Goal: Task Accomplishment & Management: Manage account settings

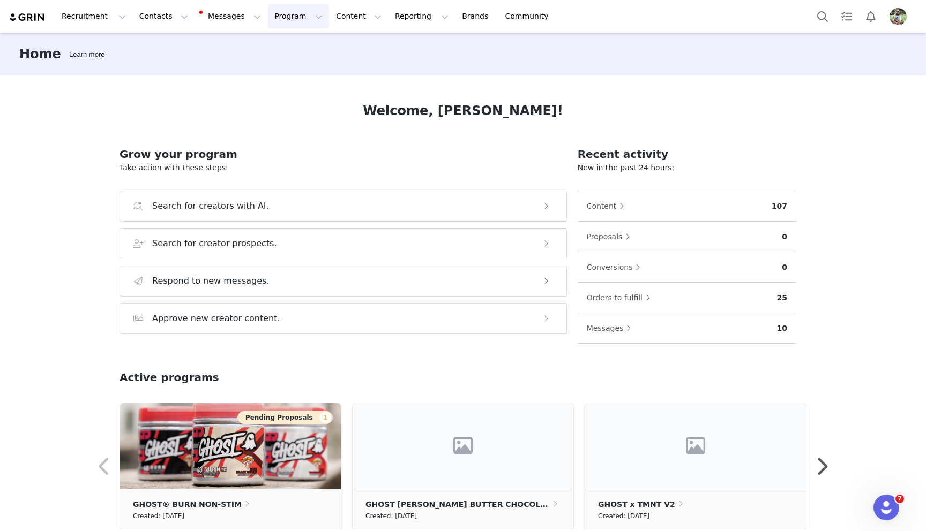
click at [283, 19] on button "Program Program" at bounding box center [298, 16] width 61 height 24
click at [437, 69] on div "Home Learn more" at bounding box center [463, 54] width 926 height 43
click at [896, 20] on img "Profile" at bounding box center [897, 16] width 17 height 17
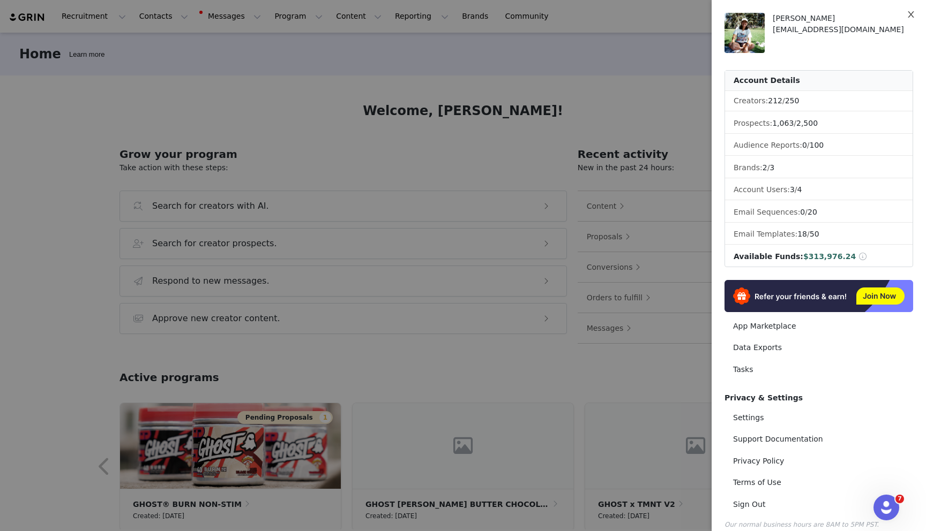
click at [904, 17] on button "Close" at bounding box center [911, 15] width 30 height 30
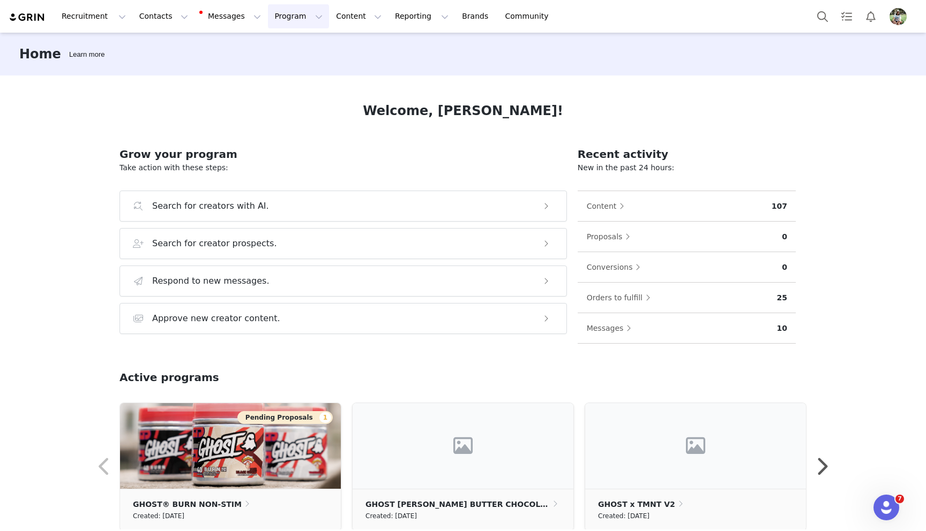
click at [273, 14] on button "Program Program" at bounding box center [298, 16] width 61 height 24
click at [292, 68] on p "Campaigns" at bounding box center [281, 67] width 42 height 11
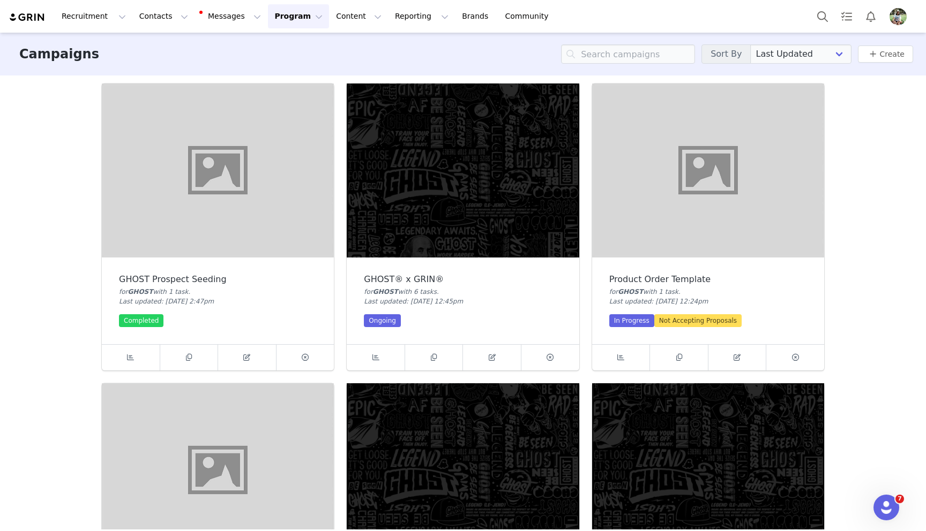
click at [405, 162] on img at bounding box center [463, 171] width 232 height 174
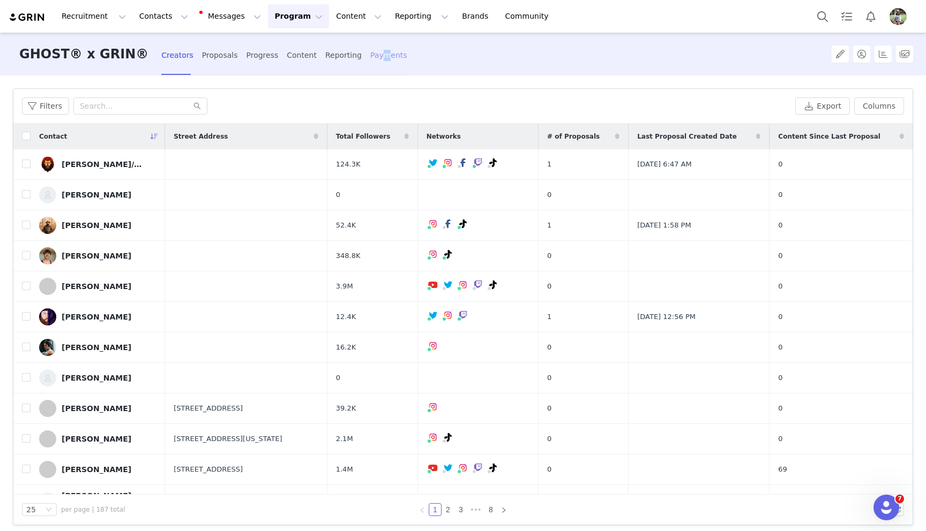
click at [370, 56] on div "Payments" at bounding box center [388, 55] width 37 height 28
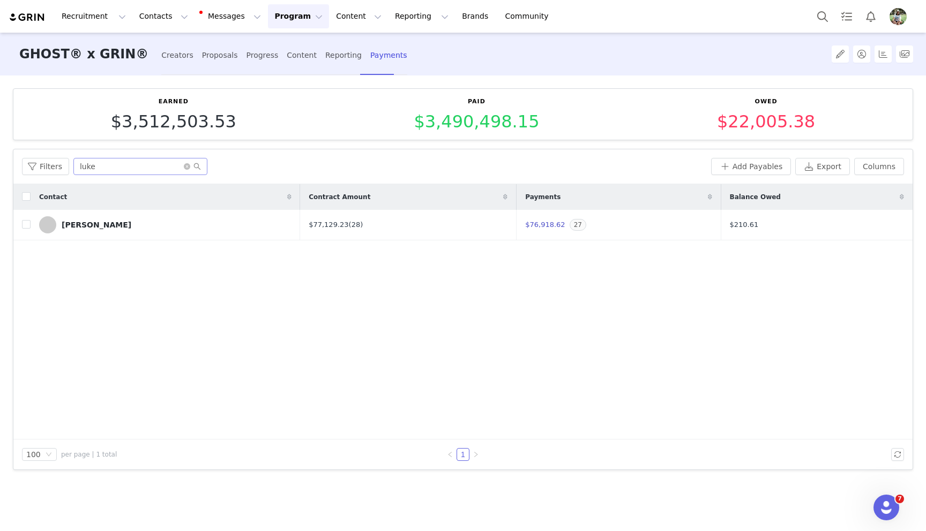
click at [187, 170] on span at bounding box center [192, 166] width 17 height 7
click at [184, 166] on icon "icon: close-circle" at bounding box center [187, 166] width 6 height 6
click at [313, 160] on div "Filters" at bounding box center [364, 166] width 685 height 17
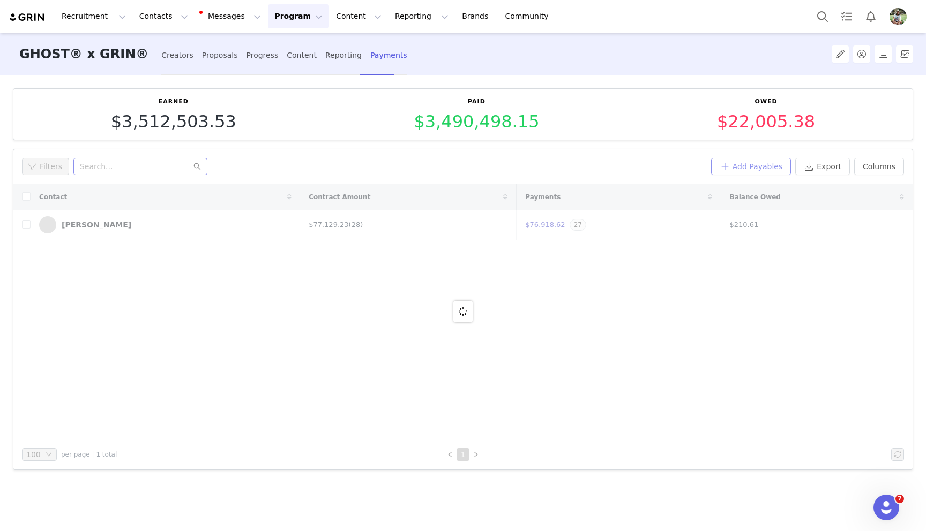
click at [775, 166] on button "Add Payables" at bounding box center [751, 166] width 80 height 17
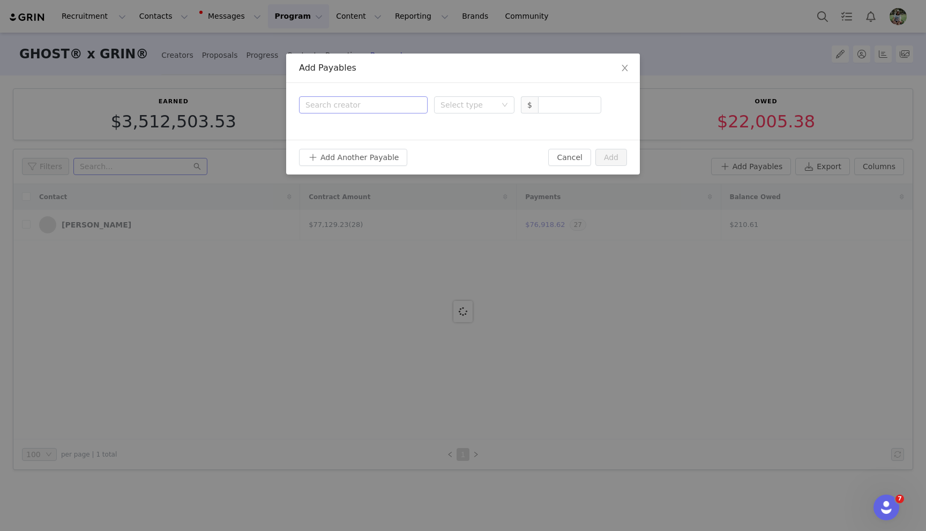
click at [379, 101] on div "Search creator" at bounding box center [360, 105] width 111 height 11
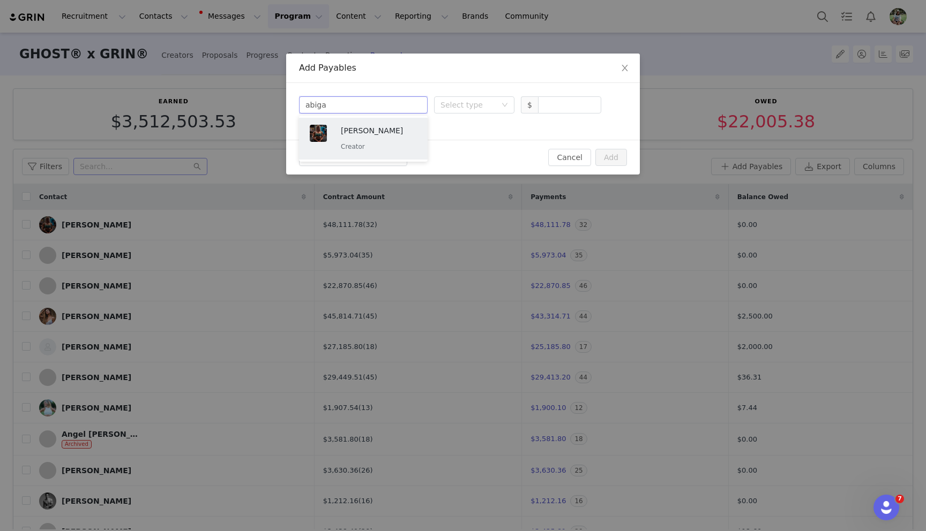
type input "abiga"
click at [392, 101] on div "Search creator Abigail White" at bounding box center [363, 105] width 116 height 16
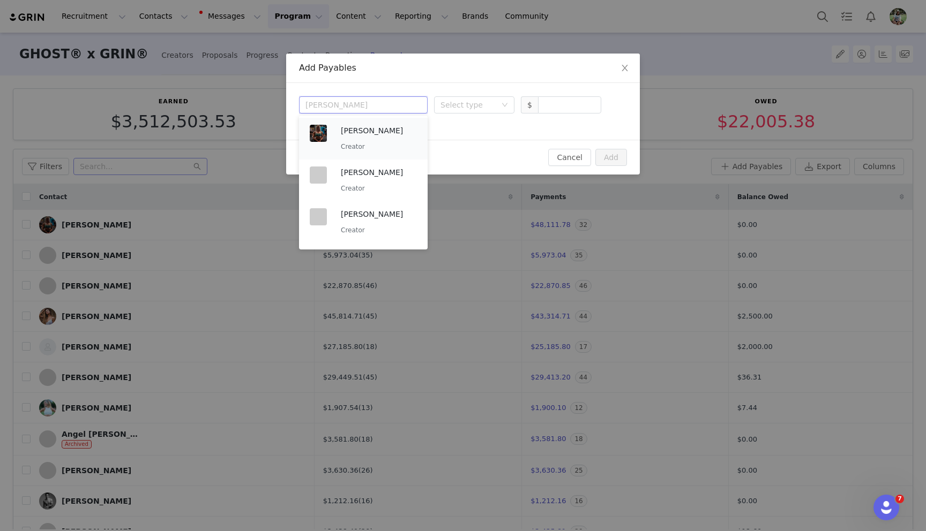
click at [342, 131] on p "[PERSON_NAME]" at bounding box center [379, 131] width 76 height 12
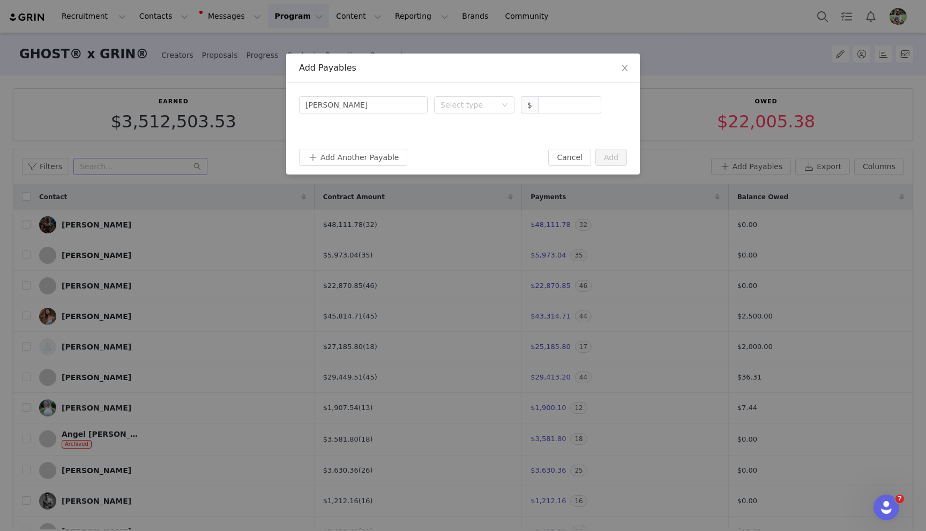
drag, startPoint x: 442, startPoint y: 107, endPoint x: 443, endPoint y: 114, distance: 7.1
click at [441, 107] on div "Select type" at bounding box center [468, 105] width 56 height 11
drag, startPoint x: 453, startPoint y: 141, endPoint x: 390, endPoint y: 135, distance: 62.9
click at [453, 141] on li "Deliverable" at bounding box center [474, 143] width 80 height 17
click at [557, 107] on input at bounding box center [569, 105] width 62 height 16
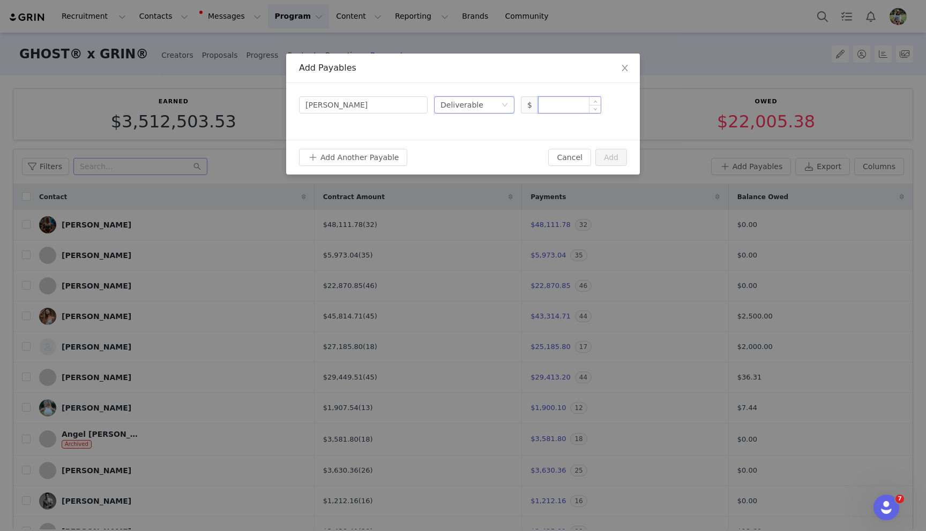
paste input "5,000.00"
type input "5,000"
click at [331, 153] on button "Add Another Payable" at bounding box center [353, 157] width 108 height 17
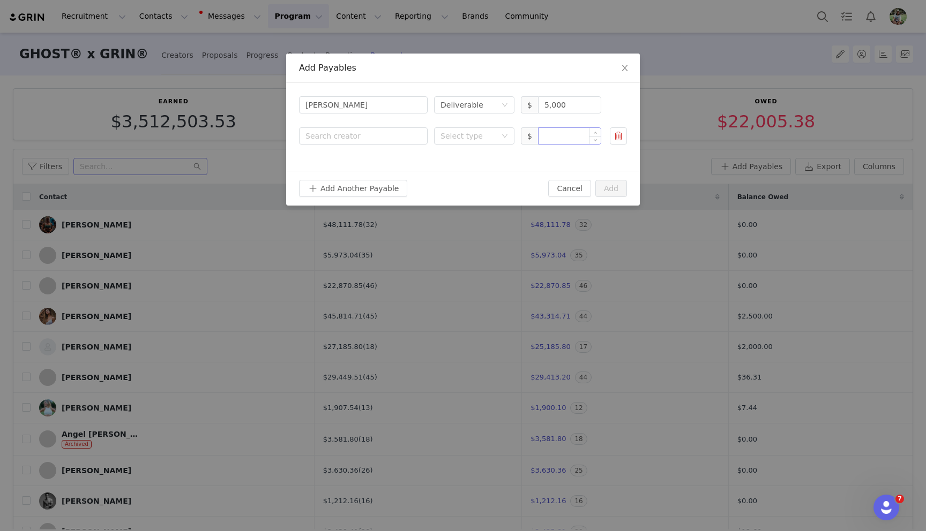
click at [557, 134] on input at bounding box center [569, 136] width 62 height 16
paste input "1,500.00"
drag, startPoint x: 472, startPoint y: 138, endPoint x: 471, endPoint y: 144, distance: 6.0
click at [472, 138] on div "Select type" at bounding box center [468, 136] width 56 height 11
type input "1,500"
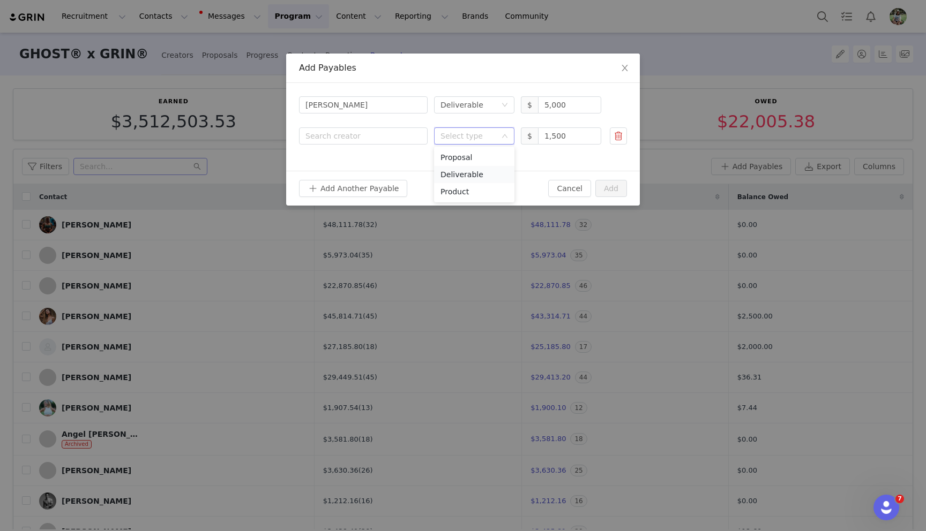
drag, startPoint x: 468, startPoint y: 175, endPoint x: 449, endPoint y: 169, distance: 19.1
click at [468, 175] on li "Deliverable" at bounding box center [474, 174] width 80 height 17
click at [351, 131] on div "Search creator" at bounding box center [360, 136] width 111 height 11
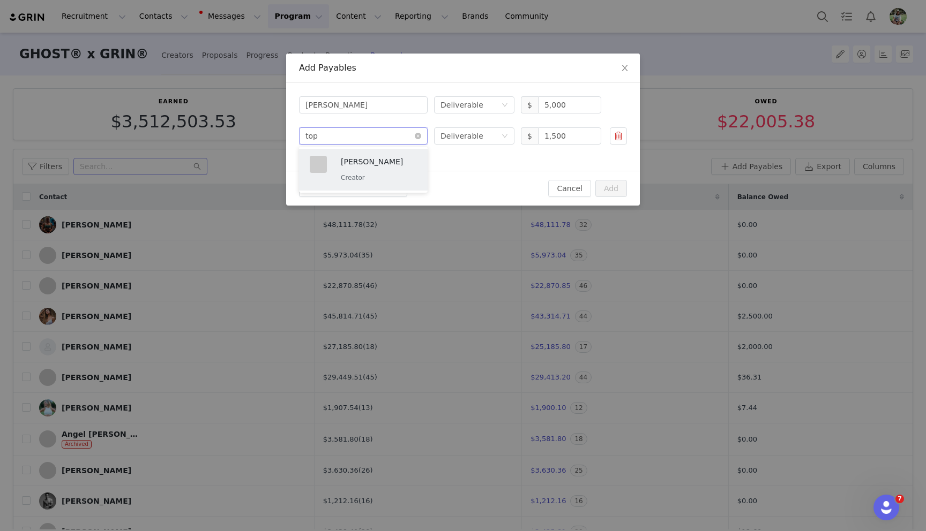
type input "topl"
click at [371, 176] on p "Creator" at bounding box center [379, 178] width 76 height 12
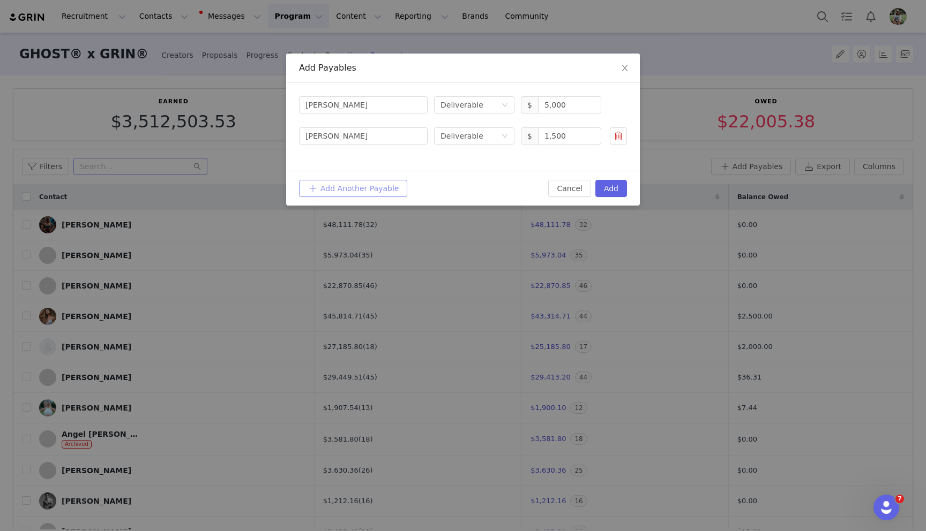
click at [357, 187] on button "Add Another Payable" at bounding box center [353, 188] width 108 height 17
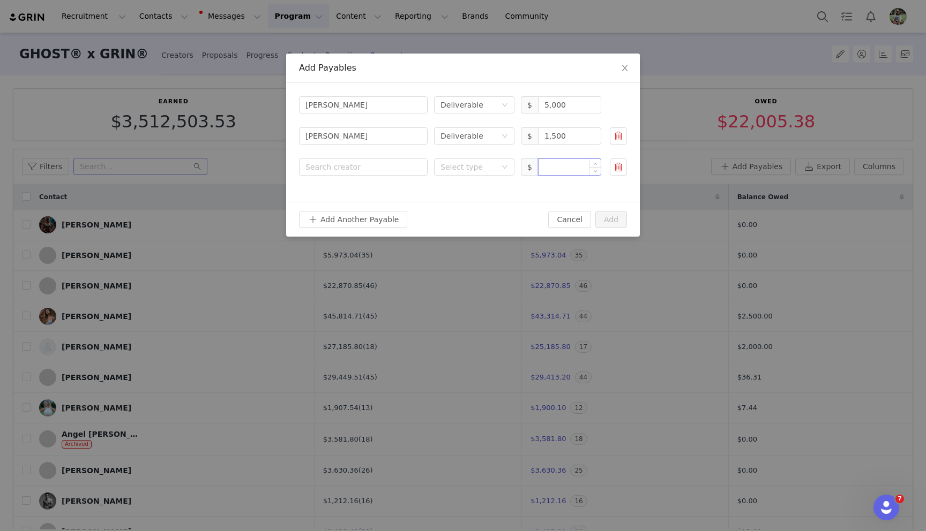
click at [555, 164] on input at bounding box center [569, 167] width 62 height 16
paste input "2,500.00"
click at [451, 163] on div "Select type" at bounding box center [468, 167] width 56 height 11
type input "2,500"
drag, startPoint x: 453, startPoint y: 205, endPoint x: 362, endPoint y: 174, distance: 96.7
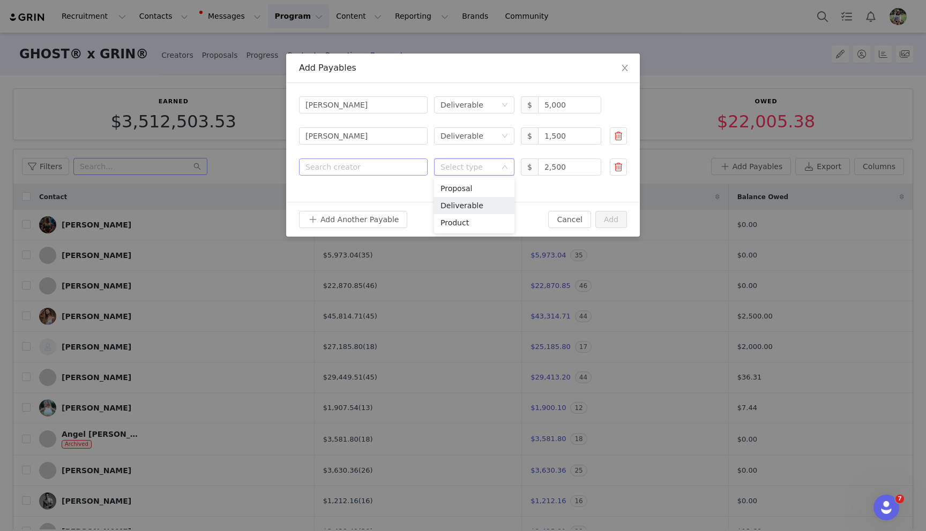
click at [453, 204] on li "Deliverable" at bounding box center [474, 205] width 80 height 17
click at [339, 169] on div "Search creator" at bounding box center [360, 167] width 111 height 11
type input "besse"
click at [342, 194] on p "[PERSON_NAME]" at bounding box center [379, 193] width 76 height 12
click at [342, 222] on button "Add Another Payable" at bounding box center [353, 219] width 108 height 17
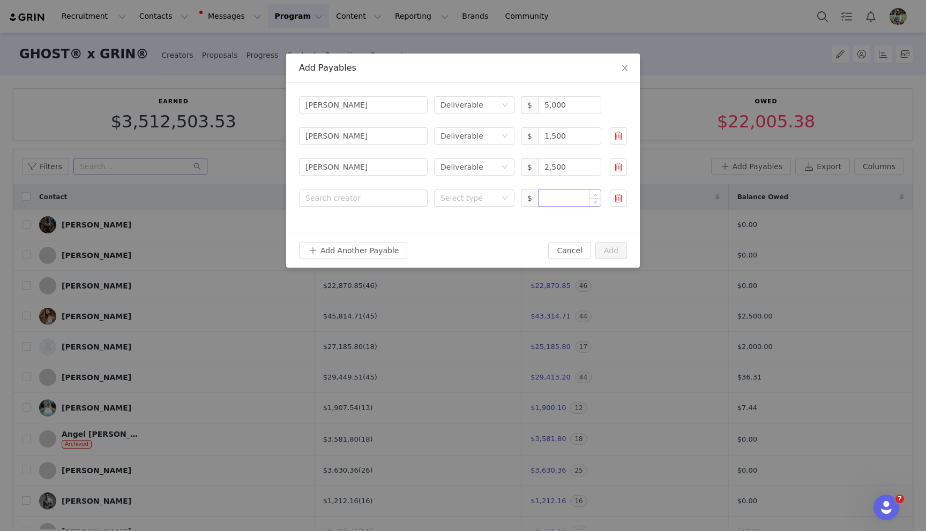
click at [564, 200] on input at bounding box center [569, 198] width 62 height 16
paste input "300.00"
click at [492, 197] on div "Select type" at bounding box center [468, 198] width 56 height 11
type input "300"
drag, startPoint x: 487, startPoint y: 234, endPoint x: 415, endPoint y: 209, distance: 75.9
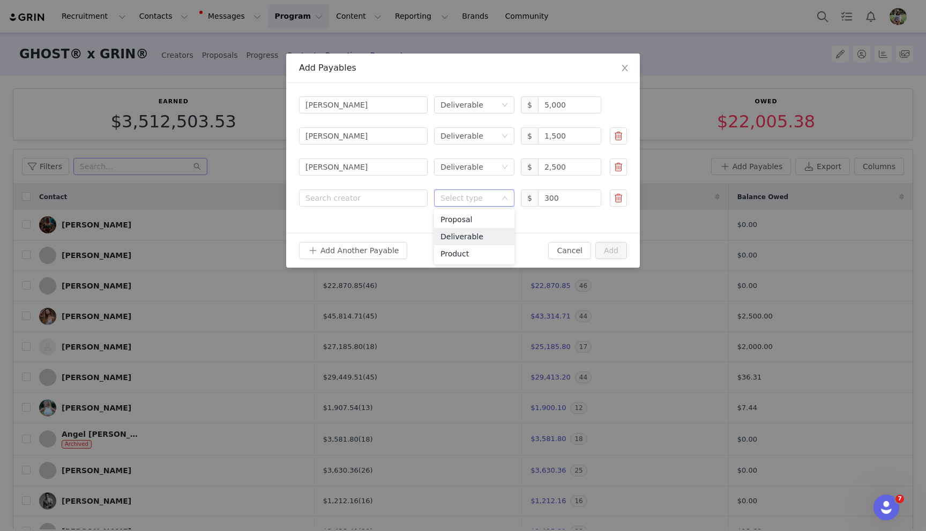
click at [486, 233] on li "Deliverable" at bounding box center [474, 236] width 80 height 17
click at [387, 202] on div "Search creator" at bounding box center [360, 198] width 111 height 11
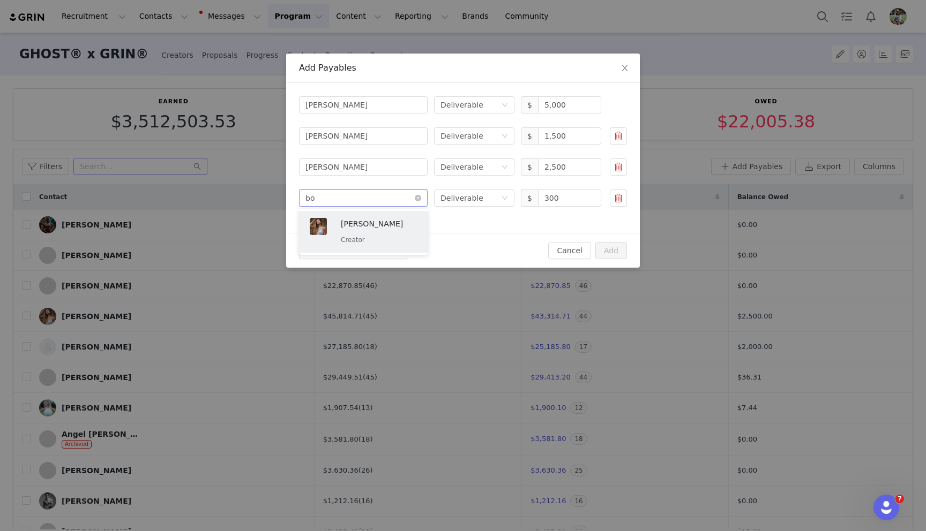
type input "[PERSON_NAME]"
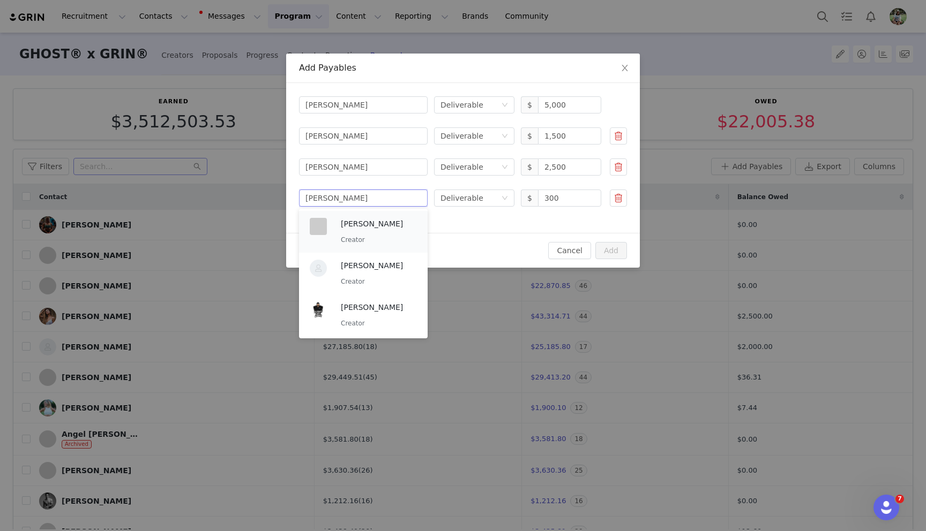
click at [364, 228] on p "[PERSON_NAME]" at bounding box center [379, 224] width 76 height 12
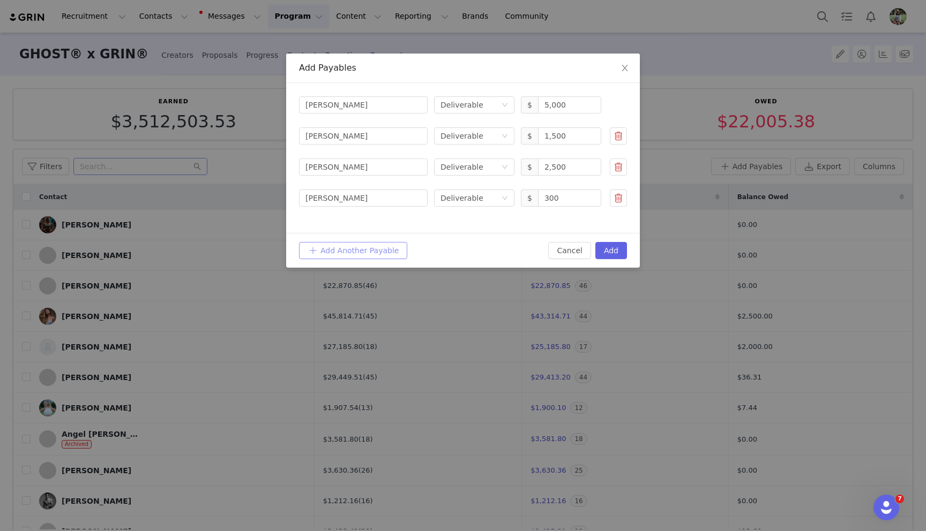
click at [355, 251] on button "Add Another Payable" at bounding box center [353, 250] width 108 height 17
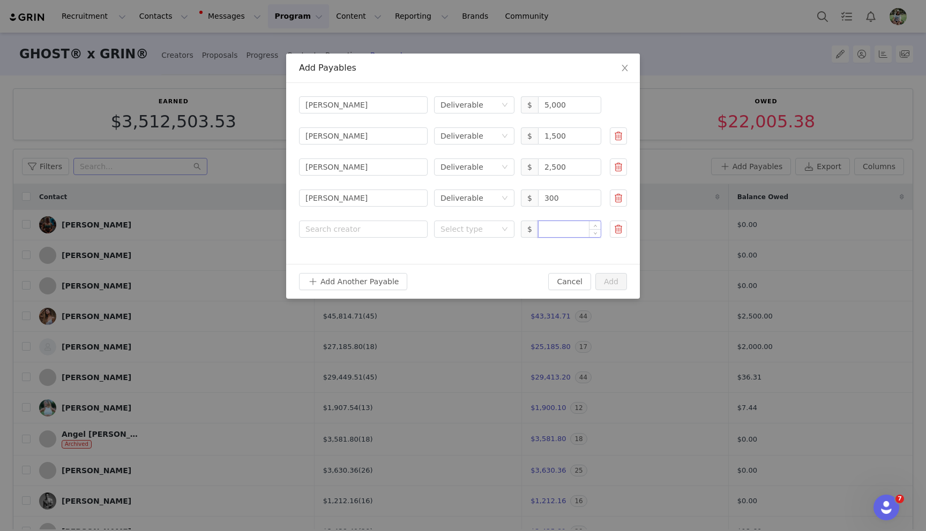
click at [561, 231] on input at bounding box center [569, 229] width 62 height 16
paste input "1,500.00"
type input "1,500"
click at [477, 235] on div "Select type" at bounding box center [470, 229] width 61 height 16
click at [472, 261] on li "Deliverable" at bounding box center [474, 267] width 80 height 17
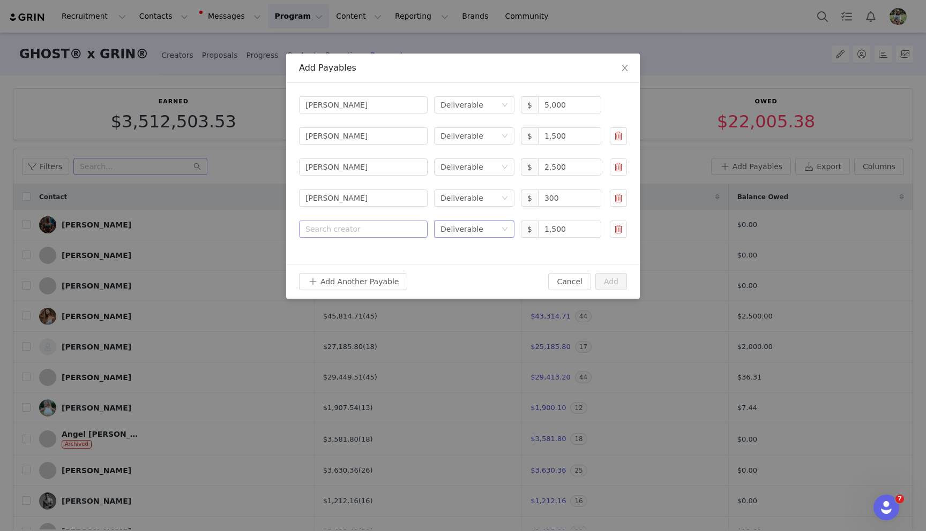
click at [351, 230] on div "Search creator" at bounding box center [360, 229] width 111 height 11
type input "bridget"
click at [371, 263] on div "Bridget May Creator" at bounding box center [379, 263] width 76 height 28
click at [364, 277] on button "Add Another Payable" at bounding box center [353, 281] width 108 height 17
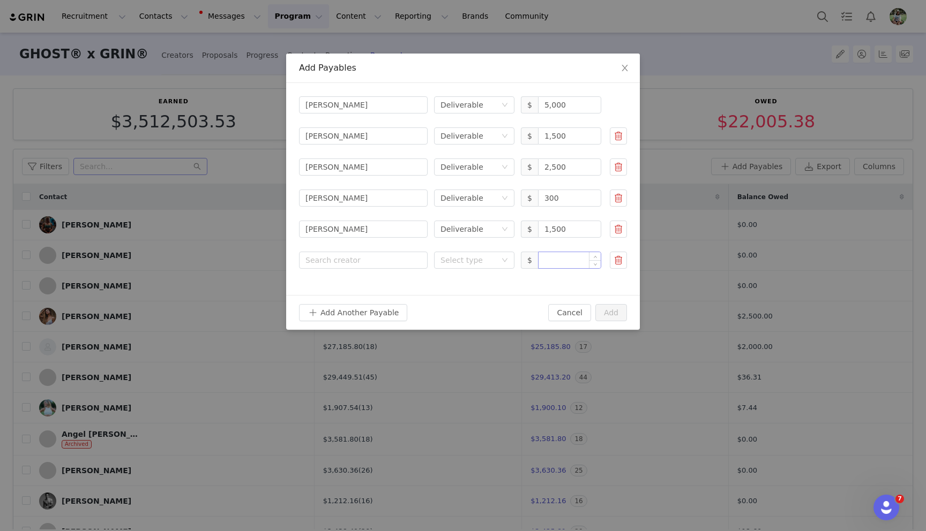
click at [556, 264] on input at bounding box center [569, 260] width 62 height 16
paste input "13,000.00"
click at [453, 262] on div "Select type" at bounding box center [468, 260] width 56 height 11
type input "13,000"
drag, startPoint x: 462, startPoint y: 297, endPoint x: 369, endPoint y: 270, distance: 97.0
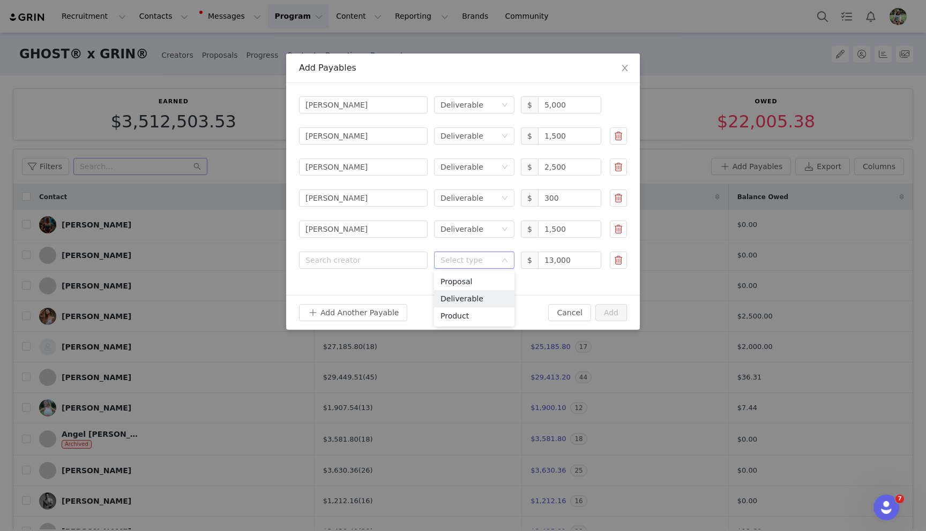
click at [461, 297] on li "Deliverable" at bounding box center [474, 298] width 80 height 17
click at [352, 264] on div "Search creator" at bounding box center [360, 260] width 111 height 11
type input "brodie"
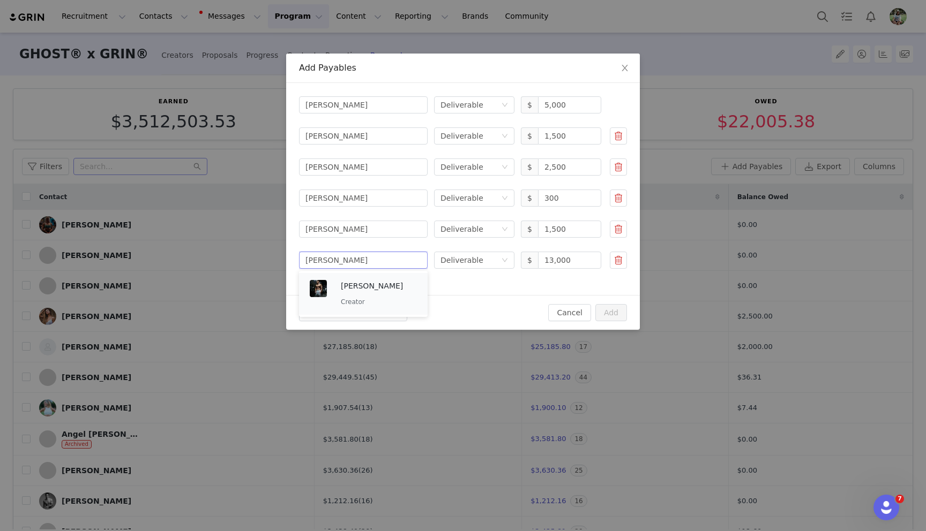
click at [355, 292] on div "Brodie Falgoust Creator" at bounding box center [379, 294] width 76 height 28
click at [355, 311] on button "Add Another Payable" at bounding box center [353, 312] width 108 height 17
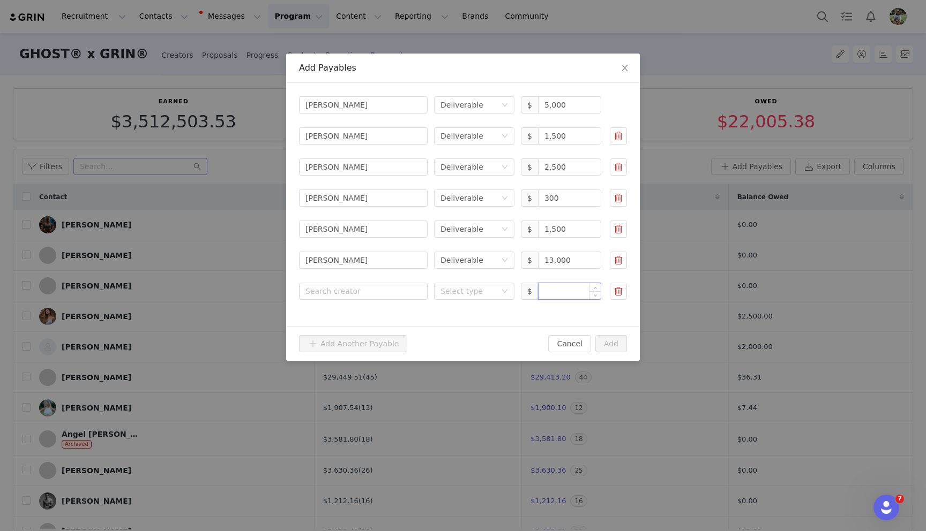
click at [553, 294] on input at bounding box center [569, 291] width 62 height 16
paste input "1,500.00"
click at [482, 292] on div "Select type" at bounding box center [468, 291] width 56 height 11
type input "1,500"
click at [482, 320] on li "Proposal" at bounding box center [474, 312] width 80 height 17
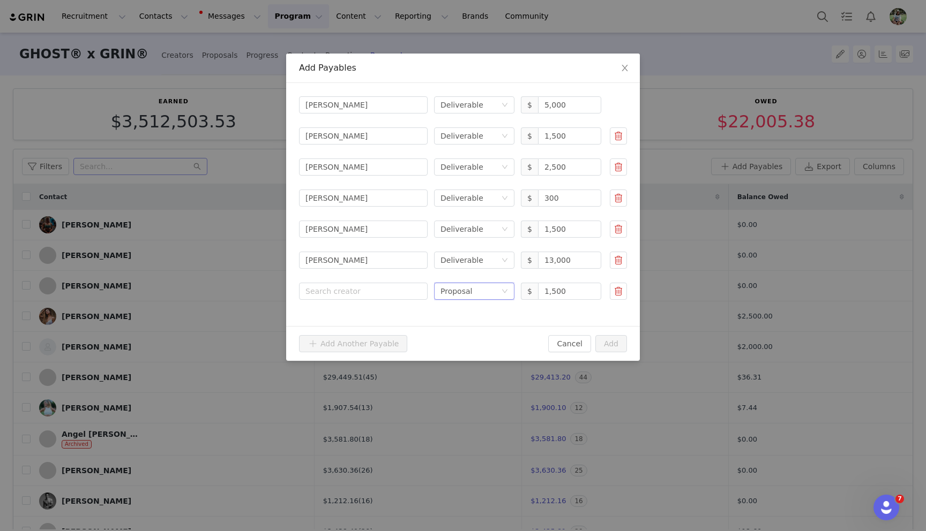
click at [459, 292] on div "Proposal" at bounding box center [456, 291] width 32 height 16
drag, startPoint x: 473, startPoint y: 330, endPoint x: 418, endPoint y: 311, distance: 58.4
click at [472, 330] on li "Deliverable" at bounding box center [474, 329] width 80 height 17
click at [359, 288] on div "Search creator" at bounding box center [360, 291] width 111 height 11
type input "brook"
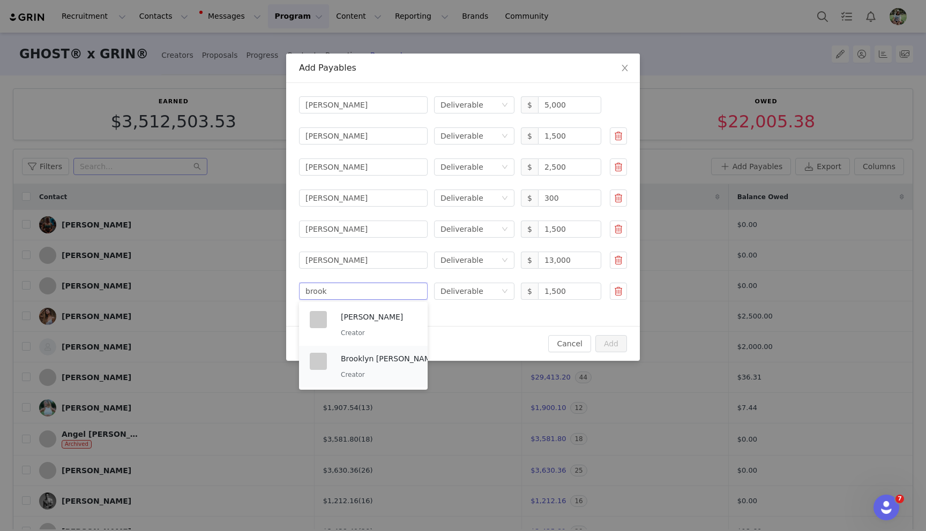
click at [376, 360] on p "Brooklyn [PERSON_NAME]" at bounding box center [389, 359] width 97 height 12
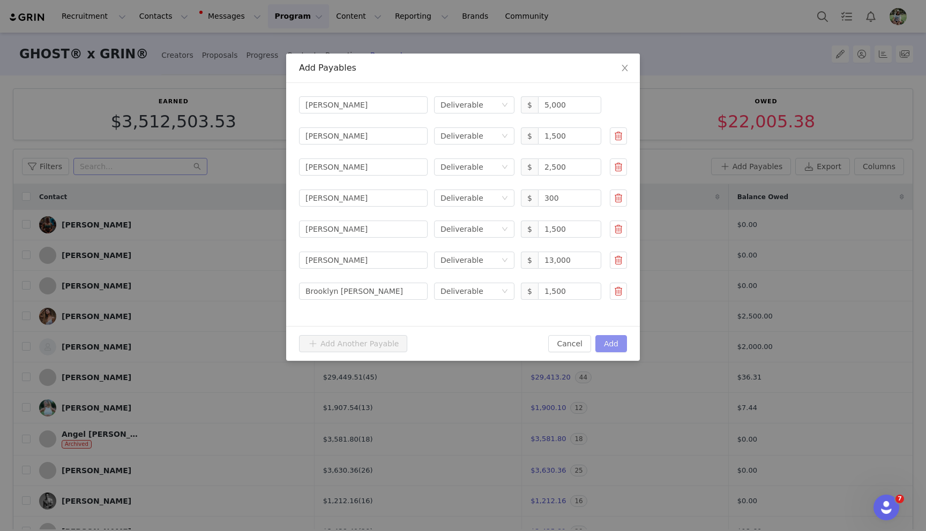
click at [615, 345] on button "Add" at bounding box center [611, 343] width 32 height 17
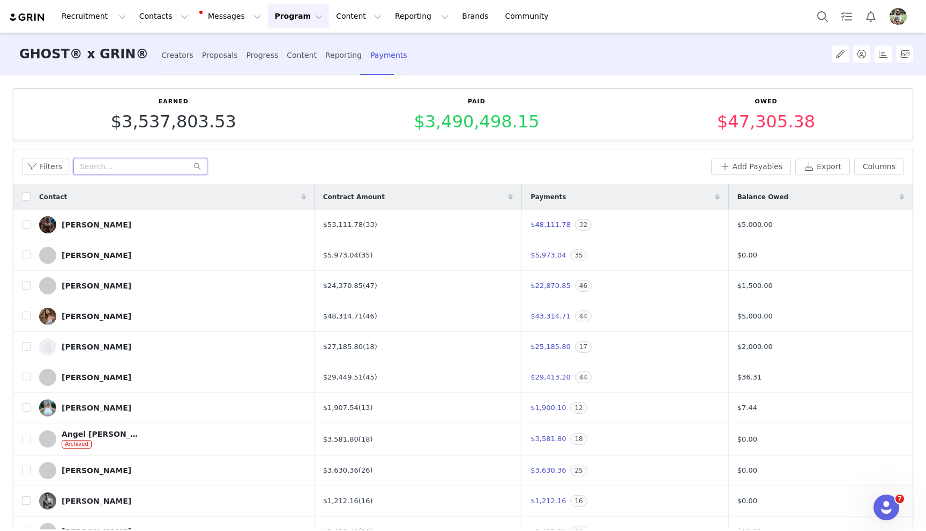
click at [137, 167] on input "text" at bounding box center [140, 166] width 134 height 17
type input "j"
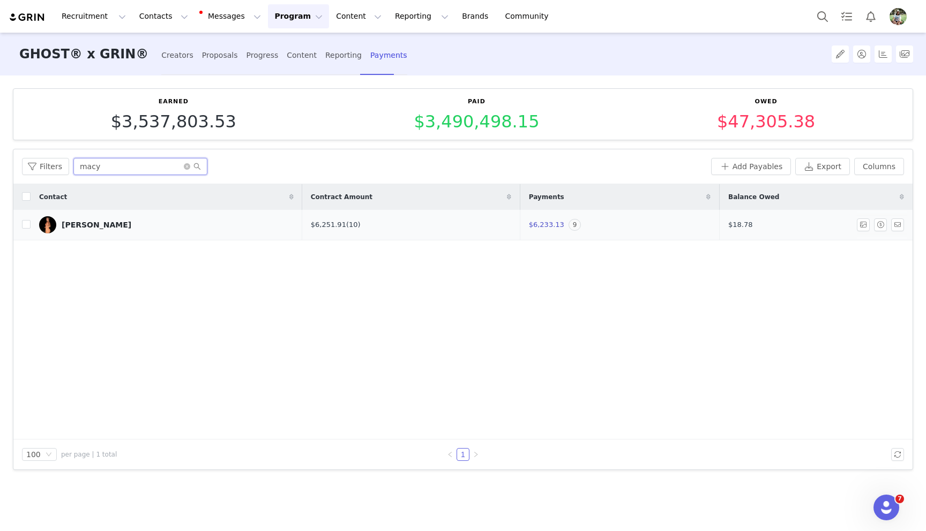
type input "macy"
click at [126, 224] on link "[PERSON_NAME]" at bounding box center [166, 224] width 254 height 17
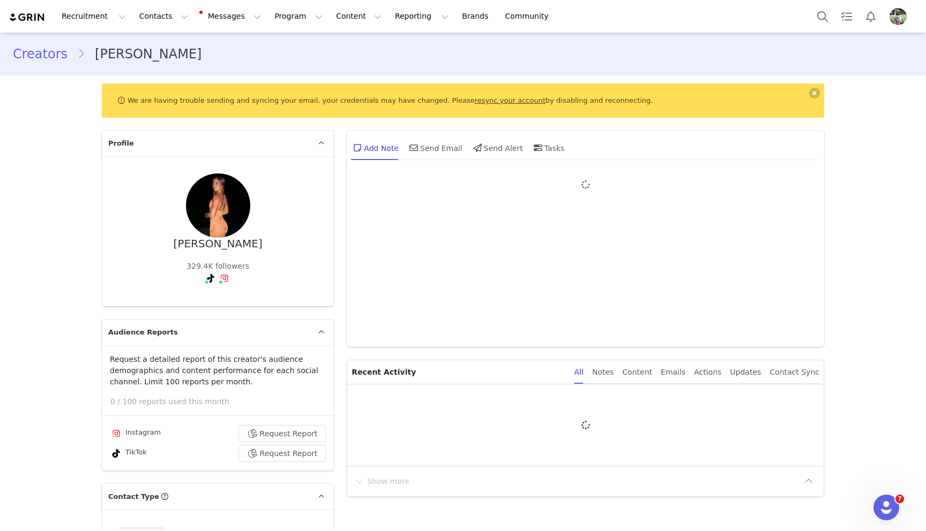
type input "+1 ([GEOGRAPHIC_DATA])"
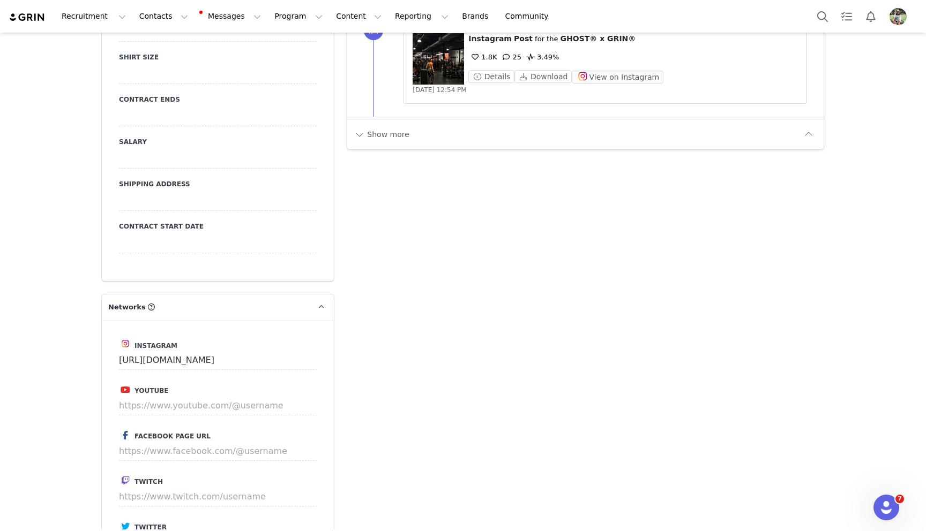
scroll to position [1292, 0]
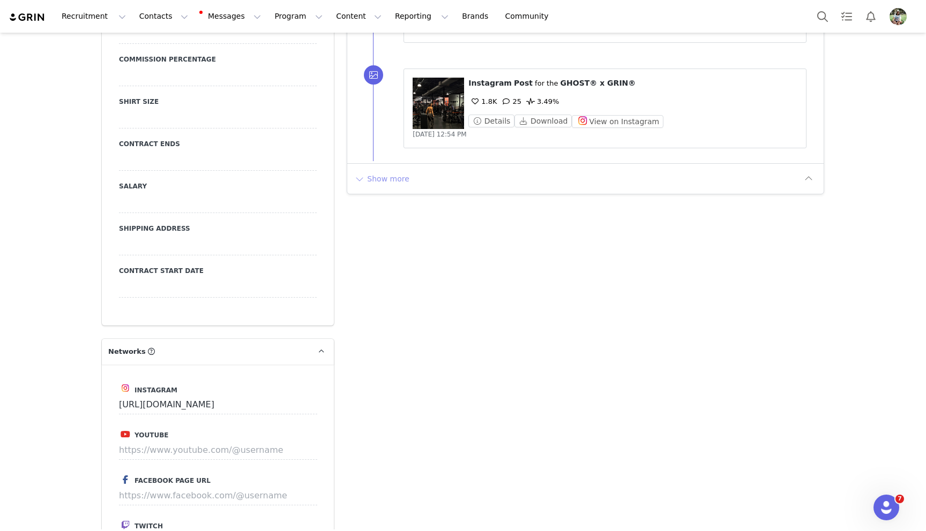
click at [381, 171] on button "Show more" at bounding box center [382, 178] width 56 height 17
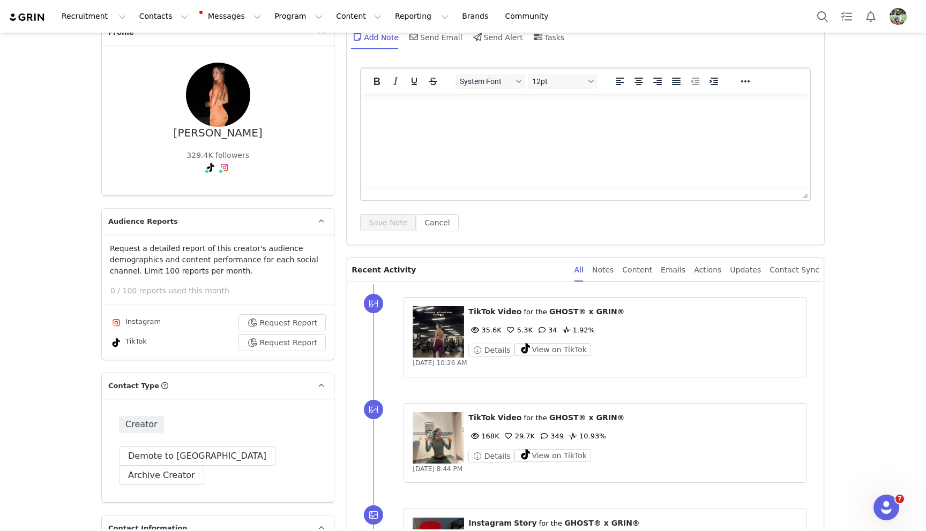
scroll to position [26, 0]
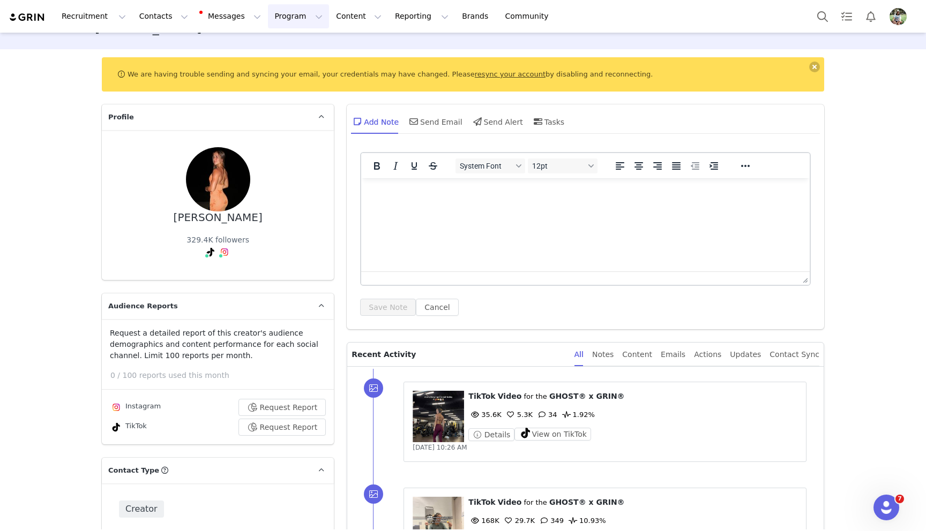
click at [269, 11] on button "Program Program" at bounding box center [298, 16] width 61 height 24
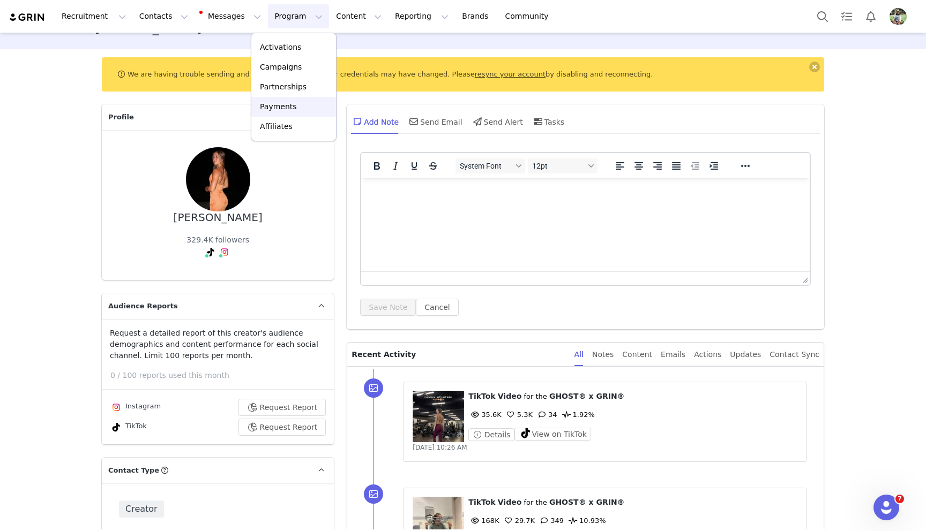
click at [289, 109] on p "Payments" at bounding box center [278, 106] width 37 height 11
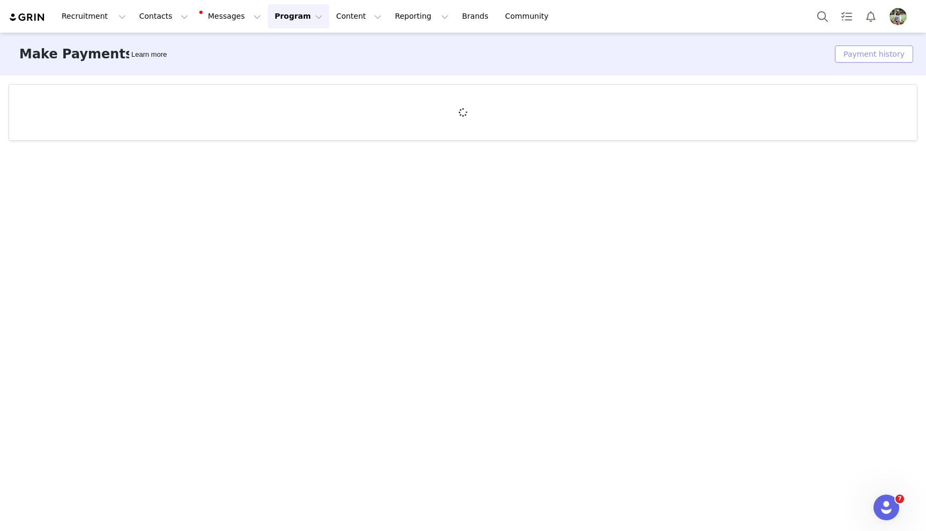
click at [868, 52] on button "Payment history" at bounding box center [874, 54] width 78 height 17
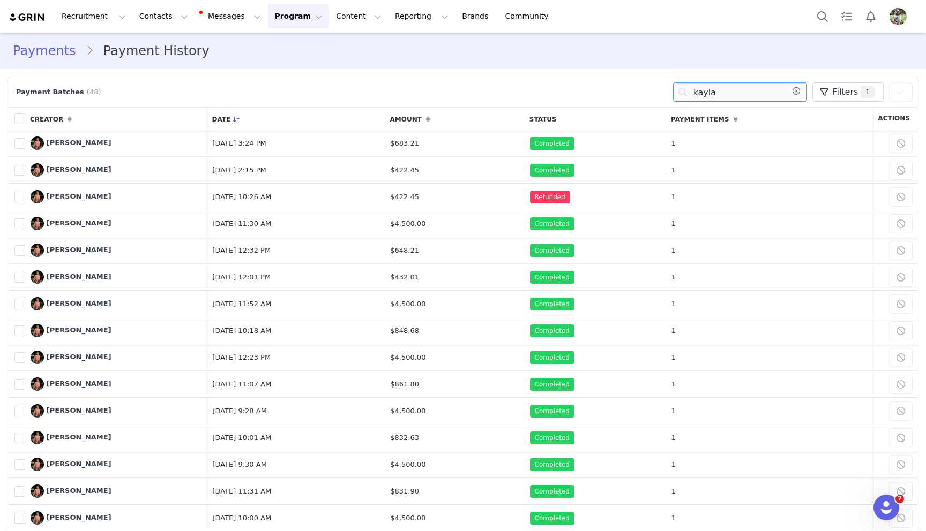
drag, startPoint x: 720, startPoint y: 93, endPoint x: 651, endPoint y: 92, distance: 68.6
click at [651, 92] on div "Payment Batches (48) kayla Filters (1) Choose Property Campaign Brand Amount Pa…" at bounding box center [462, 91] width 899 height 19
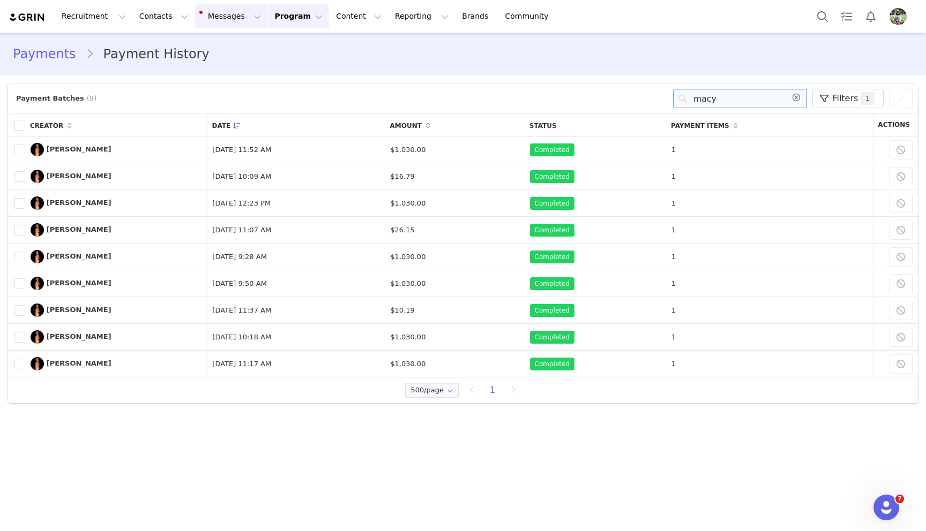
type input "macy"
click at [225, 10] on button "Messages Messages" at bounding box center [231, 16] width 72 height 24
click at [288, 13] on button "Program Program" at bounding box center [298, 16] width 61 height 24
click at [300, 66] on div "Campaigns" at bounding box center [294, 67] width 72 height 11
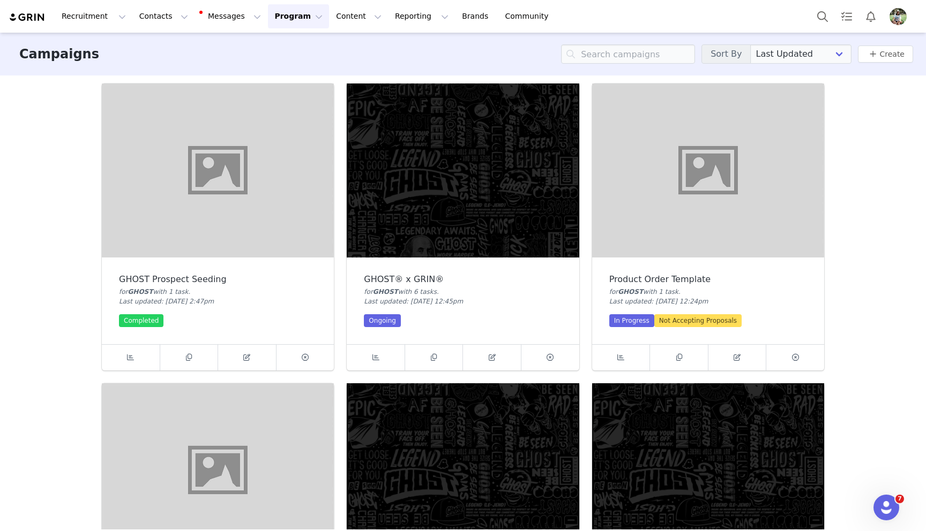
click at [452, 170] on img at bounding box center [463, 171] width 232 height 174
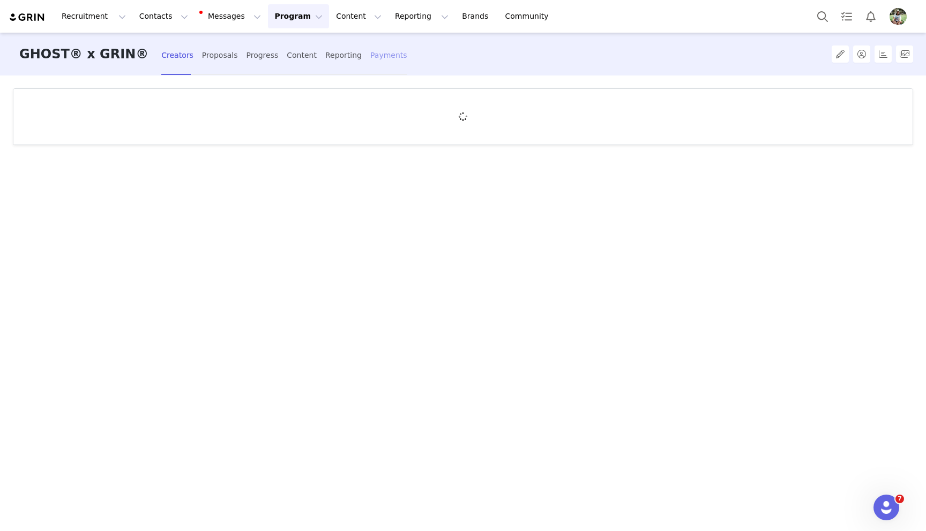
click at [370, 59] on div "Payments" at bounding box center [388, 55] width 37 height 28
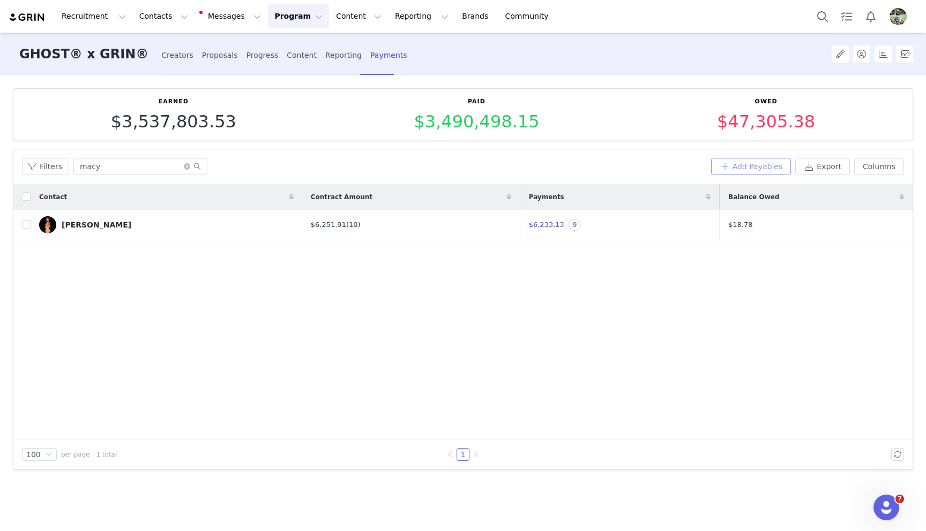
click at [772, 167] on button "Add Payables" at bounding box center [751, 166] width 80 height 17
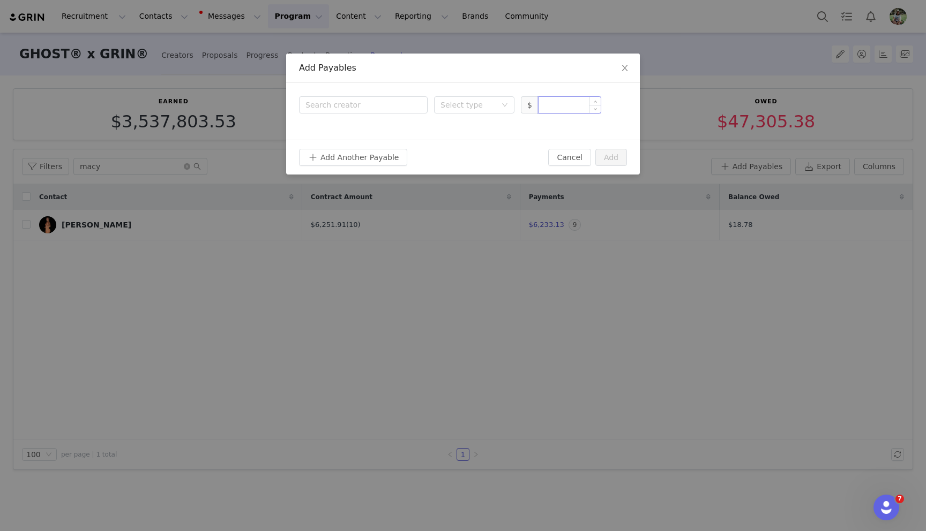
click at [557, 106] on input at bounding box center [569, 105] width 62 height 16
paste input "2,000.00"
type input "2,000"
click at [464, 112] on div "Select type" at bounding box center [470, 105] width 61 height 16
drag, startPoint x: 462, startPoint y: 153, endPoint x: 456, endPoint y: 147, distance: 8.3
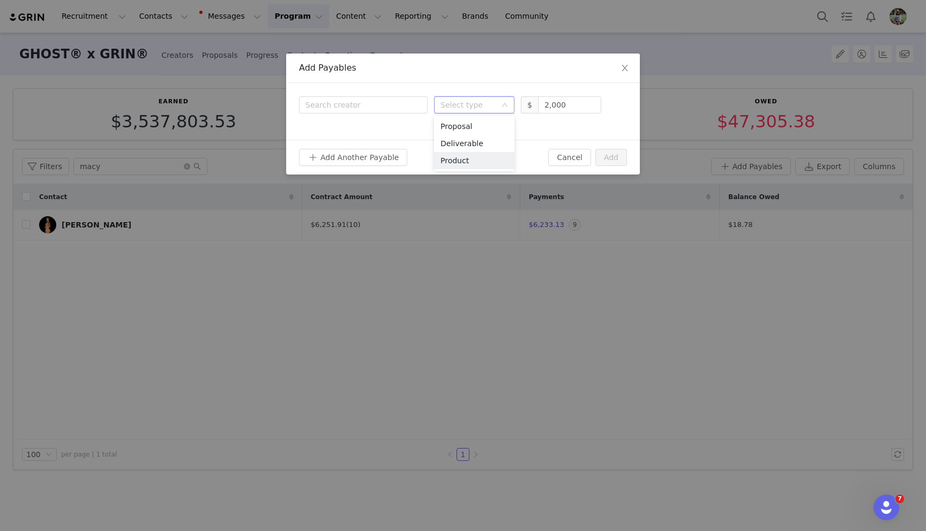
click at [462, 153] on li "Product" at bounding box center [474, 160] width 80 height 17
click at [462, 109] on div "Product" at bounding box center [454, 105] width 28 height 16
click at [467, 145] on li "Deliverable" at bounding box center [474, 143] width 80 height 17
click at [359, 100] on div "Search creator" at bounding box center [360, 105] width 111 height 11
type input "dustin"
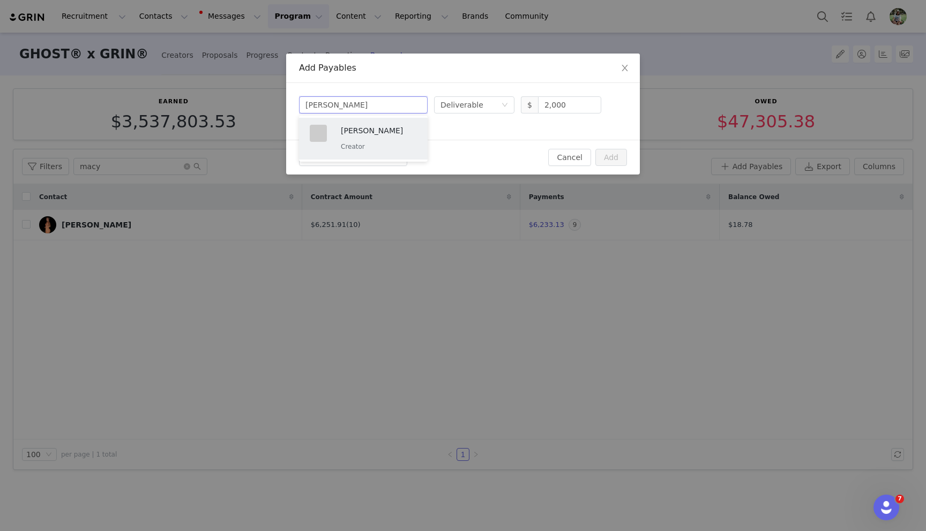
drag, startPoint x: 373, startPoint y: 132, endPoint x: 358, endPoint y: 145, distance: 19.8
click at [373, 132] on p "[PERSON_NAME]" at bounding box center [379, 131] width 76 height 12
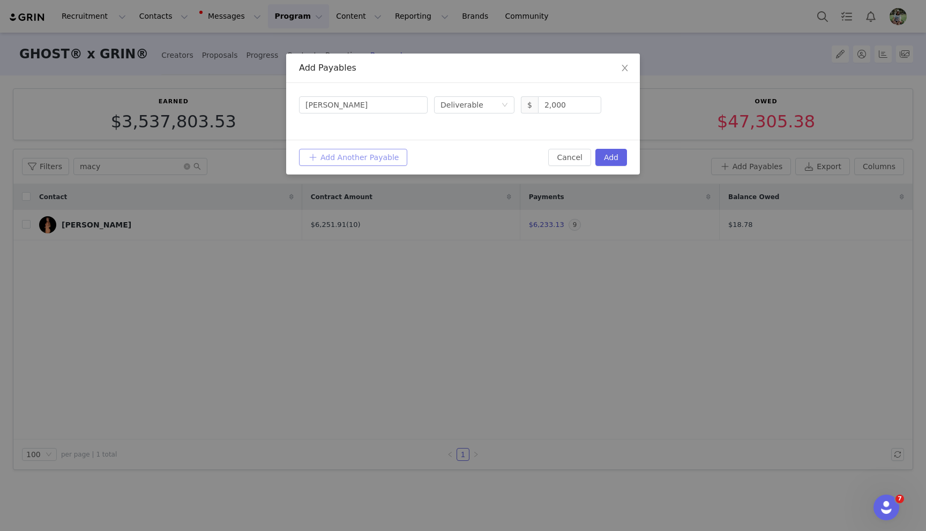
click at [349, 155] on button "Add Another Payable" at bounding box center [353, 157] width 108 height 17
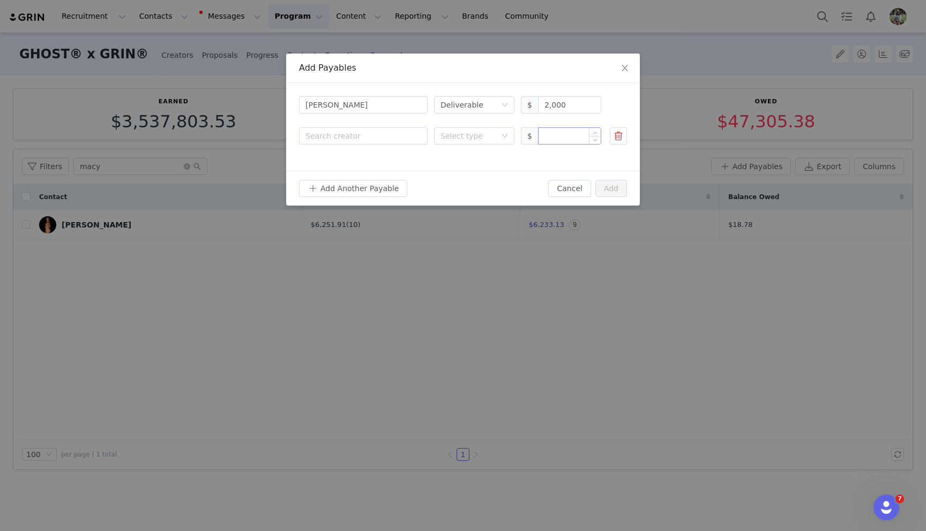
click at [559, 134] on input at bounding box center [569, 136] width 62 height 16
paste input "500.00"
click at [482, 137] on div "Select type" at bounding box center [468, 136] width 56 height 11
type input "500"
click at [479, 179] on li "Deliverable" at bounding box center [474, 174] width 80 height 17
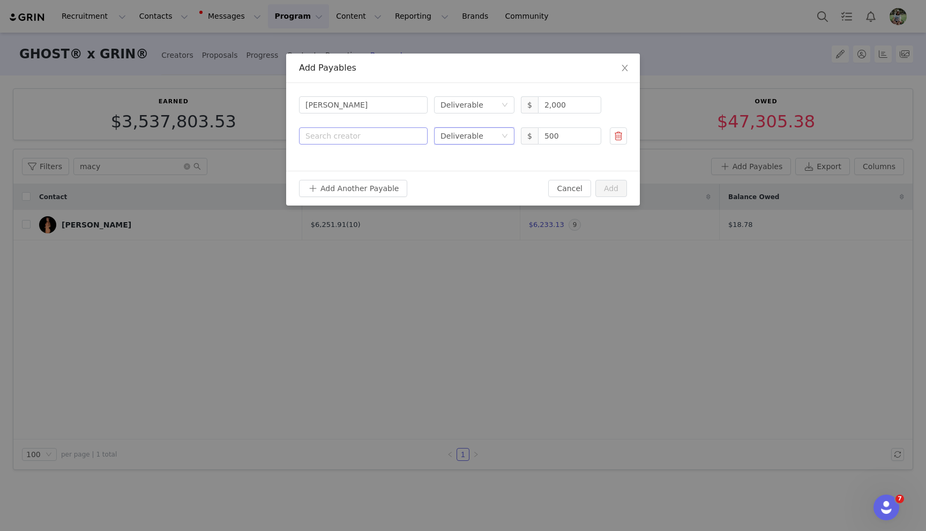
click at [371, 140] on div "Search creator" at bounding box center [360, 136] width 111 height 11
type input "eric"
click at [390, 170] on div "Eric Koenreich Creator" at bounding box center [379, 170] width 76 height 28
click at [362, 189] on button "Add Another Payable" at bounding box center [353, 188] width 108 height 17
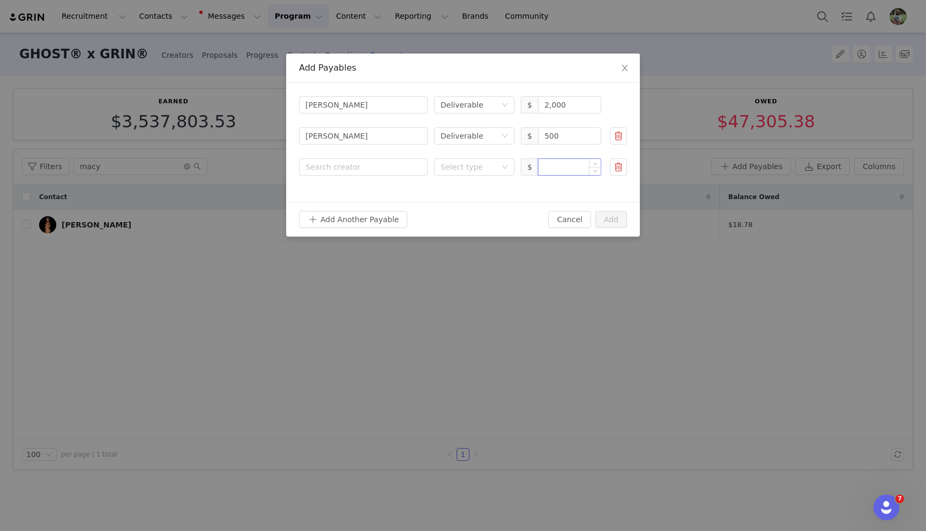
click at [567, 164] on input at bounding box center [569, 167] width 62 height 16
paste input "500.00"
click at [455, 166] on div "Select type" at bounding box center [468, 167] width 56 height 11
type input "500"
drag, startPoint x: 457, startPoint y: 201, endPoint x: 451, endPoint y: 198, distance: 7.0
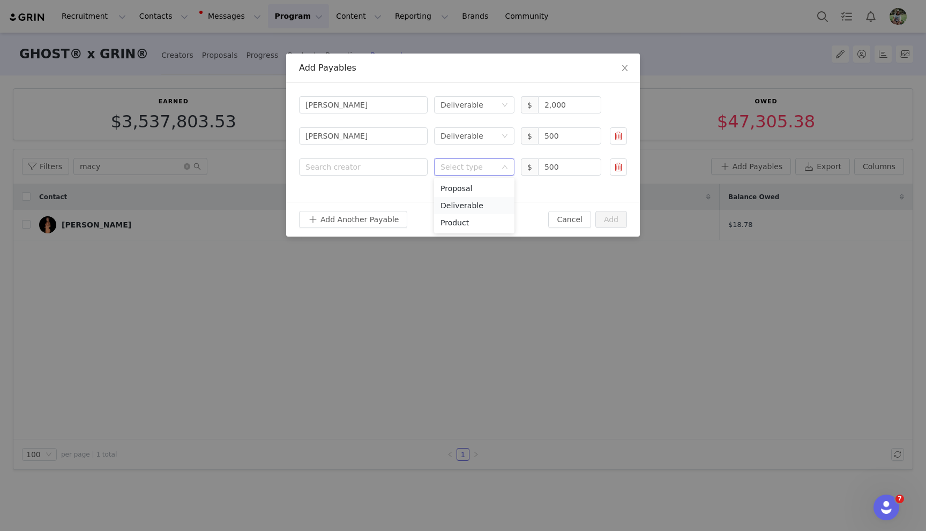
click at [457, 201] on li "Deliverable" at bounding box center [474, 205] width 80 height 17
click at [377, 175] on div "Search creator" at bounding box center [363, 167] width 129 height 18
click at [383, 162] on div "Search creator" at bounding box center [360, 167] width 111 height 11
type input "halen"
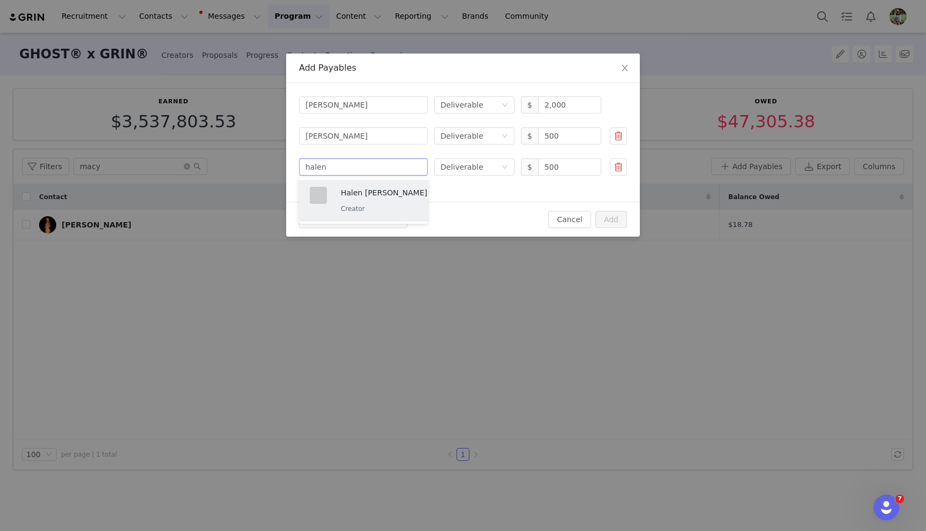
click at [379, 193] on p "Halen [PERSON_NAME]" at bounding box center [384, 193] width 86 height 12
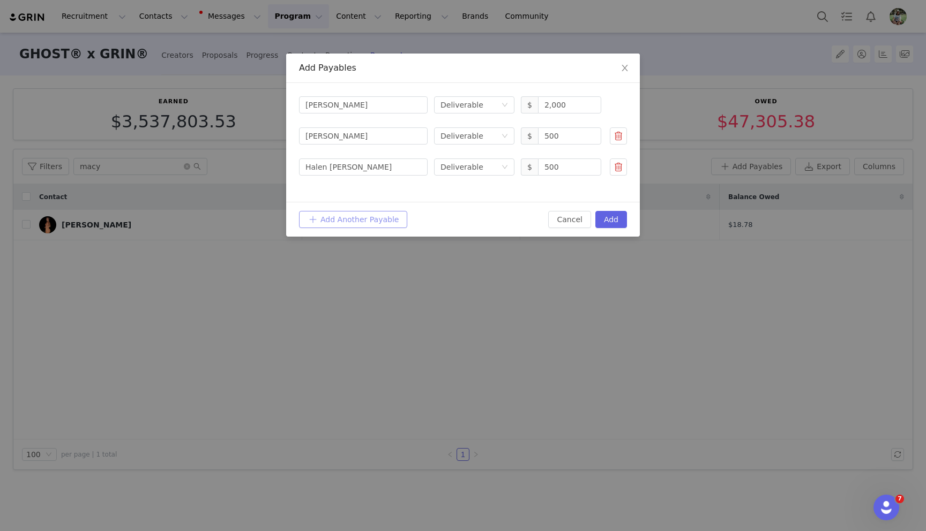
click at [370, 216] on button "Add Another Payable" at bounding box center [353, 219] width 108 height 17
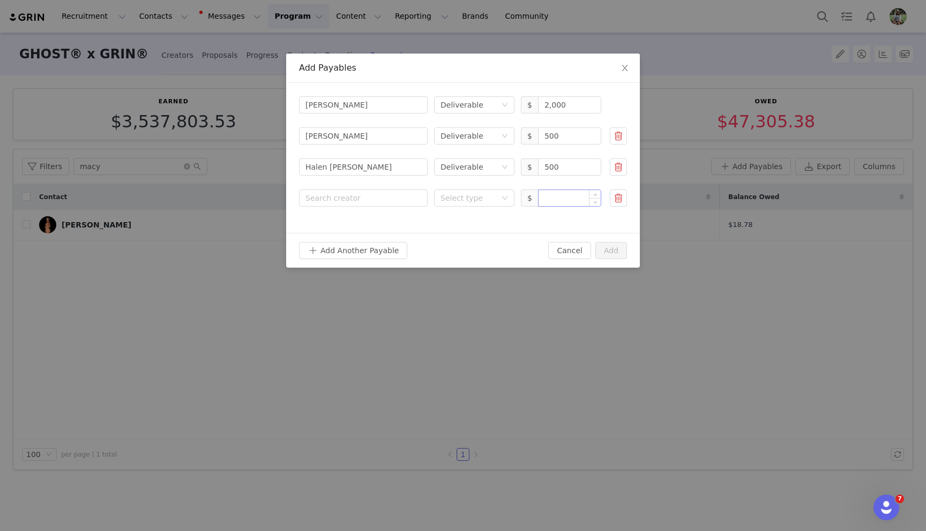
click at [559, 201] on input at bounding box center [569, 198] width 62 height 16
paste input "500.00"
click at [469, 201] on div "Select type" at bounding box center [468, 198] width 56 height 11
type input "500"
click at [475, 235] on li "Deliverable" at bounding box center [474, 236] width 80 height 17
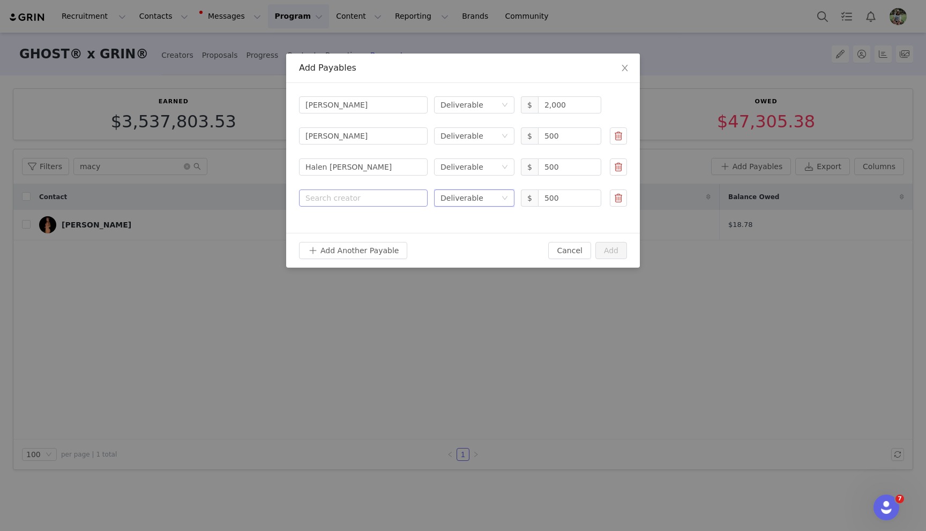
click at [385, 201] on div "Search creator" at bounding box center [360, 198] width 111 height 11
type input "isa"
click at [382, 225] on p "[PERSON_NAME]" at bounding box center [379, 224] width 76 height 12
click at [363, 244] on button "Add Another Payable" at bounding box center [353, 250] width 108 height 17
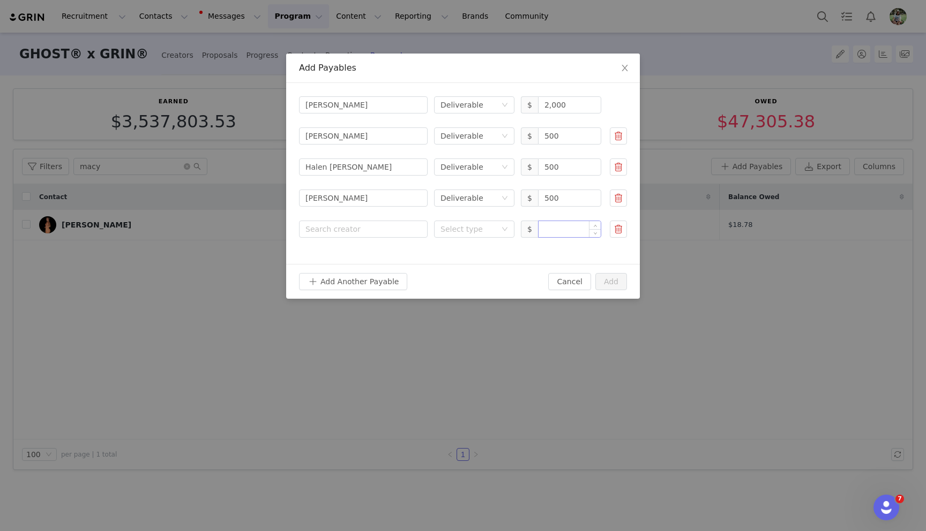
click at [567, 238] on div "Search creator Dustin Williams Select type Deliverable $ 2,000 Search creator E…" at bounding box center [463, 173] width 354 height 181
click at [563, 230] on input at bounding box center [569, 229] width 62 height 16
paste input "750.00"
click at [482, 228] on div "Select type" at bounding box center [468, 229] width 56 height 11
type input "750"
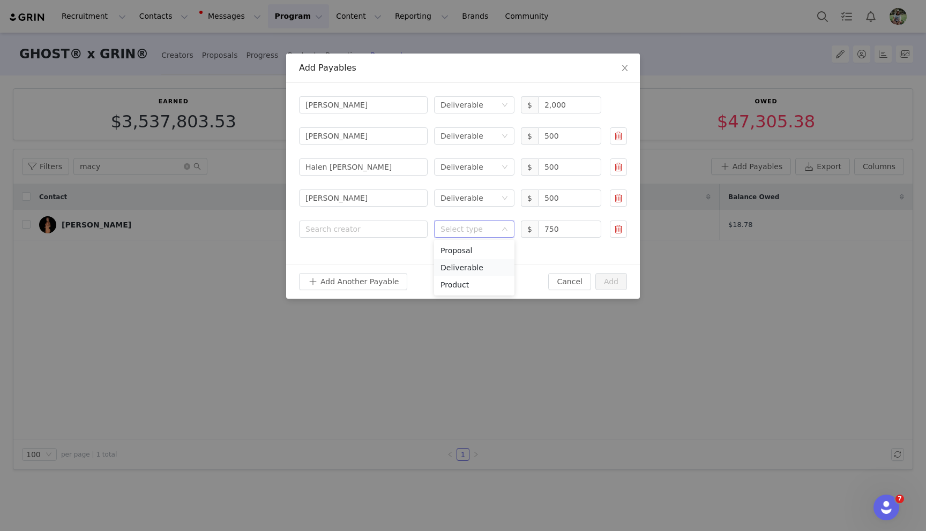
click at [477, 262] on li "Deliverable" at bounding box center [474, 267] width 80 height 17
click at [387, 236] on div "Search creator" at bounding box center [363, 229] width 116 height 16
type input "jean pa"
click at [394, 265] on p "Creator" at bounding box center [379, 271] width 76 height 12
click at [389, 282] on button "Add Another Payable" at bounding box center [353, 281] width 108 height 17
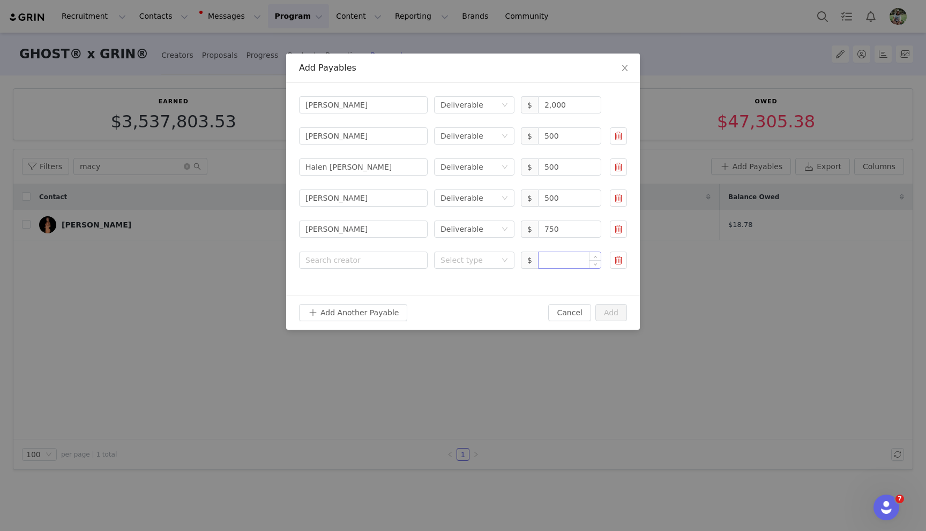
click at [559, 261] on input at bounding box center [569, 260] width 62 height 16
paste input "7,500.00"
click at [494, 259] on div "Select type" at bounding box center [468, 260] width 56 height 11
type input "7,500"
click at [486, 293] on li "Deliverable" at bounding box center [474, 298] width 80 height 17
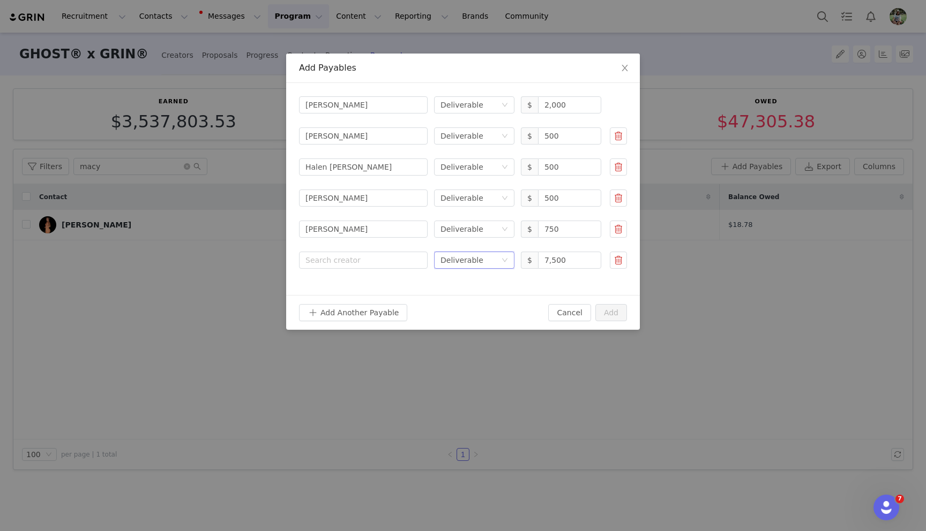
click at [408, 269] on div "Search creator Dustin Williams Select type Deliverable $ 2,000 Search creator E…" at bounding box center [463, 189] width 354 height 212
click at [395, 262] on div "Search creator" at bounding box center [360, 260] width 111 height 11
type input "joe an"
click at [397, 287] on p "[PERSON_NAME]" at bounding box center [379, 286] width 76 height 12
click at [378, 306] on button "Add Another Payable" at bounding box center [353, 312] width 108 height 17
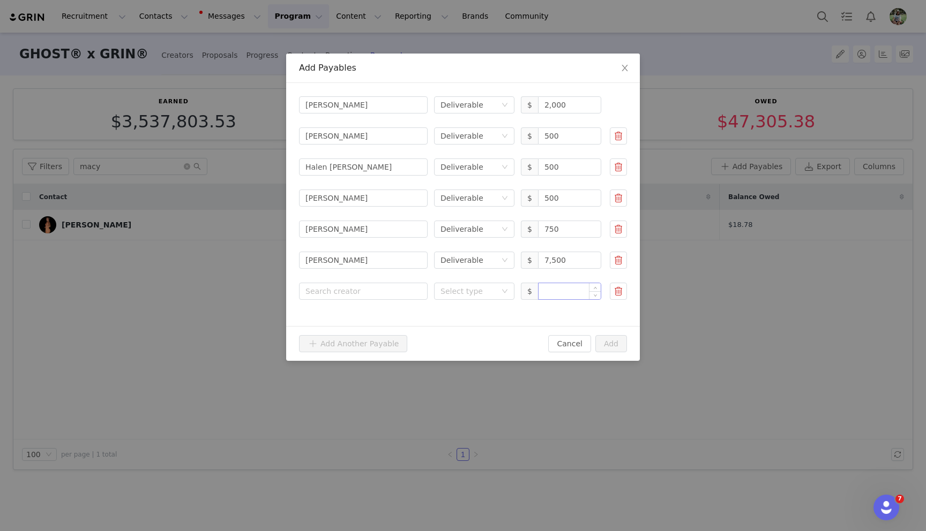
click at [561, 291] on input at bounding box center [569, 291] width 62 height 16
paste input "1,500.00"
type input "1,500"
click at [477, 297] on div "Select type" at bounding box center [470, 291] width 61 height 16
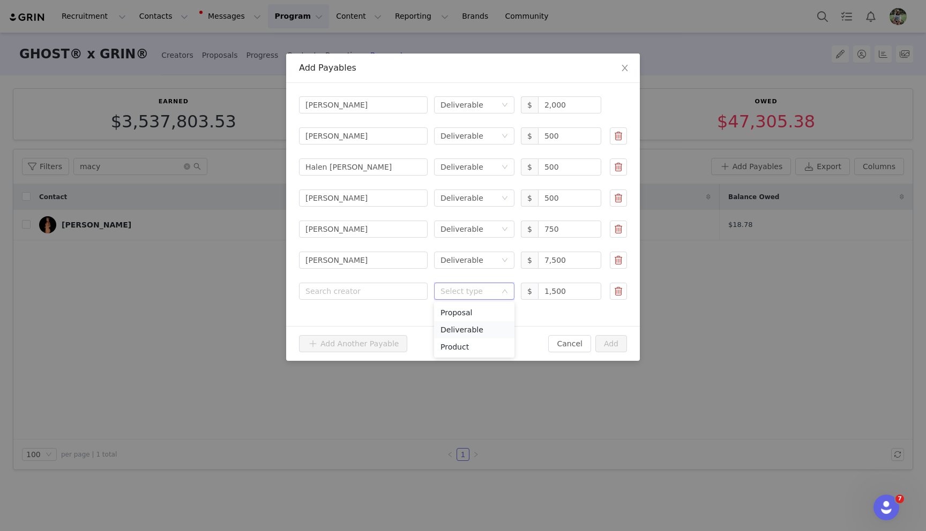
click at [466, 325] on li "Deliverable" at bounding box center [474, 329] width 80 height 17
click at [388, 286] on div "Search creator" at bounding box center [360, 291] width 111 height 11
type input "kara"
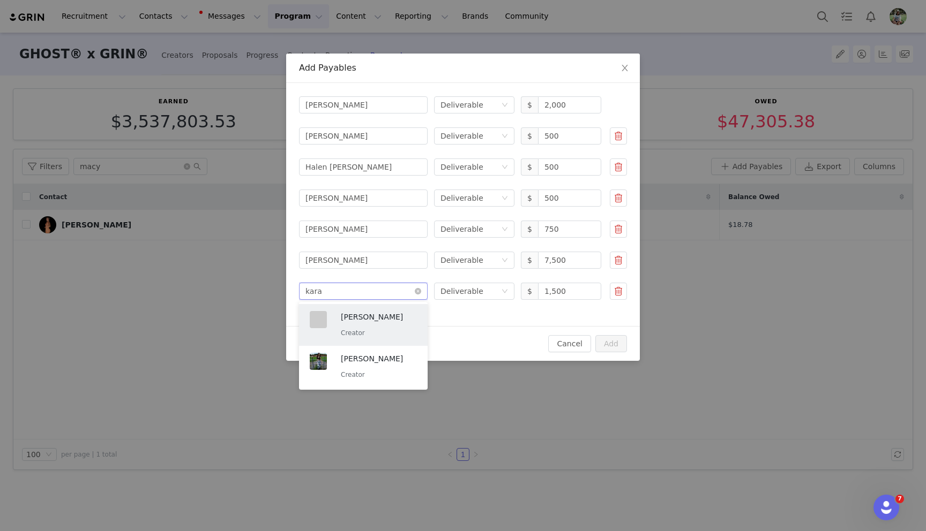
drag, startPoint x: 387, startPoint y: 317, endPoint x: 384, endPoint y: 286, distance: 30.8
click at [384, 286] on body "Recruitment Recruitment Creator Search Curated Lists Landing Pages Web Extensio…" at bounding box center [463, 265] width 926 height 531
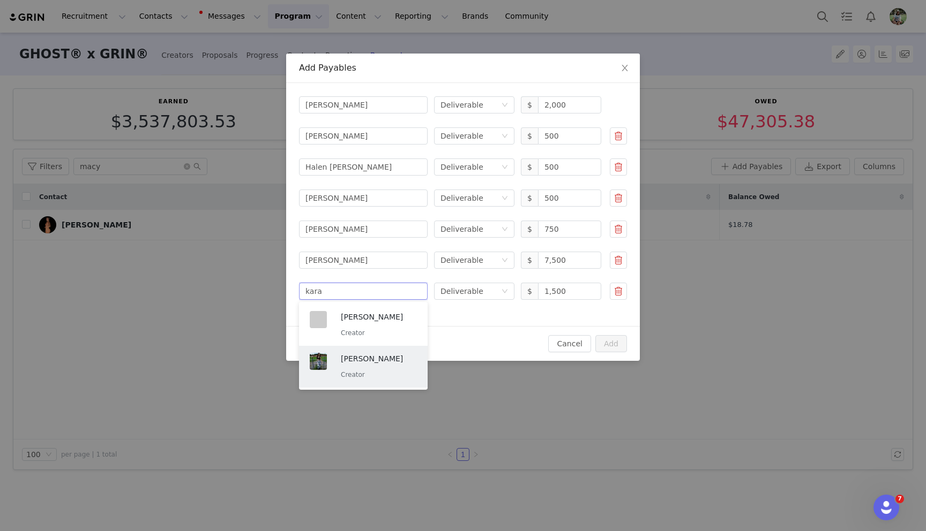
drag, startPoint x: 385, startPoint y: 370, endPoint x: 390, endPoint y: 354, distance: 16.4
click at [385, 370] on p "Creator" at bounding box center [379, 375] width 76 height 12
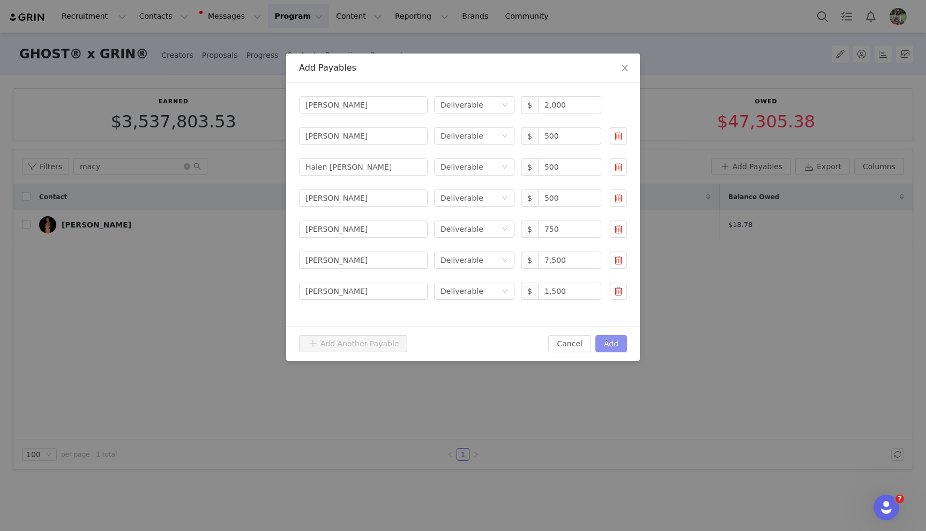
click at [615, 343] on button "Add" at bounding box center [611, 343] width 32 height 17
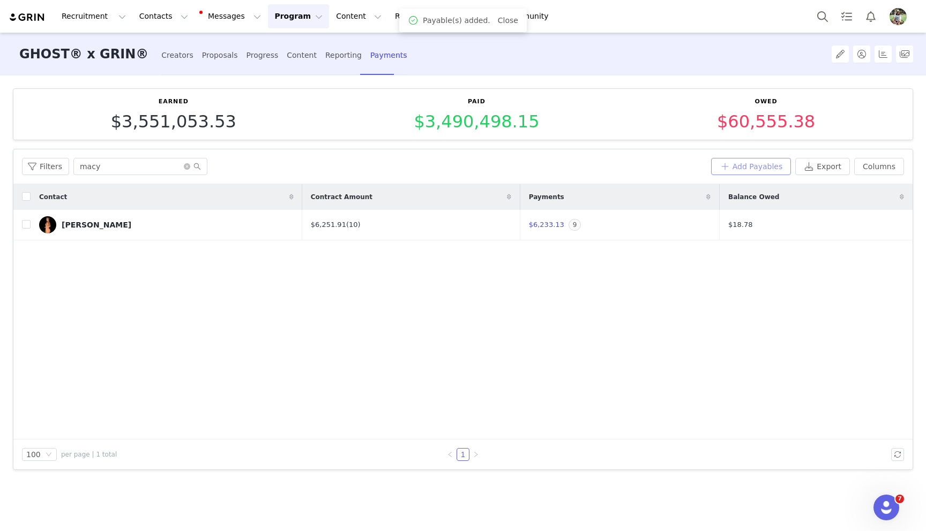
click at [738, 159] on button "Add Payables" at bounding box center [751, 166] width 80 height 17
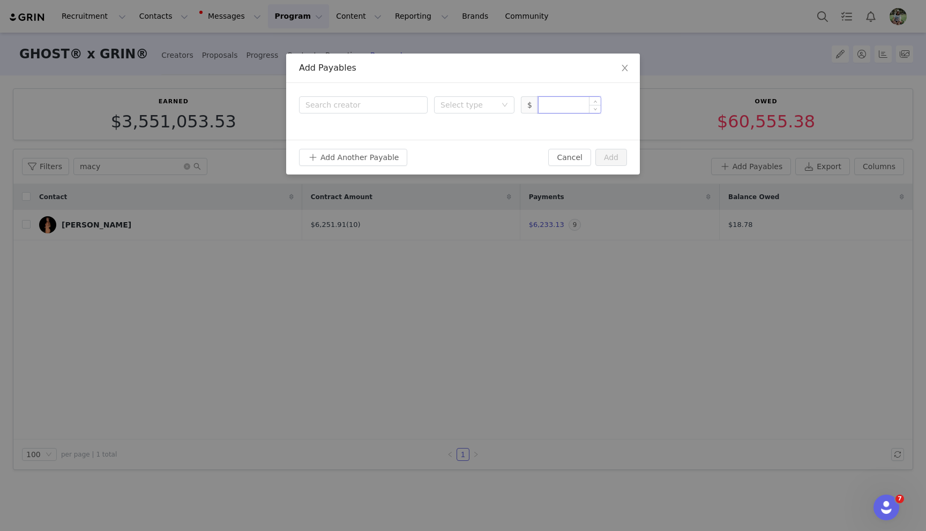
click at [559, 101] on input at bounding box center [569, 105] width 62 height 16
paste input "4,500.00"
type input "4,500"
drag, startPoint x: 508, startPoint y: 101, endPoint x: 506, endPoint y: 109, distance: 7.8
click at [508, 101] on div "Select type" at bounding box center [474, 104] width 80 height 17
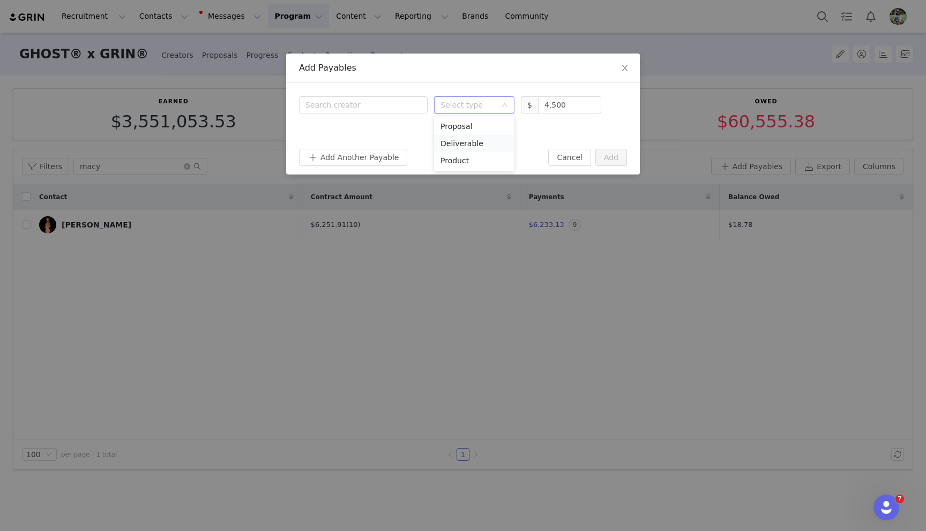
click at [485, 141] on li "Deliverable" at bounding box center [474, 143] width 80 height 17
click at [410, 107] on div "Search creator" at bounding box center [360, 105] width 111 height 11
type input "kayla"
click at [400, 140] on div "Kayla Lojas Creator" at bounding box center [379, 139] width 76 height 28
click at [385, 151] on button "Add Another Payable" at bounding box center [353, 157] width 108 height 17
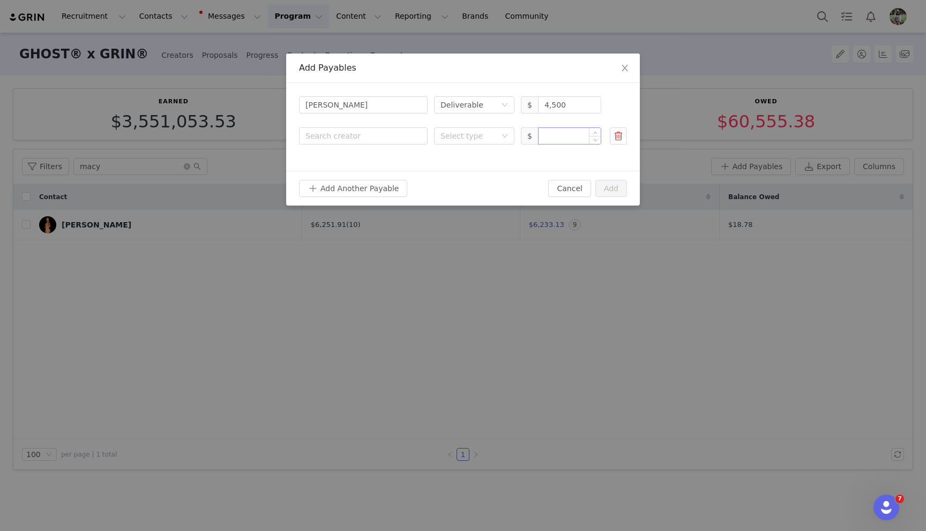
click at [560, 134] on input at bounding box center [569, 136] width 62 height 16
paste input "750.00"
click at [462, 132] on div "Select type" at bounding box center [468, 136] width 56 height 11
type input "750"
click at [456, 170] on li "Deliverable" at bounding box center [474, 174] width 80 height 17
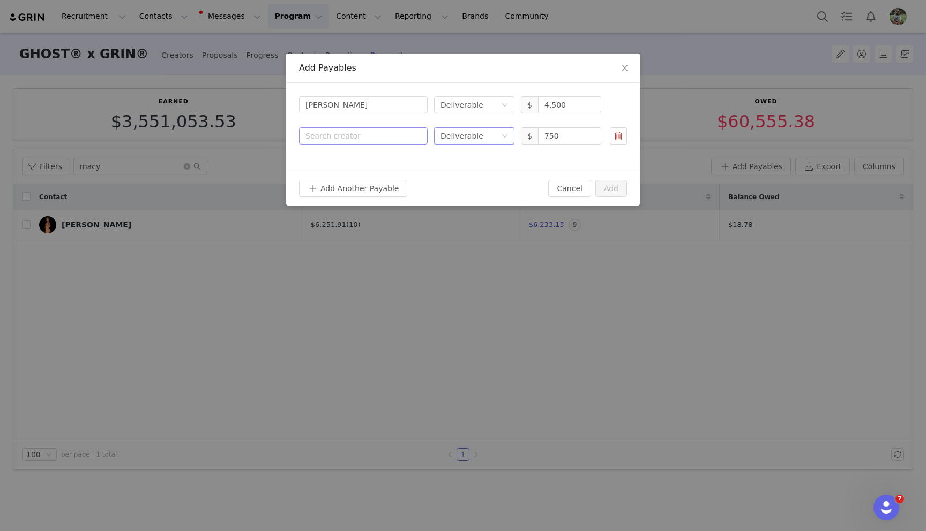
click at [389, 142] on div "Search creator" at bounding box center [363, 136] width 116 height 16
type input "keith"
click at [384, 169] on div "Keith Sharier Creator" at bounding box center [379, 170] width 76 height 28
click at [364, 185] on button "Add Another Payable" at bounding box center [353, 188] width 108 height 17
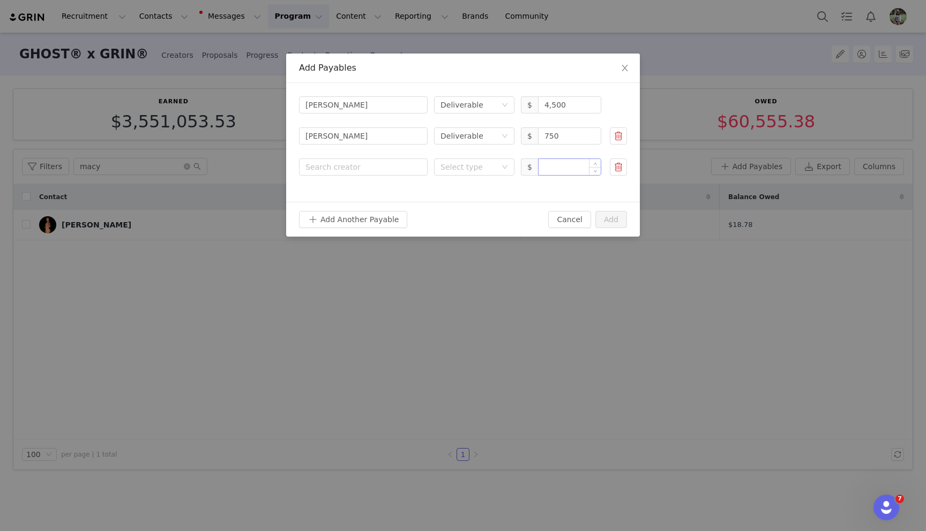
click at [563, 167] on input at bounding box center [569, 167] width 62 height 16
paste input "4,500.00"
click at [483, 164] on div "Select type" at bounding box center [468, 167] width 56 height 11
type input "4,500"
click at [484, 204] on li "Deliverable" at bounding box center [474, 205] width 80 height 17
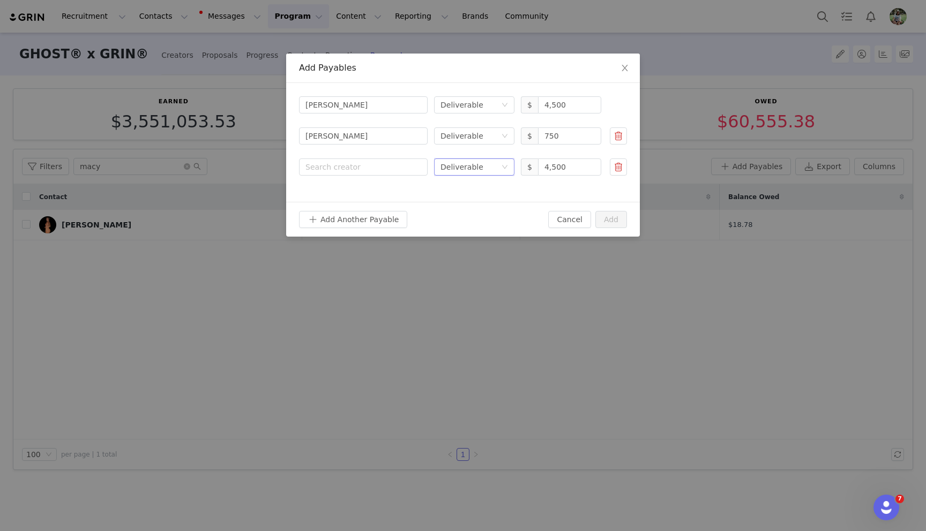
click at [372, 177] on div "Search creator Kayla Lojas Select type Deliverable $ 4,500 Search creator Keith…" at bounding box center [463, 142] width 354 height 119
click at [359, 167] on div "Search creator" at bounding box center [360, 167] width 111 height 11
type input "kiley"
click at [355, 199] on div "Kiley Miller Creator" at bounding box center [379, 201] width 76 height 28
click at [358, 215] on button "Add Another Payable" at bounding box center [353, 219] width 108 height 17
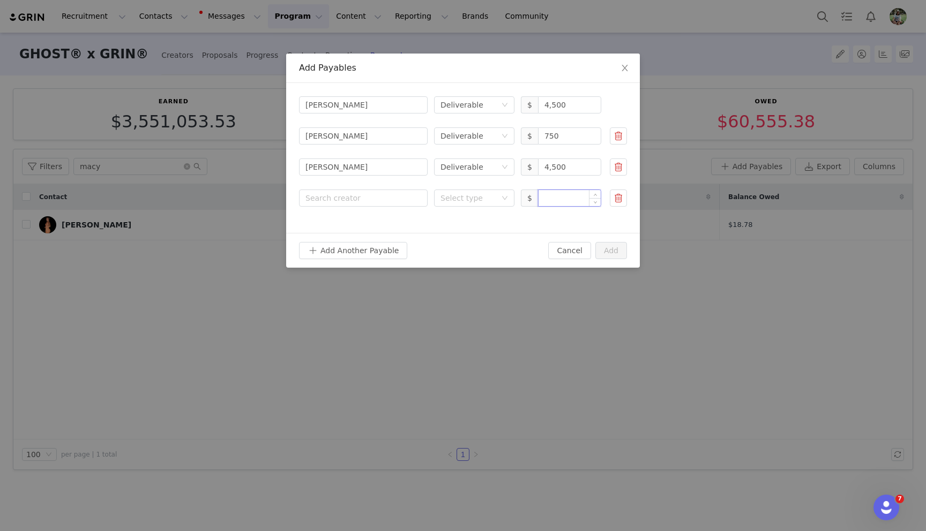
click at [560, 202] on input at bounding box center [569, 198] width 62 height 16
paste input "500.00"
drag, startPoint x: 449, startPoint y: 203, endPoint x: 454, endPoint y: 208, distance: 6.8
click at [449, 203] on div "Select type" at bounding box center [468, 198] width 56 height 11
type input "500"
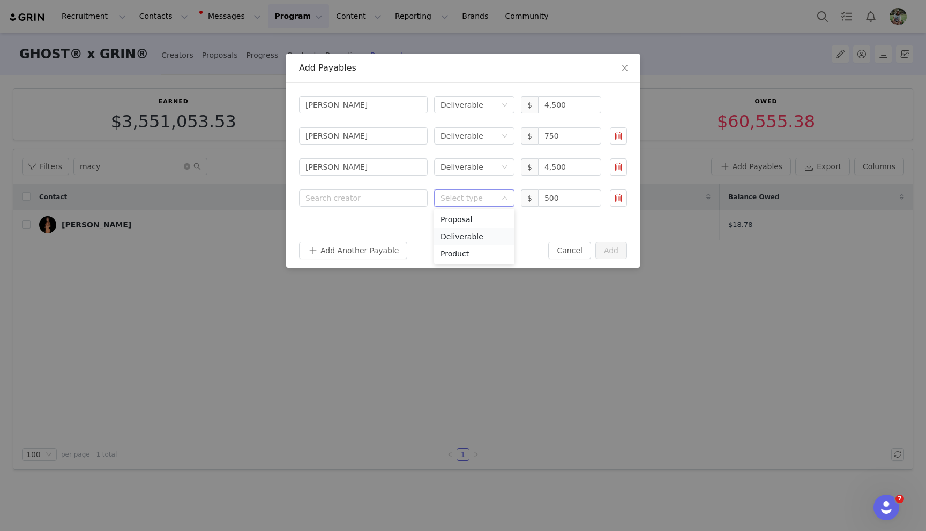
drag, startPoint x: 471, startPoint y: 235, endPoint x: 464, endPoint y: 230, distance: 7.7
click at [471, 235] on li "Deliverable" at bounding box center [474, 236] width 80 height 17
click at [368, 195] on div "Search creator" at bounding box center [360, 198] width 111 height 11
type input "lexi l"
click at [372, 223] on p "[PERSON_NAME]" at bounding box center [379, 224] width 76 height 12
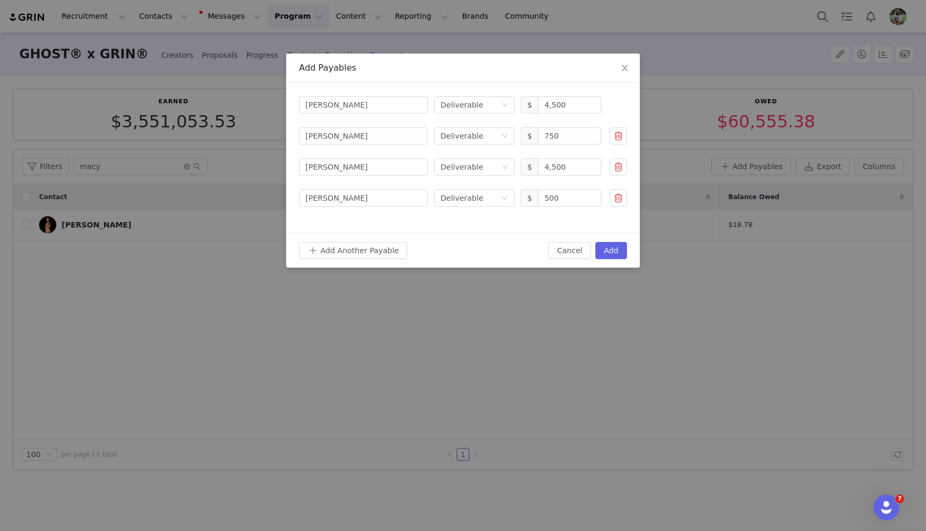
click at [374, 241] on div "Add Another Payable Cancel Add" at bounding box center [463, 250] width 354 height 35
click at [374, 250] on button "Add Another Payable" at bounding box center [353, 250] width 108 height 17
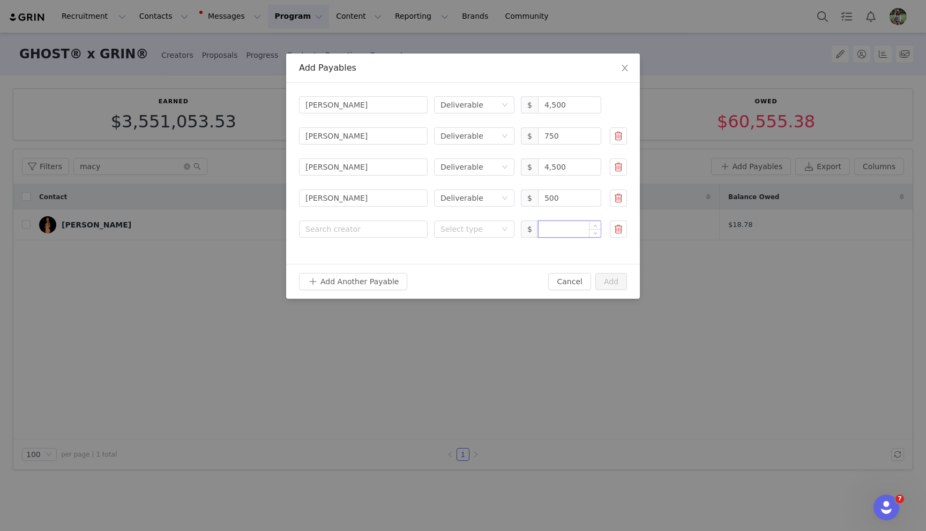
click at [564, 234] on input at bounding box center [569, 229] width 62 height 16
paste input "7,500.00"
click at [467, 232] on div "Select type" at bounding box center [468, 229] width 56 height 11
type input "7,500"
drag, startPoint x: 468, startPoint y: 261, endPoint x: 447, endPoint y: 255, distance: 21.7
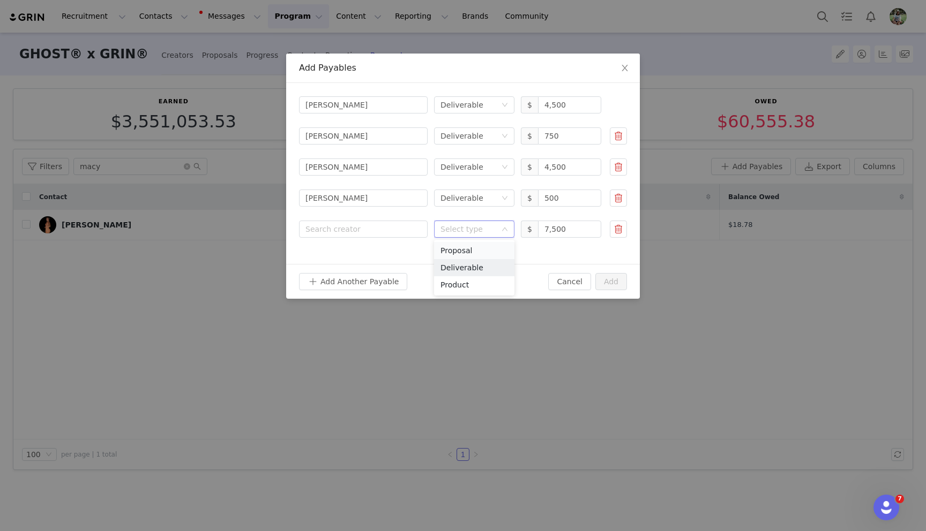
click at [468, 261] on li "Deliverable" at bounding box center [474, 267] width 80 height 17
click at [357, 229] on div "Search creator" at bounding box center [360, 229] width 111 height 11
type input "luke els"
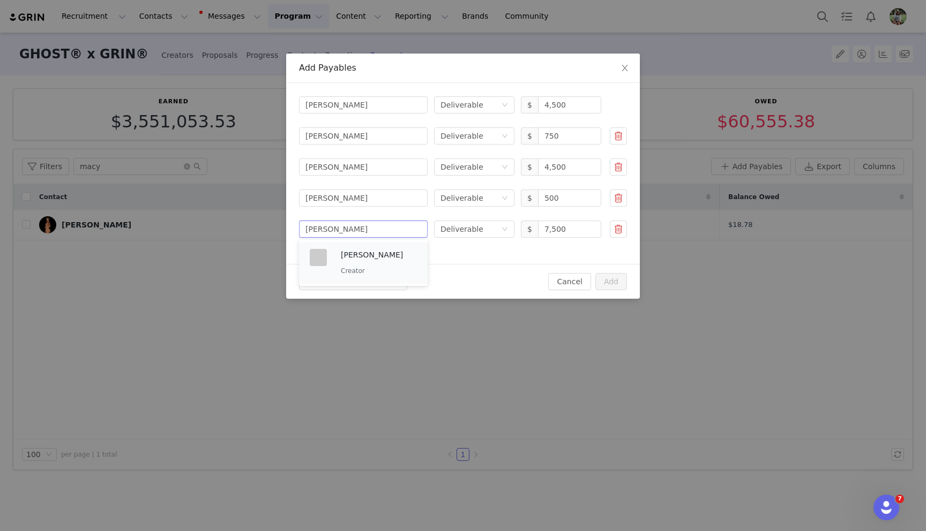
click at [350, 269] on p "Creator" at bounding box center [379, 271] width 76 height 12
click at [347, 278] on button "Add Another Payable" at bounding box center [353, 281] width 108 height 17
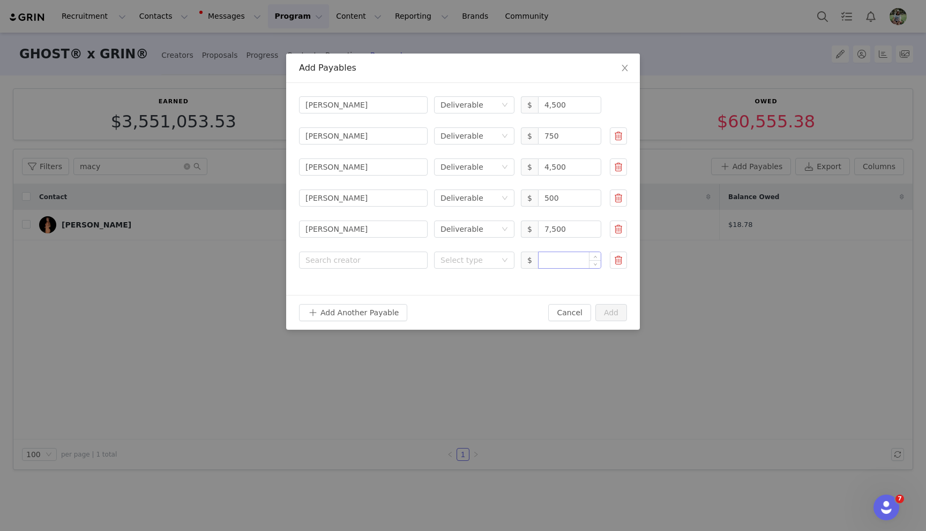
click at [582, 260] on input at bounding box center [569, 260] width 62 height 16
paste input "2,000.00"
click at [457, 259] on div "Select type" at bounding box center [468, 260] width 56 height 11
type input "2,000"
click at [457, 295] on li "Deliverable" at bounding box center [474, 298] width 80 height 17
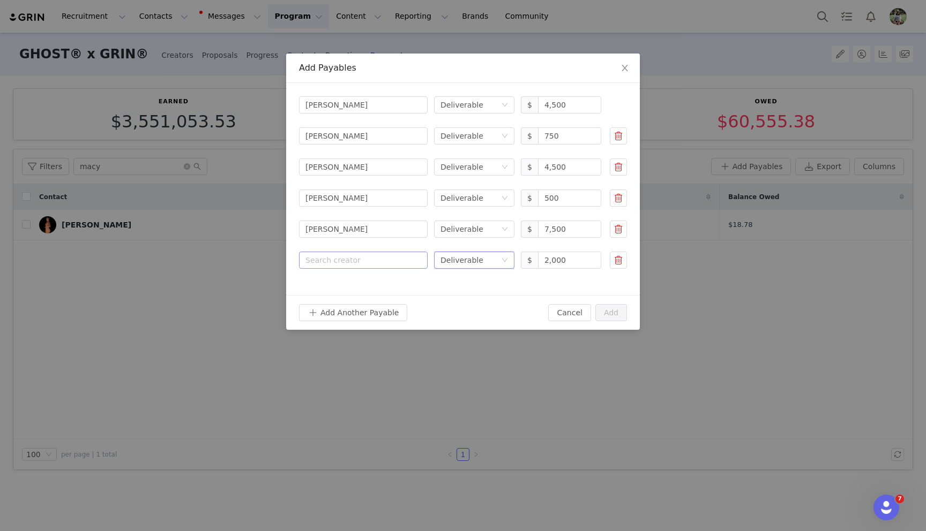
click at [376, 255] on div "Search creator" at bounding box center [360, 260] width 111 height 11
type input "lydia"
click at [375, 275] on li "Lydia Hsieh-Beatty Creator" at bounding box center [363, 294] width 129 height 42
click at [364, 315] on button "Add Another Payable" at bounding box center [353, 312] width 108 height 17
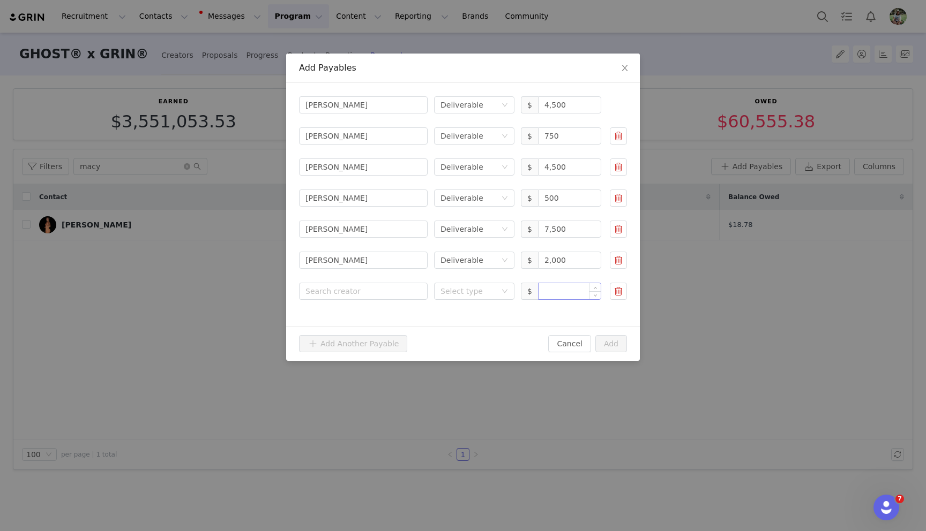
click at [550, 292] on input at bounding box center [569, 291] width 62 height 16
paste input "11,000.00"
click at [495, 292] on div "Select type" at bounding box center [468, 291] width 56 height 11
type input "11,000"
click at [492, 326] on li "Deliverable" at bounding box center [474, 329] width 80 height 17
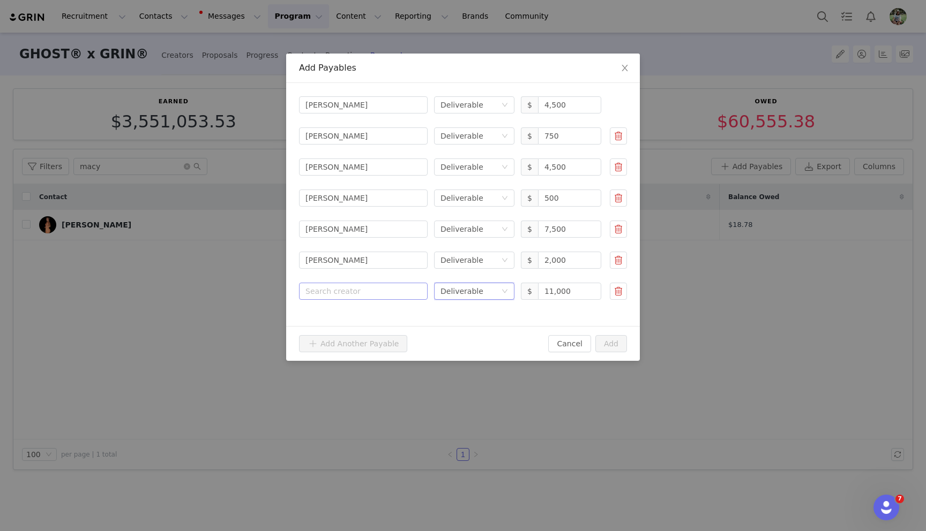
click at [354, 289] on div "Search creator" at bounding box center [360, 291] width 111 height 11
type input "maxx"
click at [360, 317] on p "Maxx [PERSON_NAME]" at bounding box center [383, 317] width 85 height 12
click at [615, 347] on button "Add" at bounding box center [611, 343] width 32 height 17
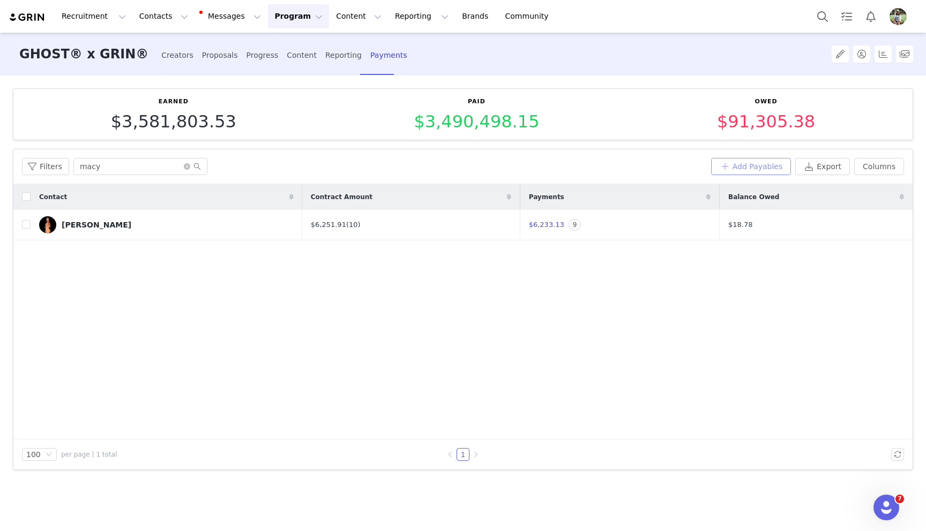
click at [758, 166] on button "Add Payables" at bounding box center [751, 166] width 80 height 17
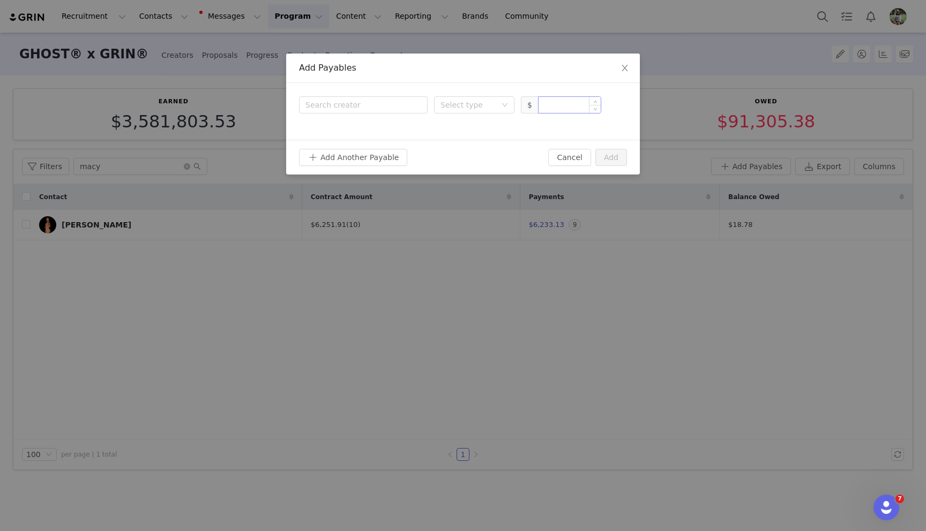
click at [559, 106] on input at bounding box center [569, 105] width 62 height 16
paste input "2,000.00"
click at [453, 104] on div "Select type" at bounding box center [468, 105] width 56 height 11
type input "2,000"
click at [448, 141] on li "Deliverable" at bounding box center [474, 143] width 80 height 17
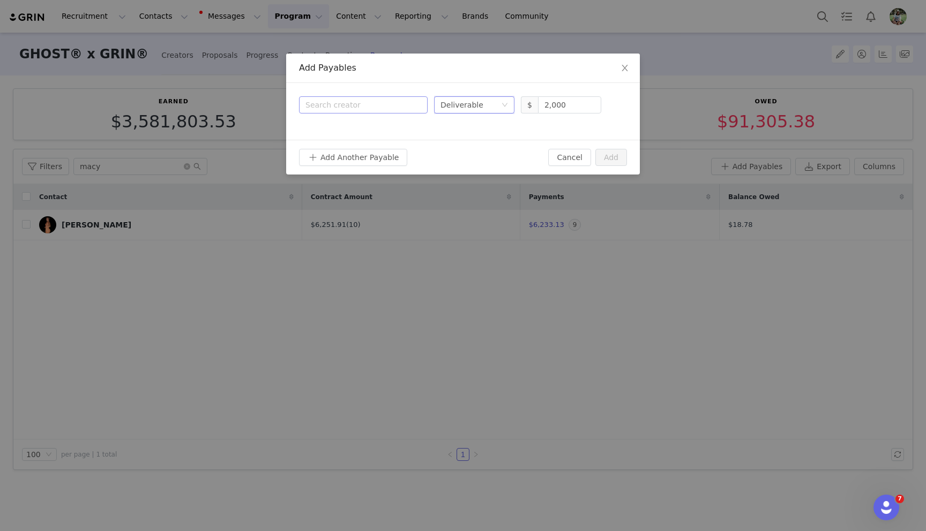
click at [352, 105] on div "Search creator" at bounding box center [360, 105] width 111 height 11
type input "sherm"
click at [349, 146] on p "Creator" at bounding box center [379, 147] width 76 height 12
click at [345, 155] on button "Add Another Payable" at bounding box center [353, 157] width 108 height 17
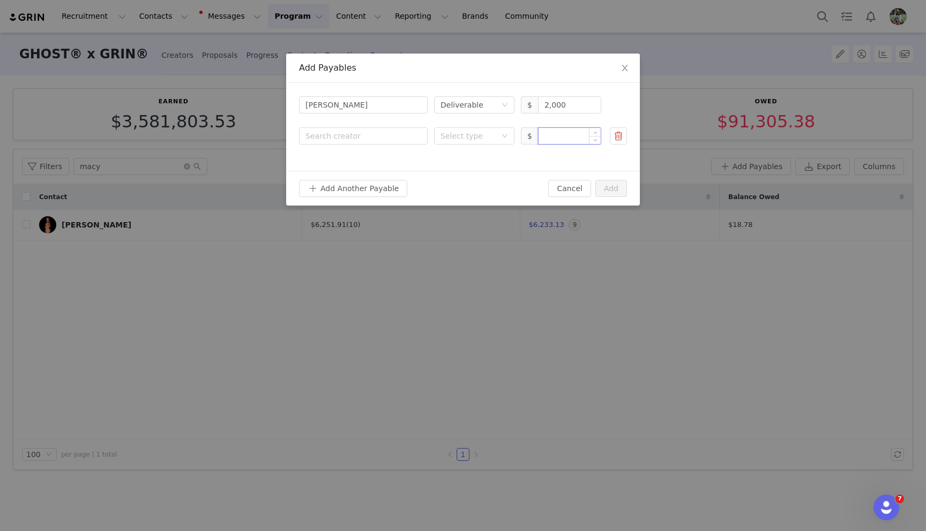
click at [559, 136] on input at bounding box center [569, 136] width 62 height 16
paste input "3,000.00"
type input "3,000"
drag, startPoint x: 464, startPoint y: 129, endPoint x: 463, endPoint y: 137, distance: 7.7
click at [464, 129] on div "Select type" at bounding box center [470, 136] width 61 height 16
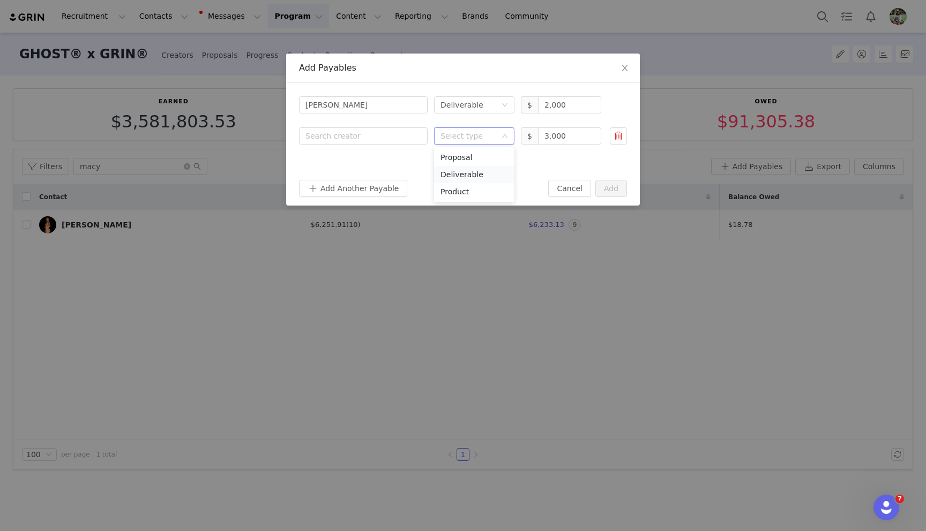
drag, startPoint x: 460, startPoint y: 172, endPoint x: 445, endPoint y: 166, distance: 16.3
click at [460, 172] on li "Deliverable" at bounding box center [474, 174] width 80 height 17
click at [370, 125] on form "Search creator Michael Sherman Select type Deliverable $ 2,000 Search creator S…" at bounding box center [463, 120] width 328 height 49
click at [362, 133] on div "Search creator" at bounding box center [360, 136] width 111 height 11
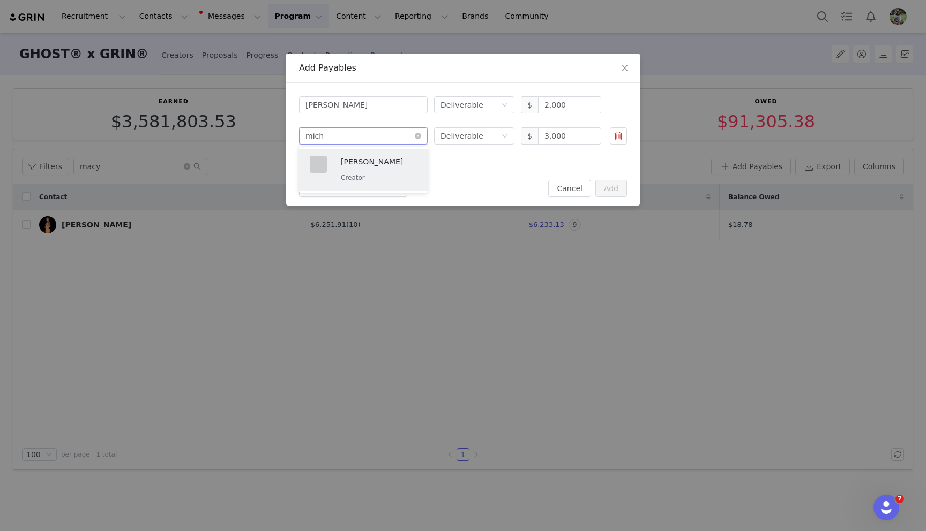
type input "miche"
click at [365, 156] on p "[PERSON_NAME]" at bounding box center [379, 162] width 76 height 12
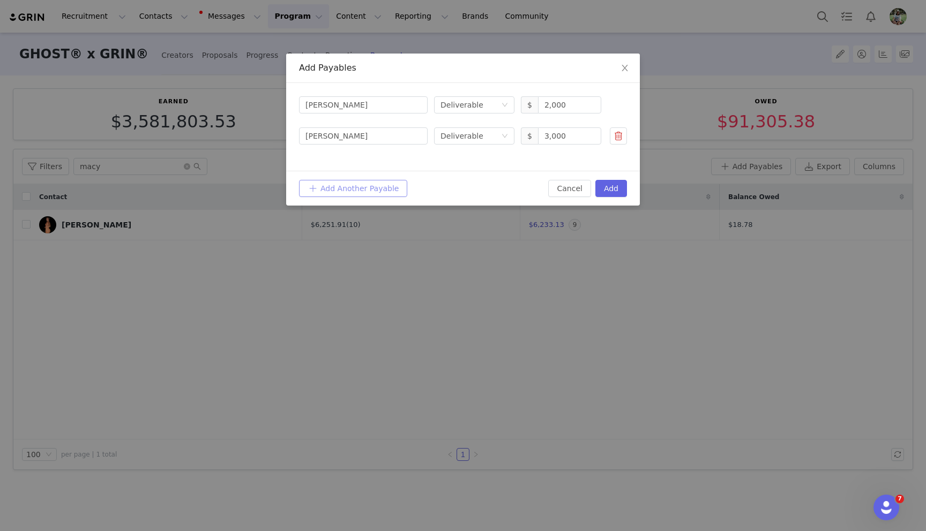
click at [368, 188] on button "Add Another Payable" at bounding box center [353, 188] width 108 height 17
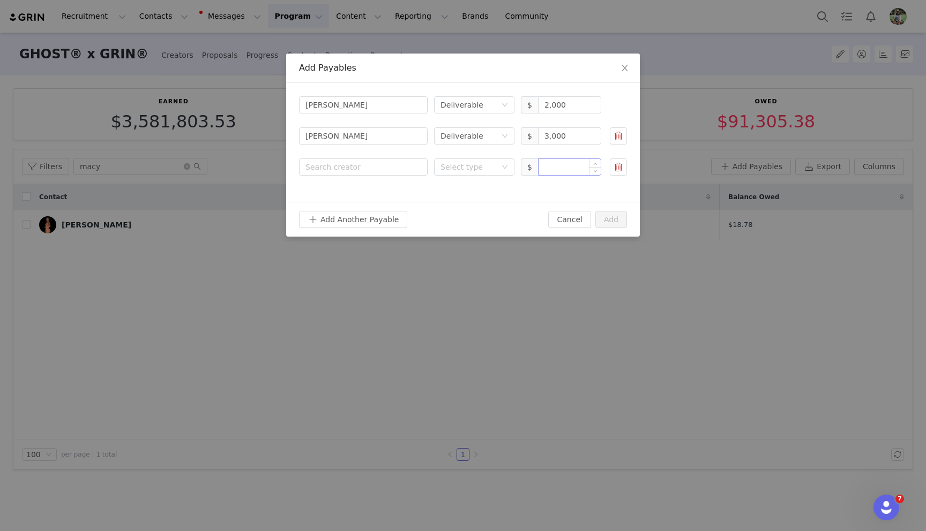
click at [560, 164] on input at bounding box center [569, 167] width 62 height 16
paste input "500.00"
drag, startPoint x: 456, startPoint y: 167, endPoint x: 456, endPoint y: 175, distance: 8.6
click at [456, 167] on div "Select type" at bounding box center [468, 167] width 56 height 11
type input "500"
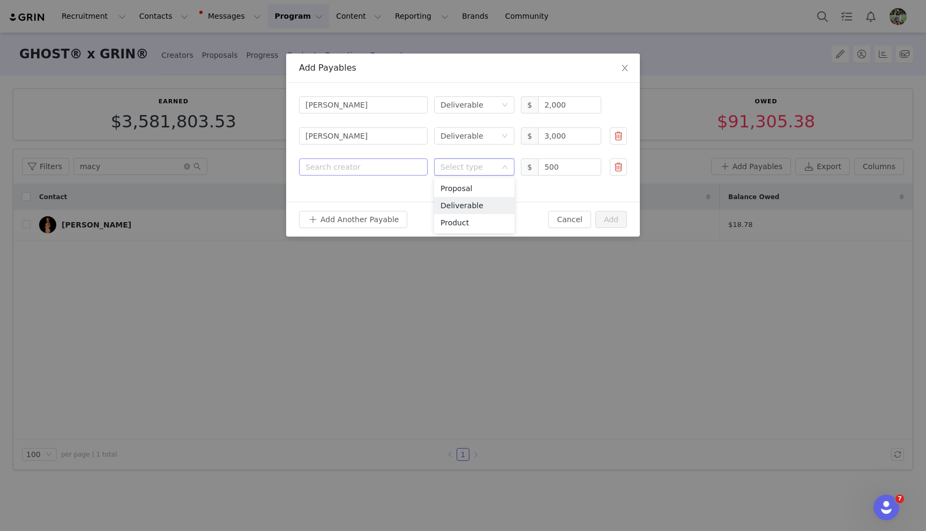
drag, startPoint x: 460, startPoint y: 202, endPoint x: 398, endPoint y: 175, distance: 67.4
click at [459, 202] on li "Deliverable" at bounding box center [474, 205] width 80 height 17
click at [387, 170] on div "Search creator" at bounding box center [360, 167] width 111 height 11
type input "moha"
click at [392, 201] on div "Mohammed Sadiq Creator" at bounding box center [379, 201] width 76 height 28
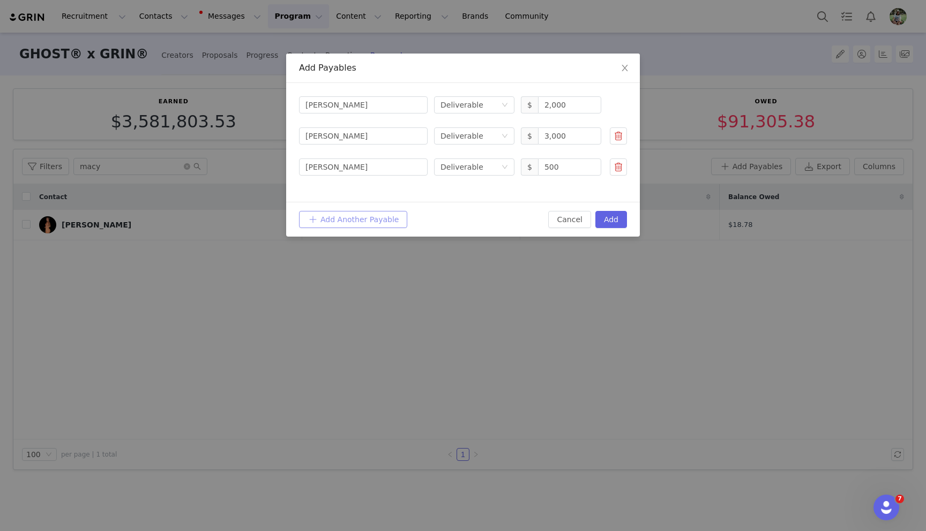
click at [375, 222] on button "Add Another Payable" at bounding box center [353, 219] width 108 height 17
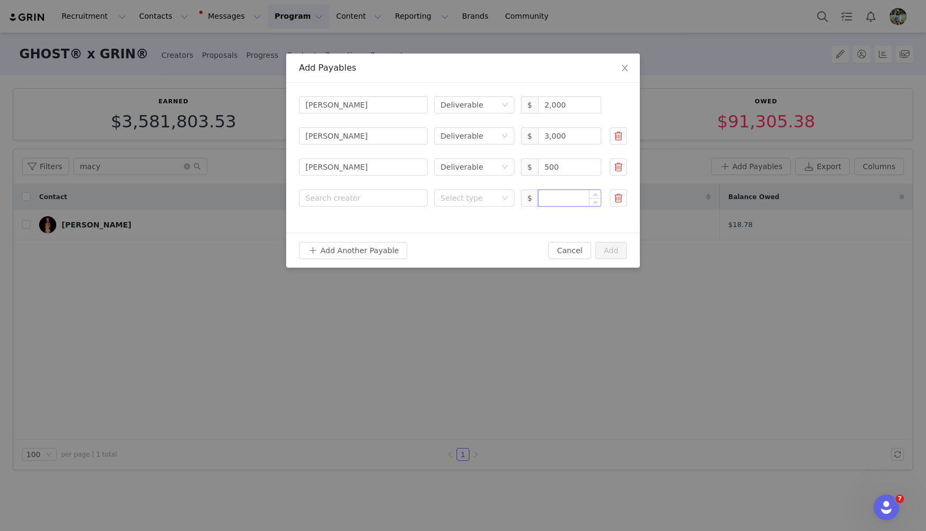
click at [562, 196] on input at bounding box center [569, 198] width 62 height 16
paste input "500.00"
type input "500"
click at [447, 205] on div "Select type" at bounding box center [470, 198] width 61 height 16
drag, startPoint x: 454, startPoint y: 238, endPoint x: 376, endPoint y: 200, distance: 86.2
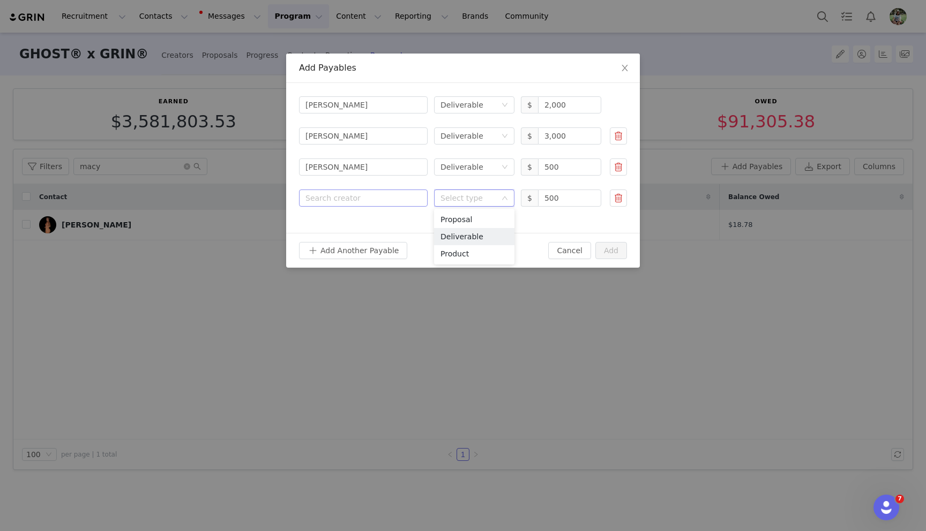
click at [454, 238] on li "Deliverable" at bounding box center [474, 236] width 80 height 17
click at [374, 200] on div "Search creator" at bounding box center [360, 198] width 111 height 11
type input "morgan wi"
click at [370, 221] on p "[PERSON_NAME]" at bounding box center [379, 224] width 76 height 12
click at [365, 245] on button "Add Another Payable" at bounding box center [353, 250] width 108 height 17
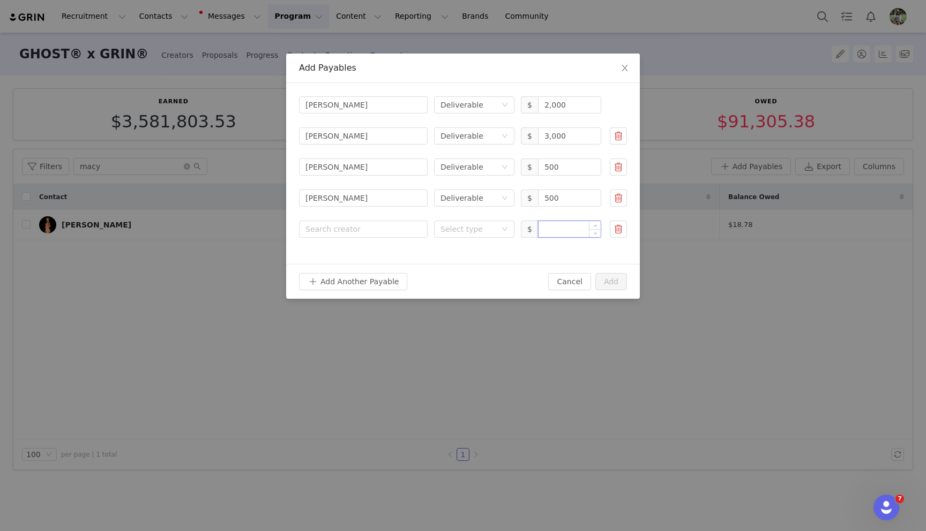
click at [569, 232] on input at bounding box center [569, 229] width 62 height 16
paste input "500.00"
drag, startPoint x: 484, startPoint y: 229, endPoint x: 484, endPoint y: 239, distance: 10.2
click at [484, 229] on div "Select type" at bounding box center [468, 229] width 56 height 11
type input "500"
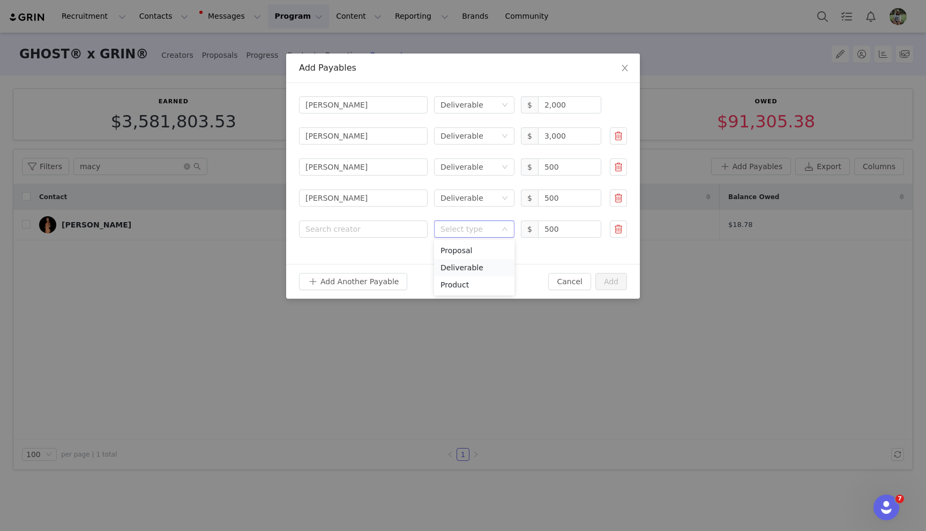
click at [485, 267] on li "Deliverable" at bounding box center [474, 267] width 80 height 17
click at [387, 232] on div "Search creator" at bounding box center [360, 229] width 111 height 11
type input "nyme"
click at [389, 262] on div "Nyme Manns Creator" at bounding box center [379, 263] width 76 height 28
click at [378, 283] on button "Add Another Payable" at bounding box center [353, 281] width 108 height 17
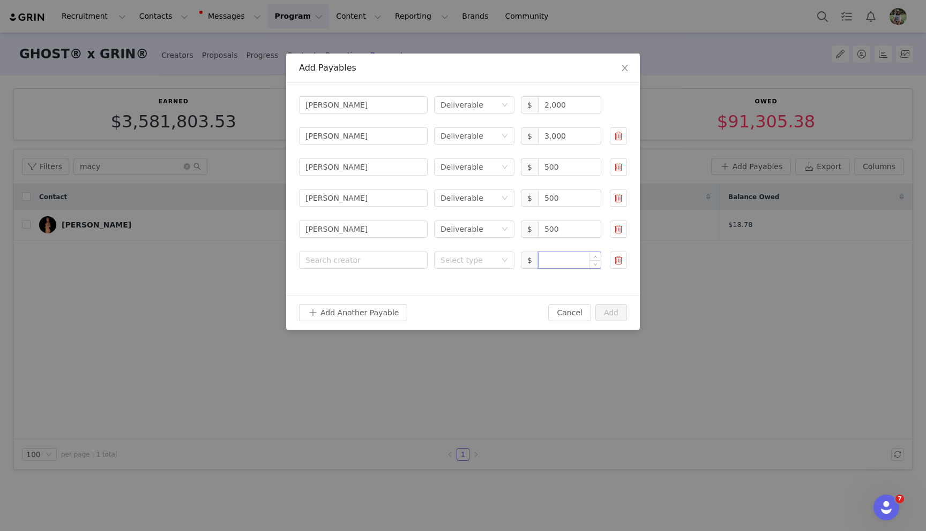
click at [567, 262] on input at bounding box center [569, 260] width 62 height 16
paste input "2,000.00"
click at [464, 260] on div "Select type" at bounding box center [468, 260] width 56 height 11
type input "2,000"
click at [461, 292] on li "Deliverable" at bounding box center [474, 298] width 80 height 17
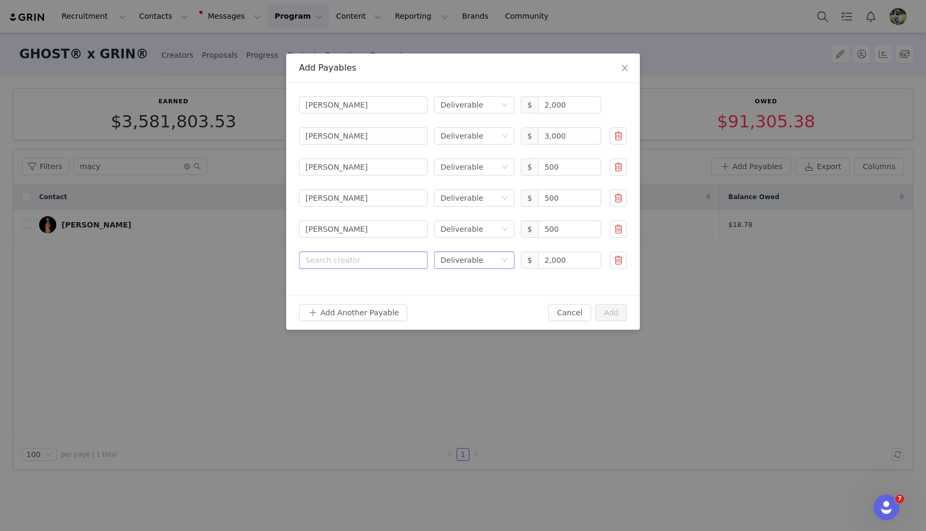
click at [387, 266] on div "Search creator" at bounding box center [363, 260] width 116 height 16
type input "raym"
click at [394, 300] on p "Creator" at bounding box center [379, 302] width 76 height 12
click at [353, 311] on button "Add Another Payable" at bounding box center [353, 312] width 108 height 17
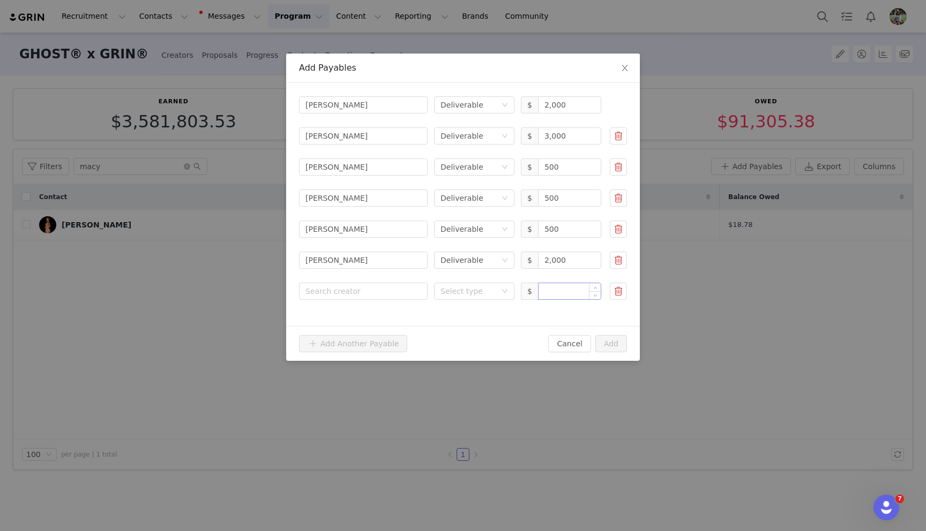
click at [556, 291] on input at bounding box center [569, 291] width 62 height 16
paste input "500.00"
type input "500"
click at [477, 297] on div "Select type" at bounding box center [470, 291] width 61 height 16
click at [478, 326] on li "Deliverable" at bounding box center [474, 329] width 80 height 17
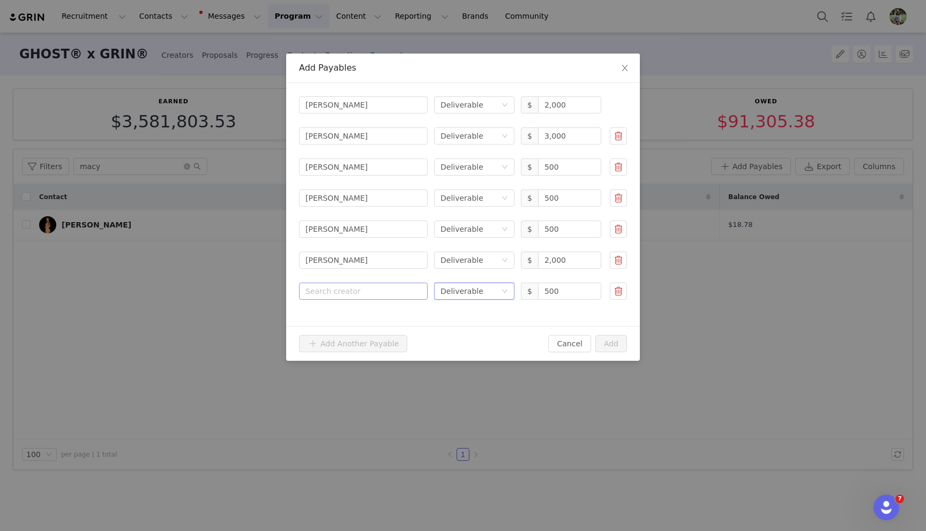
click at [361, 290] on div "Search creator" at bounding box center [360, 291] width 111 height 11
type input "ryan j"
click at [358, 314] on p "[PERSON_NAME]" at bounding box center [379, 317] width 76 height 12
click at [612, 343] on button "Add" at bounding box center [611, 343] width 32 height 17
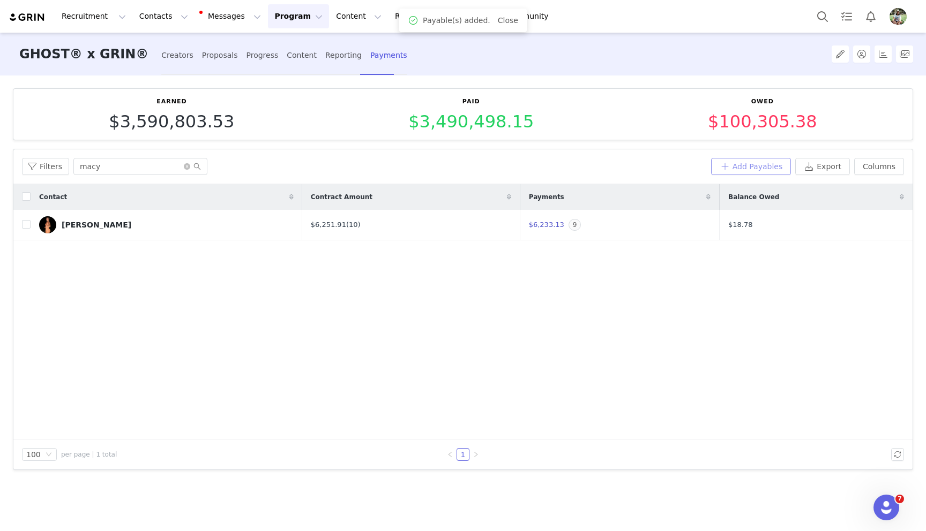
click at [742, 167] on button "Add Payables" at bounding box center [751, 166] width 80 height 17
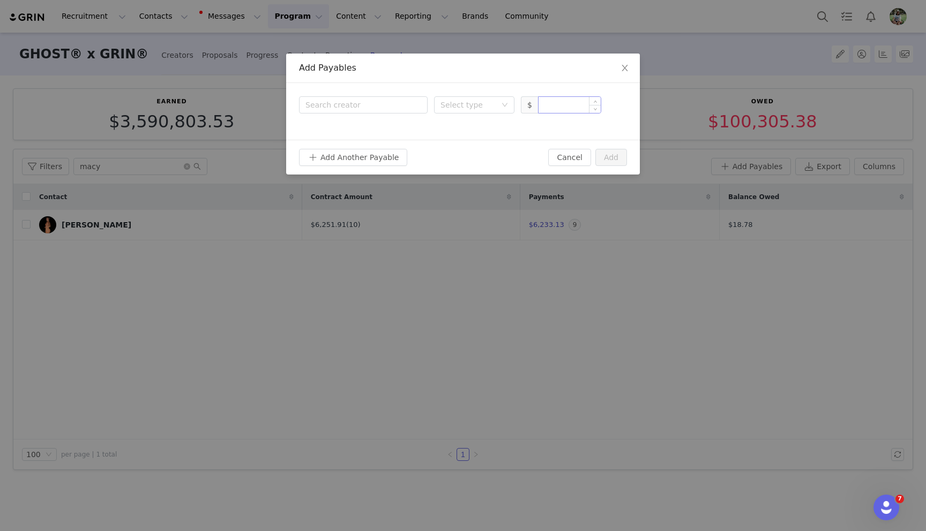
click at [551, 97] on input at bounding box center [569, 105] width 62 height 16
paste input "13,000.00"
click at [465, 100] on div "Select type" at bounding box center [468, 105] width 56 height 11
type input "13,000"
drag, startPoint x: 471, startPoint y: 139, endPoint x: 446, endPoint y: 137, distance: 24.7
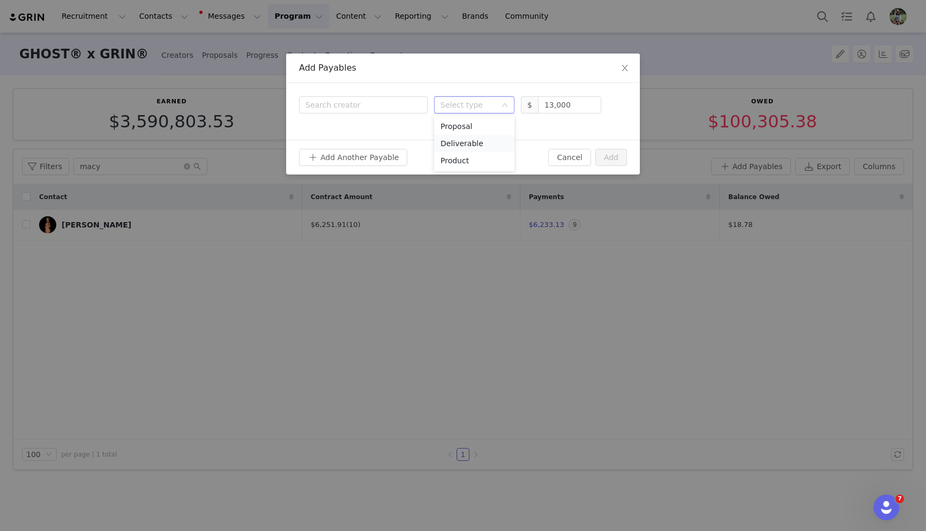
click at [471, 139] on li "Deliverable" at bounding box center [474, 143] width 80 height 17
click at [355, 116] on div "Search creator Select type Deliverable $ 13,000" at bounding box center [463, 111] width 354 height 57
click at [345, 102] on div "Search creator" at bounding box center [360, 105] width 111 height 11
type input "sydn"
click at [336, 143] on div "Sydney Cummings Houdyshell Creator" at bounding box center [363, 139] width 116 height 36
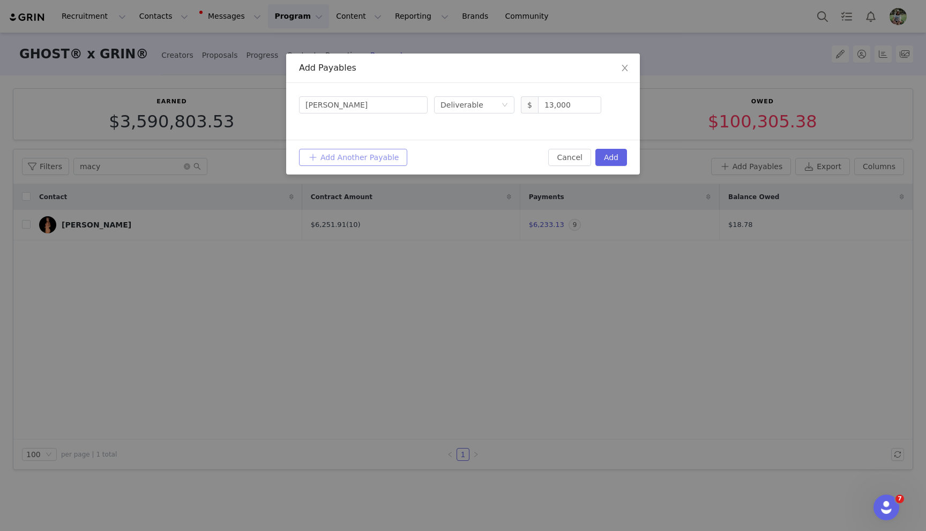
click at [335, 158] on button "Add Another Payable" at bounding box center [353, 157] width 108 height 17
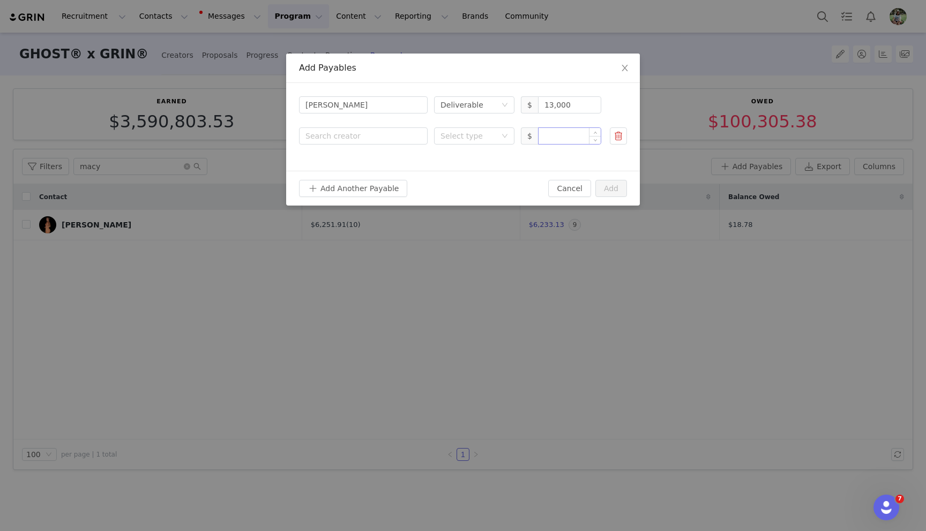
click at [562, 139] on input at bounding box center [569, 136] width 62 height 16
paste input "5,000.00"
click at [472, 139] on div "Select type" at bounding box center [468, 136] width 56 height 11
type input "5,000"
click at [467, 177] on li "Deliverable" at bounding box center [474, 174] width 80 height 17
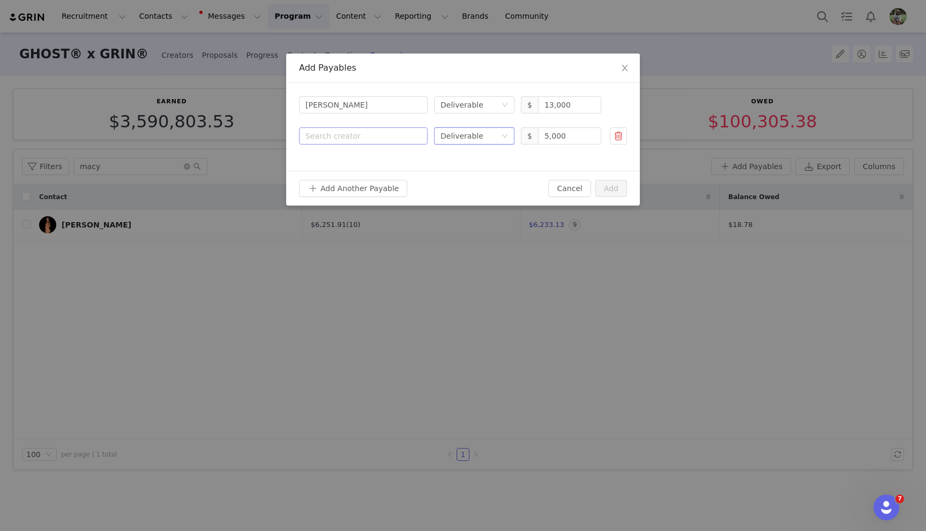
click at [365, 132] on div "Search creator" at bounding box center [360, 136] width 111 height 11
type input "trac"
click at [352, 163] on p "[PERSON_NAME]" at bounding box center [379, 162] width 76 height 12
click at [343, 189] on button "Add Another Payable" at bounding box center [353, 188] width 108 height 17
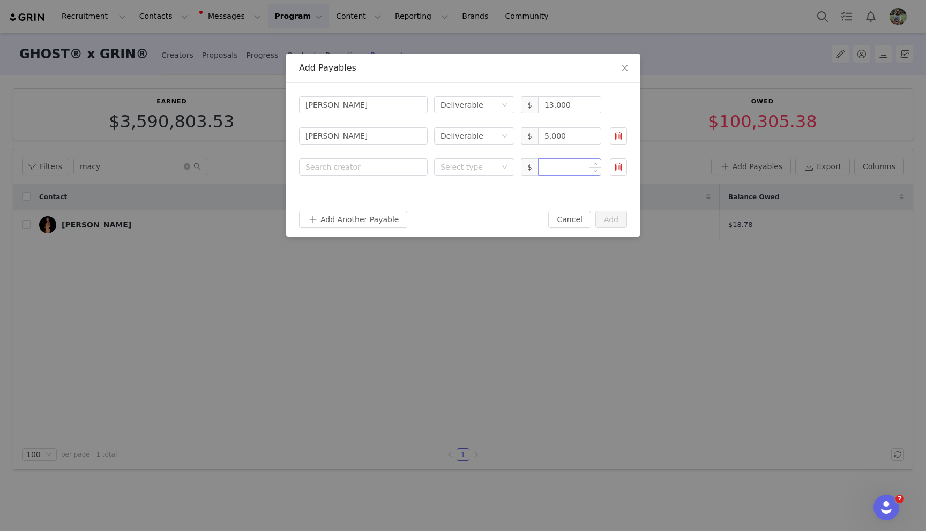
click at [557, 171] on input at bounding box center [569, 167] width 62 height 16
paste input "500.00"
click at [450, 168] on div "Select type" at bounding box center [468, 167] width 56 height 11
type input "500"
click at [451, 197] on li "Deliverable" at bounding box center [474, 205] width 80 height 17
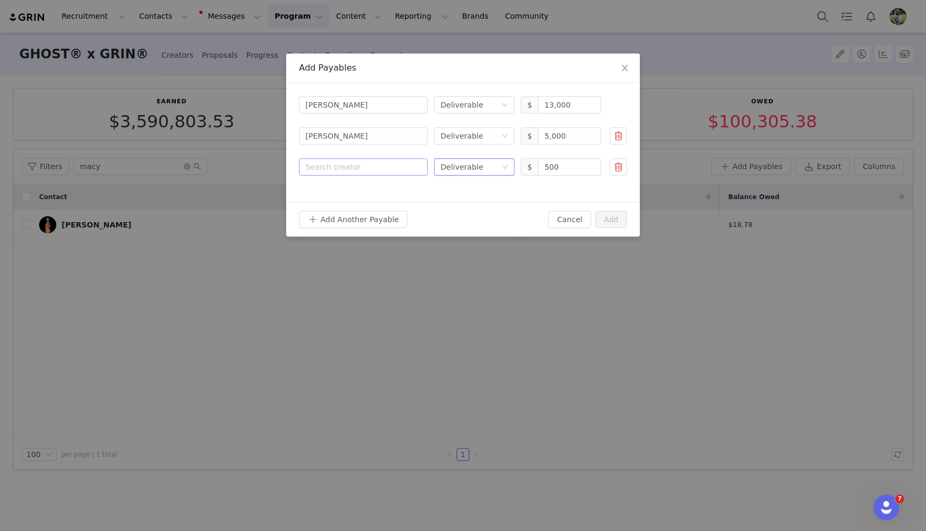
click at [351, 167] on div "Search creator" at bounding box center [360, 167] width 111 height 11
type input "ty gr"
click at [356, 187] on p "[PERSON_NAME]" at bounding box center [379, 193] width 76 height 12
click at [349, 220] on button "Add Another Payable" at bounding box center [353, 219] width 108 height 17
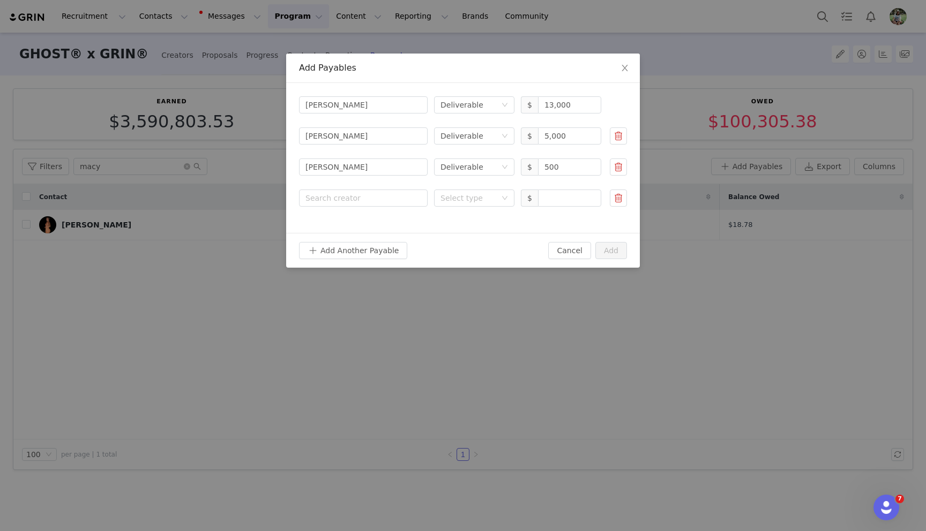
drag, startPoint x: 555, startPoint y: 201, endPoint x: 530, endPoint y: 198, distance: 24.8
click at [555, 201] on input at bounding box center [569, 198] width 62 height 16
paste input "500.00"
click at [467, 194] on div "Select type" at bounding box center [468, 198] width 56 height 11
type input "500"
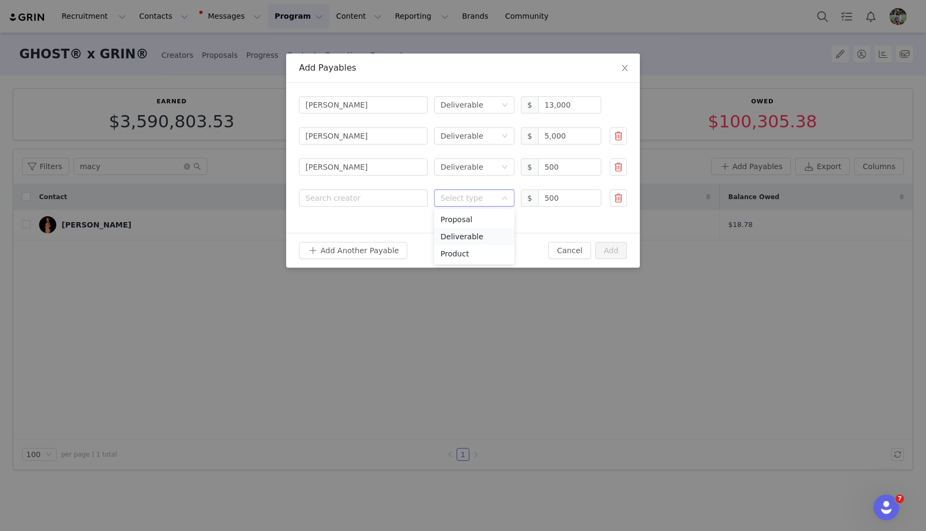
click at [470, 229] on li "Deliverable" at bounding box center [474, 236] width 80 height 17
click at [385, 200] on div "Search creator" at bounding box center [360, 198] width 111 height 11
type input "saa"
click at [365, 228] on p "Saadiq Dicks" at bounding box center [379, 224] width 76 height 12
click at [350, 247] on button "Add Another Payable" at bounding box center [353, 250] width 108 height 17
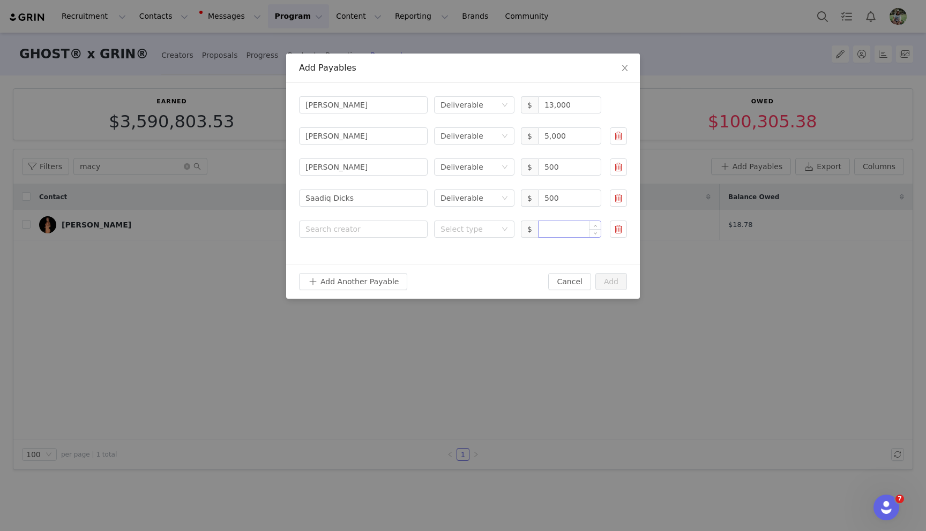
click at [569, 228] on input at bounding box center [569, 229] width 62 height 16
paste input "250.00"
drag, startPoint x: 462, startPoint y: 231, endPoint x: 461, endPoint y: 239, distance: 8.2
click at [462, 231] on div "Select type" at bounding box center [468, 229] width 56 height 11
type input "250"
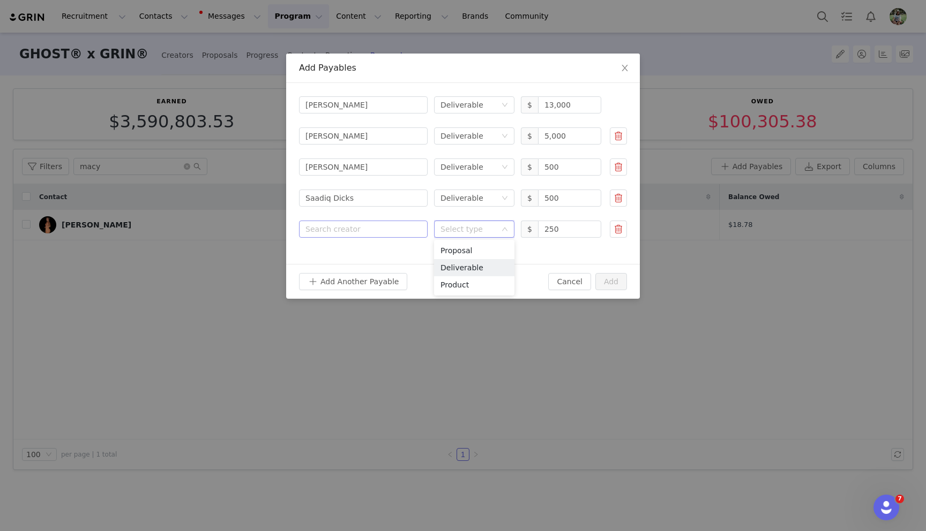
drag, startPoint x: 457, startPoint y: 265, endPoint x: 403, endPoint y: 236, distance: 60.6
click at [456, 264] on li "Deliverable" at bounding box center [474, 267] width 80 height 17
click at [392, 232] on div "Search creator" at bounding box center [360, 229] width 111 height 11
type input "gooch"
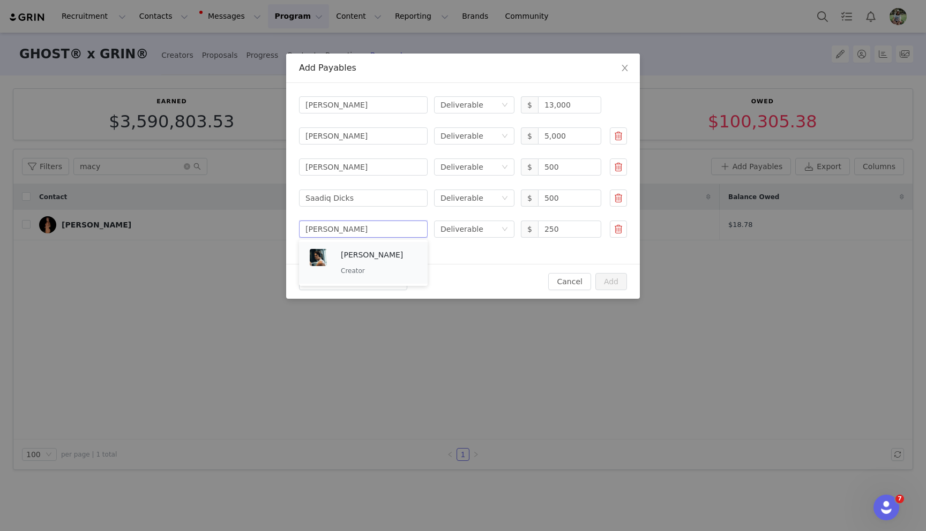
click at [396, 268] on p "Creator" at bounding box center [379, 271] width 76 height 12
click at [373, 281] on button "Add Another Payable" at bounding box center [353, 281] width 108 height 17
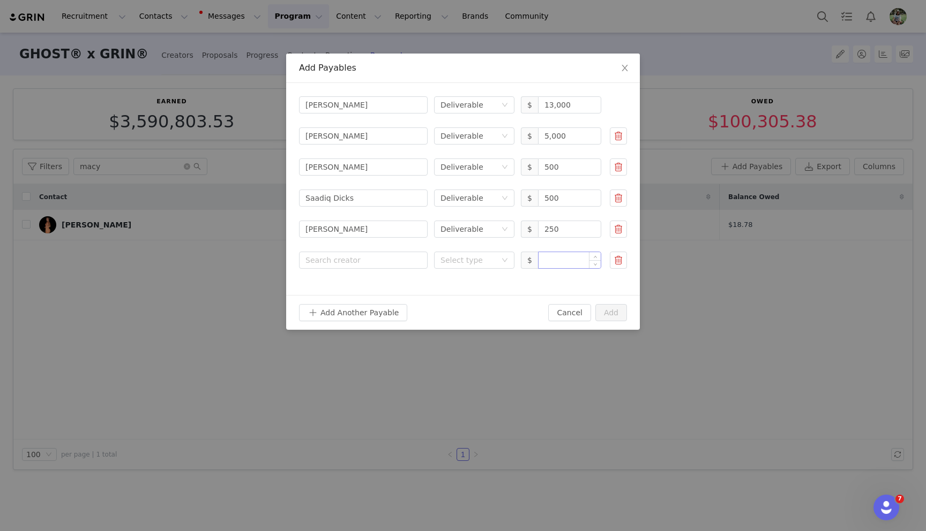
click at [566, 258] on input at bounding box center [569, 260] width 62 height 16
paste input "500.00"
drag, startPoint x: 454, startPoint y: 259, endPoint x: 454, endPoint y: 270, distance: 11.3
click at [454, 259] on div "Select type" at bounding box center [468, 260] width 56 height 11
type input "500"
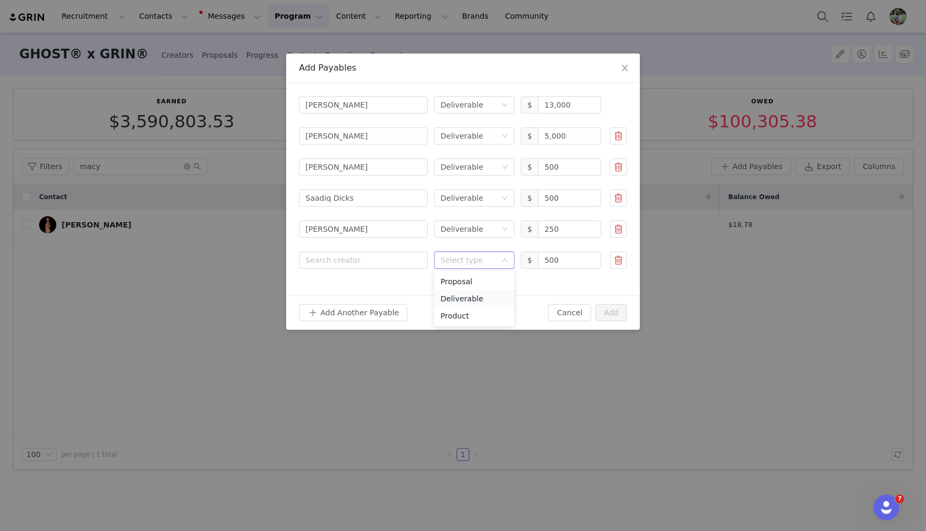
click at [455, 295] on li "Deliverable" at bounding box center [474, 298] width 80 height 17
click at [370, 260] on div "Search creator" at bounding box center [360, 260] width 111 height 11
type input "jerr"
click at [374, 290] on p "[PERSON_NAME]" at bounding box center [379, 286] width 76 height 12
click at [371, 306] on button "Add Another Payable" at bounding box center [353, 312] width 108 height 17
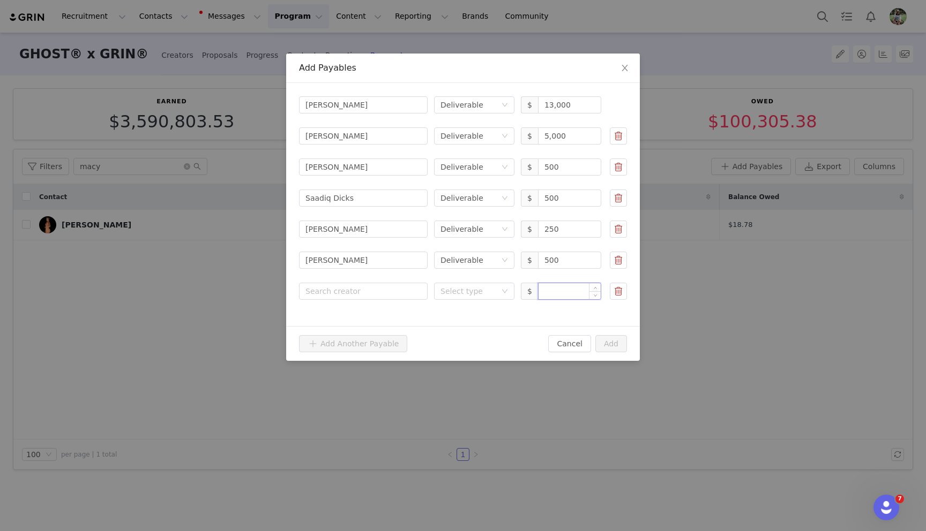
click at [563, 296] on input at bounding box center [569, 291] width 62 height 16
paste input "500.00"
click at [455, 288] on div "Select type" at bounding box center [468, 291] width 56 height 11
type input "500"
drag, startPoint x: 460, startPoint y: 332, endPoint x: 450, endPoint y: 322, distance: 13.6
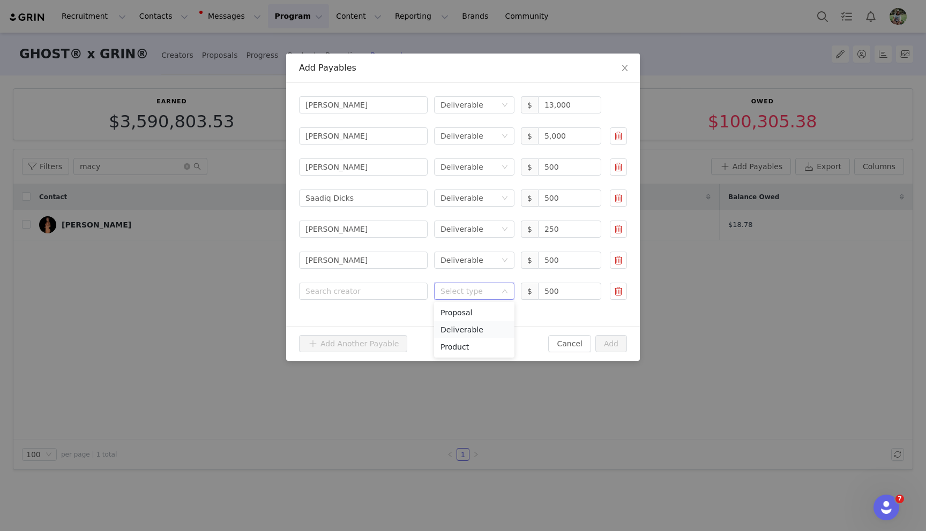
click at [459, 330] on li "Deliverable" at bounding box center [474, 329] width 80 height 17
click at [399, 292] on div "Search creator" at bounding box center [360, 291] width 111 height 11
type input "amira"
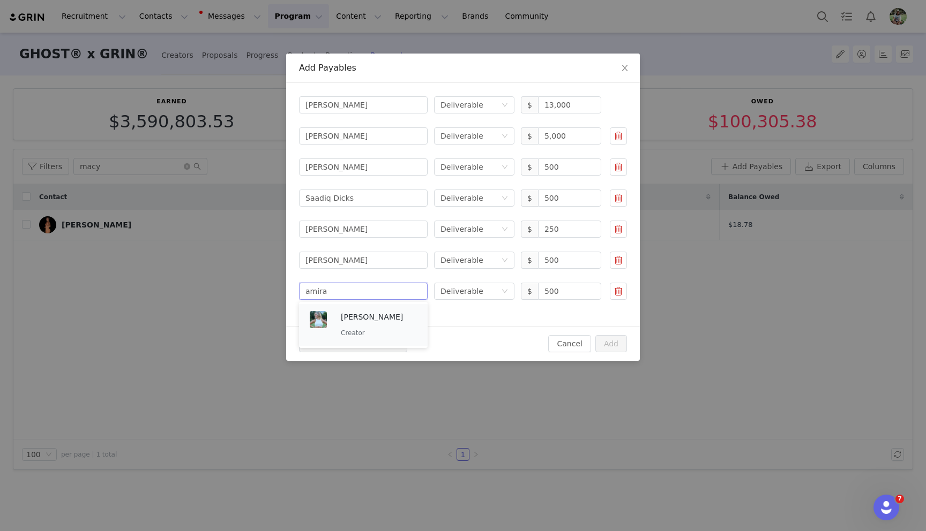
click at [399, 318] on p "[PERSON_NAME]" at bounding box center [379, 317] width 76 height 12
click at [612, 340] on button "Add" at bounding box center [611, 343] width 32 height 17
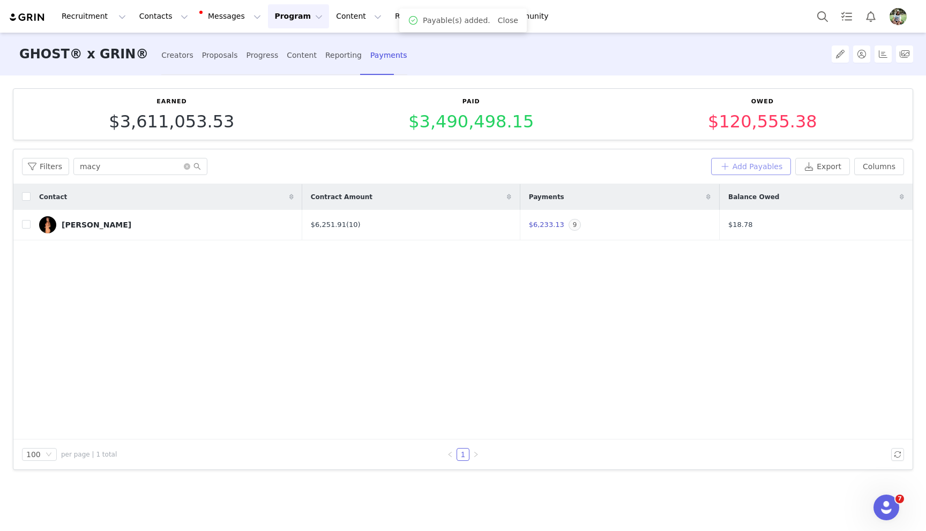
click at [736, 168] on button "Add Payables" at bounding box center [751, 166] width 80 height 17
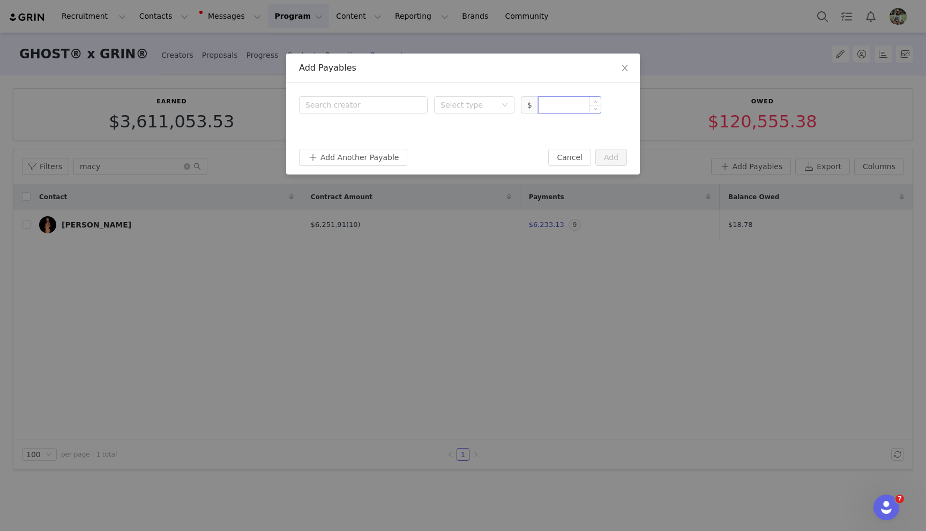
click at [557, 104] on input at bounding box center [569, 105] width 62 height 16
paste input "3,000.00"
click at [488, 100] on div "Select type" at bounding box center [468, 105] width 56 height 11
type input "3,000"
click at [476, 143] on li "Deliverable" at bounding box center [474, 143] width 80 height 17
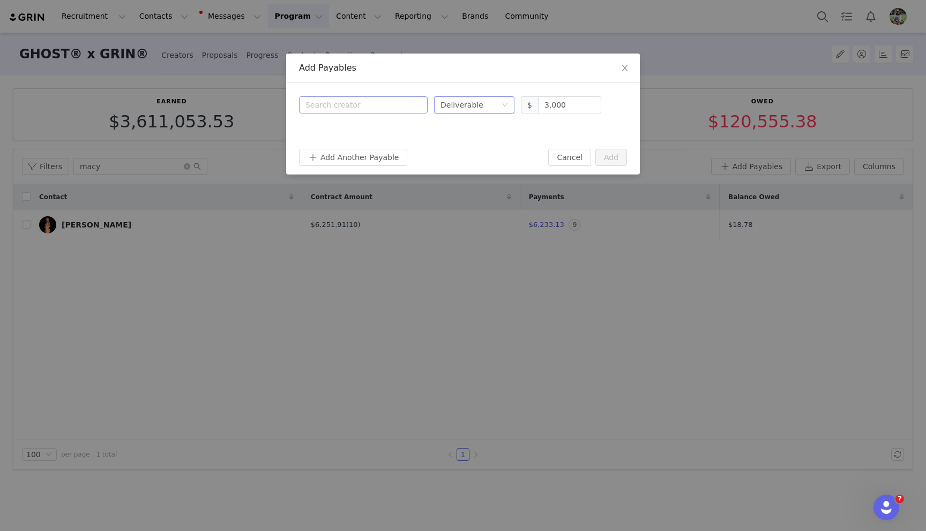
click at [352, 101] on div "Search creator" at bounding box center [360, 105] width 111 height 11
type input "bagl"
click at [356, 122] on div "Amanda Bagley Creator" at bounding box center [363, 139] width 116 height 36
click at [355, 155] on button "Add Another Payable" at bounding box center [353, 157] width 108 height 17
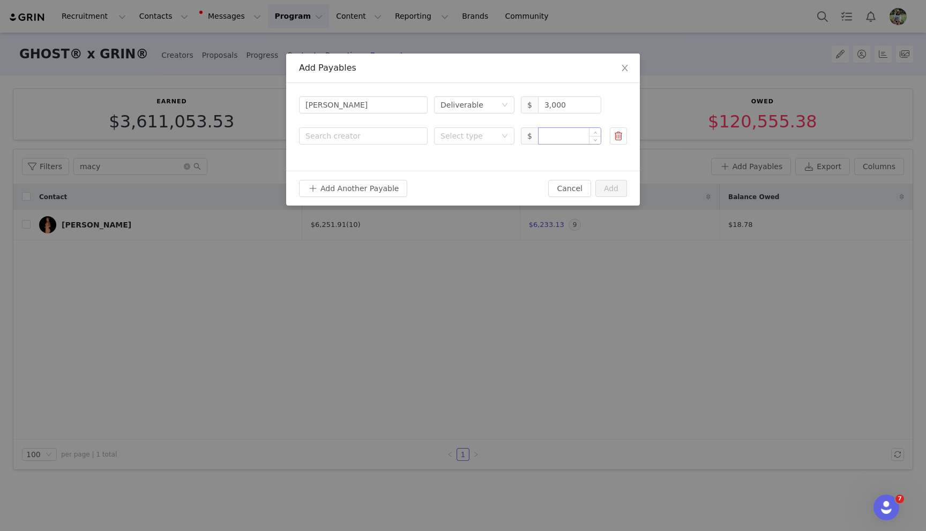
click at [561, 135] on input at bounding box center [569, 136] width 62 height 16
paste input "500.00"
click at [472, 132] on div "Select type" at bounding box center [468, 136] width 56 height 11
type input "500"
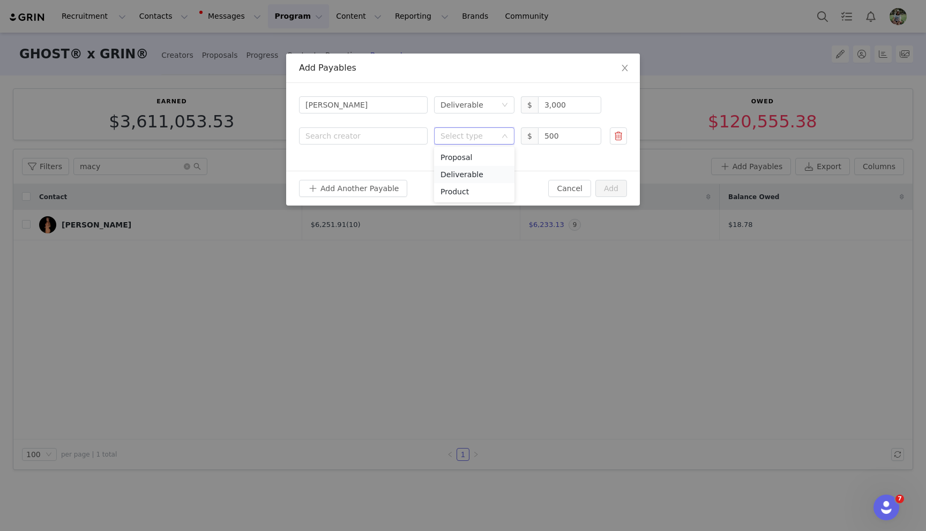
click at [458, 182] on li "Deliverable" at bounding box center [474, 174] width 80 height 17
click at [362, 139] on div "Search creator" at bounding box center [360, 136] width 111 height 11
type input "kwon"
click at [355, 170] on div "Ethan Kwon Creator" at bounding box center [379, 170] width 76 height 28
click at [352, 185] on button "Add Another Payable" at bounding box center [353, 188] width 108 height 17
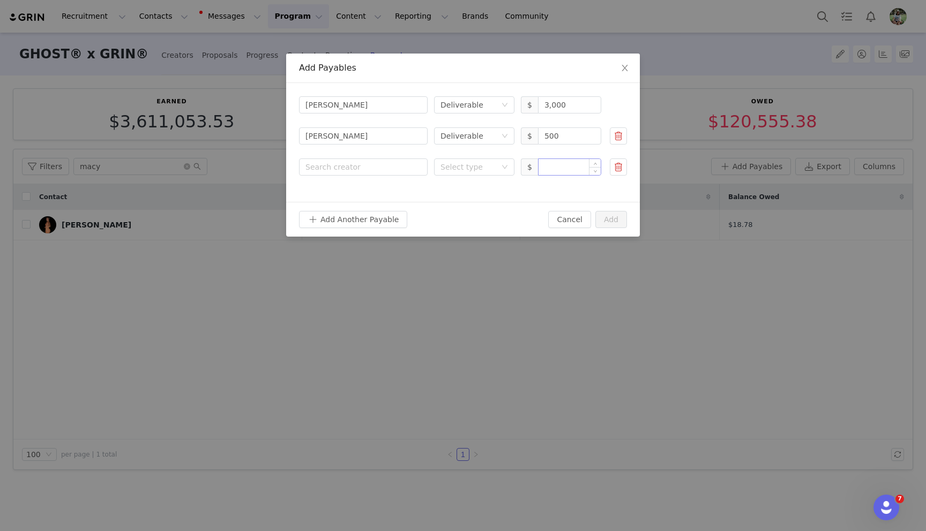
drag, startPoint x: 561, startPoint y: 169, endPoint x: 547, endPoint y: 169, distance: 13.9
click at [561, 169] on input at bounding box center [569, 167] width 62 height 16
paste input "250.00"
click at [494, 167] on div "Select type" at bounding box center [468, 167] width 56 height 11
type input "250"
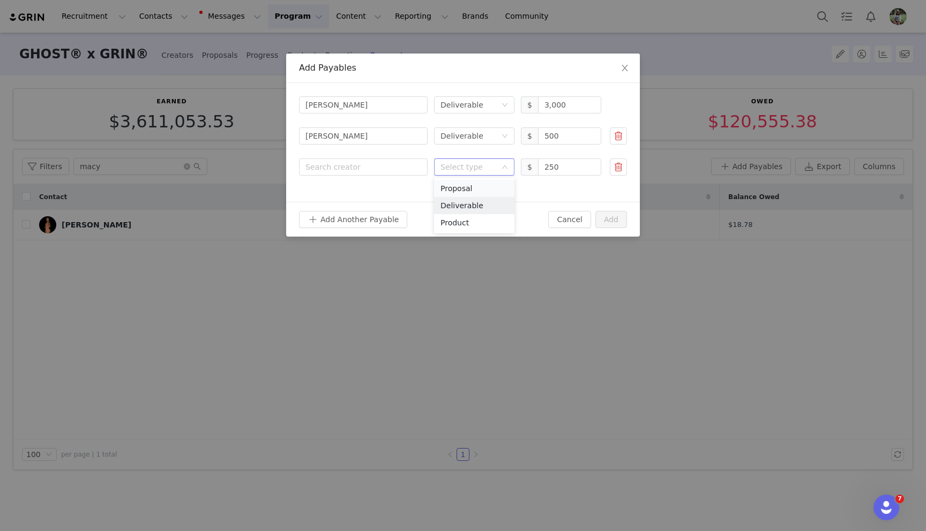
drag, startPoint x: 477, startPoint y: 207, endPoint x: 445, endPoint y: 188, distance: 37.9
click at [477, 207] on li "Deliverable" at bounding box center [474, 205] width 80 height 17
click at [381, 161] on div "Search creator" at bounding box center [363, 167] width 116 height 16
type input "[PERSON_NAME]"
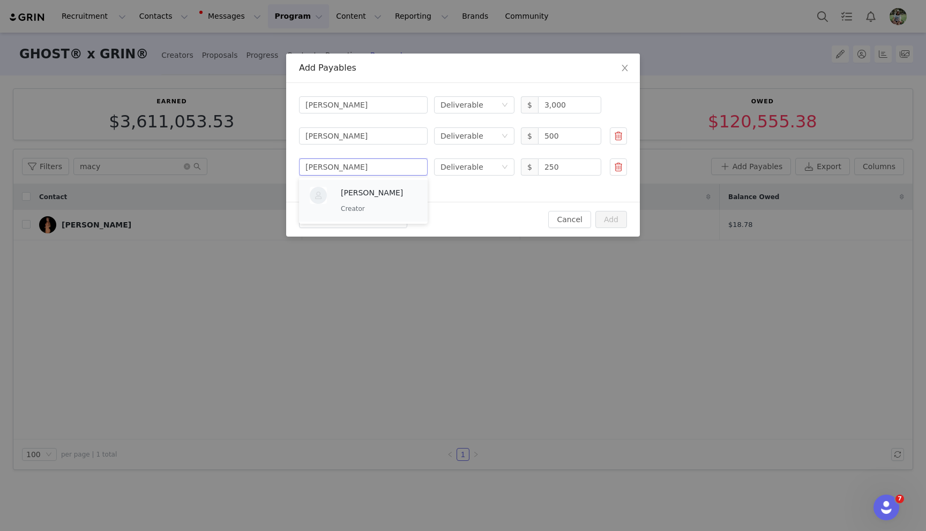
click at [394, 197] on p "[PERSON_NAME]" at bounding box center [379, 193] width 76 height 12
click at [350, 222] on button "Add Another Payable" at bounding box center [353, 219] width 108 height 17
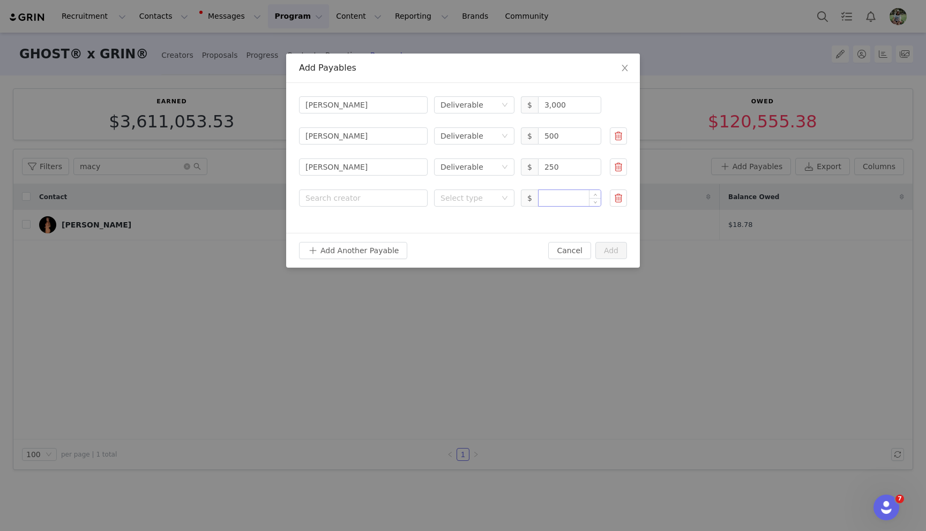
click at [550, 197] on input at bounding box center [569, 198] width 62 height 16
paste input "2,500.00"
click at [475, 199] on div "Select type" at bounding box center [468, 198] width 56 height 11
type input "2,500"
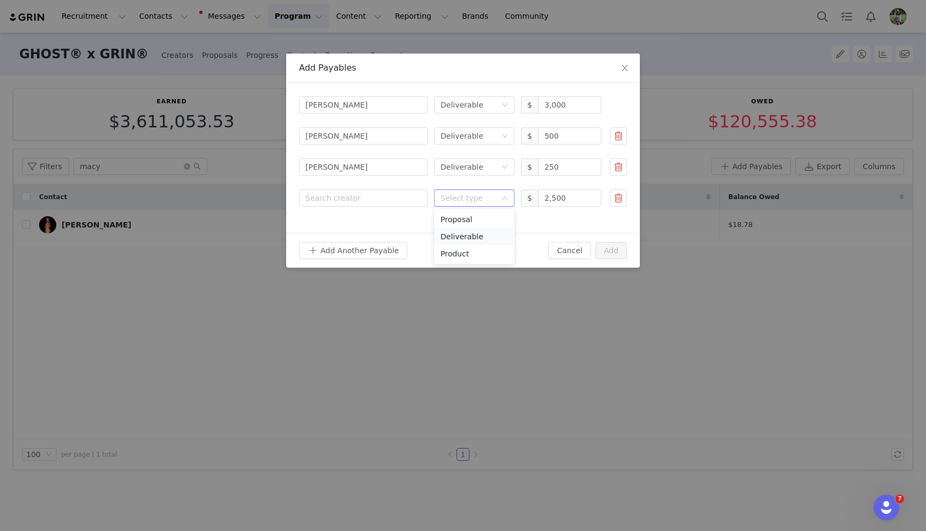
click at [466, 230] on li "Deliverable" at bounding box center [474, 236] width 80 height 17
click at [359, 193] on div "Search creator" at bounding box center [360, 198] width 111 height 11
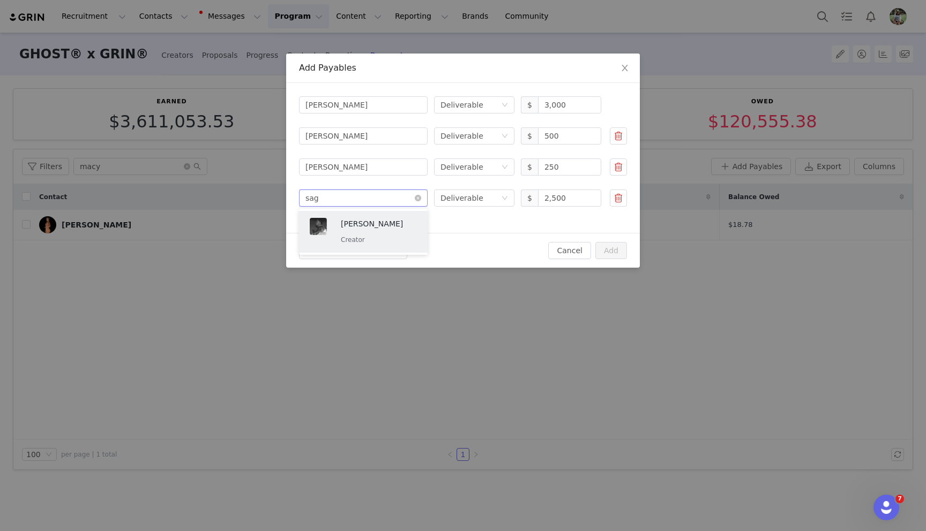
type input "sage"
click at [354, 228] on p "[PERSON_NAME]" at bounding box center [379, 224] width 76 height 12
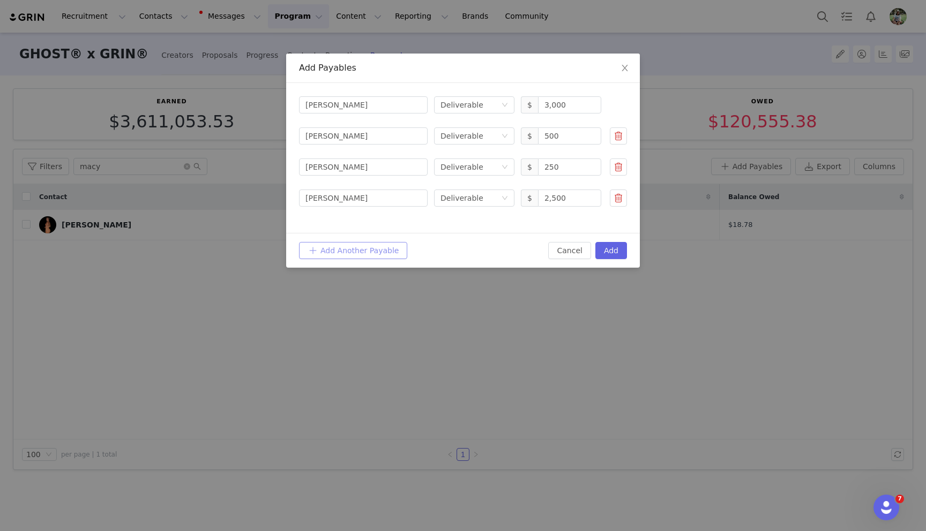
click at [351, 249] on button "Add Another Payable" at bounding box center [353, 250] width 108 height 17
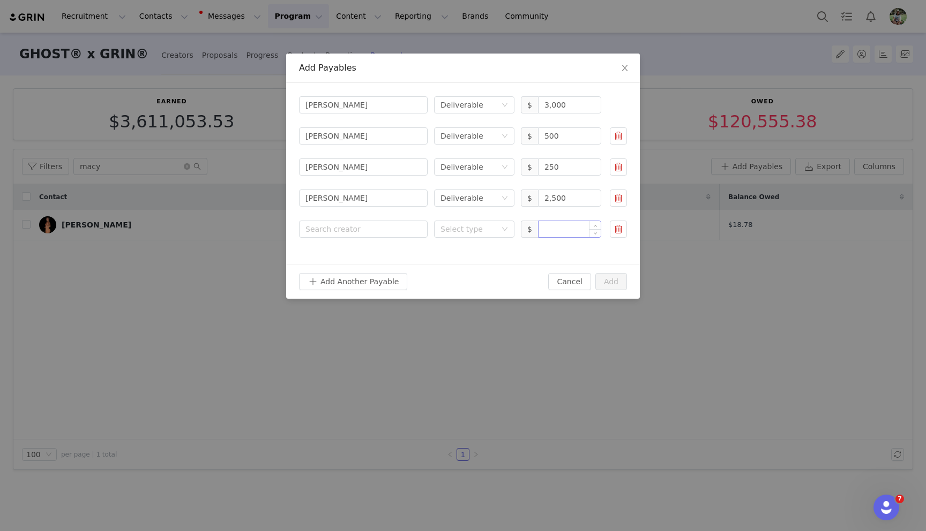
click at [558, 229] on input at bounding box center [569, 229] width 62 height 16
paste input "1,000.00"
click at [492, 230] on div "Select type" at bounding box center [468, 229] width 56 height 11
type input "1,000"
drag, startPoint x: 482, startPoint y: 271, endPoint x: 457, endPoint y: 256, distance: 28.8
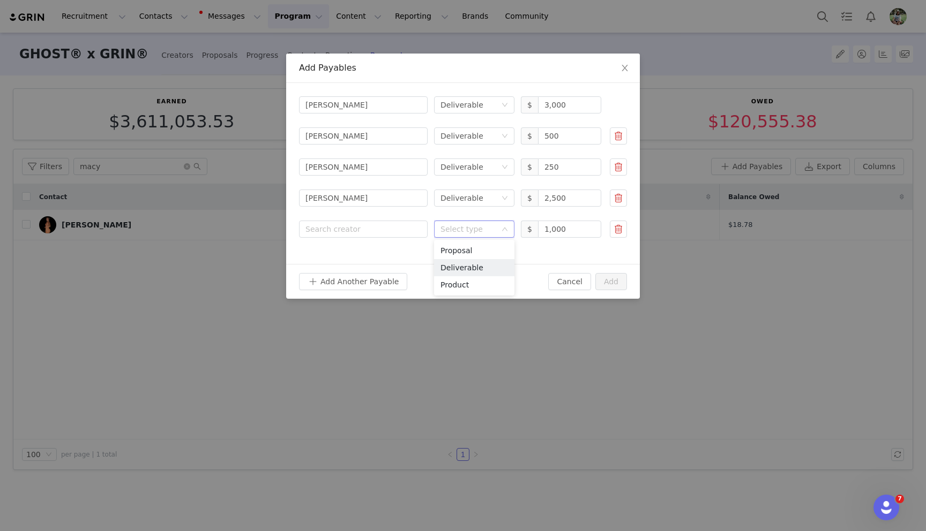
click at [482, 271] on li "Deliverable" at bounding box center [474, 267] width 80 height 17
click at [381, 228] on div "Search creator" at bounding box center [360, 229] width 111 height 11
type input "peter mo"
click at [377, 254] on p "[PERSON_NAME]" at bounding box center [379, 255] width 76 height 12
click at [366, 280] on button "Add Another Payable" at bounding box center [353, 281] width 108 height 17
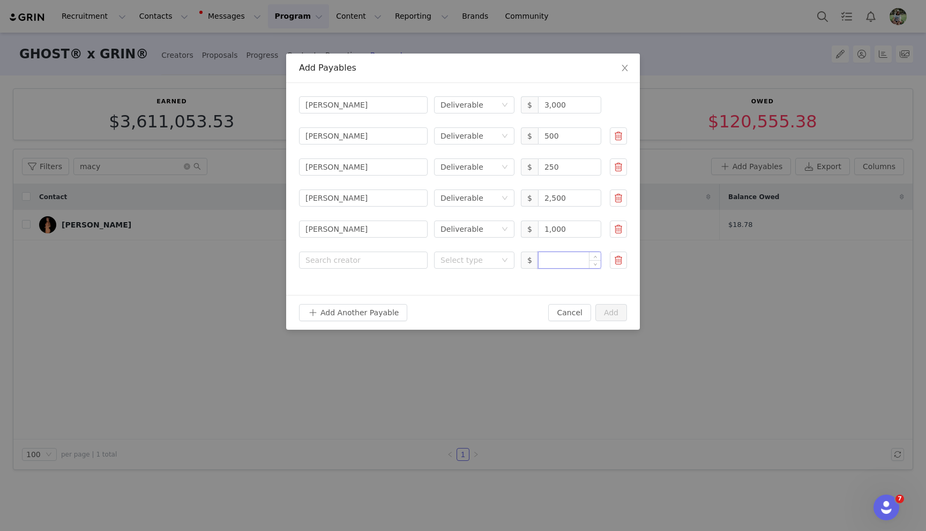
click at [566, 256] on input at bounding box center [569, 260] width 62 height 16
type input "2,060"
click at [483, 266] on div "Select type" at bounding box center [470, 260] width 61 height 16
click at [484, 297] on li "Deliverable" at bounding box center [474, 298] width 80 height 17
click at [357, 254] on div "Search creator" at bounding box center [363, 260] width 116 height 16
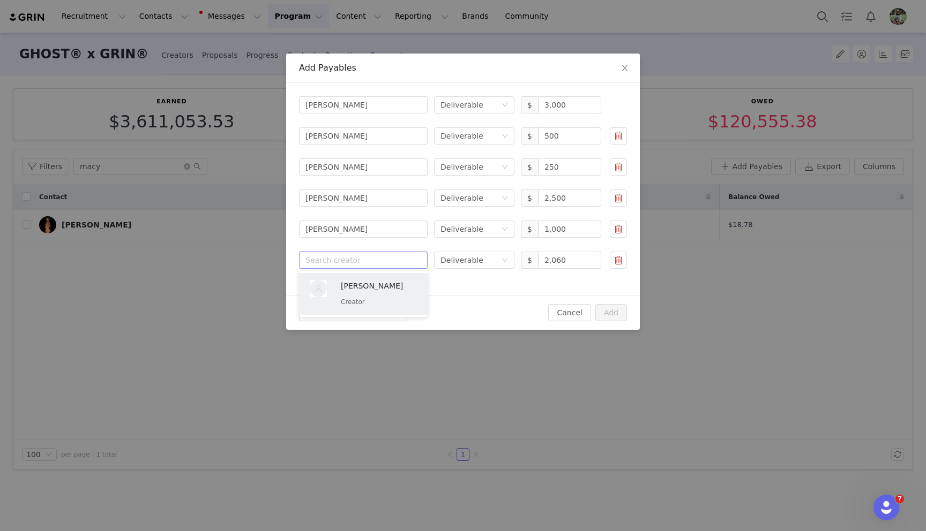
type input "s"
type input "macy"
click at [364, 288] on p "[PERSON_NAME]" at bounding box center [379, 286] width 76 height 12
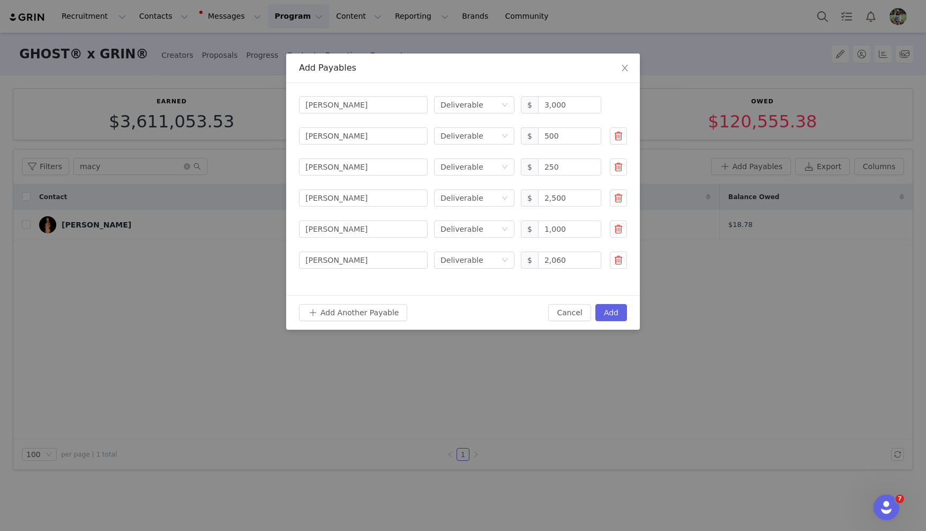
click at [361, 300] on div "Add Another Payable Cancel Add" at bounding box center [463, 312] width 354 height 35
click at [357, 313] on button "Add Another Payable" at bounding box center [353, 312] width 108 height 17
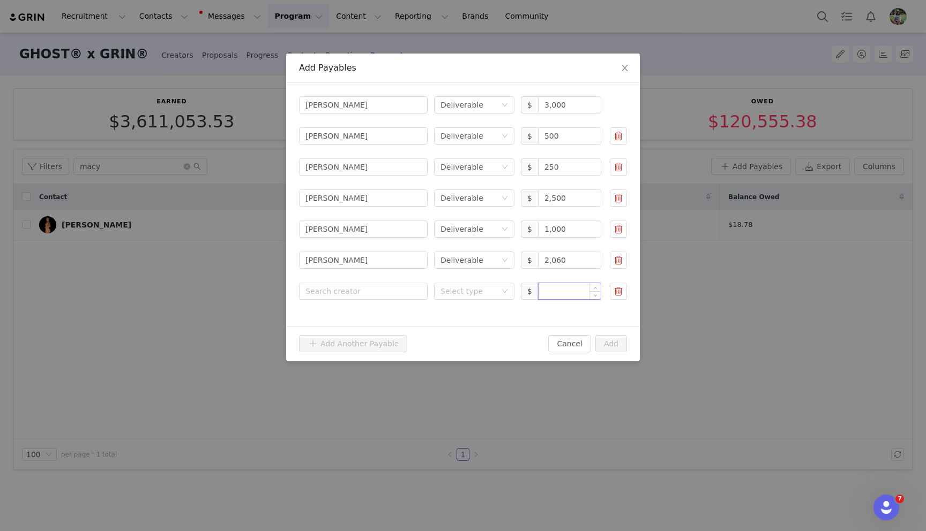
click at [570, 290] on input at bounding box center [569, 291] width 62 height 16
paste input "500.00"
type input "500"
click at [502, 288] on div "Select type" at bounding box center [474, 291] width 80 height 17
click at [480, 327] on li "Deliverable" at bounding box center [474, 329] width 80 height 17
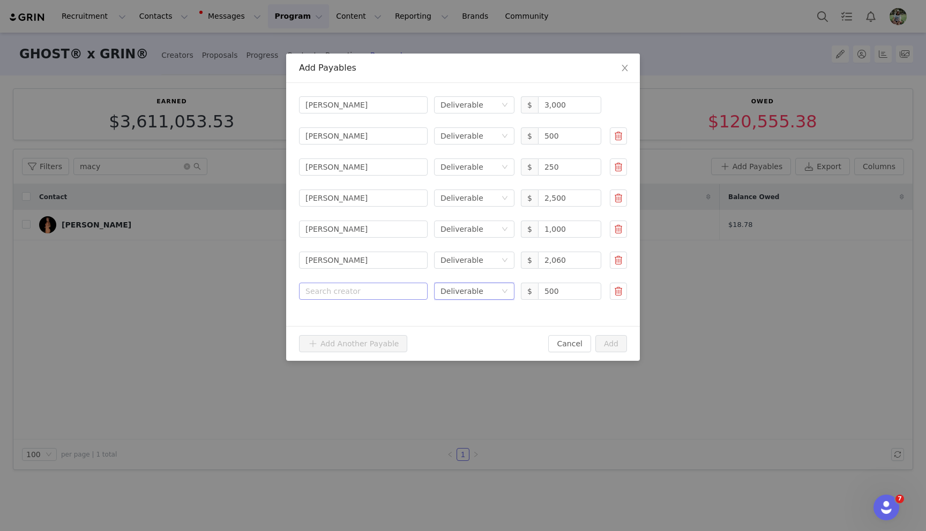
click at [374, 288] on div "Search creator" at bounding box center [360, 291] width 111 height 11
type input "carter"
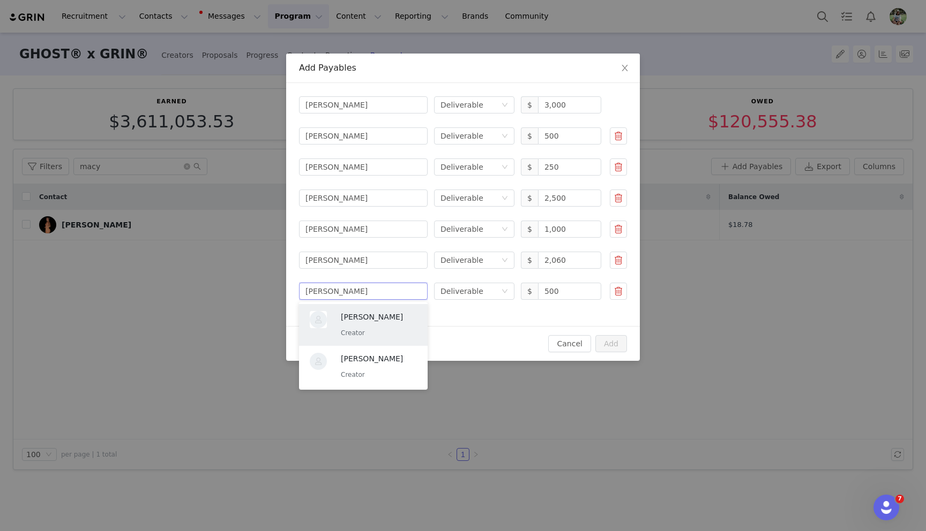
click at [374, 326] on div "Carter McCormick Creator" at bounding box center [379, 325] width 76 height 28
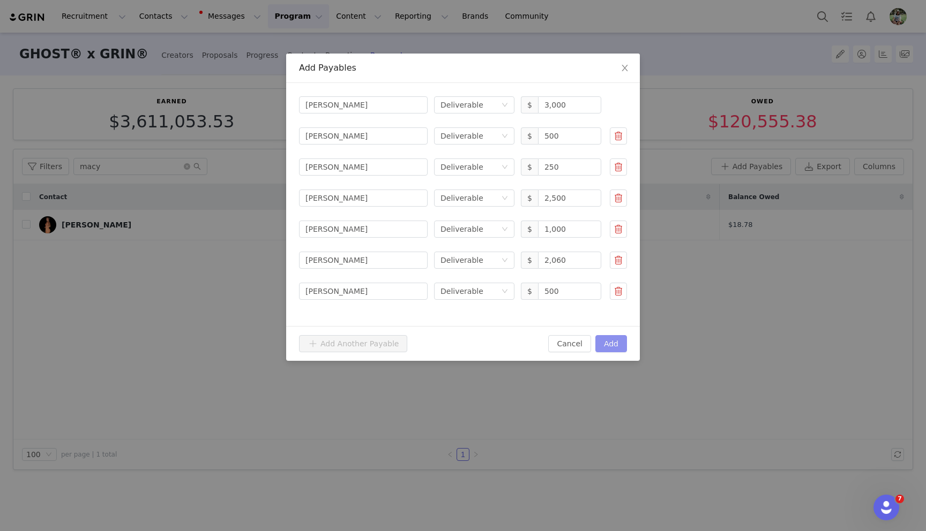
click at [608, 341] on button "Add" at bounding box center [611, 343] width 32 height 17
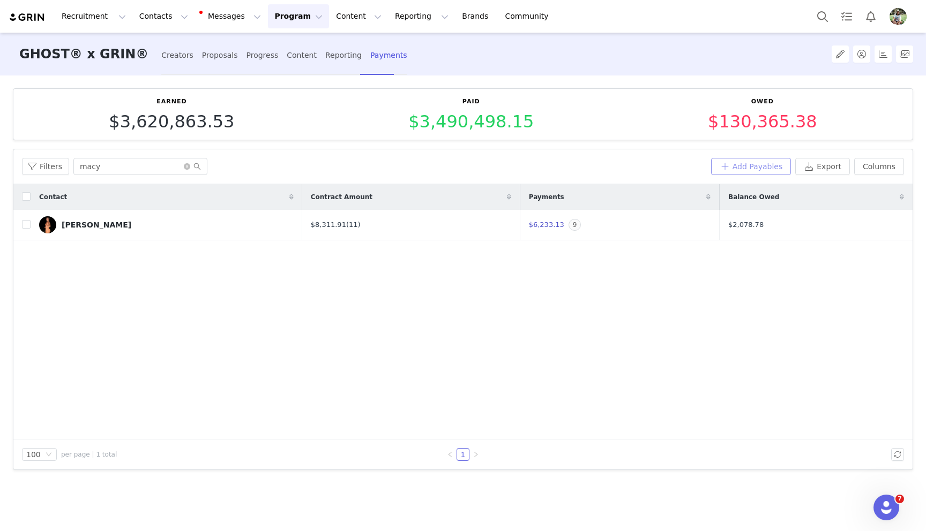
click at [742, 164] on button "Add Payables" at bounding box center [751, 166] width 80 height 17
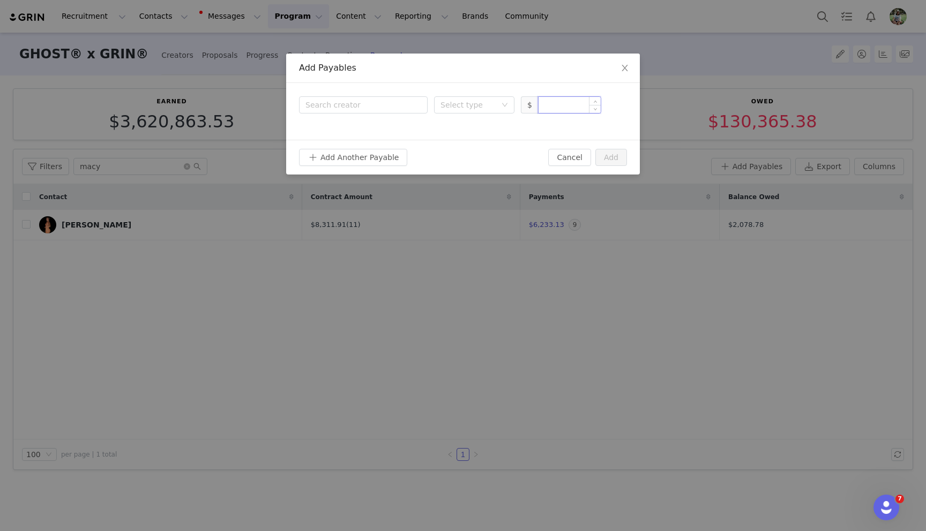
click at [552, 107] on input at bounding box center [569, 105] width 62 height 16
paste input "3,000.00"
click at [472, 101] on div "Select type" at bounding box center [468, 105] width 56 height 11
type input "3,000"
drag, startPoint x: 464, startPoint y: 148, endPoint x: 458, endPoint y: 144, distance: 7.0
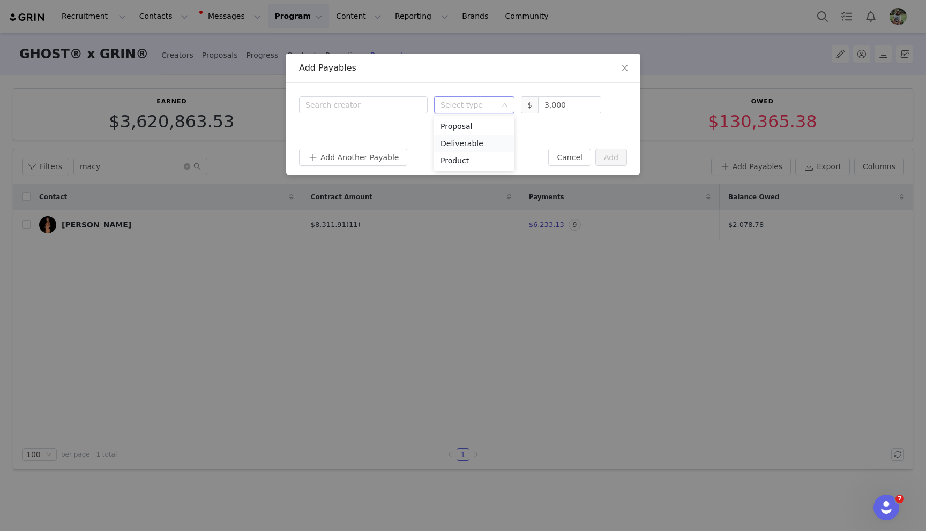
click at [463, 148] on li "Deliverable" at bounding box center [474, 143] width 80 height 17
click at [405, 113] on div "Search creator" at bounding box center [363, 104] width 129 height 17
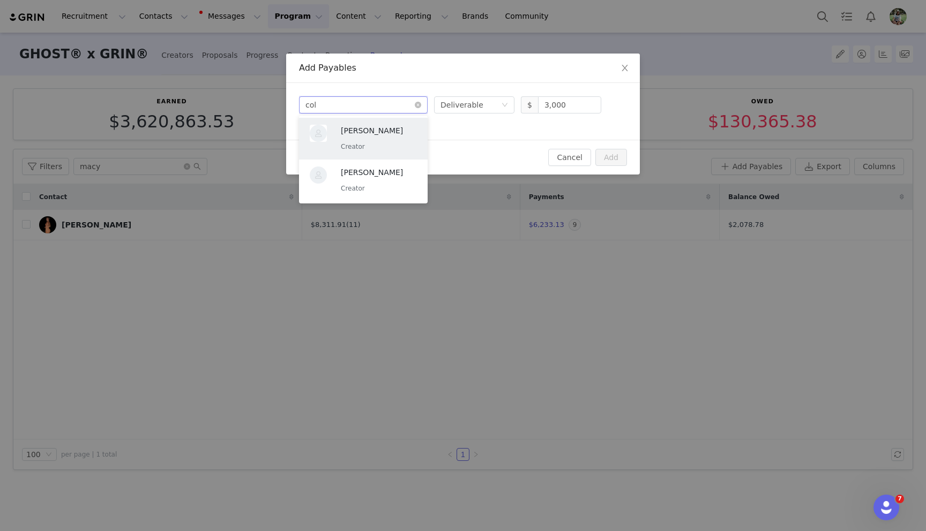
type input "cole"
click at [388, 131] on p "[PERSON_NAME]" at bounding box center [379, 131] width 76 height 12
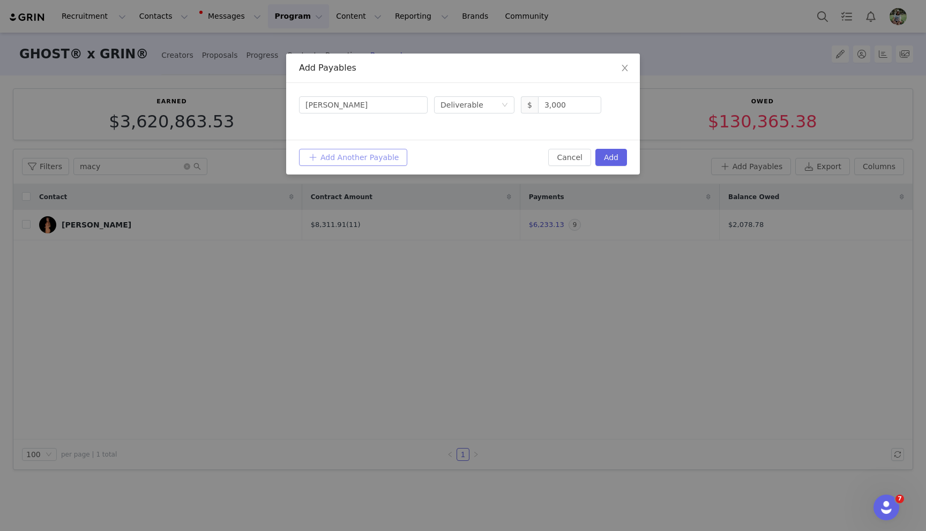
click at [364, 154] on button "Add Another Payable" at bounding box center [353, 157] width 108 height 17
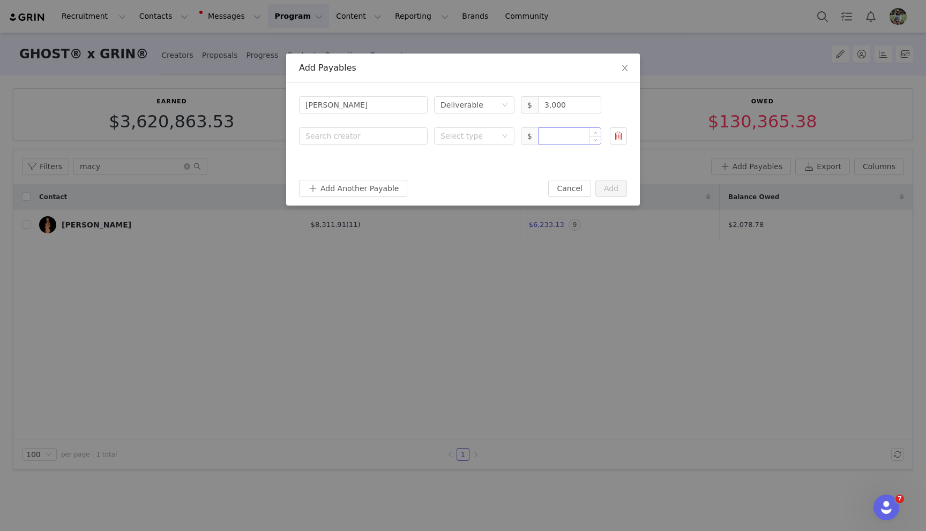
click at [555, 135] on input at bounding box center [569, 136] width 62 height 16
paste input "1,500.00"
click at [489, 134] on div "Select type" at bounding box center [468, 136] width 56 height 11
type input "1,500"
drag, startPoint x: 460, startPoint y: 172, endPoint x: 398, endPoint y: 152, distance: 65.2
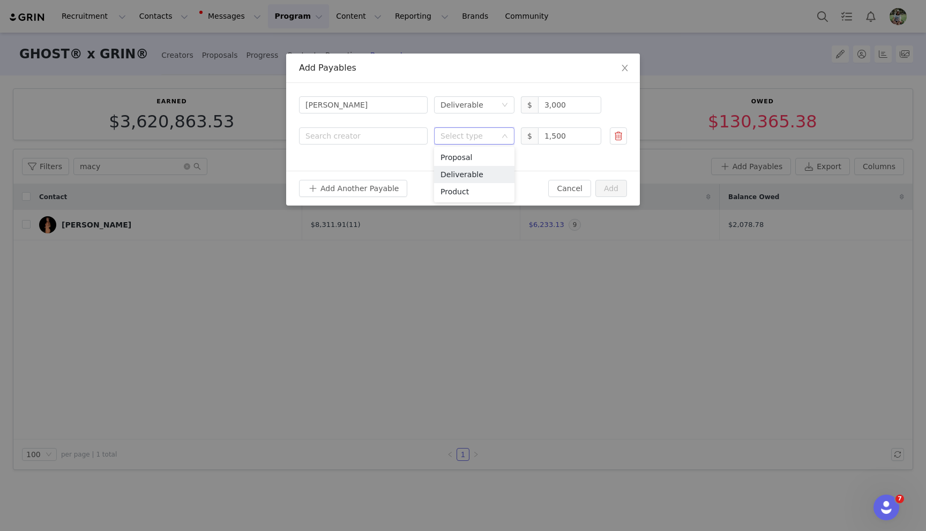
click at [460, 172] on li "Deliverable" at bounding box center [474, 174] width 80 height 17
click at [364, 138] on div "Search creator" at bounding box center [360, 136] width 111 height 11
type input "bailey"
click at [364, 163] on p "[PERSON_NAME]" at bounding box center [379, 162] width 76 height 12
click at [342, 184] on button "Add Another Payable" at bounding box center [353, 188] width 108 height 17
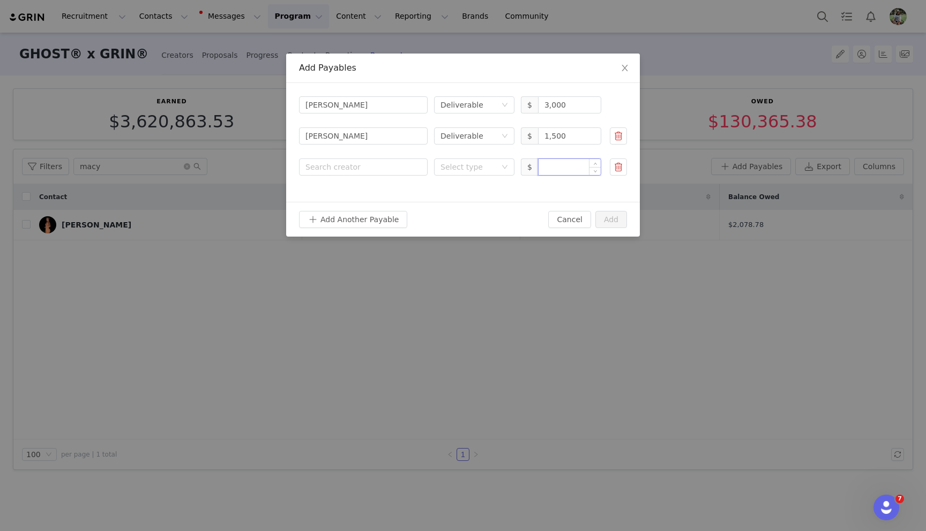
click at [561, 172] on input at bounding box center [569, 167] width 62 height 16
paste input "500.00"
click at [465, 168] on div "Select type" at bounding box center [468, 167] width 56 height 11
type input "500"
click at [460, 209] on li "Deliverable" at bounding box center [474, 205] width 80 height 17
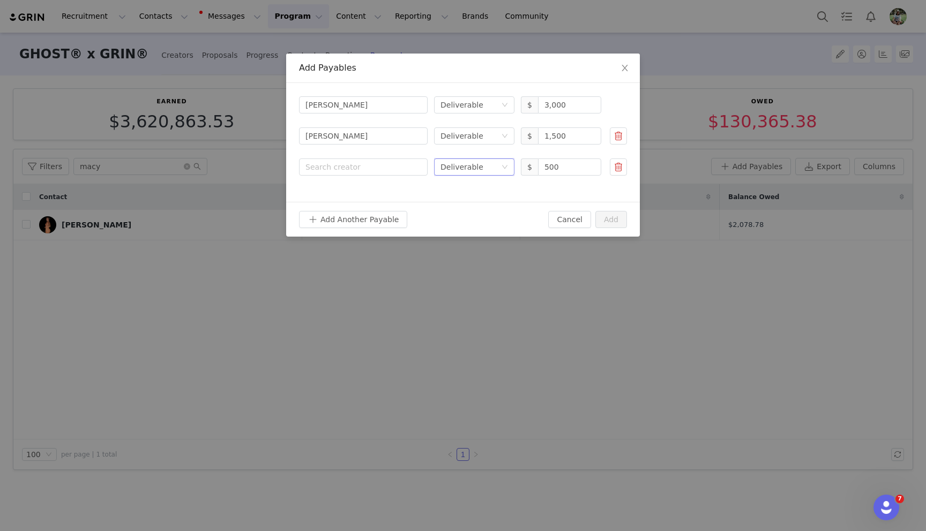
click at [351, 176] on div "Search creator Cole Hosman Select type Deliverable $ 3,000 Search creator Baile…" at bounding box center [463, 142] width 354 height 119
click at [348, 169] on div "Search creator" at bounding box center [360, 167] width 111 height 11
type input "dei"
click at [343, 187] on p "[PERSON_NAME]" at bounding box center [379, 193] width 76 height 12
click at [339, 212] on button "Add Another Payable" at bounding box center [353, 219] width 108 height 17
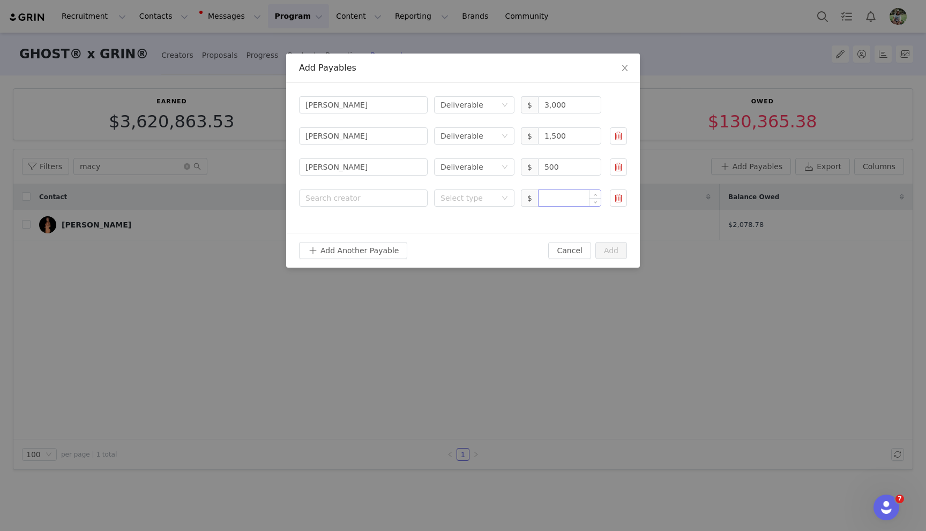
click at [563, 196] on input at bounding box center [569, 198] width 62 height 16
paste input "4,000.00"
click at [478, 195] on div "Select type" at bounding box center [468, 198] width 56 height 11
type input "4,000"
click at [468, 233] on li "Deliverable" at bounding box center [474, 236] width 80 height 17
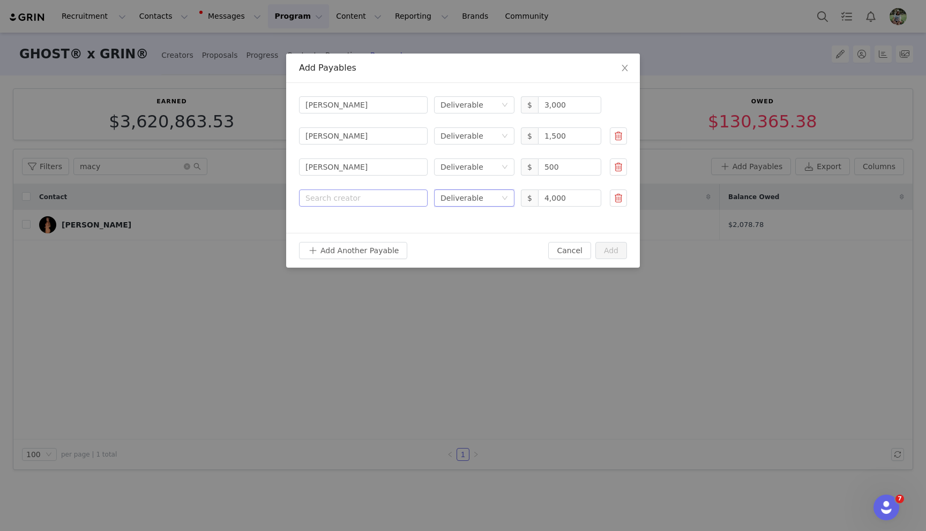
click at [369, 200] on div "Search creator" at bounding box center [360, 198] width 111 height 11
type input "public"
click at [371, 232] on div "Public Pool Podcast Creator" at bounding box center [379, 232] width 76 height 28
click at [364, 257] on button "Add Another Payable" at bounding box center [353, 250] width 108 height 17
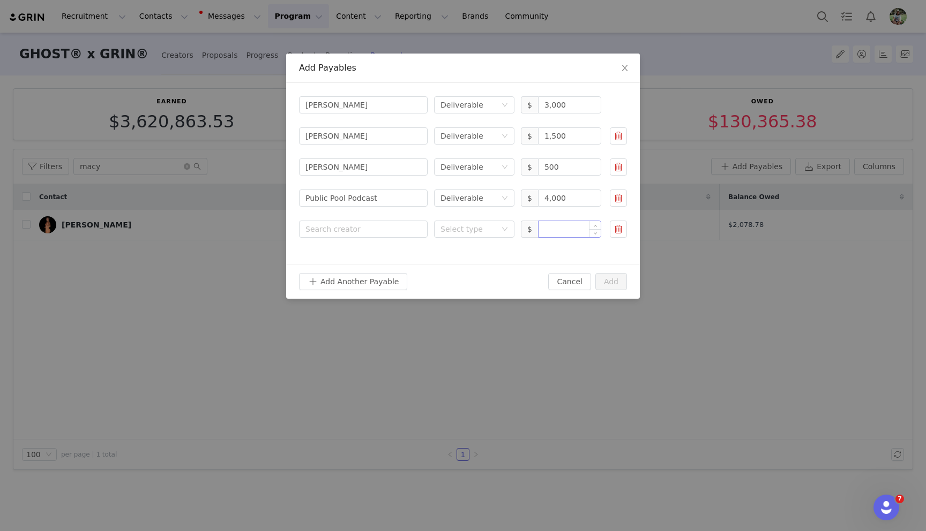
click at [548, 231] on input at bounding box center [569, 229] width 62 height 16
paste input "2,000.00"
drag, startPoint x: 467, startPoint y: 229, endPoint x: 466, endPoint y: 236, distance: 7.0
click at [467, 229] on div "Select type" at bounding box center [468, 229] width 56 height 11
type input "2,000"
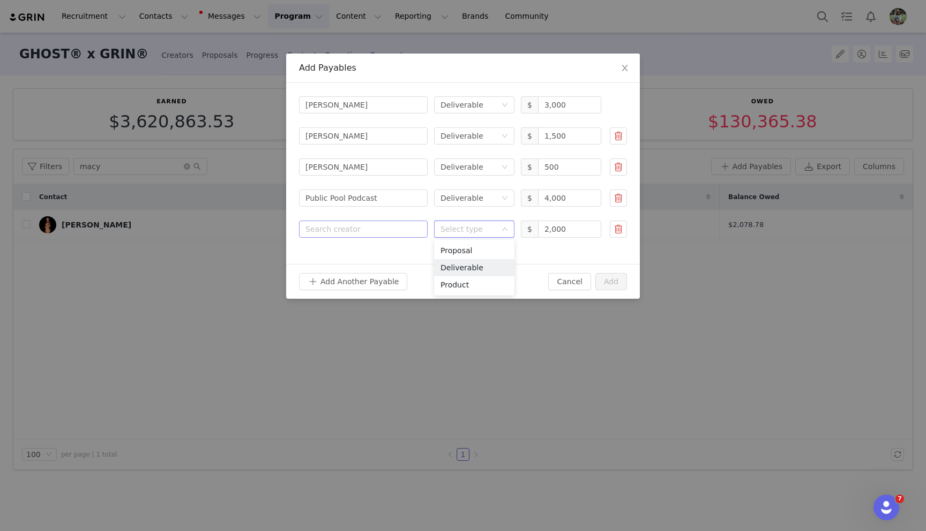
drag, startPoint x: 462, startPoint y: 265, endPoint x: 375, endPoint y: 236, distance: 92.0
click at [462, 265] on li "Deliverable" at bounding box center [474, 267] width 80 height 17
click at [370, 232] on div "Search creator" at bounding box center [360, 229] width 111 height 11
type input "jake ved"
click at [621, 234] on button "button" at bounding box center [618, 229] width 17 height 17
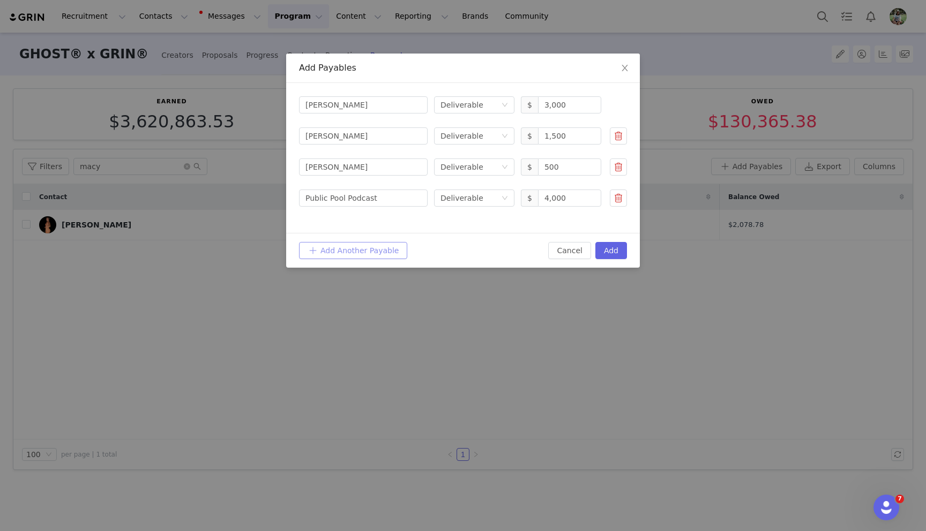
click at [350, 243] on button "Add Another Payable" at bounding box center [353, 250] width 108 height 17
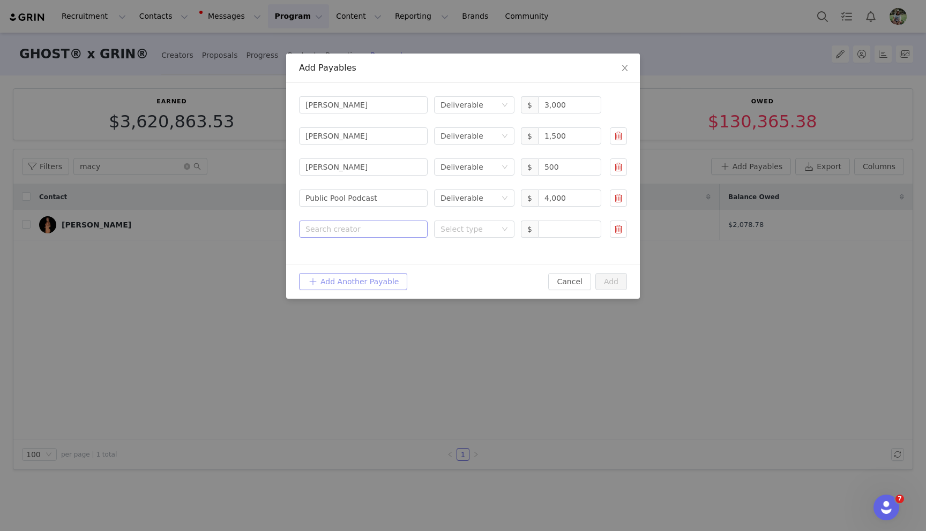
click at [345, 233] on div "Search creator" at bounding box center [360, 229] width 111 height 11
type input "yam"
click at [346, 252] on p "[PERSON_NAME]" at bounding box center [379, 255] width 76 height 12
drag, startPoint x: 457, startPoint y: 231, endPoint x: 458, endPoint y: 237, distance: 6.0
click at [457, 231] on div "Select type" at bounding box center [468, 229] width 56 height 11
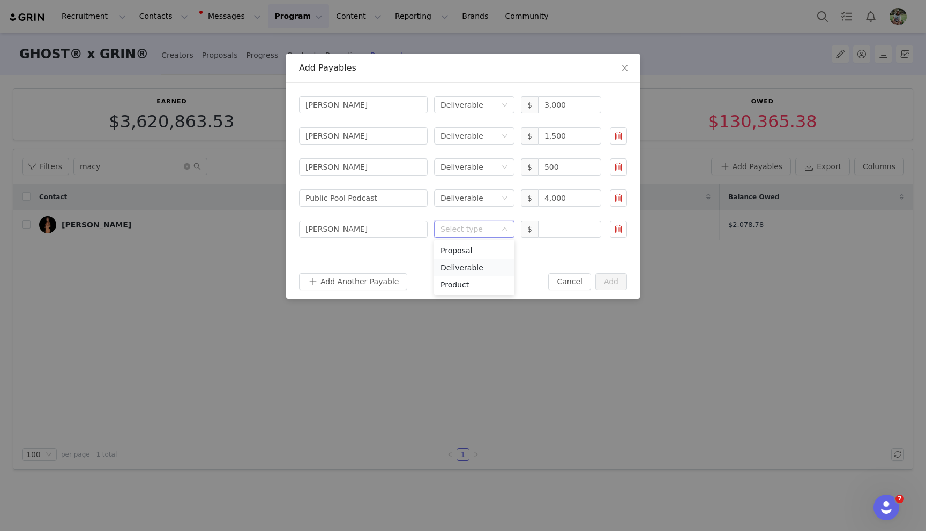
click at [467, 266] on li "Deliverable" at bounding box center [474, 267] width 80 height 17
click at [553, 234] on input at bounding box center [569, 229] width 62 height 16
type input "1,000"
click at [606, 279] on button "Add" at bounding box center [611, 281] width 32 height 17
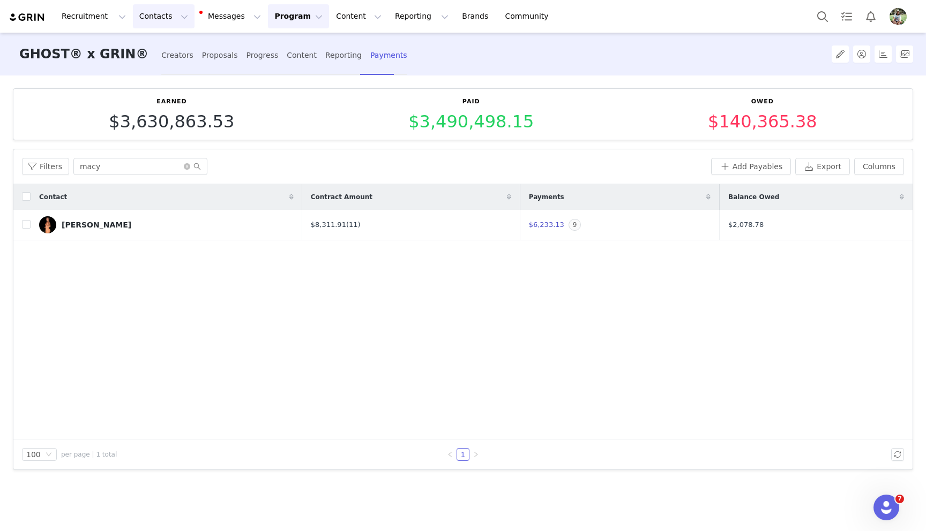
click at [152, 17] on button "Contacts Contacts" at bounding box center [164, 16] width 62 height 24
click at [166, 44] on div "Creators" at bounding box center [168, 47] width 72 height 11
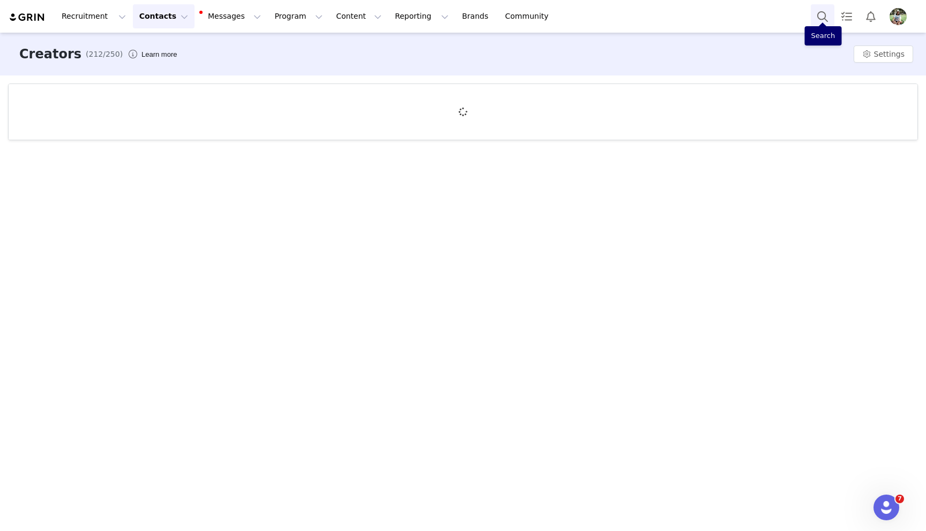
click at [821, 18] on button "Search" at bounding box center [822, 16] width 24 height 24
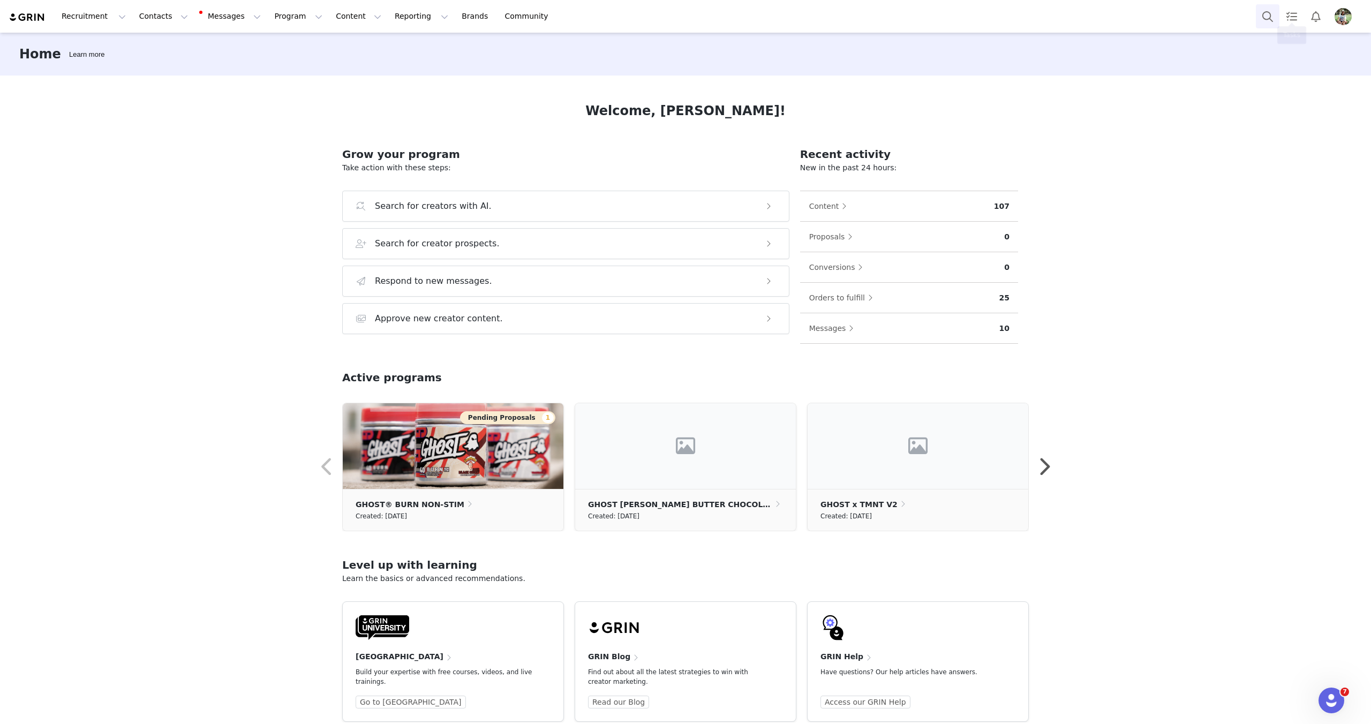
click at [1260, 10] on button "Search" at bounding box center [1268, 16] width 24 height 24
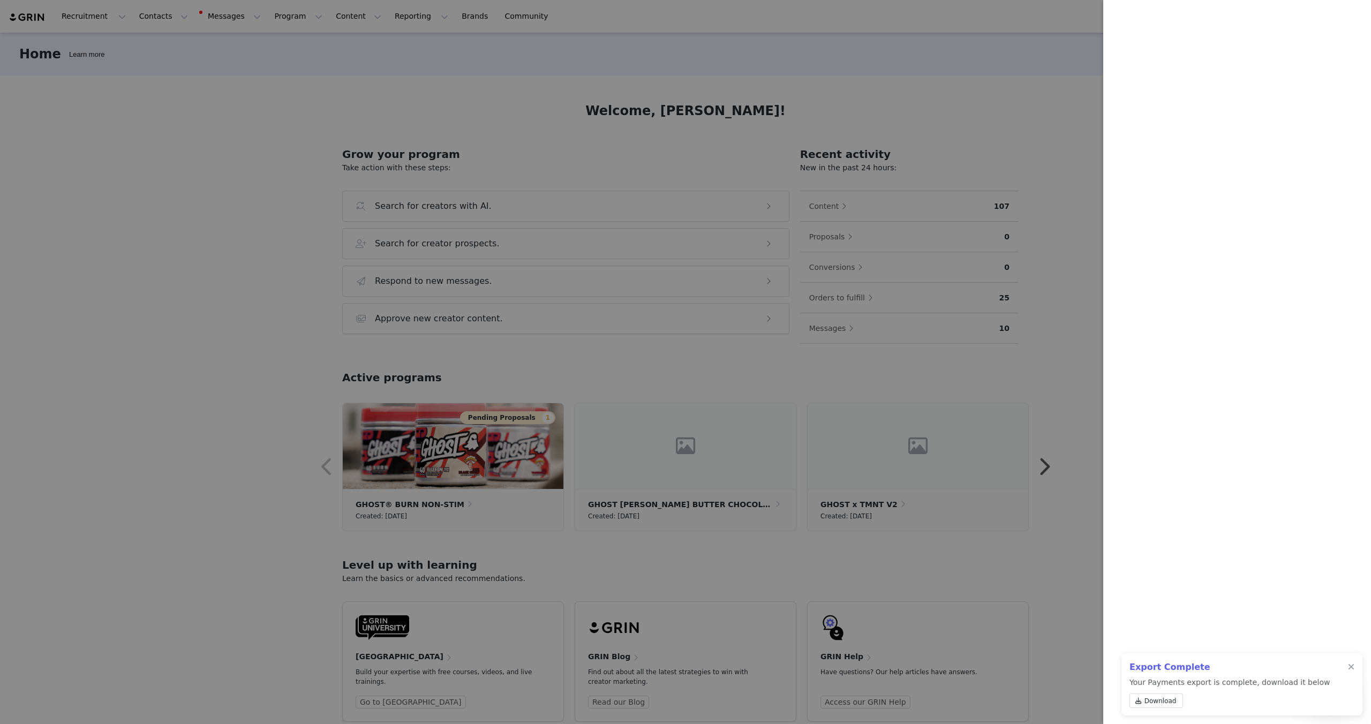
click at [700, 112] on div at bounding box center [685, 362] width 1371 height 724
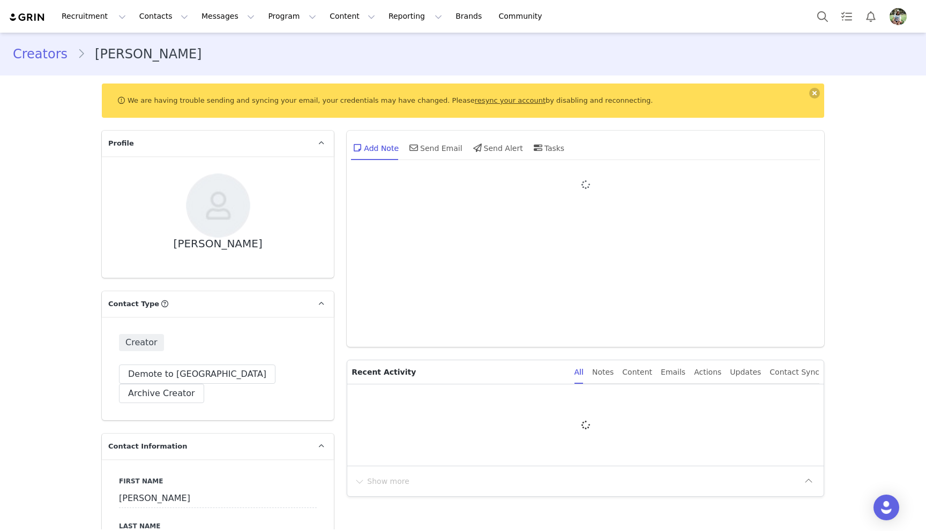
type input "+1 ([GEOGRAPHIC_DATA])"
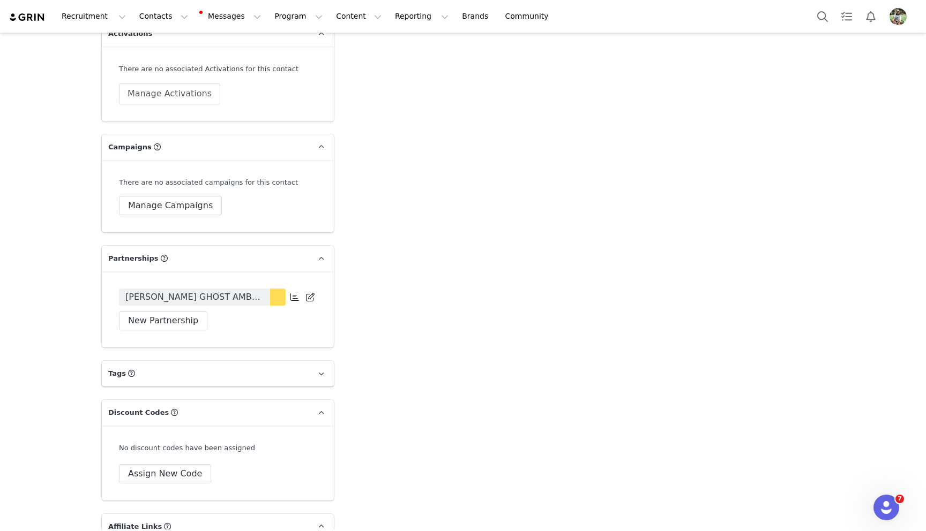
scroll to position [2357, 0]
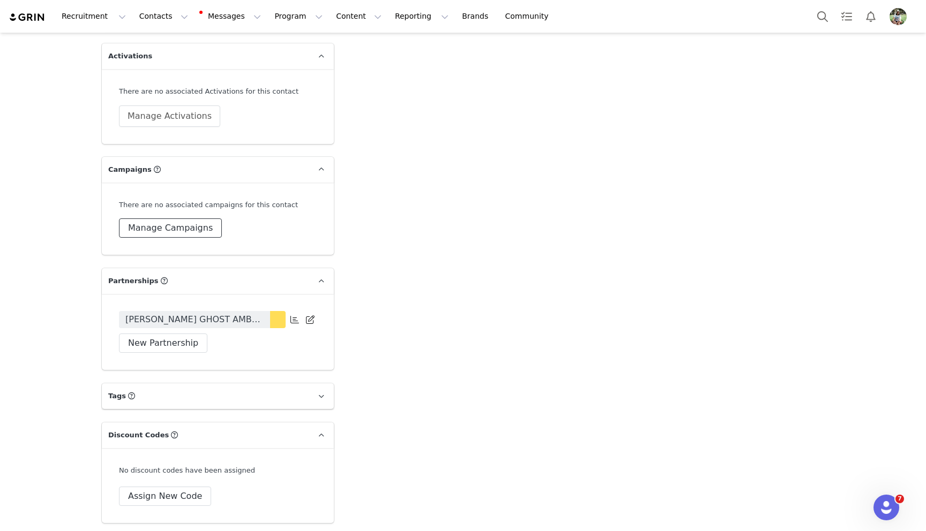
click at [164, 219] on button "Manage Campaigns" at bounding box center [170, 228] width 103 height 19
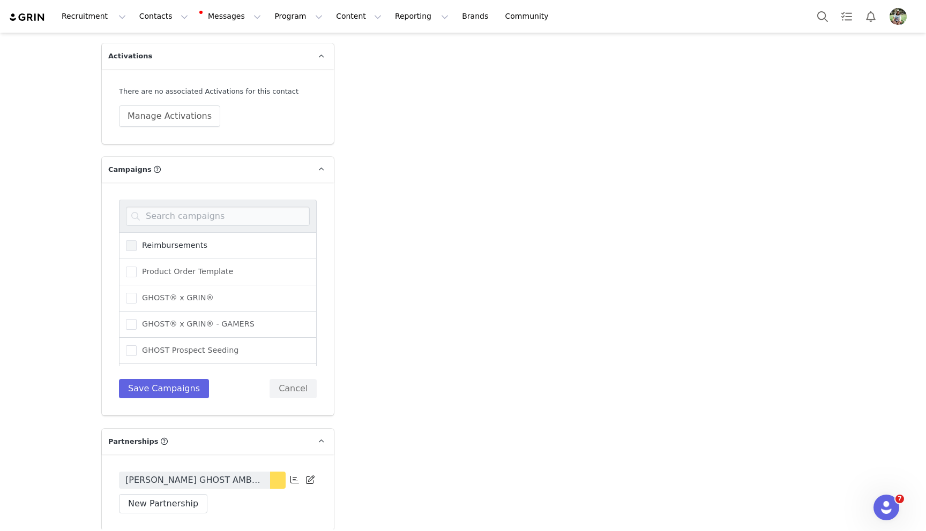
click at [151, 240] on span "Reimbursements" at bounding box center [172, 245] width 71 height 10
click at [137, 240] on input "Reimbursements" at bounding box center [137, 240] width 0 height 0
click at [160, 285] on div "GHOST® x GRIN®" at bounding box center [218, 298] width 198 height 26
click at [161, 293] on span "GHOST® x GRIN®" at bounding box center [175, 298] width 77 height 10
click at [137, 293] on input "GHOST® x GRIN®" at bounding box center [137, 293] width 0 height 0
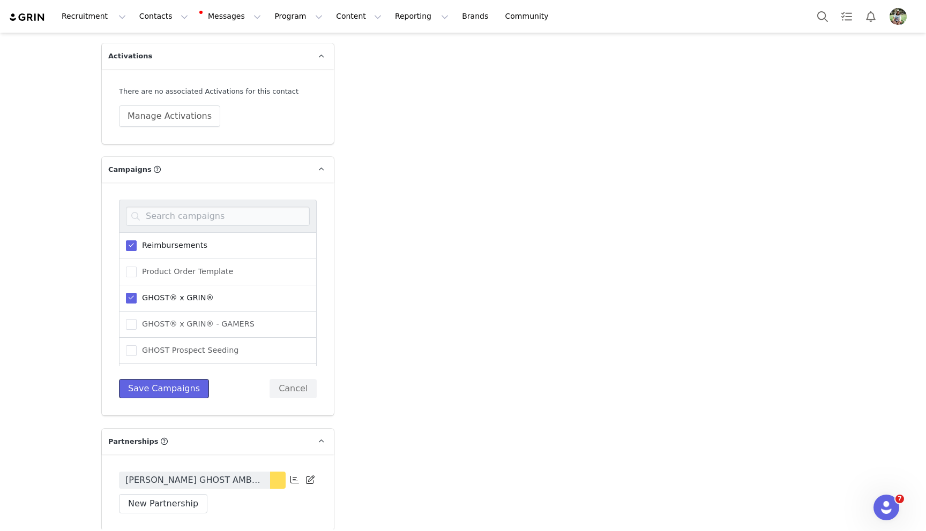
drag, startPoint x: 169, startPoint y: 370, endPoint x: 238, endPoint y: 321, distance: 84.6
click at [170, 379] on button "Save Campaigns" at bounding box center [164, 388] width 90 height 19
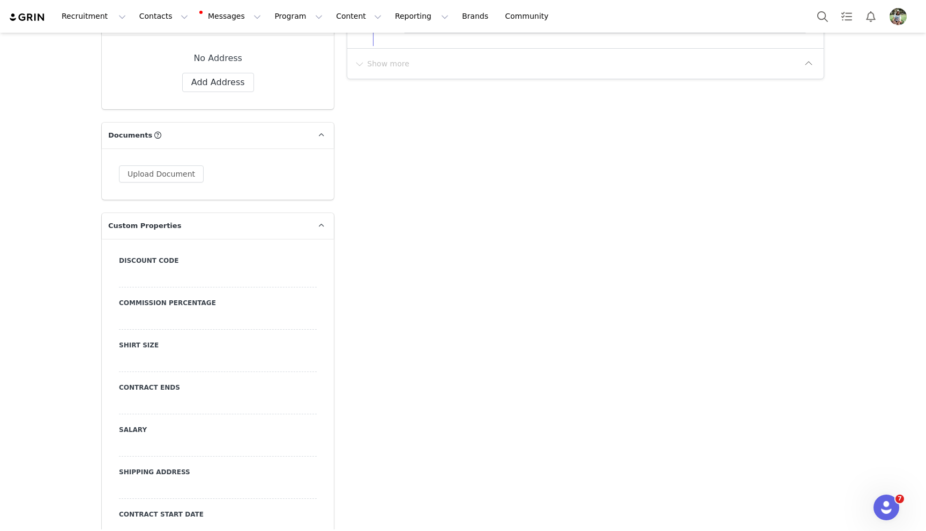
scroll to position [830, 0]
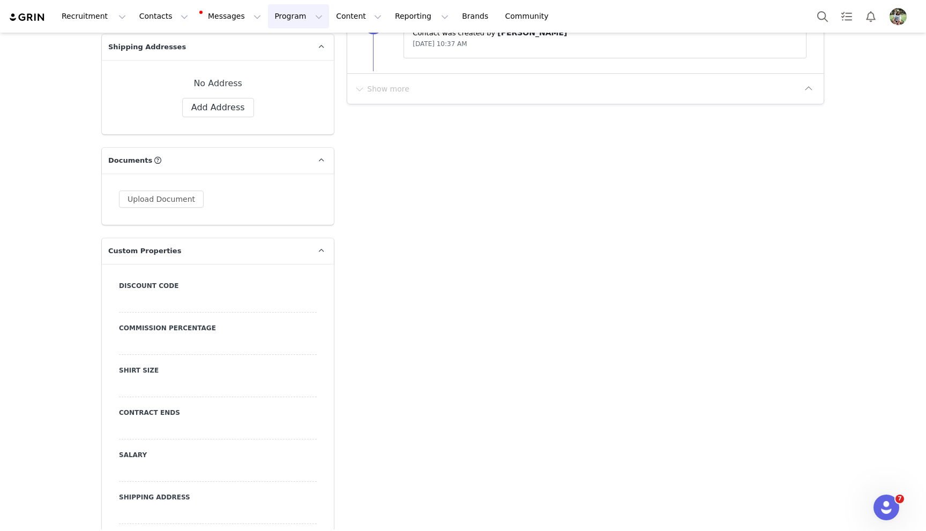
click at [281, 18] on button "Program Program" at bounding box center [298, 16] width 61 height 24
click at [289, 66] on p "Campaigns" at bounding box center [281, 67] width 42 height 11
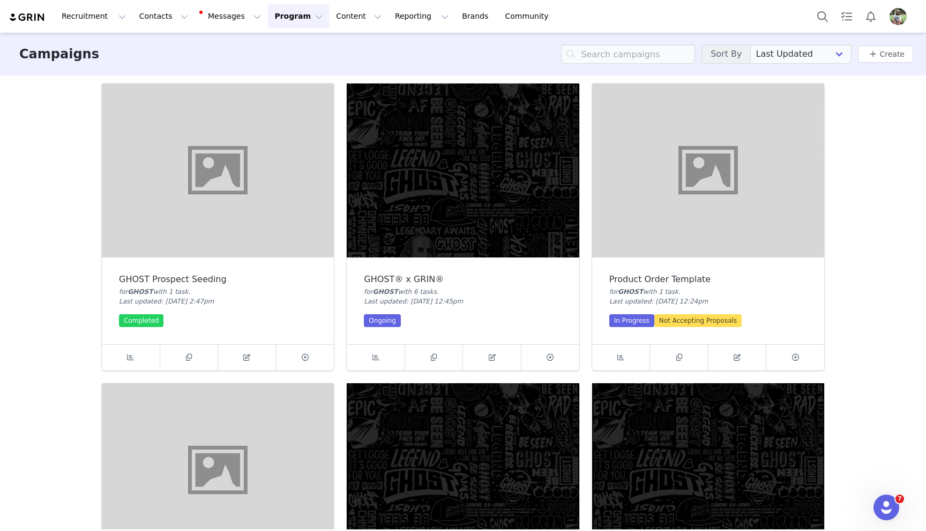
click at [457, 228] on img at bounding box center [463, 171] width 232 height 174
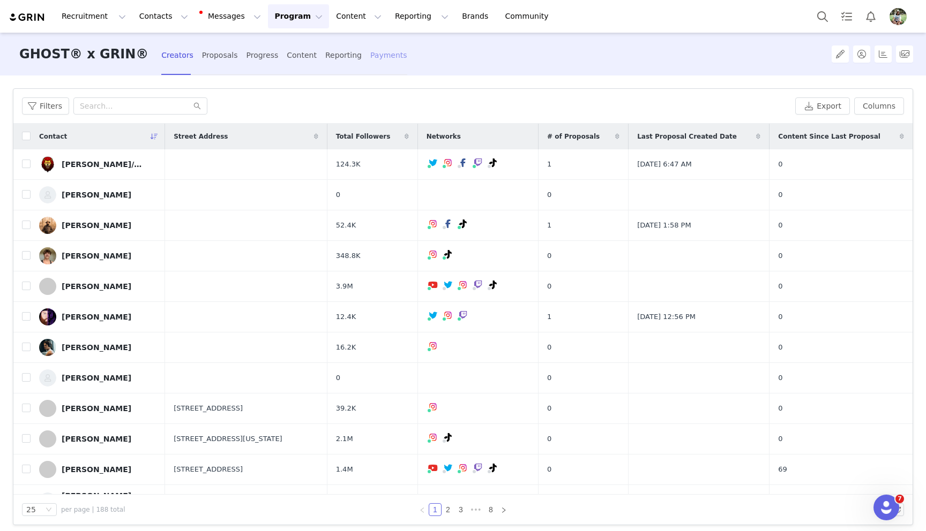
click at [370, 57] on div "Payments" at bounding box center [388, 55] width 37 height 28
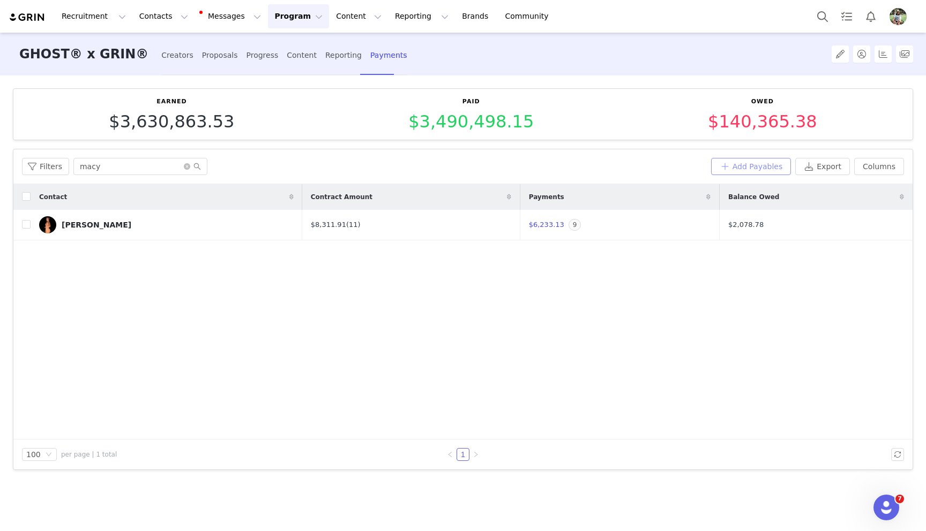
click at [775, 167] on button "Add Payables" at bounding box center [751, 166] width 80 height 17
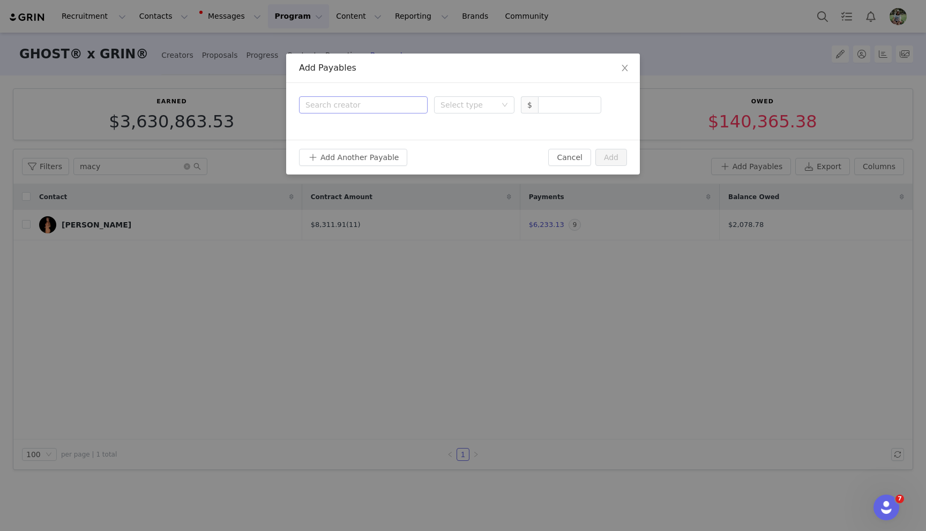
click at [369, 96] on div "Search creator" at bounding box center [363, 104] width 129 height 17
type input "[PERSON_NAME]"
drag, startPoint x: 366, startPoint y: 136, endPoint x: 372, endPoint y: 134, distance: 6.1
click at [366, 136] on p "[PERSON_NAME]" at bounding box center [379, 131] width 76 height 12
click at [461, 105] on div "Select type" at bounding box center [468, 105] width 56 height 11
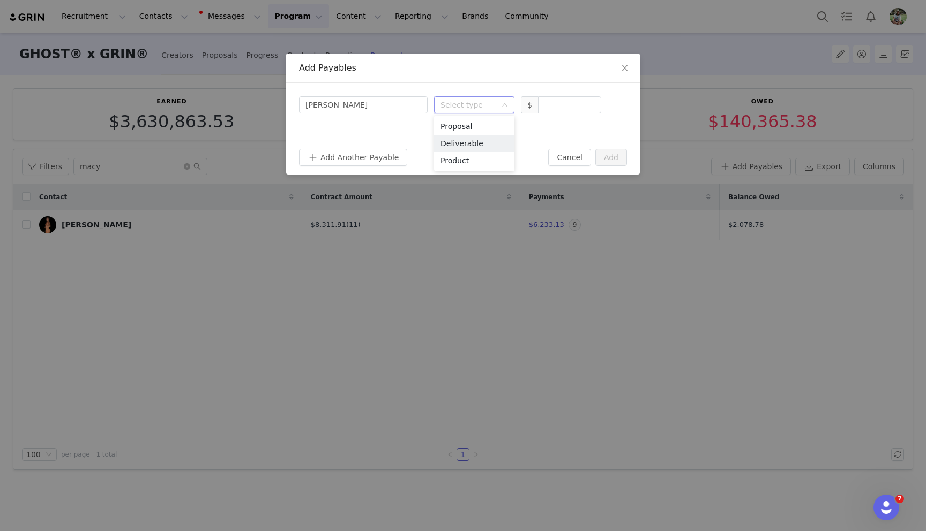
drag, startPoint x: 466, startPoint y: 144, endPoint x: 500, endPoint y: 125, distance: 38.6
click at [466, 144] on li "Deliverable" at bounding box center [474, 143] width 80 height 17
click at [550, 102] on input at bounding box center [569, 105] width 62 height 16
type input "2,000"
click at [608, 159] on button "Add" at bounding box center [611, 157] width 32 height 17
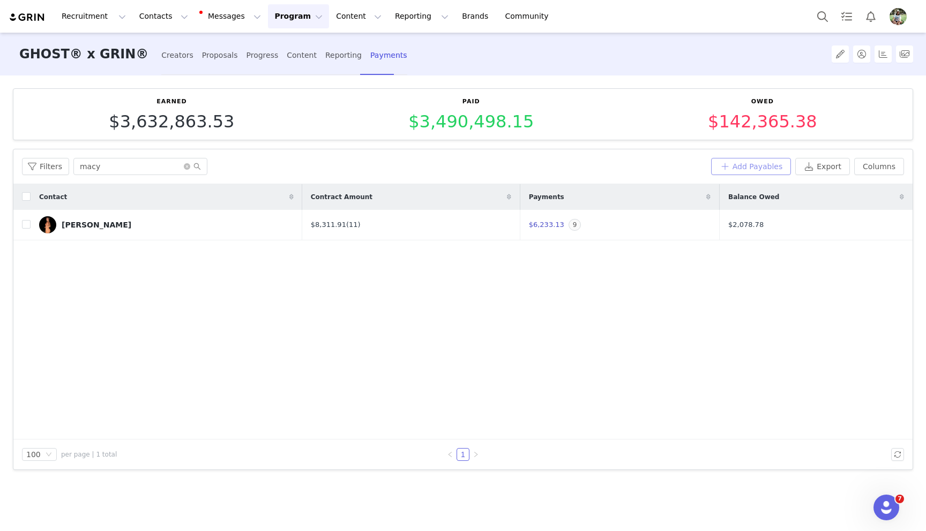
click at [733, 171] on button "Add Payables" at bounding box center [751, 166] width 80 height 17
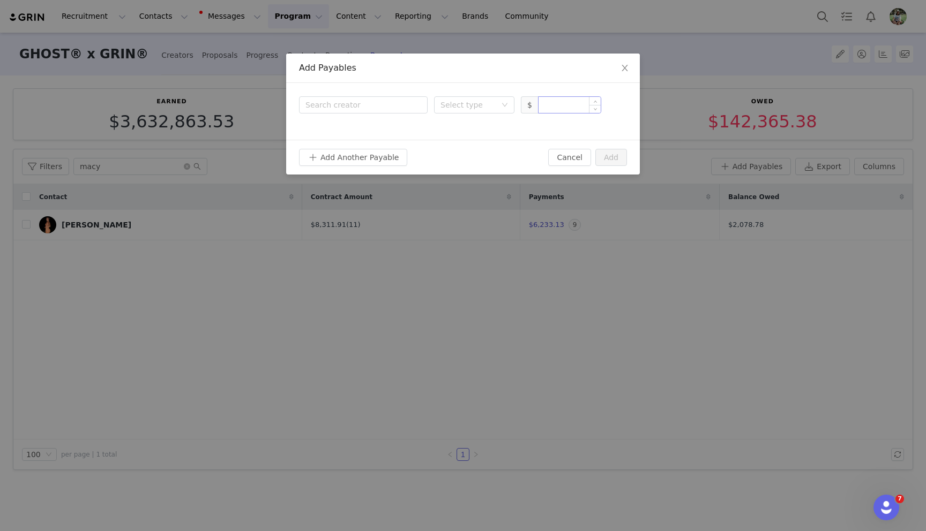
click at [574, 110] on input at bounding box center [569, 105] width 62 height 16
paste input "2,000.00"
click at [491, 106] on div "Select type" at bounding box center [468, 105] width 56 height 11
type input "2,000"
click at [485, 142] on li "Deliverable" at bounding box center [474, 143] width 80 height 17
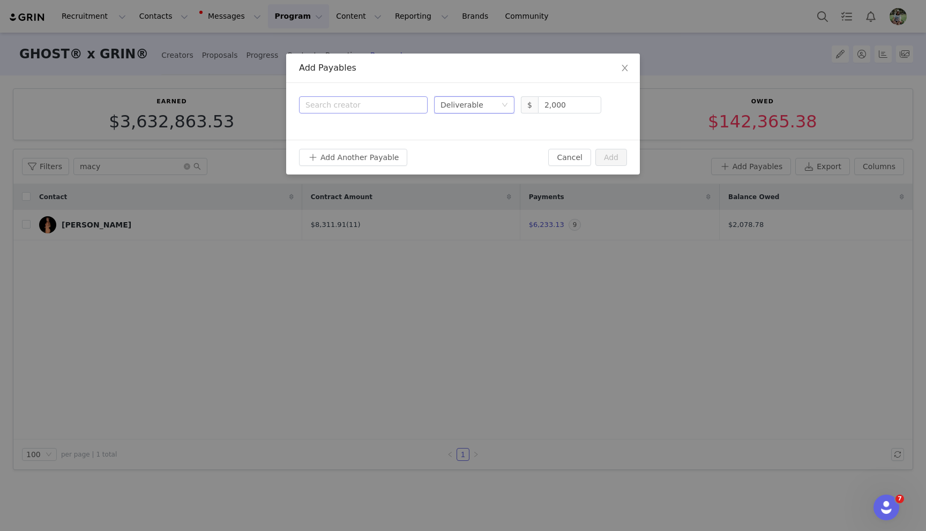
click at [362, 107] on div "Search creator" at bounding box center [360, 105] width 111 height 11
type input "elle"
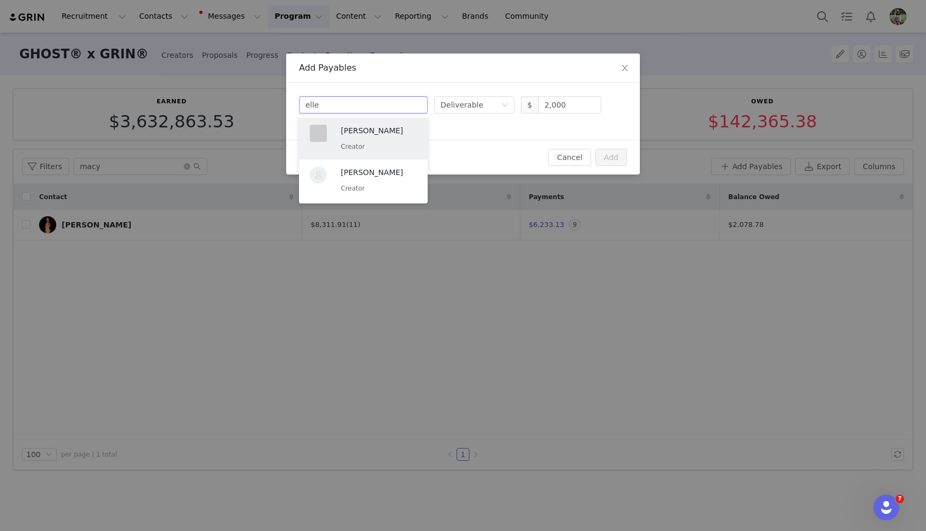
click at [358, 131] on p "[PERSON_NAME]" at bounding box center [379, 131] width 76 height 12
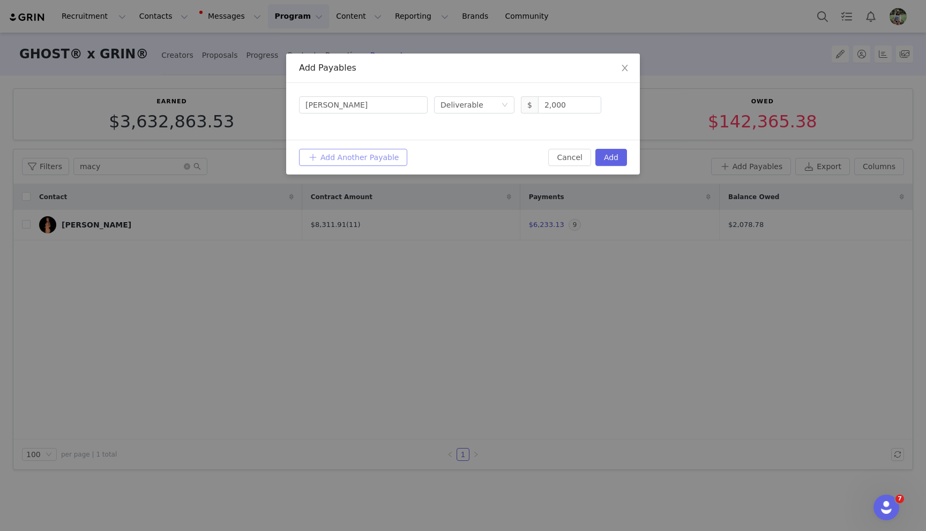
click at [359, 155] on button "Add Another Payable" at bounding box center [353, 157] width 108 height 17
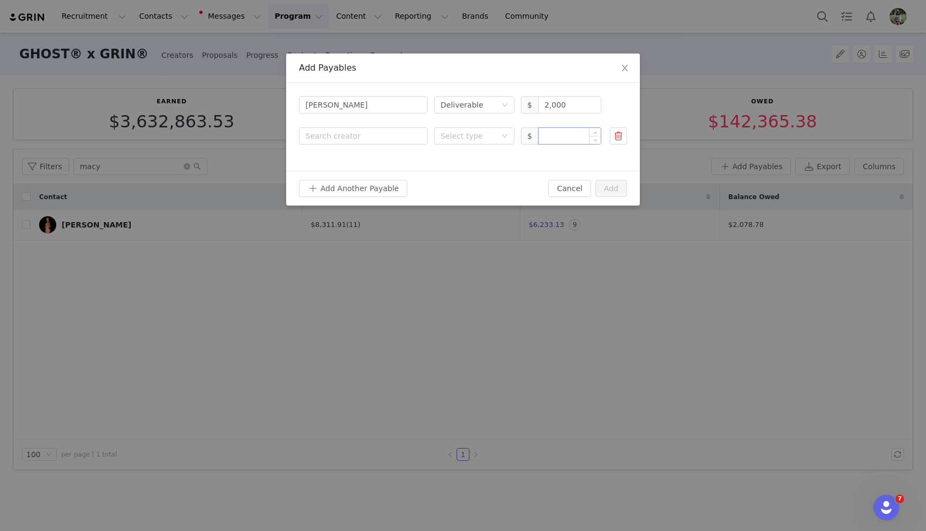
click at [556, 139] on input at bounding box center [569, 136] width 62 height 16
paste input "5,500.00"
click at [456, 137] on div "Select type" at bounding box center [468, 136] width 56 height 11
type input "5,500"
drag, startPoint x: 462, startPoint y: 168, endPoint x: 360, endPoint y: 139, distance: 105.8
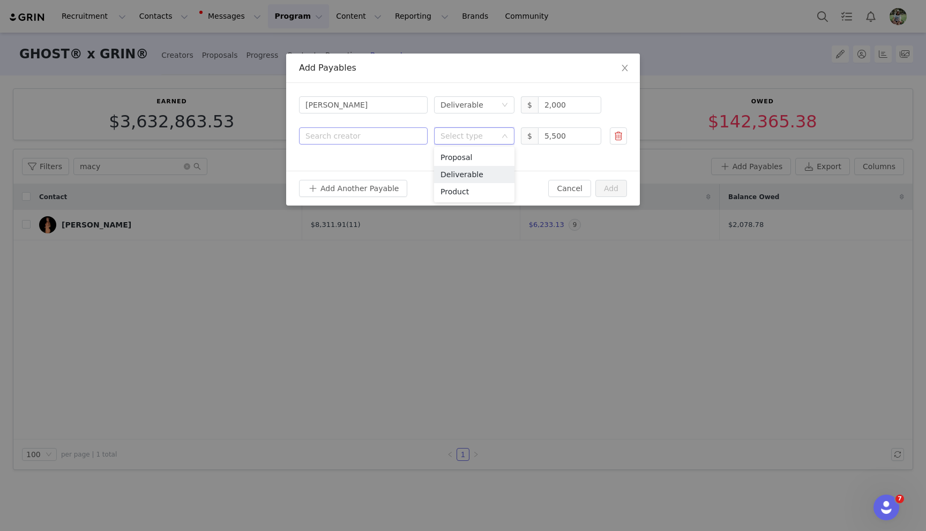
click at [462, 168] on li "Deliverable" at bounding box center [474, 174] width 80 height 17
click at [360, 139] on div "Search creator" at bounding box center [360, 136] width 111 height 11
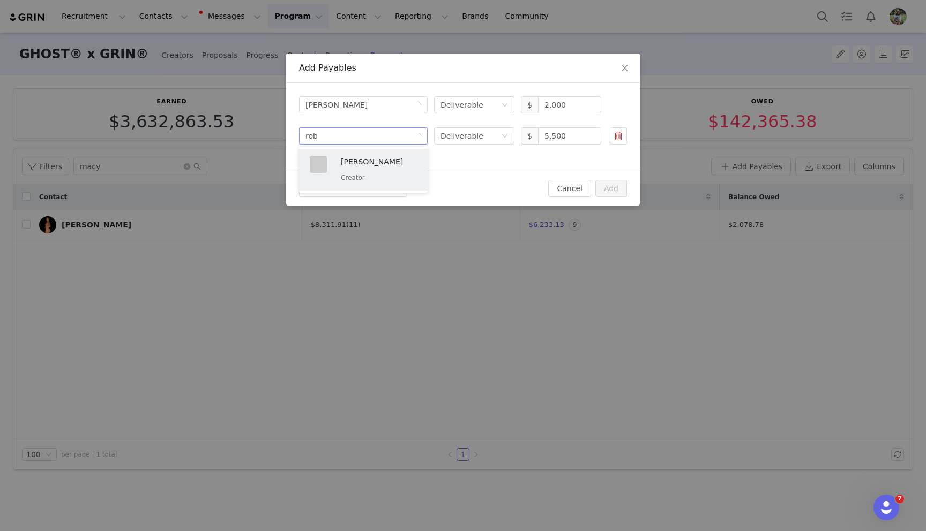
type input "[PERSON_NAME]"
click at [373, 175] on p "Creator" at bounding box center [379, 178] width 76 height 12
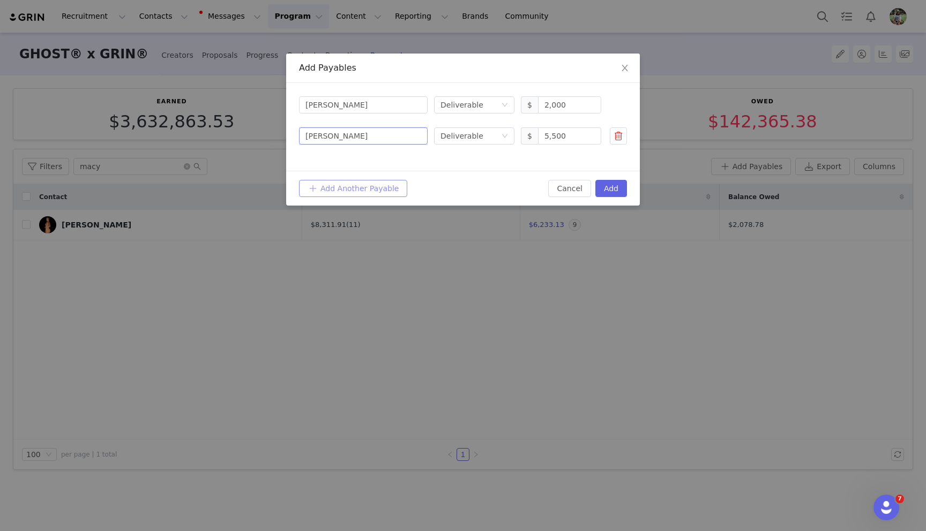
click at [353, 192] on button "Add Another Payable" at bounding box center [353, 188] width 108 height 17
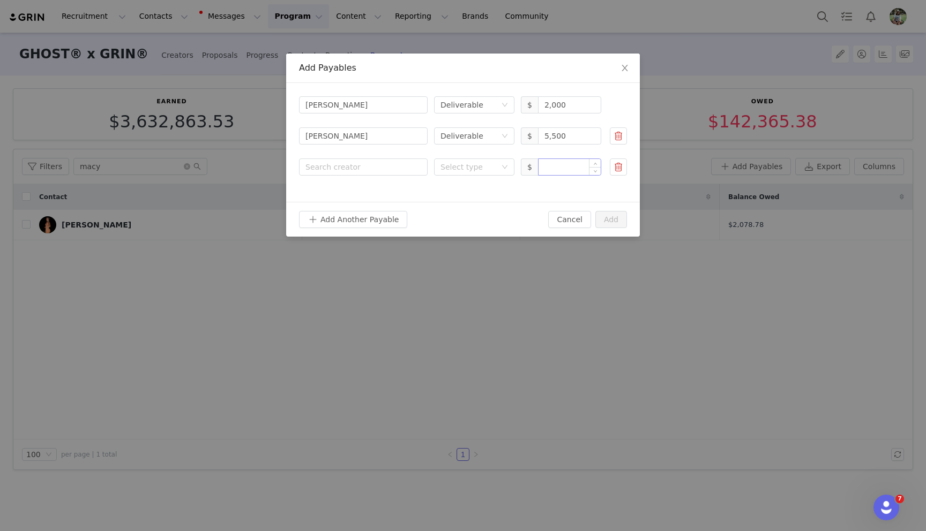
click at [556, 172] on input at bounding box center [569, 167] width 62 height 16
paste input "2,000.00"
click at [459, 164] on div "Select type" at bounding box center [468, 167] width 56 height 11
type input "2,000"
click at [455, 200] on li "Deliverable" at bounding box center [474, 205] width 80 height 17
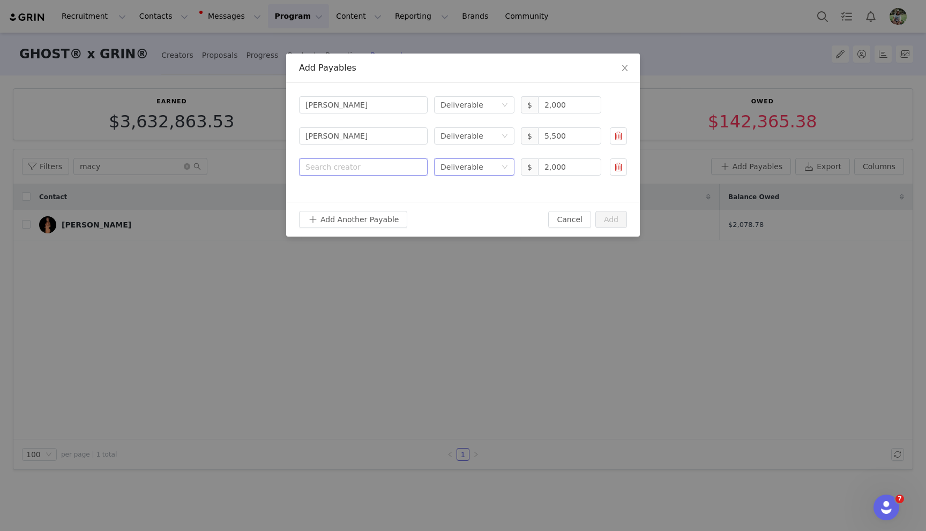
click at [383, 172] on div "Search creator" at bounding box center [363, 167] width 116 height 16
type input "kieran"
click at [388, 215] on div "[PERSON_NAME] Creator" at bounding box center [363, 201] width 116 height 36
click at [362, 220] on button "Add Another Payable" at bounding box center [353, 219] width 108 height 17
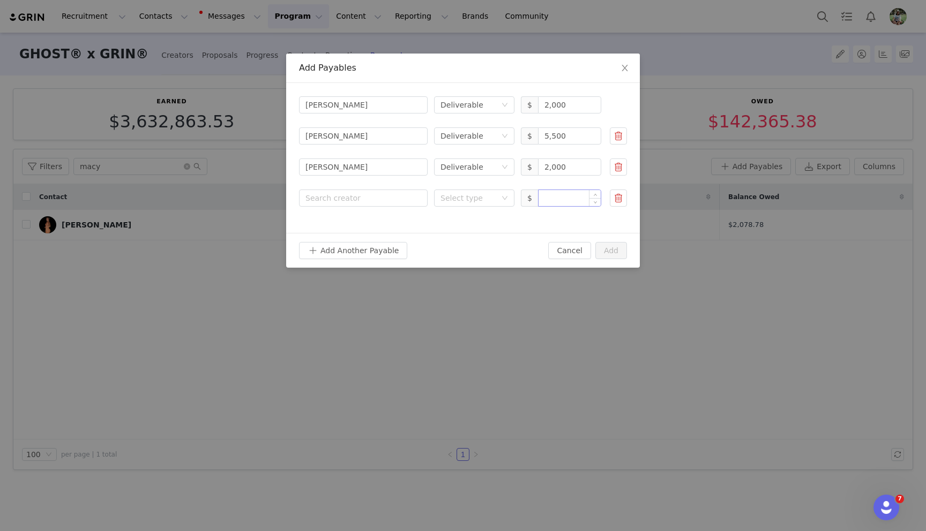
click at [556, 201] on input at bounding box center [569, 198] width 62 height 16
paste input "2,500.00"
drag, startPoint x: 453, startPoint y: 200, endPoint x: 454, endPoint y: 206, distance: 6.5
click at [453, 200] on div "Select type" at bounding box center [468, 198] width 56 height 11
type input "2,500"
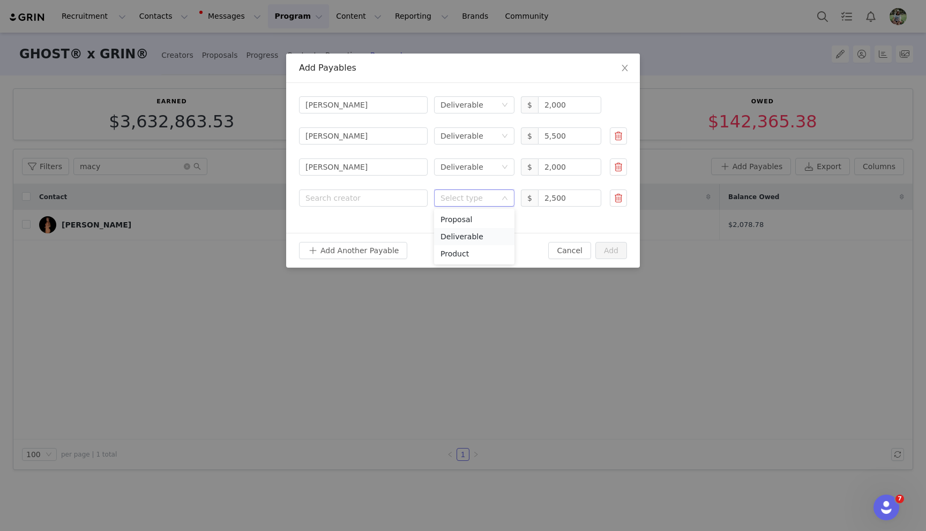
drag, startPoint x: 458, startPoint y: 237, endPoint x: 452, endPoint y: 234, distance: 7.2
click at [458, 237] on li "Deliverable" at bounding box center [474, 236] width 80 height 17
click at [340, 195] on div "Search creator" at bounding box center [360, 198] width 111 height 11
type input "louis"
click at [341, 221] on p "[PERSON_NAME]" at bounding box center [379, 224] width 76 height 12
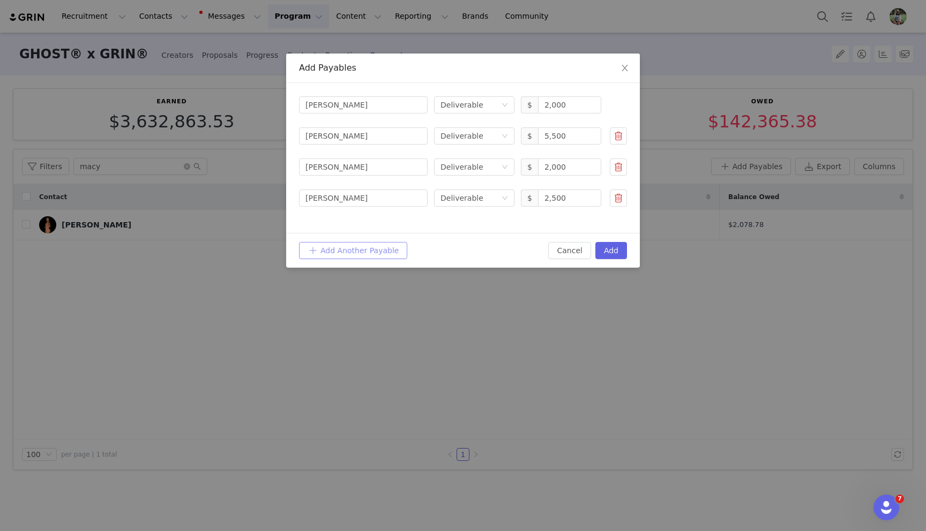
click at [336, 251] on button "Add Another Payable" at bounding box center [353, 250] width 108 height 17
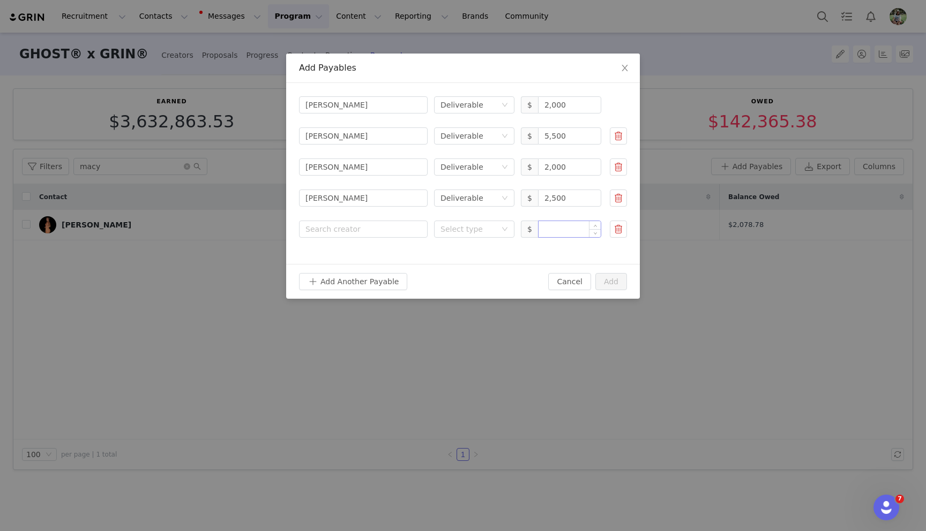
click at [548, 229] on input at bounding box center [569, 229] width 62 height 16
paste input "2,000.00"
type input "2,000"
click at [505, 227] on icon "icon: down" at bounding box center [504, 229] width 6 height 6
click at [501, 267] on li "Deliverable" at bounding box center [474, 267] width 80 height 17
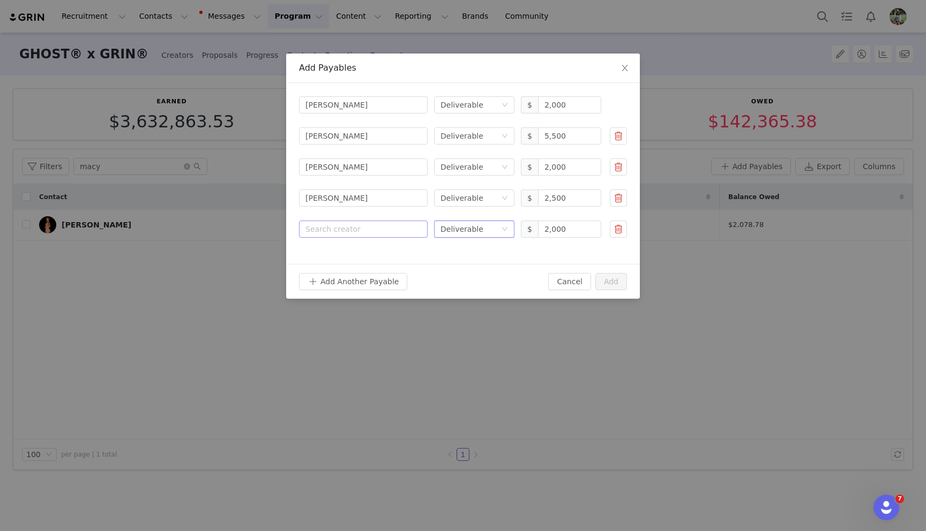
click at [365, 231] on div "Search creator" at bounding box center [360, 229] width 111 height 11
type input "[PERSON_NAME]"
click at [363, 267] on p "Creator" at bounding box center [379, 271] width 76 height 12
click at [351, 281] on button "Add Another Payable" at bounding box center [353, 281] width 108 height 17
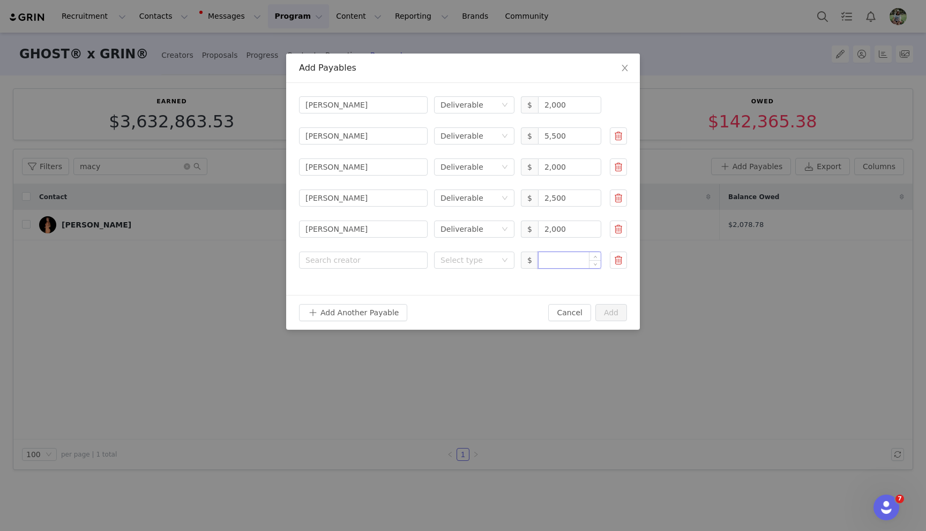
click at [548, 260] on input at bounding box center [569, 260] width 62 height 16
paste input "3,500.00"
drag, startPoint x: 485, startPoint y: 262, endPoint x: 485, endPoint y: 269, distance: 7.0
click at [486, 262] on div "Select type" at bounding box center [468, 260] width 56 height 11
type input "3,500"
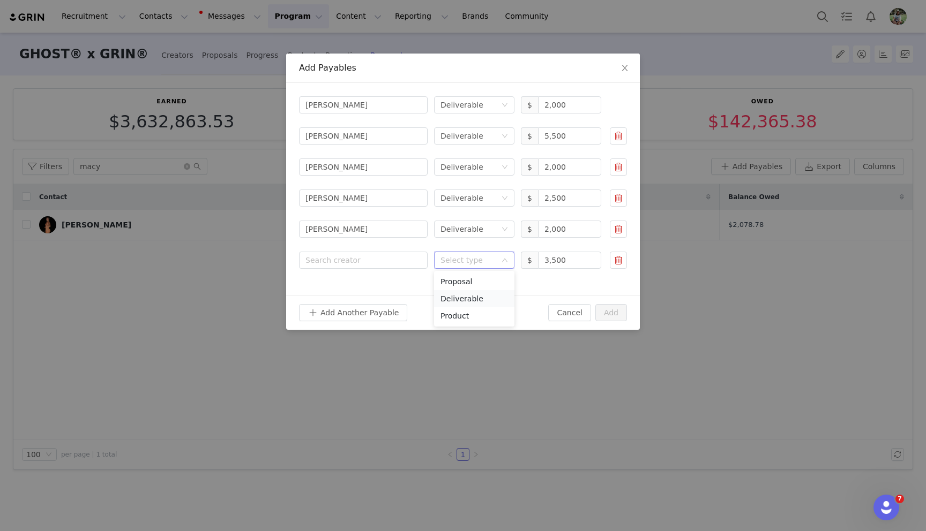
click at [483, 292] on li "Deliverable" at bounding box center [474, 298] width 80 height 17
click at [380, 260] on div "Search creator" at bounding box center [360, 260] width 111 height 11
type input "[PERSON_NAME]"
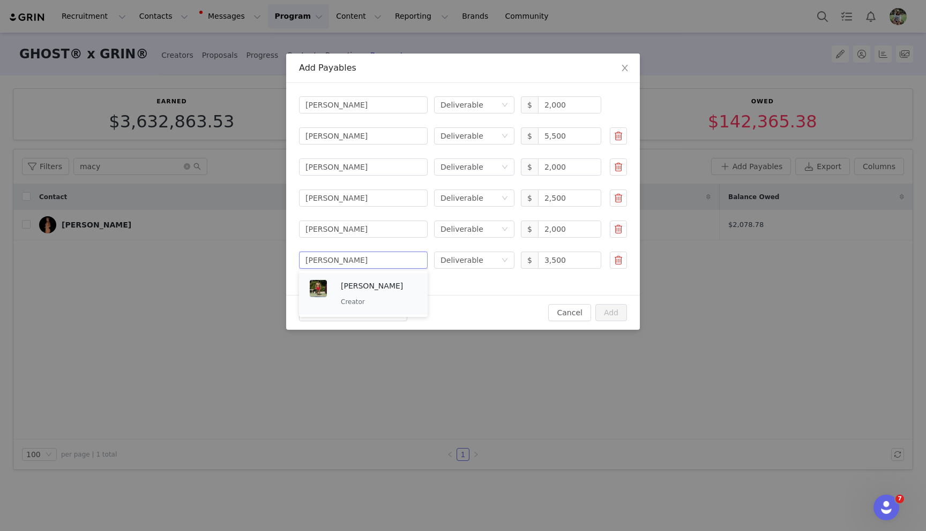
click at [375, 300] on p "Creator" at bounding box center [379, 302] width 76 height 12
click at [366, 309] on button "Add Another Payable" at bounding box center [353, 312] width 108 height 17
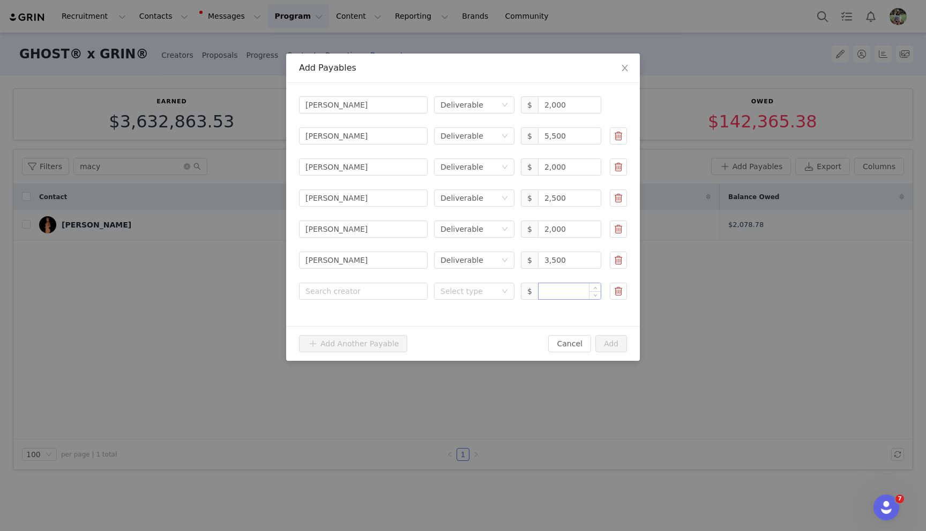
click at [552, 297] on input at bounding box center [569, 291] width 62 height 16
paste input "1,000.00"
click at [480, 293] on div "Select type" at bounding box center [468, 291] width 56 height 11
type input "1,000"
drag, startPoint x: 467, startPoint y: 324, endPoint x: 459, endPoint y: 321, distance: 8.2
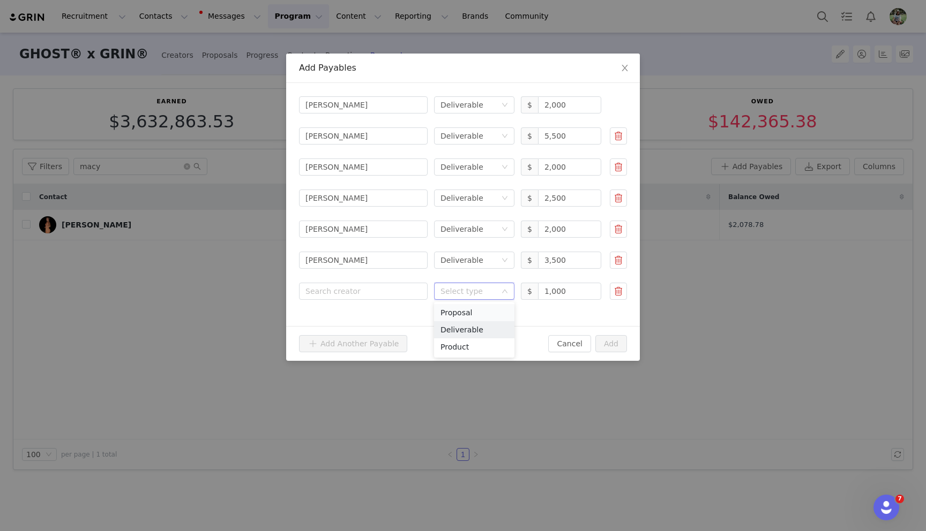
click at [467, 324] on li "Deliverable" at bounding box center [474, 329] width 80 height 17
click at [374, 294] on div "Search creator" at bounding box center [360, 291] width 111 height 11
type input "[PERSON_NAME]"
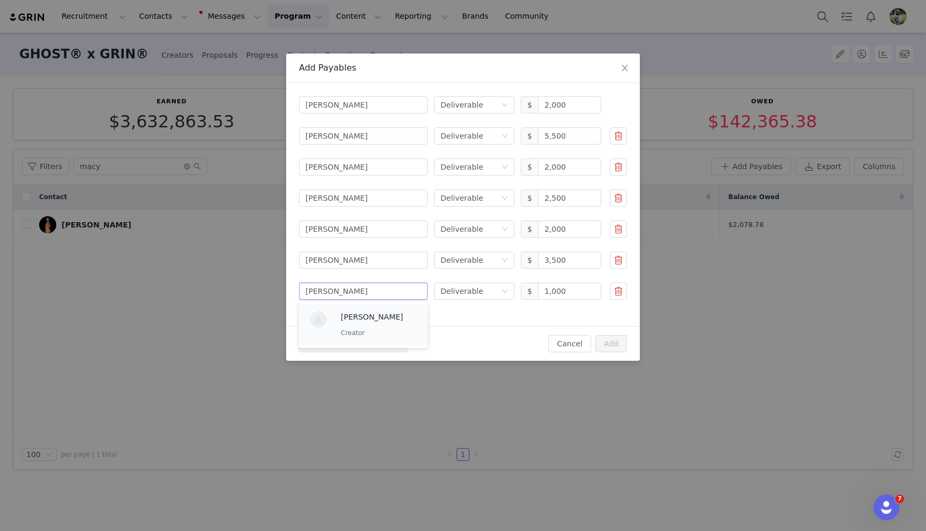
click at [369, 326] on div "[PERSON_NAME] Creator" at bounding box center [379, 325] width 76 height 28
click at [615, 343] on button "Add" at bounding box center [611, 343] width 32 height 17
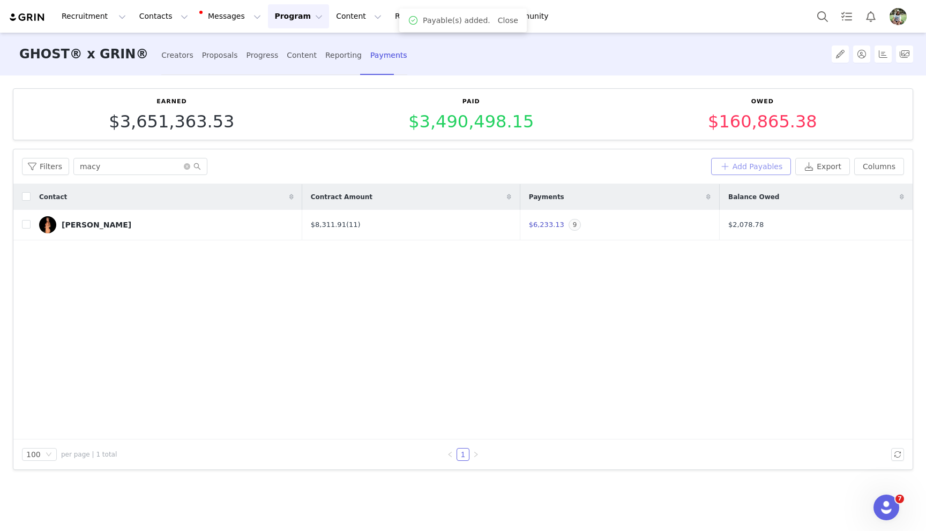
click at [744, 162] on button "Add Payables" at bounding box center [751, 166] width 80 height 17
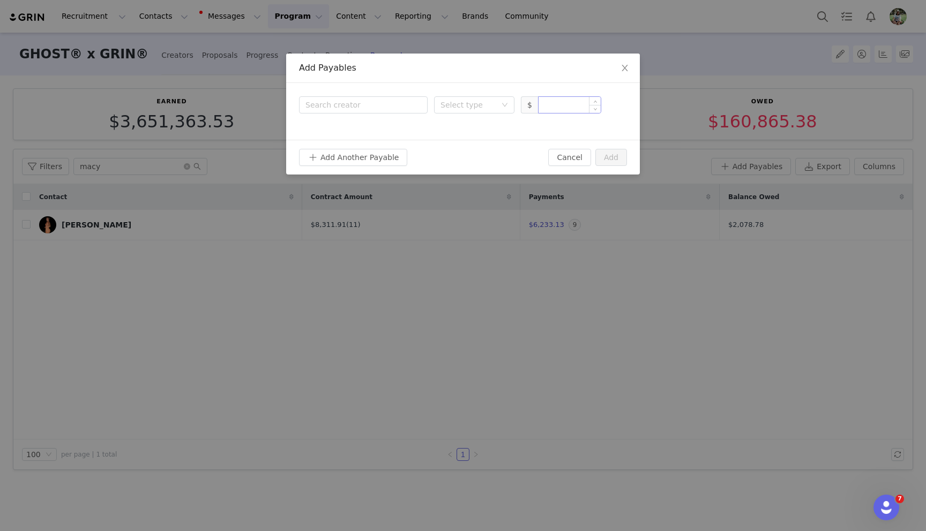
click at [549, 106] on input at bounding box center [569, 105] width 62 height 16
paste input "1,000.00"
type input "1,000"
click at [464, 99] on div "Select type" at bounding box center [470, 105] width 61 height 16
click at [455, 142] on li "Deliverable" at bounding box center [474, 143] width 80 height 17
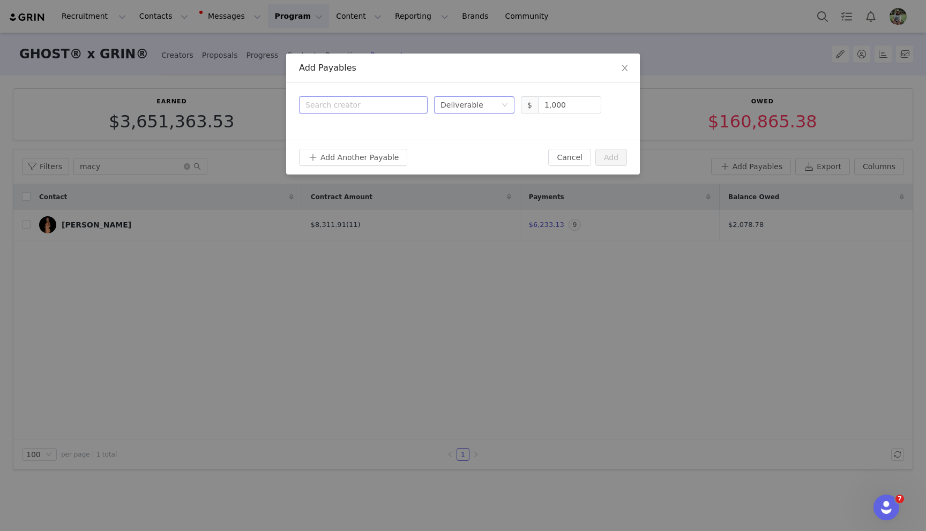
click at [401, 110] on div "Search creator" at bounding box center [363, 105] width 116 height 16
type input "[PERSON_NAME]"
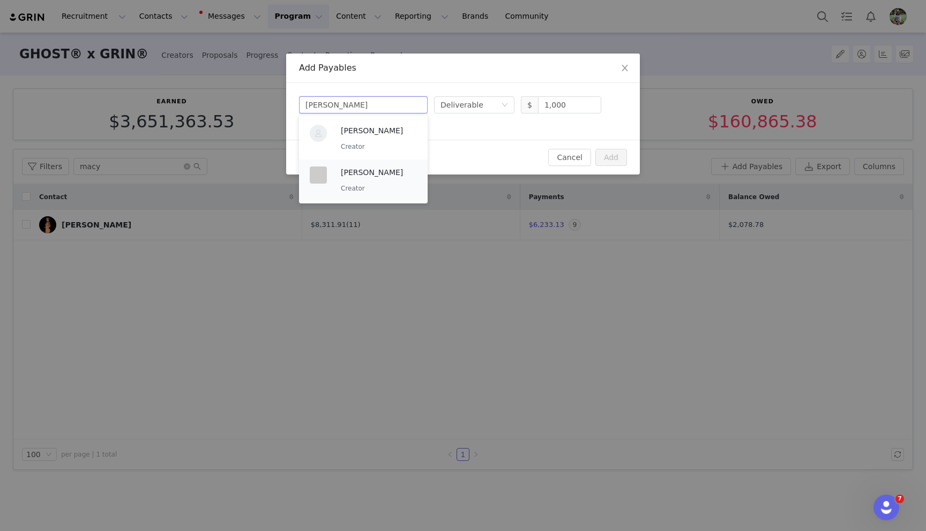
click at [382, 192] on p "Creator" at bounding box center [379, 189] width 76 height 12
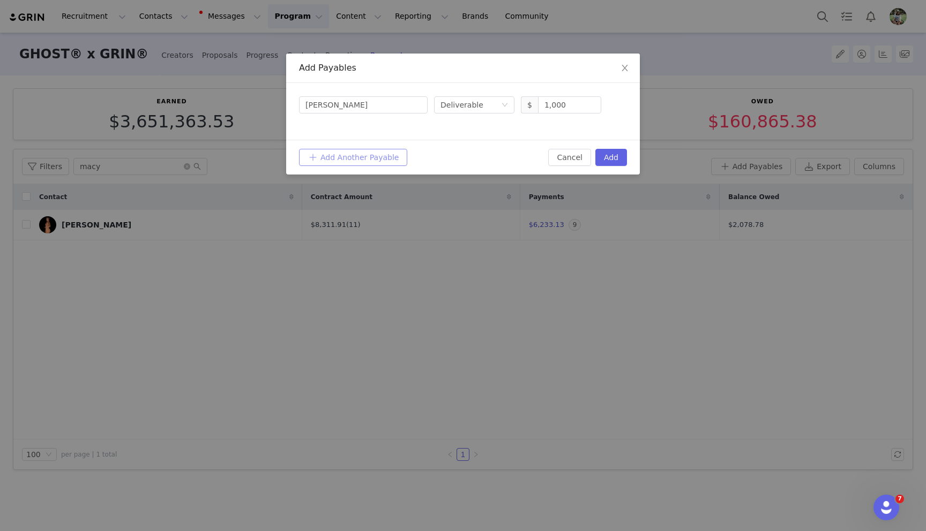
click at [327, 151] on button "Add Another Payable" at bounding box center [353, 157] width 108 height 17
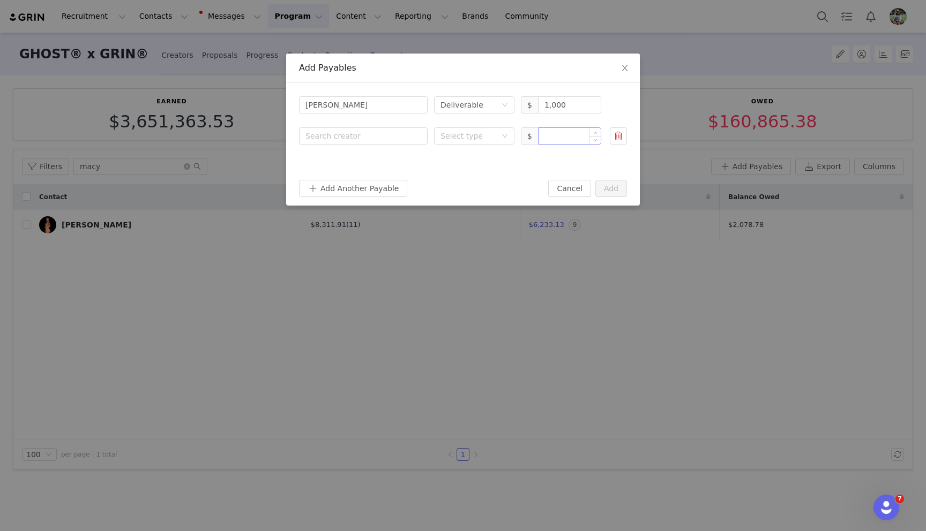
click at [546, 139] on input at bounding box center [569, 136] width 62 height 16
paste input "1,000.00"
type input "1,000"
click at [453, 142] on div "Select type" at bounding box center [470, 136] width 61 height 16
drag, startPoint x: 462, startPoint y: 175, endPoint x: 368, endPoint y: 140, distance: 100.5
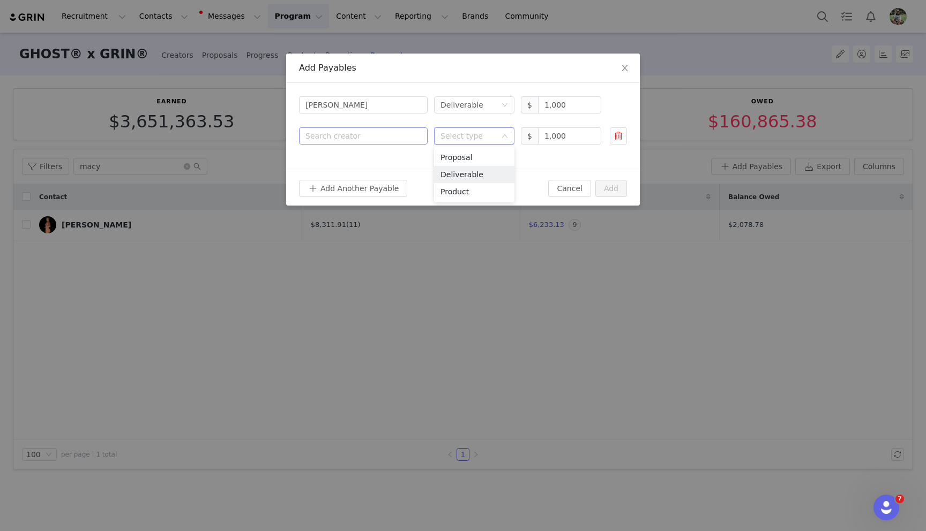
click at [462, 175] on li "Deliverable" at bounding box center [474, 174] width 80 height 17
click at [348, 133] on div "Search creator" at bounding box center [360, 136] width 111 height 11
type input "grace"
click at [354, 172] on p "Creator" at bounding box center [379, 178] width 76 height 12
click at [354, 185] on button "Add Another Payable" at bounding box center [353, 188] width 108 height 17
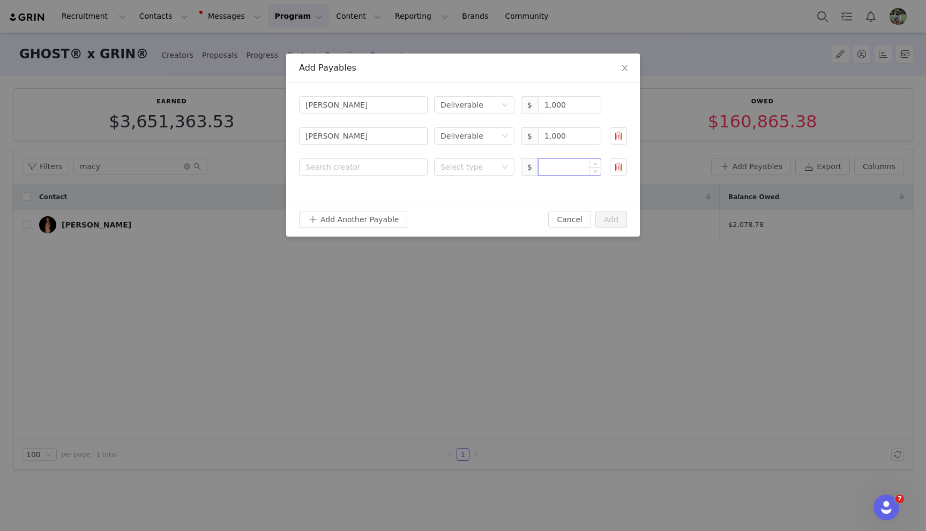
click at [564, 171] on input at bounding box center [569, 167] width 62 height 16
paste input "200.00"
click at [445, 169] on div "Select type" at bounding box center [468, 167] width 56 height 11
type input "200"
drag, startPoint x: 461, startPoint y: 202, endPoint x: 374, endPoint y: 177, distance: 90.5
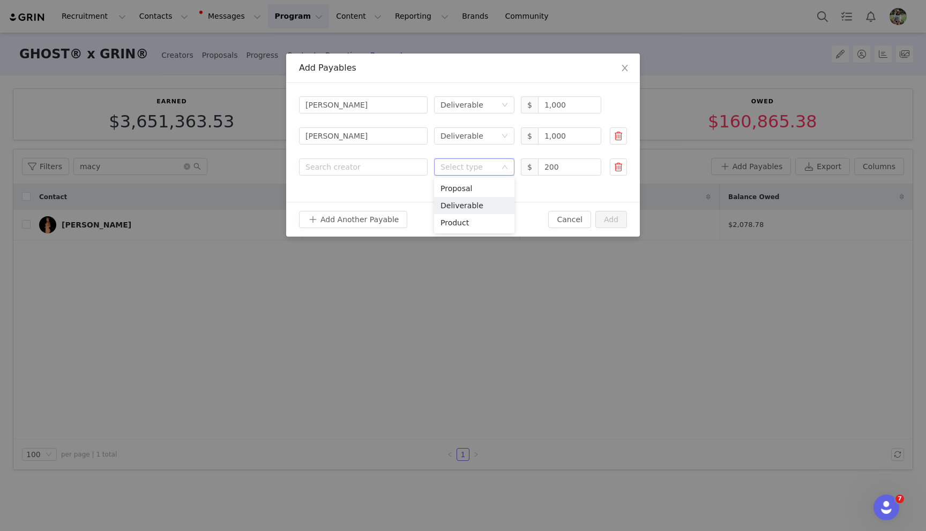
click at [461, 202] on li "Deliverable" at bounding box center [474, 205] width 80 height 17
click at [364, 170] on div "Search creator" at bounding box center [360, 167] width 111 height 11
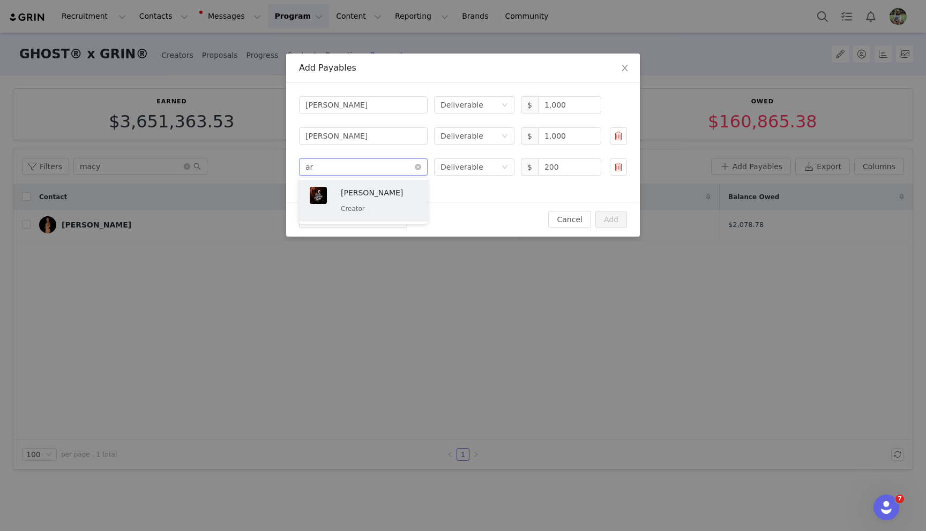
type input "art"
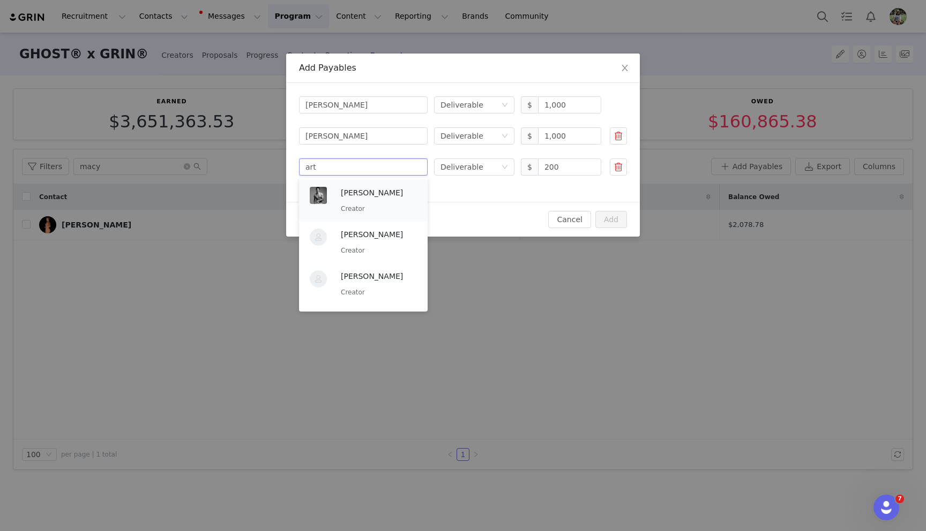
click at [366, 192] on p "[PERSON_NAME]" at bounding box center [379, 193] width 76 height 12
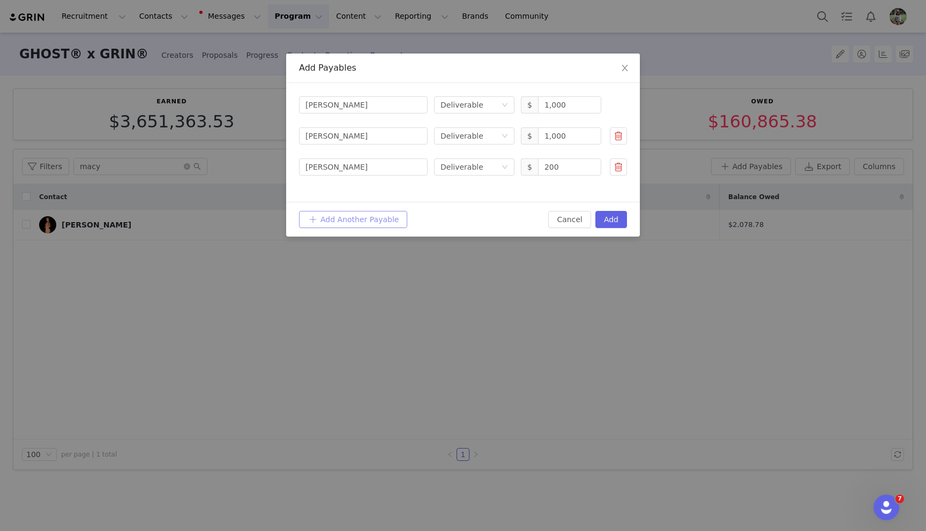
click at [342, 218] on button "Add Another Payable" at bounding box center [353, 219] width 108 height 17
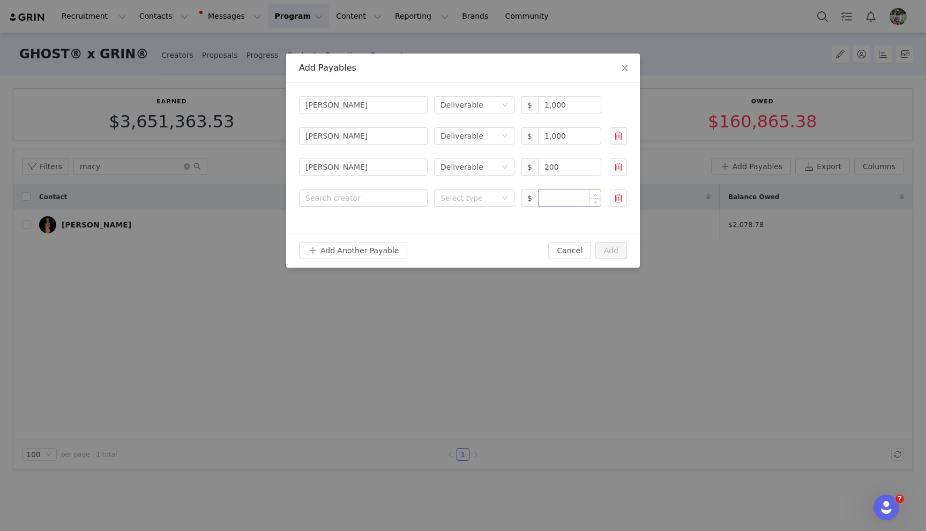
drag, startPoint x: 569, startPoint y: 204, endPoint x: 552, endPoint y: 203, distance: 16.6
click at [569, 204] on input at bounding box center [569, 198] width 62 height 16
paste input "1,800.00"
click at [468, 199] on div "Select type" at bounding box center [468, 198] width 56 height 11
type input "1,800"
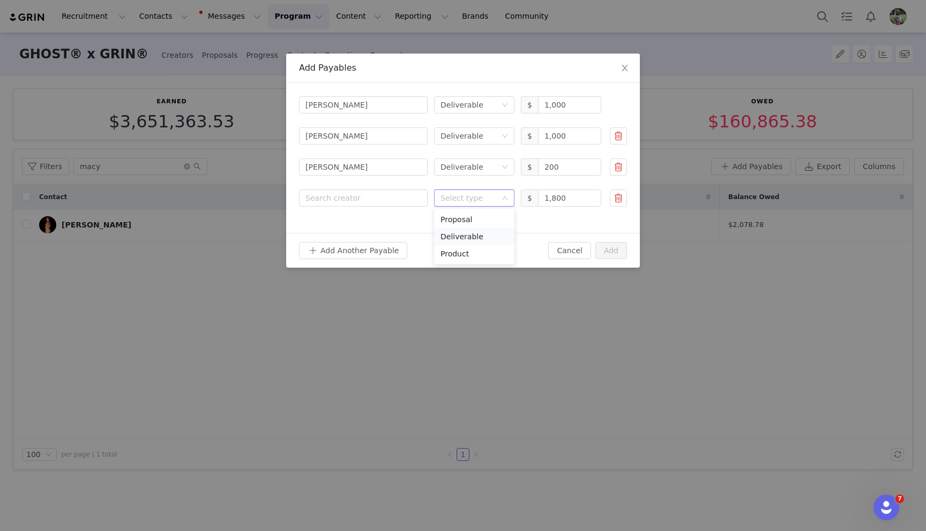
click at [472, 234] on li "Deliverable" at bounding box center [474, 236] width 80 height 17
click at [373, 200] on div "Search creator" at bounding box center [360, 198] width 111 height 11
type input "mo [PERSON_NAME]"
click at [356, 236] on p "Creator" at bounding box center [379, 240] width 76 height 12
click at [347, 249] on button "Add Another Payable" at bounding box center [353, 250] width 108 height 17
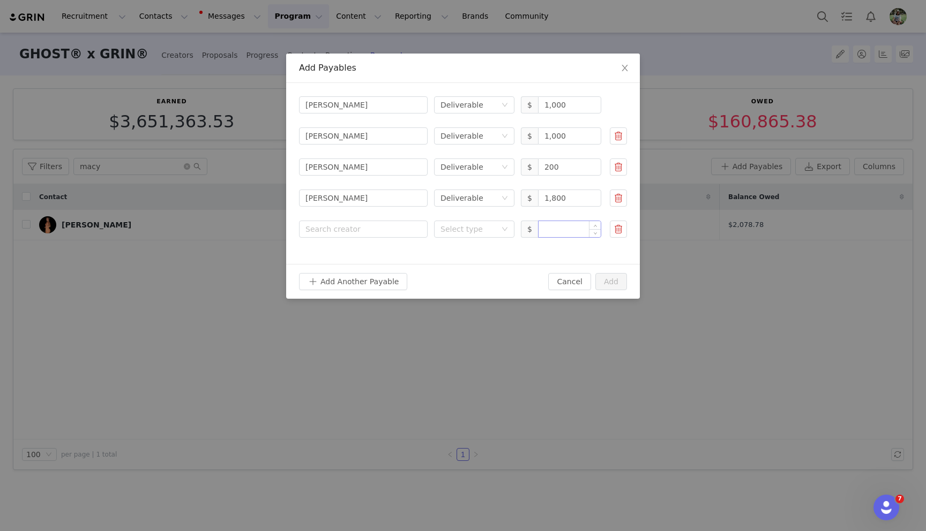
click at [559, 231] on input at bounding box center [569, 229] width 62 height 16
paste input "500"
click at [479, 229] on div "Select type" at bounding box center [468, 229] width 56 height 11
type input "500"
drag, startPoint x: 474, startPoint y: 263, endPoint x: 391, endPoint y: 227, distance: 90.4
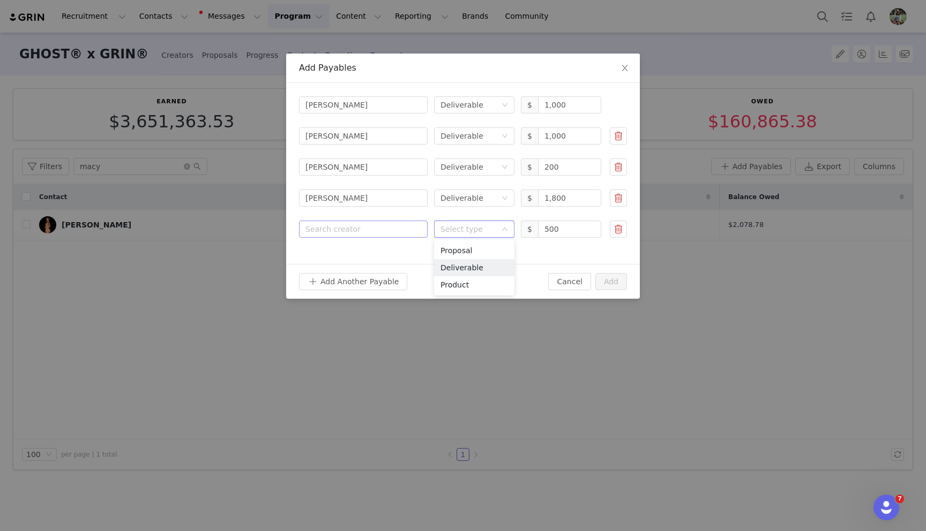
click at [474, 262] on li "Deliverable" at bounding box center [474, 267] width 80 height 17
click at [391, 227] on div "Search creator" at bounding box center [360, 229] width 111 height 11
type input "[PERSON_NAME]"
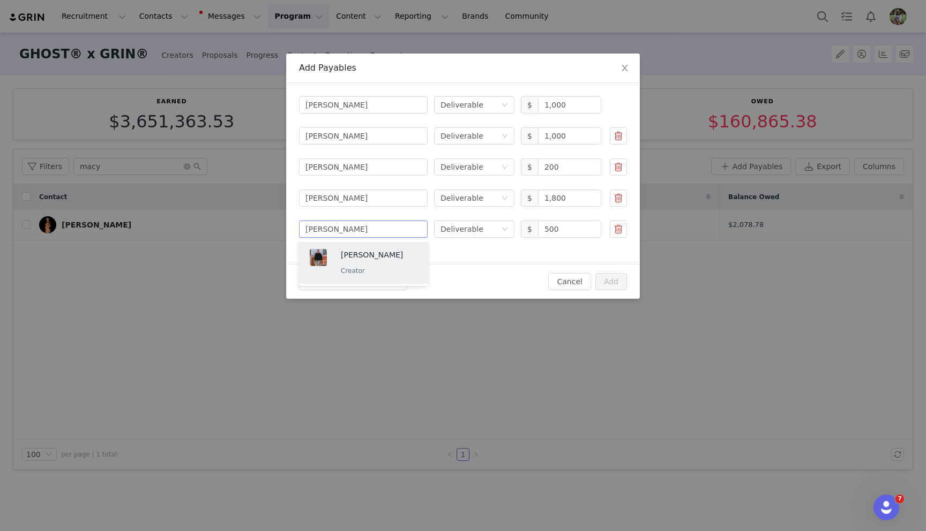
drag, startPoint x: 386, startPoint y: 255, endPoint x: 374, endPoint y: 264, distance: 14.9
click at [386, 254] on p "[PERSON_NAME]" at bounding box center [379, 255] width 76 height 12
click at [361, 272] on div "Add Another Payable Cancel Add" at bounding box center [463, 281] width 354 height 35
click at [354, 279] on button "Add Another Payable" at bounding box center [353, 281] width 108 height 17
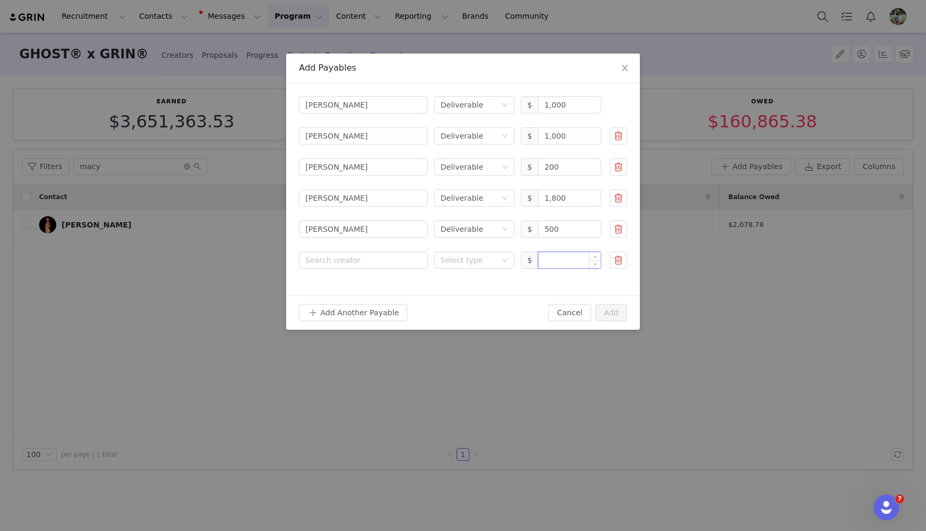
click at [556, 263] on input at bounding box center [569, 260] width 62 height 16
paste input "1,100"
type input "1,100"
drag, startPoint x: 496, startPoint y: 264, endPoint x: 489, endPoint y: 269, distance: 8.5
click at [496, 264] on div "Select type" at bounding box center [470, 260] width 61 height 16
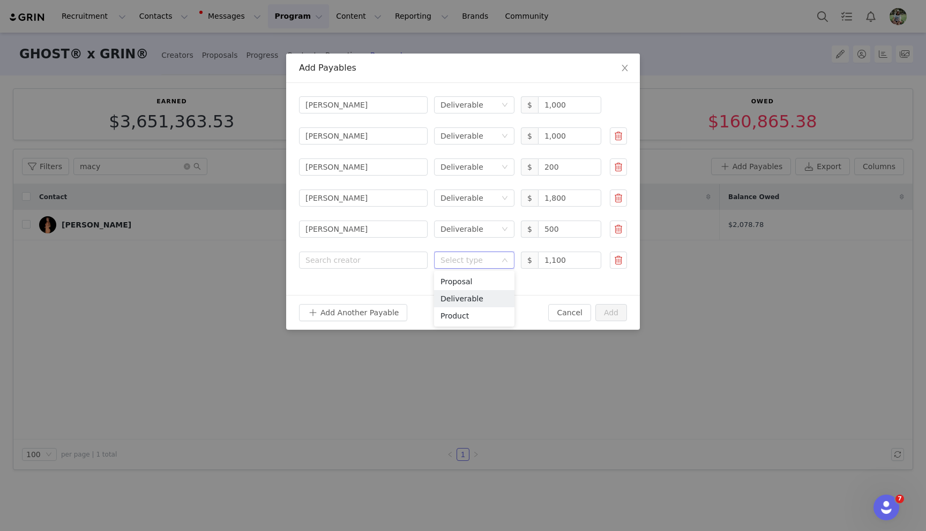
drag, startPoint x: 468, startPoint y: 295, endPoint x: 449, endPoint y: 283, distance: 22.1
click at [467, 295] on li "Deliverable" at bounding box center [474, 298] width 80 height 17
click at [356, 252] on div "Search creator" at bounding box center [363, 260] width 116 height 16
type input "[PERSON_NAME]"
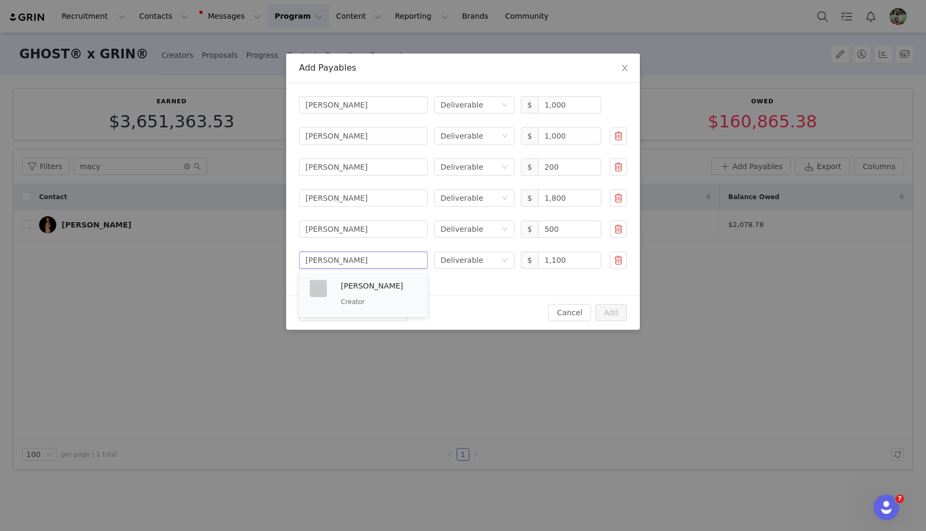
click at [362, 289] on p "[PERSON_NAME]" at bounding box center [379, 286] width 76 height 12
drag, startPoint x: 350, startPoint y: 315, endPoint x: 336, endPoint y: 313, distance: 14.6
click at [351, 315] on button "Add Another Payable" at bounding box center [353, 312] width 108 height 17
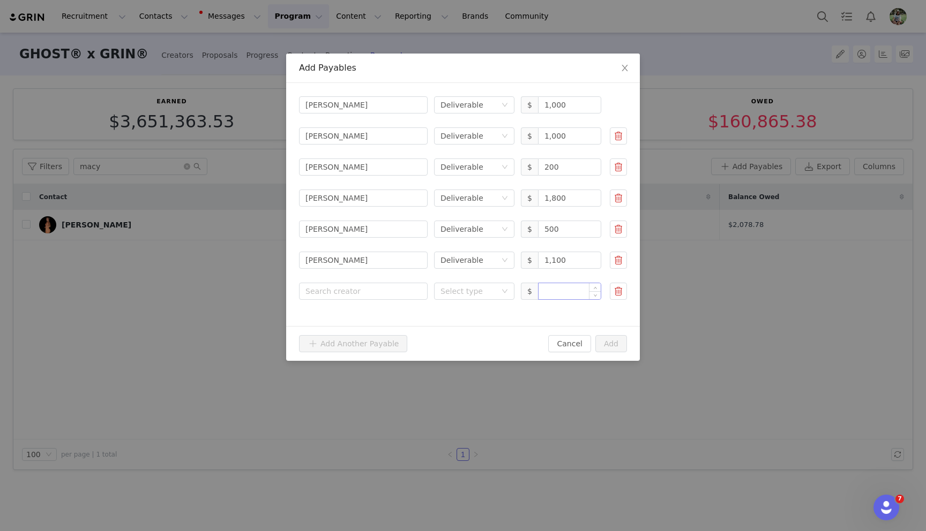
click at [563, 299] on input at bounding box center [569, 291] width 62 height 16
paste input "4,000"
click at [454, 291] on div "Select type" at bounding box center [468, 291] width 56 height 11
type input "4,000"
drag, startPoint x: 477, startPoint y: 332, endPoint x: 453, endPoint y: 321, distance: 26.6
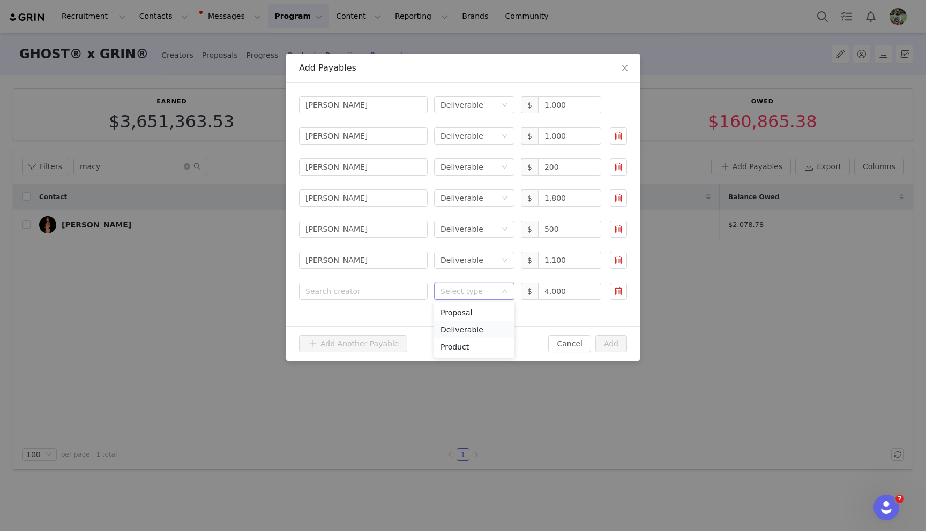
click at [476, 332] on li "Deliverable" at bounding box center [474, 329] width 80 height 17
click at [366, 282] on div "Search creator" at bounding box center [363, 291] width 129 height 18
click at [365, 289] on div "Search creator" at bounding box center [360, 291] width 111 height 11
type input "[PERSON_NAME]"
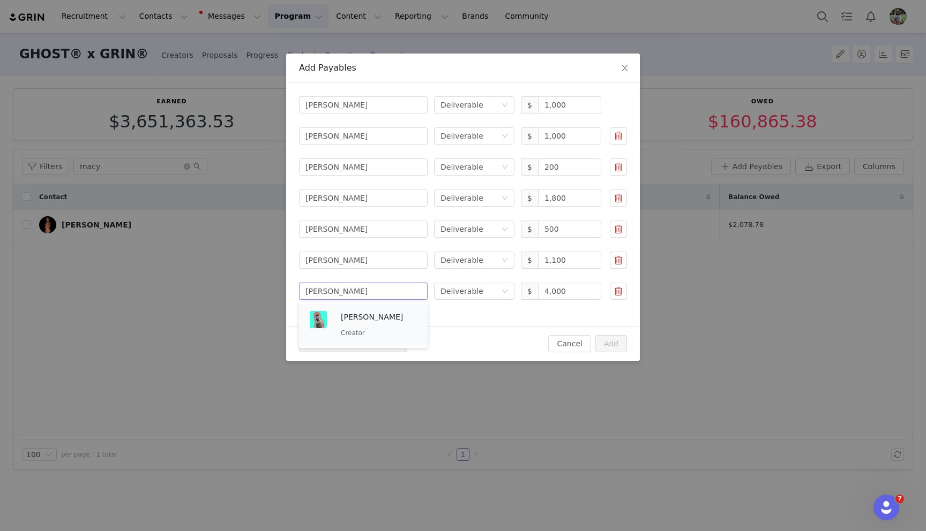
click at [360, 318] on p "[PERSON_NAME]" at bounding box center [379, 317] width 76 height 12
click at [615, 354] on div "Add Another Payable Cancel Add" at bounding box center [463, 343] width 354 height 35
click at [614, 348] on button "Add" at bounding box center [611, 343] width 32 height 17
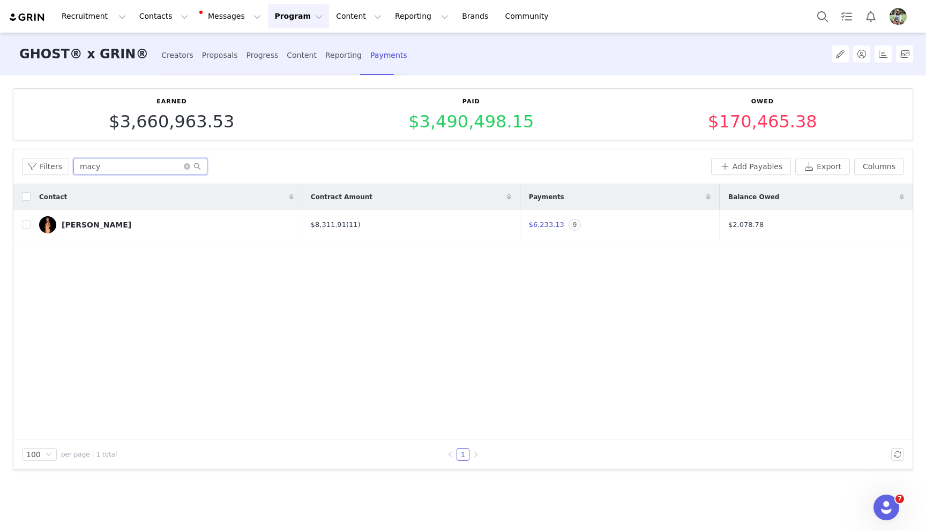
drag, startPoint x: 99, startPoint y: 167, endPoint x: 89, endPoint y: 165, distance: 9.4
click at [82, 167] on input "macy" at bounding box center [140, 166] width 134 height 17
drag, startPoint x: 265, startPoint y: 19, endPoint x: 276, endPoint y: 64, distance: 46.4
click at [268, 19] on button "Program Program" at bounding box center [298, 16] width 61 height 24
click at [278, 108] on p "Payments" at bounding box center [278, 106] width 37 height 11
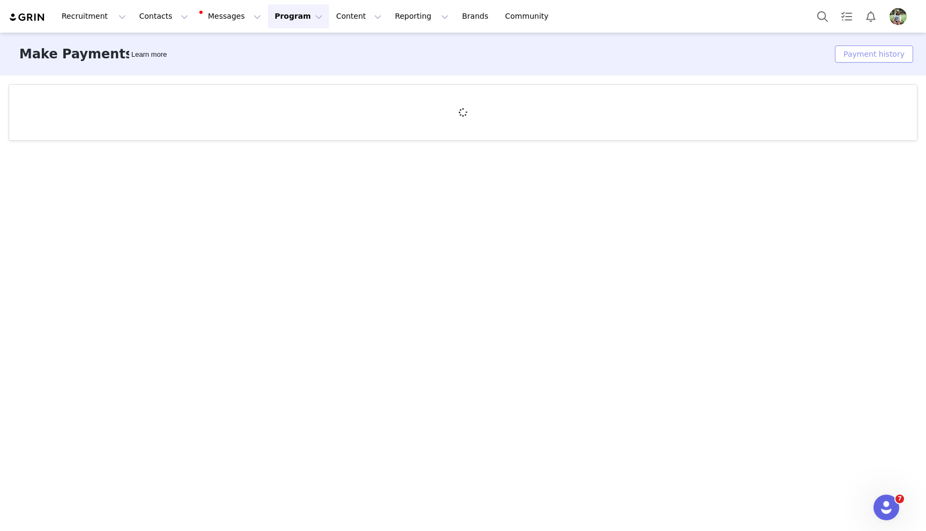
click at [863, 58] on button "Payment history" at bounding box center [874, 54] width 78 height 17
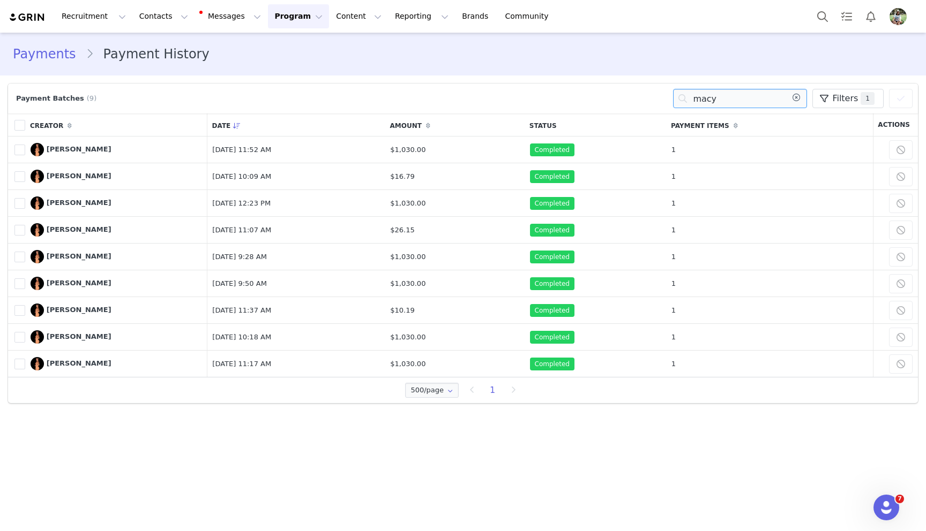
drag, startPoint x: 685, startPoint y: 98, endPoint x: 668, endPoint y: 98, distance: 16.1
click at [668, 98] on div "Payment Batches (9) macy Filters (1) Choose Property Campaign Brand Amount Paym…" at bounding box center [462, 98] width 899 height 19
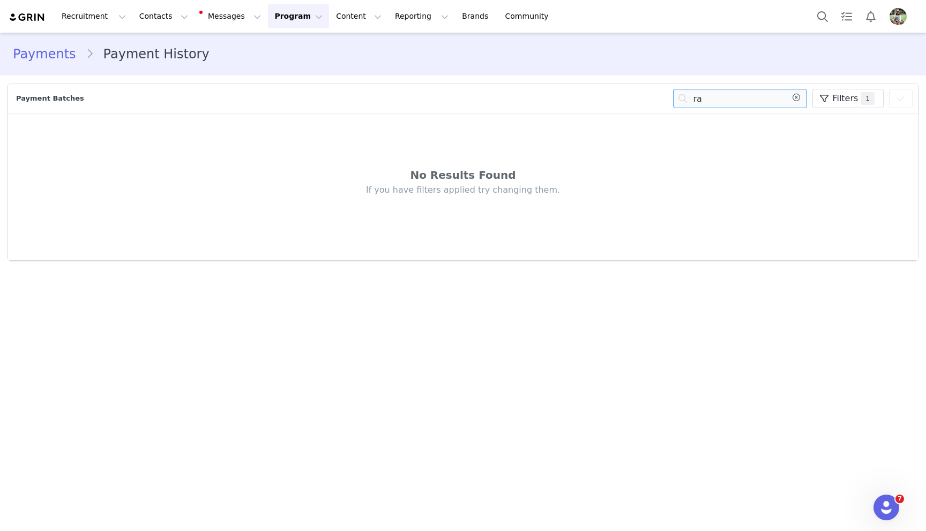
type input "r"
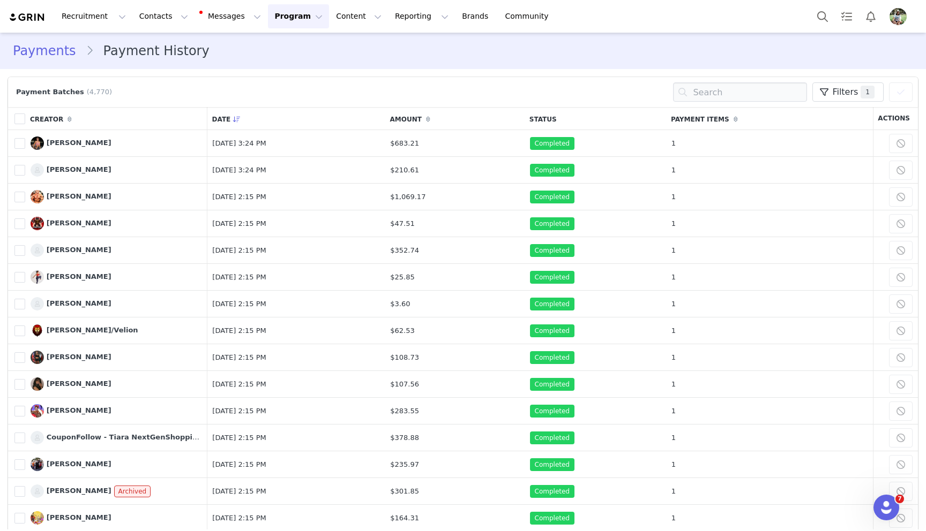
click at [286, 14] on button "Program Program" at bounding box center [298, 16] width 61 height 24
click at [276, 86] on p "Partnerships" at bounding box center [283, 86] width 47 height 11
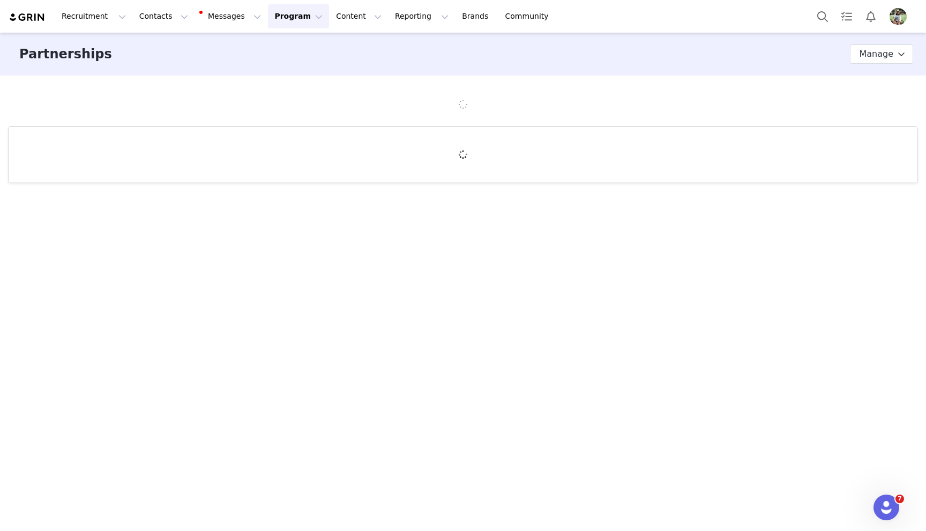
drag, startPoint x: 276, startPoint y: 24, endPoint x: 274, endPoint y: 31, distance: 7.3
click at [276, 24] on button "Program Program" at bounding box center [298, 16] width 61 height 24
click at [283, 106] on p "Payments" at bounding box center [278, 106] width 37 height 11
click at [886, 55] on button "Payment history" at bounding box center [874, 54] width 78 height 17
select select "Payment Campaign"
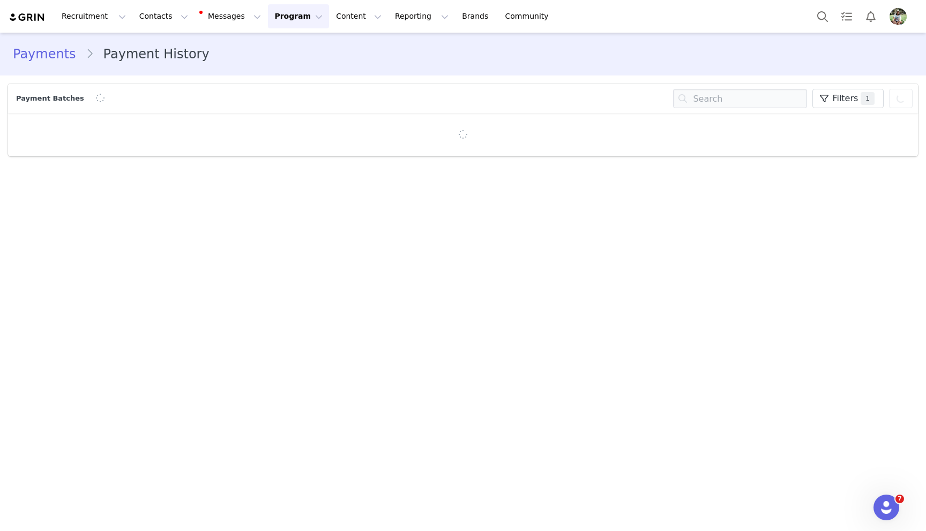
select select "848a6919-53dc-4dbf-9c01-3798494352b7"
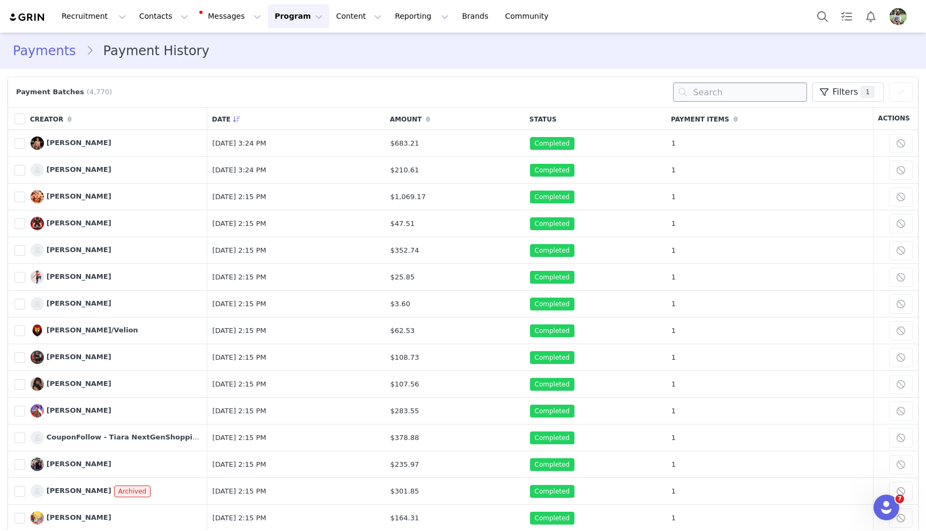
click at [704, 97] on input "text" at bounding box center [740, 91] width 134 height 19
drag, startPoint x: 838, startPoint y: 92, endPoint x: 821, endPoint y: 103, distance: 21.0
click at [838, 92] on span "Filters" at bounding box center [845, 92] width 26 height 13
select select "Payment Campaign"
select select "848a6919-53dc-4dbf-9c01-3798494352b7"
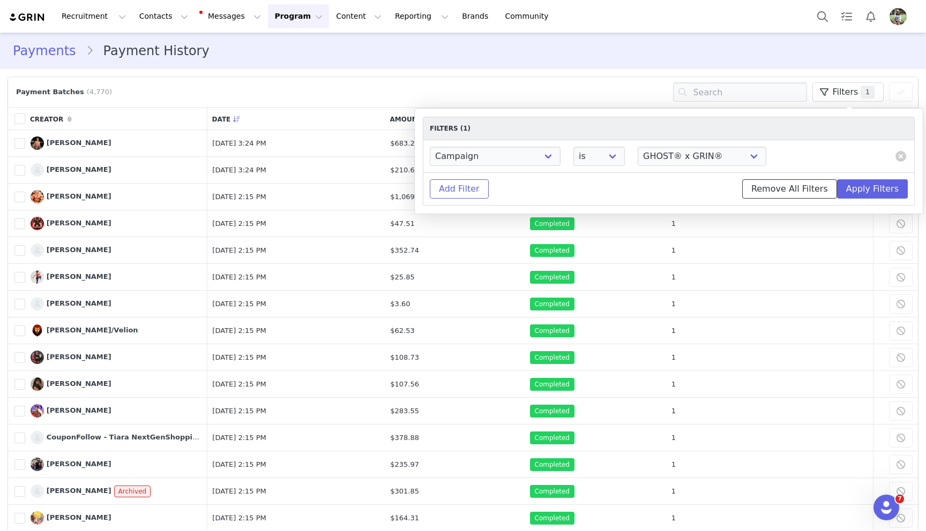
drag, startPoint x: 816, startPoint y: 189, endPoint x: 810, endPoint y: 176, distance: 14.4
click at [816, 189] on button "Remove All Filters" at bounding box center [789, 188] width 95 height 19
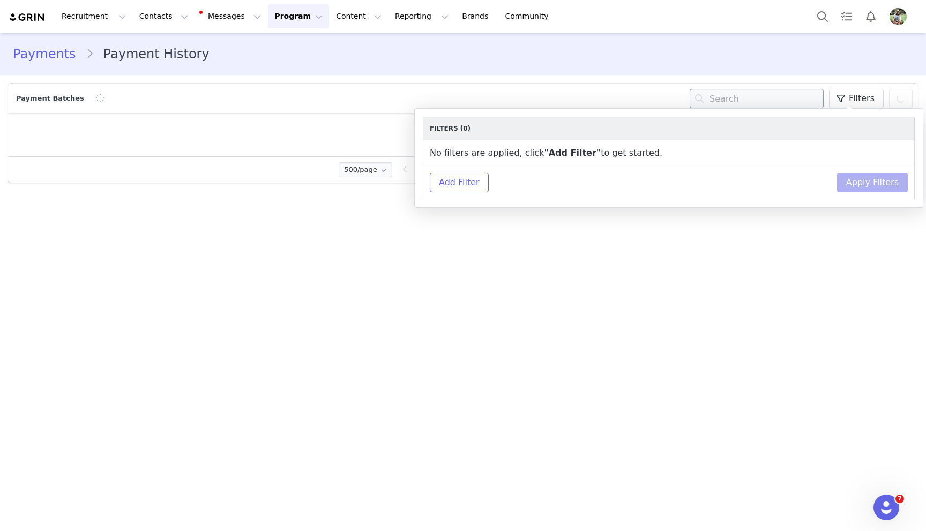
click at [754, 102] on div "Payment Batches Filters You have 0 Creator s selected Export Payments Clear Sel…" at bounding box center [462, 99] width 909 height 30
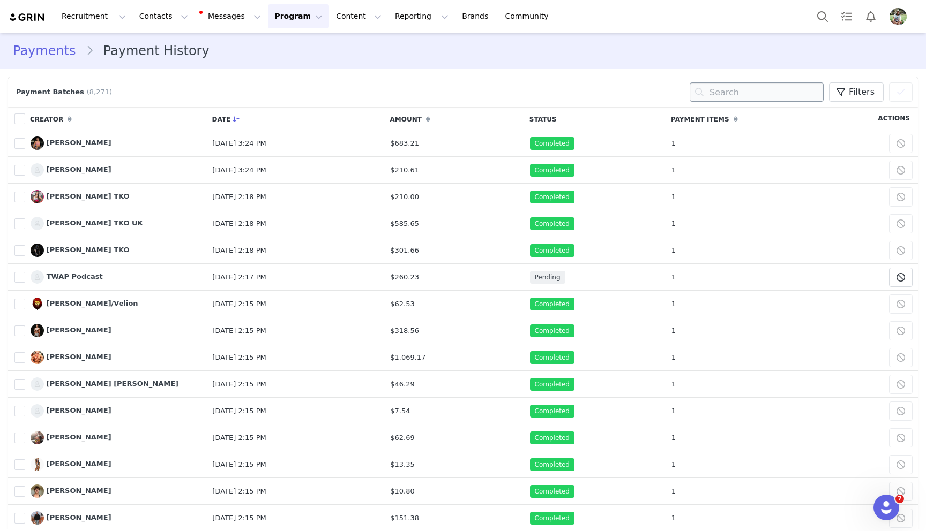
click at [720, 87] on input "text" at bounding box center [756, 91] width 134 height 19
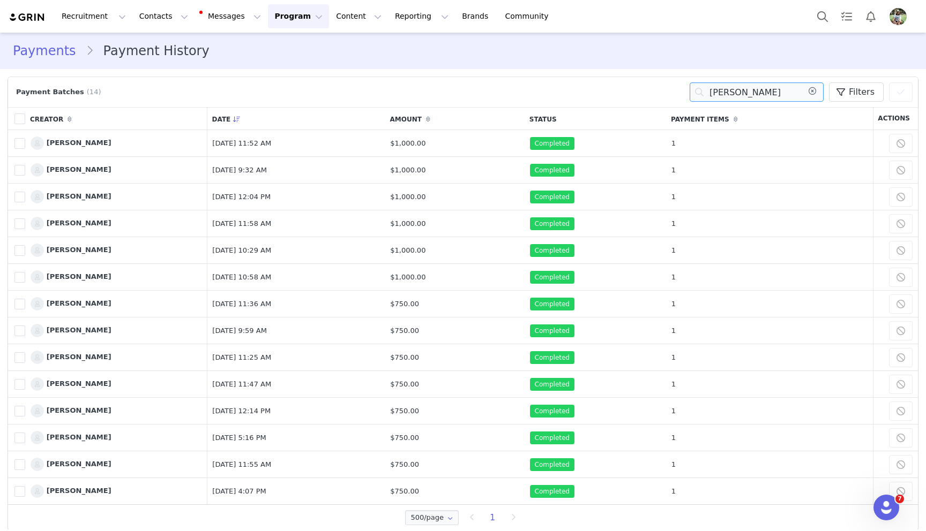
type input "[PERSON_NAME]"
drag, startPoint x: 265, startPoint y: 17, endPoint x: 270, endPoint y: 40, distance: 23.6
click at [268, 17] on button "Program Program" at bounding box center [298, 16] width 61 height 24
click at [275, 63] on p "Campaigns" at bounding box center [281, 67] width 42 height 11
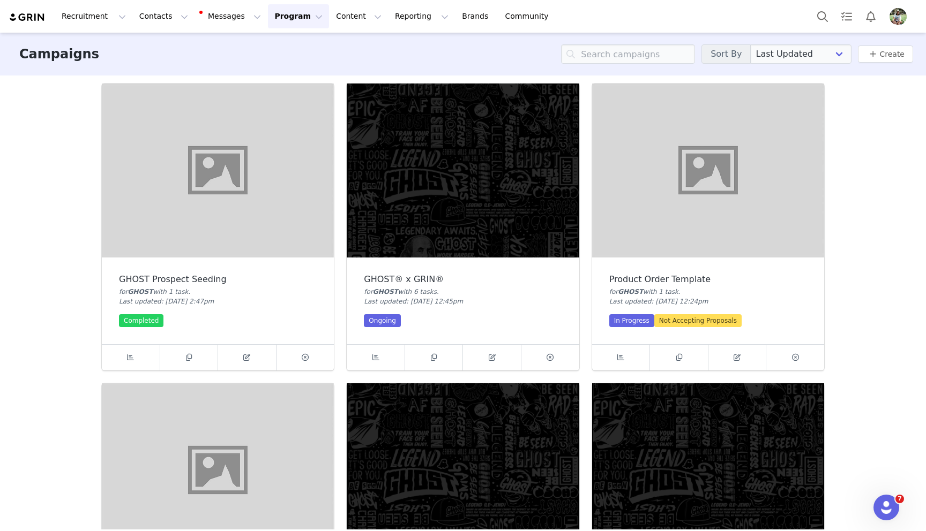
click at [402, 188] on img at bounding box center [463, 171] width 232 height 174
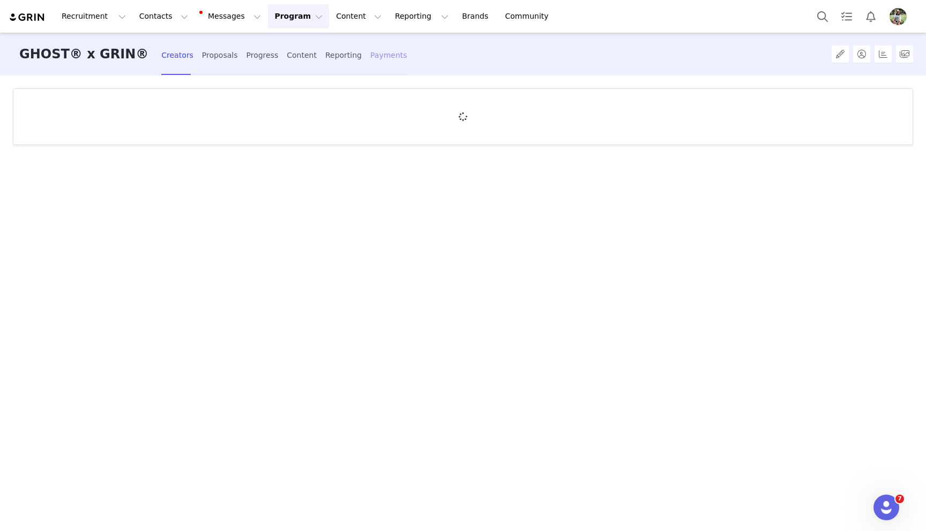
click at [370, 61] on div "Payments" at bounding box center [388, 55] width 37 height 28
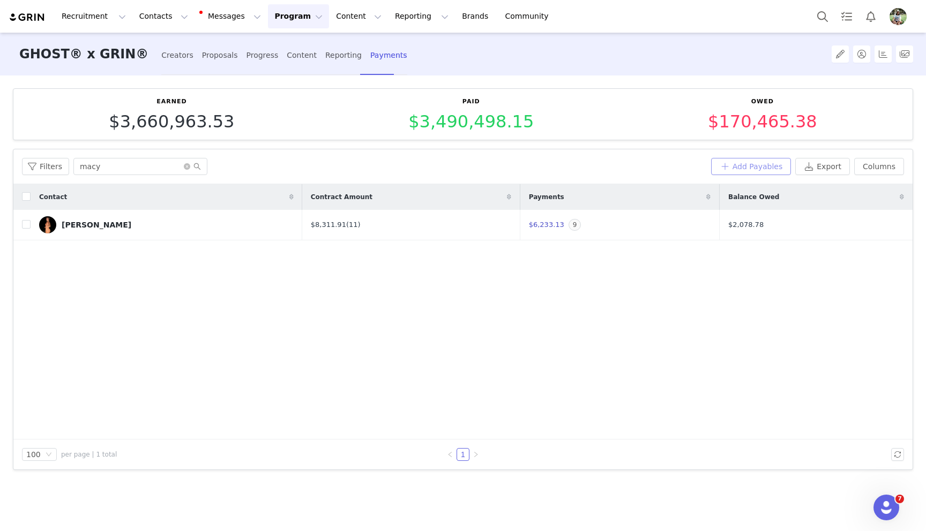
click at [753, 164] on button "Add Payables" at bounding box center [751, 166] width 80 height 17
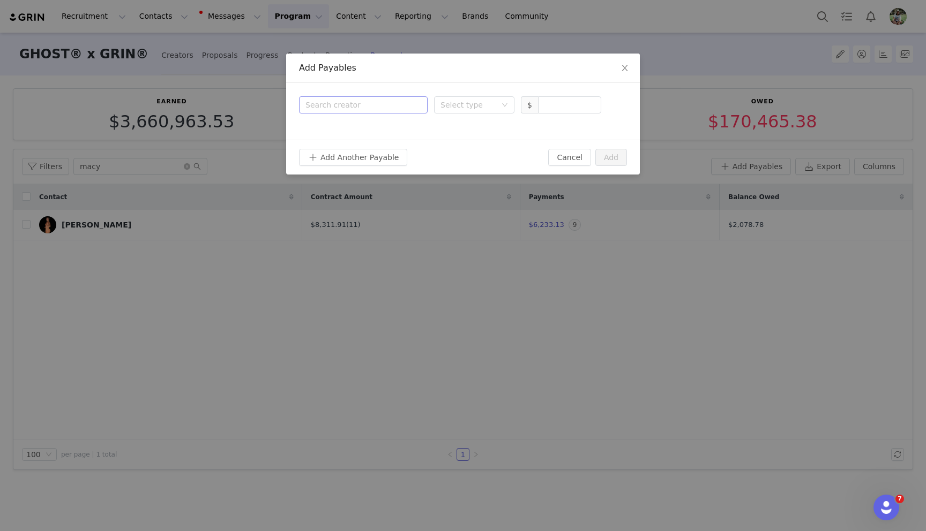
click at [371, 111] on div "Search creator" at bounding box center [363, 105] width 116 height 16
type input "[PERSON_NAME]"
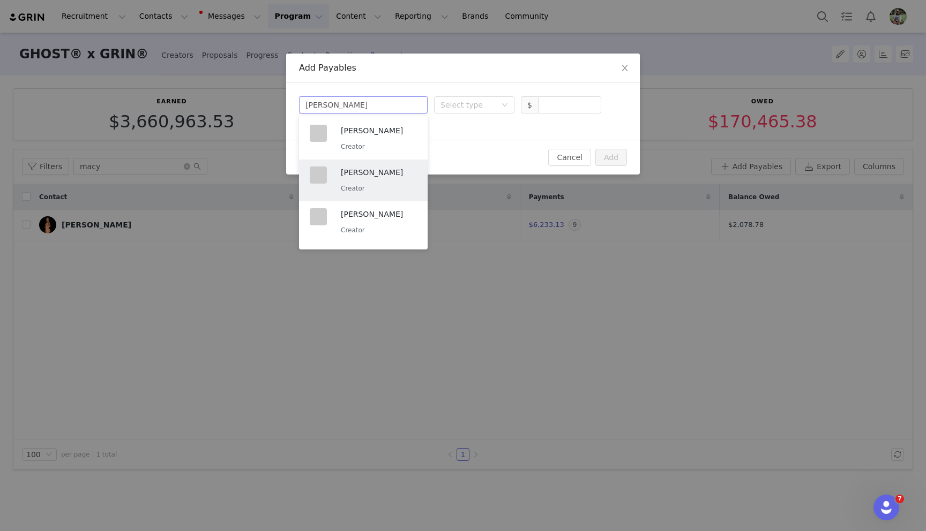
drag, startPoint x: 376, startPoint y: 178, endPoint x: 398, endPoint y: 169, distance: 23.6
click at [376, 178] on p "[PERSON_NAME]" at bounding box center [379, 173] width 76 height 12
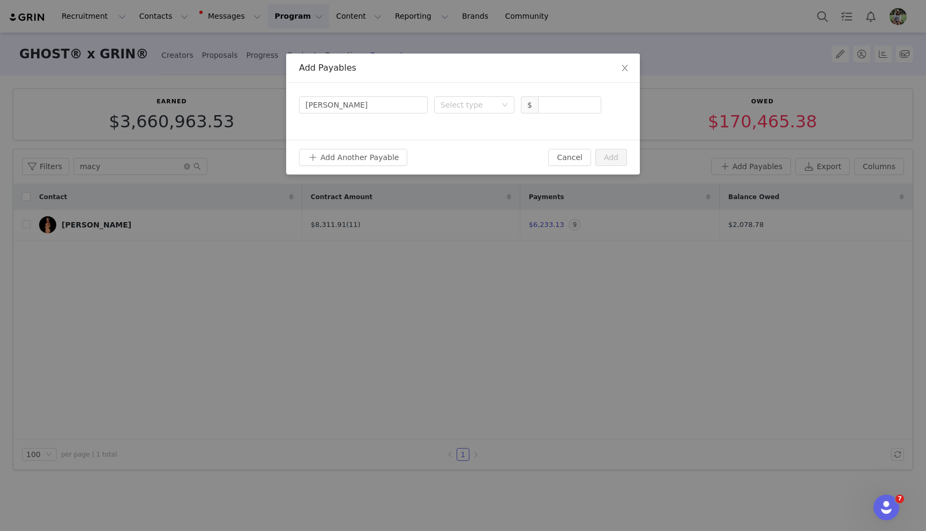
drag, startPoint x: 468, startPoint y: 109, endPoint x: 471, endPoint y: 115, distance: 6.5
click at [468, 109] on div "Select type" at bounding box center [468, 105] width 56 height 11
click at [483, 146] on li "Deliverable" at bounding box center [474, 143] width 80 height 17
click at [541, 102] on input at bounding box center [569, 105] width 62 height 16
type input "200"
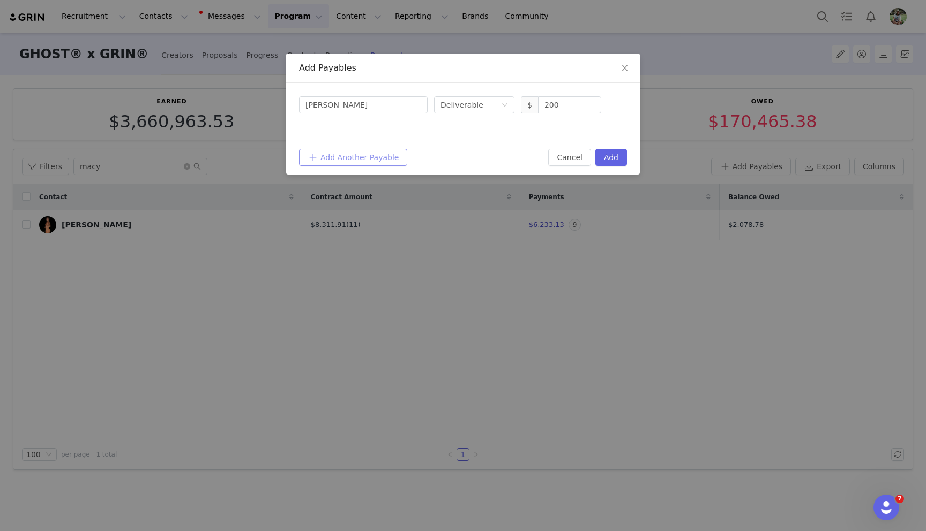
click at [338, 161] on button "Add Another Payable" at bounding box center [353, 157] width 108 height 17
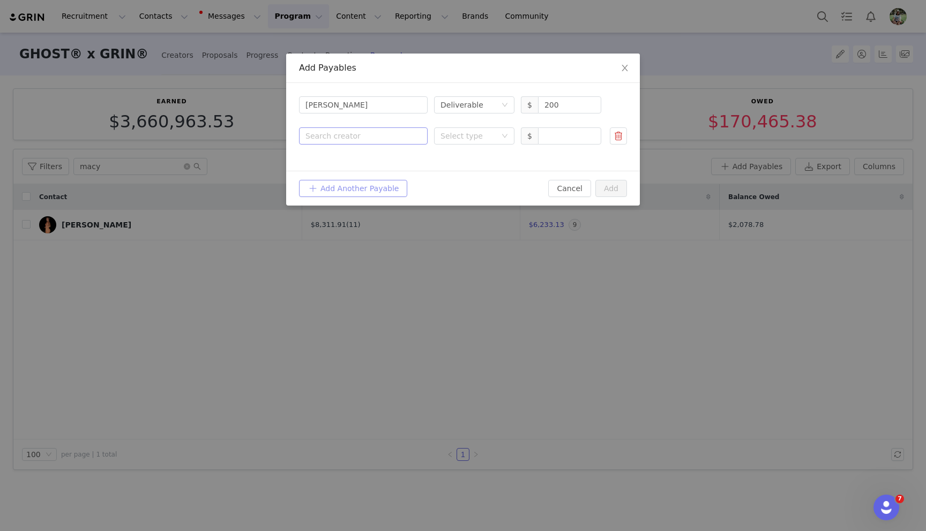
click at [337, 137] on div "Search creator" at bounding box center [360, 136] width 111 height 11
type input "[PERSON_NAME]"
click at [274, 133] on div "Add Payables Search creator [PERSON_NAME] Select type Deliverable $ 200 Search …" at bounding box center [463, 265] width 926 height 531
click at [555, 138] on input at bounding box center [569, 136] width 62 height 16
paste input "250"
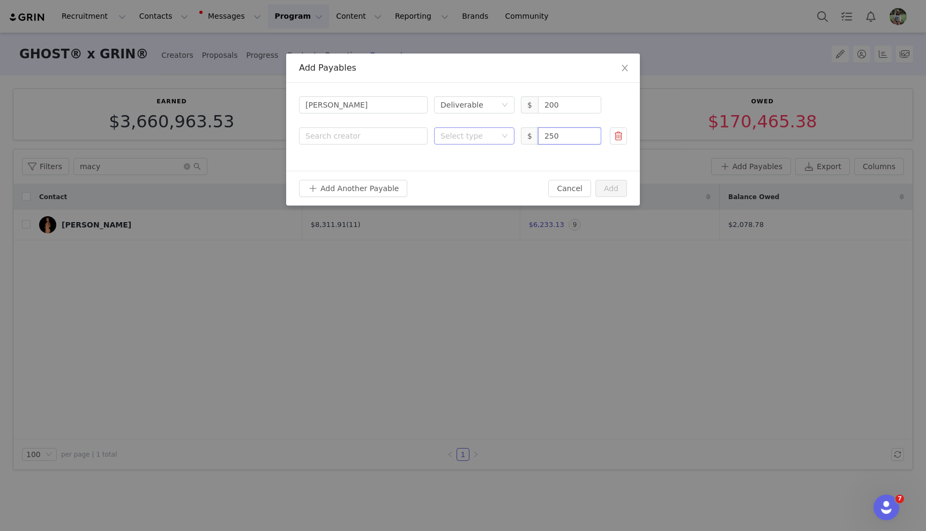
click at [485, 136] on div "Select type" at bounding box center [468, 136] width 56 height 11
type input "250"
drag, startPoint x: 481, startPoint y: 169, endPoint x: 401, endPoint y: 141, distance: 84.4
click at [480, 168] on li "Deliverable" at bounding box center [474, 174] width 80 height 17
click at [392, 139] on div "Search creator" at bounding box center [360, 136] width 111 height 11
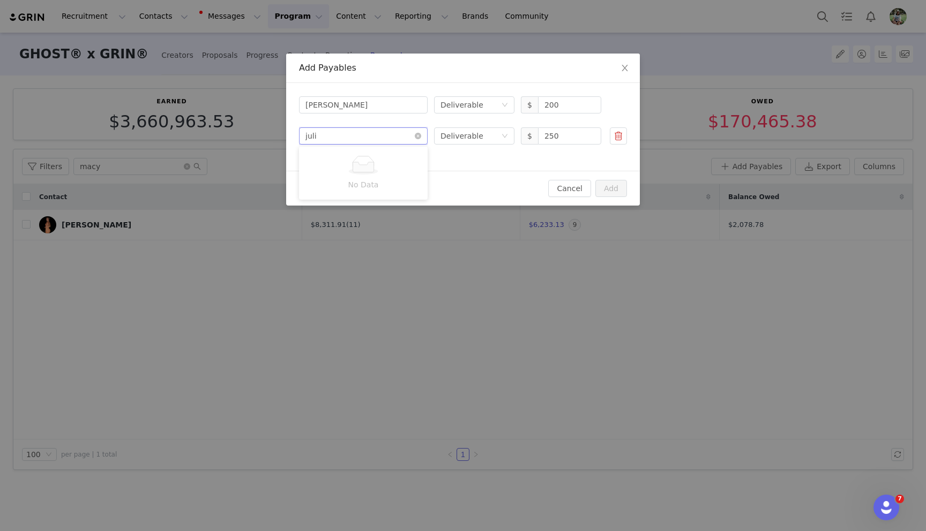
type input "[PERSON_NAME]"
click at [377, 174] on p "Creator" at bounding box center [379, 178] width 76 height 12
click at [617, 192] on button "Add" at bounding box center [611, 188] width 32 height 17
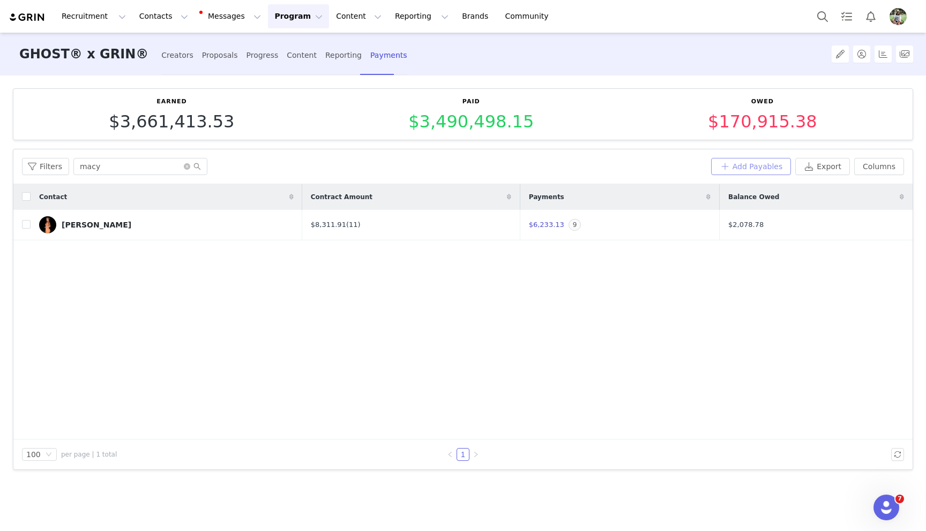
click at [725, 167] on button "Add Payables" at bounding box center [751, 166] width 80 height 17
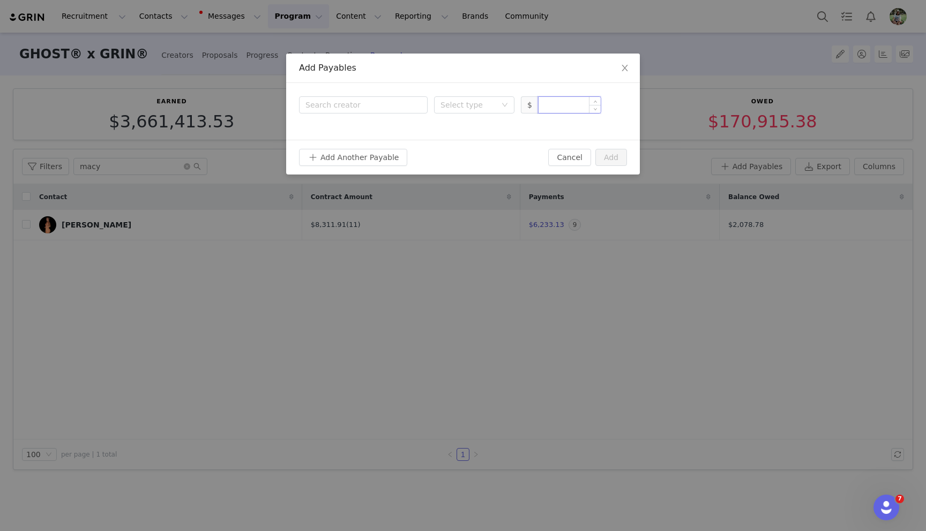
click at [547, 106] on input at bounding box center [569, 105] width 62 height 16
paste input "200.00"
click at [470, 102] on div "Select type" at bounding box center [468, 105] width 56 height 11
type input "200"
drag, startPoint x: 473, startPoint y: 142, endPoint x: 464, endPoint y: 138, distance: 10.6
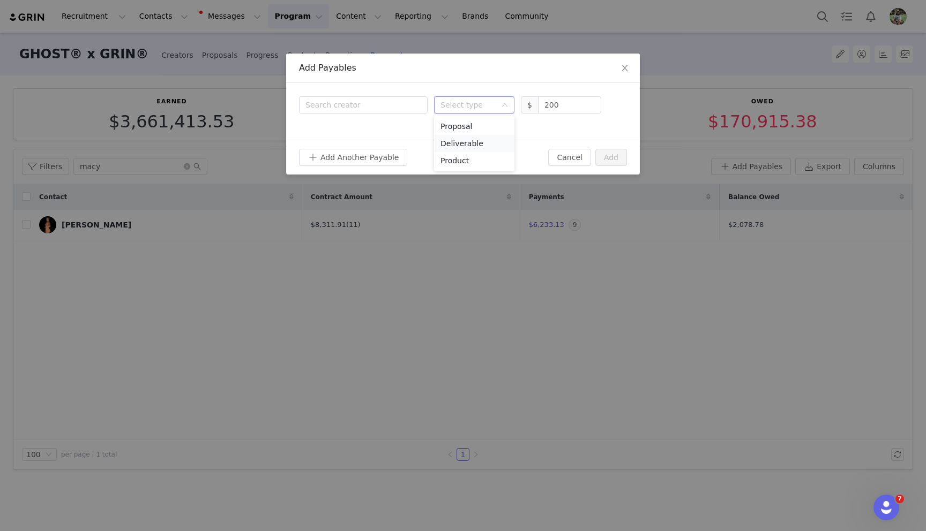
click at [472, 142] on li "Deliverable" at bounding box center [474, 143] width 80 height 17
click at [368, 104] on div "Search creator" at bounding box center [360, 105] width 111 height 11
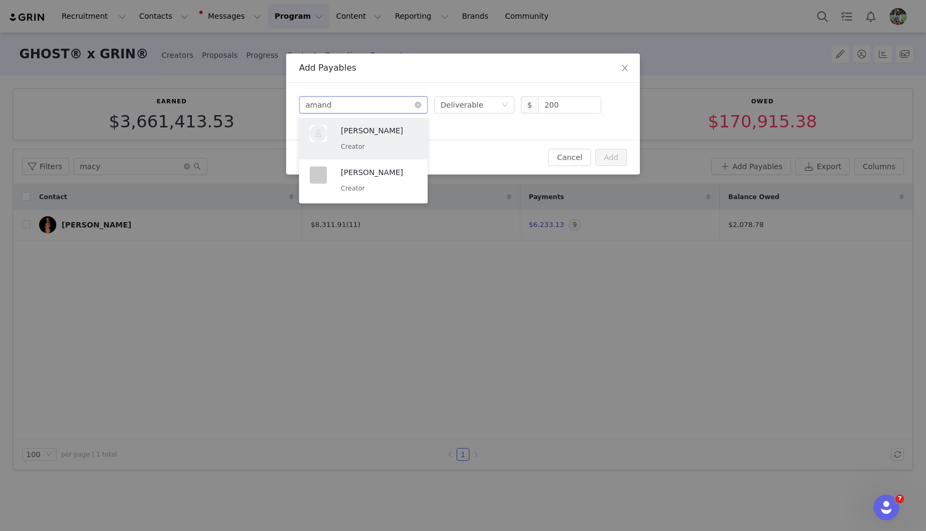
type input "[PERSON_NAME]"
click at [364, 192] on p "Creator" at bounding box center [379, 189] width 76 height 12
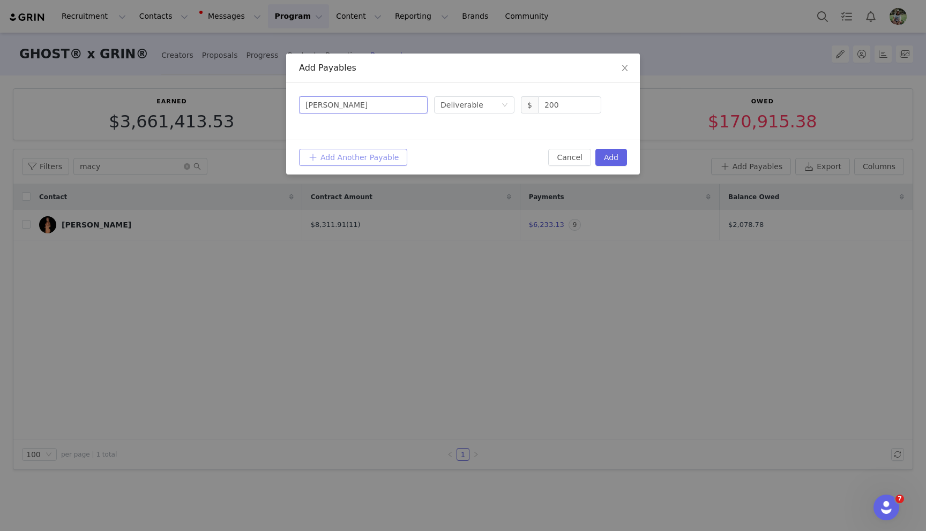
click at [351, 156] on button "Add Another Payable" at bounding box center [353, 157] width 108 height 17
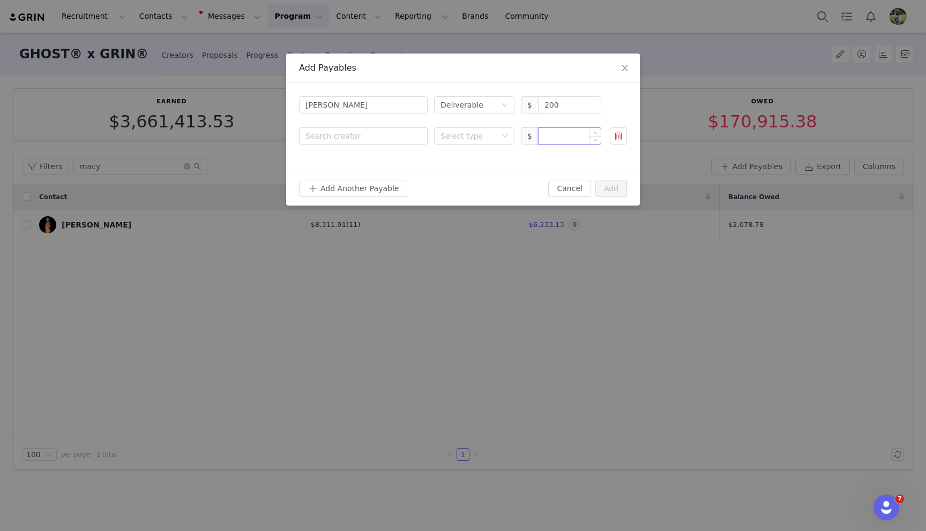
click at [562, 140] on input at bounding box center [569, 136] width 62 height 16
paste input "300.00"
click at [460, 138] on div "Select type" at bounding box center [468, 136] width 56 height 11
type input "300"
drag, startPoint x: 465, startPoint y: 176, endPoint x: 445, endPoint y: 169, distance: 21.7
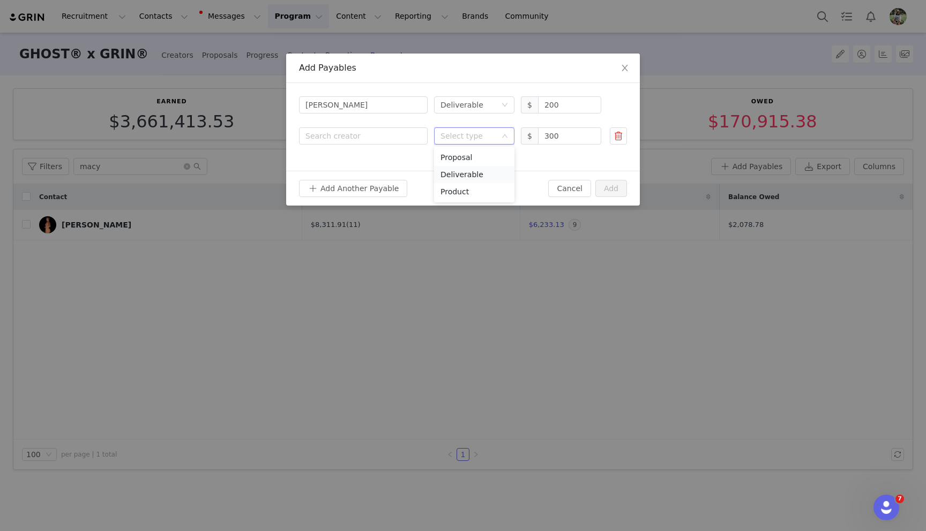
click at [464, 176] on li "Deliverable" at bounding box center [474, 174] width 80 height 17
click at [337, 131] on div "Search creator" at bounding box center [360, 136] width 111 height 11
type input "[PERSON_NAME]"
click at [350, 161] on p "[PERSON_NAME]" at bounding box center [379, 162] width 76 height 12
drag, startPoint x: 342, startPoint y: 185, endPoint x: 341, endPoint y: 178, distance: 6.4
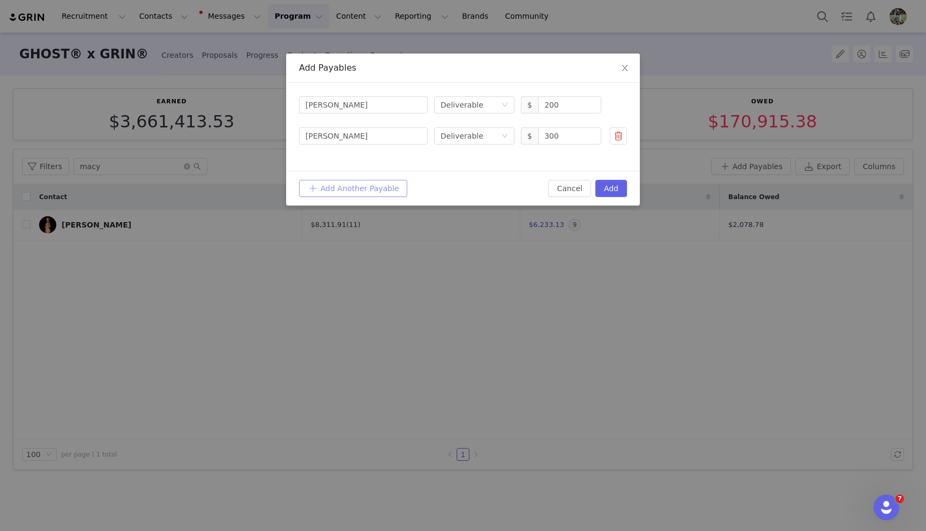
click at [342, 185] on button "Add Another Payable" at bounding box center [353, 188] width 108 height 17
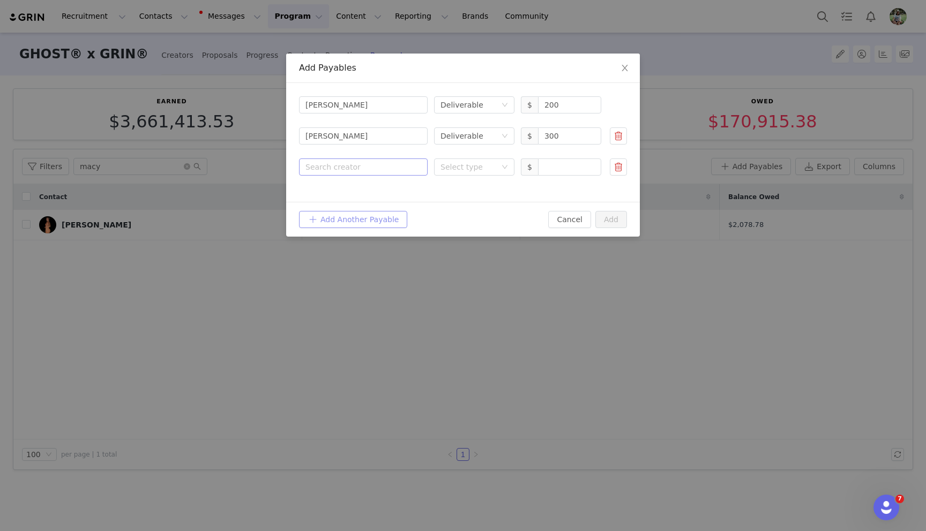
click at [342, 164] on div "Search creator" at bounding box center [360, 167] width 111 height 11
type input "brook"
click at [496, 170] on div "Select type" at bounding box center [470, 167] width 61 height 16
drag, startPoint x: 496, startPoint y: 210, endPoint x: 509, endPoint y: 202, distance: 15.3
click at [497, 209] on li "Deliverable" at bounding box center [474, 205] width 80 height 17
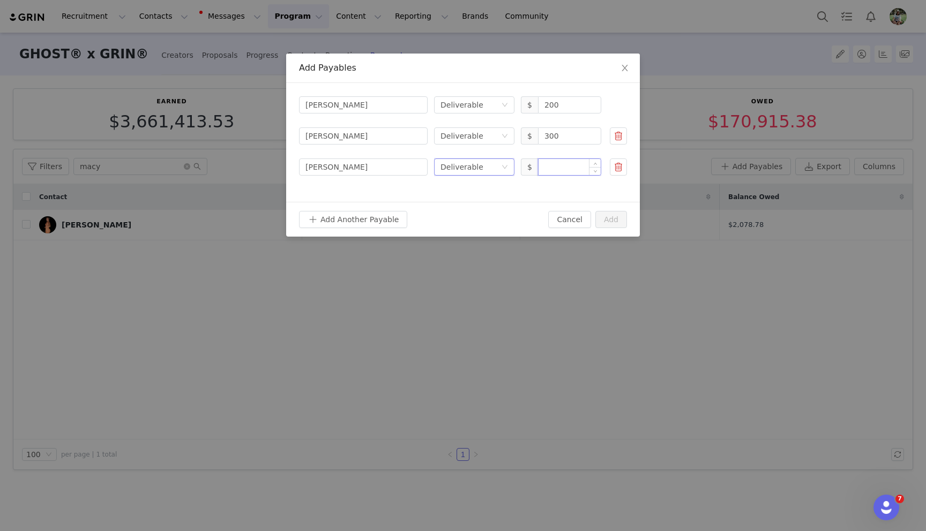
click at [558, 169] on input at bounding box center [569, 167] width 62 height 16
type input "4,500"
click at [386, 185] on div "Search creator [PERSON_NAME] Select type Deliverable $ 200 Search creator [PERS…" at bounding box center [463, 142] width 354 height 119
click at [351, 215] on button "Add Another Payable" at bounding box center [353, 219] width 108 height 17
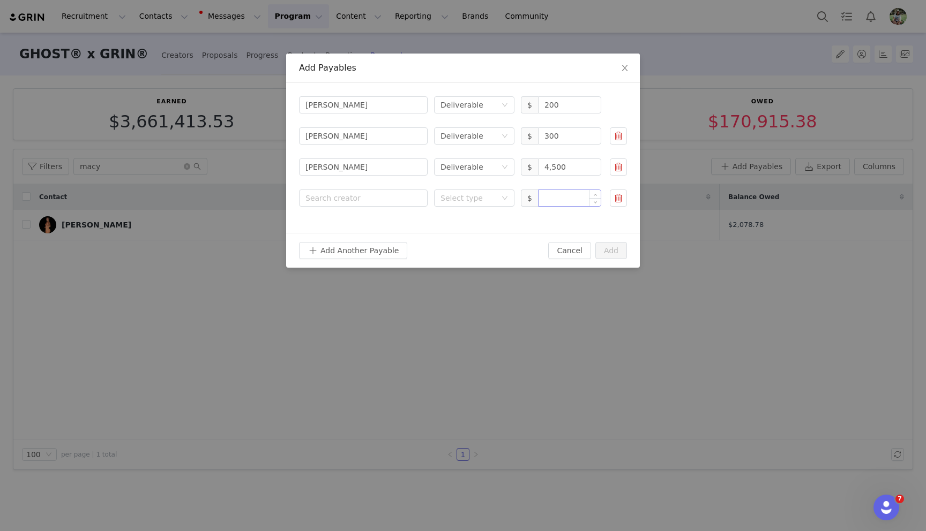
click at [559, 204] on input at bounding box center [569, 198] width 62 height 16
paste input "400.00"
drag, startPoint x: 494, startPoint y: 200, endPoint x: 490, endPoint y: 205, distance: 6.8
click at [494, 200] on div "Select type" at bounding box center [468, 198] width 56 height 11
type input "400"
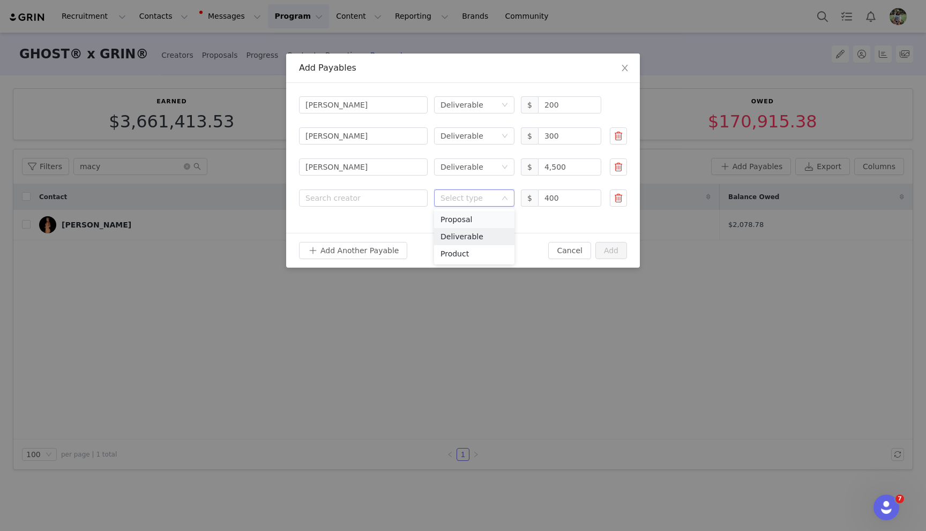
click at [472, 232] on li "Deliverable" at bounding box center [474, 236] width 80 height 17
click at [366, 201] on div "Search creator" at bounding box center [360, 198] width 111 height 11
type input "[PERSON_NAME]"
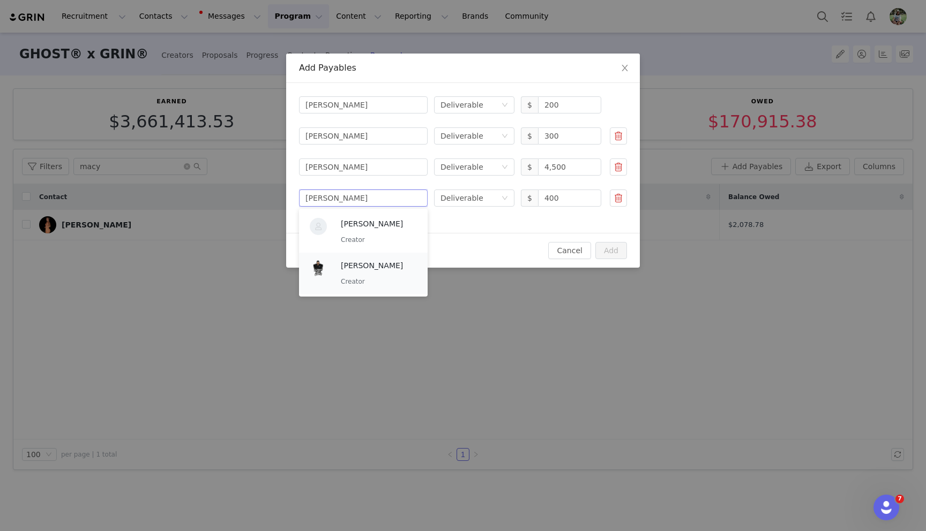
click at [369, 274] on div "[PERSON_NAME] Creator" at bounding box center [379, 274] width 76 height 28
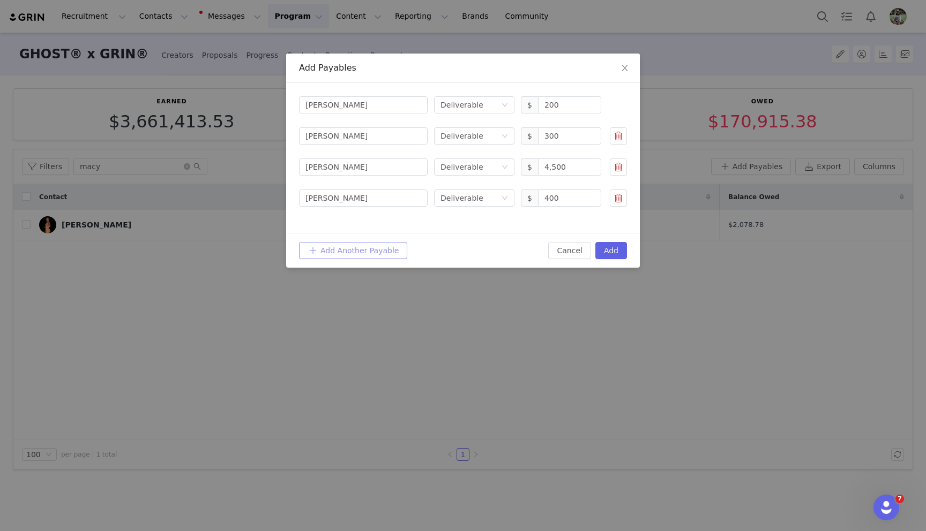
click at [322, 253] on button "Add Another Payable" at bounding box center [353, 250] width 108 height 17
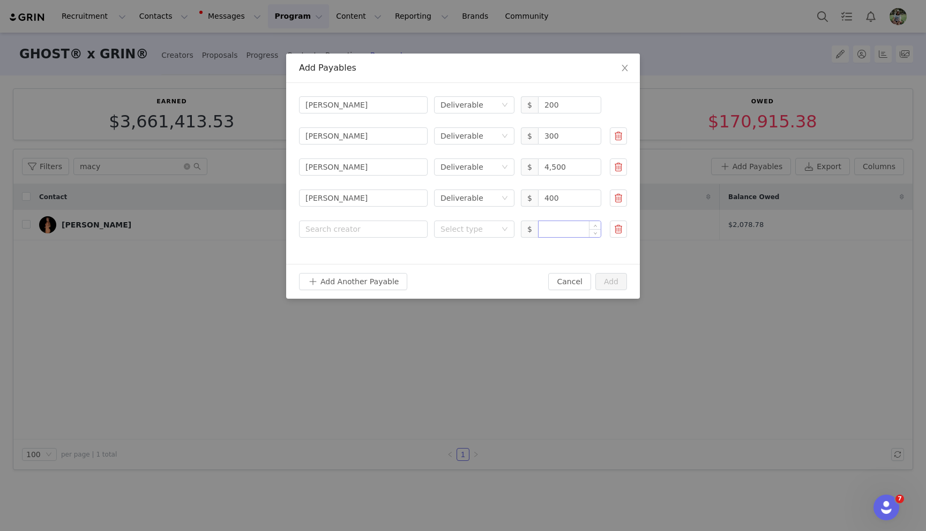
click at [561, 232] on input at bounding box center [569, 229] width 62 height 16
paste input "400.00"
drag, startPoint x: 468, startPoint y: 228, endPoint x: 467, endPoint y: 238, distance: 10.8
click at [468, 228] on div "Select type" at bounding box center [468, 229] width 56 height 11
type input "400"
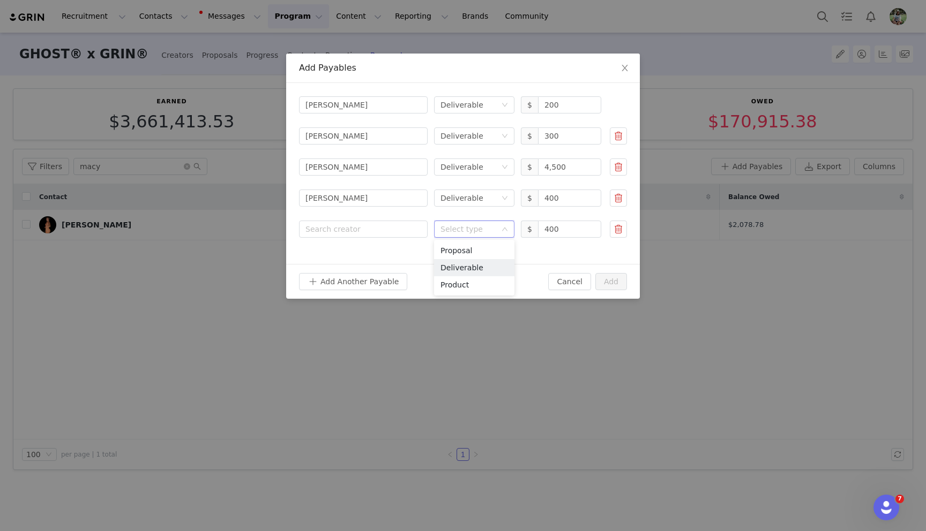
drag, startPoint x: 468, startPoint y: 267, endPoint x: 430, endPoint y: 253, distance: 40.0
click at [466, 267] on li "Deliverable" at bounding box center [474, 267] width 80 height 17
click at [365, 232] on div "Search creator" at bounding box center [360, 229] width 111 height 11
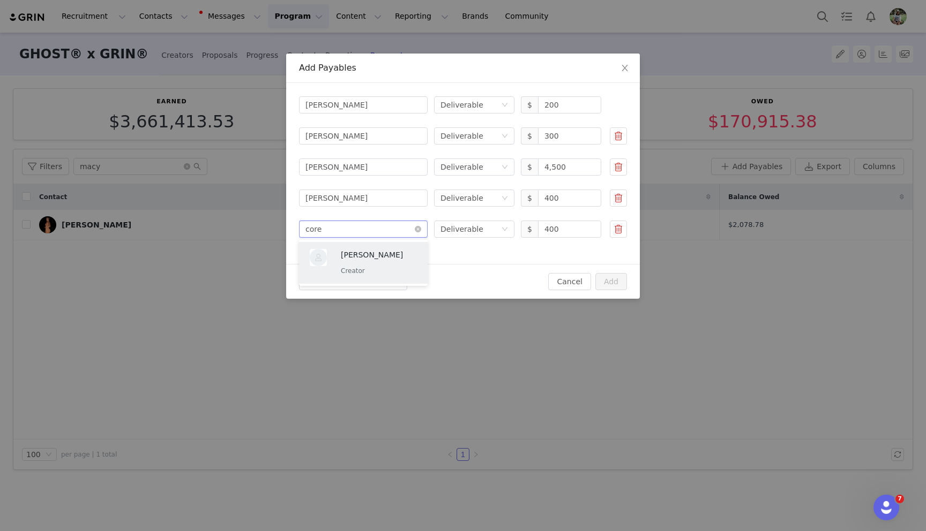
type input "[PERSON_NAME]"
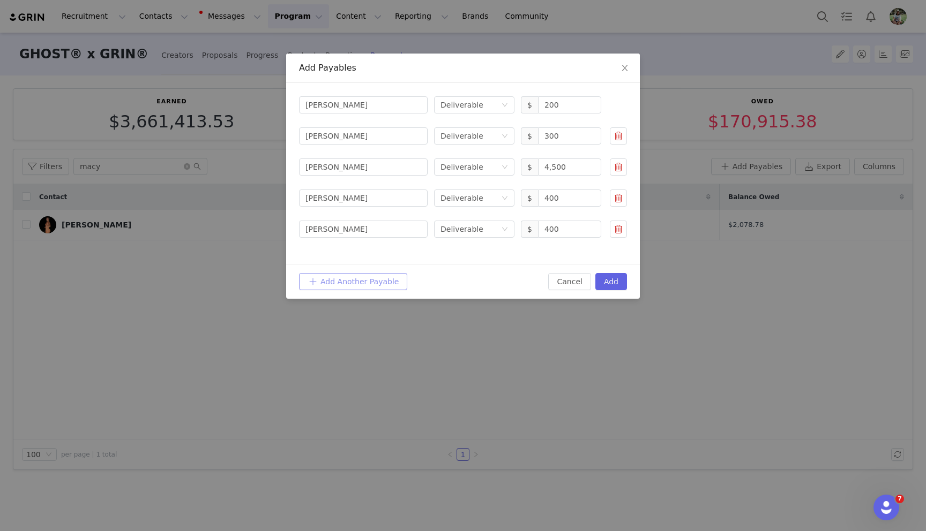
click at [321, 275] on button "Add Another Payable" at bounding box center [353, 281] width 108 height 17
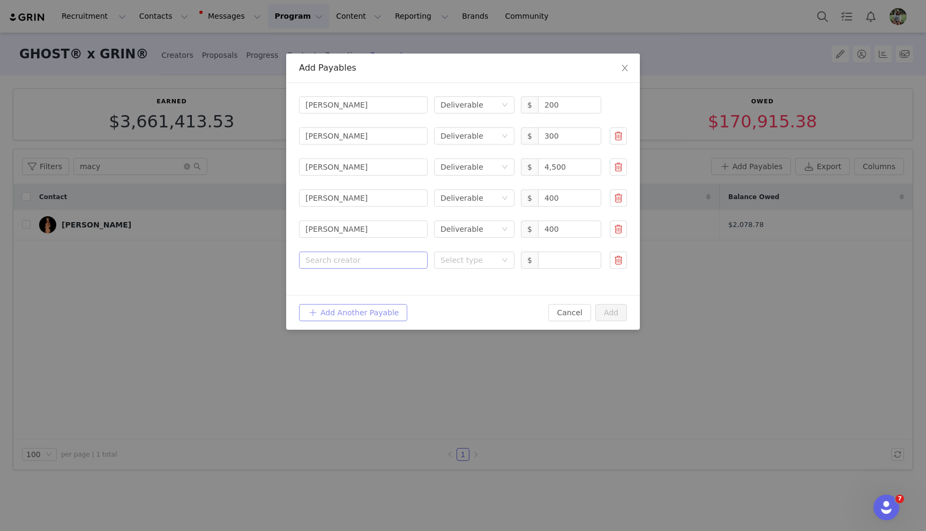
click at [339, 259] on div "Search creator" at bounding box center [360, 260] width 111 height 11
type input "samm"
click at [448, 265] on div "Select type" at bounding box center [468, 260] width 56 height 11
click at [468, 298] on li "Deliverable" at bounding box center [474, 298] width 80 height 17
click at [573, 264] on input at bounding box center [569, 260] width 62 height 16
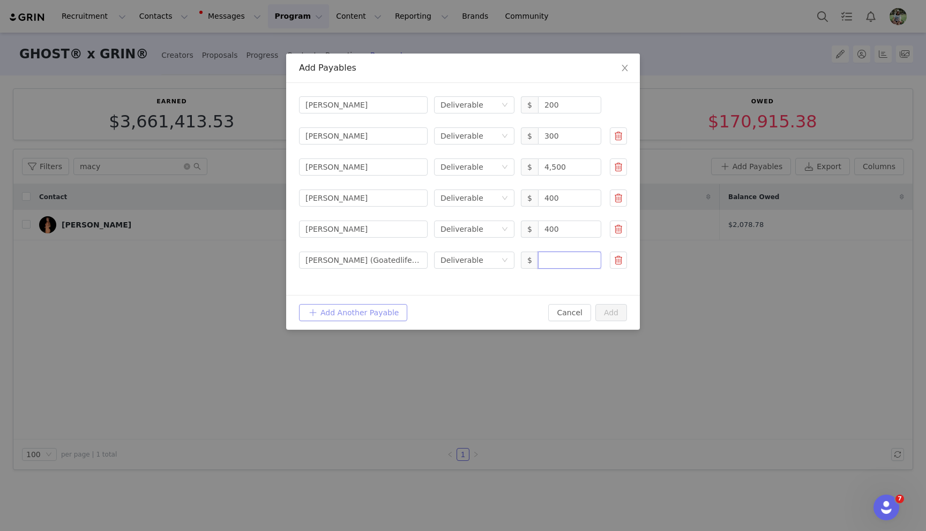
click at [356, 313] on button "Add Another Payable" at bounding box center [353, 312] width 108 height 17
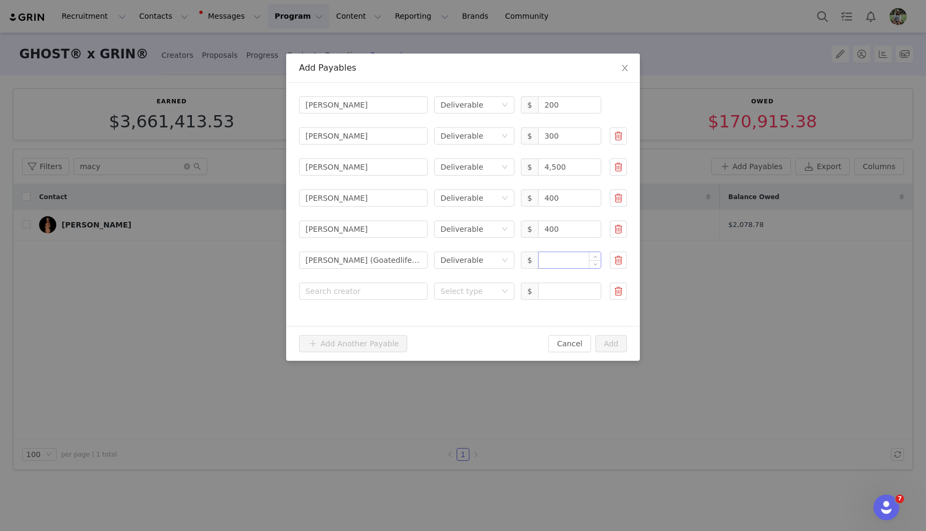
click at [567, 257] on input at bounding box center [569, 260] width 62 height 16
drag, startPoint x: 558, startPoint y: 259, endPoint x: 528, endPoint y: 259, distance: 30.5
click at [528, 259] on span "$ 4,000" at bounding box center [561, 260] width 80 height 17
type input "5,000"
drag, startPoint x: 560, startPoint y: 294, endPoint x: 487, endPoint y: 290, distance: 73.5
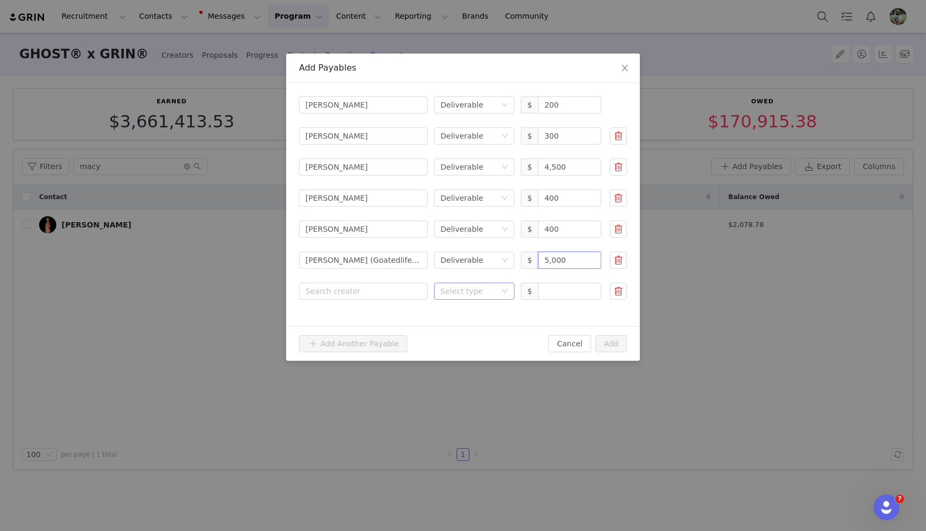
click at [560, 294] on input at bounding box center [569, 291] width 62 height 16
paste input "250.00"
click at [449, 292] on div "Select type" at bounding box center [468, 291] width 56 height 11
type input "250"
drag, startPoint x: 457, startPoint y: 325, endPoint x: 450, endPoint y: 324, distance: 6.5
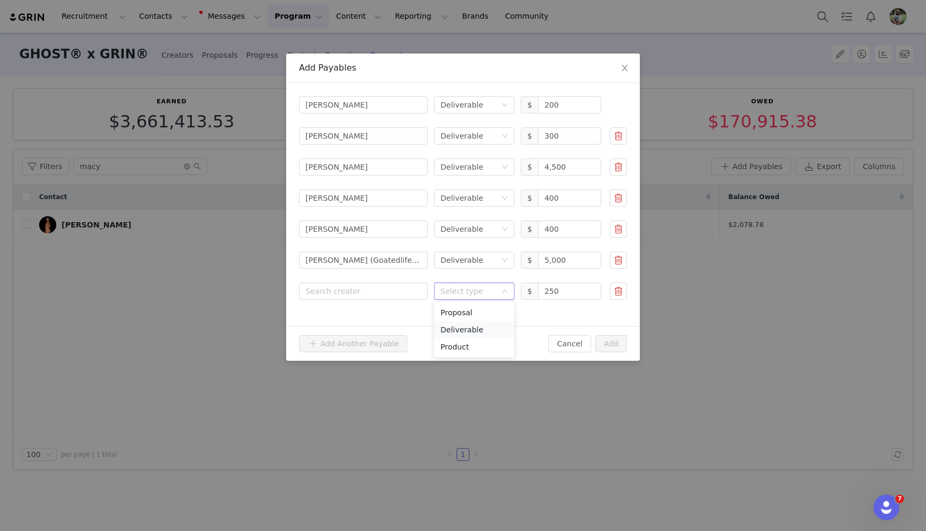
click at [457, 325] on li "Deliverable" at bounding box center [474, 329] width 80 height 17
click at [381, 300] on div "Search creator [PERSON_NAME] Select type Deliverable $ 200 Search creator [PERS…" at bounding box center [463, 204] width 354 height 243
click at [370, 292] on div "Search creator" at bounding box center [360, 291] width 111 height 11
type input "[PERSON_NAME]"
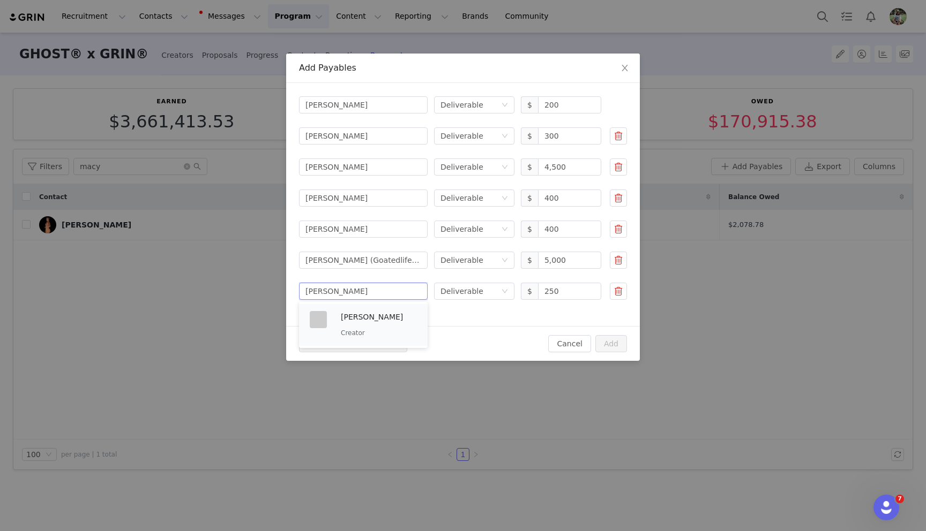
click at [374, 326] on div "[PERSON_NAME] Creator" at bounding box center [379, 325] width 76 height 28
click at [618, 345] on button "Add" at bounding box center [611, 343] width 32 height 17
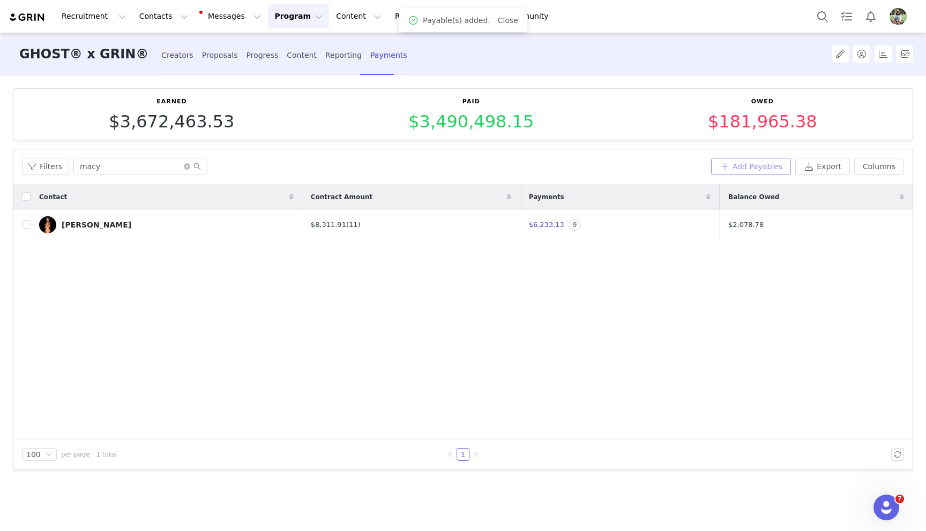
click at [740, 168] on button "Add Payables" at bounding box center [751, 166] width 80 height 17
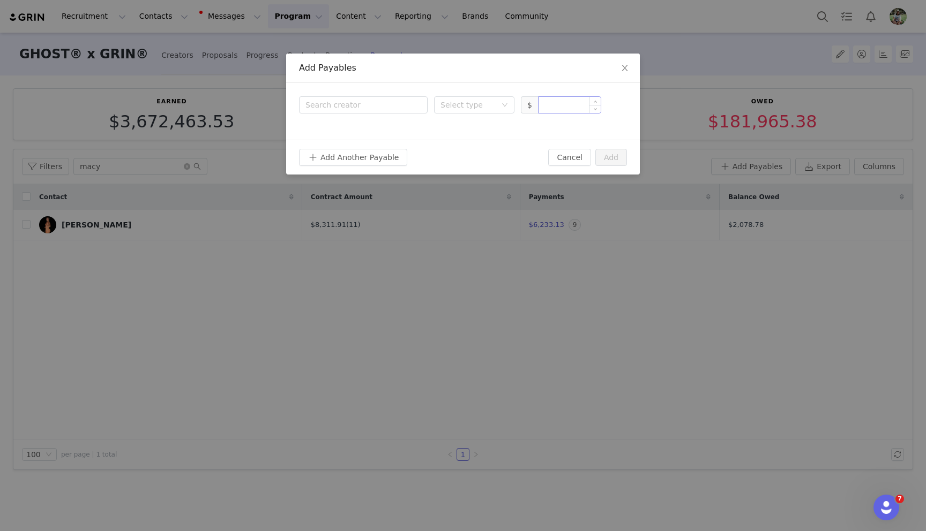
click at [555, 103] on input at bounding box center [569, 105] width 62 height 16
paste input "150.00"
drag, startPoint x: 460, startPoint y: 108, endPoint x: 460, endPoint y: 115, distance: 7.0
click at [460, 109] on div "Select type" at bounding box center [468, 105] width 56 height 11
type input "150"
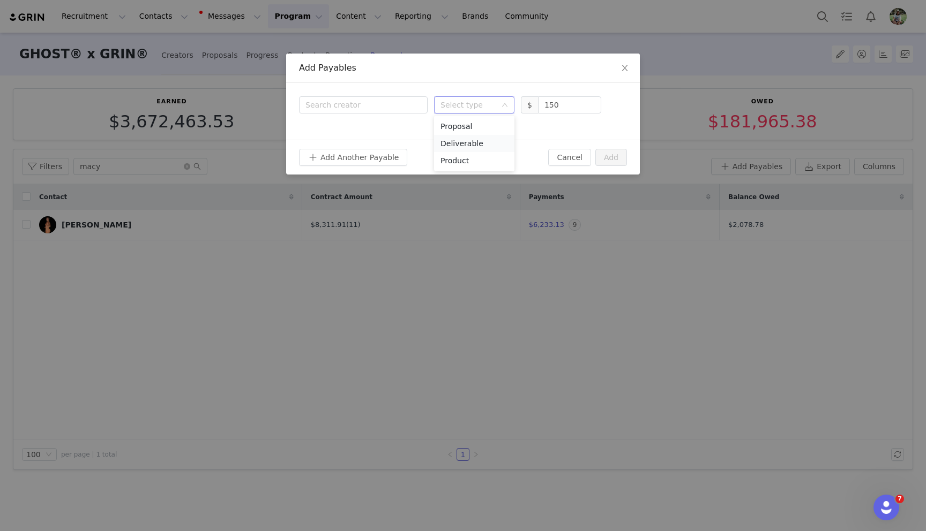
click at [462, 136] on li "Deliverable" at bounding box center [474, 143] width 80 height 17
click at [382, 108] on div "Search creator" at bounding box center [360, 105] width 111 height 11
type input "[PERSON_NAME]"
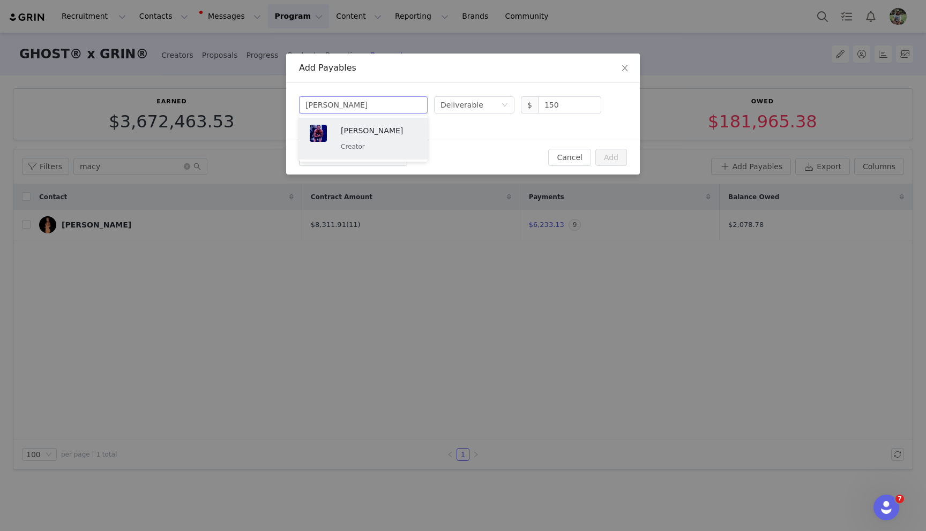
click at [363, 146] on p "Creator" at bounding box center [379, 147] width 76 height 12
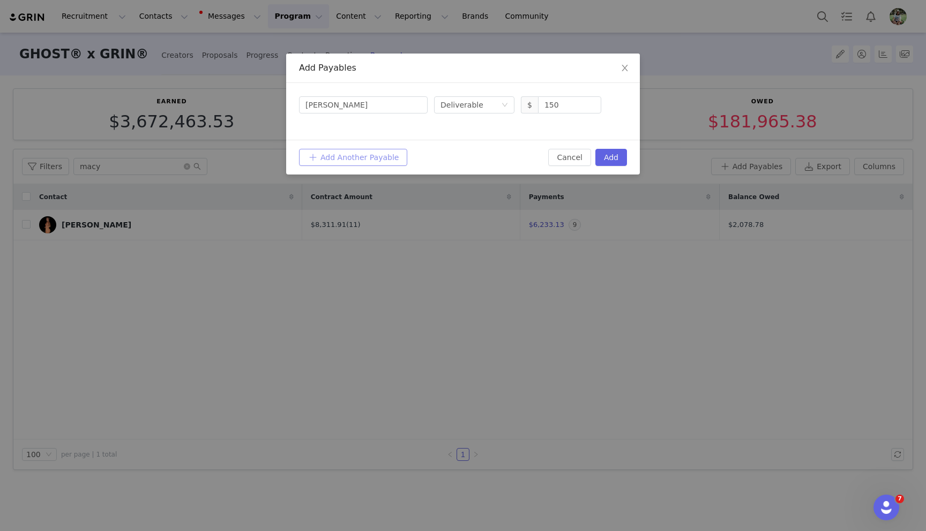
click at [357, 154] on button "Add Another Payable" at bounding box center [353, 157] width 108 height 17
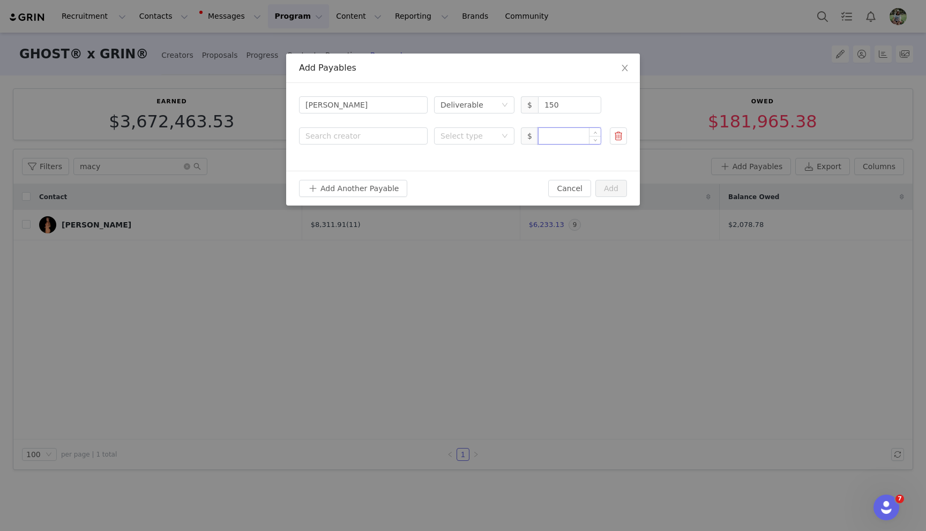
click at [558, 135] on input at bounding box center [569, 136] width 62 height 16
paste input "250.00"
click at [463, 134] on div "Select type" at bounding box center [468, 136] width 56 height 11
type input "250"
drag, startPoint x: 457, startPoint y: 175, endPoint x: 396, endPoint y: 146, distance: 67.8
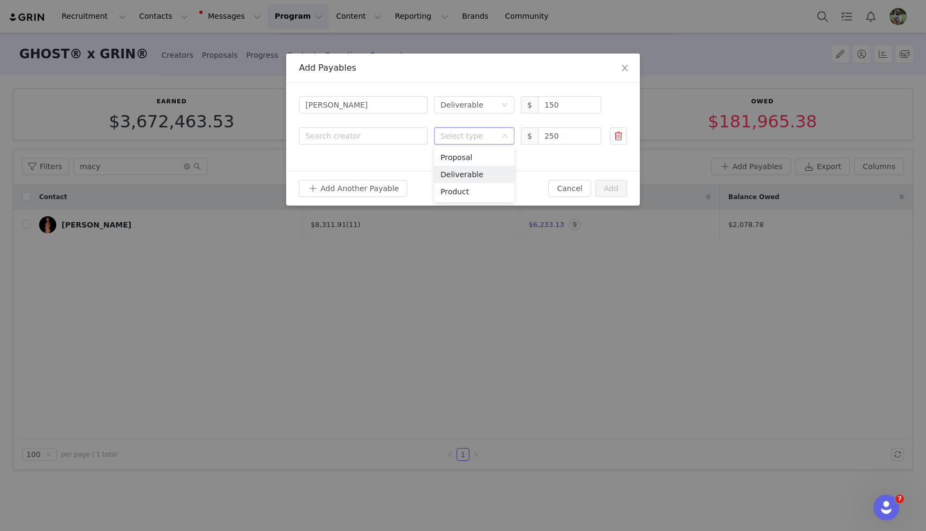
click at [457, 175] on li "Deliverable" at bounding box center [474, 174] width 80 height 17
click at [394, 145] on div "Search creator" at bounding box center [363, 136] width 129 height 18
click at [380, 134] on div "Search creator" at bounding box center [360, 136] width 111 height 11
type input "[PERSON_NAME]"
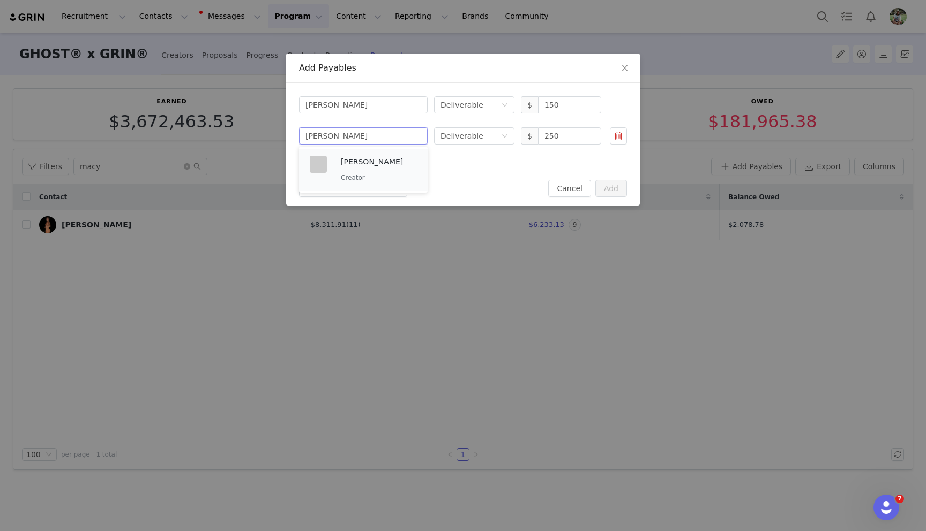
click at [381, 170] on div "[PERSON_NAME] Creator" at bounding box center [379, 170] width 76 height 28
click at [374, 188] on button "Add Another Payable" at bounding box center [353, 188] width 108 height 17
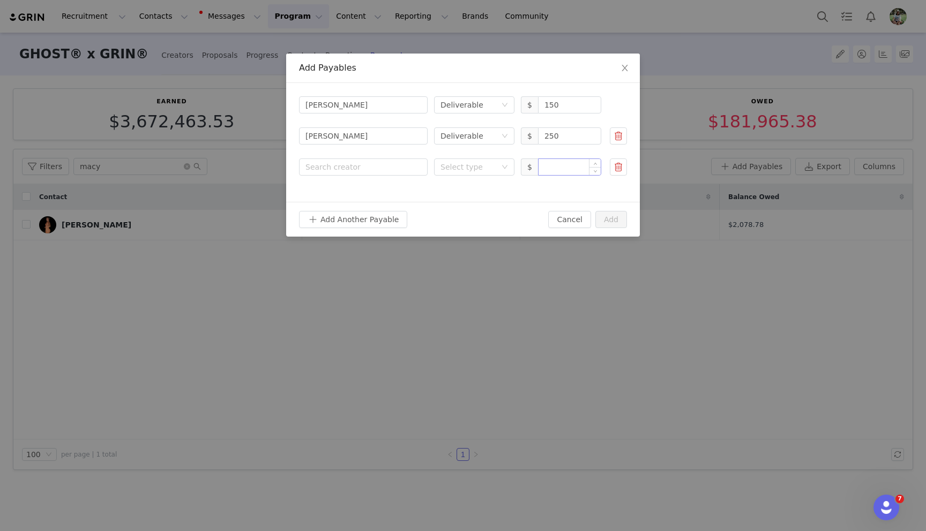
click at [562, 170] on input at bounding box center [569, 167] width 62 height 16
paste input "750.00"
type input "750"
click at [503, 171] on div "Select type" at bounding box center [474, 167] width 80 height 17
drag, startPoint x: 495, startPoint y: 211, endPoint x: 470, endPoint y: 204, distance: 25.6
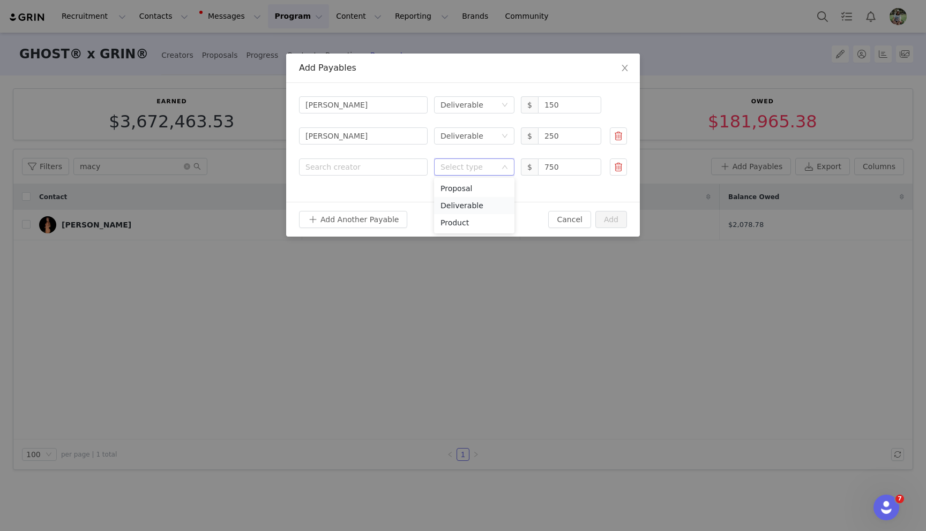
click at [495, 211] on li "Deliverable" at bounding box center [474, 205] width 80 height 17
click at [362, 175] on div "Search creator" at bounding box center [363, 167] width 116 height 16
type input "[PERSON_NAME]"
click at [362, 202] on div "[PERSON_NAME] Creator" at bounding box center [379, 201] width 76 height 28
click at [360, 221] on button "Add Another Payable" at bounding box center [353, 219] width 108 height 17
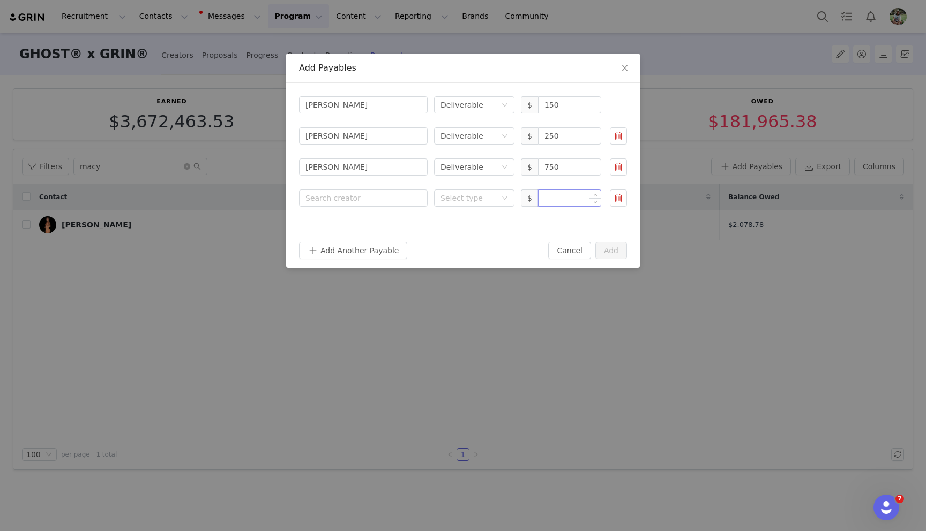
click at [552, 198] on input at bounding box center [569, 198] width 62 height 16
paste input "200.00"
drag, startPoint x: 468, startPoint y: 197, endPoint x: 471, endPoint y: 207, distance: 10.2
click at [468, 197] on div "Select type" at bounding box center [468, 198] width 56 height 11
type input "200"
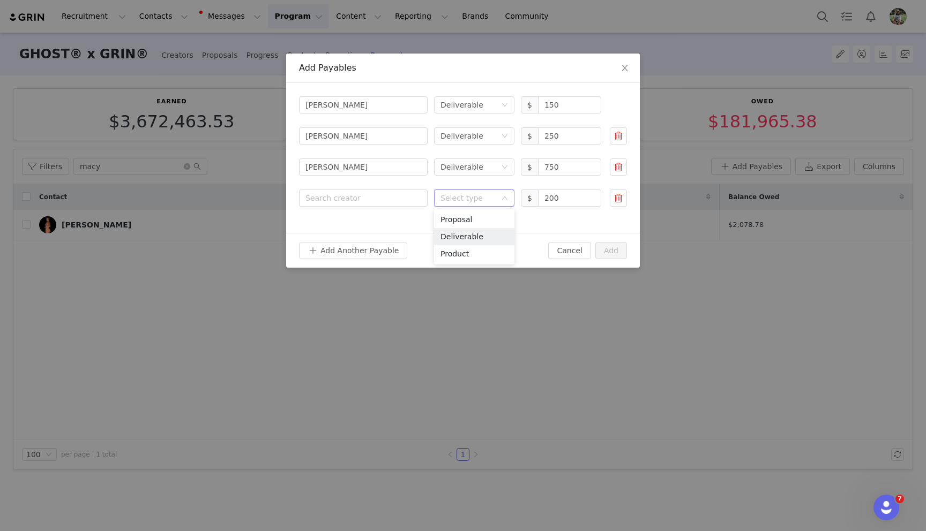
drag, startPoint x: 473, startPoint y: 234, endPoint x: 358, endPoint y: 189, distance: 123.6
click at [473, 234] on li "Deliverable" at bounding box center [474, 236] width 80 height 17
click at [354, 188] on form "Search creator [PERSON_NAME] Select type Deliverable $ 150 Search creator [PERS…" at bounding box center [463, 151] width 328 height 111
click at [358, 194] on div "Search creator" at bounding box center [360, 198] width 111 height 11
type input "[PERSON_NAME]"
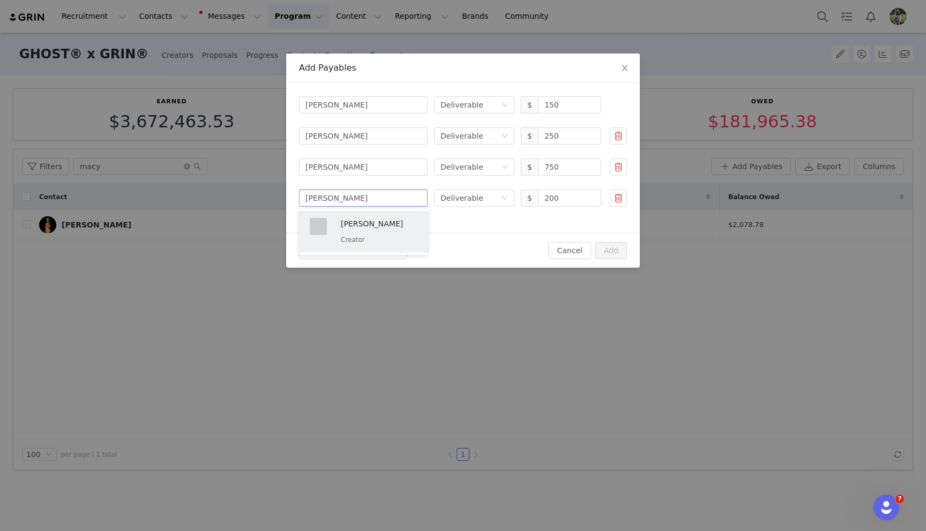
click at [370, 234] on div "[PERSON_NAME] Creator" at bounding box center [379, 232] width 76 height 28
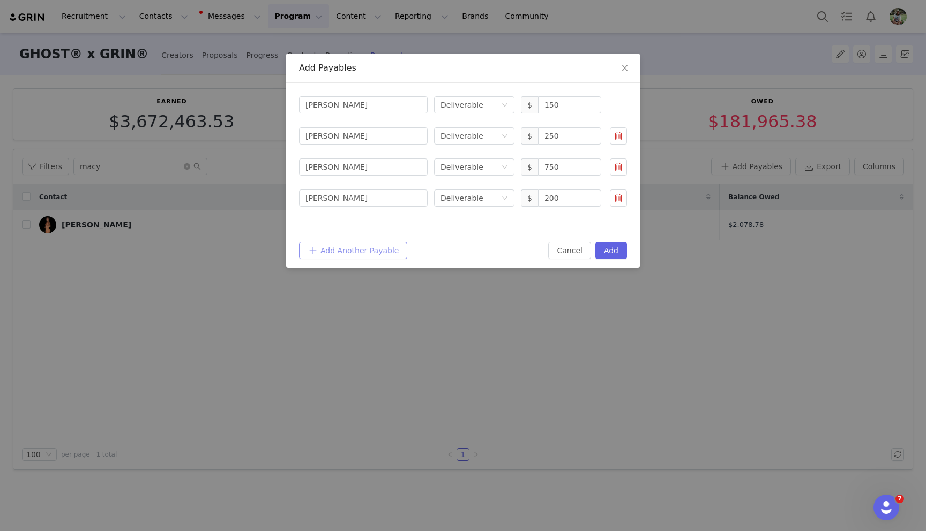
click at [359, 250] on button "Add Another Payable" at bounding box center [353, 250] width 108 height 17
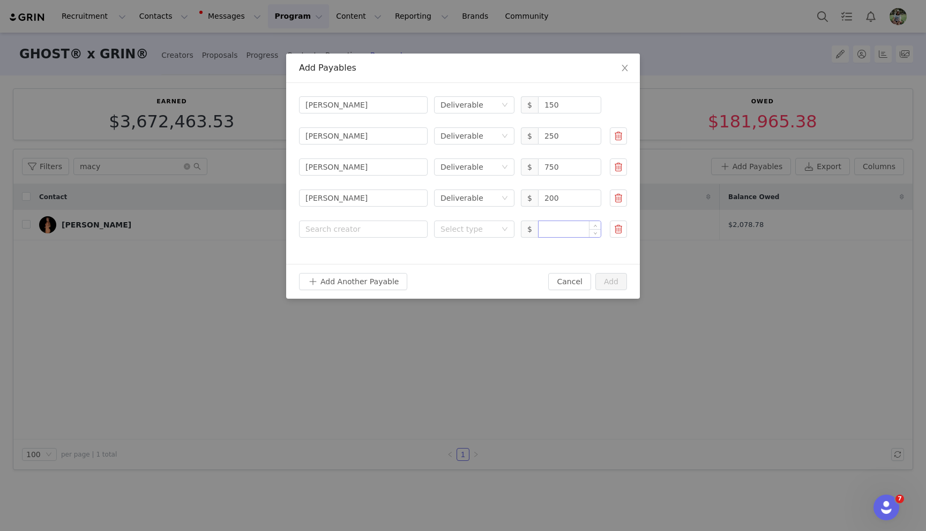
drag, startPoint x: 581, startPoint y: 239, endPoint x: 571, endPoint y: 233, distance: 11.3
click at [581, 239] on div "Search creator [PERSON_NAME] Select type Deliverable $ 150 Search creator [PERS…" at bounding box center [463, 173] width 354 height 181
drag, startPoint x: 568, startPoint y: 231, endPoint x: 532, endPoint y: 230, distance: 35.4
click at [568, 231] on input at bounding box center [569, 229] width 62 height 16
paste input "300.00"
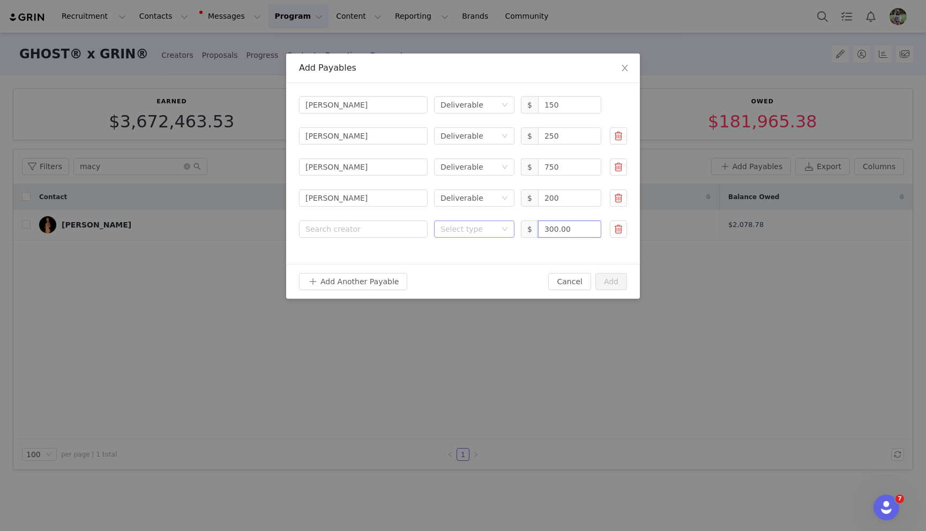
type input "300"
click at [497, 230] on div "Select type" at bounding box center [470, 229] width 61 height 16
drag, startPoint x: 474, startPoint y: 265, endPoint x: 385, endPoint y: 231, distance: 95.3
click at [471, 264] on li "Deliverable" at bounding box center [474, 267] width 80 height 17
click at [385, 231] on div "Search creator" at bounding box center [360, 229] width 111 height 11
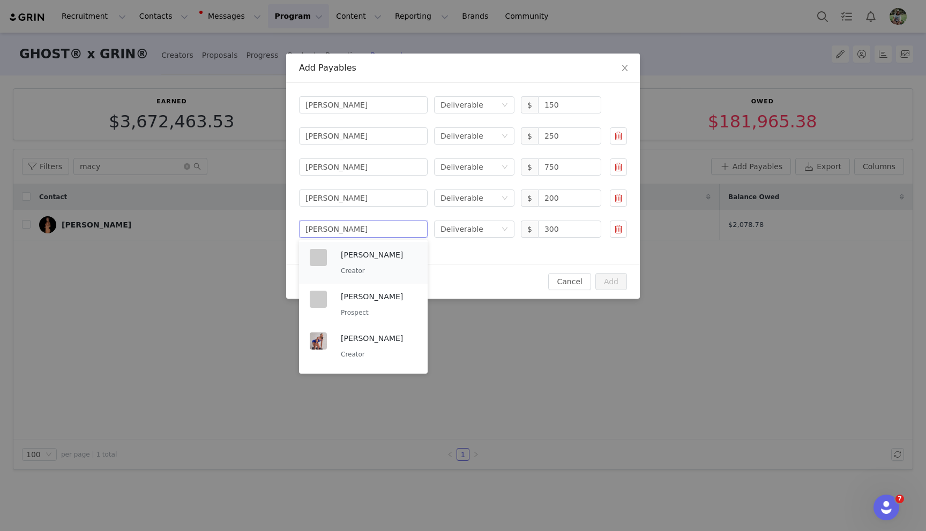
click at [378, 265] on div "[PERSON_NAME] Creator" at bounding box center [379, 263] width 76 height 28
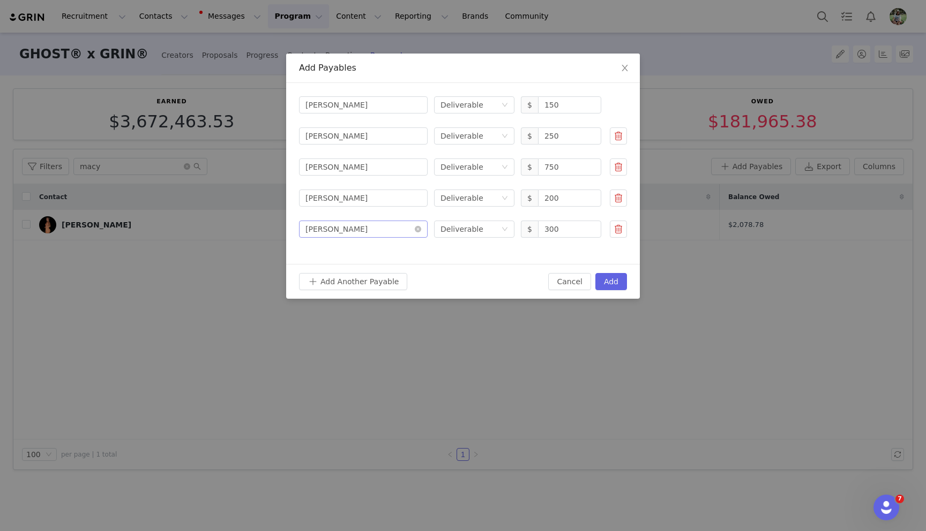
click at [376, 229] on div "Search creator [PERSON_NAME]" at bounding box center [363, 229] width 116 height 16
type input "[PERSON_NAME]"
click at [375, 250] on p "[PERSON_NAME]" at bounding box center [379, 255] width 76 height 12
click at [362, 280] on button "Add Another Payable" at bounding box center [353, 281] width 108 height 17
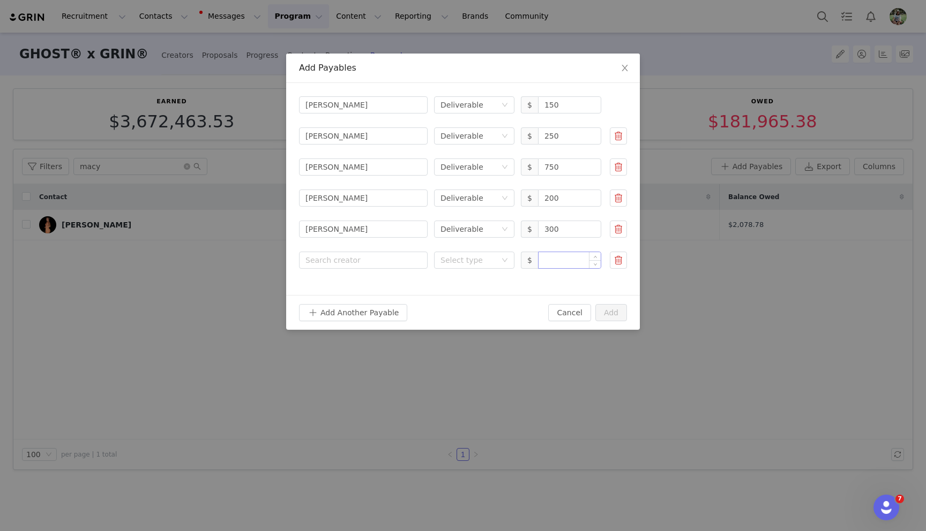
drag, startPoint x: 570, startPoint y: 269, endPoint x: 564, endPoint y: 265, distance: 7.7
click at [570, 269] on div "Search creator [PERSON_NAME] Select type Deliverable $ 150 Search creator [PERS…" at bounding box center [463, 189] width 354 height 212
click at [560, 261] on input at bounding box center [569, 260] width 62 height 16
paste input "500.00"
click at [486, 259] on div "Select type" at bounding box center [468, 260] width 56 height 11
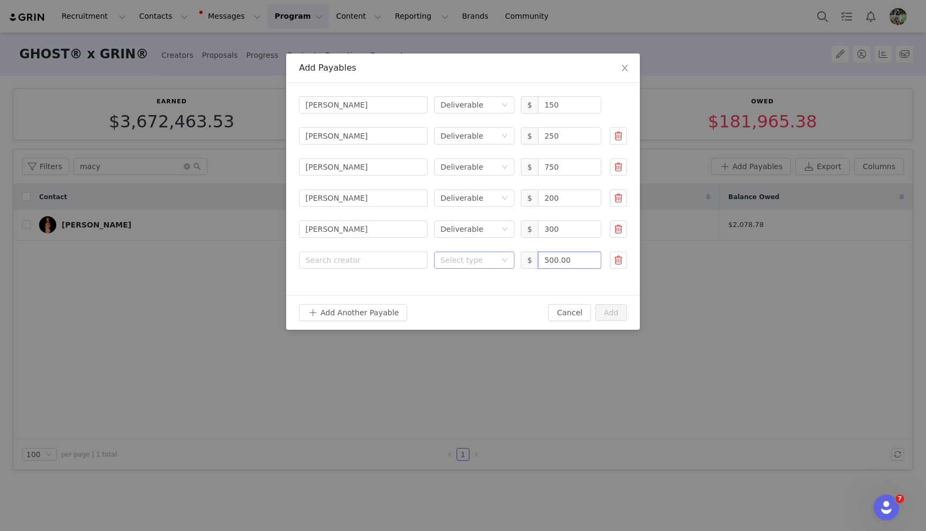
type input "500"
click at [489, 296] on li "Deliverable" at bounding box center [474, 298] width 80 height 17
click at [372, 257] on div "Search creator" at bounding box center [360, 260] width 111 height 11
type input "[PERSON_NAME]"
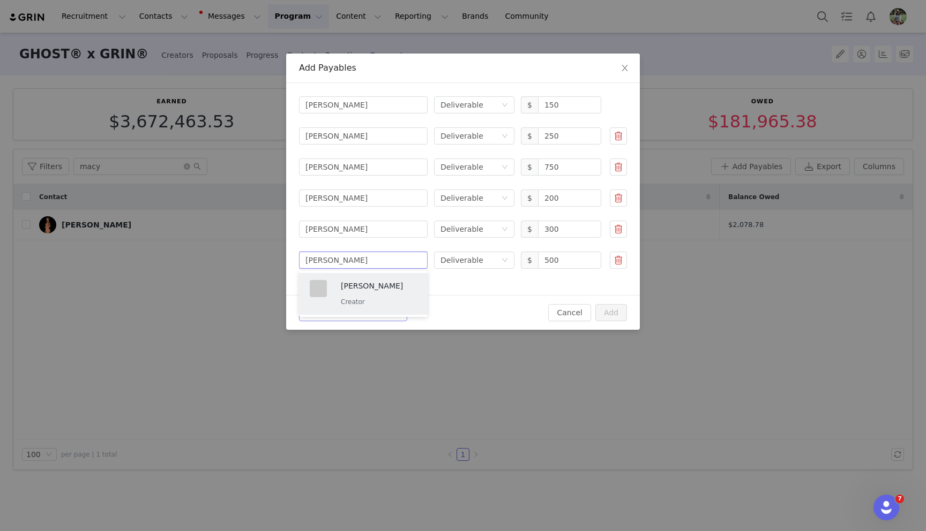
click at [370, 300] on p "Creator" at bounding box center [379, 302] width 76 height 12
click at [360, 314] on button "Add Another Payable" at bounding box center [353, 312] width 108 height 17
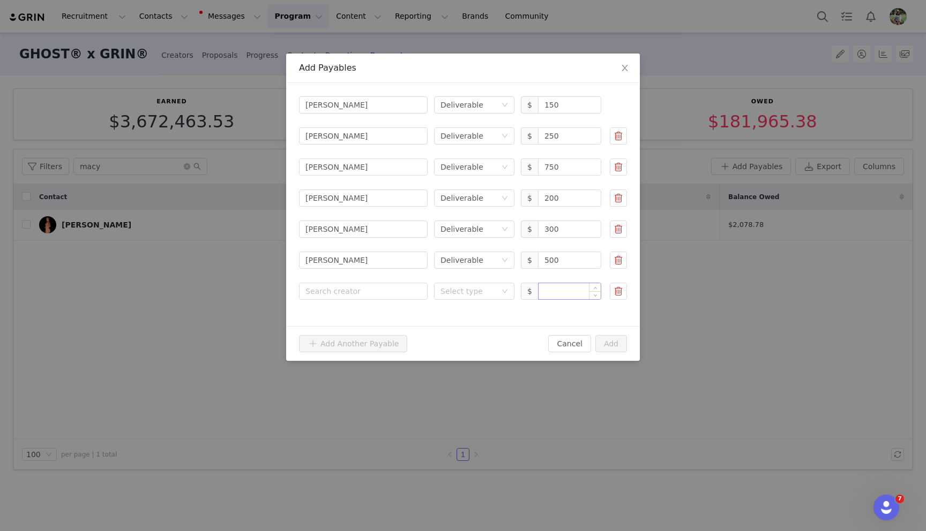
click at [553, 291] on input at bounding box center [569, 291] width 62 height 16
paste input "500.00"
click at [466, 292] on div "Select type" at bounding box center [468, 291] width 56 height 11
type input "500"
click at [473, 327] on li "Deliverable" at bounding box center [474, 329] width 80 height 17
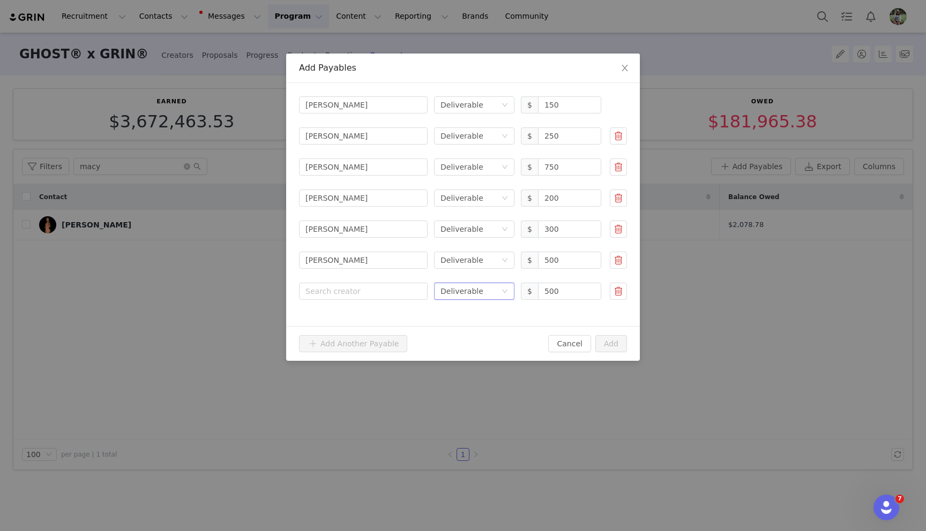
click at [337, 279] on form "Search creator [PERSON_NAME] Select type Deliverable $ 150 Search creator [PERS…" at bounding box center [463, 198] width 328 height 205
click at [336, 288] on div "Search creator" at bounding box center [360, 291] width 111 height 11
type input "[PERSON_NAME]"
click at [359, 311] on p "[PERSON_NAME]" at bounding box center [379, 317] width 76 height 12
click at [603, 344] on button "Add" at bounding box center [611, 343] width 32 height 17
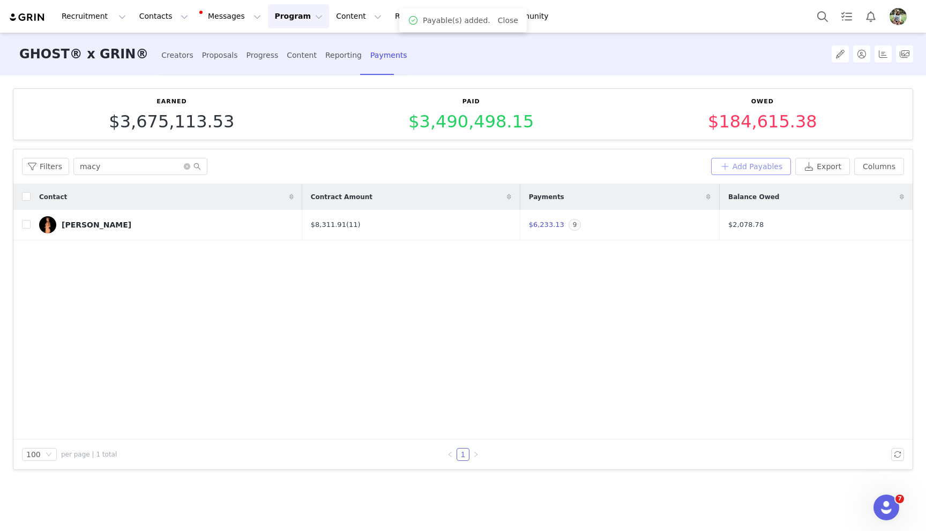
click at [733, 164] on button "Add Payables" at bounding box center [751, 166] width 80 height 17
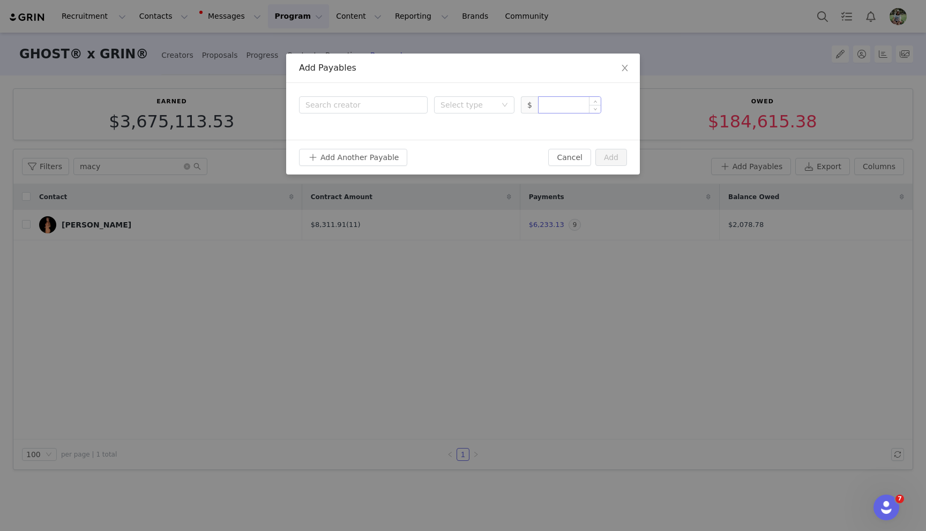
click at [552, 109] on input at bounding box center [569, 105] width 62 height 16
paste input "500.00"
click at [457, 104] on div "Select type" at bounding box center [468, 105] width 56 height 11
type input "500"
click at [467, 134] on li "Proposal" at bounding box center [474, 126] width 80 height 17
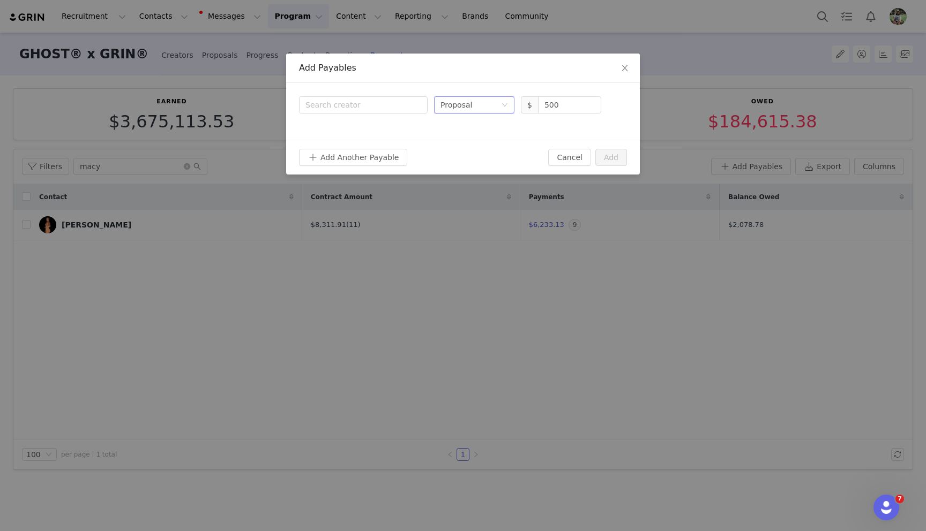
drag, startPoint x: 458, startPoint y: 109, endPoint x: 469, endPoint y: 139, distance: 31.9
click at [458, 109] on div "Proposal" at bounding box center [456, 105] width 32 height 16
click at [468, 142] on li "Deliverable" at bounding box center [474, 143] width 80 height 17
click at [407, 111] on div "Search creator" at bounding box center [363, 105] width 116 height 16
type input "ryder"
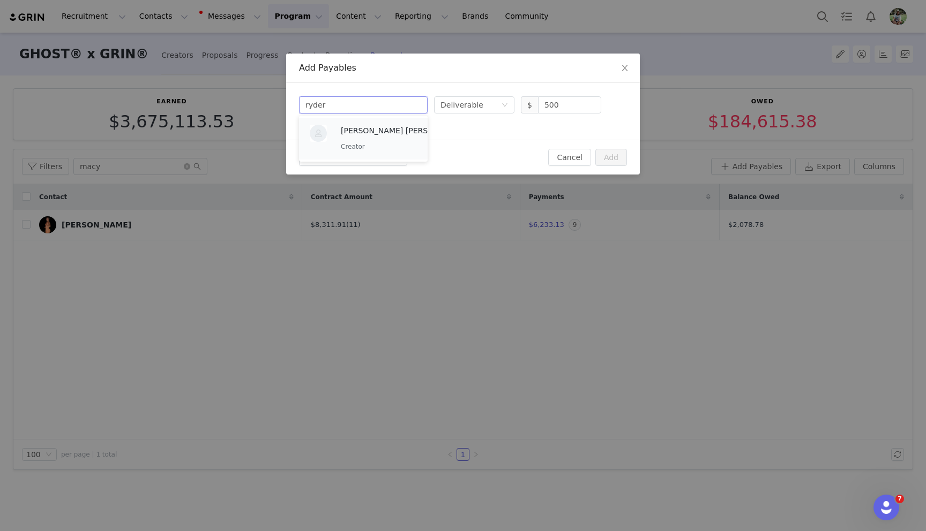
click at [397, 127] on p "[PERSON_NAME] [PERSON_NAME]" at bounding box center [400, 131] width 118 height 12
click at [384, 149] on button "Add Another Payable" at bounding box center [353, 157] width 108 height 17
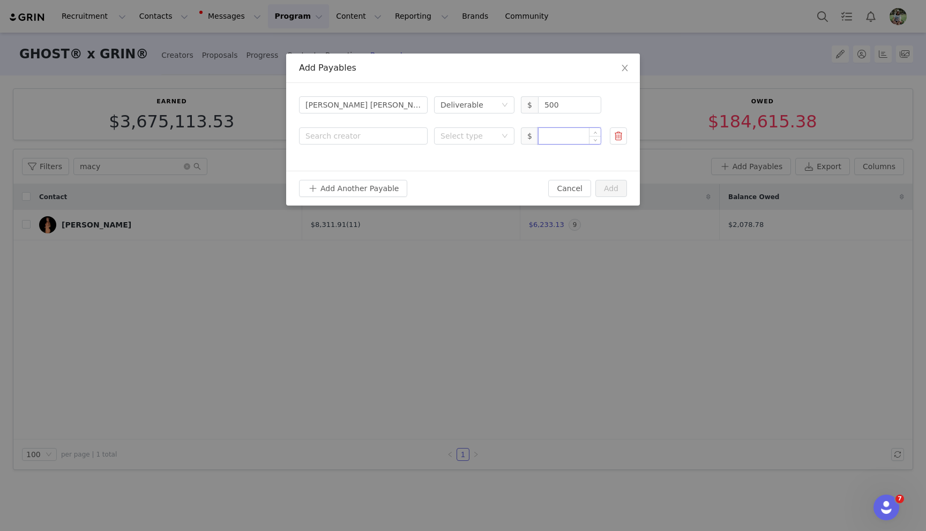
click at [562, 135] on input at bounding box center [569, 136] width 62 height 16
paste input "500.00"
click at [449, 138] on div "Select type" at bounding box center [468, 136] width 56 height 11
type input "500"
drag, startPoint x: 461, startPoint y: 179, endPoint x: 455, endPoint y: 175, distance: 7.0
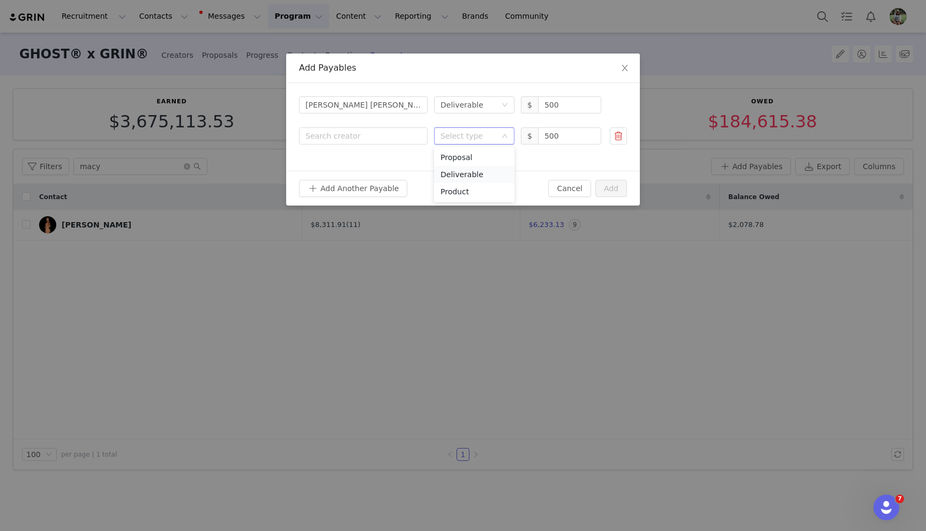
click at [461, 178] on li "Deliverable" at bounding box center [474, 174] width 80 height 17
click at [378, 140] on div "Search creator" at bounding box center [360, 136] width 111 height 11
type input "[PERSON_NAME]"
click at [367, 166] on p "[PERSON_NAME]" at bounding box center [379, 162] width 76 height 12
click at [352, 185] on button "Add Another Payable" at bounding box center [353, 188] width 108 height 17
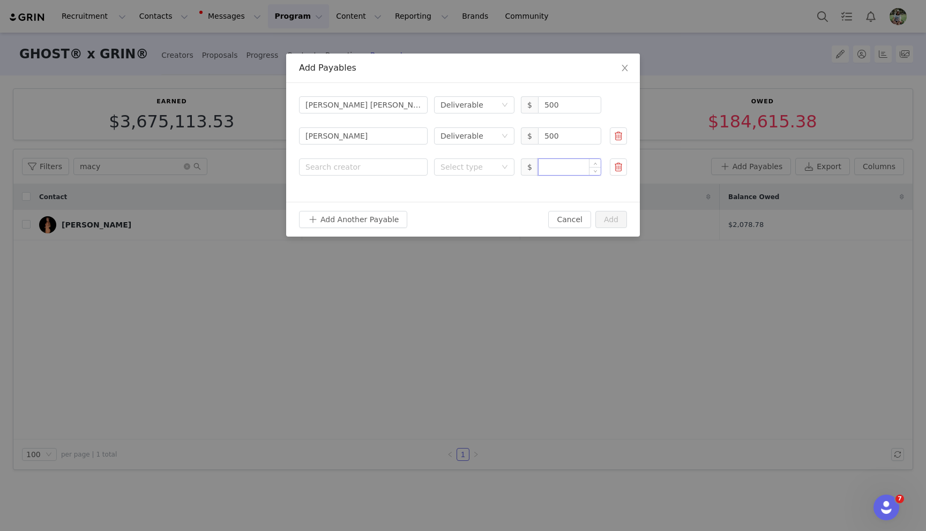
click at [566, 164] on input at bounding box center [569, 167] width 62 height 16
paste input "200.00"
click at [473, 163] on div "Select type" at bounding box center [468, 167] width 56 height 11
type input "200"
drag, startPoint x: 482, startPoint y: 205, endPoint x: 471, endPoint y: 200, distance: 12.0
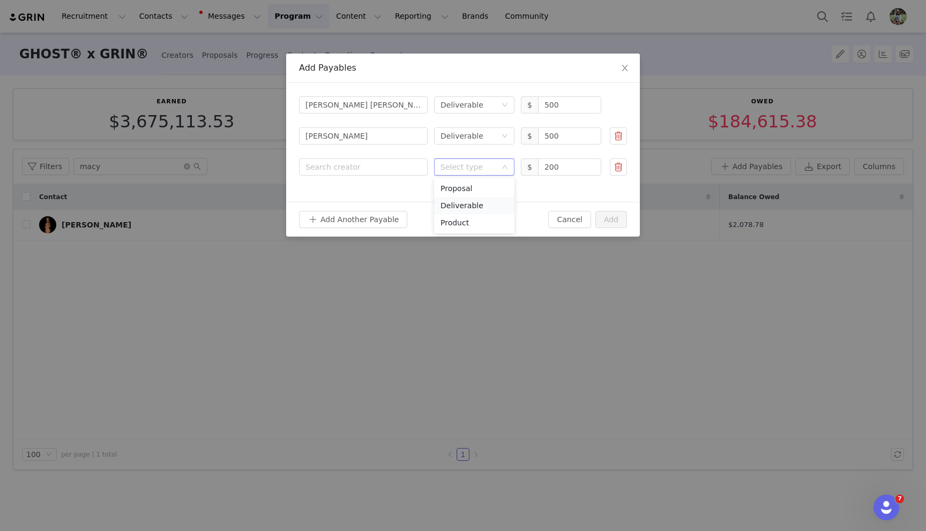
click at [482, 205] on li "Deliverable" at bounding box center [474, 205] width 80 height 17
click at [377, 157] on form "Search creator [PERSON_NAME] [PERSON_NAME] Select type Deliverable $ 500 Search…" at bounding box center [463, 136] width 328 height 80
click at [371, 164] on div "Search creator" at bounding box center [360, 167] width 111 height 11
type input "[PERSON_NAME]"
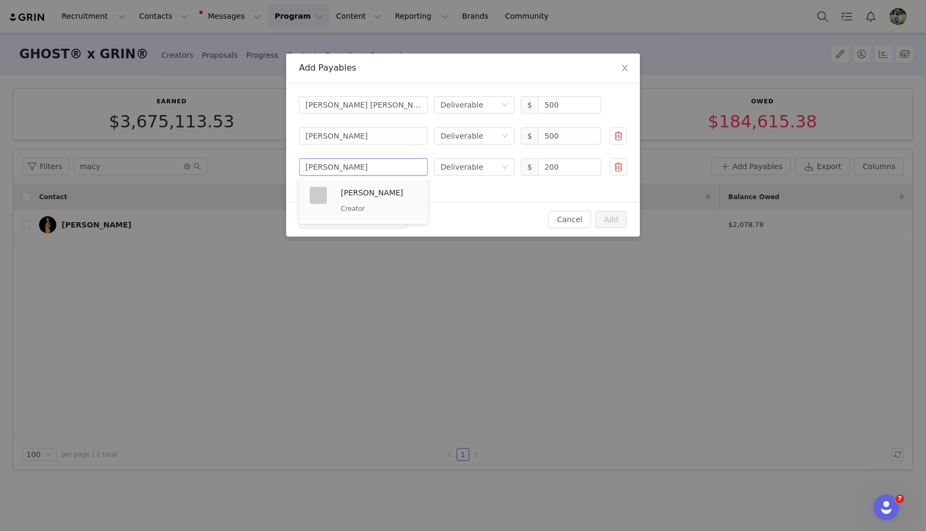
click at [368, 197] on p "[PERSON_NAME]" at bounding box center [379, 193] width 76 height 12
click at [367, 217] on button "Add Another Payable" at bounding box center [353, 219] width 108 height 17
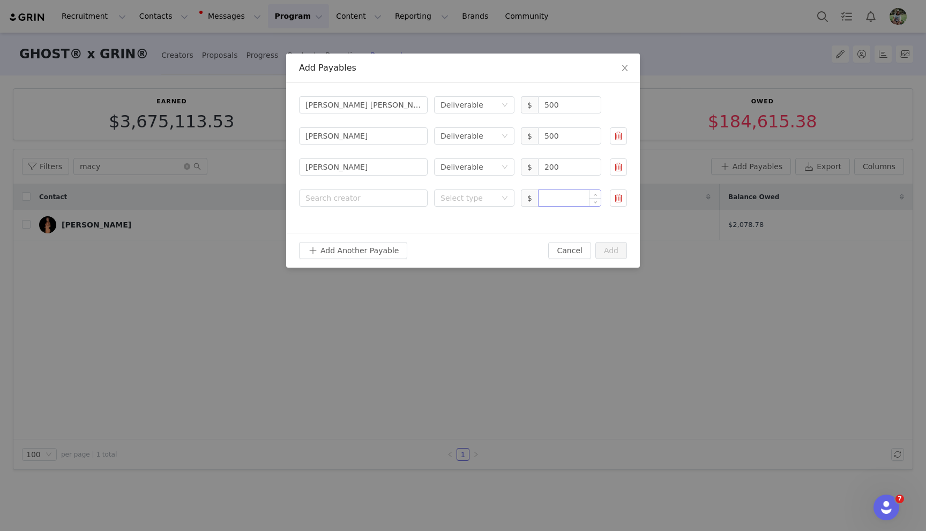
click at [578, 194] on input at bounding box center [569, 198] width 62 height 16
paste input "1,500.00"
drag, startPoint x: 483, startPoint y: 195, endPoint x: 483, endPoint y: 204, distance: 9.1
click at [483, 195] on div "Select type" at bounding box center [468, 198] width 56 height 11
type input "1,500"
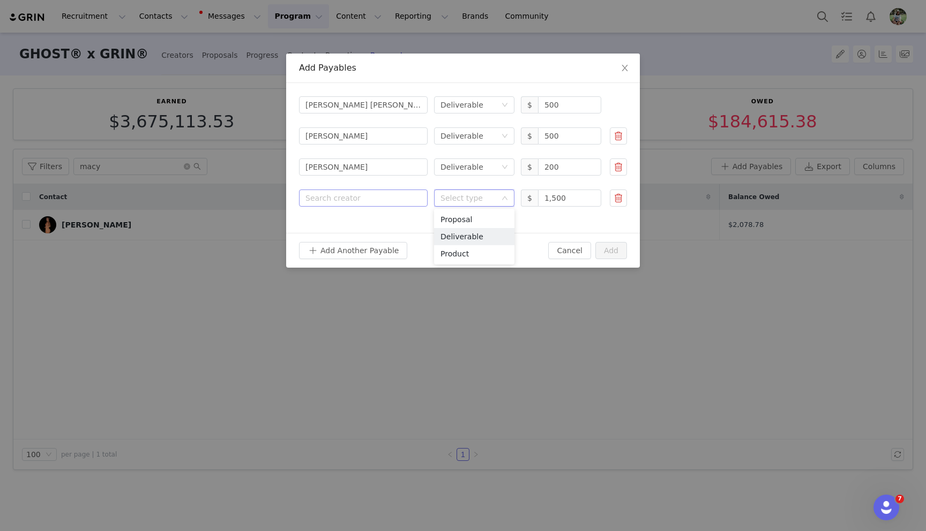
drag, startPoint x: 486, startPoint y: 234, endPoint x: 372, endPoint y: 197, distance: 120.1
click at [486, 234] on li "Deliverable" at bounding box center [474, 236] width 80 height 17
click at [355, 192] on div "Search creator" at bounding box center [363, 198] width 116 height 16
type input "[PERSON_NAME] me"
click at [347, 224] on p "[PERSON_NAME]" at bounding box center [379, 224] width 76 height 12
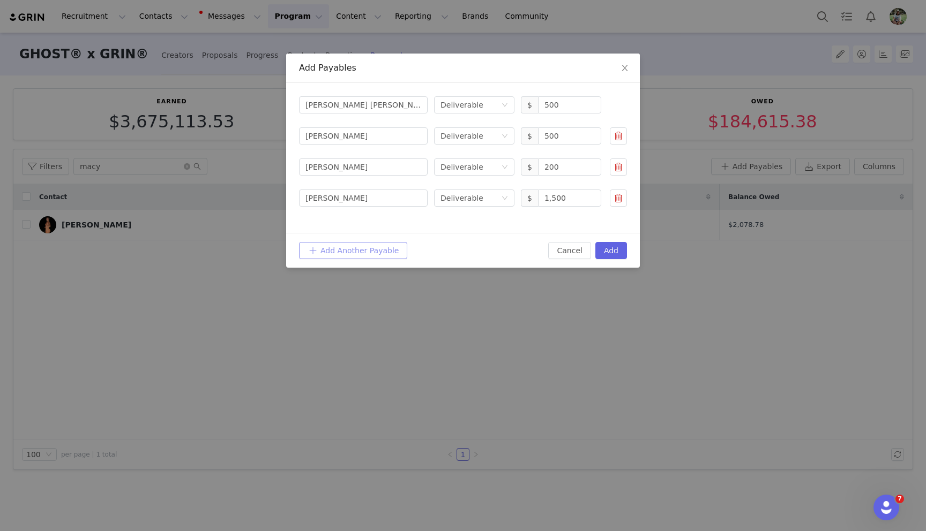
drag, startPoint x: 340, startPoint y: 249, endPoint x: 334, endPoint y: 250, distance: 6.0
click at [340, 249] on button "Add Another Payable" at bounding box center [353, 250] width 108 height 17
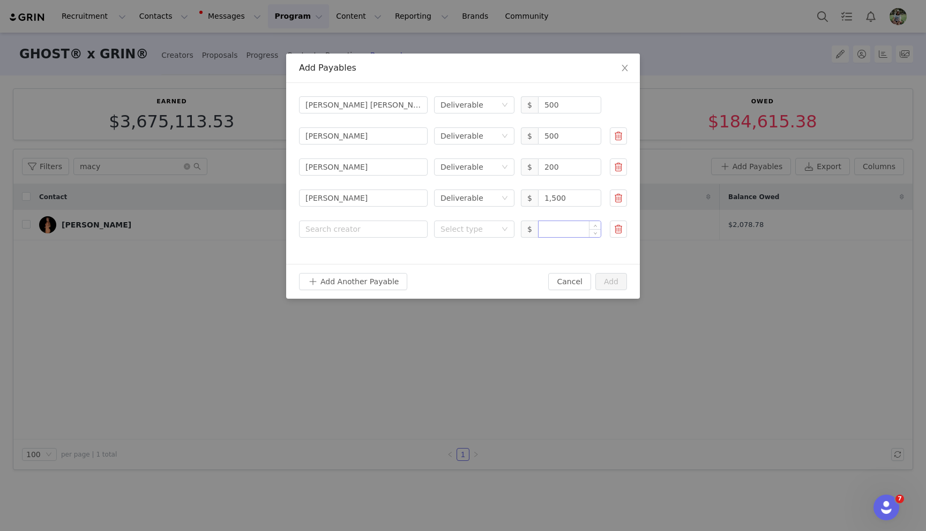
click at [565, 233] on input at bounding box center [569, 229] width 62 height 16
paste input "500.00"
type input "500"
click at [420, 231] on div "Search creator" at bounding box center [363, 229] width 116 height 16
click at [475, 231] on div "Select type" at bounding box center [468, 229] width 56 height 11
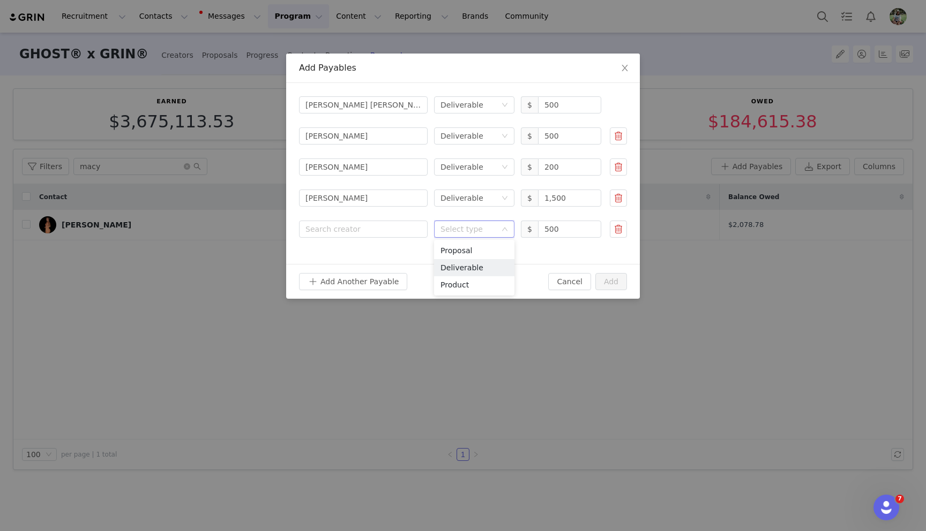
drag, startPoint x: 473, startPoint y: 274, endPoint x: 410, endPoint y: 244, distance: 69.5
click at [472, 274] on li "Deliverable" at bounding box center [474, 267] width 80 height 17
click at [388, 236] on div "Search creator" at bounding box center [363, 229] width 116 height 16
type input "[PERSON_NAME]"
click at [394, 261] on div "[PERSON_NAME] Creator" at bounding box center [379, 263] width 76 height 28
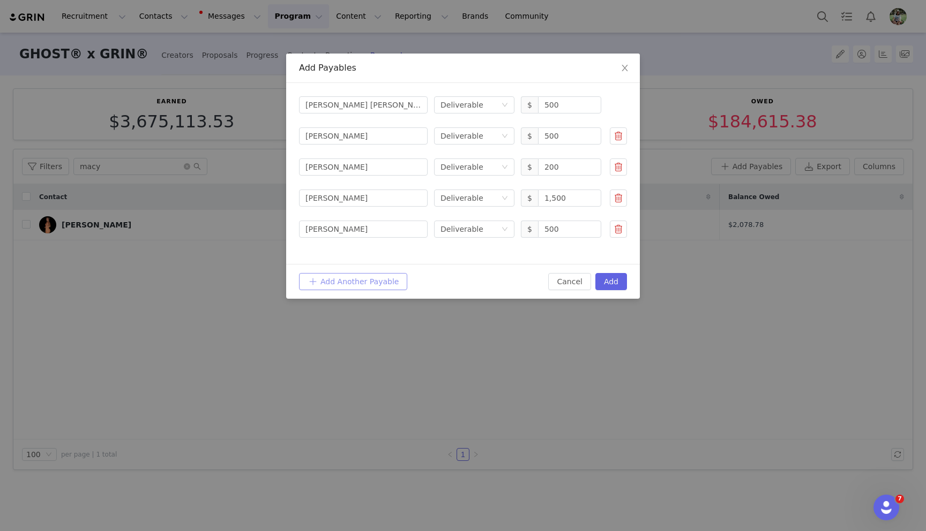
drag, startPoint x: 381, startPoint y: 276, endPoint x: 68, endPoint y: 299, distance: 313.6
click at [381, 276] on button "Add Another Payable" at bounding box center [353, 281] width 108 height 17
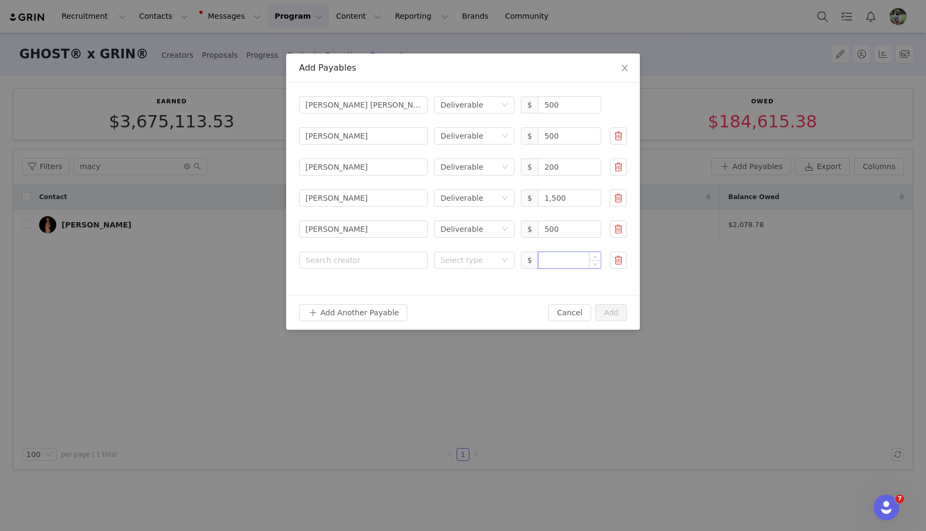
click at [555, 266] on input at bounding box center [569, 260] width 62 height 16
paste input "500.00"
click at [480, 263] on div "Select type" at bounding box center [468, 260] width 56 height 11
type input "500"
click at [485, 295] on li "Deliverable" at bounding box center [474, 298] width 80 height 17
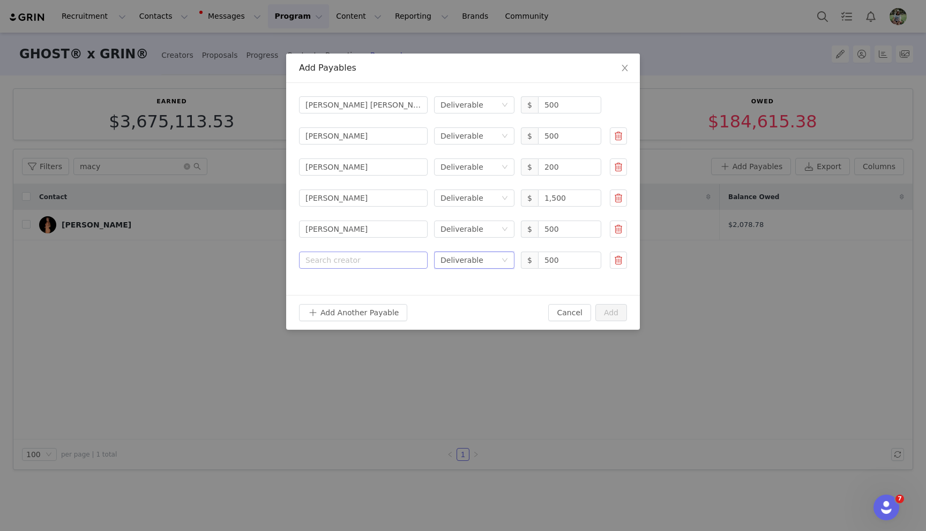
click at [362, 266] on div "Search creator" at bounding box center [363, 260] width 116 height 16
type input "[PERSON_NAME]"
click at [355, 294] on div "[PERSON_NAME] Creator" at bounding box center [379, 294] width 76 height 28
click at [352, 309] on button "Add Another Payable" at bounding box center [353, 312] width 108 height 17
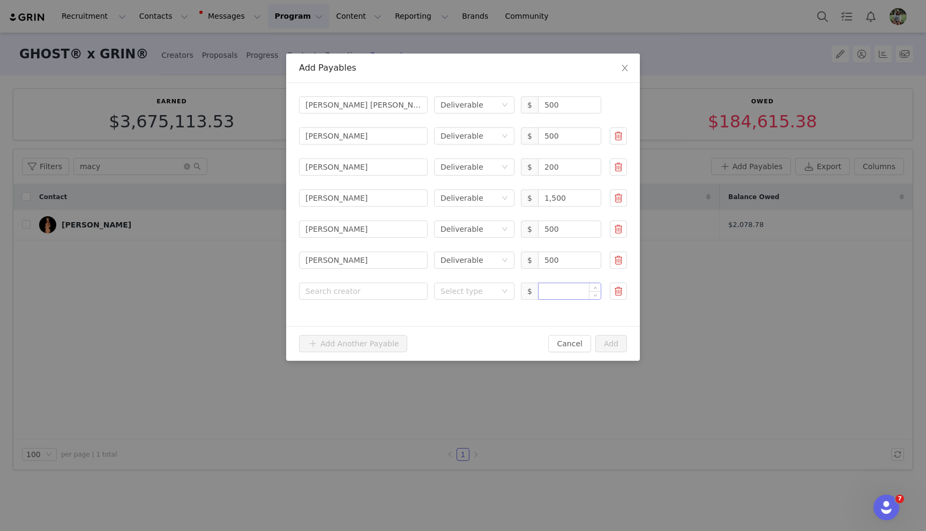
click at [571, 291] on input at bounding box center [569, 291] width 62 height 16
paste input "600.00"
drag, startPoint x: 441, startPoint y: 287, endPoint x: 449, endPoint y: 300, distance: 14.9
click at [442, 287] on div "Select type" at bounding box center [468, 291] width 56 height 11
type input "600"
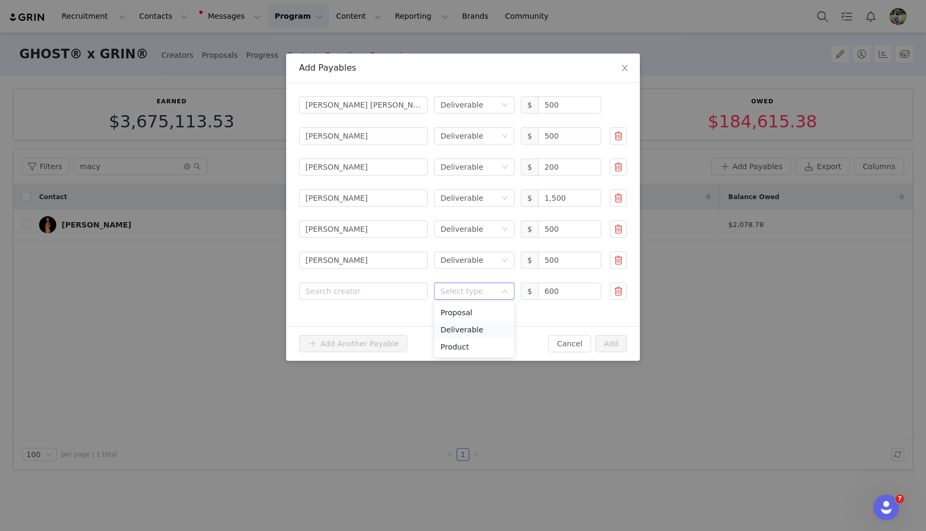
drag, startPoint x: 465, startPoint y: 325, endPoint x: 456, endPoint y: 321, distance: 9.4
click at [465, 325] on li "Deliverable" at bounding box center [474, 329] width 80 height 17
click at [370, 287] on div "Search creator" at bounding box center [360, 291] width 111 height 11
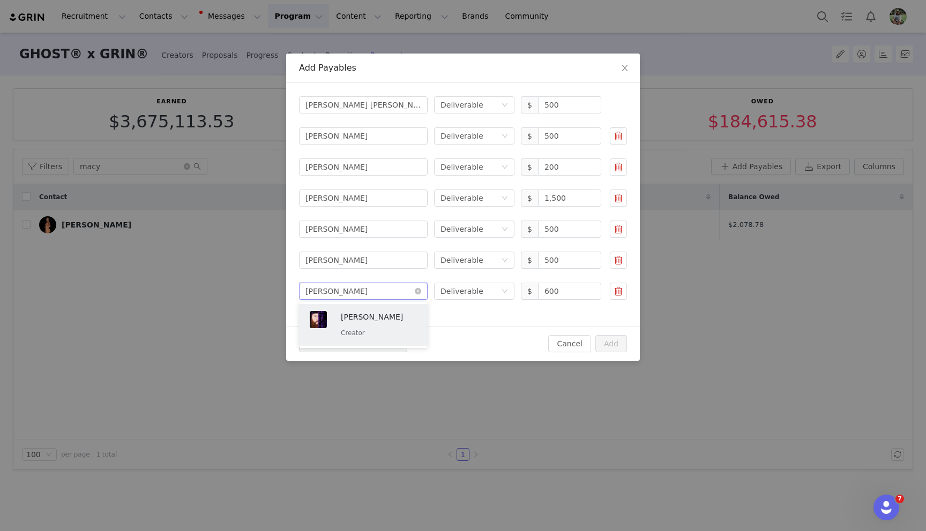
type input "[PERSON_NAME] le"
click at [372, 314] on p "[PERSON_NAME]" at bounding box center [379, 317] width 76 height 12
click at [600, 342] on button "Add" at bounding box center [611, 343] width 32 height 17
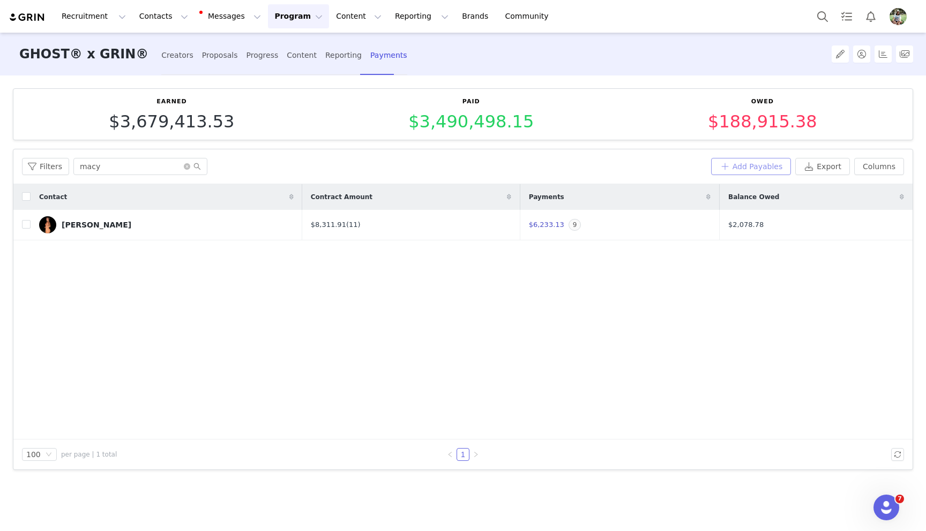
click at [755, 160] on button "Add Payables" at bounding box center [751, 166] width 80 height 17
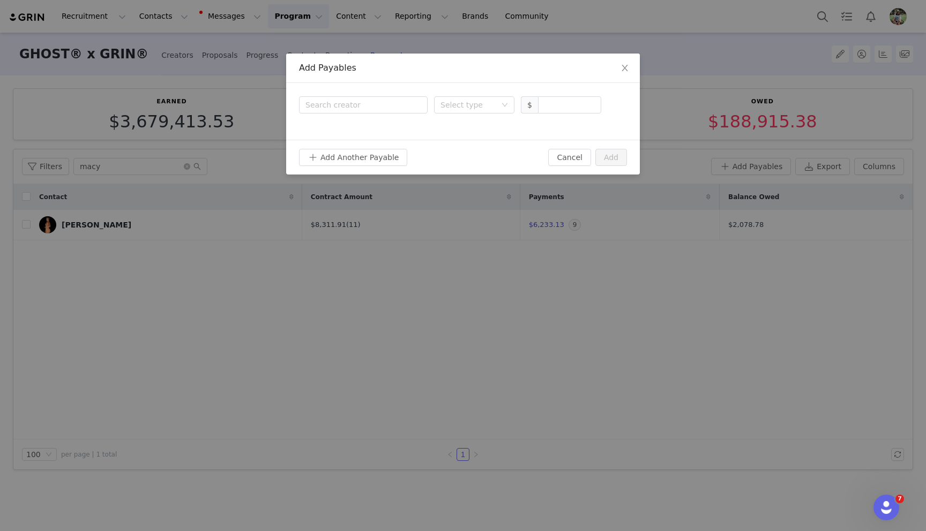
drag, startPoint x: 546, startPoint y: 111, endPoint x: 552, endPoint y: 114, distance: 7.0
click at [546, 111] on input at bounding box center [569, 105] width 62 height 16
paste input "250.00"
click at [473, 109] on div "Select type" at bounding box center [468, 105] width 56 height 11
type input "250"
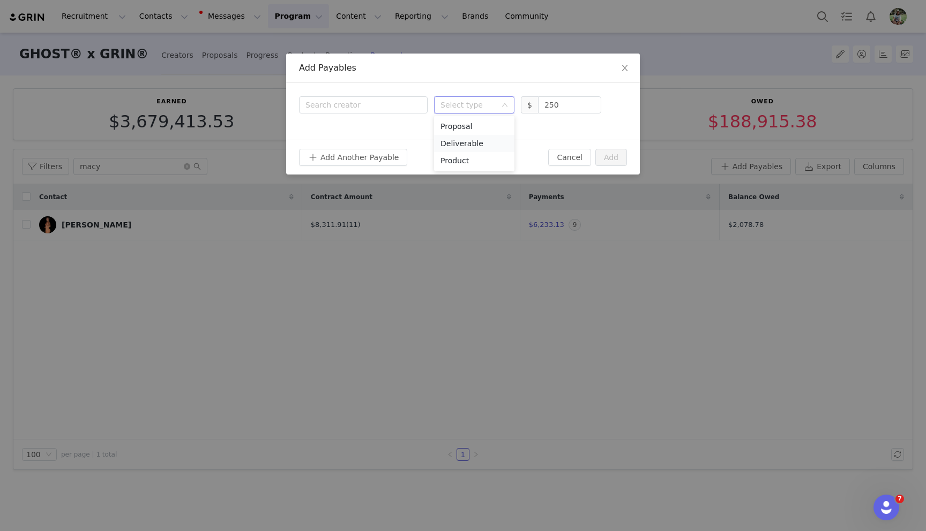
click at [474, 138] on li "Deliverable" at bounding box center [474, 143] width 80 height 17
click at [392, 111] on div "Search creator" at bounding box center [363, 105] width 116 height 16
type input "[PERSON_NAME]"
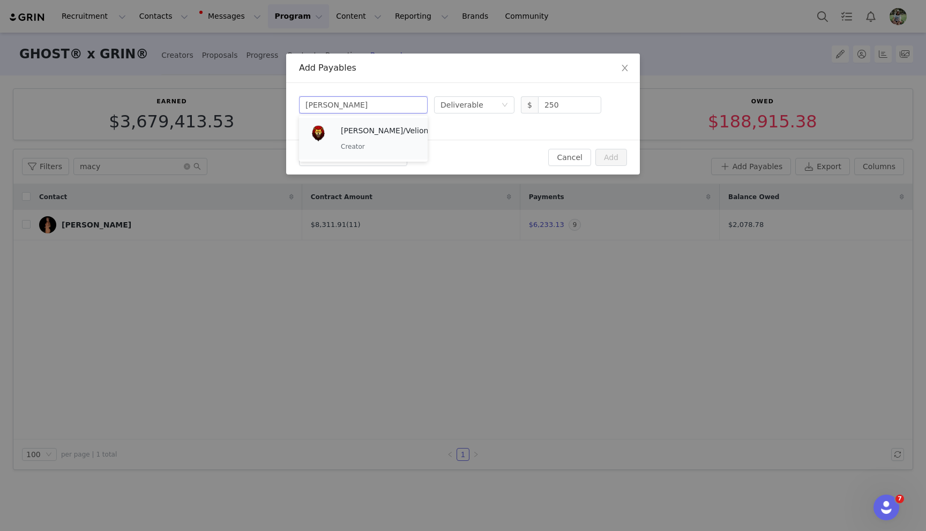
click at [355, 139] on div "[PERSON_NAME]/Velion Creator" at bounding box center [384, 139] width 87 height 28
click at [604, 154] on button "Add" at bounding box center [611, 157] width 32 height 17
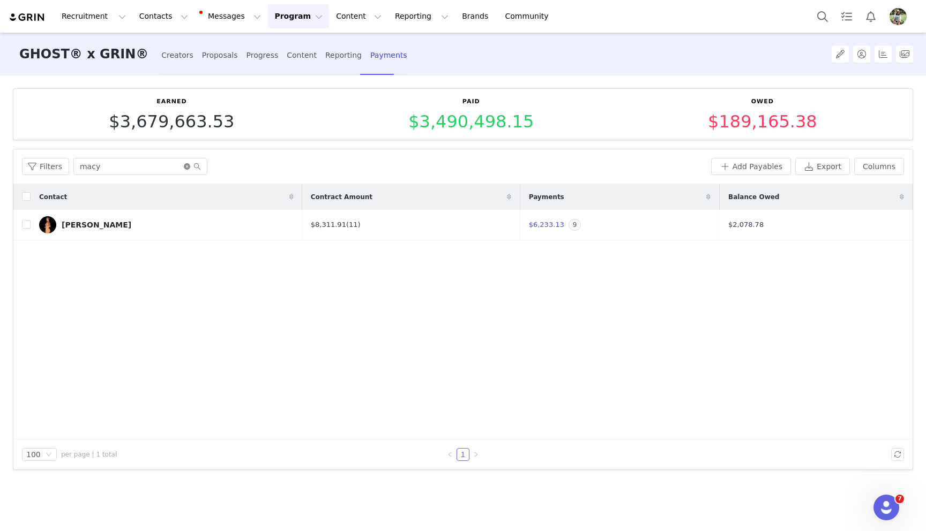
drag, startPoint x: 183, startPoint y: 163, endPoint x: 221, endPoint y: 161, distance: 38.1
click at [184, 163] on icon "icon: close-circle" at bounding box center [187, 166] width 6 height 6
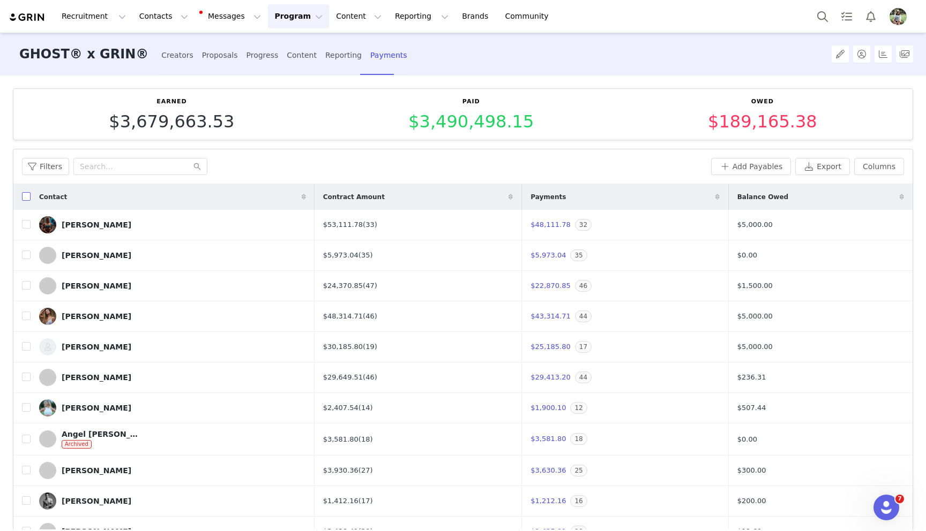
click at [25, 194] on input "checkbox" at bounding box center [26, 196] width 9 height 9
checkbox input "true"
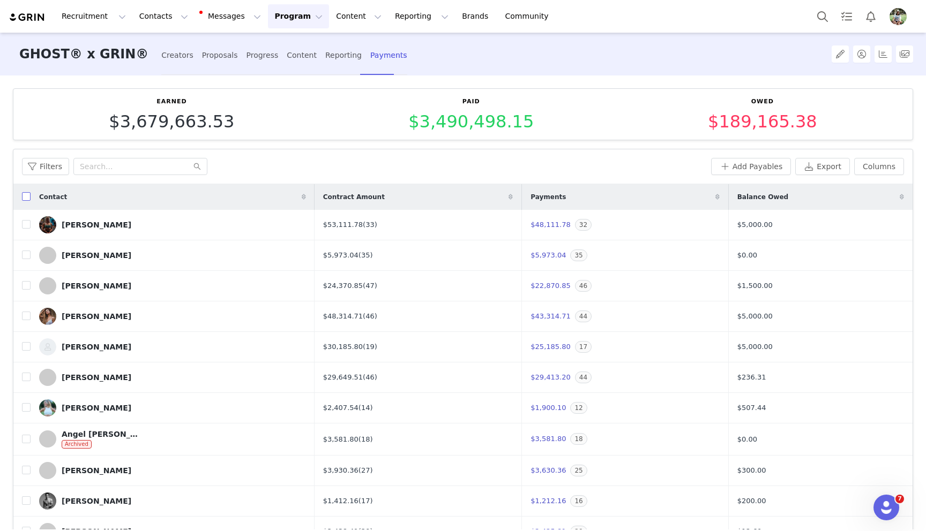
checkbox input "true"
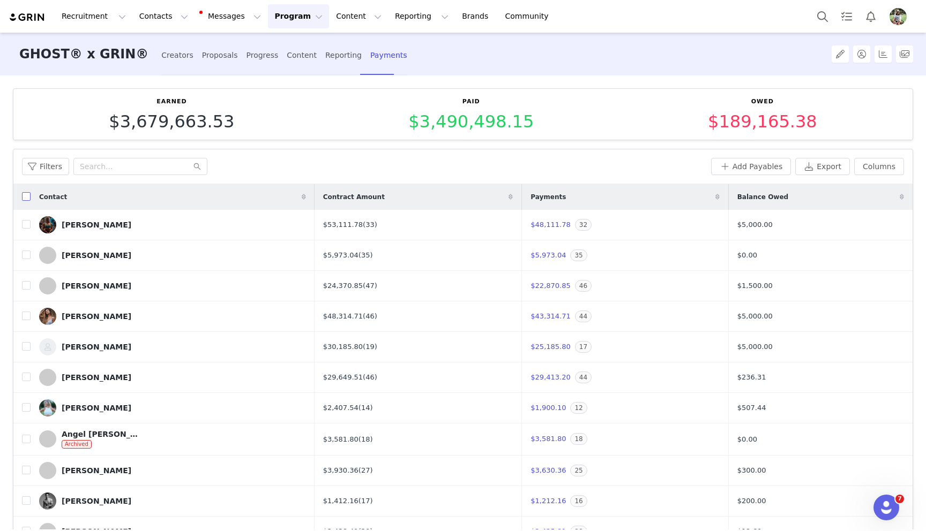
checkbox input "true"
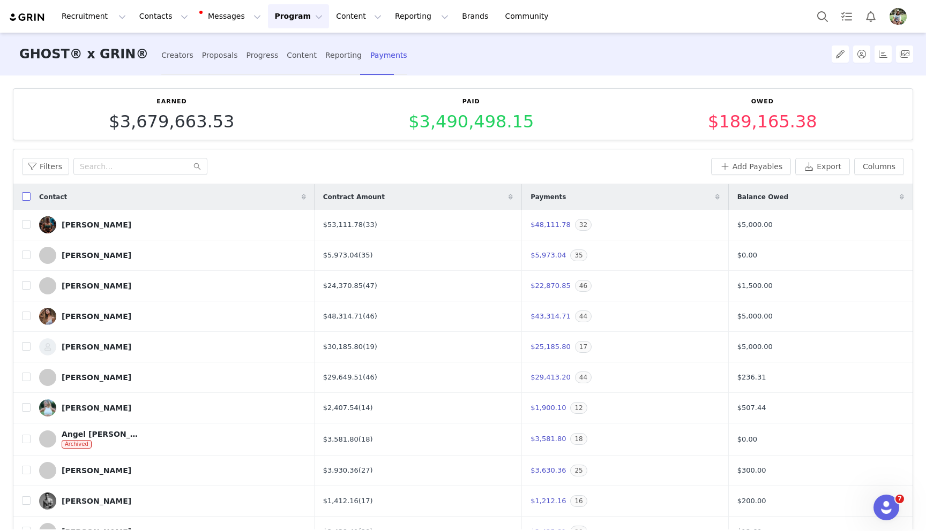
checkbox input "true"
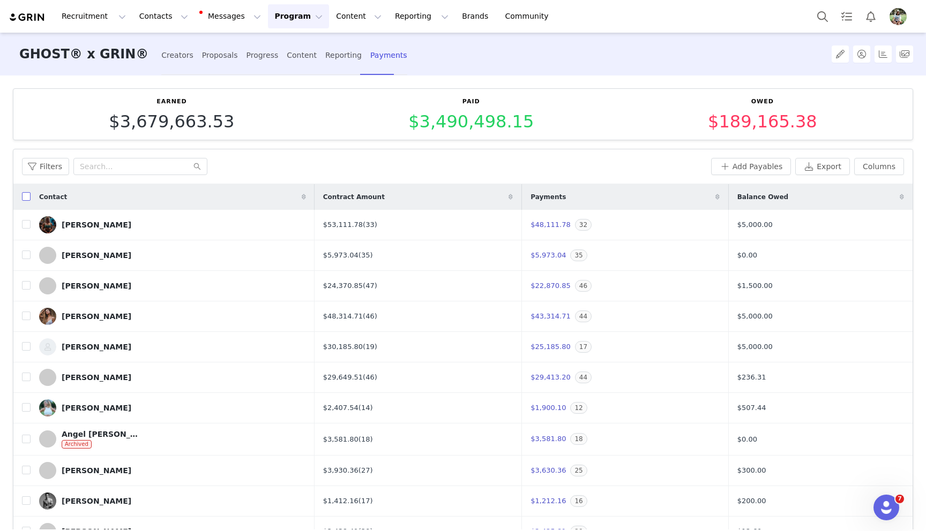
checkbox input "true"
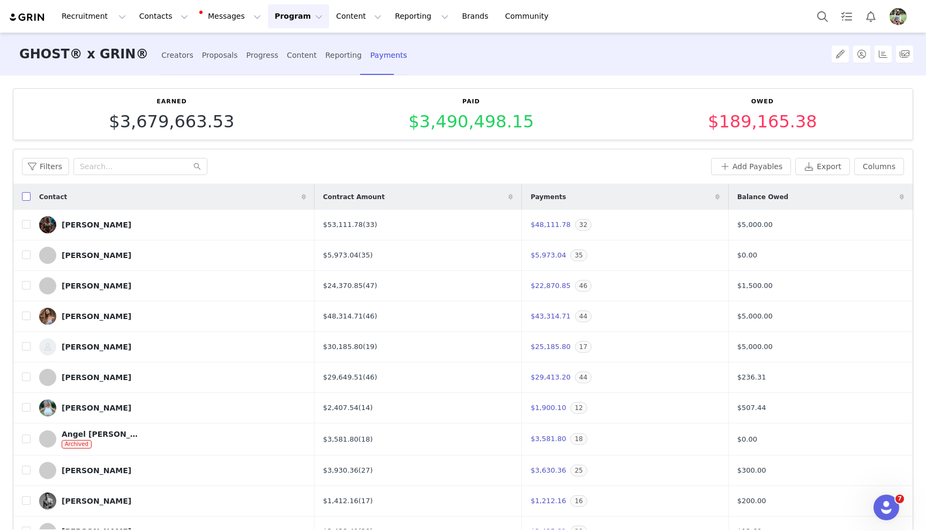
checkbox input "true"
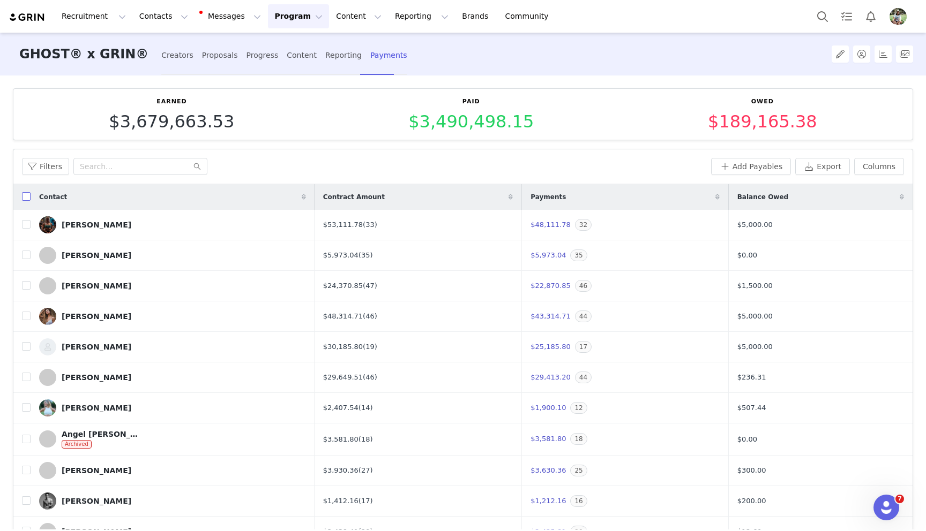
checkbox input "true"
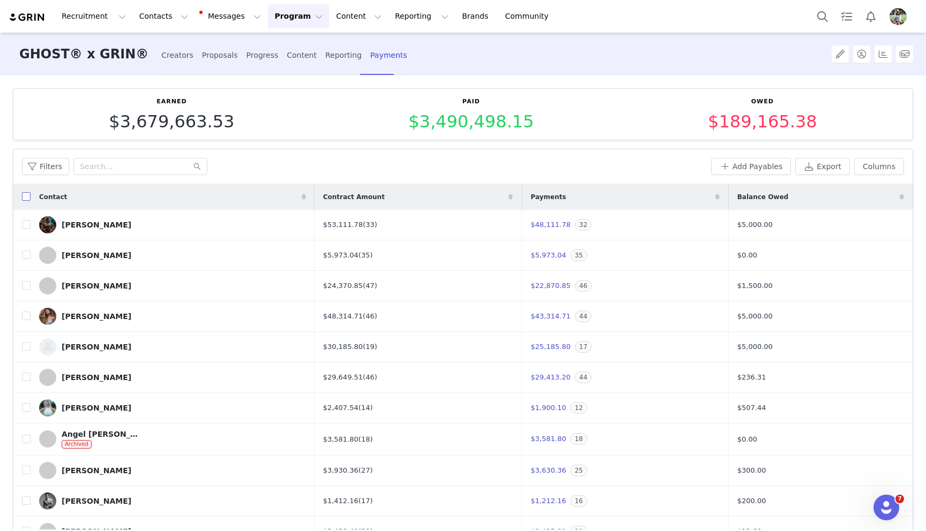
checkbox input "true"
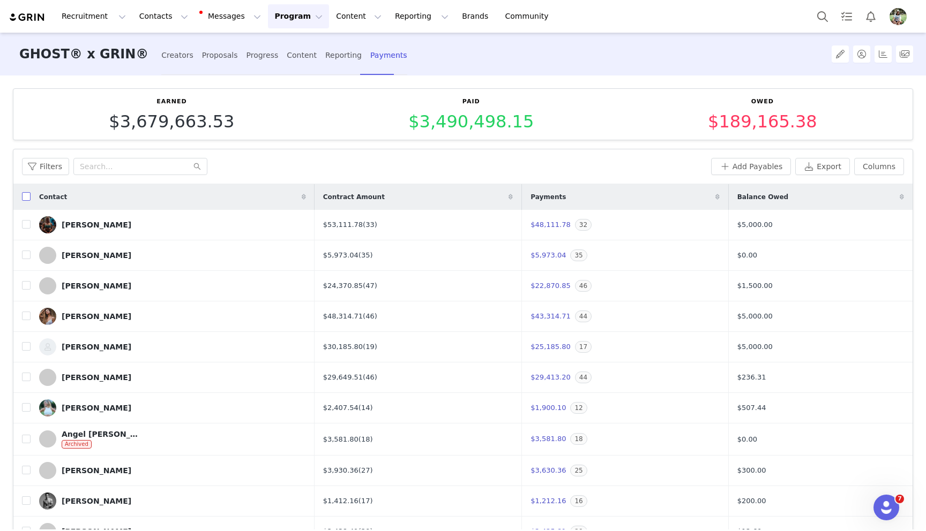
checkbox input "true"
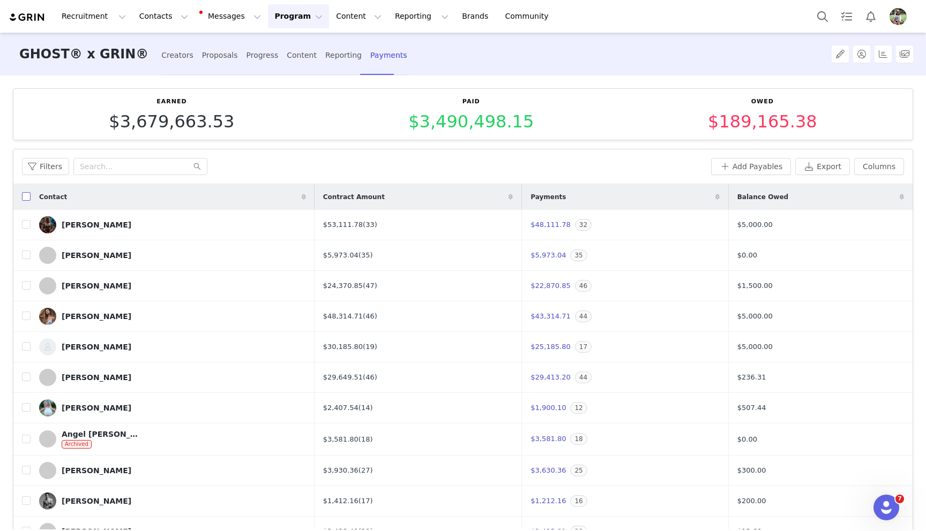
checkbox input "true"
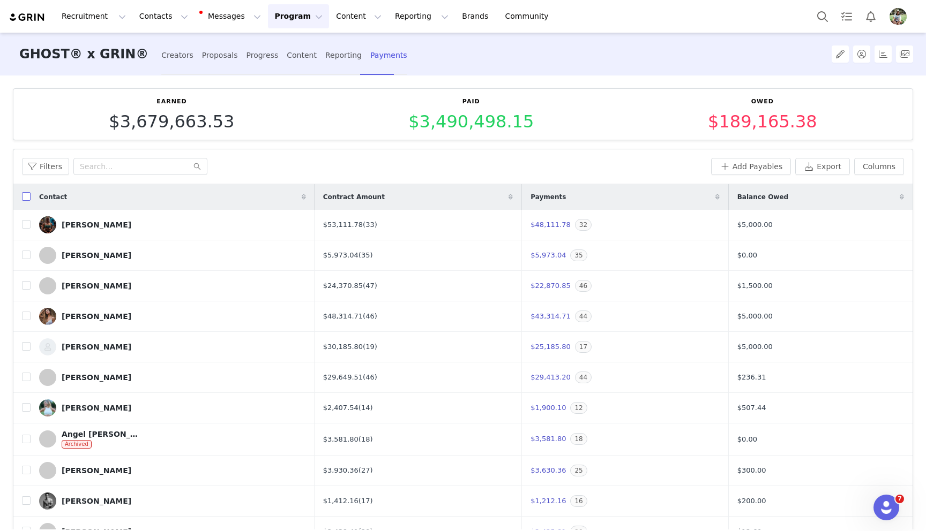
checkbox input "true"
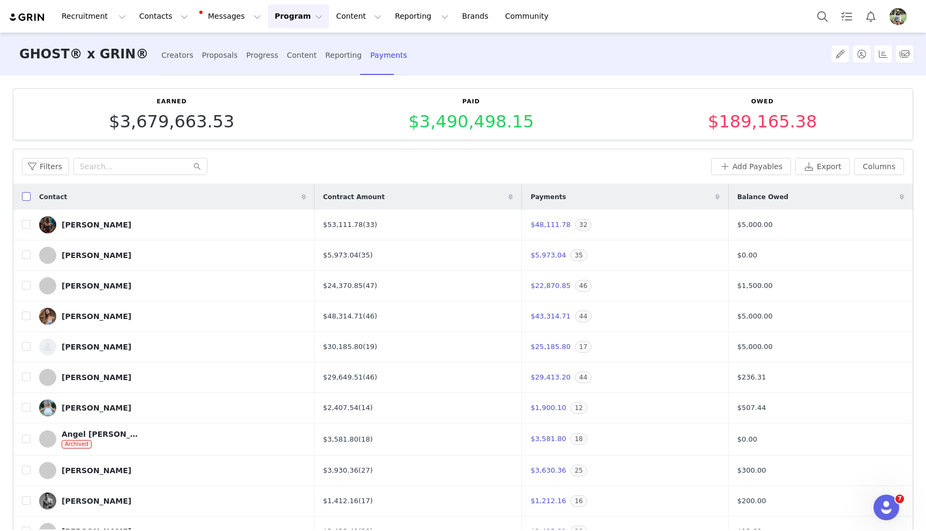
checkbox input "true"
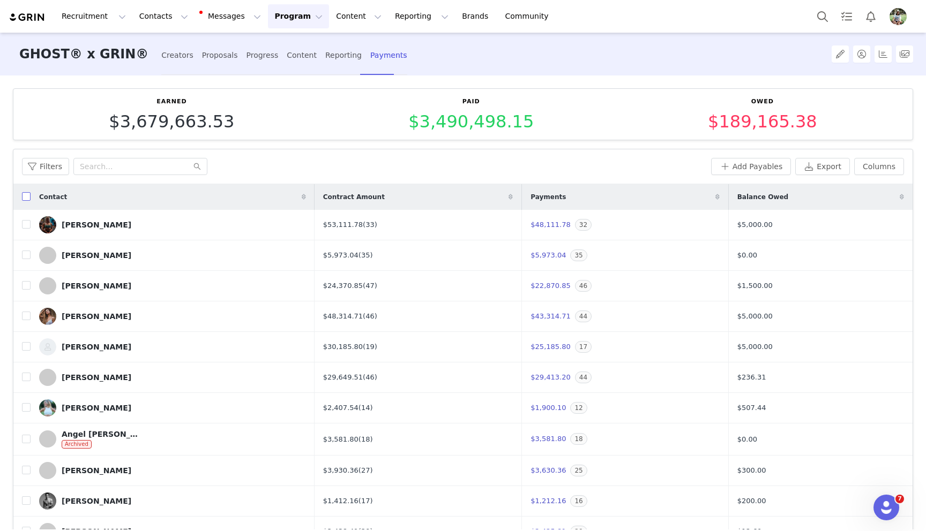
checkbox input "true"
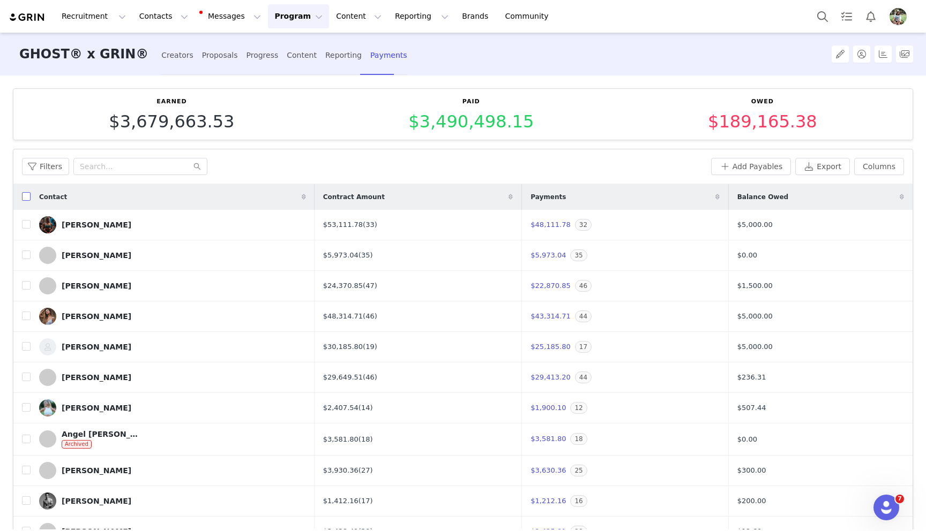
checkbox input "true"
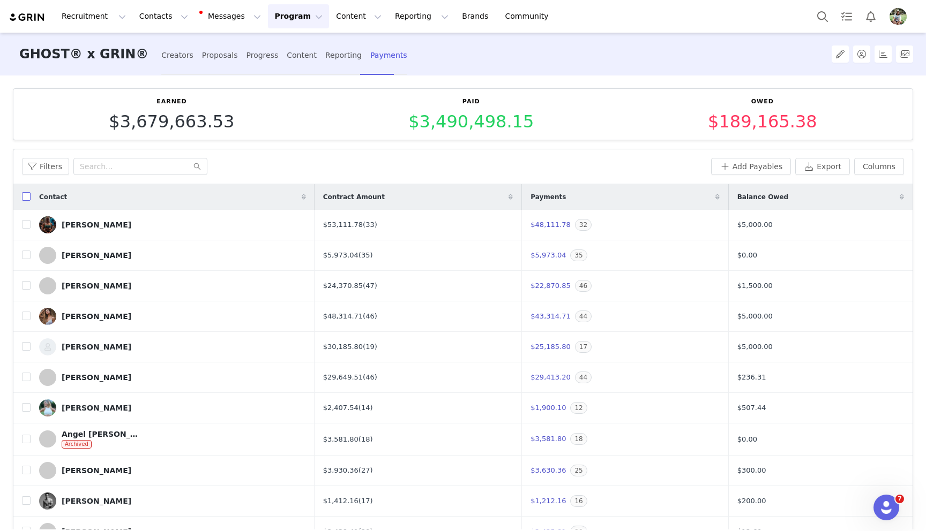
checkbox input "true"
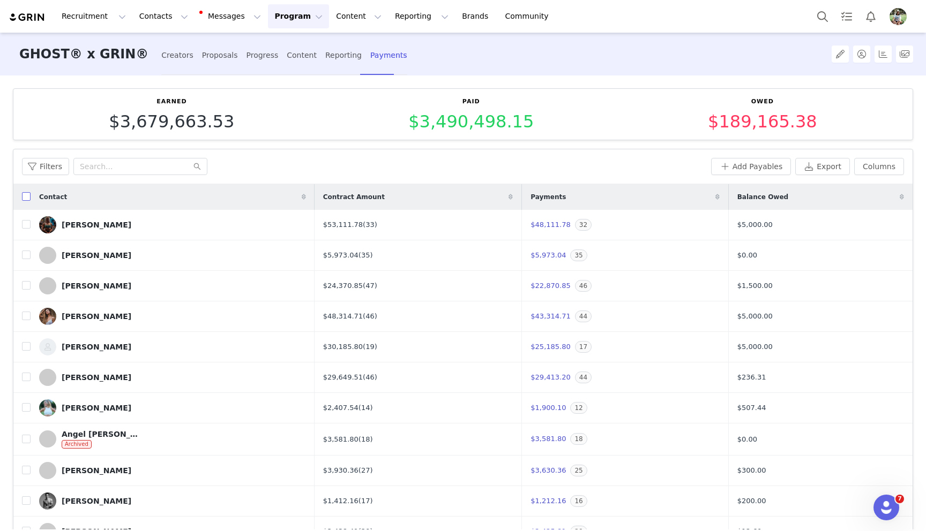
checkbox input "true"
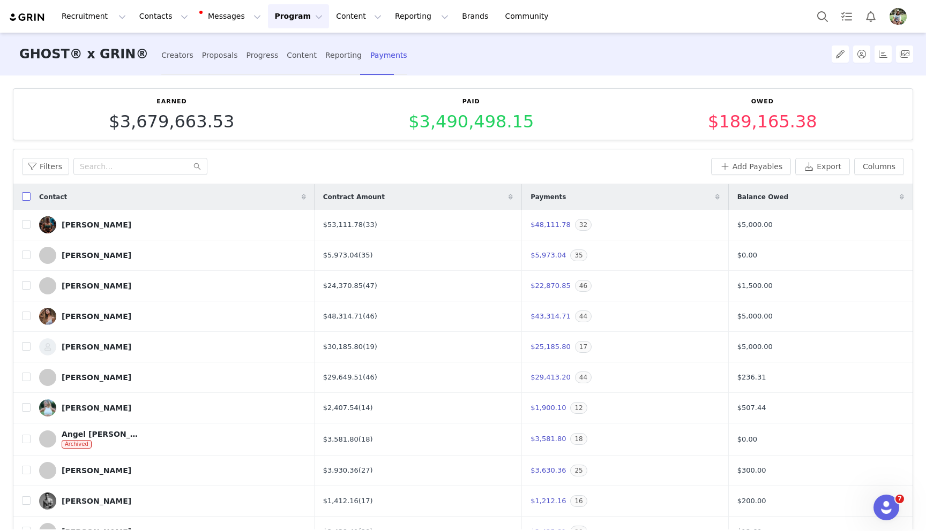
checkbox input "true"
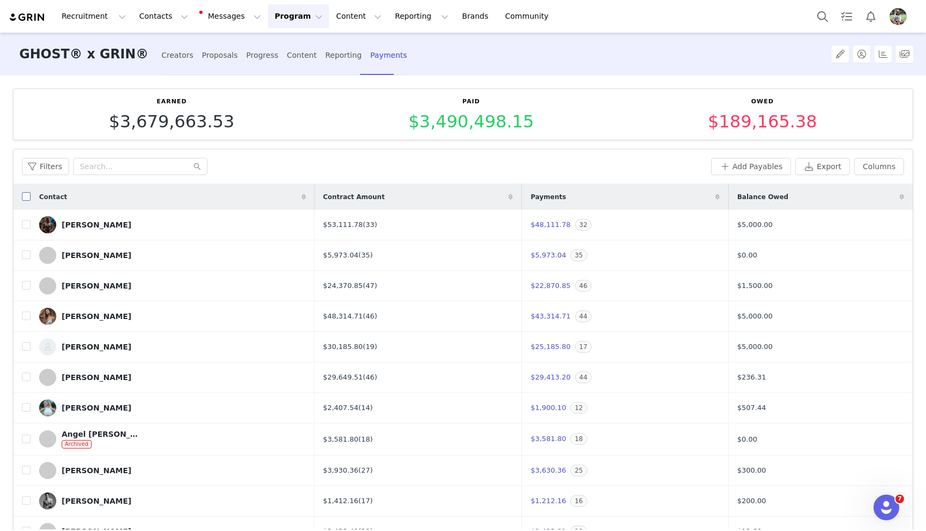
checkbox input "true"
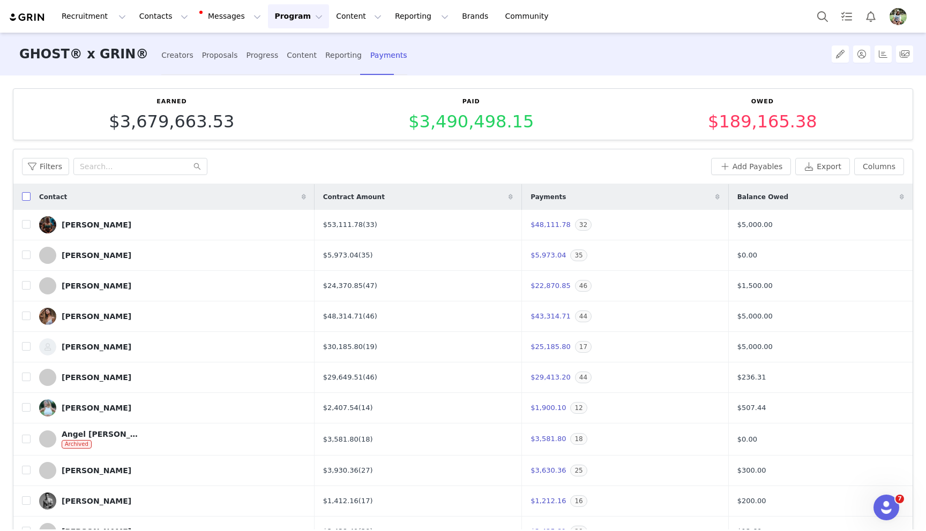
checkbox input "true"
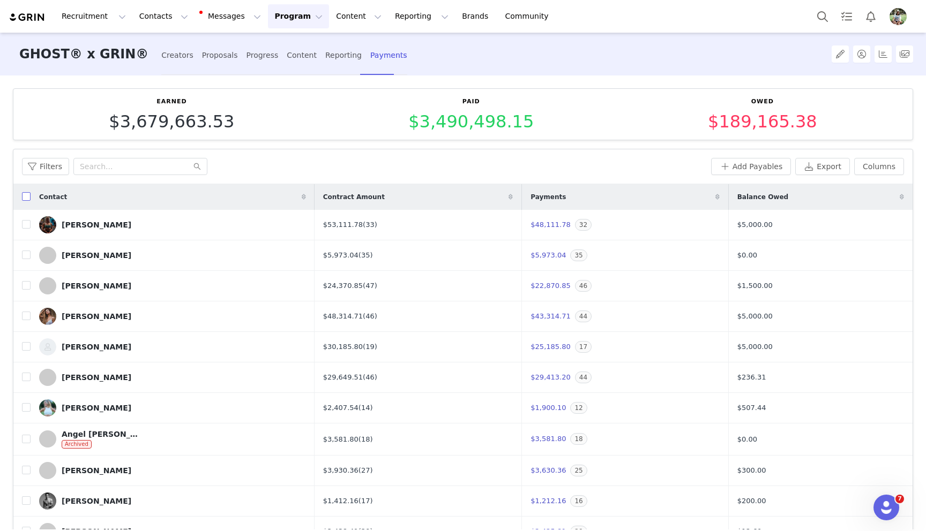
checkbox input "true"
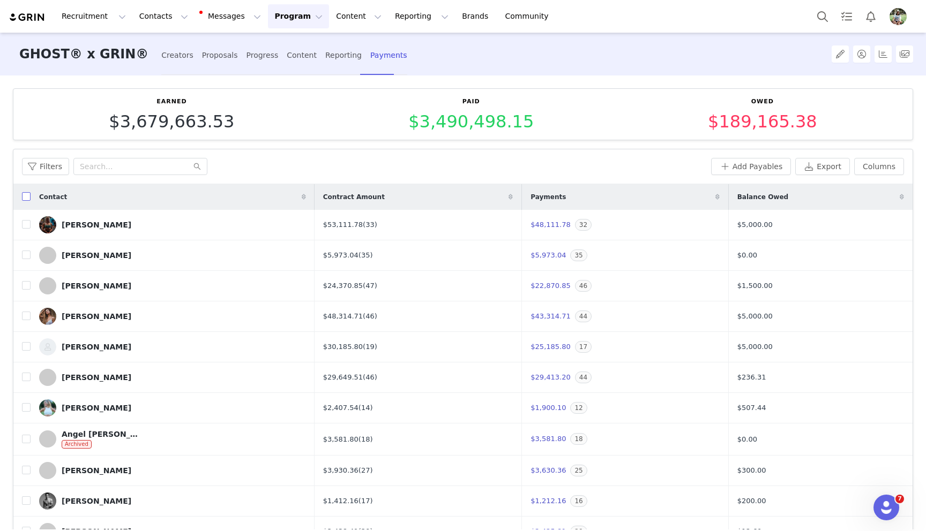
checkbox input "true"
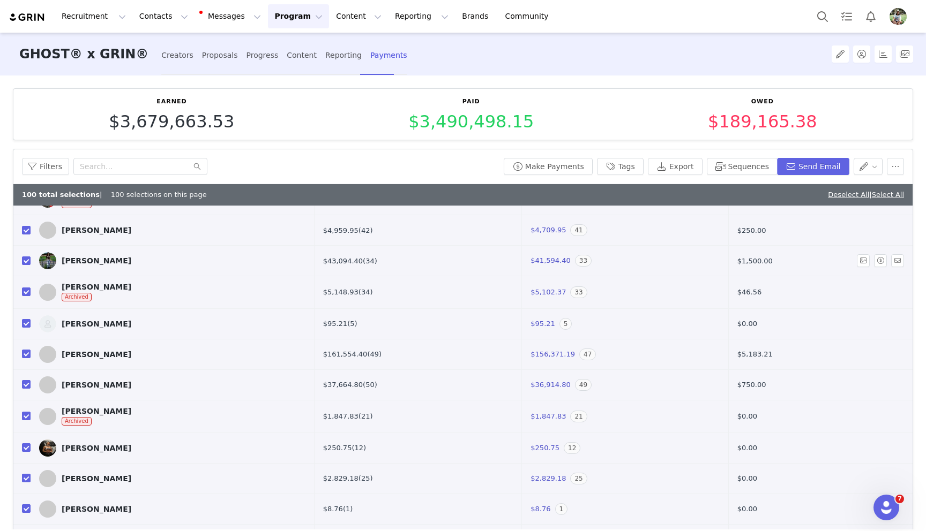
scroll to position [69, 0]
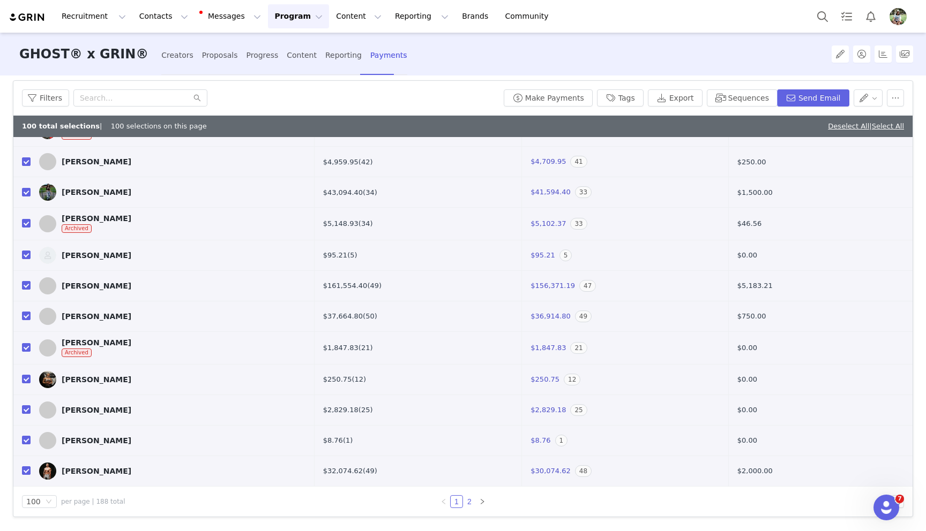
click at [471, 498] on link "2" at bounding box center [469, 502] width 12 height 12
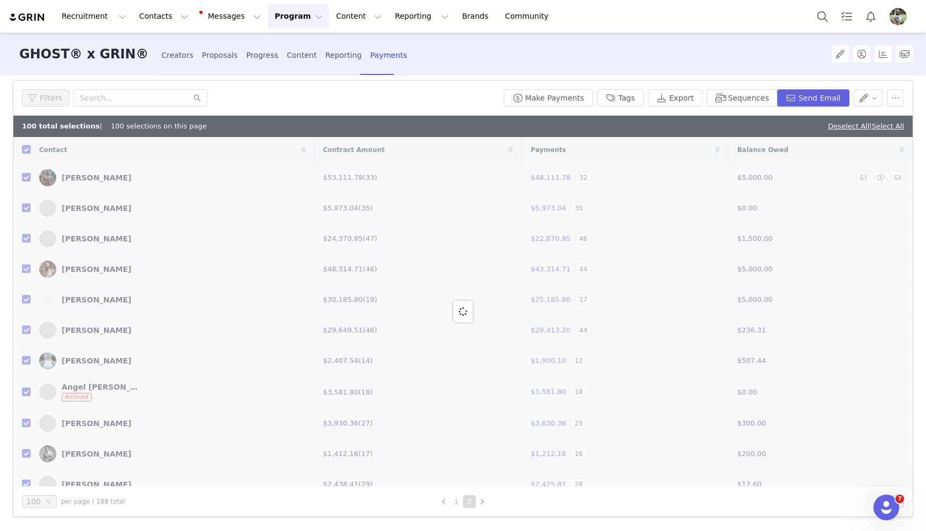
checkbox input "false"
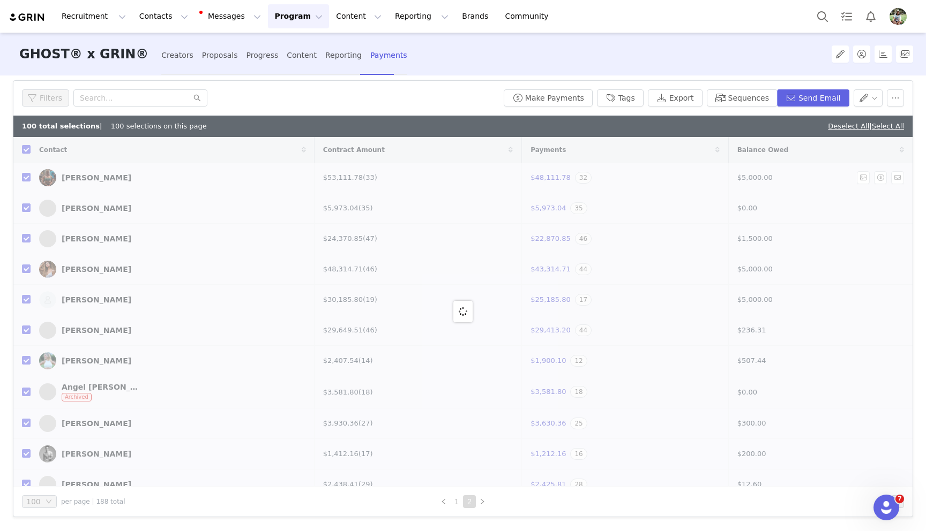
checkbox input "false"
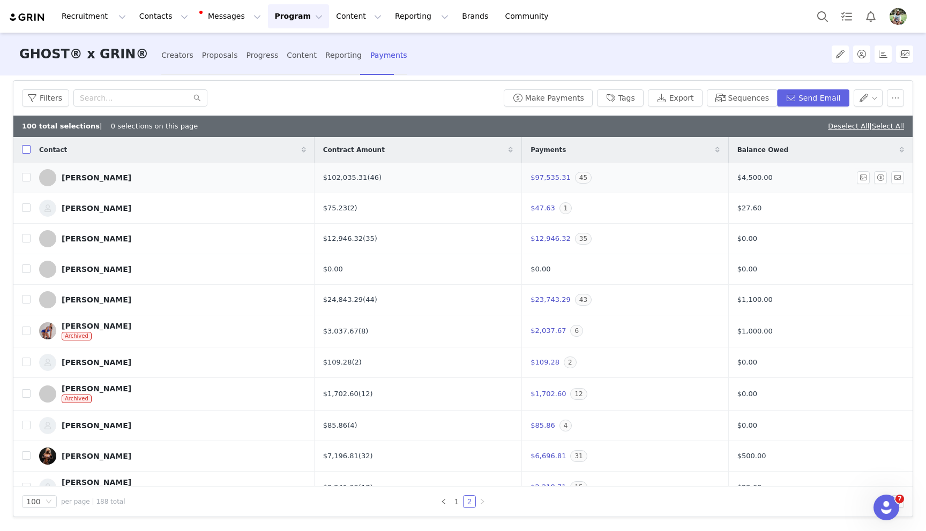
click at [25, 149] on input "checkbox" at bounding box center [26, 149] width 9 height 9
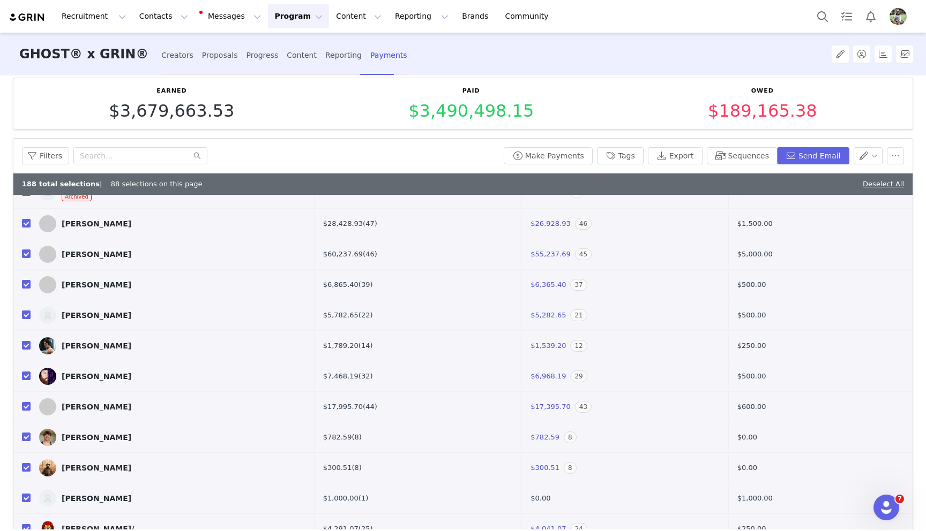
scroll to position [69, 0]
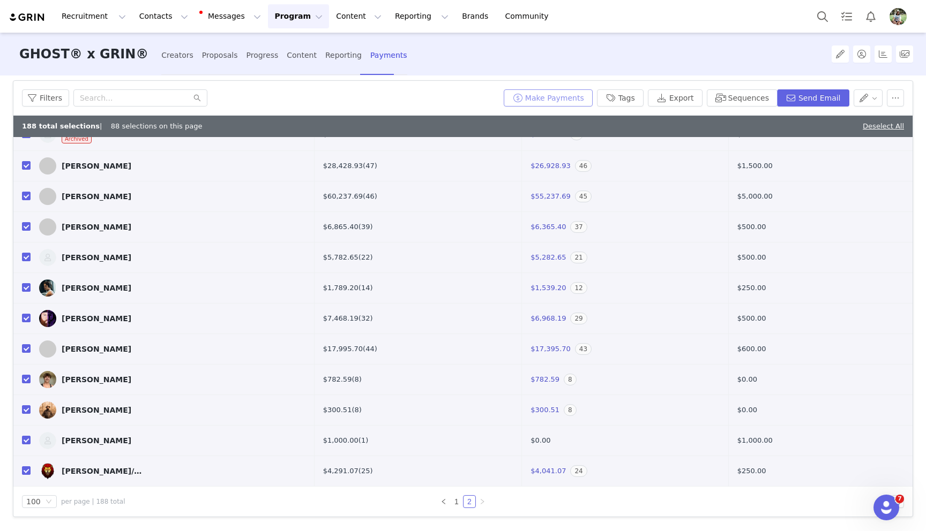
click at [539, 100] on button "Make Payments" at bounding box center [547, 97] width 89 height 17
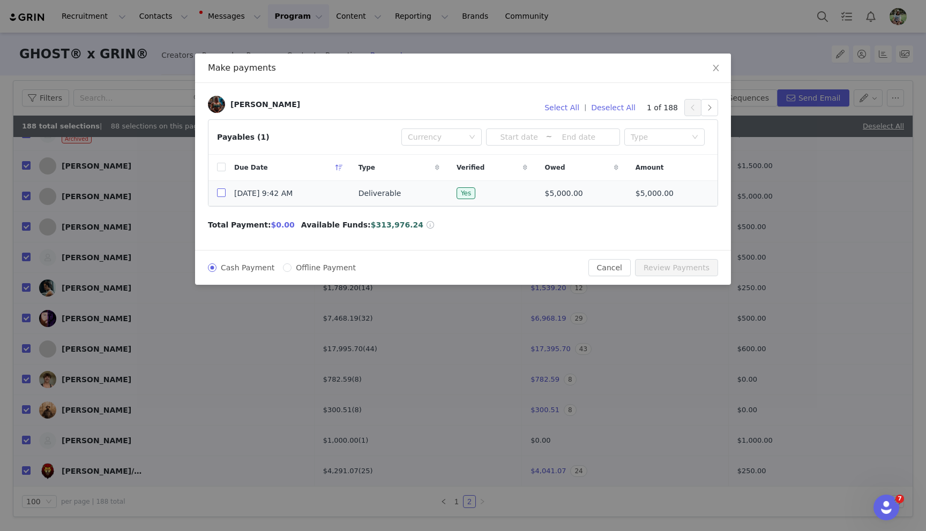
click at [224, 191] on tr "[DATE] 9:42 AM Deliverable Yes $5,000.00 $5,000.00" at bounding box center [462, 193] width 509 height 25
click at [224, 190] on input "checkbox" at bounding box center [221, 193] width 9 height 9
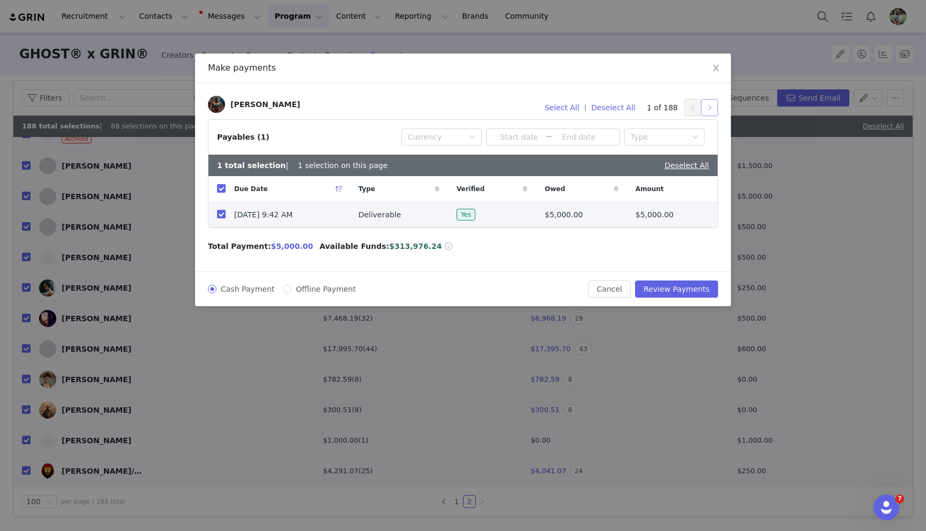
drag, startPoint x: 705, startPoint y: 106, endPoint x: 674, endPoint y: 114, distance: 32.1
click at [705, 106] on button "button" at bounding box center [709, 107] width 17 height 17
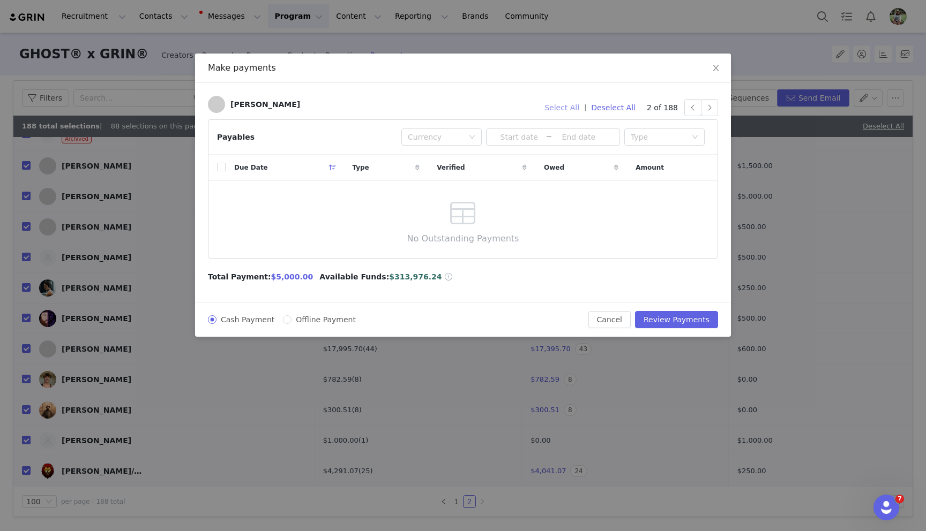
click at [552, 109] on button "Select All" at bounding box center [561, 107] width 44 height 17
click at [709, 108] on button "button" at bounding box center [709, 107] width 17 height 17
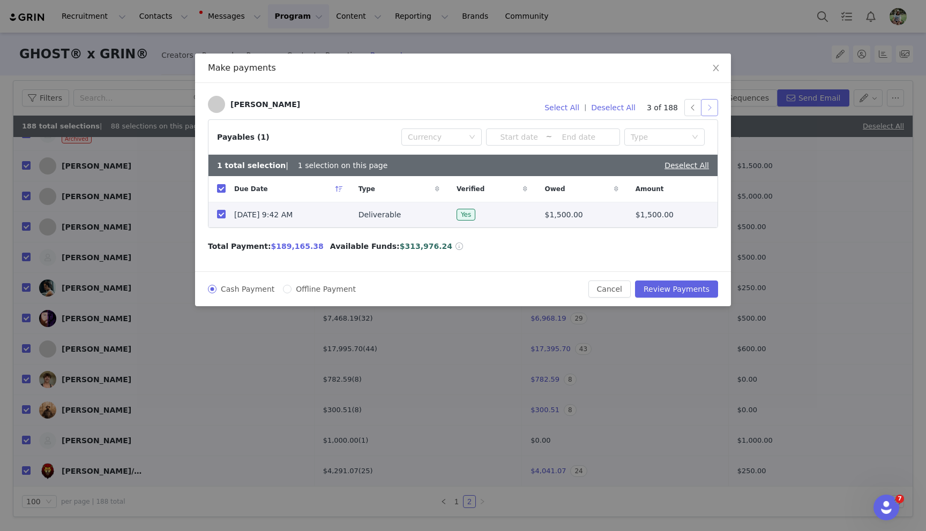
click at [709, 108] on button "button" at bounding box center [709, 107] width 17 height 17
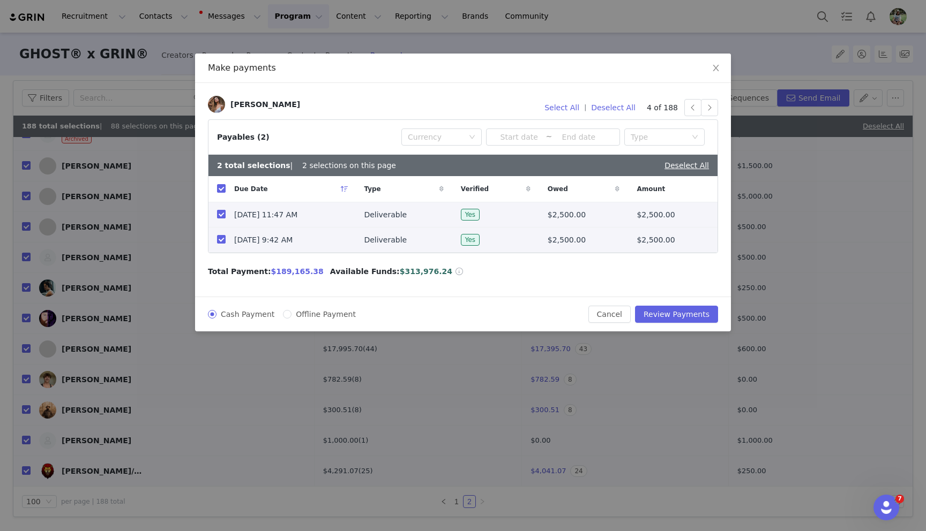
click at [221, 215] on input "checkbox" at bounding box center [221, 214] width 9 height 9
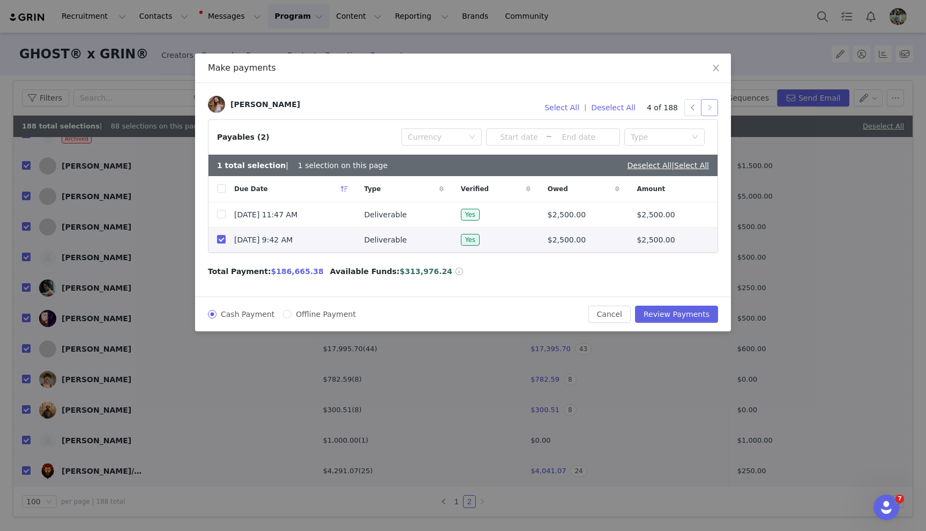
click at [702, 113] on button "button" at bounding box center [709, 107] width 17 height 17
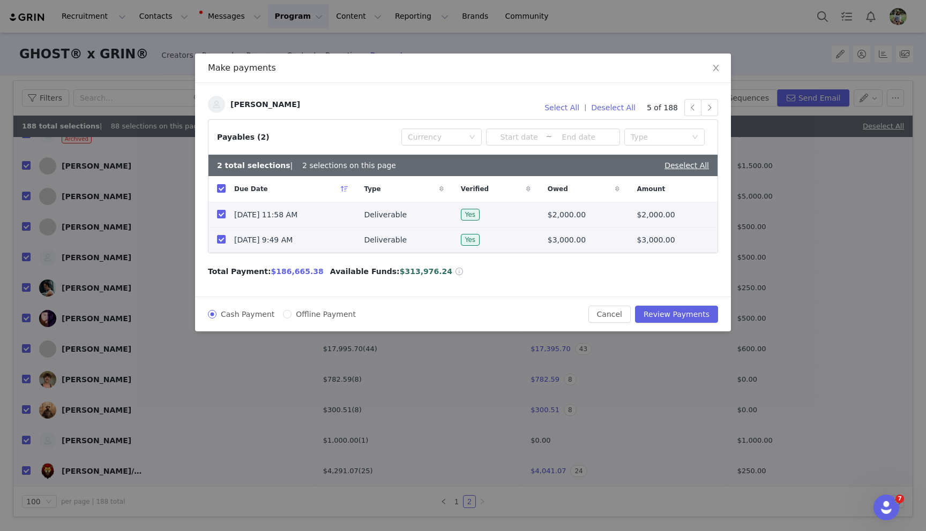
click at [220, 217] on input "checkbox" at bounding box center [221, 214] width 9 height 9
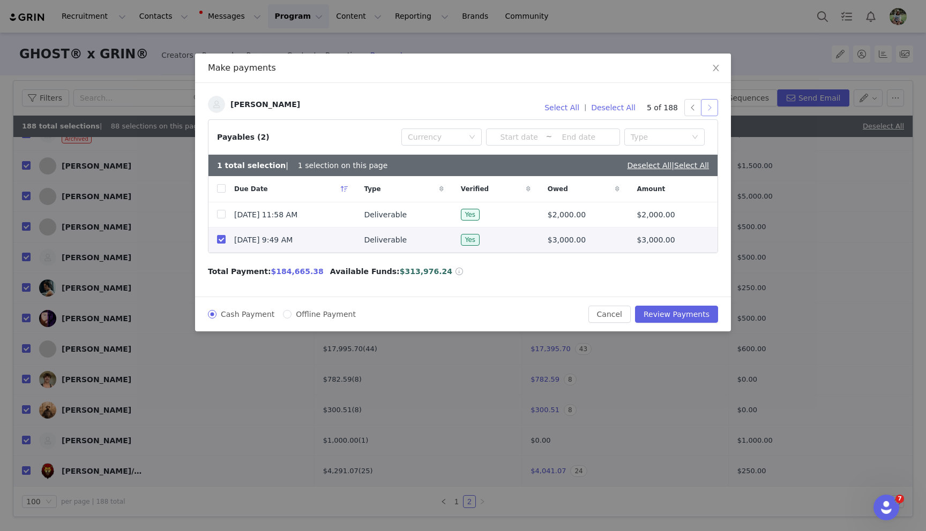
click at [706, 112] on button "button" at bounding box center [709, 107] width 17 height 17
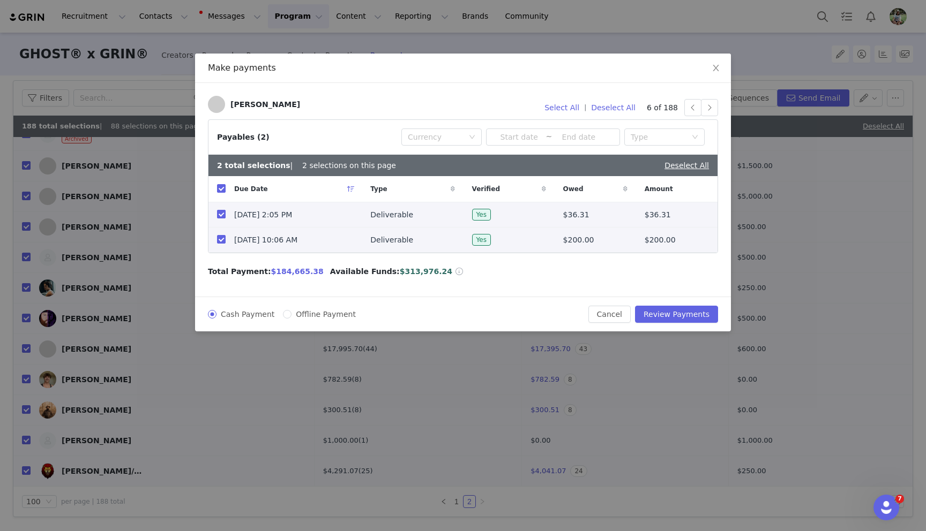
click at [219, 216] on input "checkbox" at bounding box center [221, 214] width 9 height 9
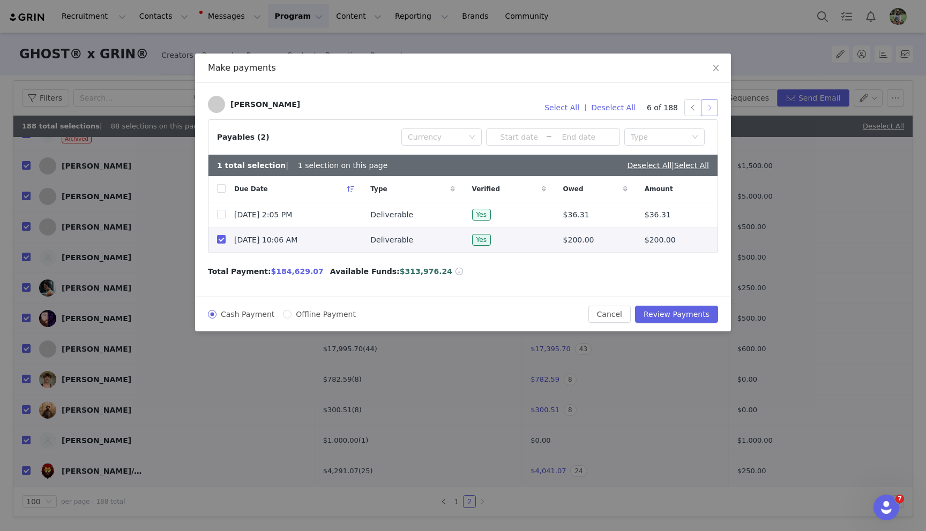
click at [712, 111] on button "button" at bounding box center [709, 107] width 17 height 17
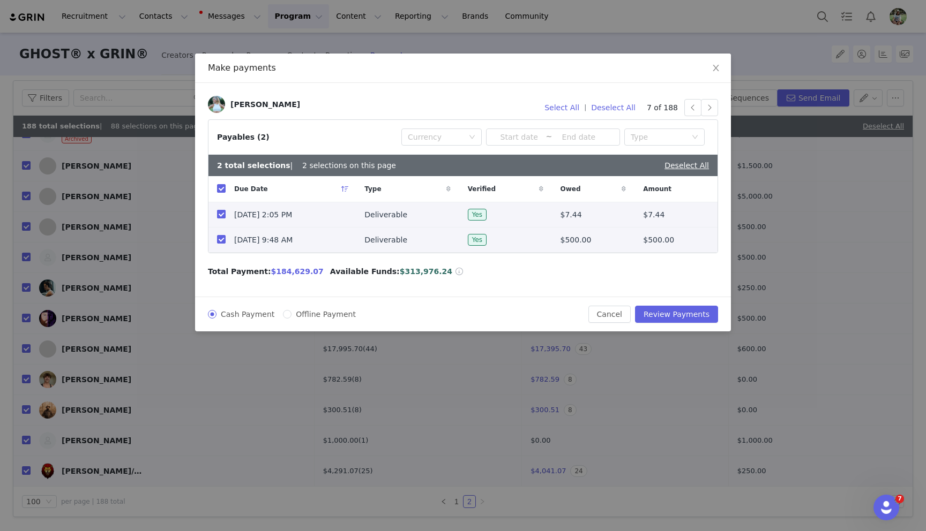
click at [220, 215] on input "checkbox" at bounding box center [221, 214] width 9 height 9
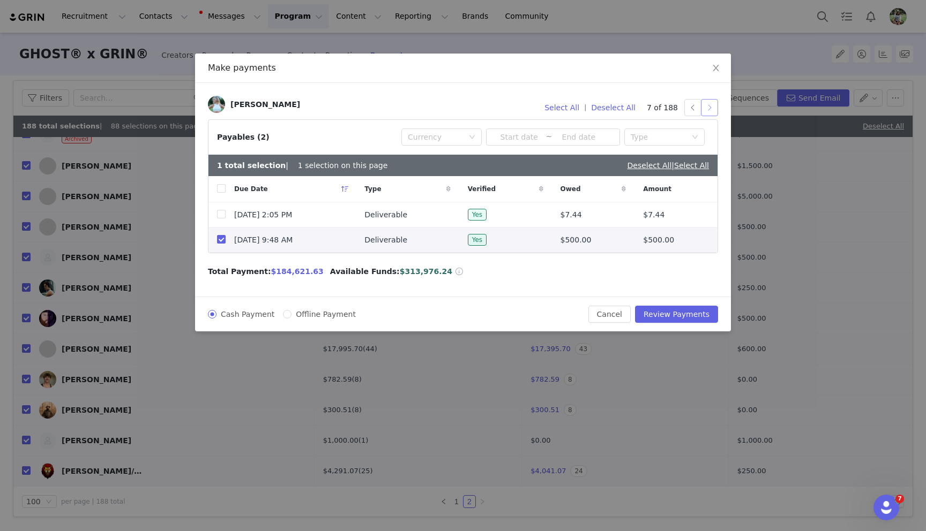
click at [710, 109] on button "button" at bounding box center [709, 107] width 17 height 17
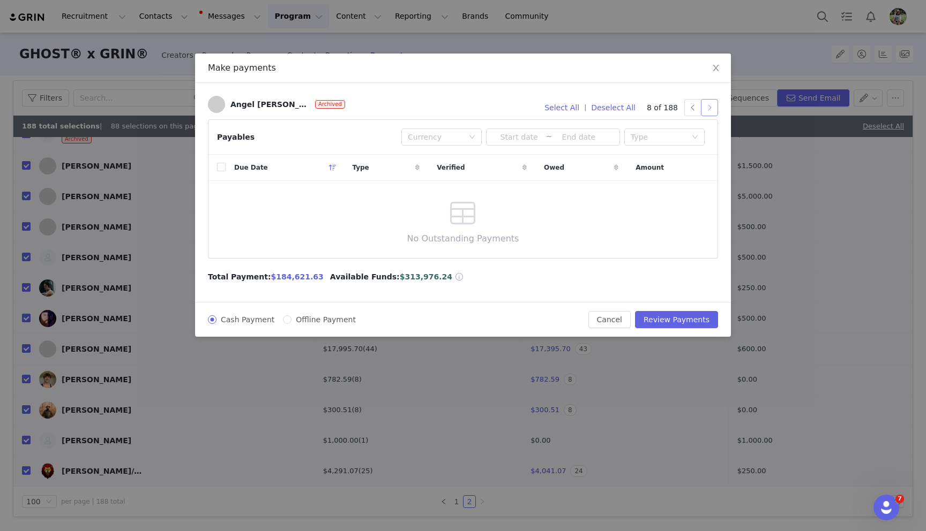
click at [704, 106] on button "button" at bounding box center [709, 107] width 17 height 17
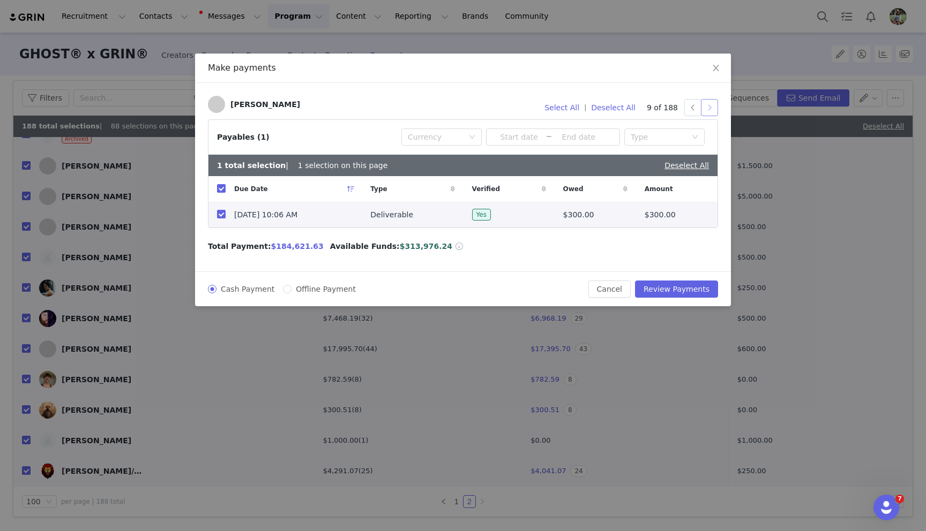
click at [708, 107] on button "button" at bounding box center [709, 107] width 17 height 17
click at [221, 213] on input "checkbox" at bounding box center [221, 214] width 9 height 9
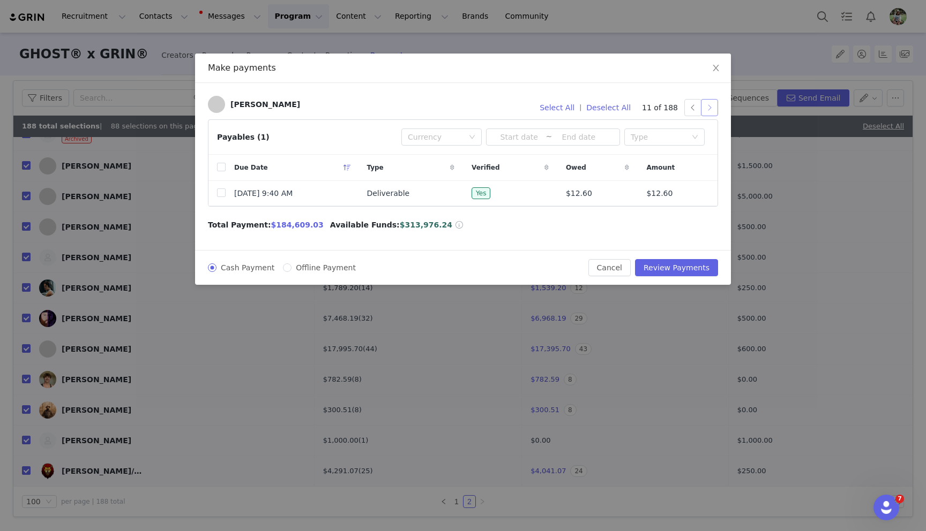
click at [713, 107] on button "button" at bounding box center [709, 107] width 17 height 17
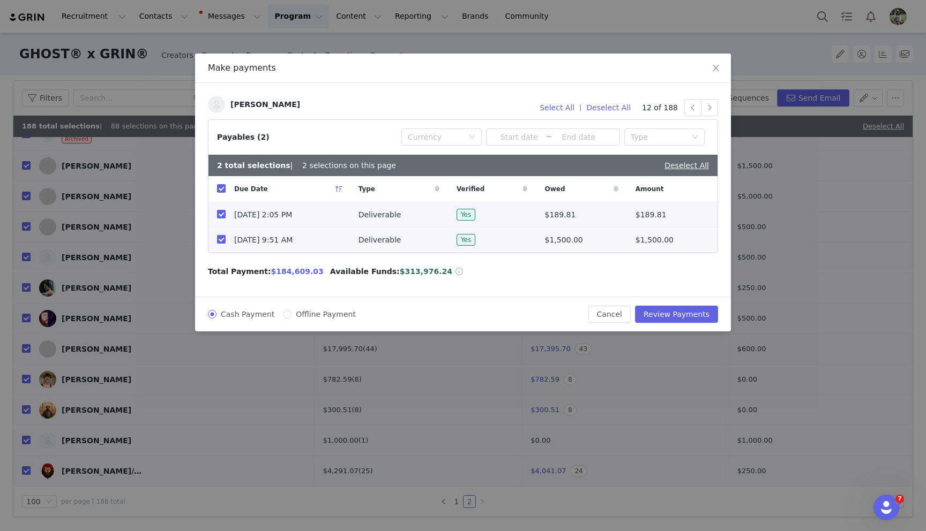
click at [221, 216] on input "checkbox" at bounding box center [221, 214] width 9 height 9
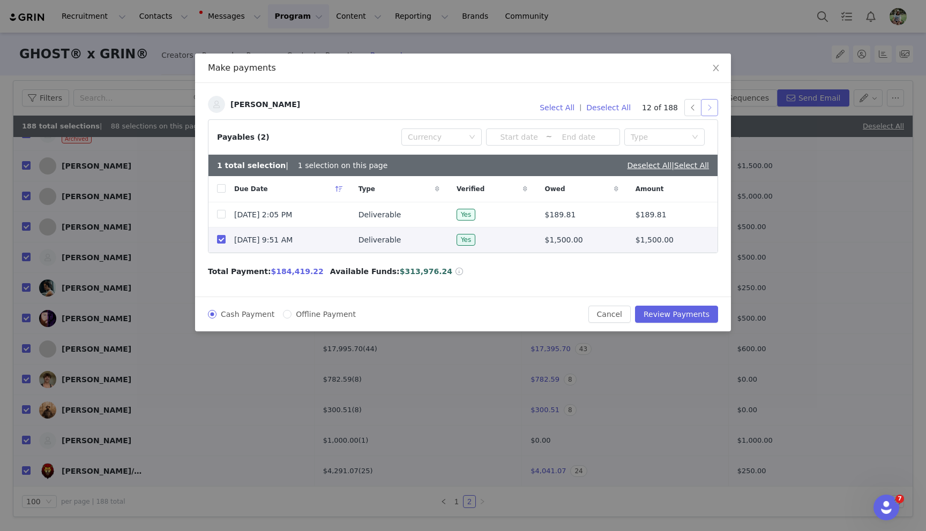
click at [709, 110] on button "button" at bounding box center [709, 107] width 17 height 17
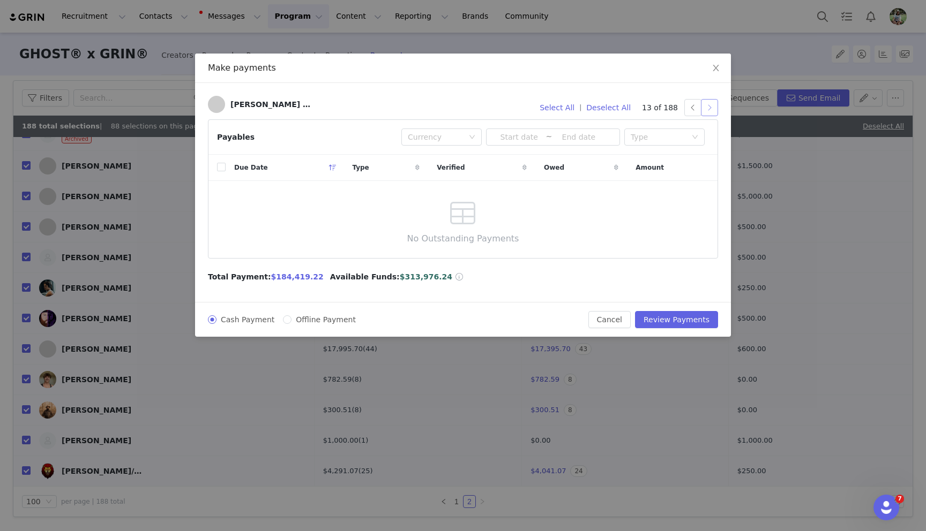
click at [709, 110] on button "button" at bounding box center [709, 107] width 17 height 17
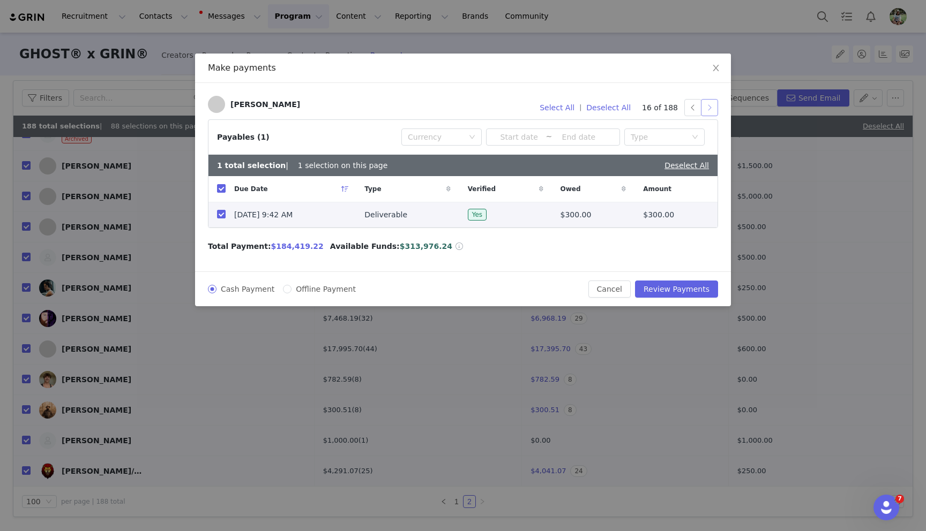
click at [709, 104] on button "button" at bounding box center [709, 107] width 17 height 17
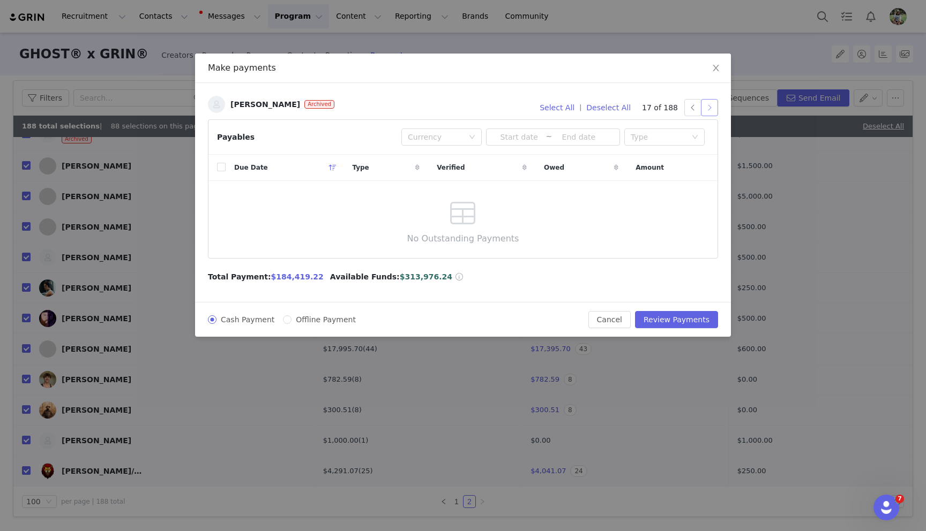
click at [709, 104] on button "button" at bounding box center [709, 107] width 17 height 17
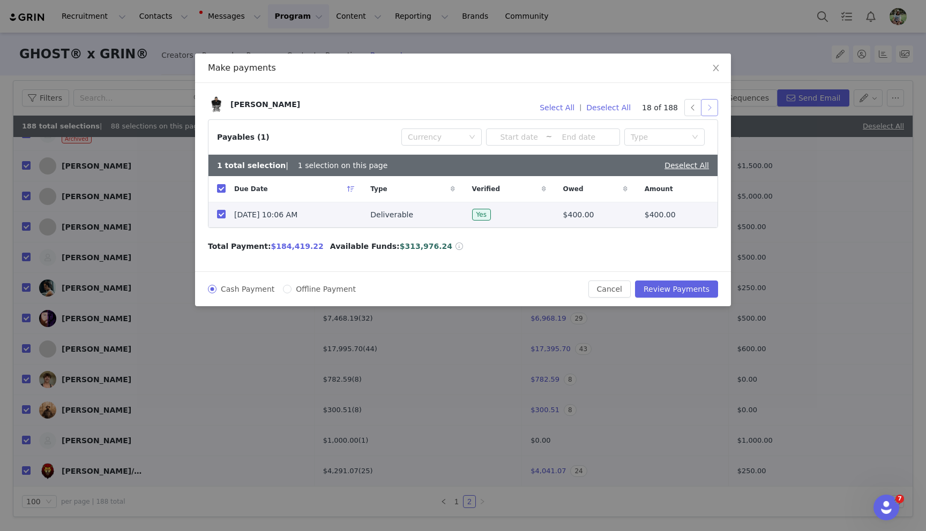
click at [709, 104] on button "button" at bounding box center [709, 107] width 17 height 17
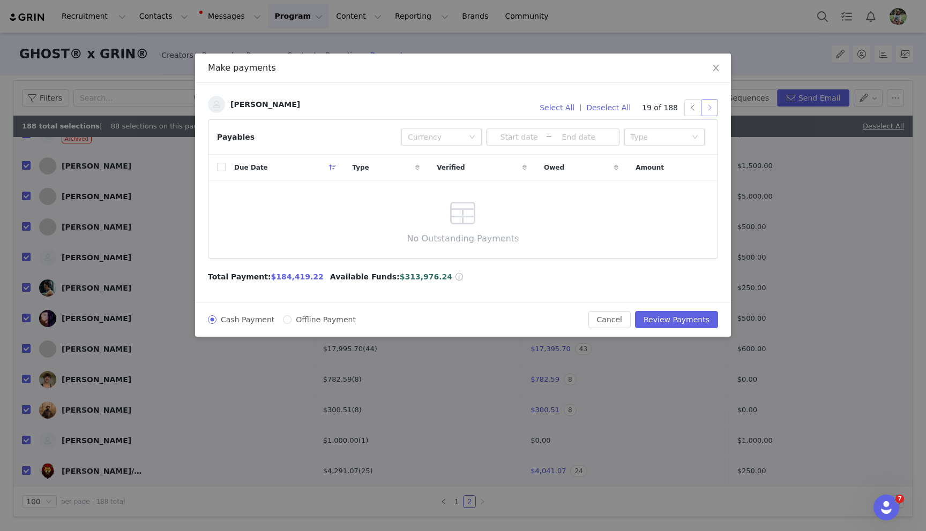
click at [709, 104] on button "button" at bounding box center [709, 107] width 17 height 17
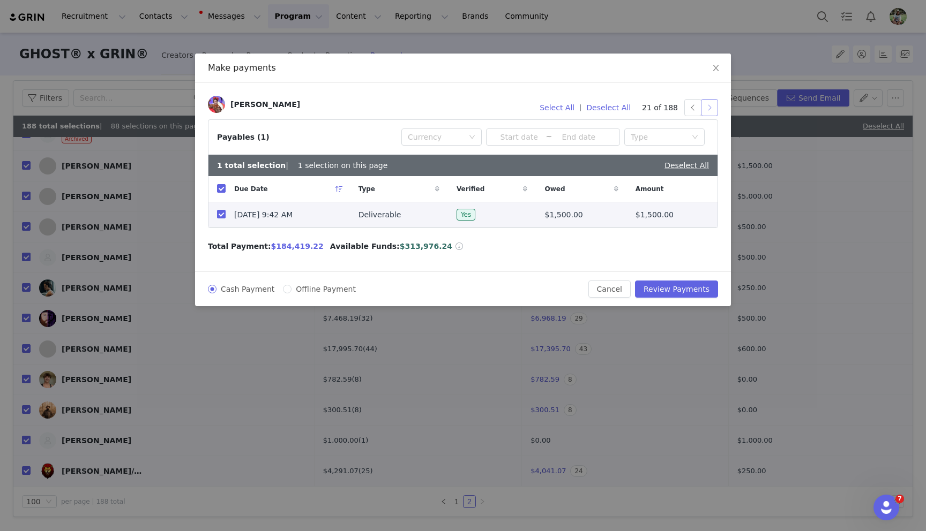
click at [709, 104] on button "button" at bounding box center [709, 107] width 17 height 17
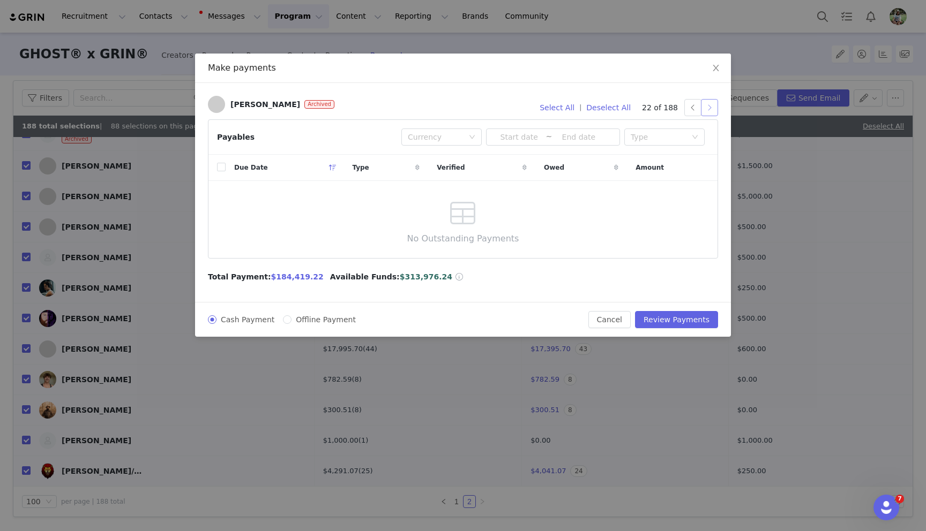
click at [709, 104] on button "button" at bounding box center [709, 107] width 17 height 17
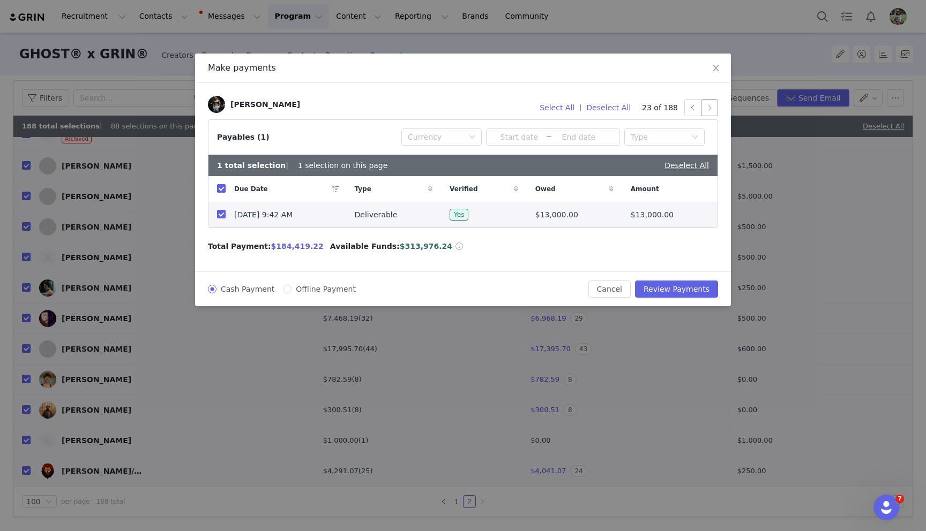
click at [709, 104] on button "button" at bounding box center [709, 107] width 17 height 17
click at [221, 216] on input "checkbox" at bounding box center [221, 214] width 9 height 9
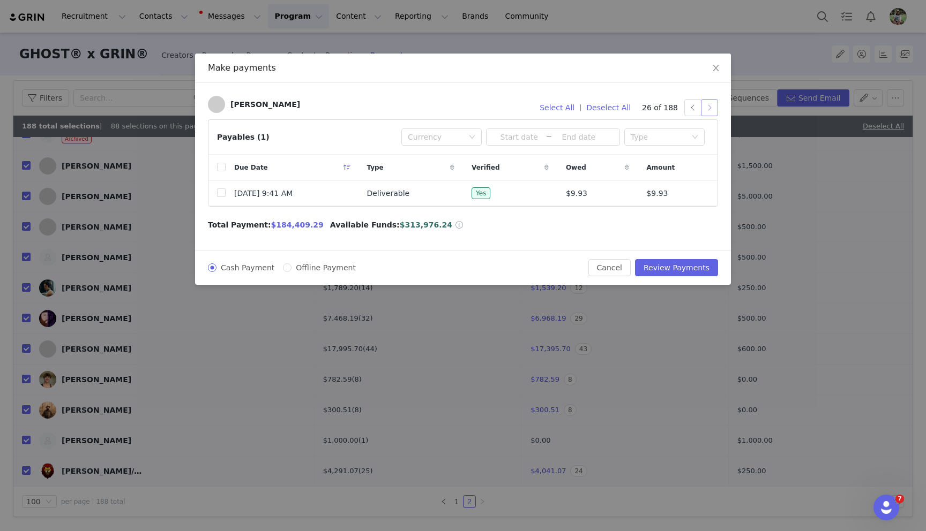
click at [708, 108] on button "button" at bounding box center [709, 107] width 17 height 17
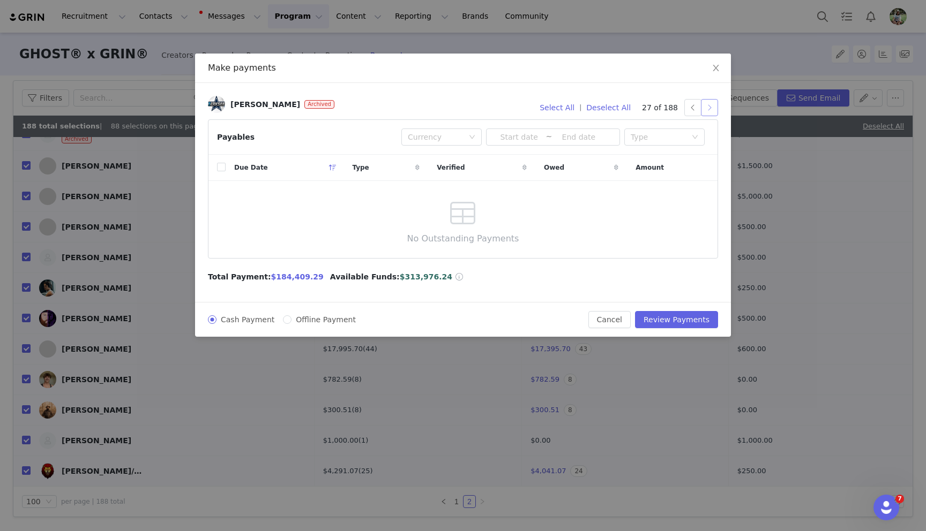
click at [709, 108] on button "button" at bounding box center [709, 107] width 17 height 17
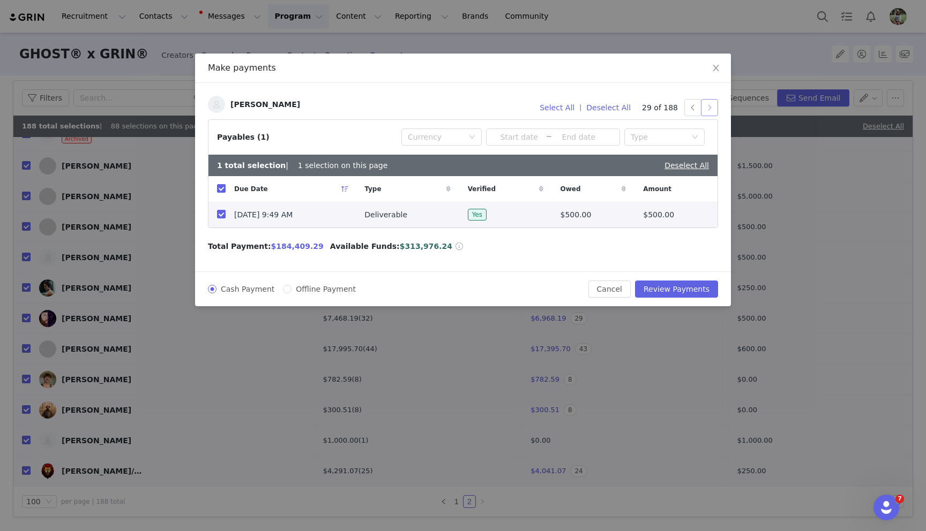
click at [709, 108] on button "button" at bounding box center [709, 107] width 17 height 17
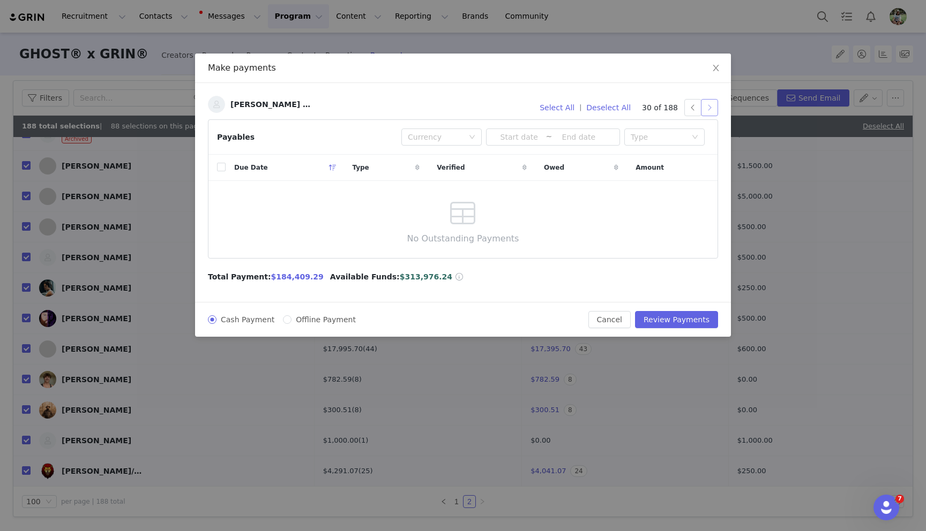
click at [709, 108] on button "button" at bounding box center [709, 107] width 17 height 17
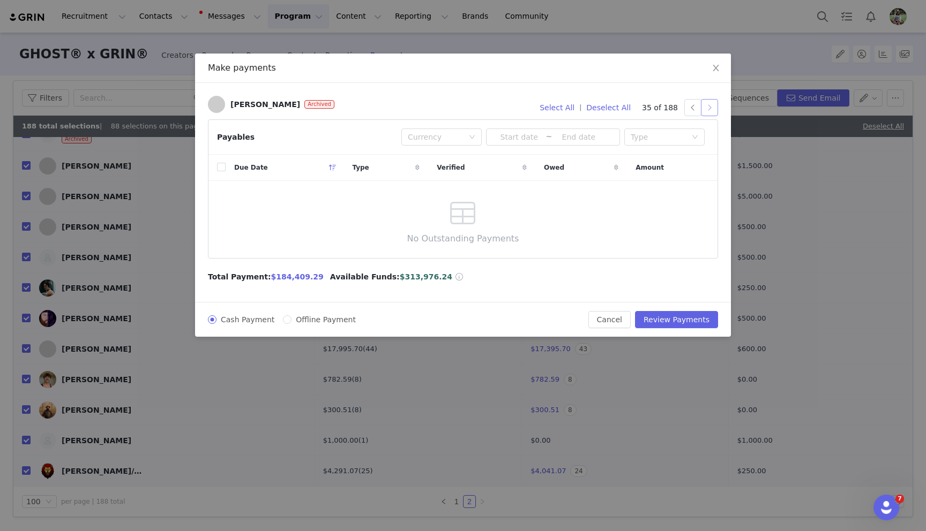
click at [709, 108] on button "button" at bounding box center [709, 107] width 17 height 17
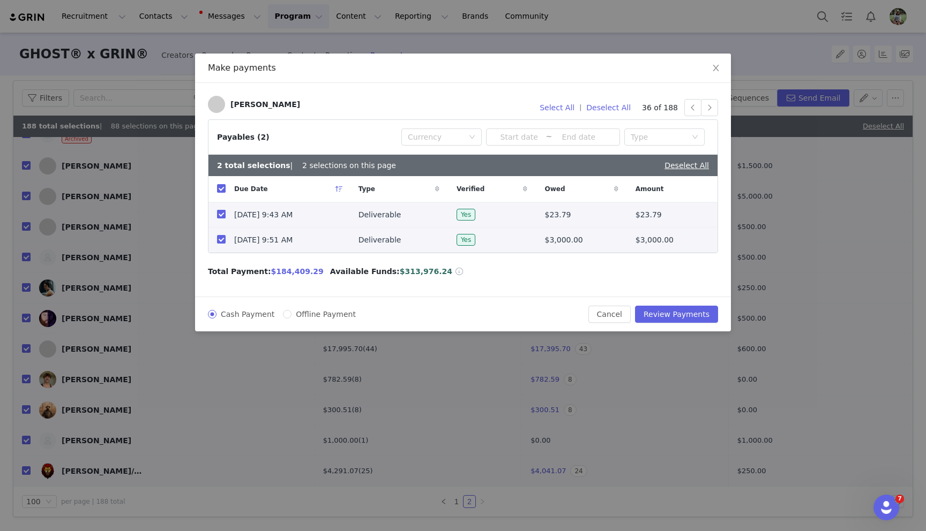
click at [221, 213] on input "checkbox" at bounding box center [221, 214] width 9 height 9
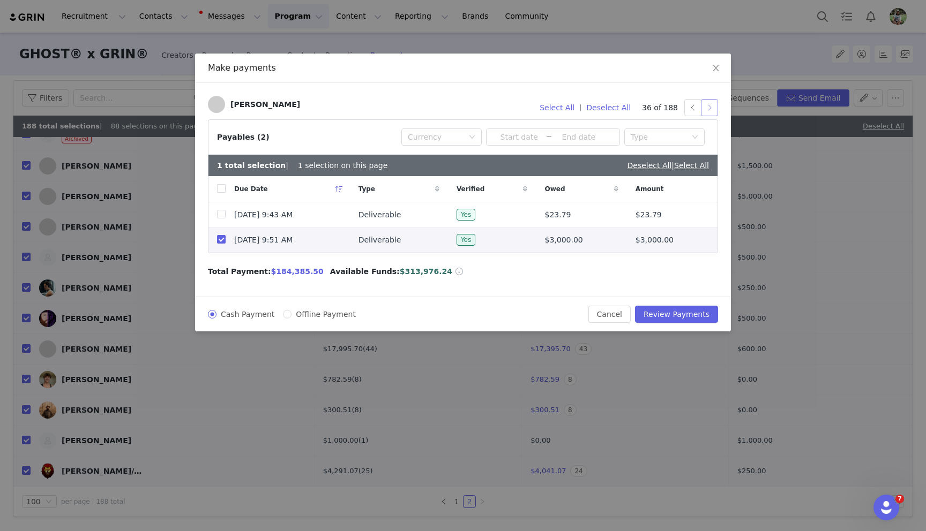
click at [711, 104] on button "button" at bounding box center [709, 107] width 17 height 17
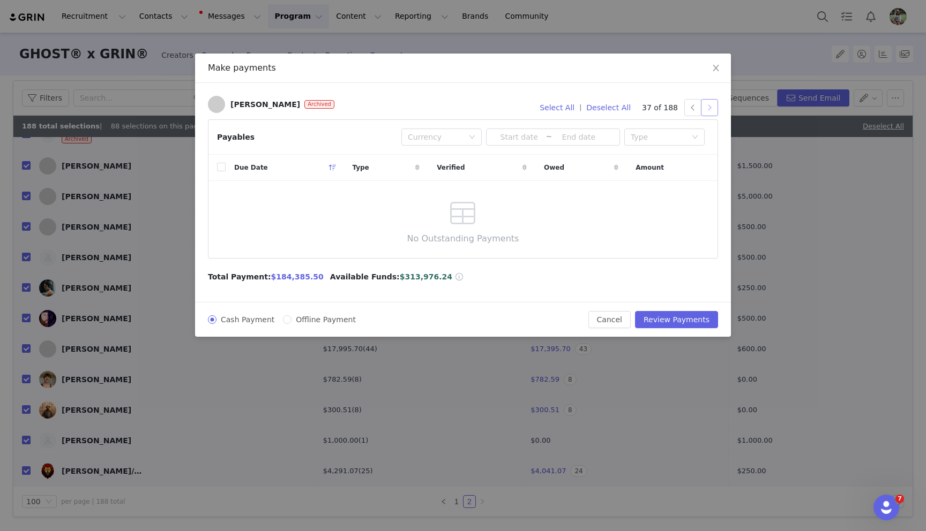
click at [711, 106] on button "button" at bounding box center [709, 107] width 17 height 17
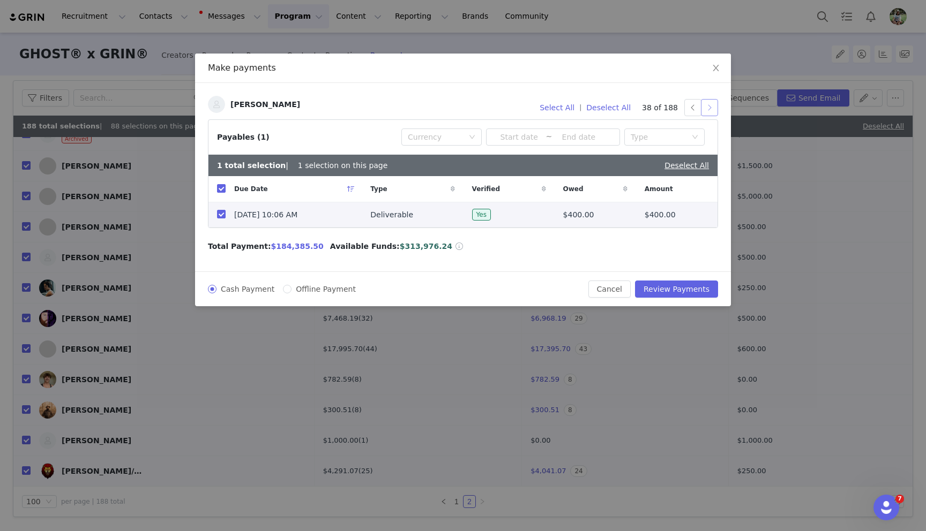
click at [711, 106] on button "button" at bounding box center [709, 107] width 17 height 17
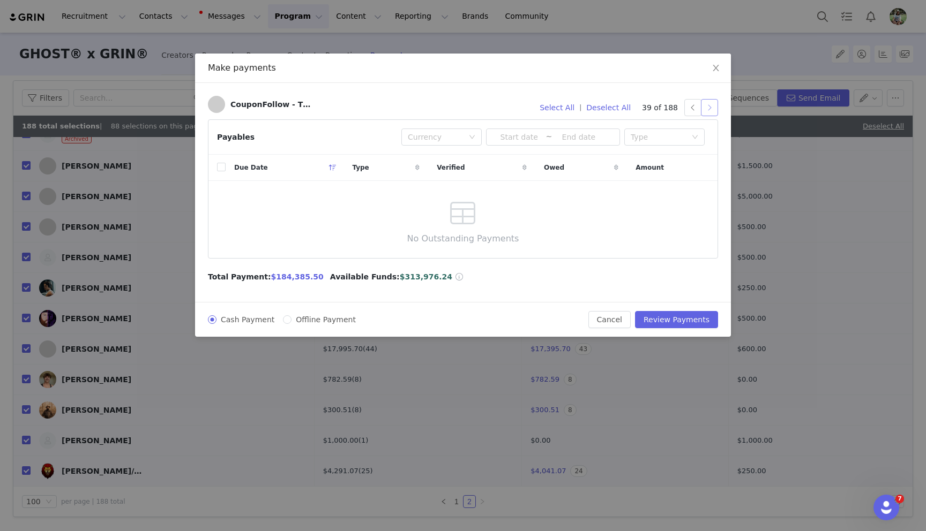
click at [711, 106] on button "button" at bounding box center [709, 107] width 17 height 17
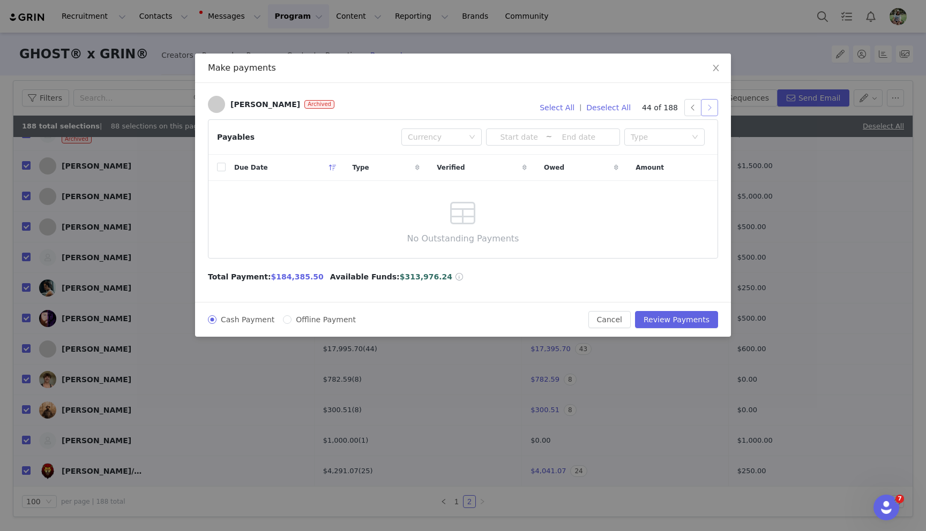
click at [711, 106] on button "button" at bounding box center [709, 107] width 17 height 17
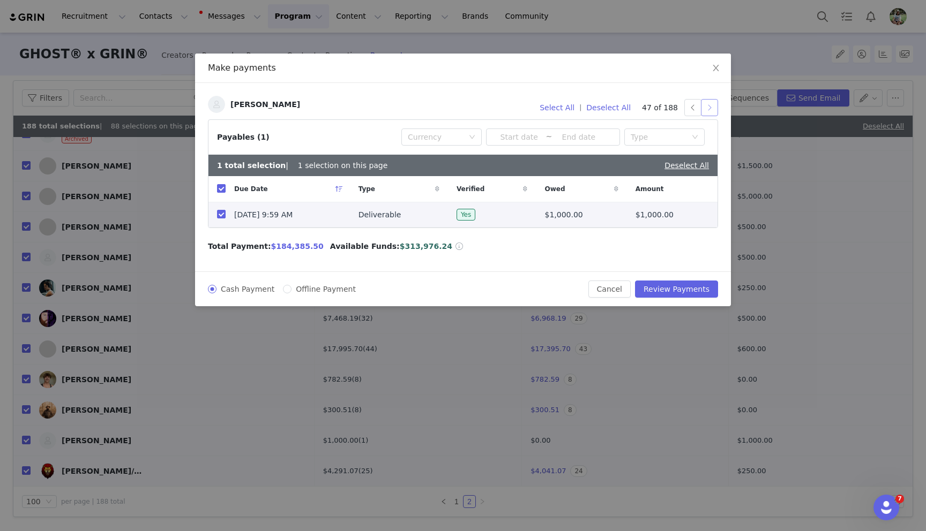
click at [711, 106] on button "button" at bounding box center [709, 107] width 17 height 17
drag, startPoint x: 694, startPoint y: 105, endPoint x: 702, endPoint y: 105, distance: 7.5
click at [695, 105] on button "button" at bounding box center [692, 107] width 17 height 17
click at [709, 106] on button "button" at bounding box center [709, 107] width 17 height 17
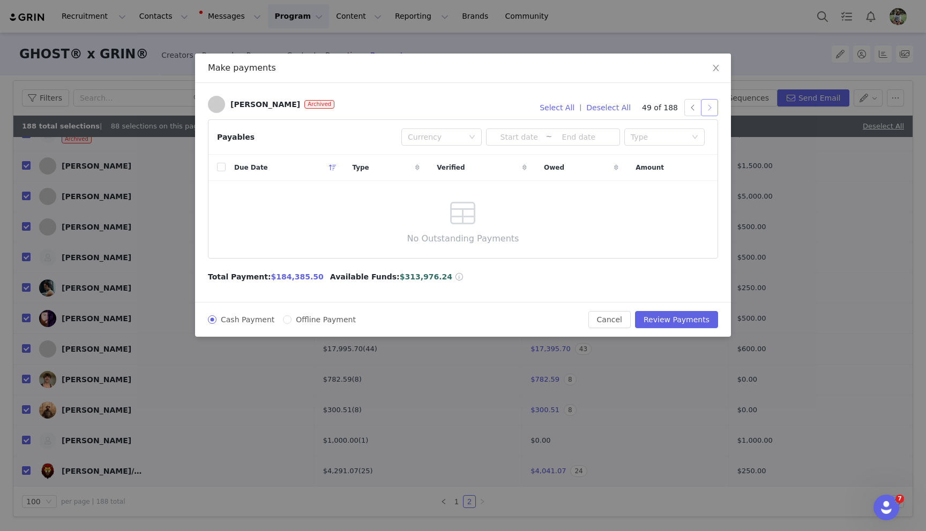
click at [709, 106] on button "button" at bounding box center [709, 107] width 17 height 17
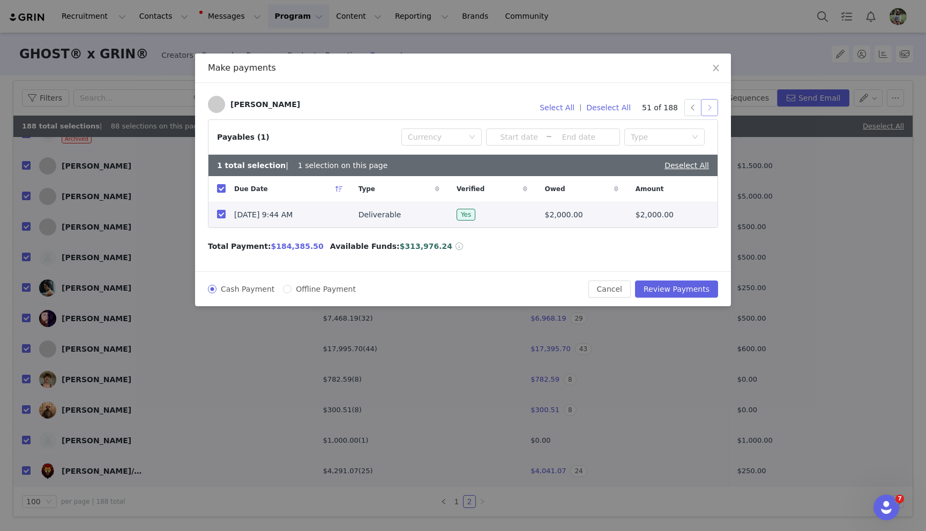
click at [709, 106] on button "button" at bounding box center [709, 107] width 17 height 17
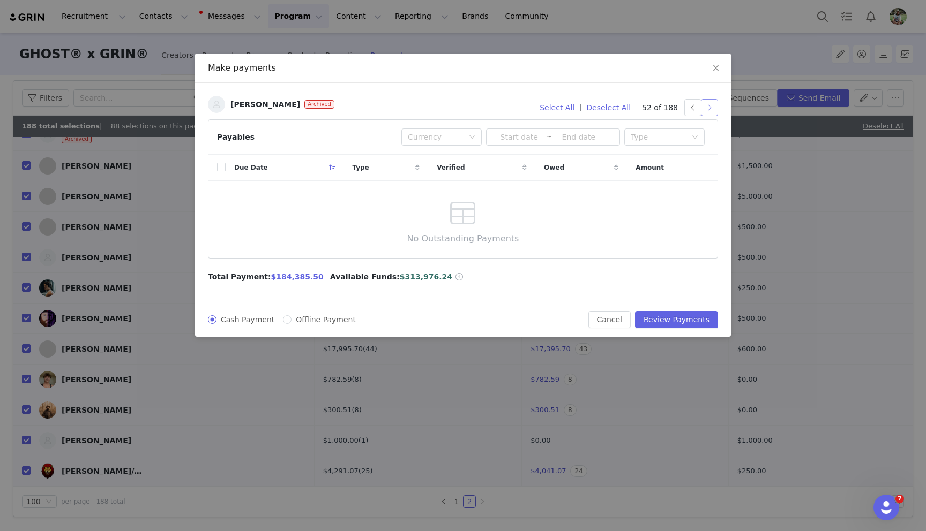
click at [709, 106] on button "button" at bounding box center [709, 107] width 17 height 17
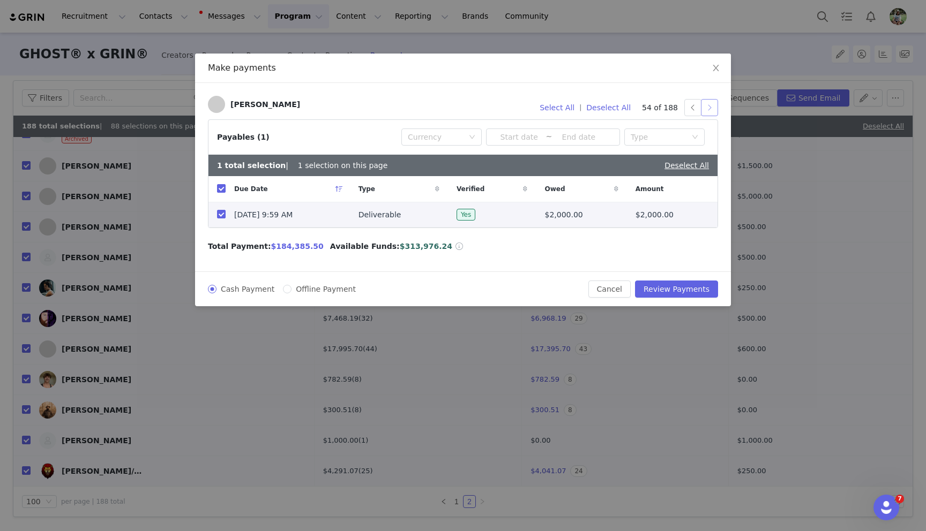
click at [709, 106] on button "button" at bounding box center [709, 107] width 17 height 17
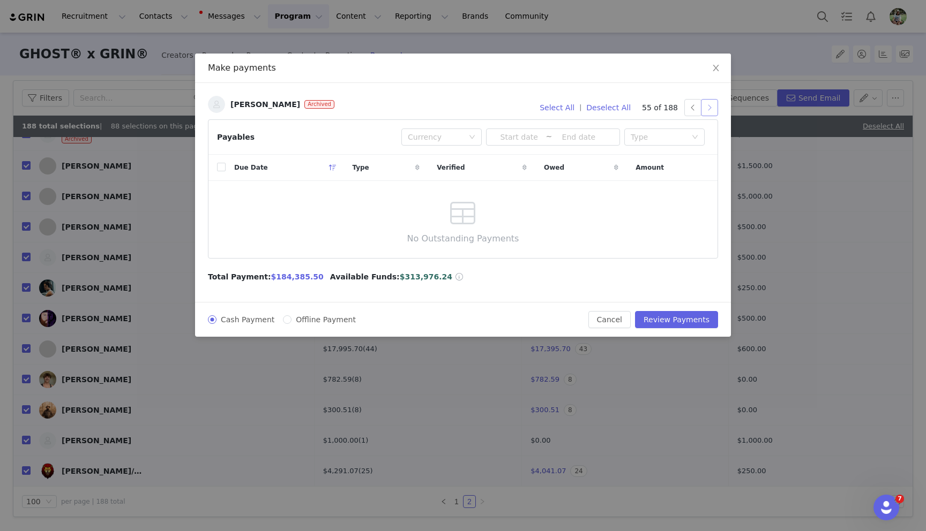
click at [709, 106] on button "button" at bounding box center [709, 107] width 17 height 17
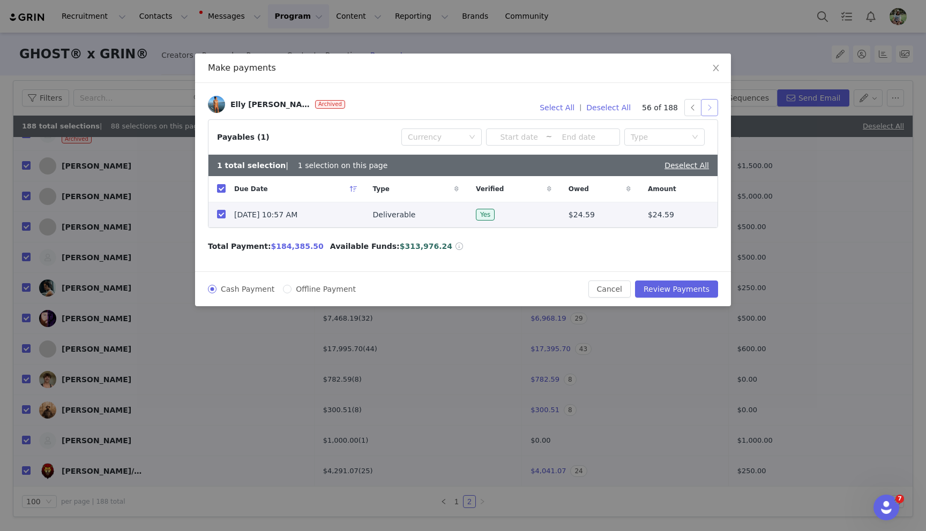
click at [709, 106] on button "button" at bounding box center [709, 107] width 17 height 17
click at [690, 105] on button "button" at bounding box center [692, 107] width 17 height 17
click at [219, 214] on input "checkbox" at bounding box center [221, 214] width 9 height 9
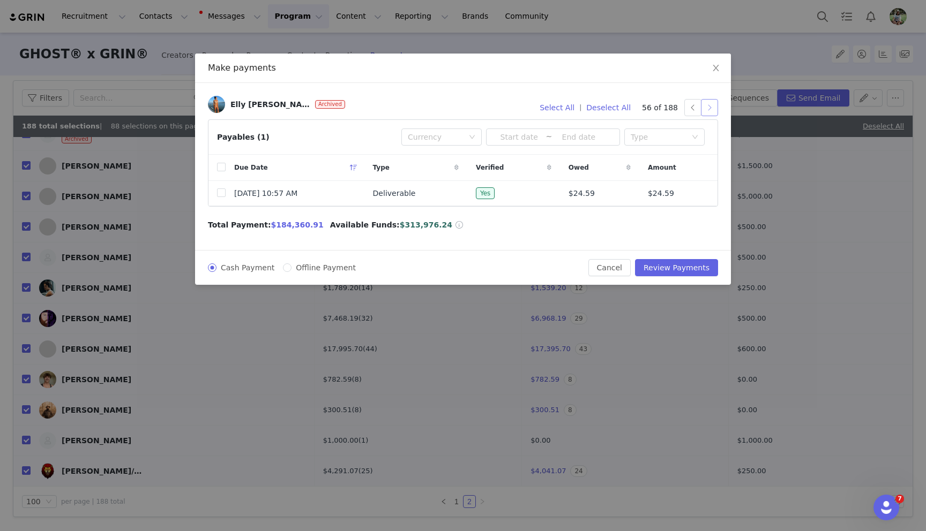
click at [711, 111] on button "button" at bounding box center [709, 107] width 17 height 17
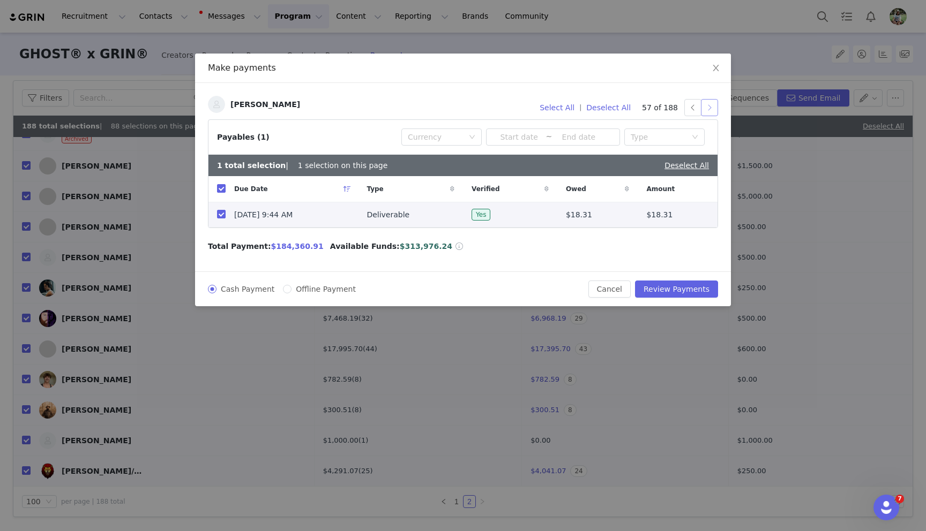
click at [711, 111] on button "button" at bounding box center [709, 107] width 17 height 17
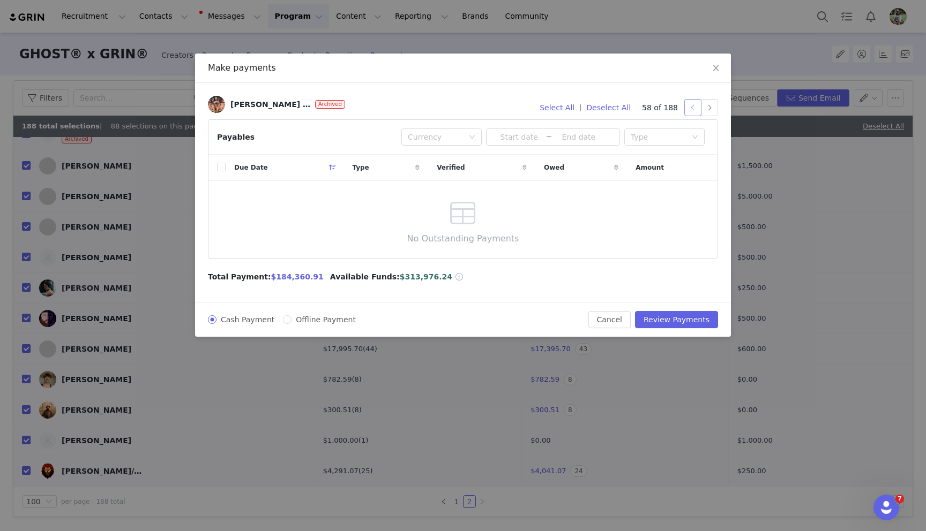
click at [691, 107] on button "button" at bounding box center [692, 107] width 17 height 17
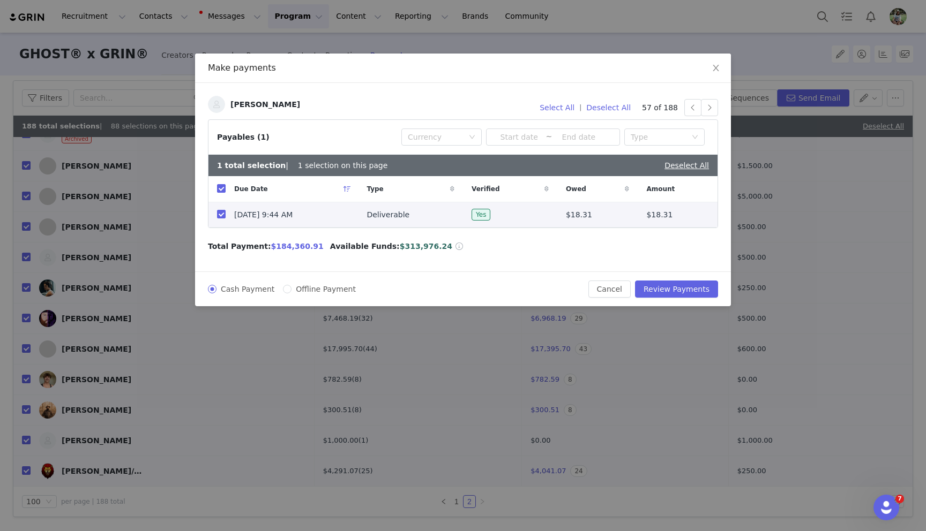
click at [222, 215] on input "checkbox" at bounding box center [221, 214] width 9 height 9
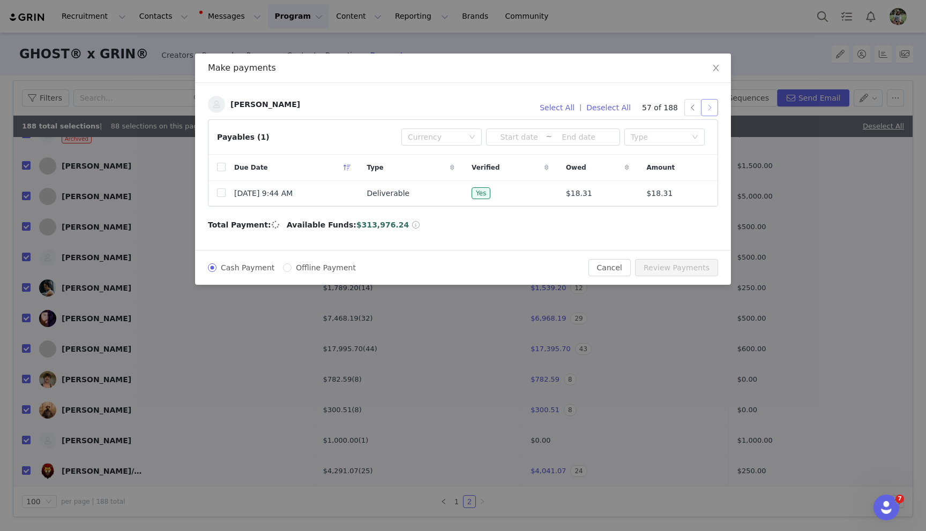
click at [709, 110] on button "button" at bounding box center [709, 107] width 17 height 17
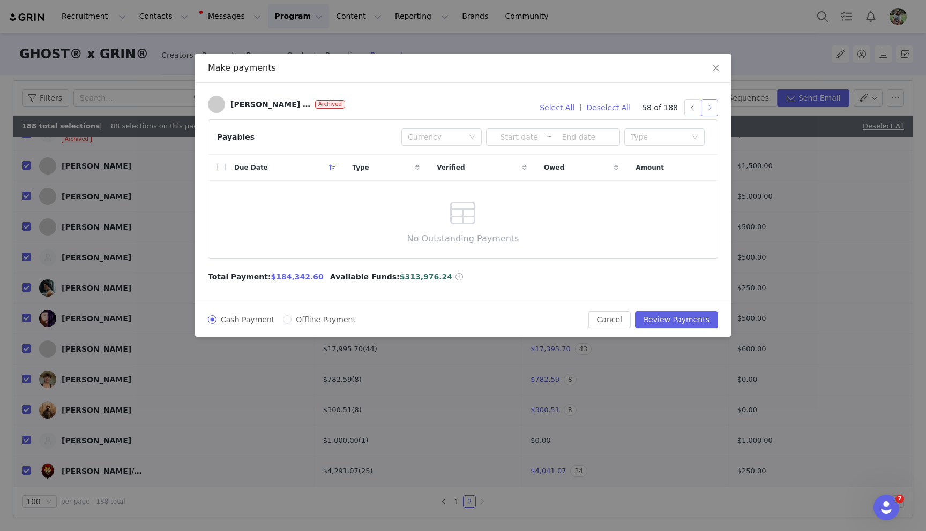
click at [709, 110] on button "button" at bounding box center [709, 107] width 17 height 17
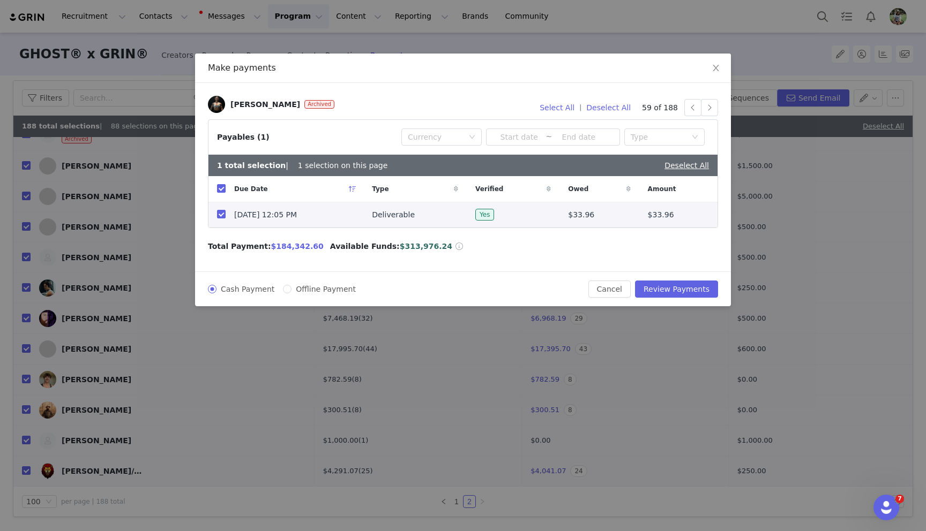
click at [217, 214] on input "checkbox" at bounding box center [221, 214] width 9 height 9
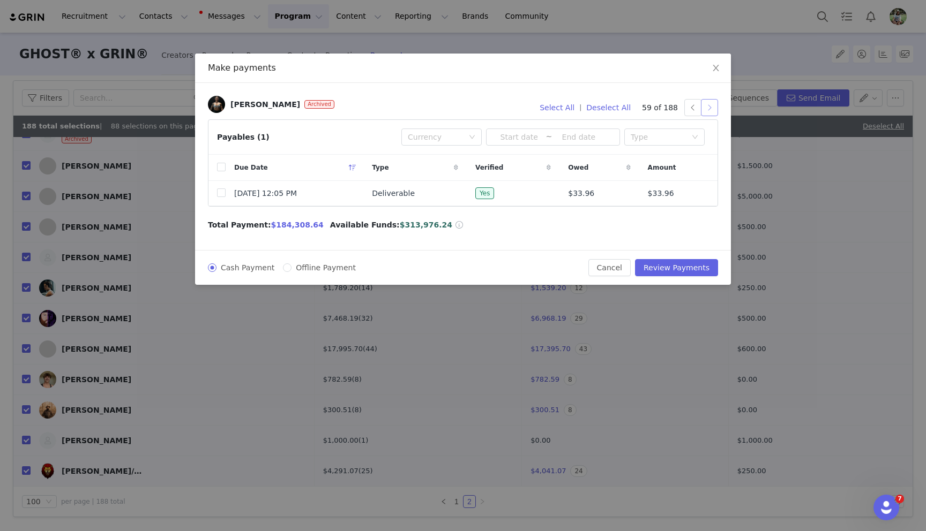
click at [709, 112] on button "button" at bounding box center [709, 107] width 17 height 17
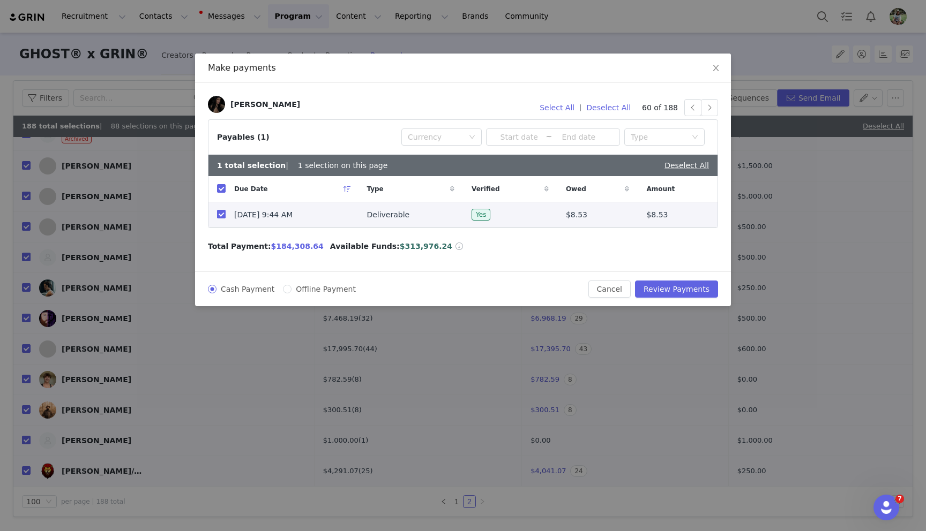
click at [223, 214] on input "checkbox" at bounding box center [221, 214] width 9 height 9
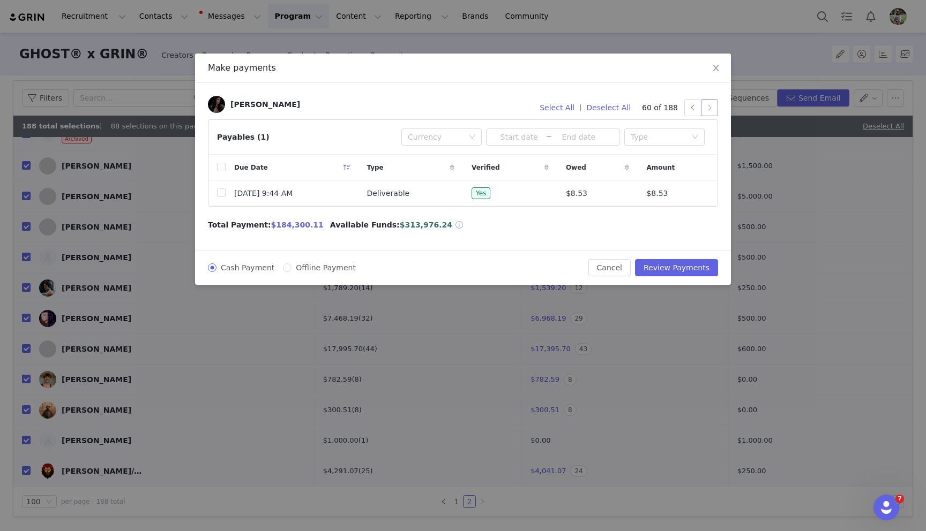
click at [708, 109] on button "button" at bounding box center [709, 107] width 17 height 17
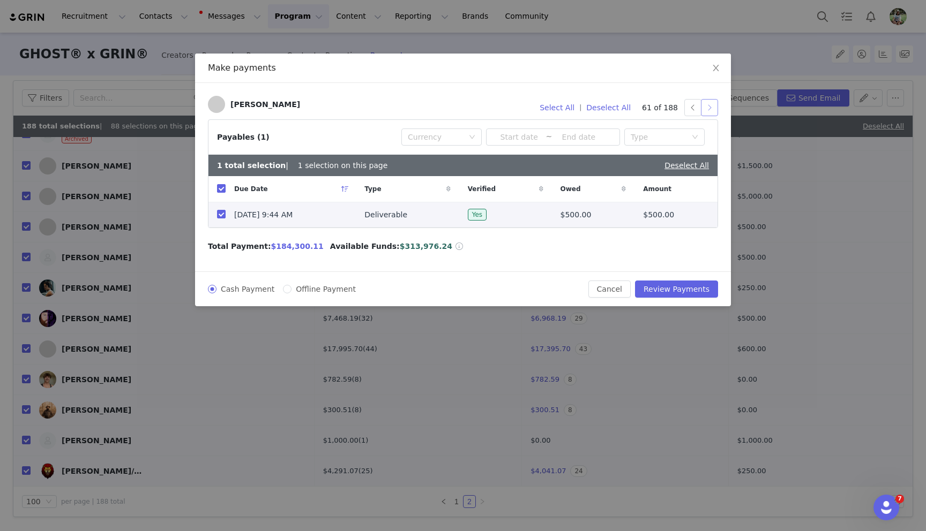
click at [710, 109] on button "button" at bounding box center [709, 107] width 17 height 17
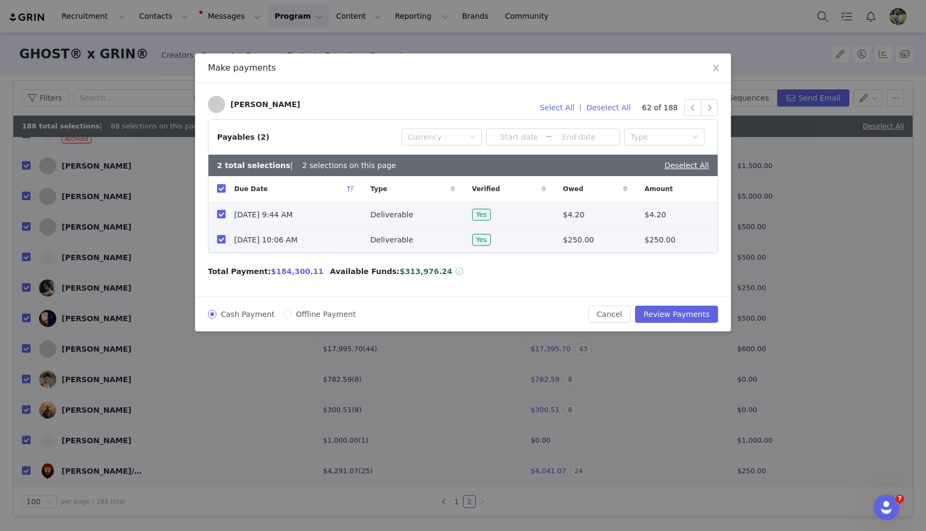
click at [219, 214] on input "checkbox" at bounding box center [221, 214] width 9 height 9
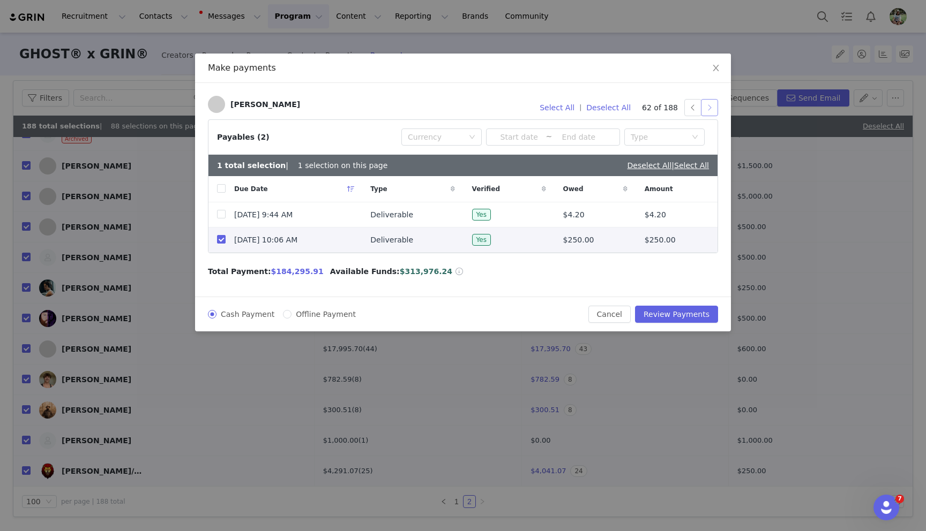
click at [719, 109] on div "[PERSON_NAME] Select All | Deselect All 62 of 188 Payables (2) Currency ~ Type …" at bounding box center [463, 190] width 536 height 214
click at [708, 108] on button "button" at bounding box center [709, 107] width 17 height 17
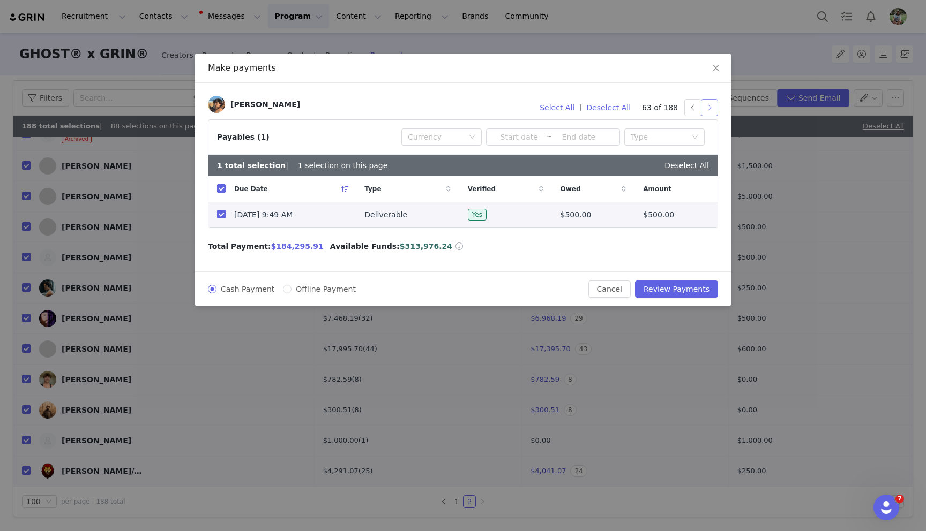
click at [708, 108] on button "button" at bounding box center [709, 107] width 17 height 17
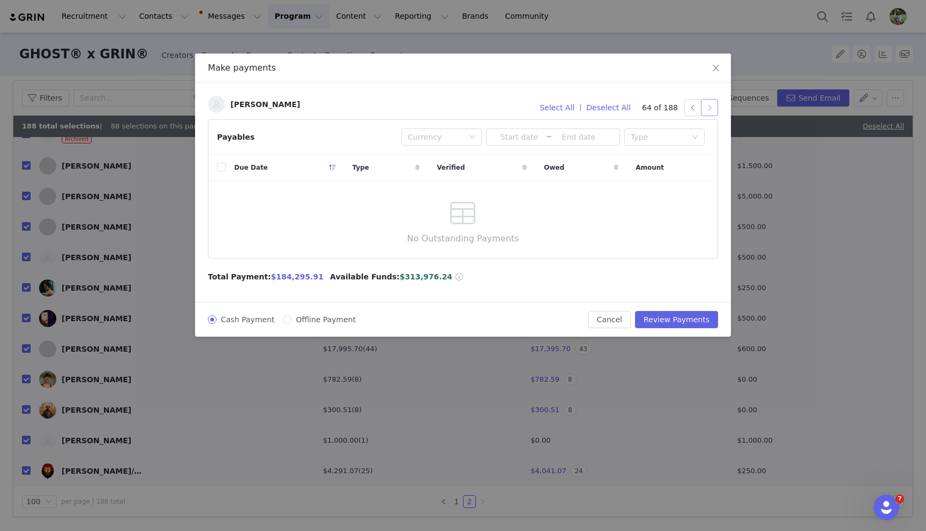
click at [708, 108] on button "button" at bounding box center [709, 107] width 17 height 17
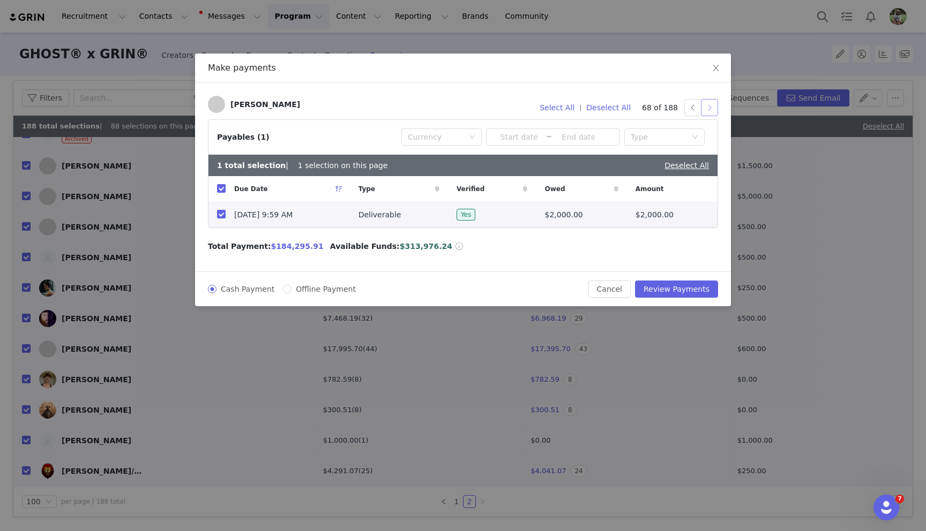
click at [708, 108] on button "button" at bounding box center [709, 107] width 17 height 17
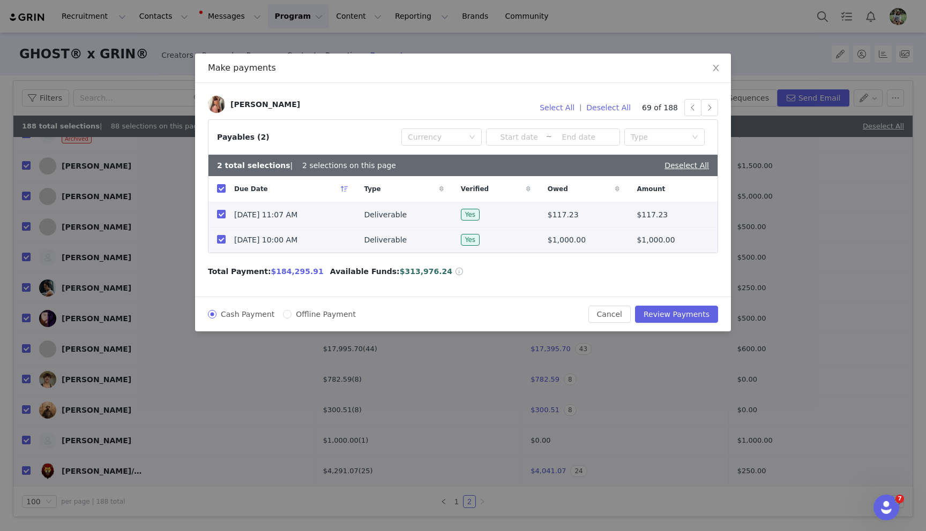
click at [217, 215] on input "checkbox" at bounding box center [221, 214] width 9 height 9
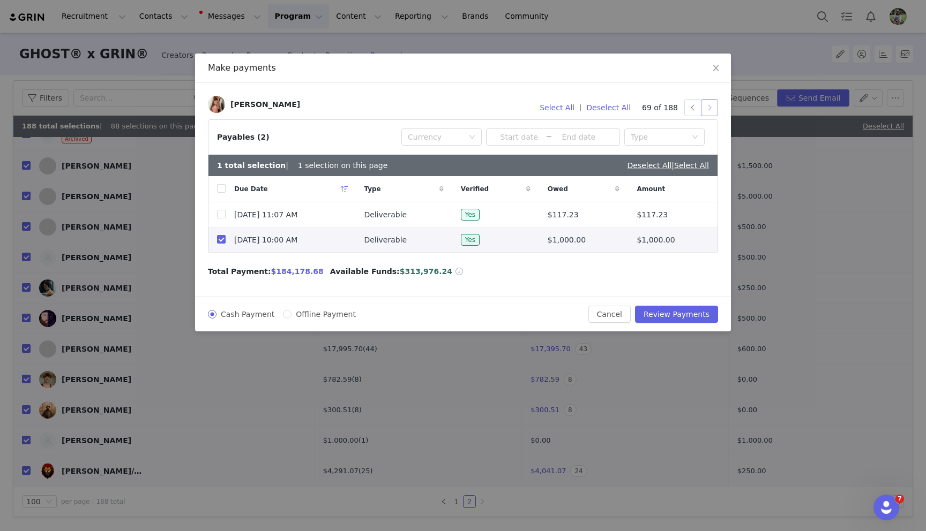
click at [708, 111] on button "button" at bounding box center [709, 107] width 17 height 17
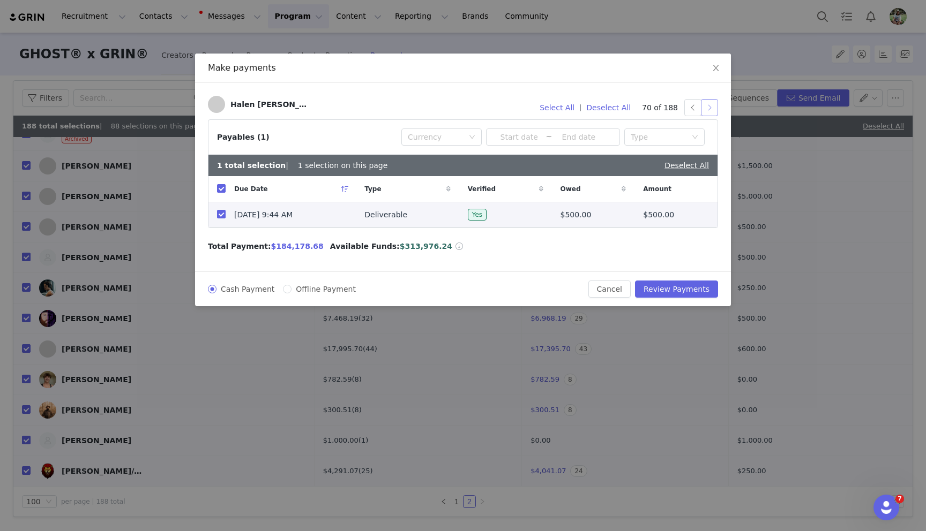
click at [708, 111] on button "button" at bounding box center [709, 107] width 17 height 17
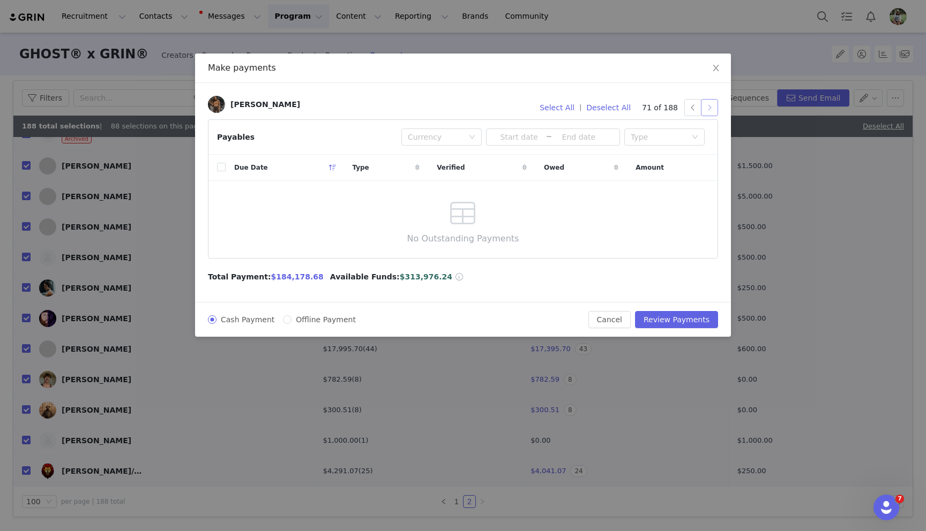
click at [708, 111] on button "button" at bounding box center [709, 107] width 17 height 17
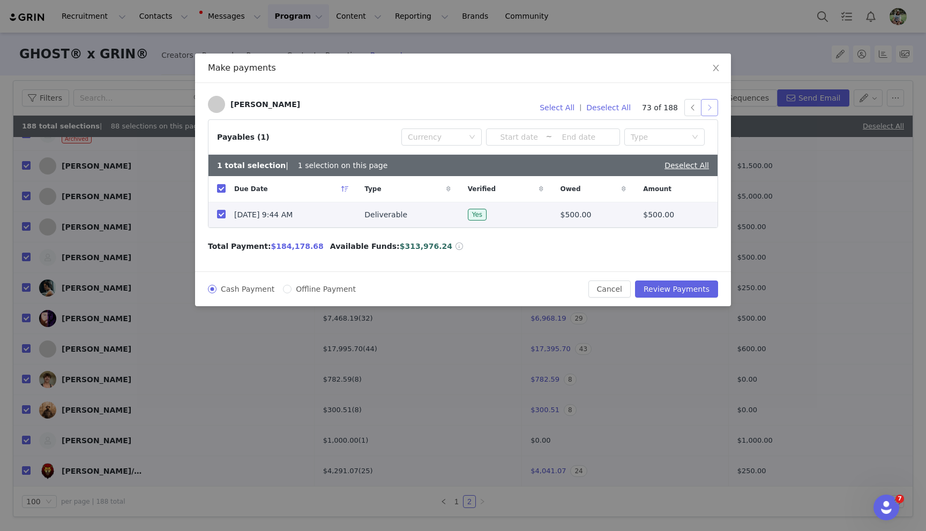
click at [708, 111] on button "button" at bounding box center [709, 107] width 17 height 17
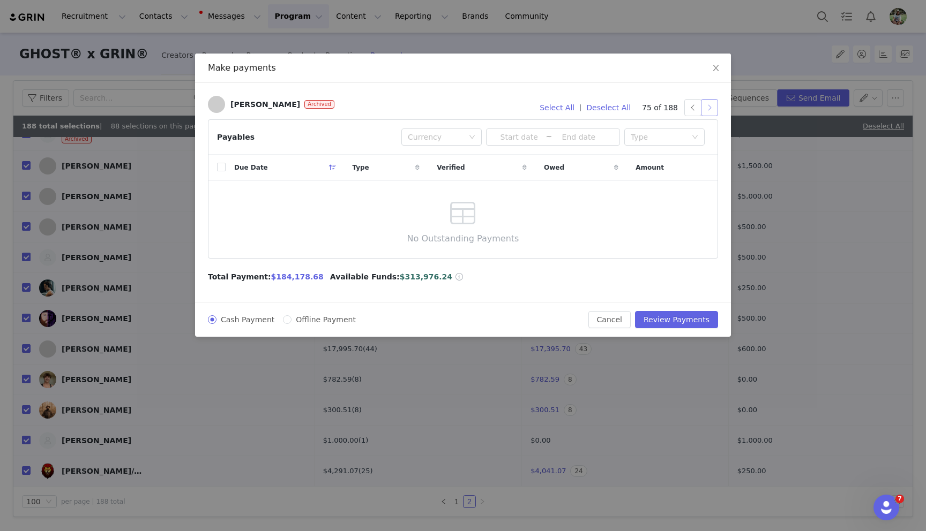
click at [708, 111] on button "button" at bounding box center [709, 107] width 17 height 17
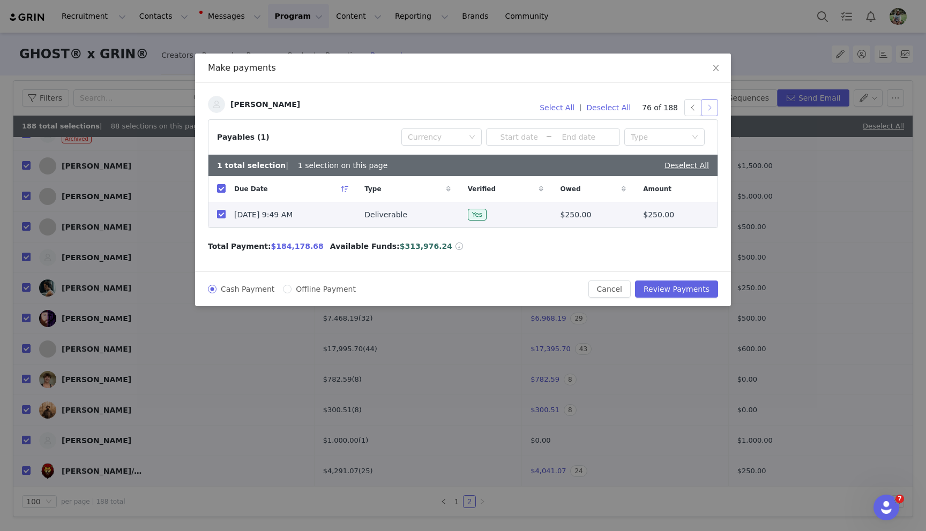
click at [708, 111] on button "button" at bounding box center [709, 107] width 17 height 17
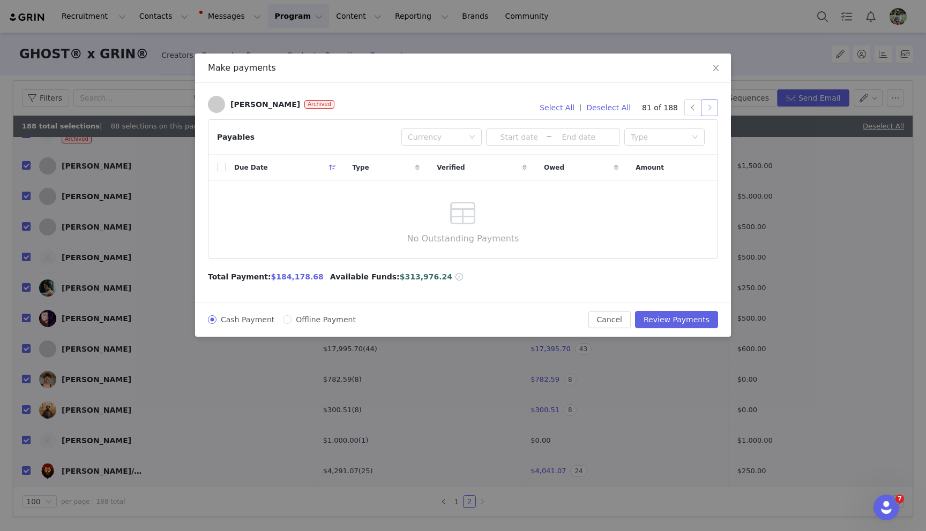
click at [708, 111] on button "button" at bounding box center [709, 107] width 17 height 17
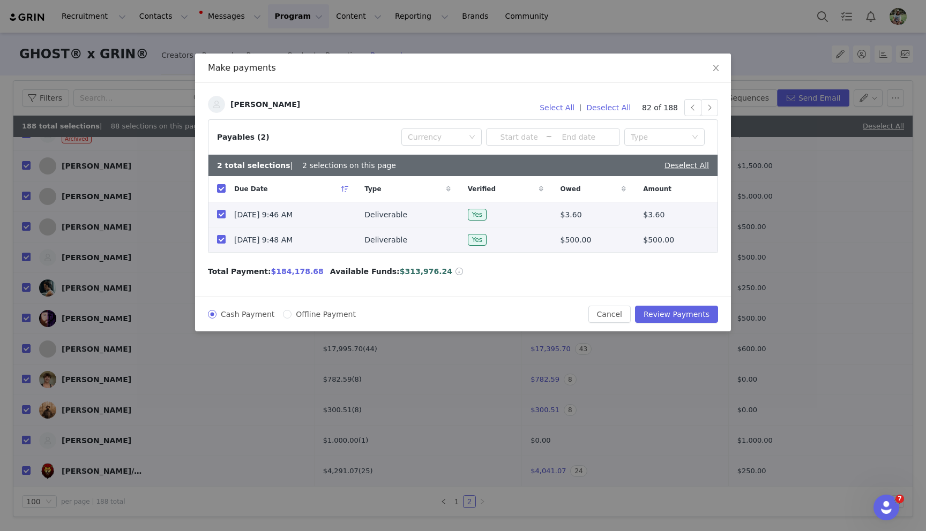
drag, startPoint x: 219, startPoint y: 213, endPoint x: 258, endPoint y: 196, distance: 43.2
click at [219, 213] on input "checkbox" at bounding box center [221, 214] width 9 height 9
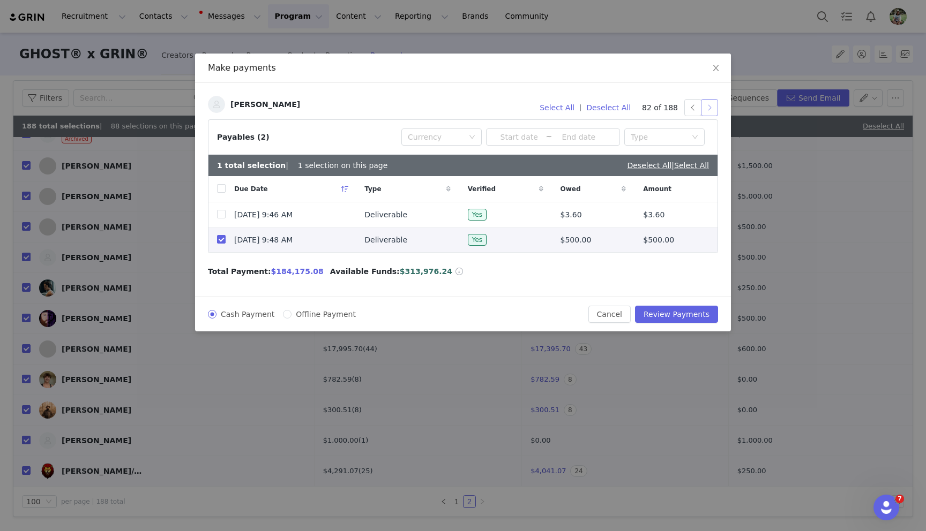
click at [708, 109] on button "button" at bounding box center [709, 107] width 17 height 17
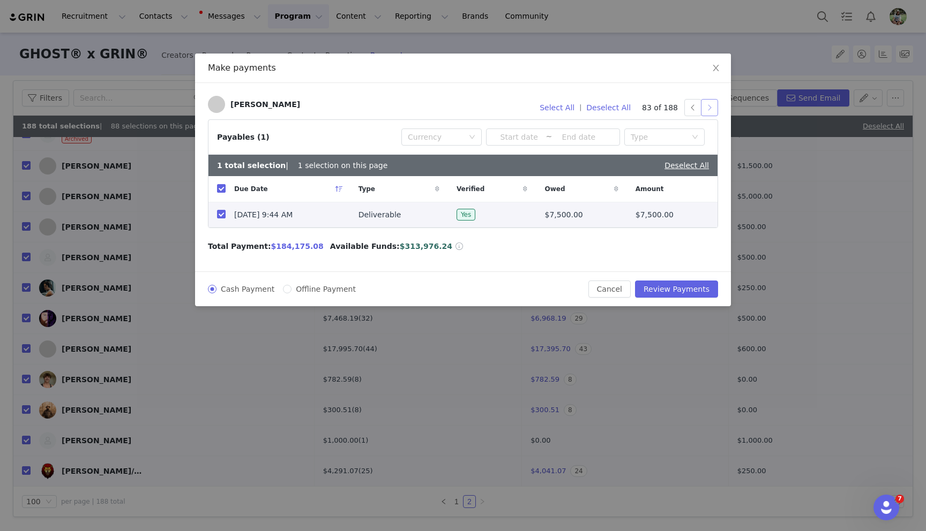
click at [708, 109] on button "button" at bounding box center [709, 107] width 17 height 17
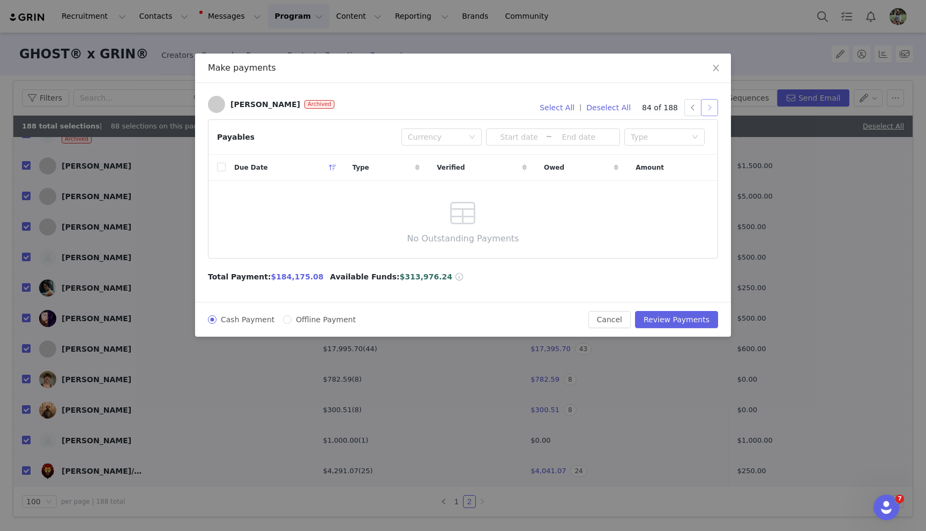
click at [708, 109] on button "button" at bounding box center [709, 107] width 17 height 17
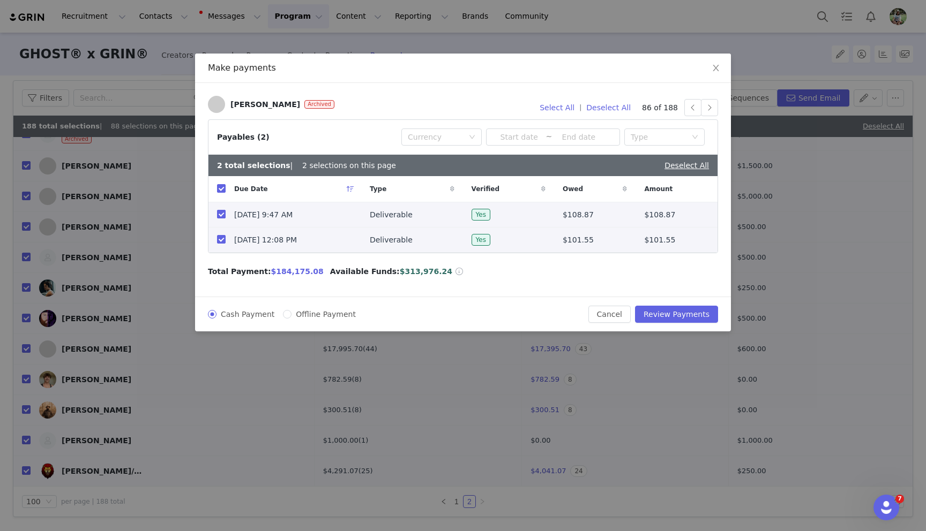
click at [222, 213] on input "checkbox" at bounding box center [221, 214] width 9 height 9
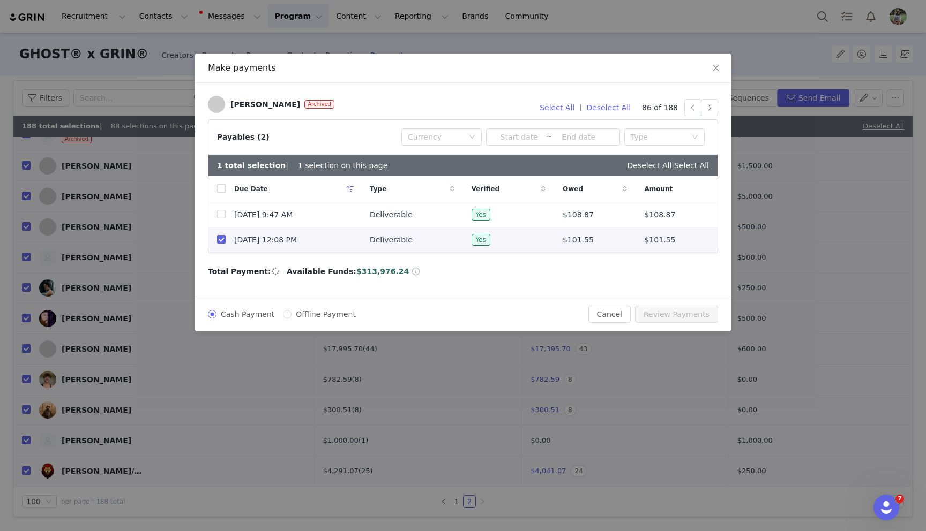
drag, startPoint x: 220, startPoint y: 240, endPoint x: 580, endPoint y: 119, distance: 379.8
click at [220, 240] on input "checkbox" at bounding box center [221, 239] width 9 height 9
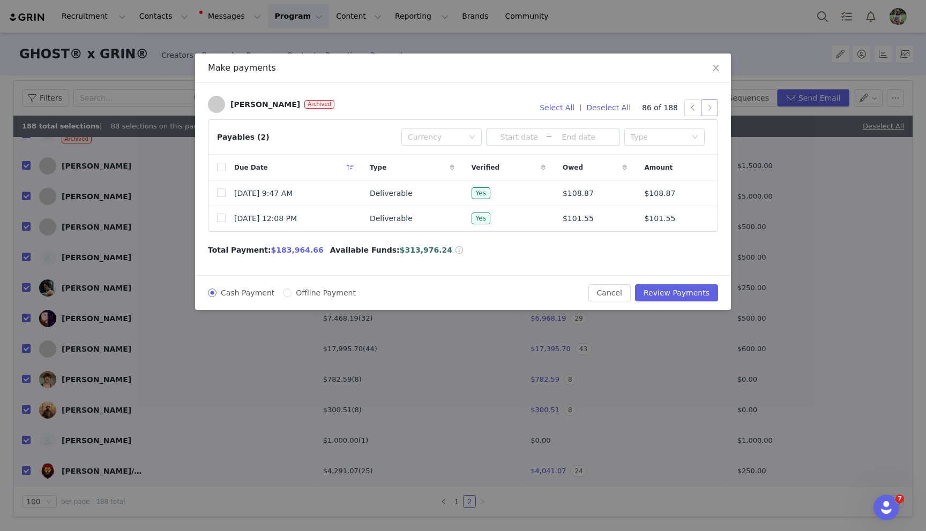
click at [715, 112] on button "button" at bounding box center [709, 107] width 17 height 17
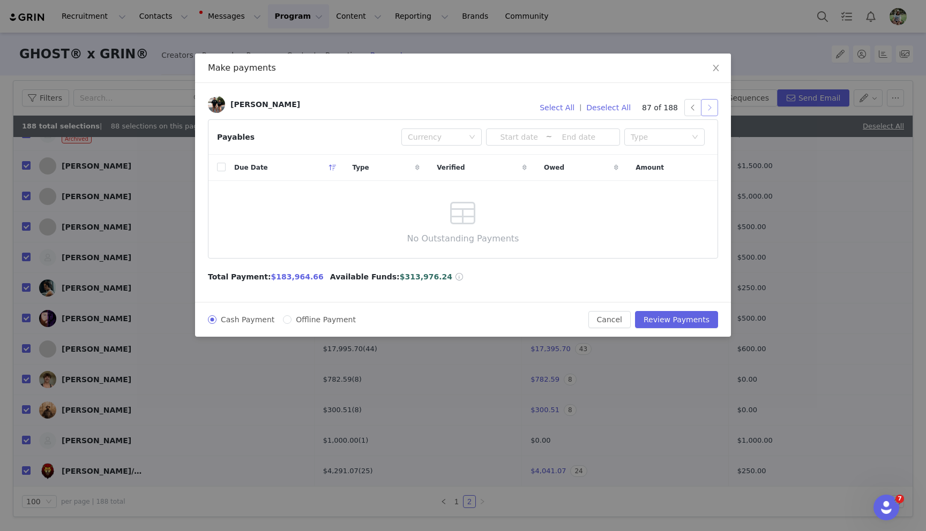
click at [710, 110] on button "button" at bounding box center [709, 107] width 17 height 17
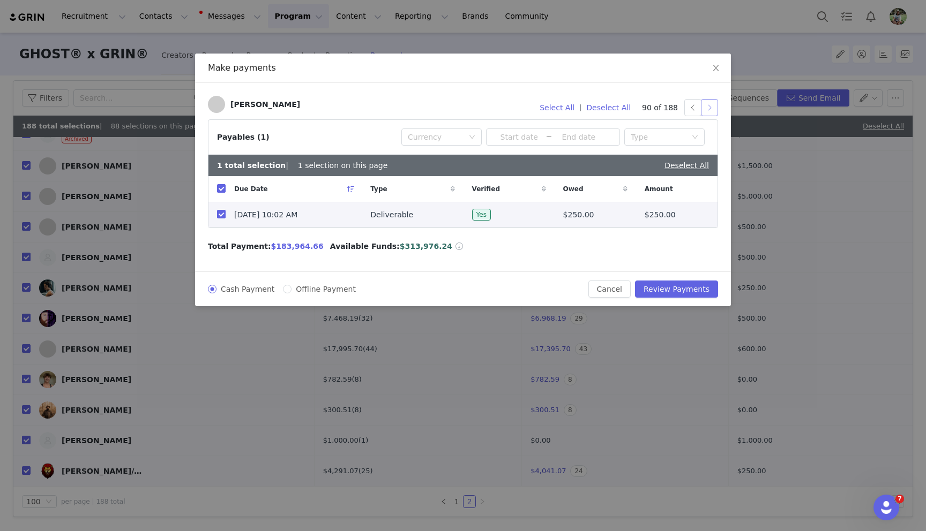
click at [702, 108] on button "button" at bounding box center [709, 107] width 17 height 17
click at [710, 107] on button "button" at bounding box center [709, 107] width 17 height 17
drag, startPoint x: 222, startPoint y: 213, endPoint x: 234, endPoint y: 207, distance: 13.4
click at [222, 213] on input "checkbox" at bounding box center [221, 214] width 9 height 9
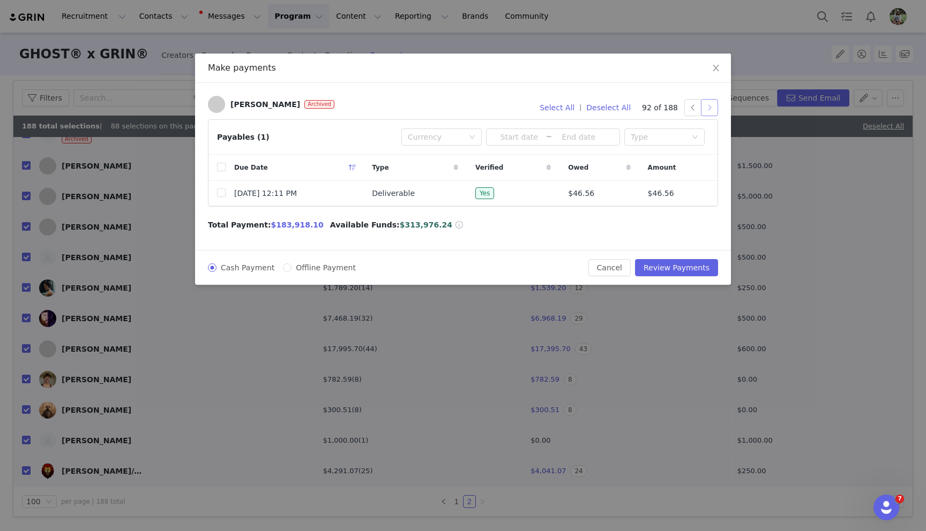
click at [717, 107] on button "button" at bounding box center [709, 107] width 17 height 17
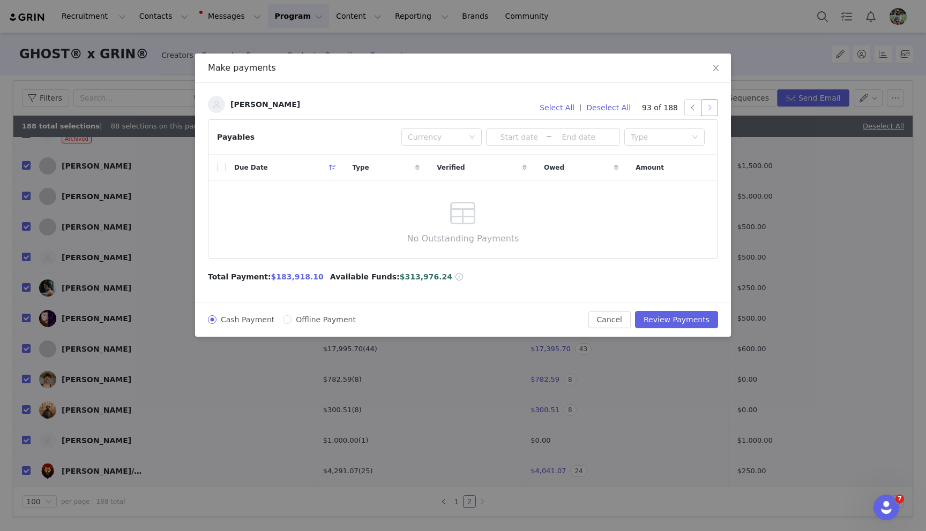
click at [707, 107] on button "button" at bounding box center [709, 107] width 17 height 17
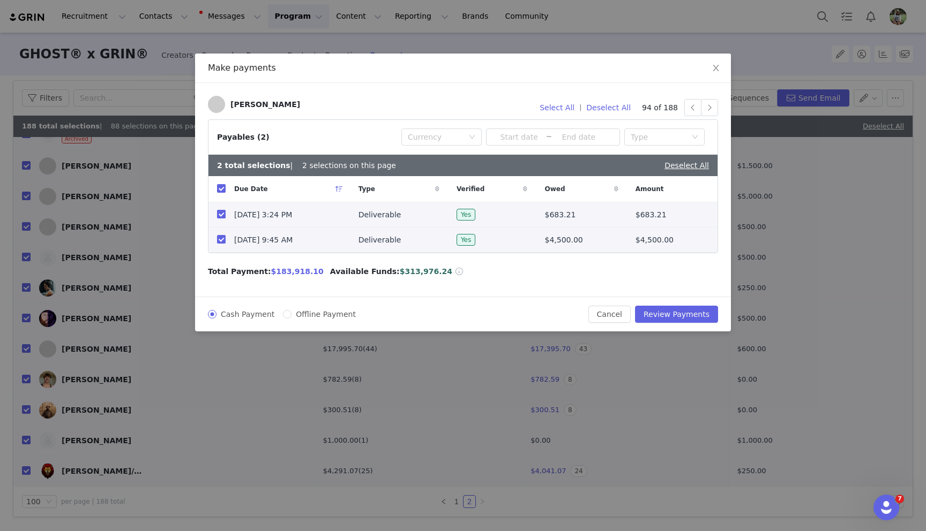
click at [222, 217] on input "checkbox" at bounding box center [221, 214] width 9 height 9
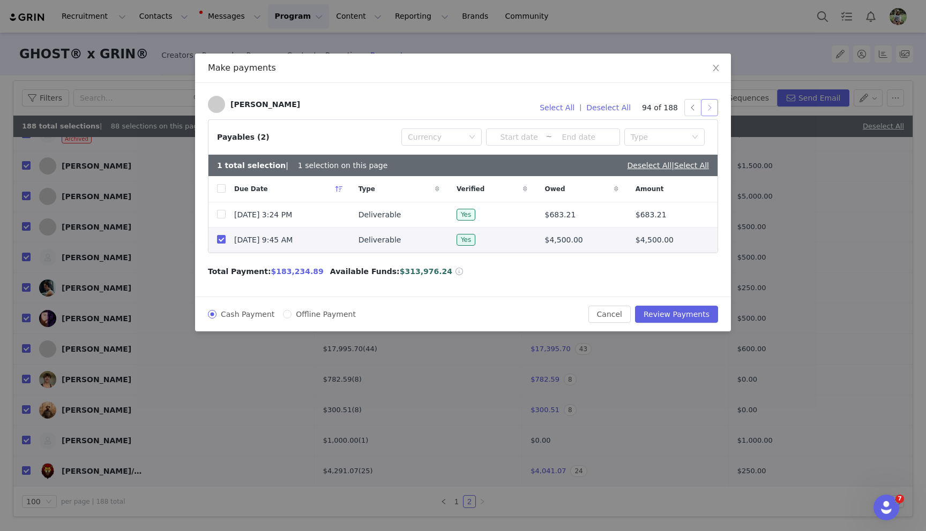
click at [705, 106] on button "button" at bounding box center [709, 107] width 17 height 17
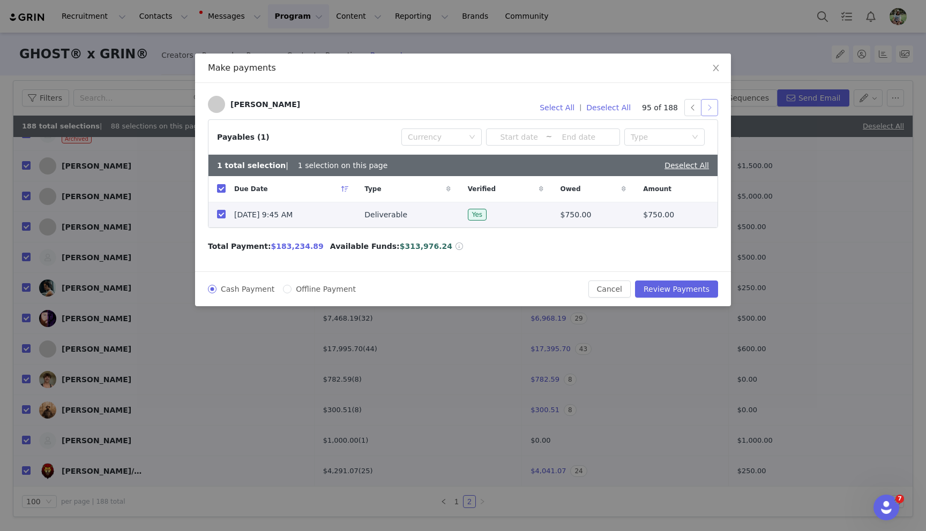
click at [710, 106] on button "button" at bounding box center [709, 107] width 17 height 17
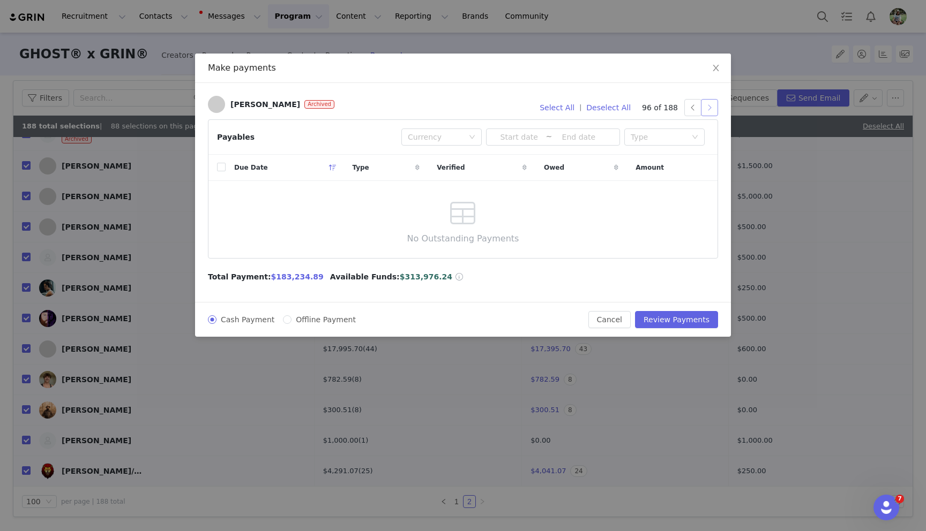
click at [710, 106] on button "button" at bounding box center [709, 107] width 17 height 17
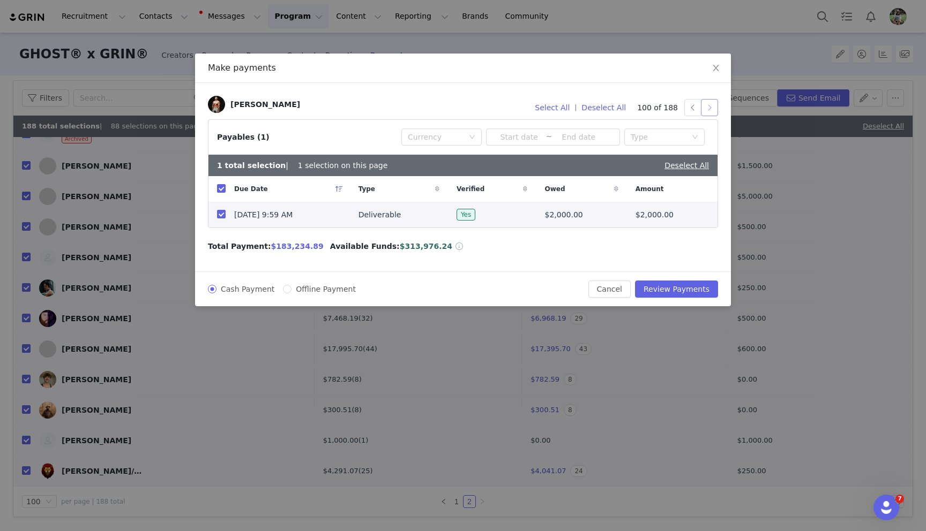
click at [710, 106] on button "button" at bounding box center [709, 107] width 17 height 17
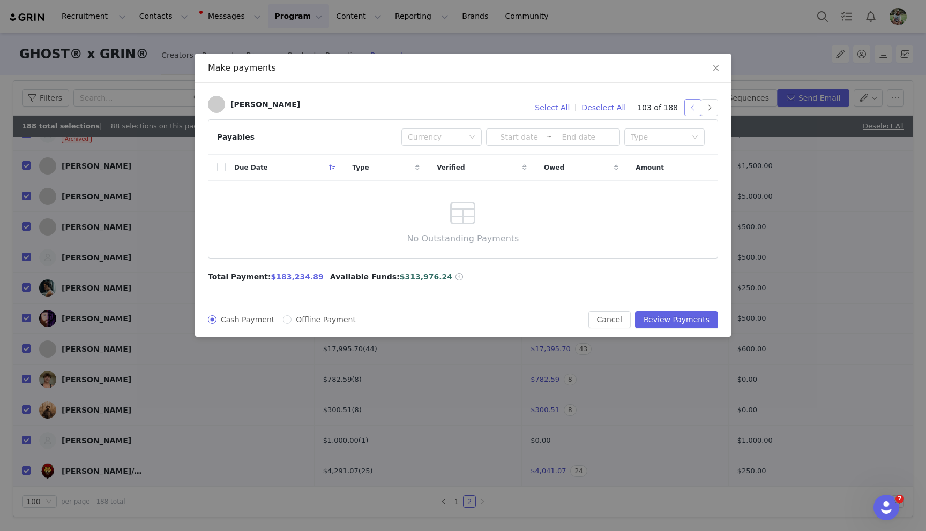
click at [695, 107] on button "button" at bounding box center [692, 107] width 17 height 17
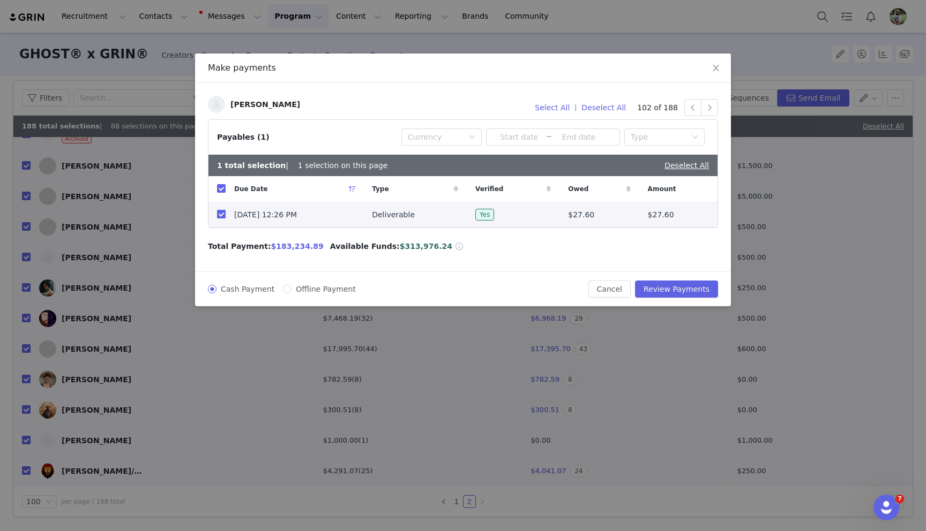
click at [220, 215] on input "checkbox" at bounding box center [221, 214] width 9 height 9
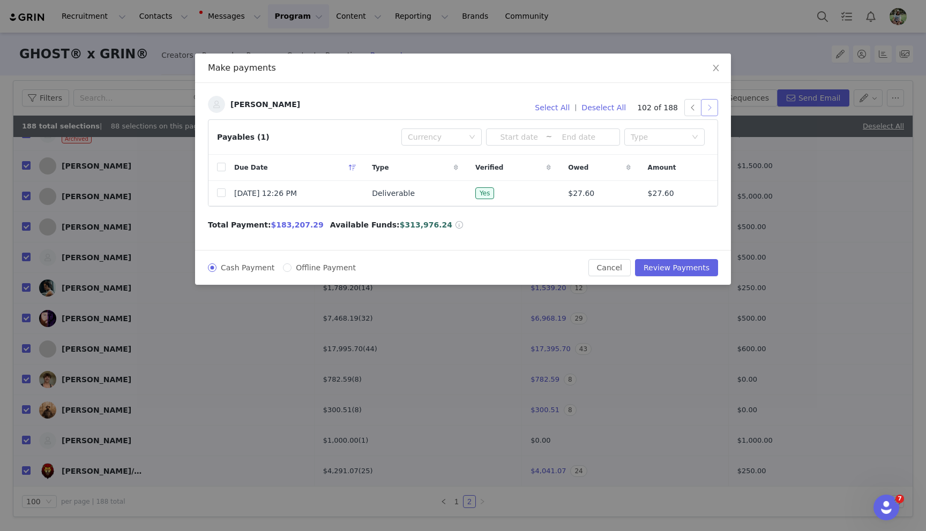
click at [710, 106] on button "button" at bounding box center [709, 107] width 17 height 17
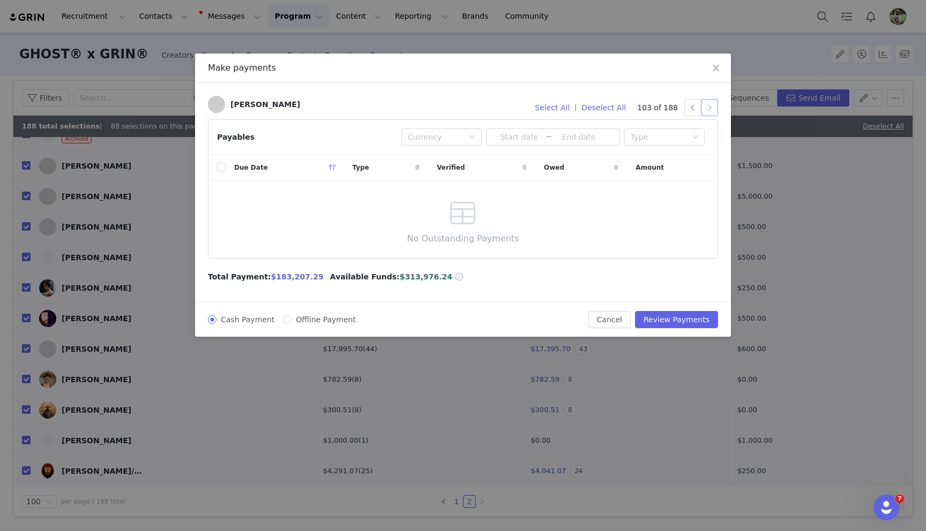
click at [710, 106] on button "button" at bounding box center [709, 107] width 17 height 17
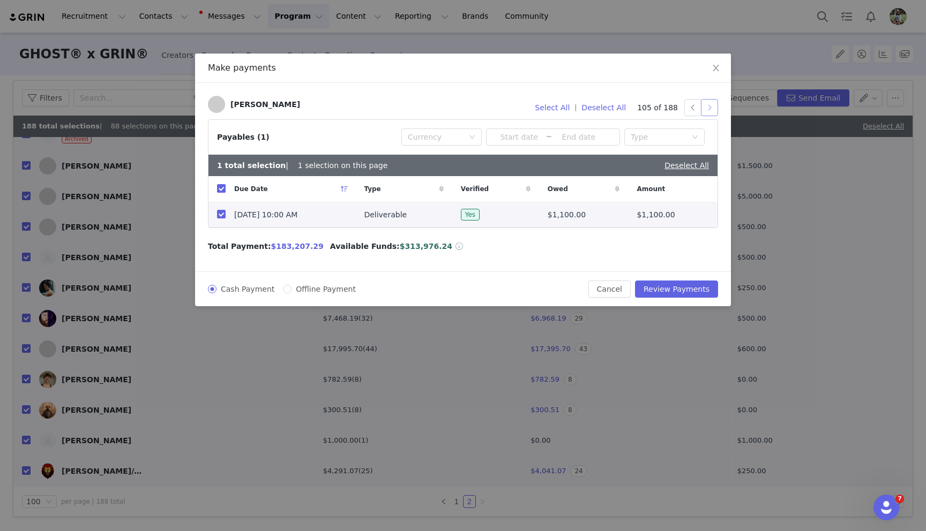
click at [710, 106] on button "button" at bounding box center [709, 107] width 17 height 17
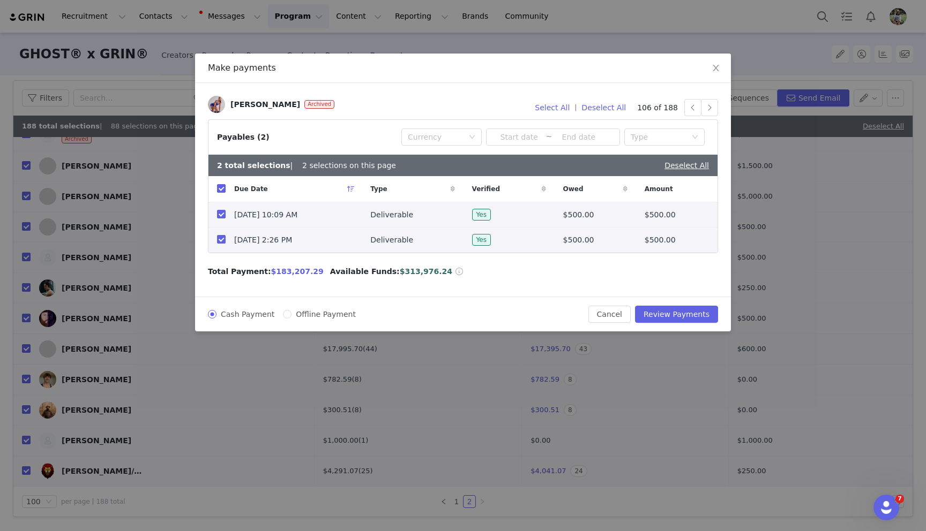
drag, startPoint x: 222, startPoint y: 239, endPoint x: 222, endPoint y: 228, distance: 10.7
click at [222, 239] on input "checkbox" at bounding box center [221, 239] width 9 height 9
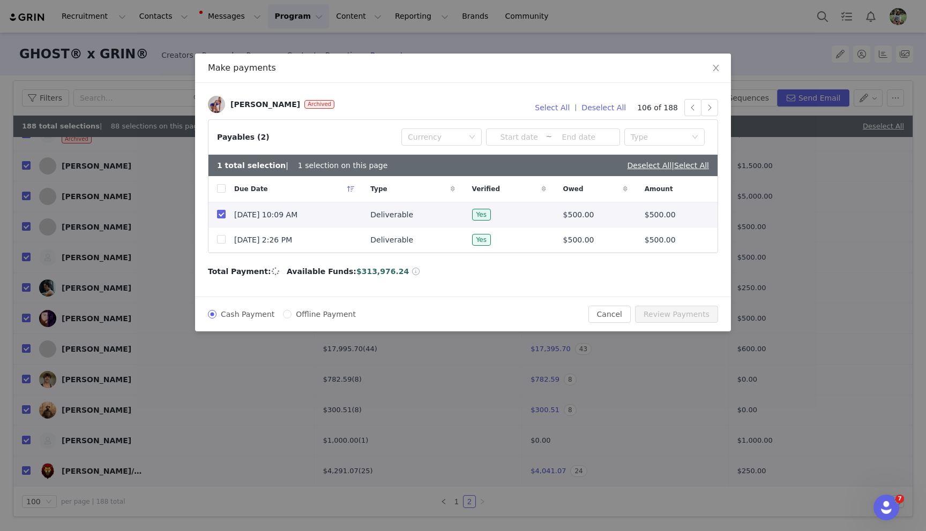
click at [220, 214] on input "checkbox" at bounding box center [221, 214] width 9 height 9
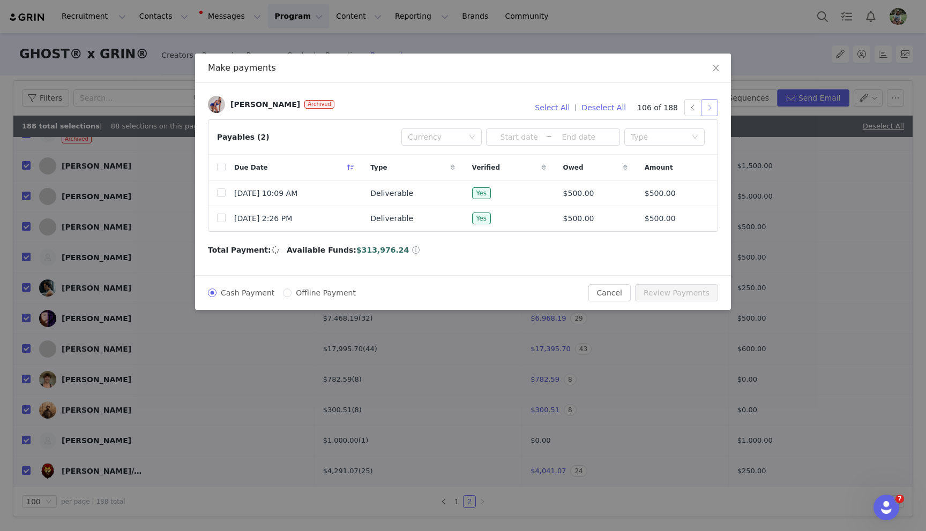
click at [708, 106] on button "button" at bounding box center [709, 107] width 17 height 17
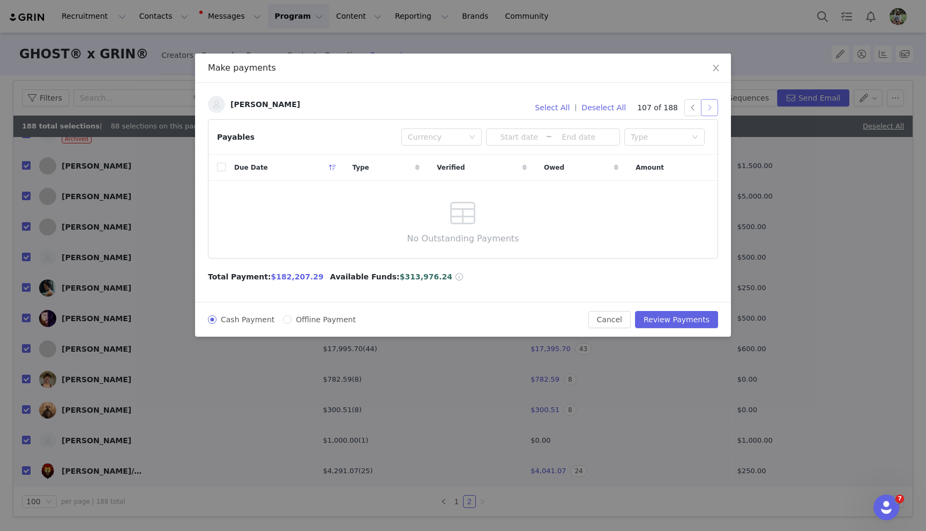
click at [708, 107] on button "button" at bounding box center [709, 107] width 17 height 17
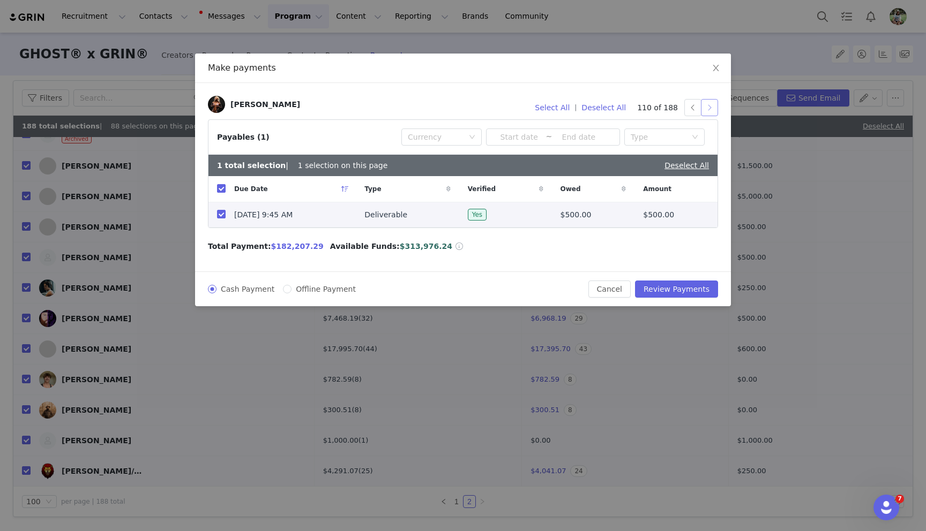
click at [708, 107] on button "button" at bounding box center [709, 107] width 17 height 17
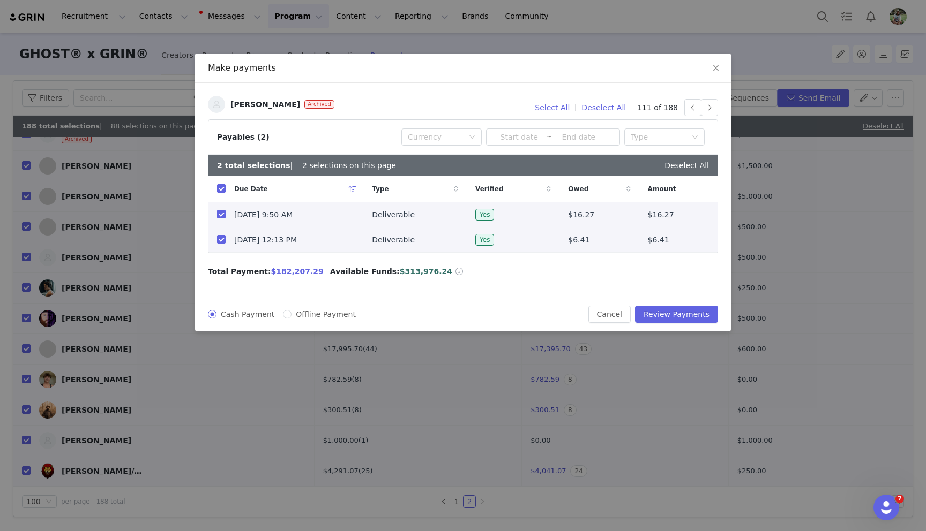
drag, startPoint x: 223, startPoint y: 214, endPoint x: 219, endPoint y: 231, distance: 17.7
click at [223, 214] on input "checkbox" at bounding box center [221, 214] width 9 height 9
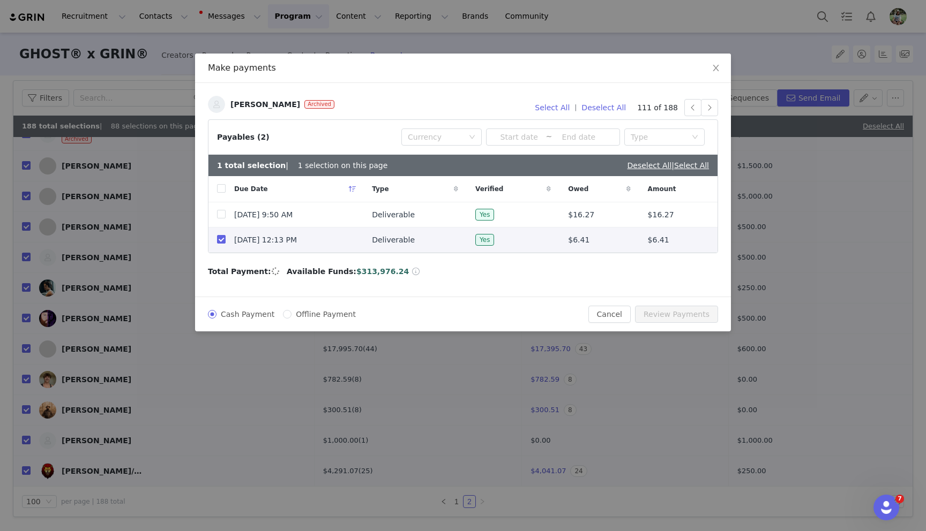
drag, startPoint x: 220, startPoint y: 242, endPoint x: 225, endPoint y: 240, distance: 5.6
click at [220, 242] on input "checkbox" at bounding box center [221, 239] width 9 height 9
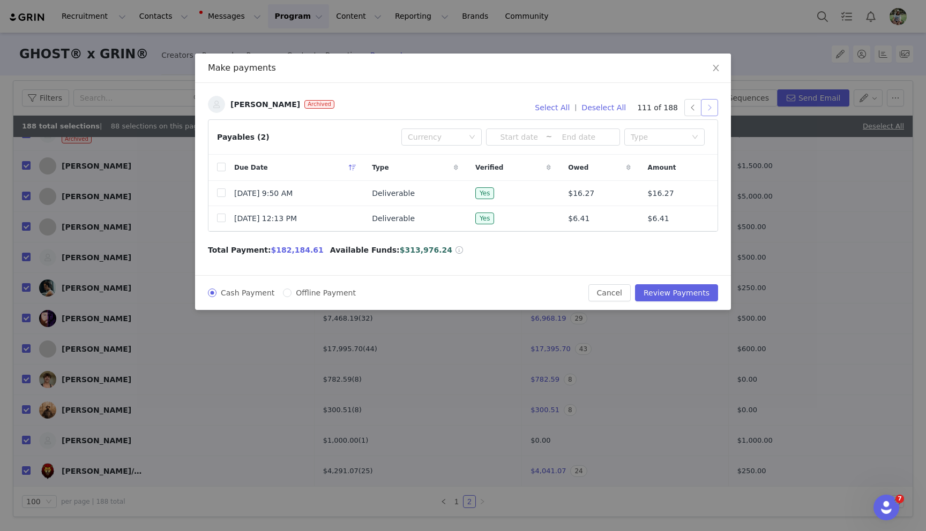
click at [711, 108] on button "button" at bounding box center [709, 107] width 17 height 17
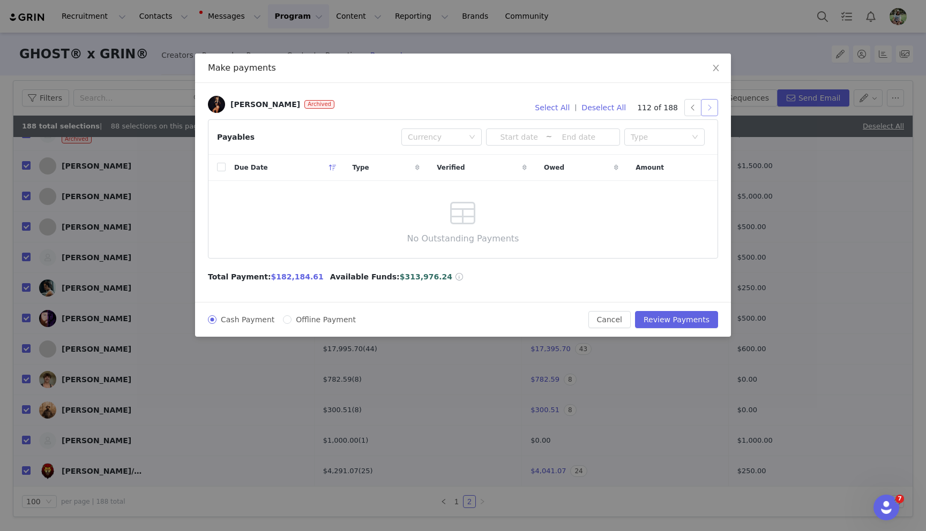
click at [711, 108] on button "button" at bounding box center [709, 107] width 17 height 17
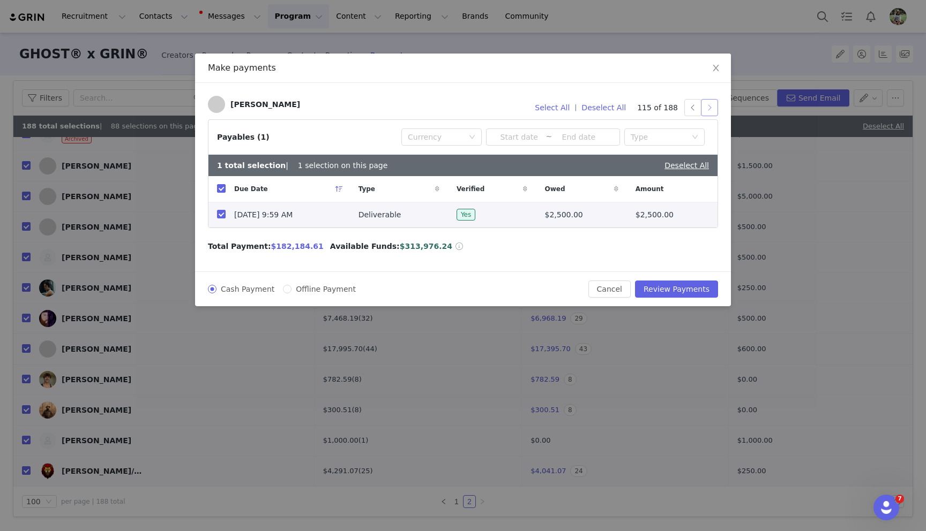
click at [711, 108] on button "button" at bounding box center [709, 107] width 17 height 17
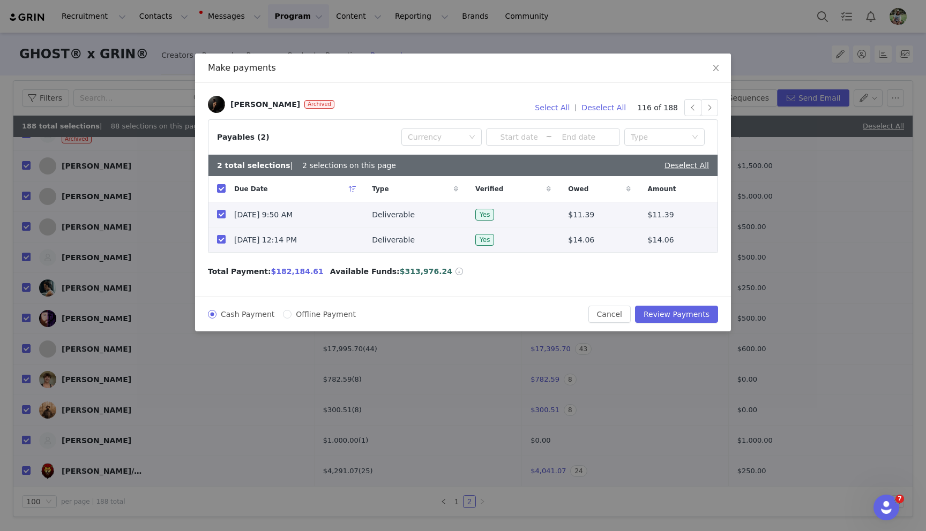
drag, startPoint x: 225, startPoint y: 213, endPoint x: 221, endPoint y: 234, distance: 20.7
click at [225, 213] on input "checkbox" at bounding box center [221, 214] width 9 height 9
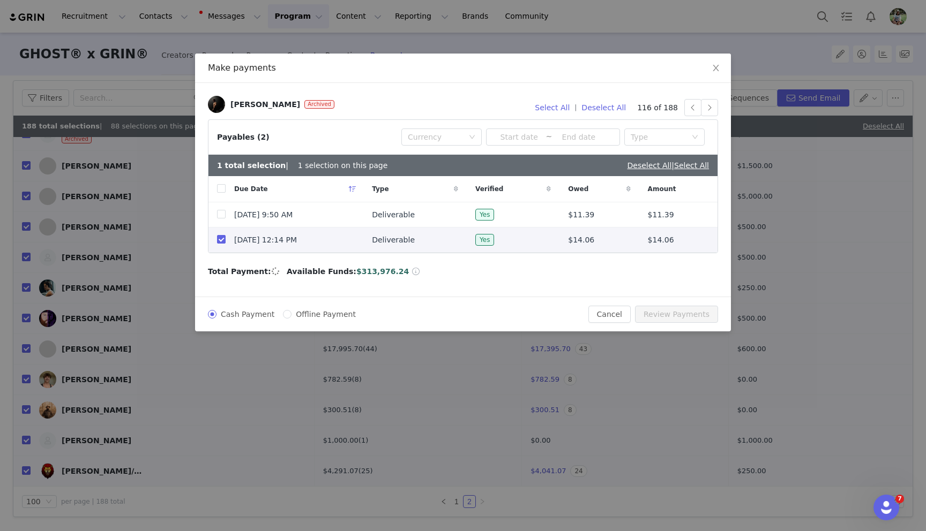
click at [221, 234] on td at bounding box center [216, 240] width 17 height 25
drag, startPoint x: 218, startPoint y: 241, endPoint x: 242, endPoint y: 232, distance: 25.6
click at [218, 241] on input "checkbox" at bounding box center [221, 239] width 9 height 9
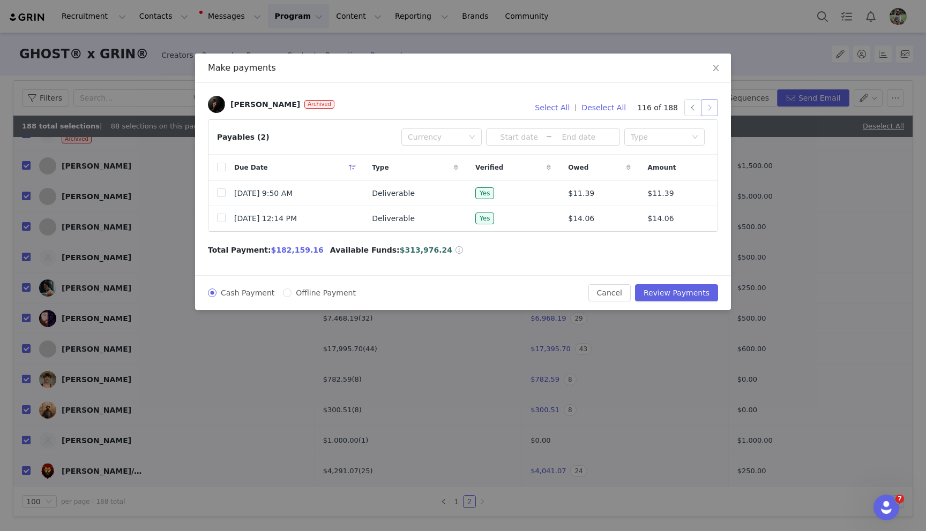
click at [711, 107] on button "button" at bounding box center [709, 107] width 17 height 17
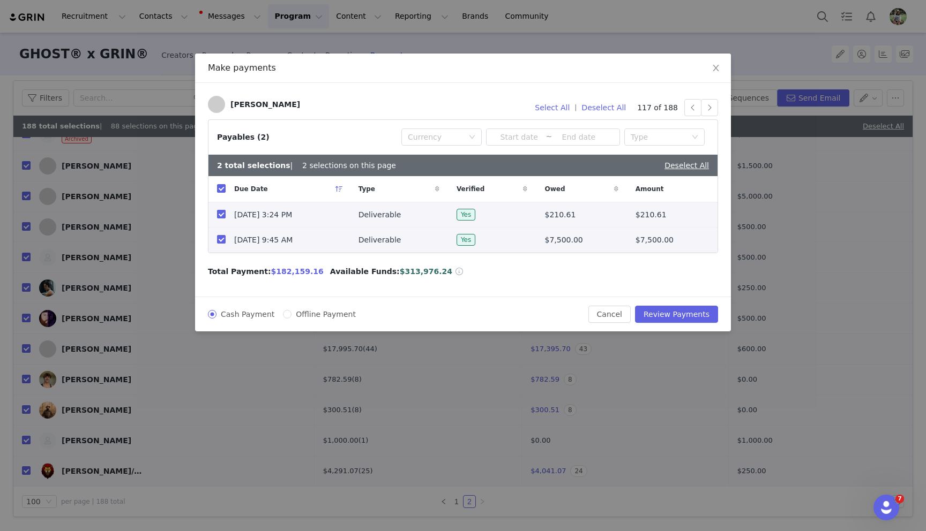
click at [225, 216] on tr "[DATE] 3:24 PM Deliverable Yes $210.61 $210.61" at bounding box center [462, 214] width 509 height 25
click at [223, 216] on input "checkbox" at bounding box center [221, 214] width 9 height 9
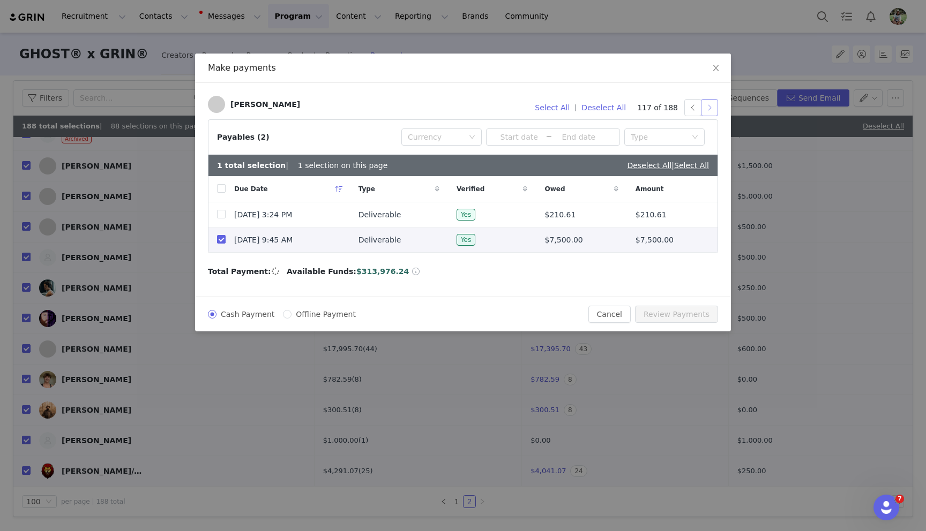
click at [712, 108] on button "button" at bounding box center [709, 107] width 17 height 17
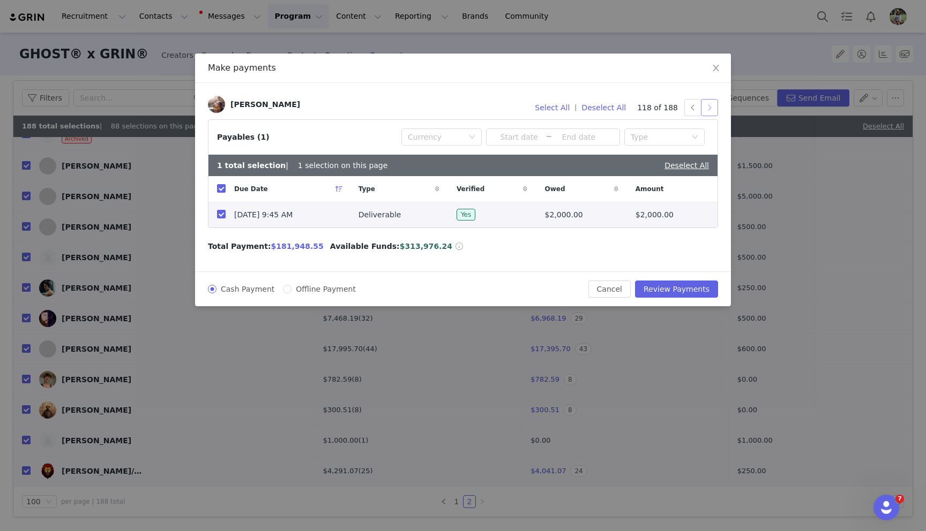
click at [708, 108] on button "button" at bounding box center [709, 107] width 17 height 17
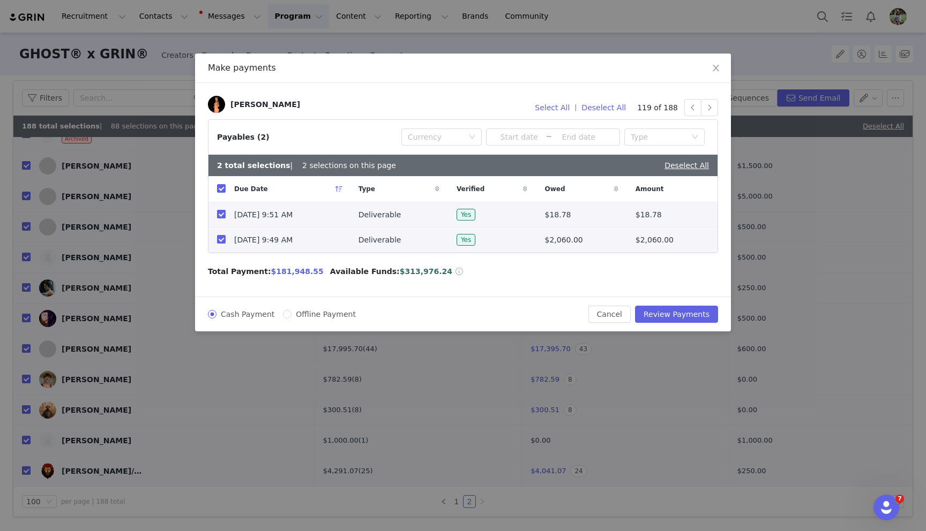
click at [224, 213] on input "checkbox" at bounding box center [221, 214] width 9 height 9
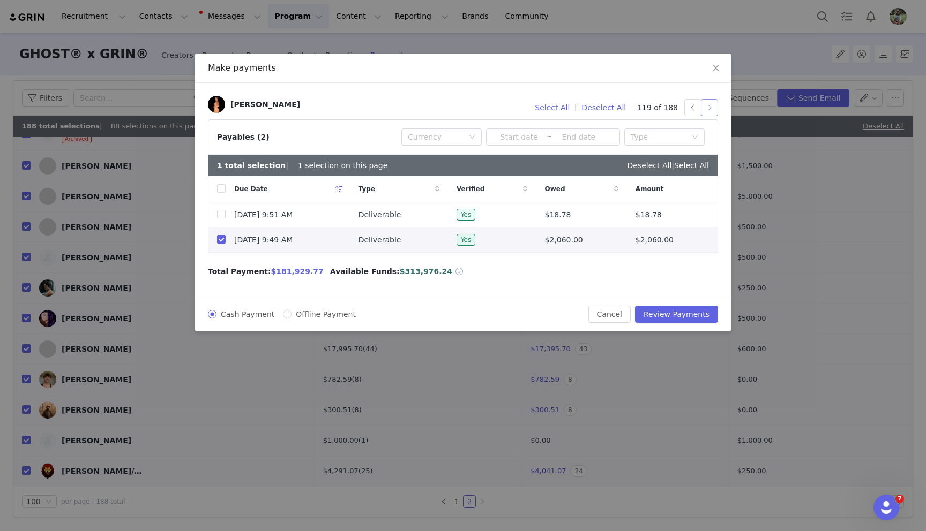
click at [707, 109] on button "button" at bounding box center [709, 107] width 17 height 17
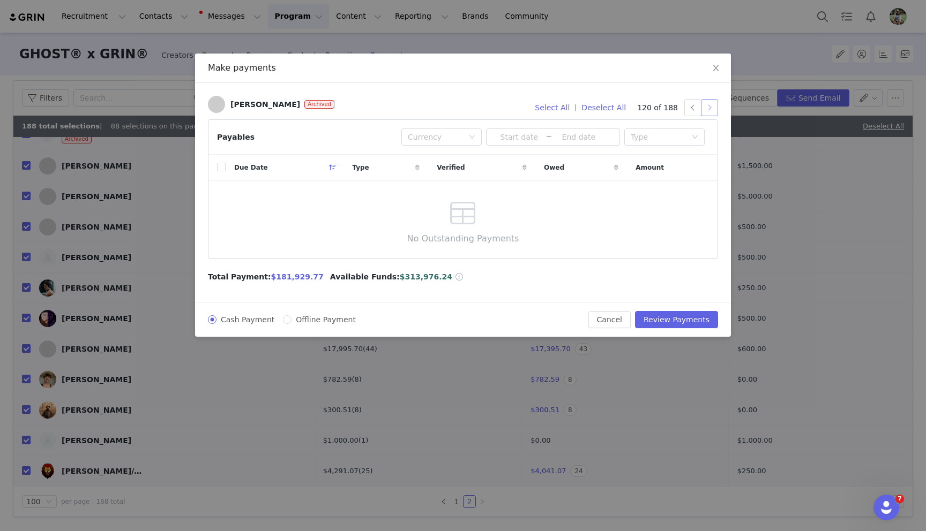
click at [711, 108] on button "button" at bounding box center [709, 107] width 17 height 17
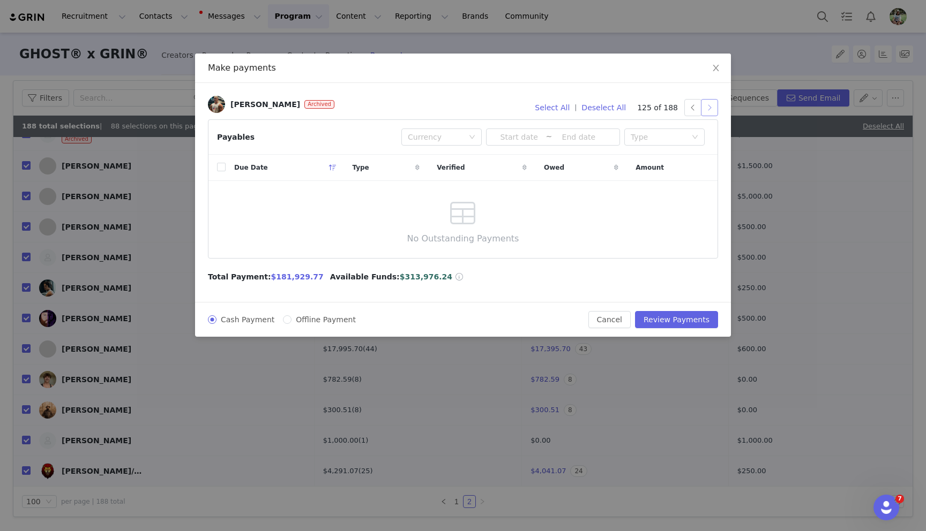
click at [711, 108] on button "button" at bounding box center [709, 107] width 17 height 17
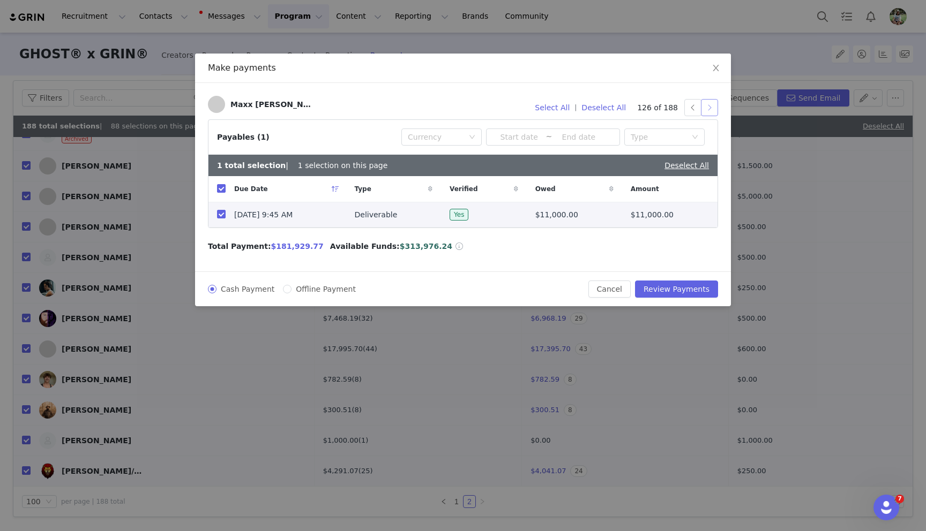
click at [710, 108] on button "button" at bounding box center [709, 107] width 17 height 17
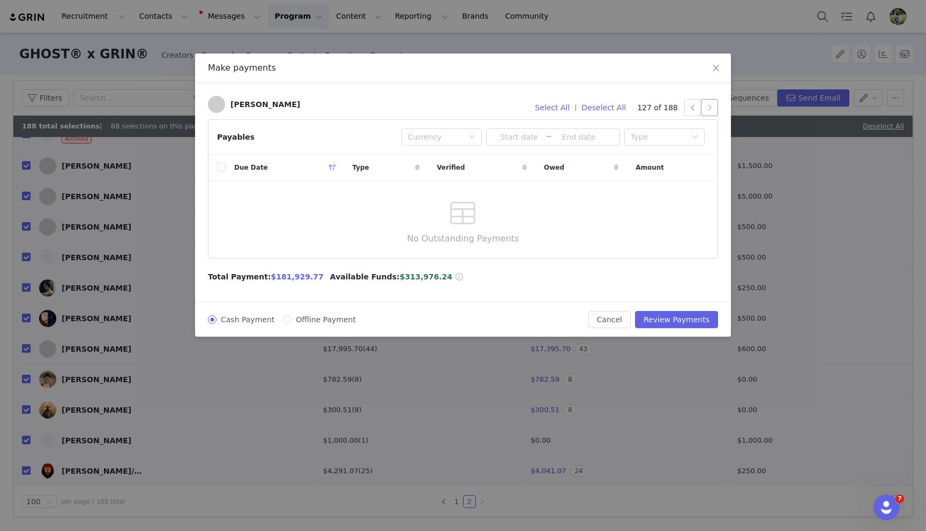
click at [710, 108] on button "button" at bounding box center [709, 107] width 17 height 17
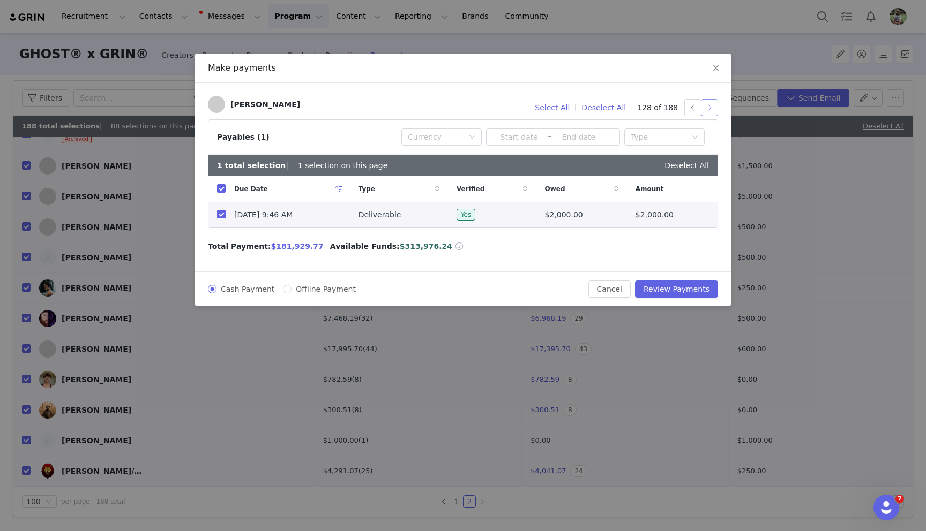
click at [710, 108] on button "button" at bounding box center [709, 107] width 17 height 17
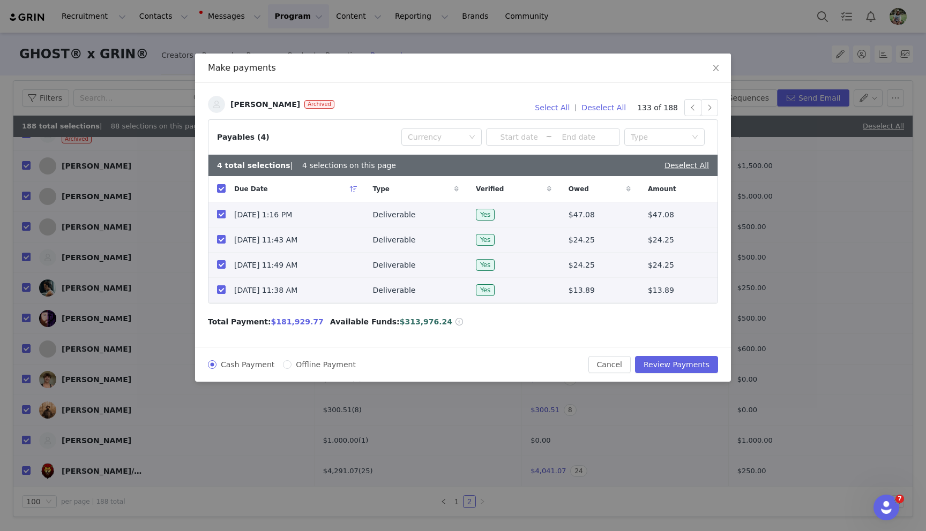
click at [220, 216] on input "checkbox" at bounding box center [221, 214] width 9 height 9
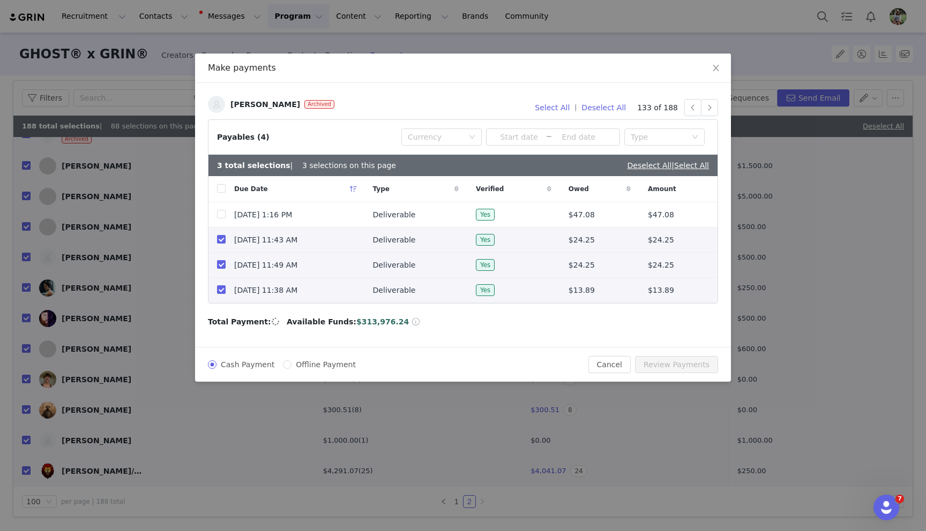
drag, startPoint x: 220, startPoint y: 238, endPoint x: 220, endPoint y: 253, distance: 15.0
click at [220, 238] on input "checkbox" at bounding box center [221, 239] width 9 height 9
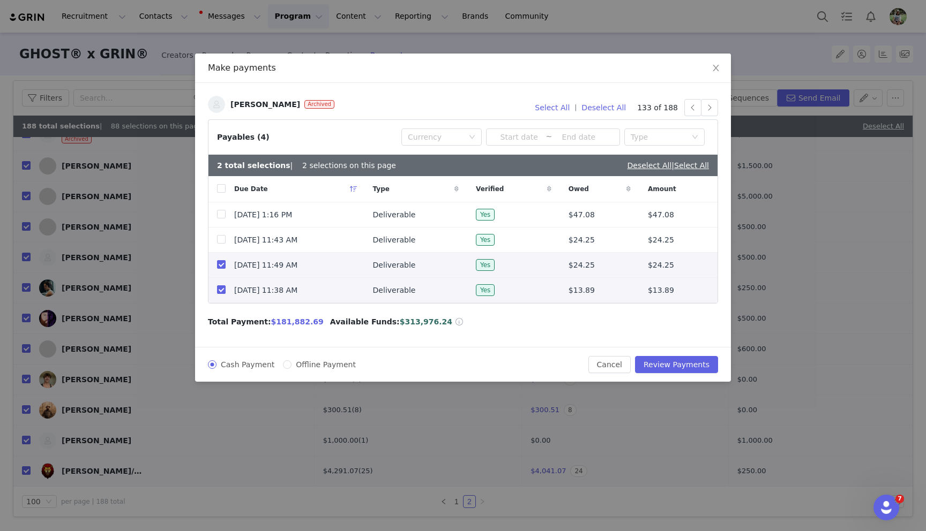
click at [220, 255] on td at bounding box center [216, 265] width 17 height 25
click at [220, 261] on input "checkbox" at bounding box center [221, 264] width 9 height 9
drag, startPoint x: 221, startPoint y: 289, endPoint x: 403, endPoint y: 261, distance: 184.3
click at [222, 289] on input "checkbox" at bounding box center [221, 289] width 9 height 9
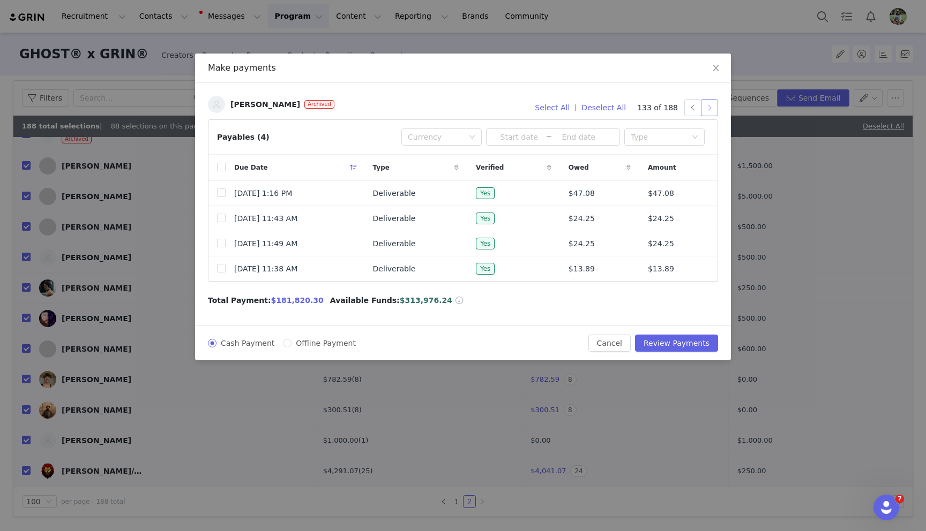
click at [708, 109] on button "button" at bounding box center [709, 107] width 17 height 17
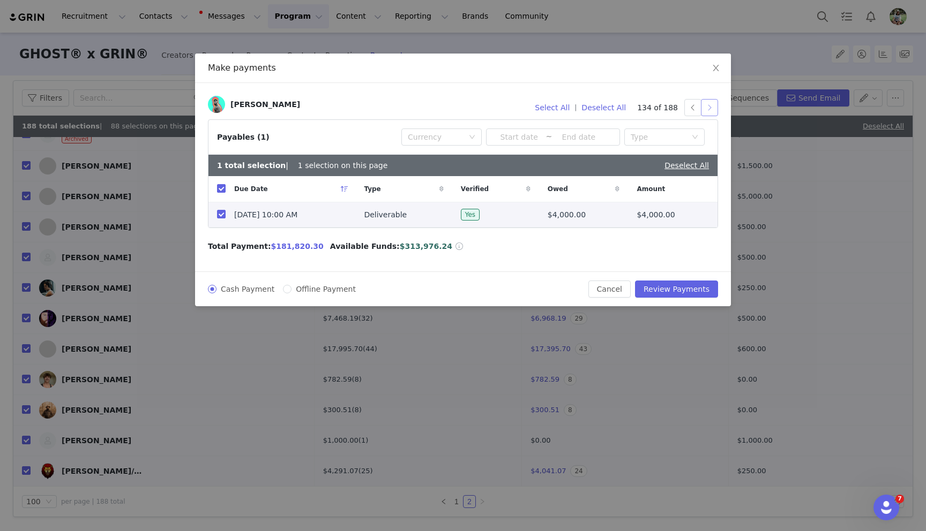
click at [708, 109] on button "button" at bounding box center [709, 107] width 17 height 17
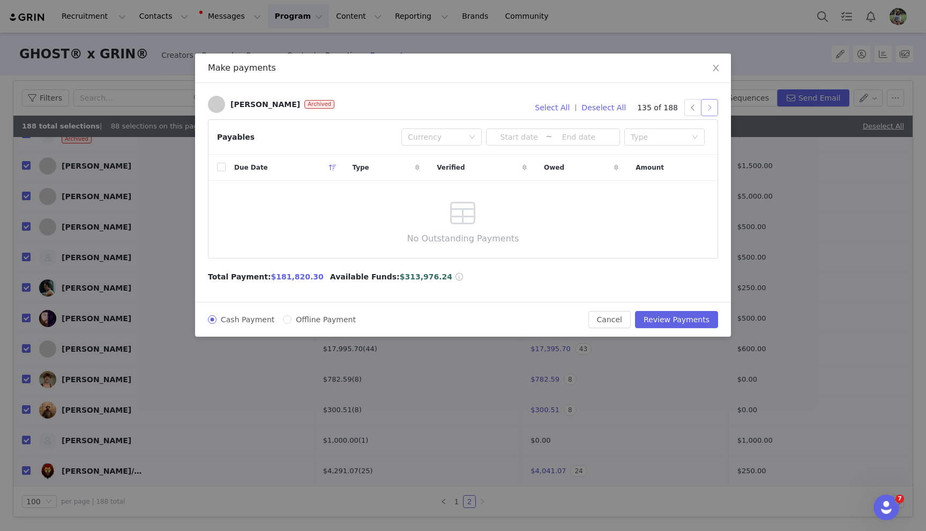
click at [708, 109] on button "button" at bounding box center [709, 107] width 17 height 17
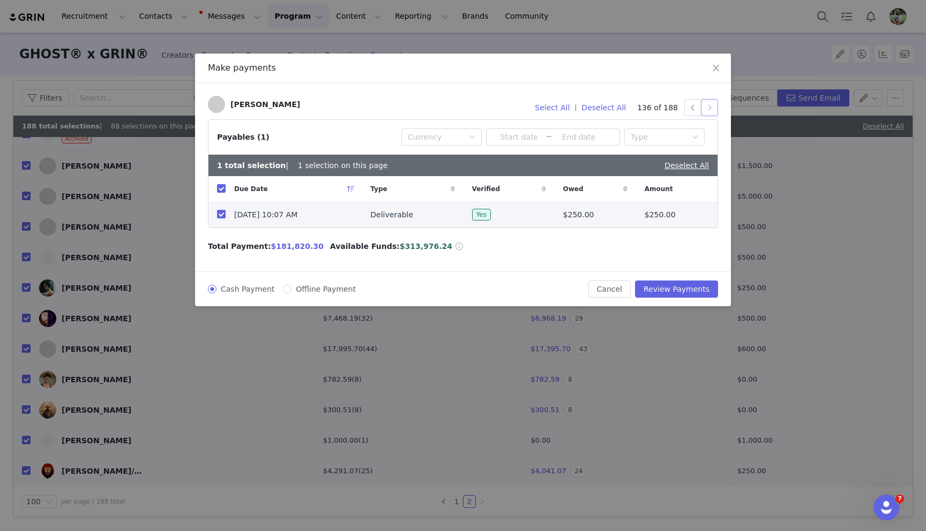
click at [708, 109] on button "button" at bounding box center [709, 107] width 17 height 17
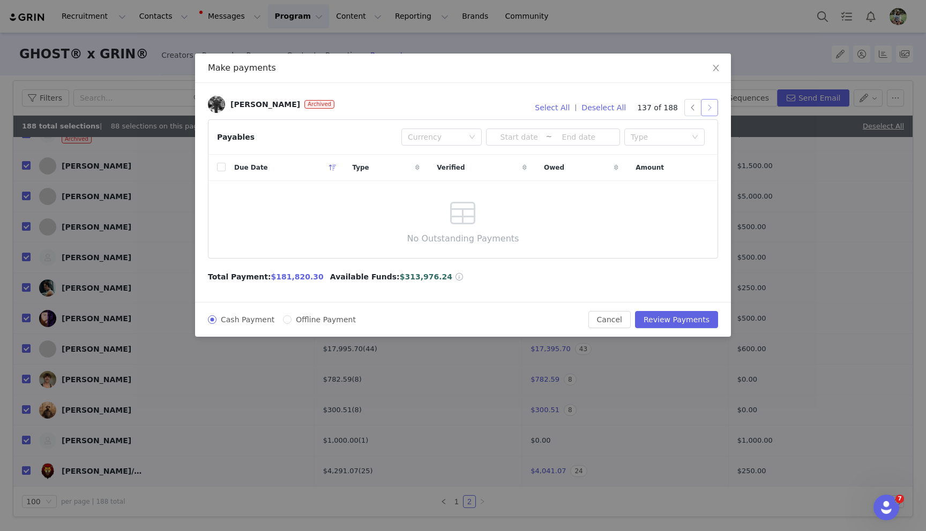
click at [708, 109] on button "button" at bounding box center [709, 107] width 17 height 17
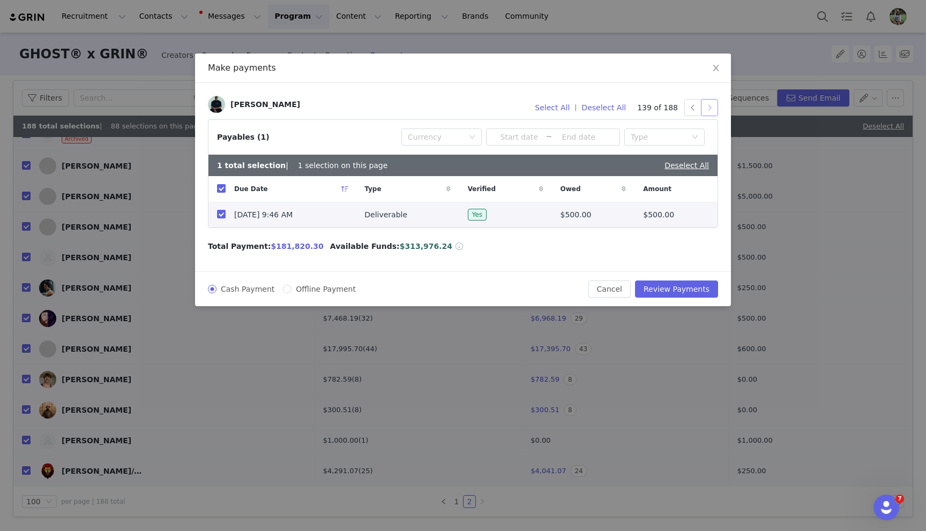
click at [708, 109] on button "button" at bounding box center [709, 107] width 17 height 17
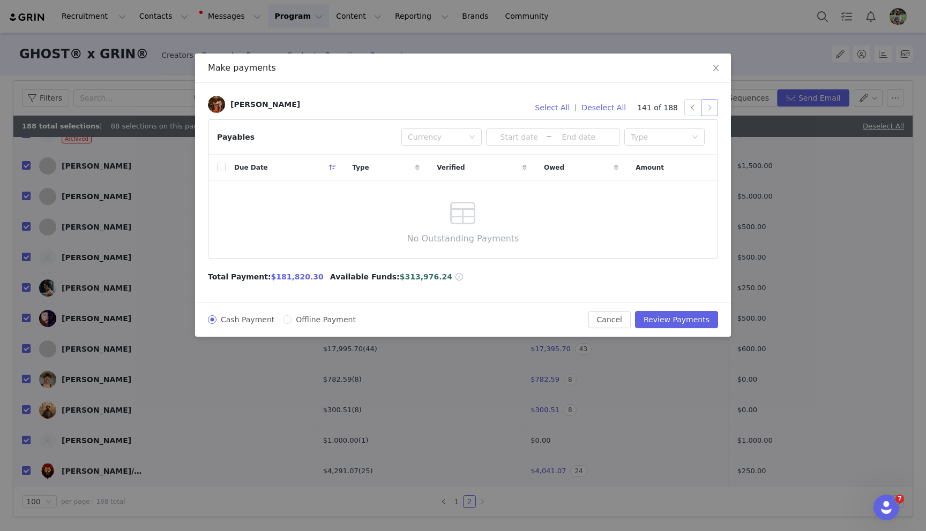
click at [708, 109] on button "button" at bounding box center [709, 107] width 17 height 17
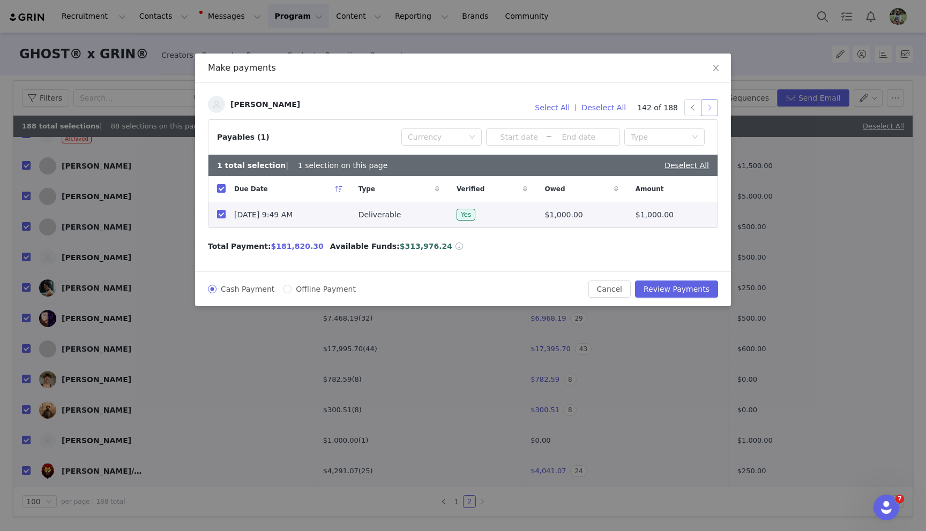
click at [708, 109] on button "button" at bounding box center [709, 107] width 17 height 17
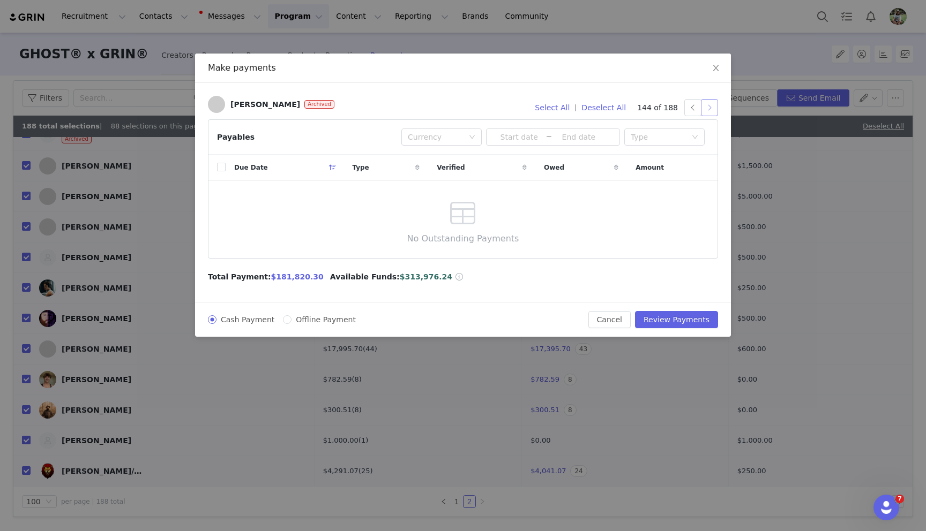
click at [708, 109] on button "button" at bounding box center [709, 107] width 17 height 17
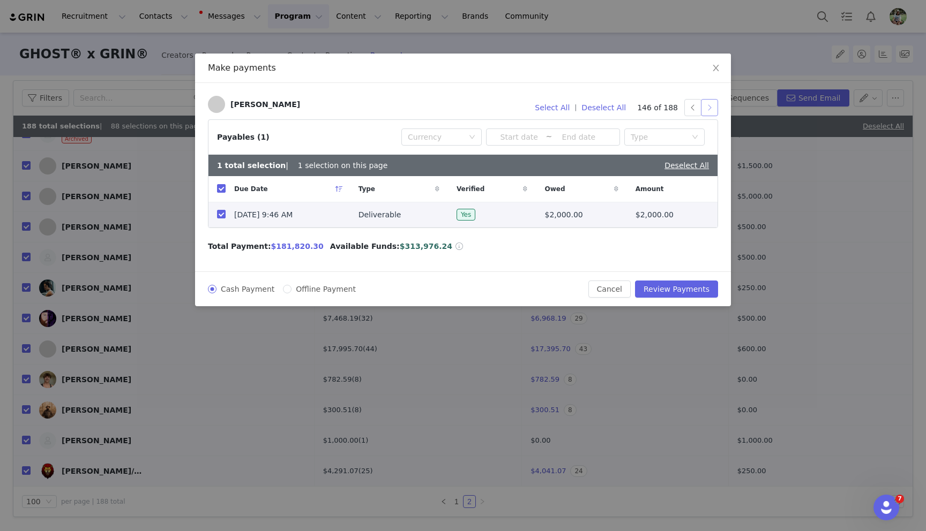
click at [708, 109] on button "button" at bounding box center [709, 107] width 17 height 17
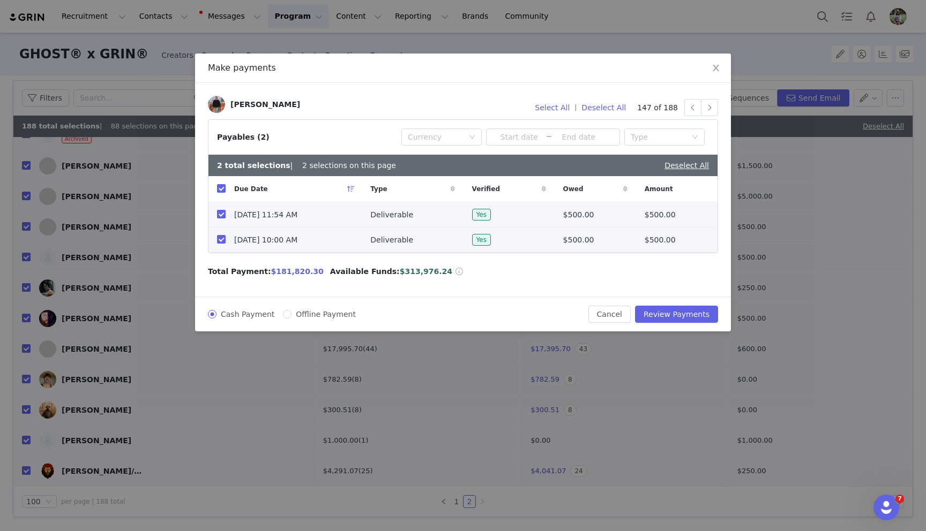
click at [220, 213] on input "checkbox" at bounding box center [221, 214] width 9 height 9
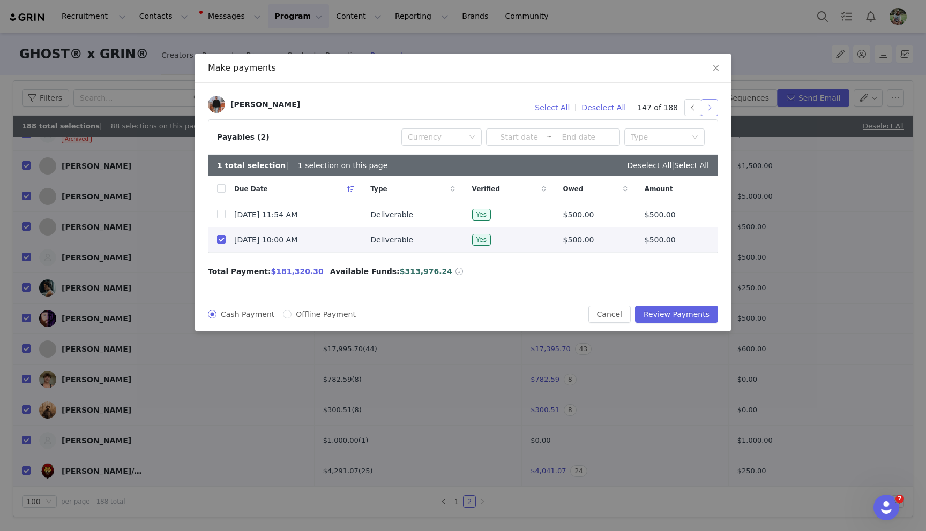
click at [708, 106] on button "button" at bounding box center [709, 107] width 17 height 17
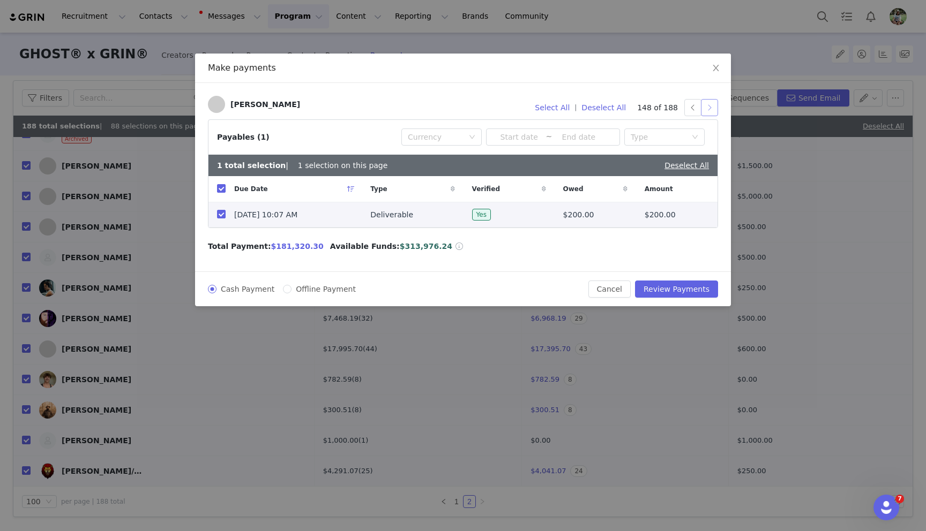
click at [708, 106] on button "button" at bounding box center [709, 107] width 17 height 17
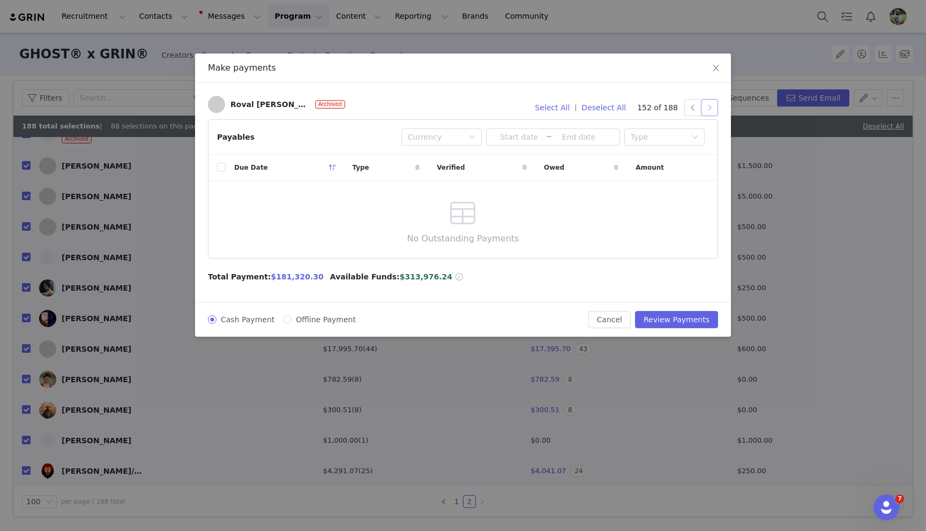
click at [708, 106] on button "button" at bounding box center [709, 107] width 17 height 17
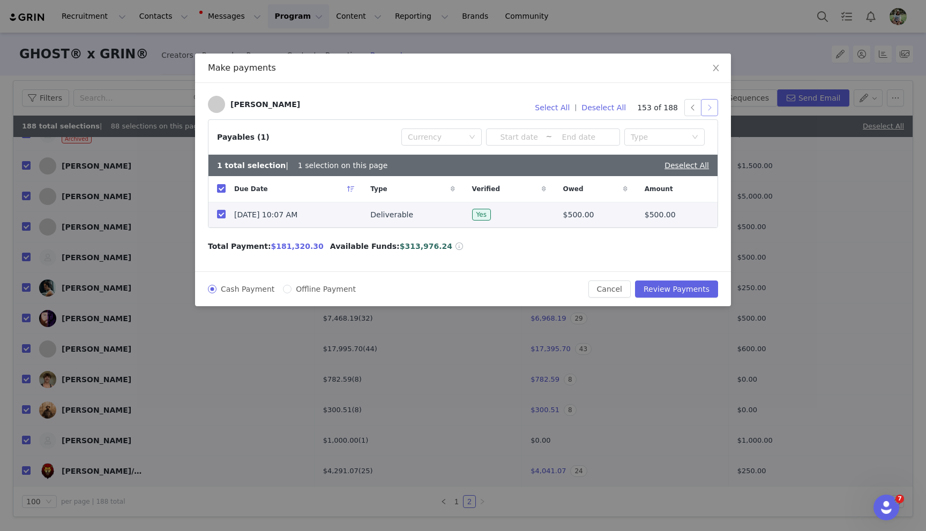
click at [708, 106] on button "button" at bounding box center [709, 107] width 17 height 17
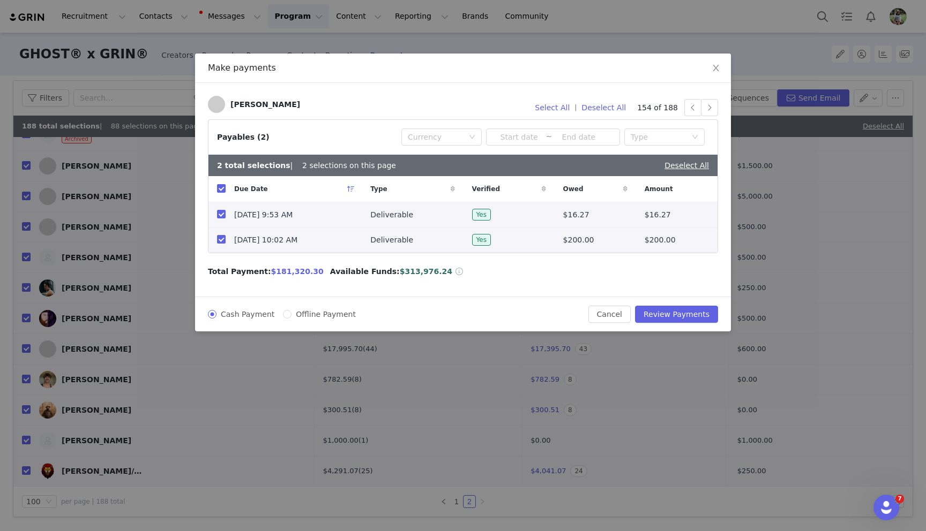
drag, startPoint x: 219, startPoint y: 217, endPoint x: 236, endPoint y: 216, distance: 16.6
click at [219, 217] on input "checkbox" at bounding box center [221, 214] width 9 height 9
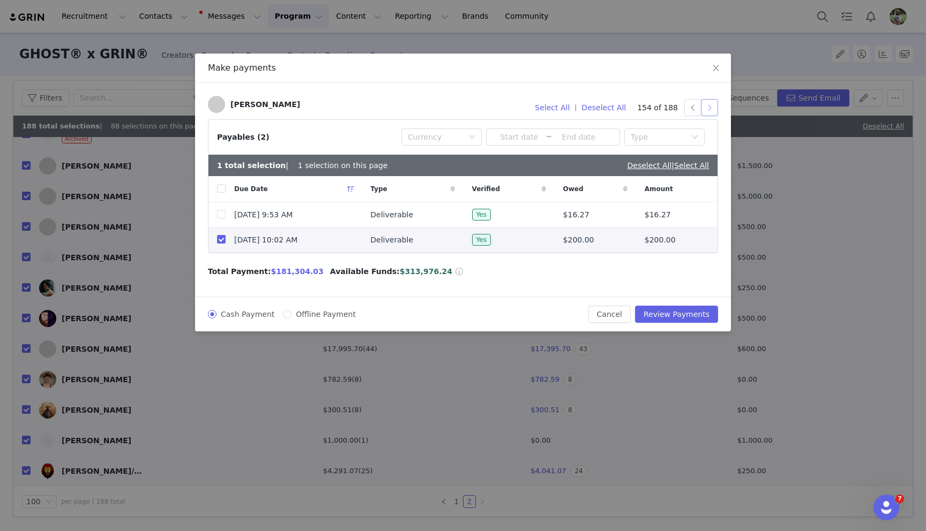
click at [711, 110] on button "button" at bounding box center [709, 107] width 17 height 17
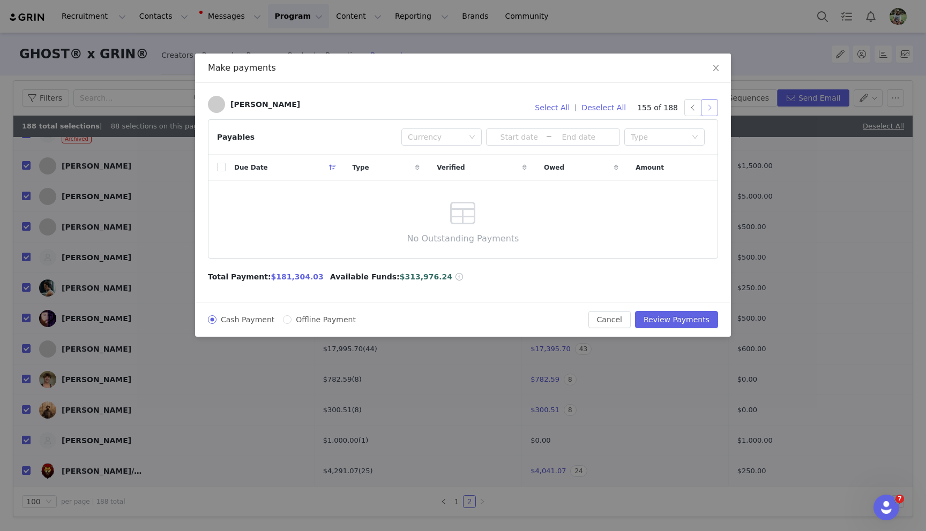
click at [708, 109] on button "button" at bounding box center [709, 107] width 17 height 17
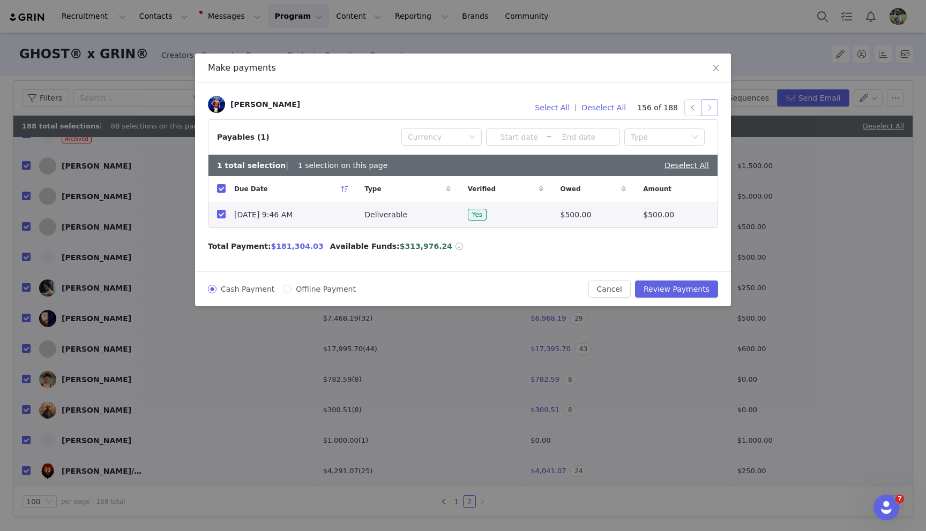
click at [708, 109] on button "button" at bounding box center [709, 107] width 17 height 17
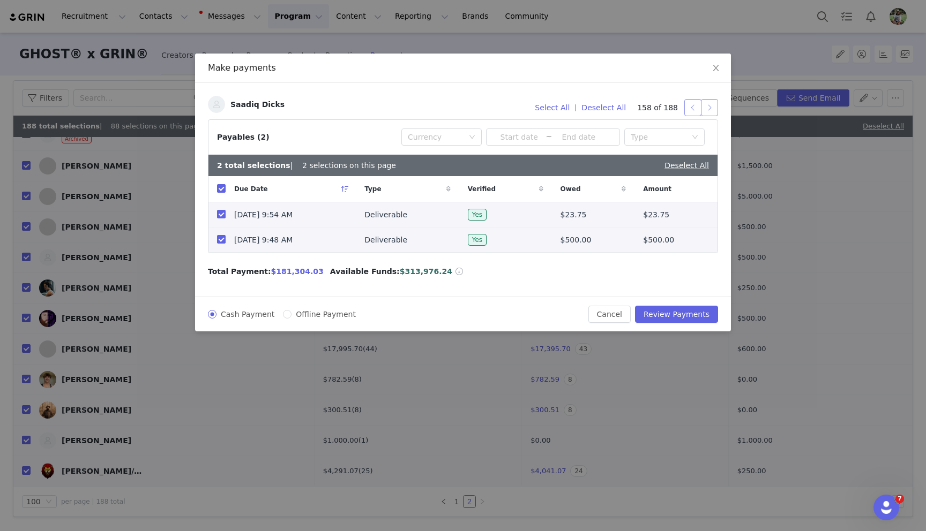
drag, startPoint x: 691, startPoint y: 106, endPoint x: 708, endPoint y: 106, distance: 16.6
click at [691, 106] on button "button" at bounding box center [692, 107] width 17 height 17
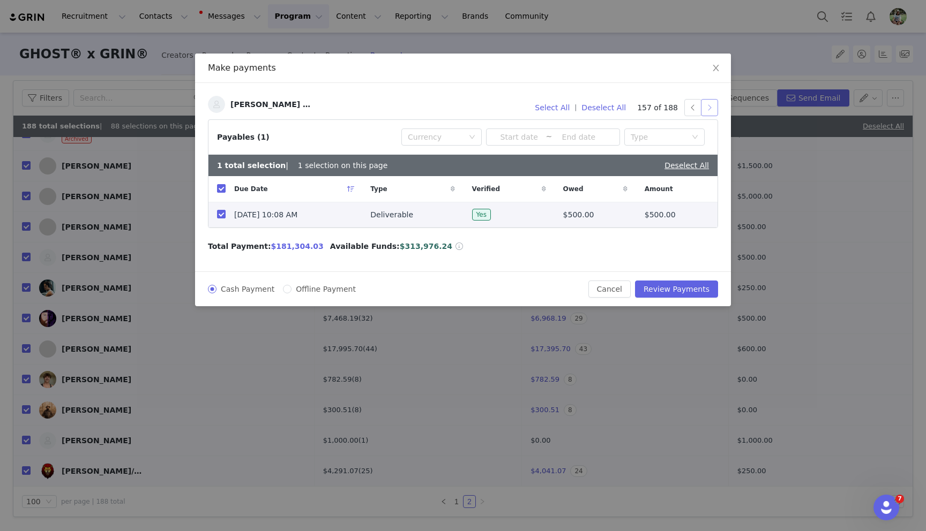
click at [710, 107] on button "button" at bounding box center [709, 107] width 17 height 17
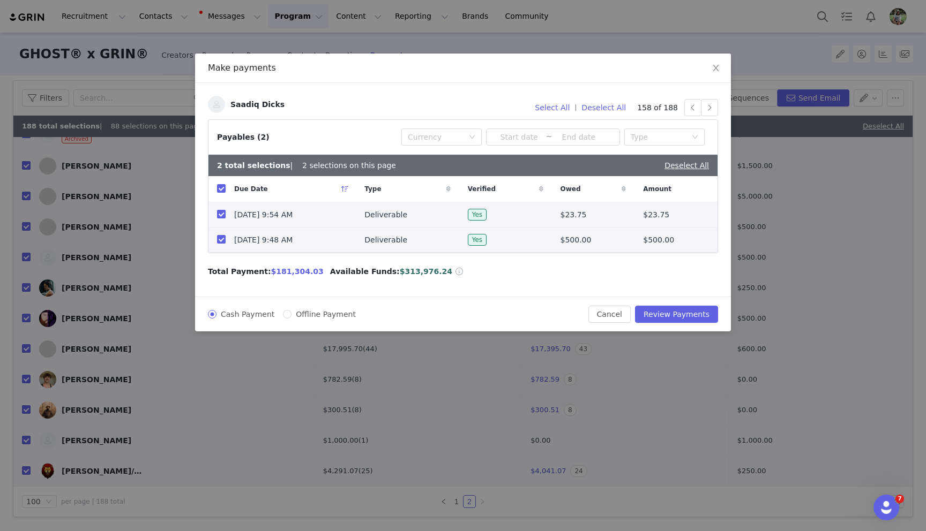
click at [221, 214] on input "checkbox" at bounding box center [221, 214] width 9 height 9
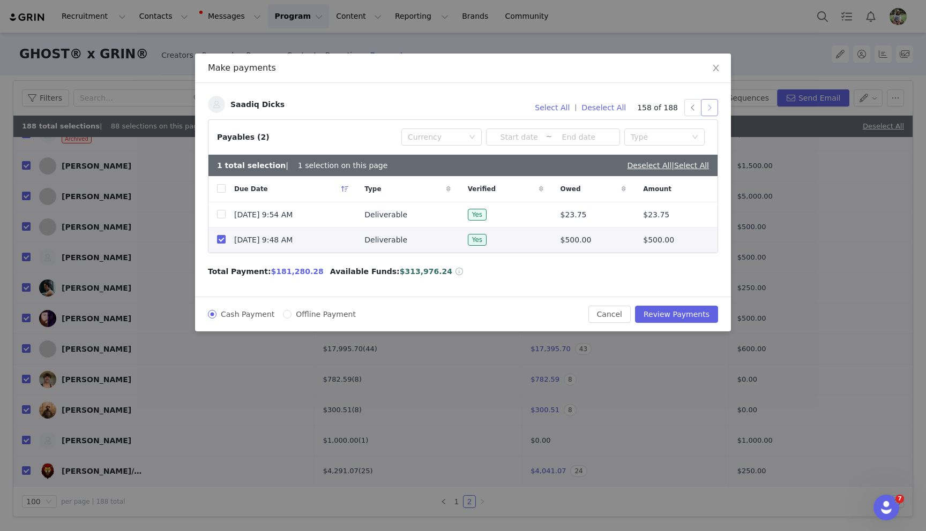
click at [713, 107] on button "button" at bounding box center [709, 107] width 17 height 17
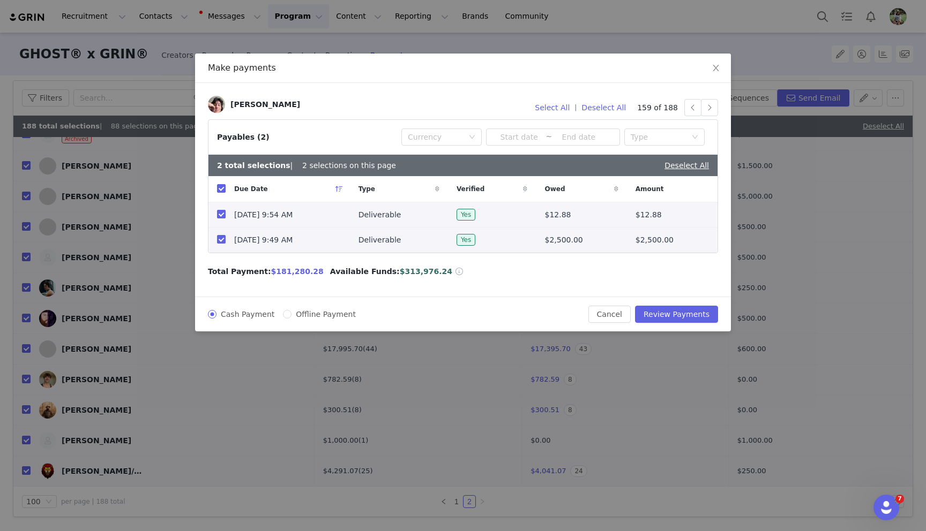
click at [222, 215] on input "checkbox" at bounding box center [221, 214] width 9 height 9
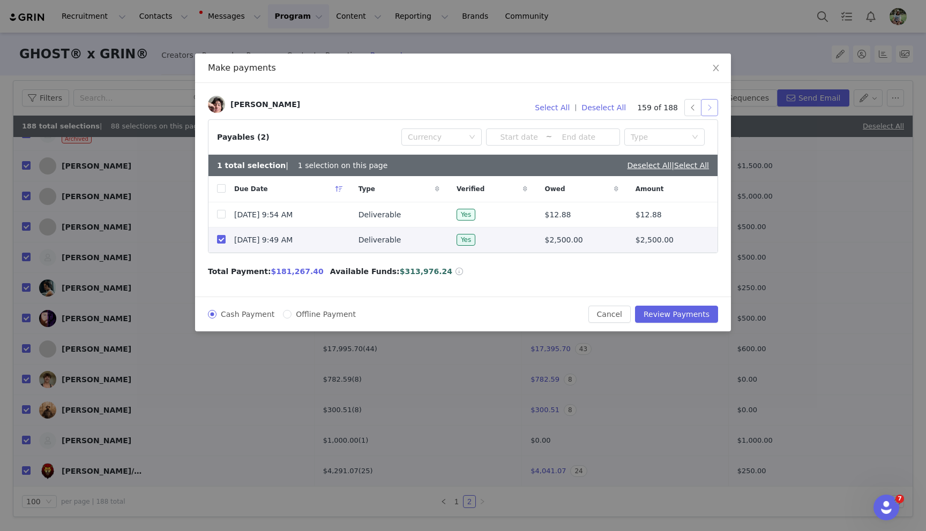
click at [716, 109] on button "button" at bounding box center [709, 107] width 17 height 17
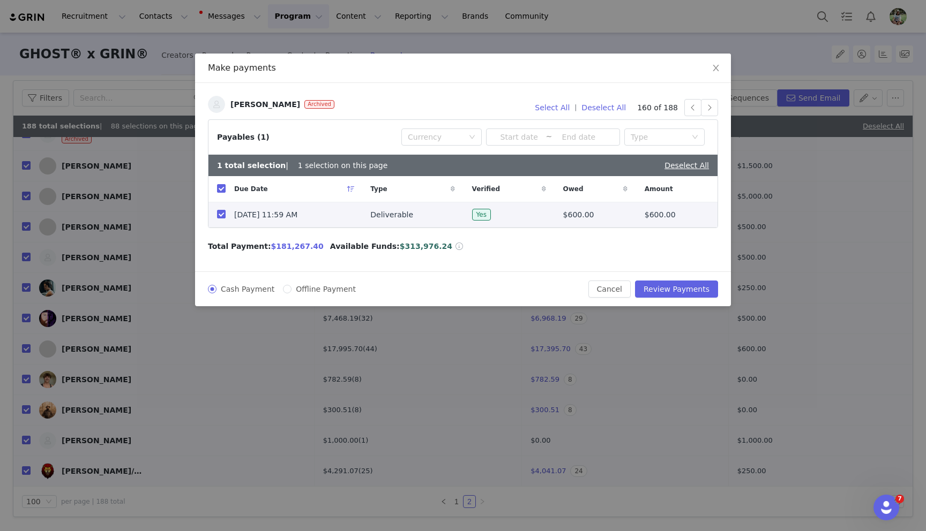
drag, startPoint x: 219, startPoint y: 215, endPoint x: 350, endPoint y: 202, distance: 131.9
click at [219, 215] on input "checkbox" at bounding box center [221, 214] width 9 height 9
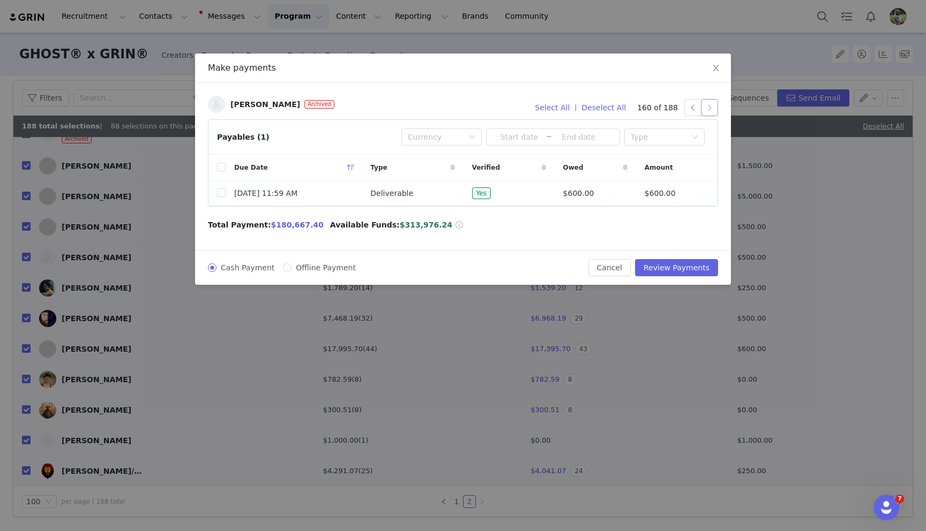
click at [708, 112] on button "button" at bounding box center [709, 107] width 17 height 17
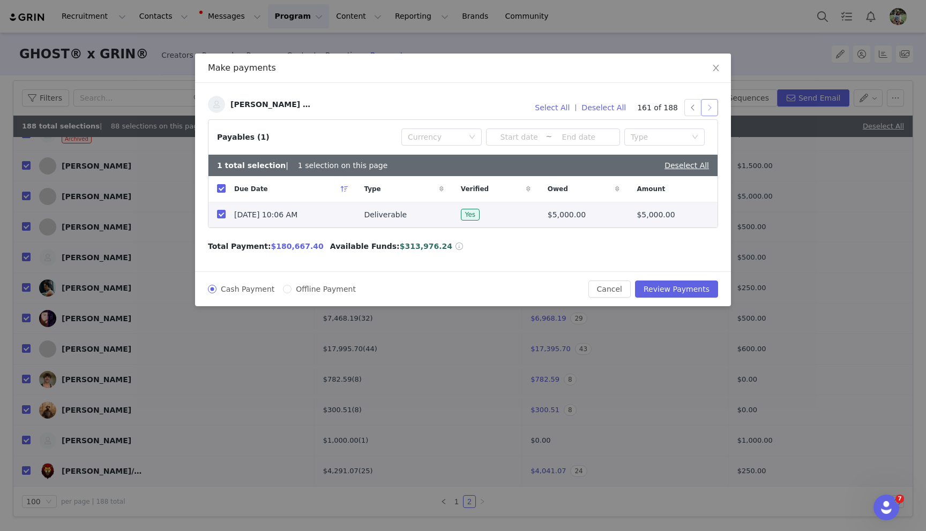
click at [708, 107] on button "button" at bounding box center [709, 107] width 17 height 17
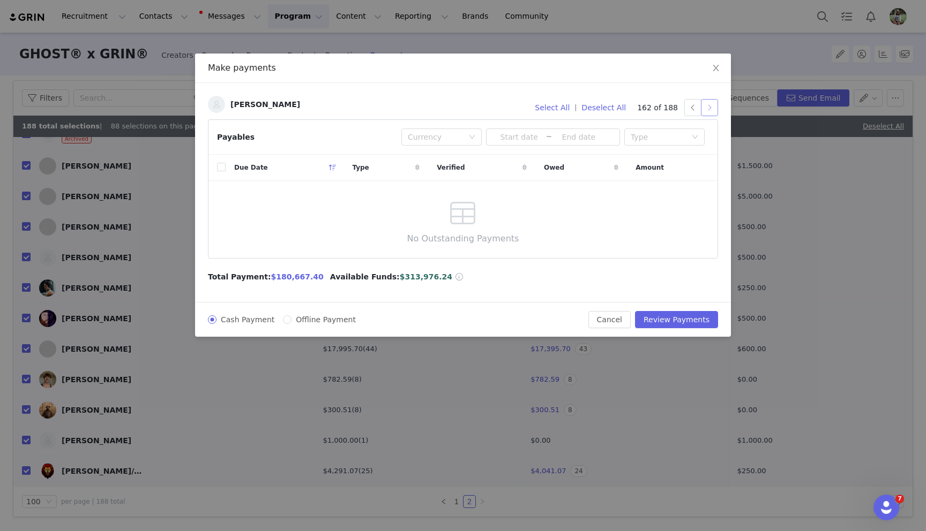
click at [708, 107] on button "button" at bounding box center [709, 107] width 17 height 17
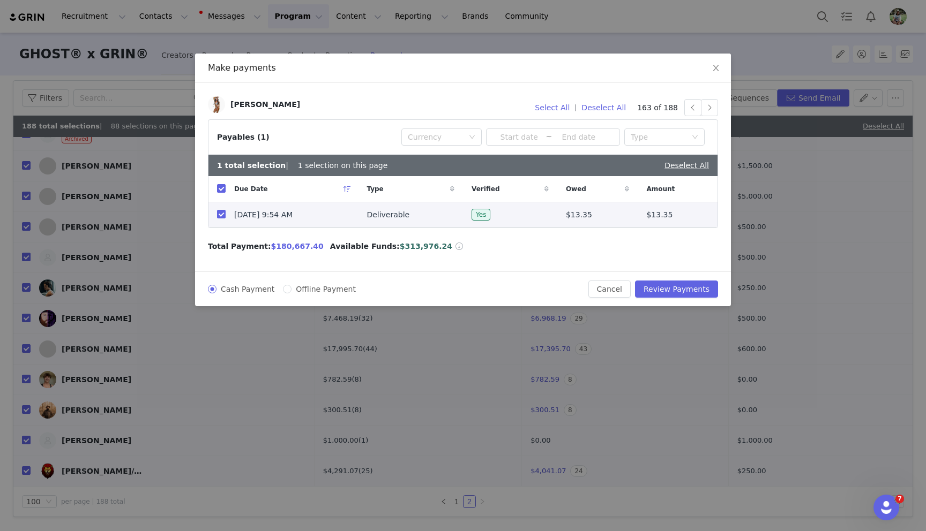
click at [223, 215] on input "checkbox" at bounding box center [221, 214] width 9 height 9
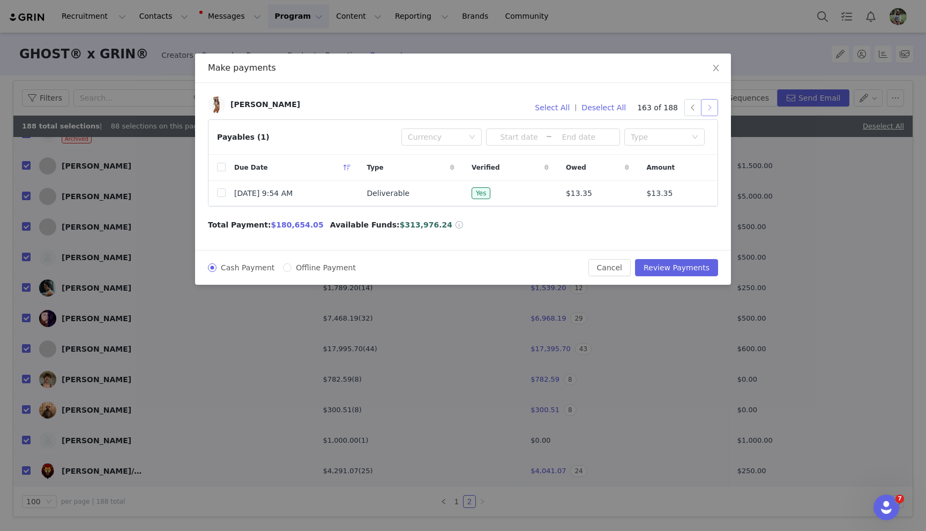
click at [708, 115] on button "button" at bounding box center [709, 107] width 17 height 17
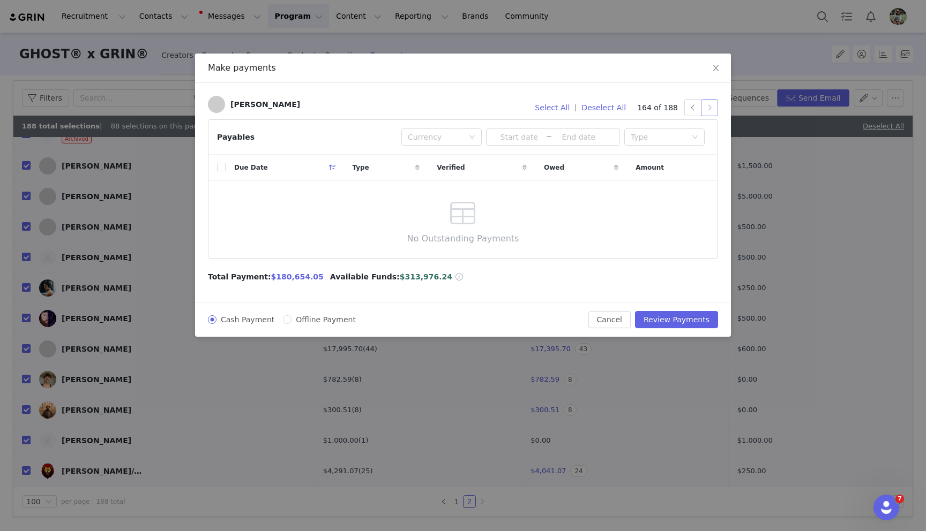
click at [708, 111] on button "button" at bounding box center [709, 107] width 17 height 17
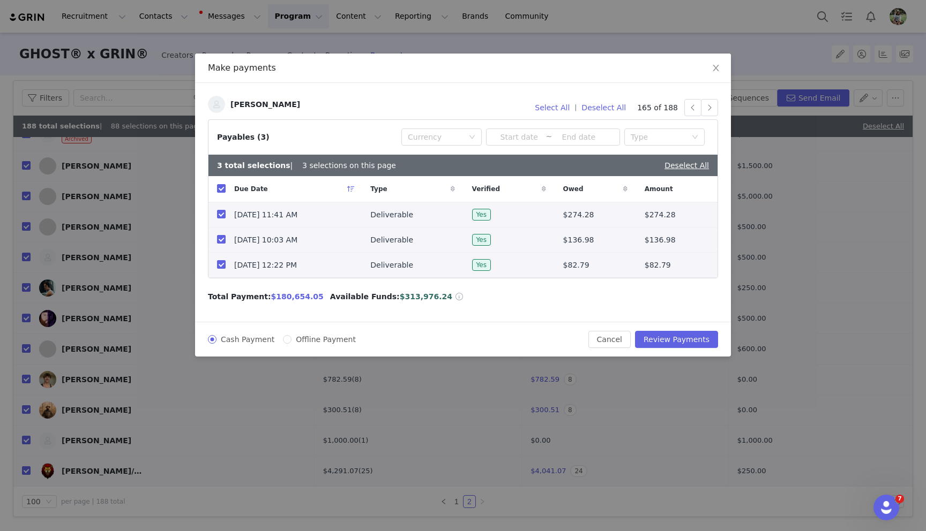
drag, startPoint x: 217, startPoint y: 215, endPoint x: 221, endPoint y: 230, distance: 15.5
click at [217, 215] on input "checkbox" at bounding box center [221, 214] width 9 height 9
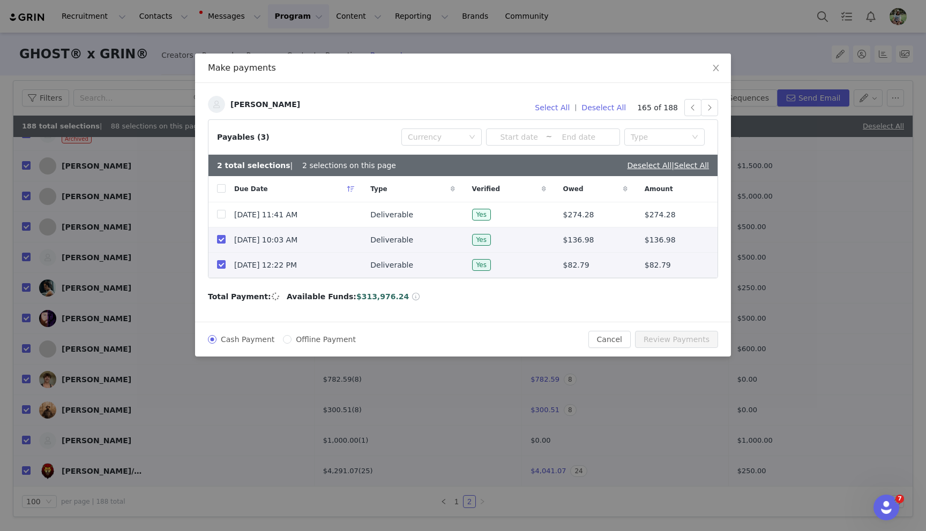
drag, startPoint x: 222, startPoint y: 240, endPoint x: 223, endPoint y: 248, distance: 8.1
click at [222, 241] on input "checkbox" at bounding box center [221, 239] width 9 height 9
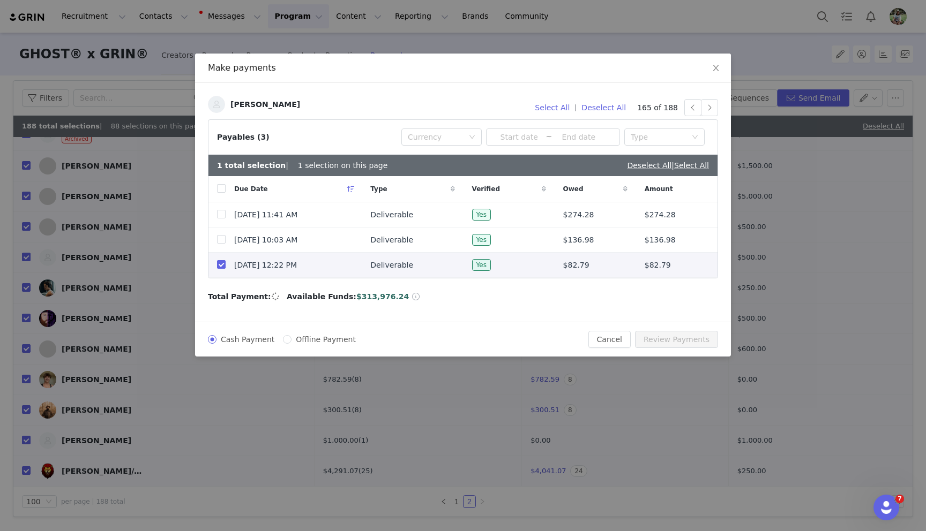
click at [221, 265] on input "checkbox" at bounding box center [221, 264] width 9 height 9
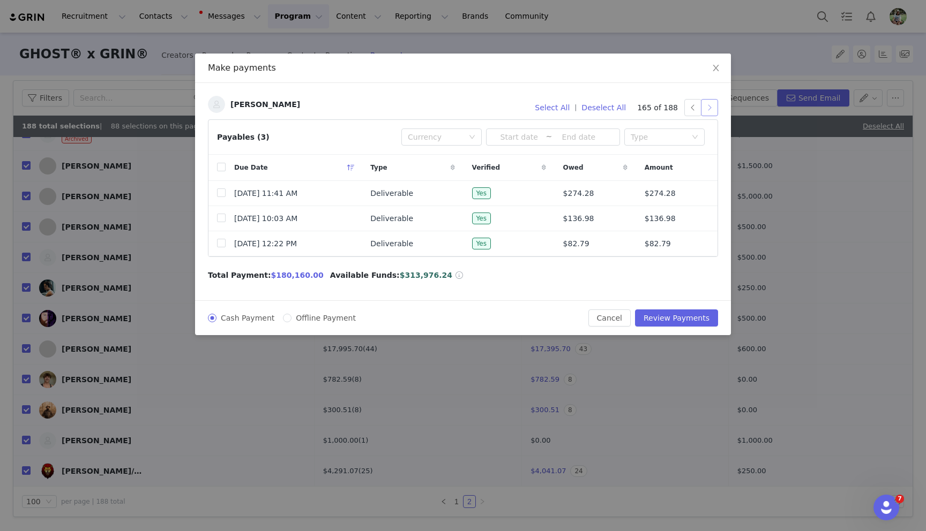
click at [711, 112] on button "button" at bounding box center [709, 107] width 17 height 17
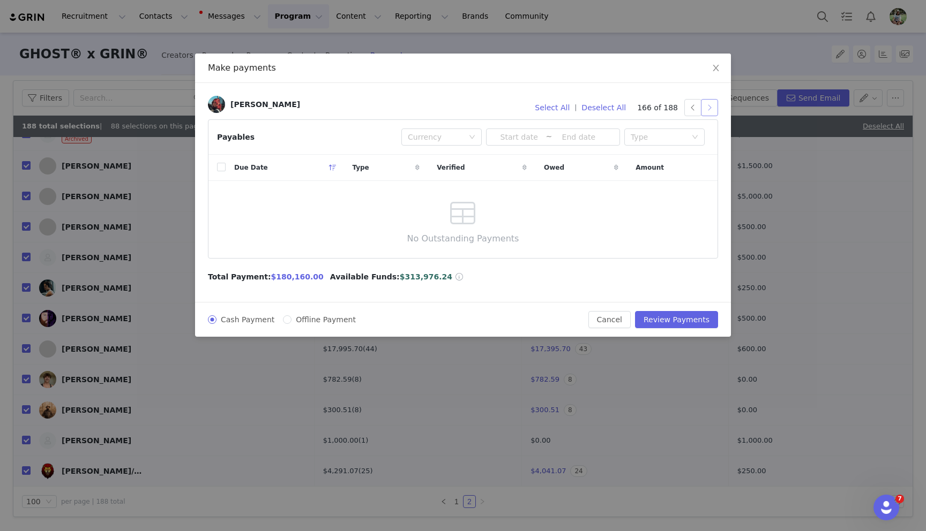
click at [708, 109] on button "button" at bounding box center [709, 107] width 17 height 17
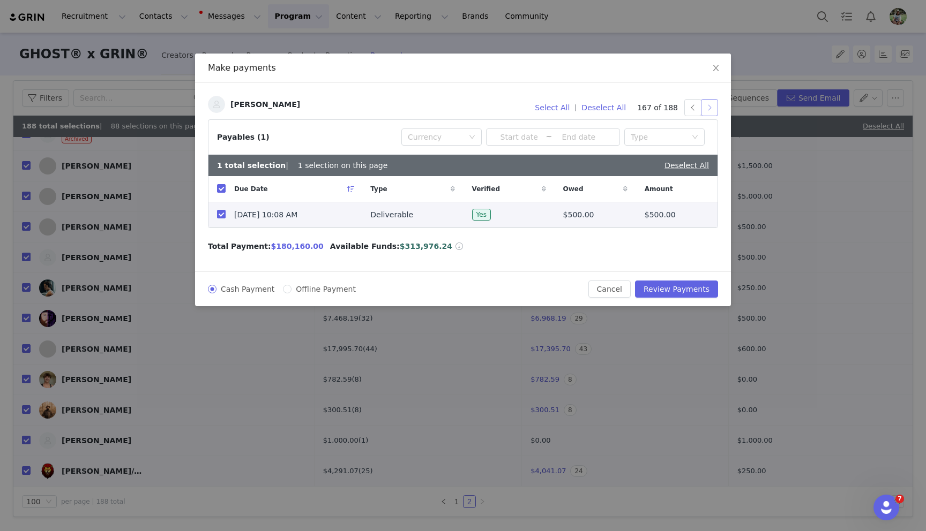
click at [708, 109] on button "button" at bounding box center [709, 107] width 17 height 17
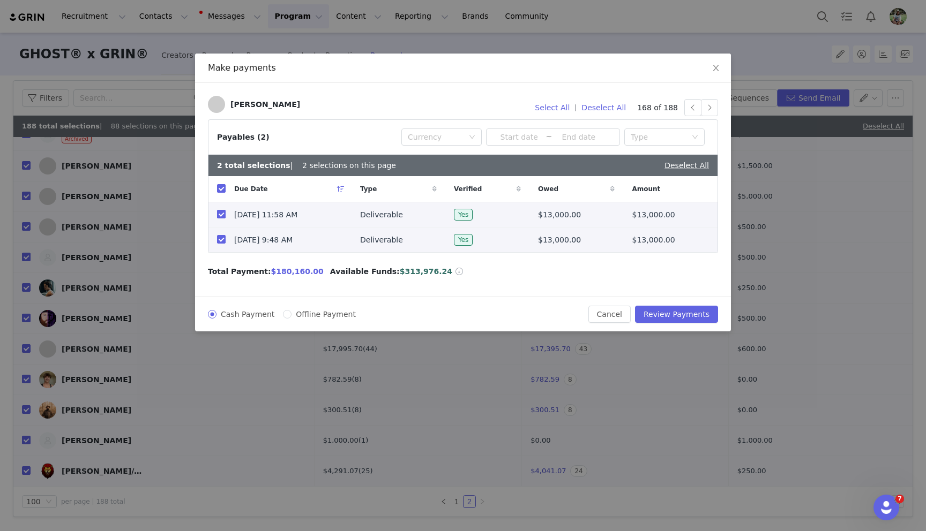
click at [218, 216] on input "checkbox" at bounding box center [221, 214] width 9 height 9
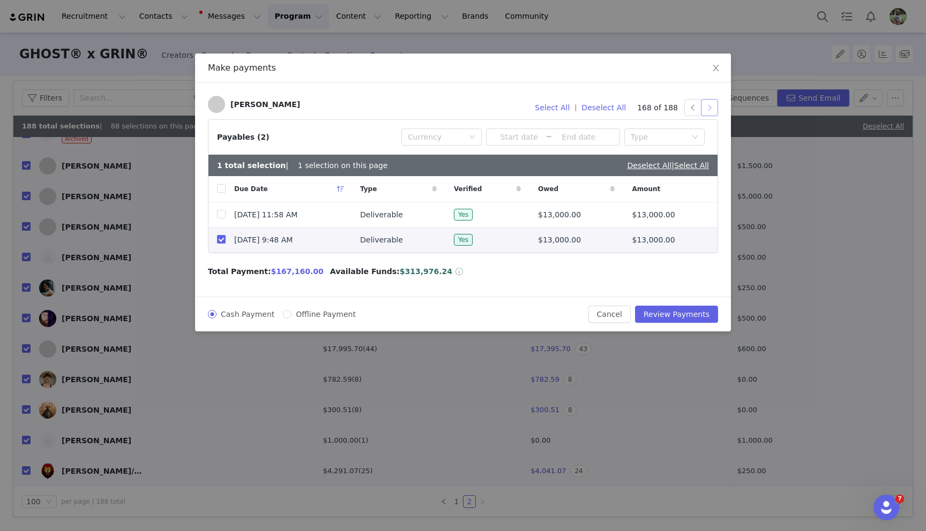
click at [709, 108] on button "button" at bounding box center [709, 107] width 17 height 17
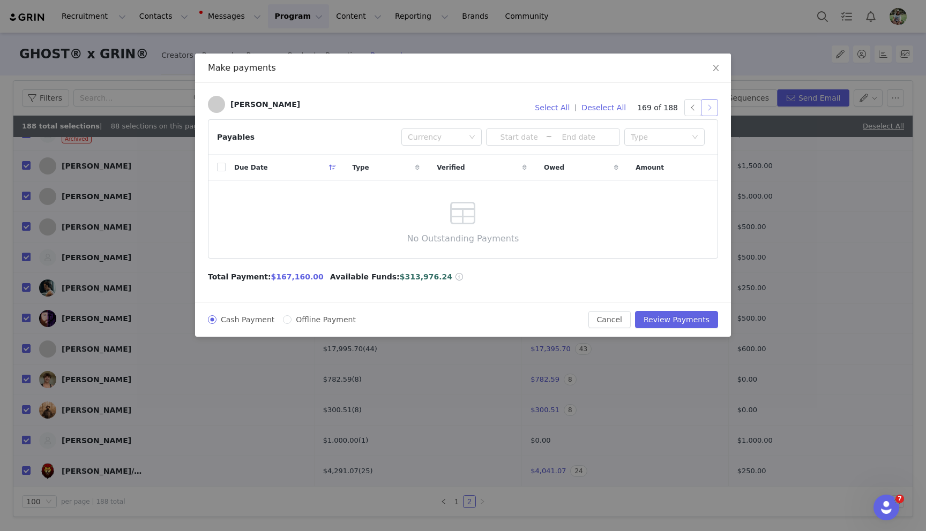
click at [709, 108] on button "button" at bounding box center [709, 107] width 17 height 17
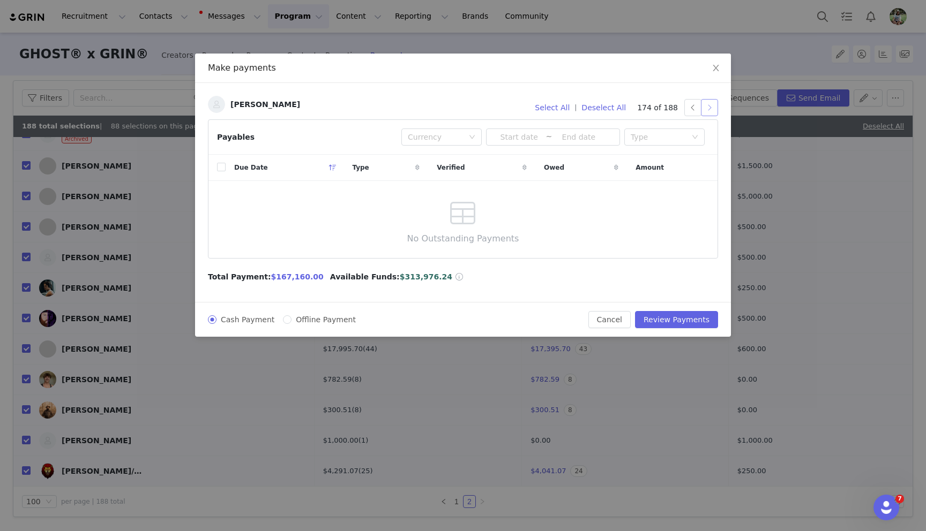
click at [709, 108] on button "button" at bounding box center [709, 107] width 17 height 17
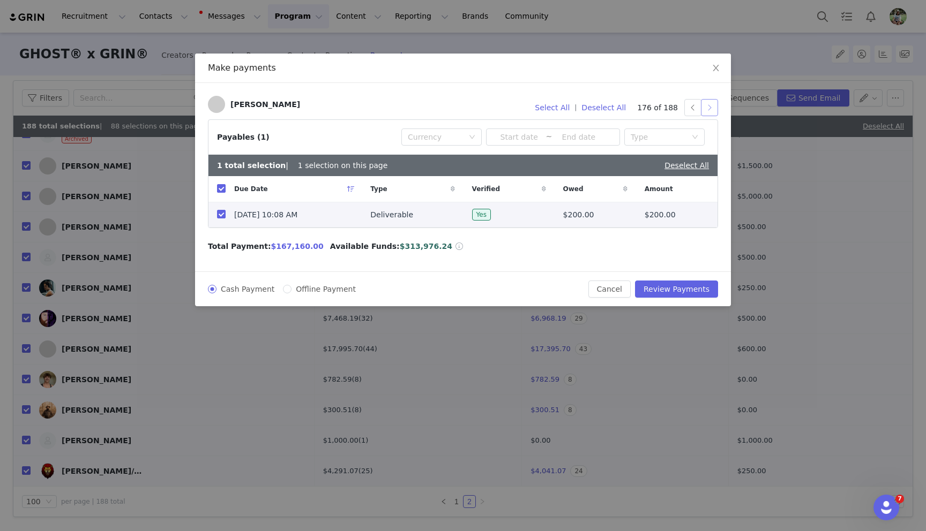
click at [709, 108] on button "button" at bounding box center [709, 107] width 17 height 17
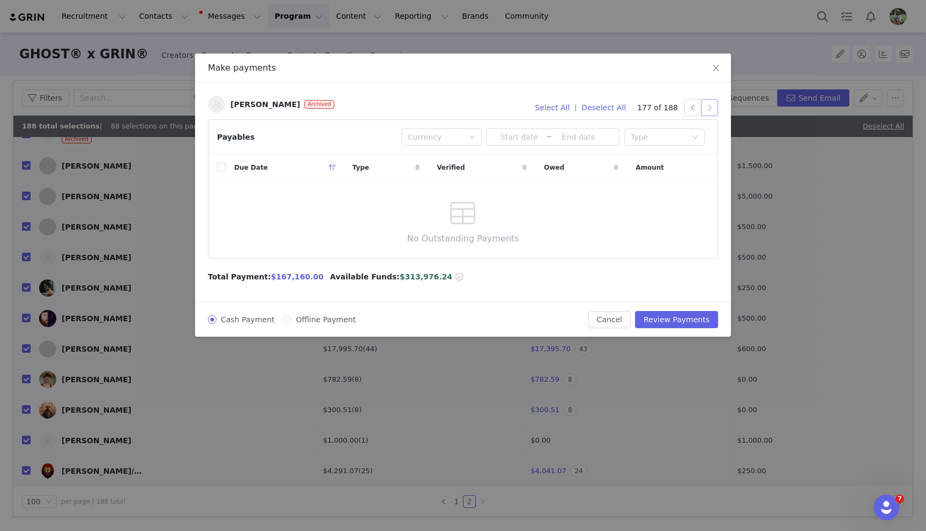
click at [709, 108] on button "button" at bounding box center [709, 107] width 17 height 17
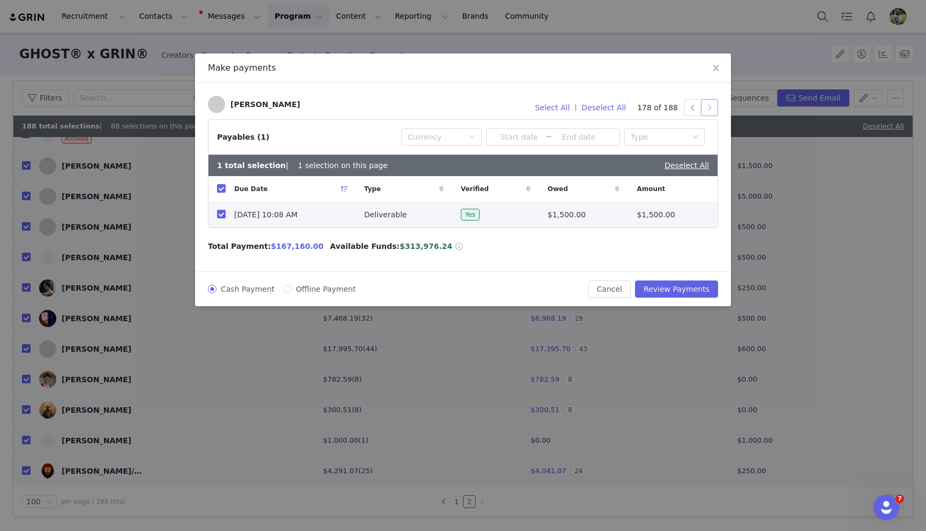
click at [709, 108] on button "button" at bounding box center [709, 107] width 17 height 17
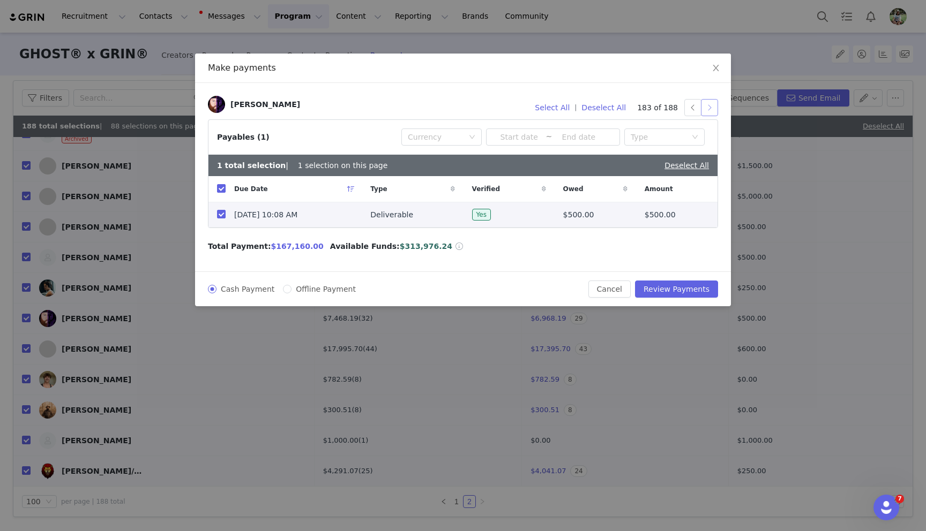
click at [709, 108] on button "button" at bounding box center [709, 107] width 17 height 17
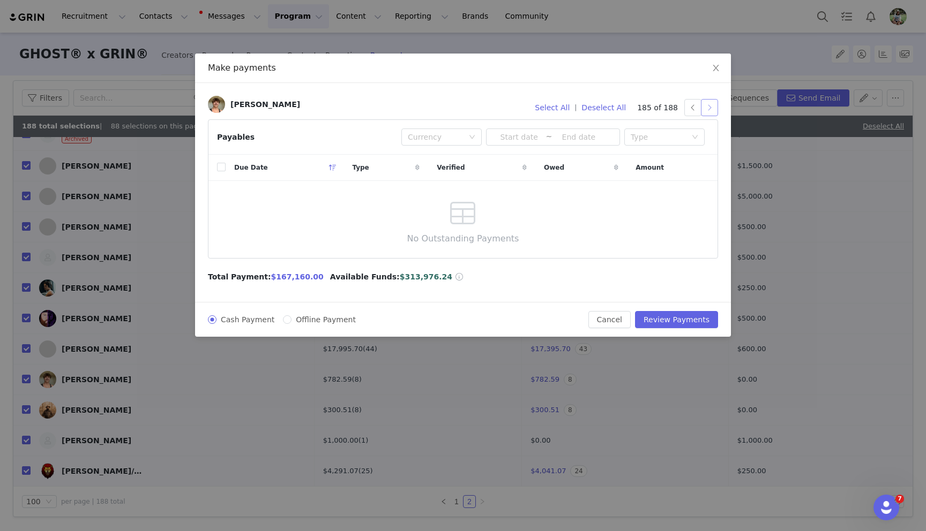
click at [709, 108] on button "button" at bounding box center [709, 107] width 17 height 17
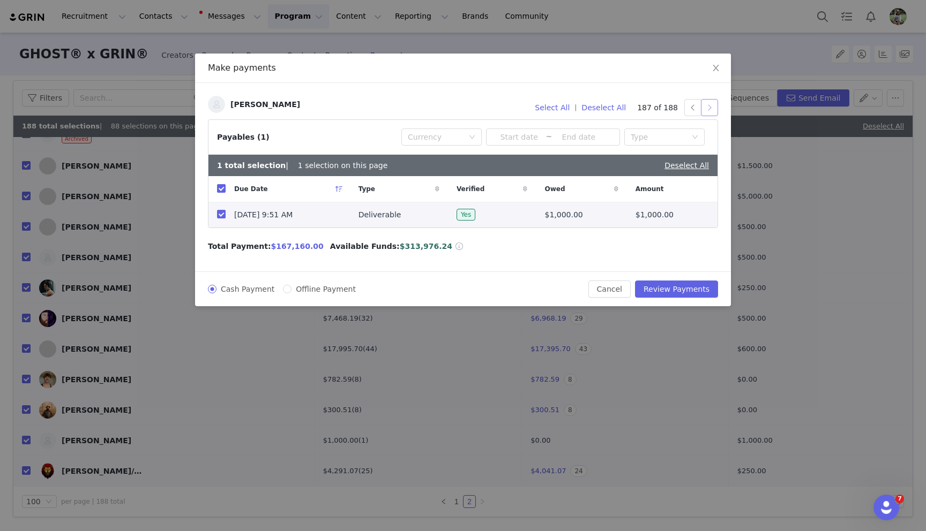
click at [709, 108] on button "button" at bounding box center [709, 107] width 17 height 17
click at [672, 288] on button "Review Payments" at bounding box center [676, 289] width 83 height 17
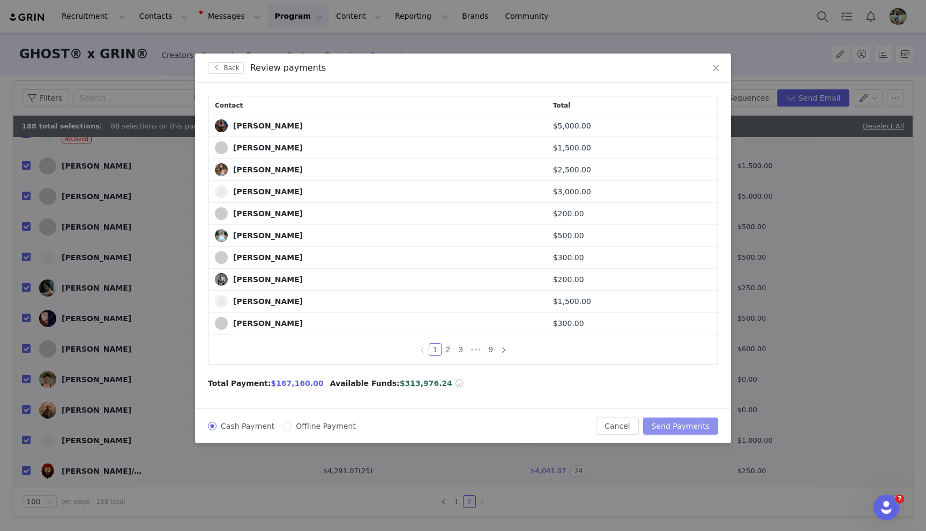
click at [679, 423] on button "Send Payments" at bounding box center [680, 426] width 75 height 17
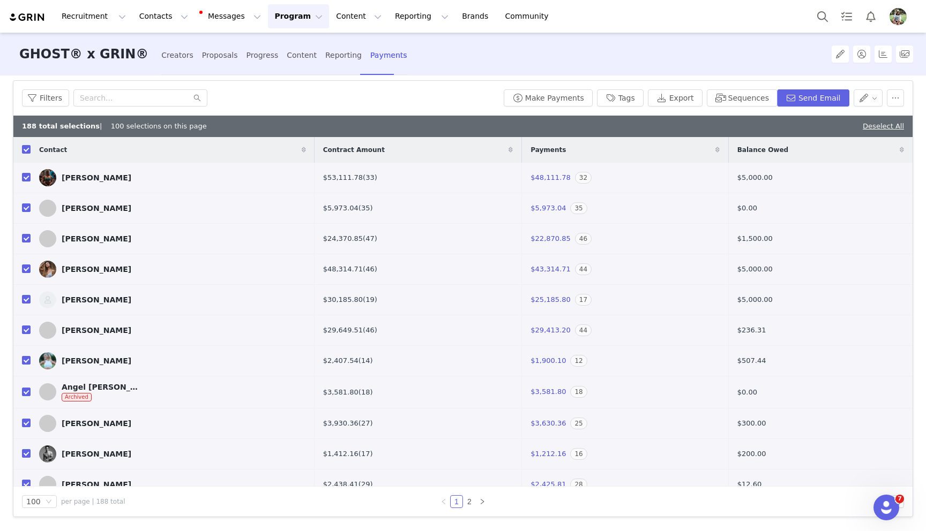
click at [278, 14] on button "Program Program" at bounding box center [298, 16] width 61 height 24
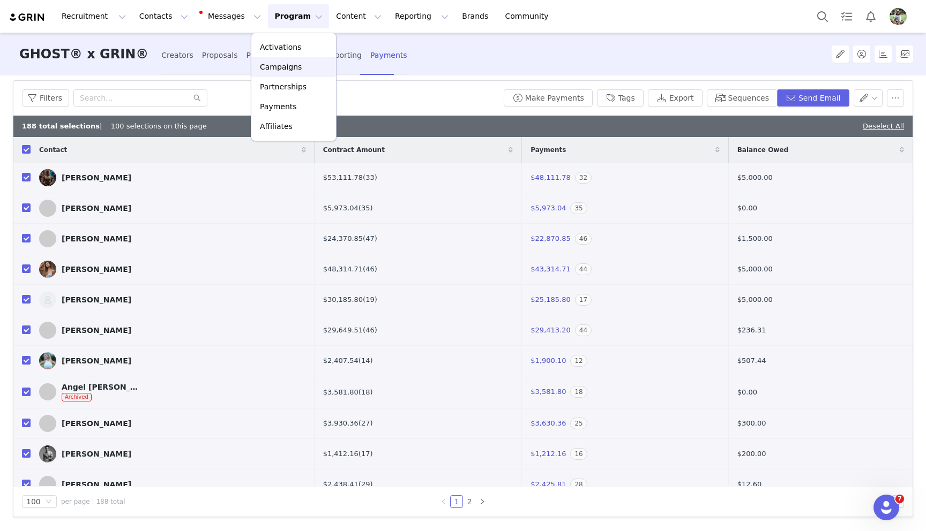
click at [285, 67] on p "Campaigns" at bounding box center [281, 67] width 42 height 11
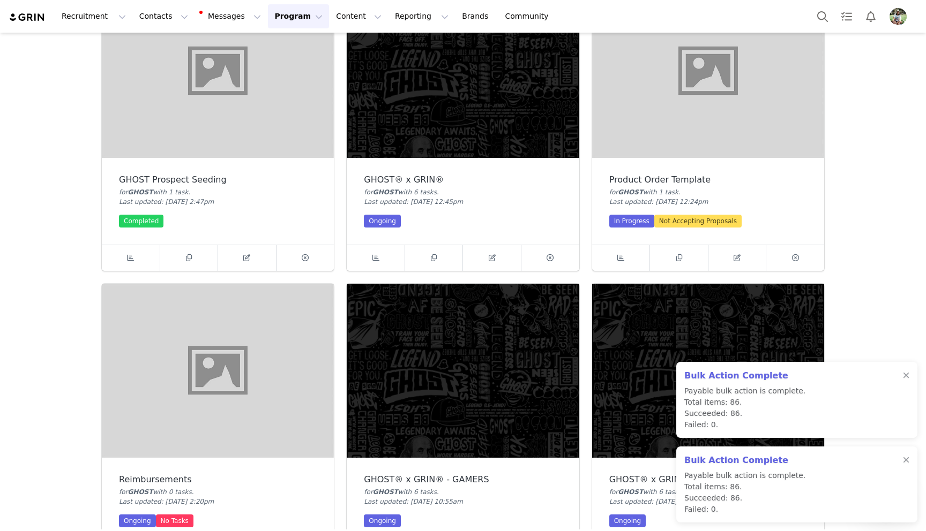
scroll to position [149, 0]
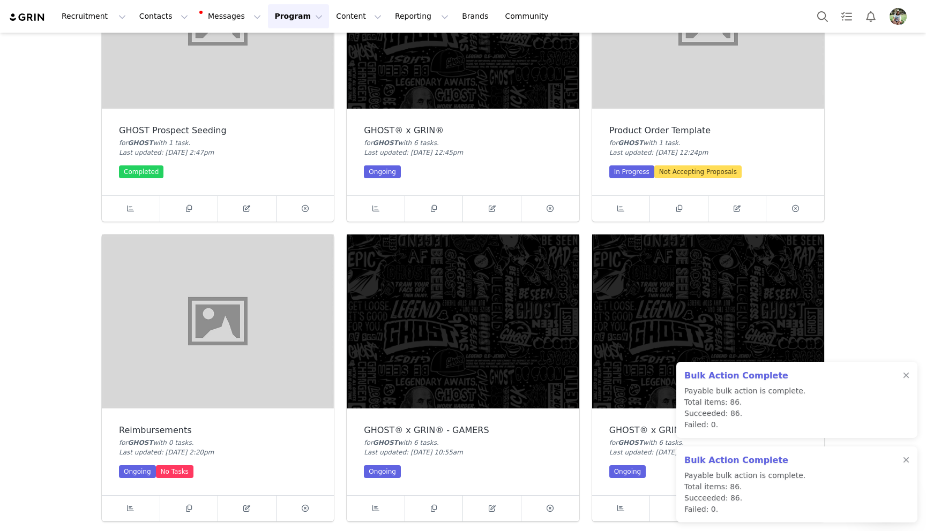
click at [189, 340] on img at bounding box center [218, 322] width 232 height 174
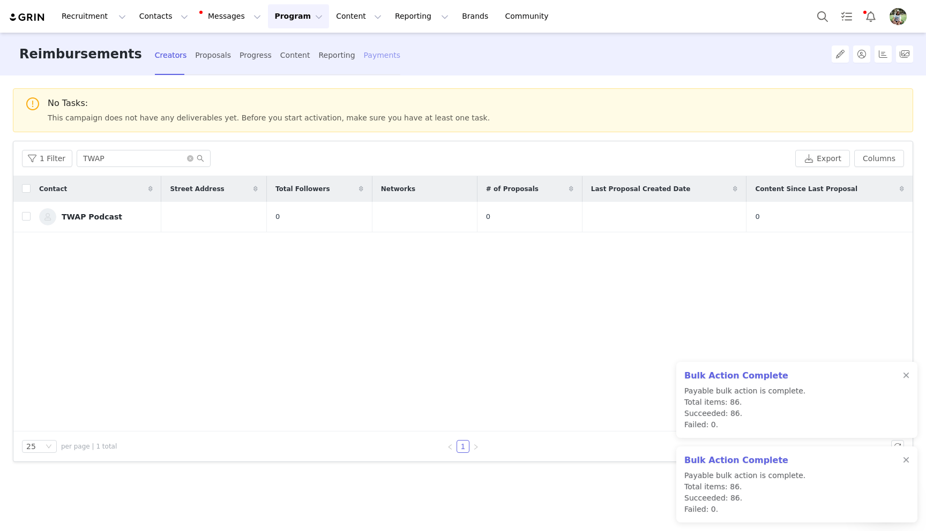
click at [364, 58] on div "Payments" at bounding box center [382, 55] width 37 height 28
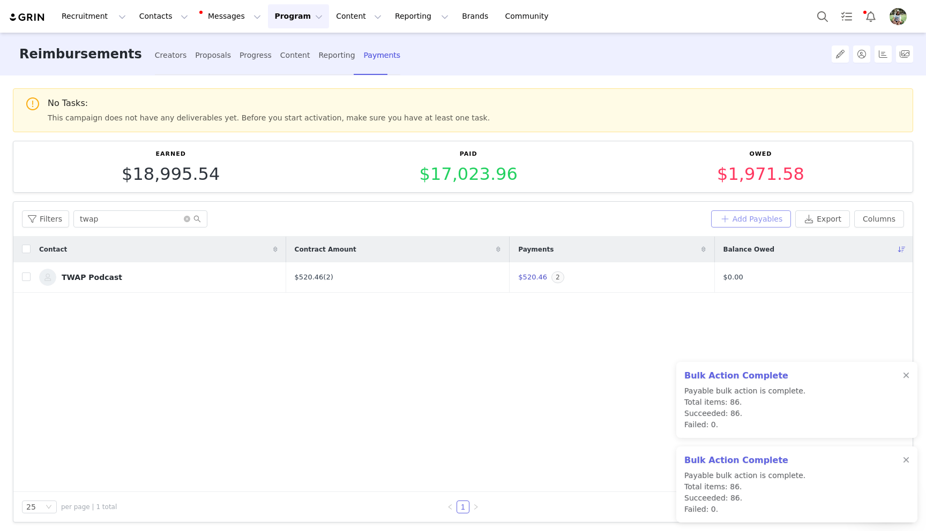
click at [741, 221] on button "Add Payables" at bounding box center [751, 219] width 80 height 17
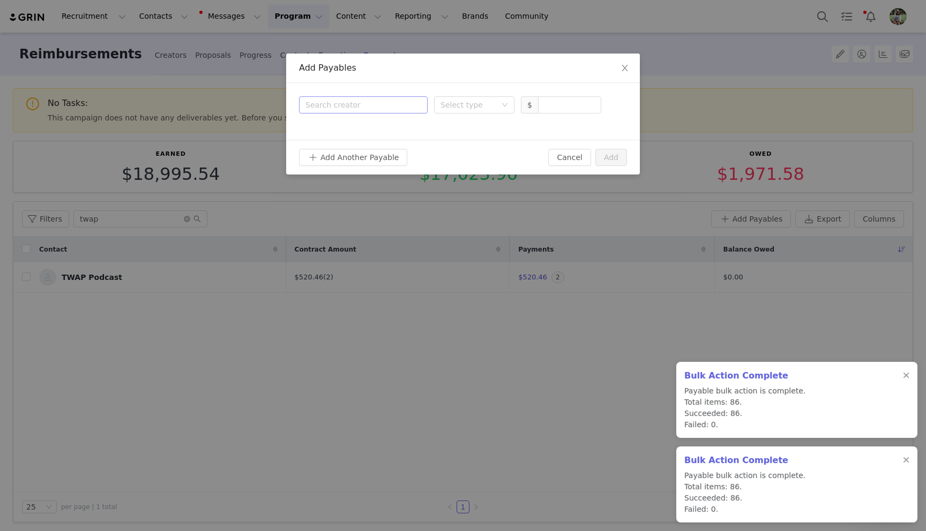
click at [330, 106] on div "Search creator" at bounding box center [360, 105] width 111 height 11
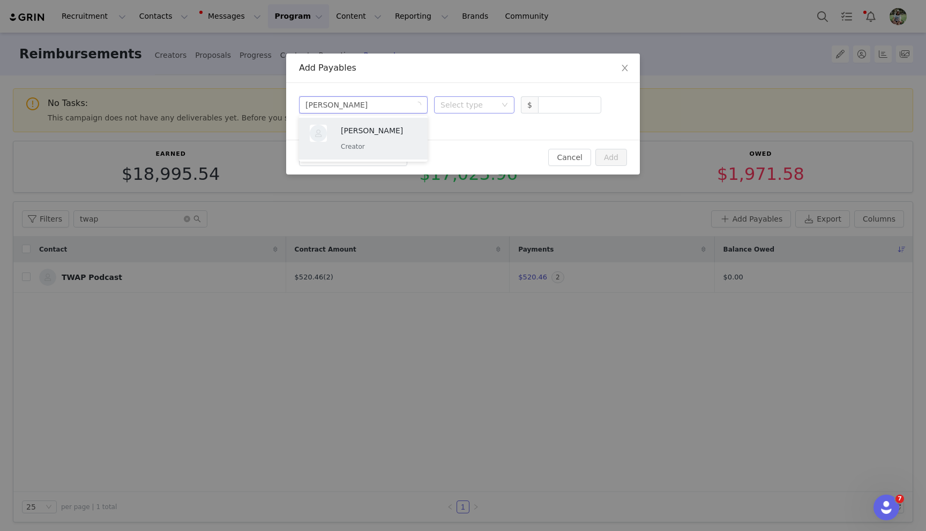
drag, startPoint x: 384, startPoint y: 153, endPoint x: 454, endPoint y: 110, distance: 82.7
click at [384, 153] on div "[PERSON_NAME] Creator" at bounding box center [363, 139] width 116 height 36
drag, startPoint x: 458, startPoint y: 104, endPoint x: 464, endPoint y: 115, distance: 12.0
click at [458, 104] on div "Select type" at bounding box center [468, 105] width 56 height 11
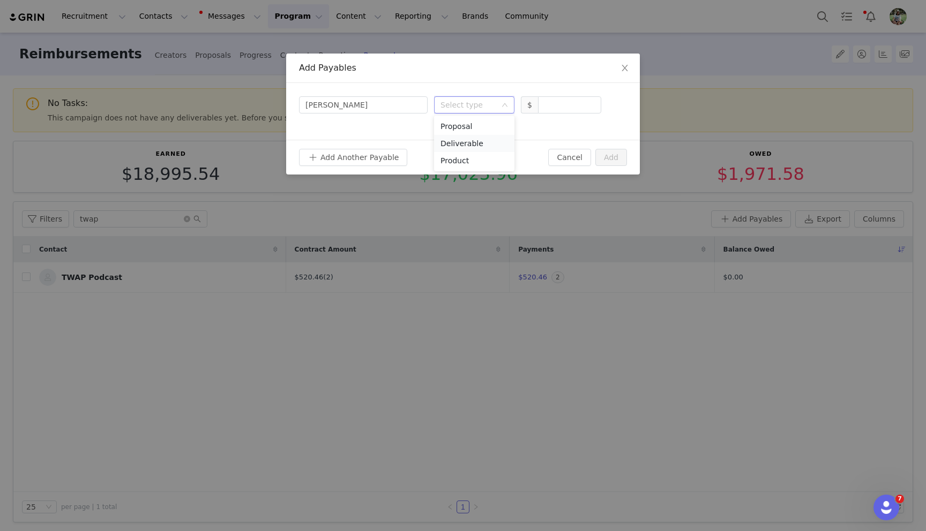
click at [479, 144] on li "Deliverable" at bounding box center [474, 143] width 80 height 17
click at [565, 105] on input at bounding box center [569, 105] width 62 height 16
click at [608, 150] on button "Add" at bounding box center [611, 157] width 32 height 17
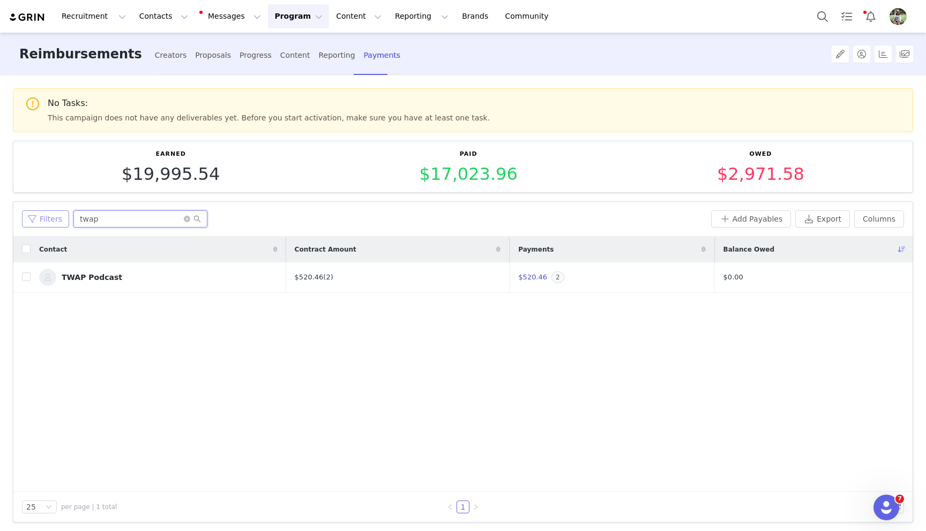
drag, startPoint x: 105, startPoint y: 221, endPoint x: 59, endPoint y: 217, distance: 45.7
click at [59, 217] on div "Filters twap" at bounding box center [364, 219] width 685 height 17
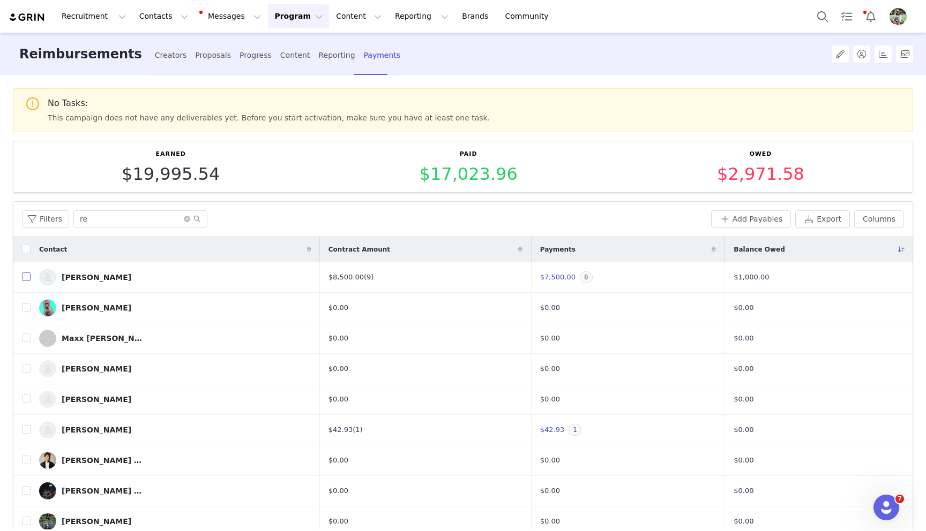
click at [22, 278] on input "checkbox" at bounding box center [26, 277] width 9 height 9
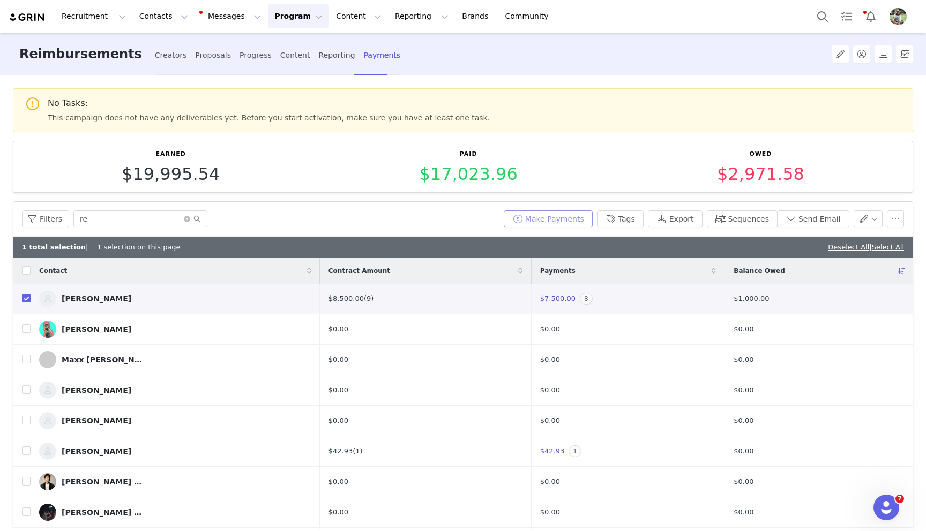
click at [569, 213] on button "Make Payments" at bounding box center [547, 219] width 89 height 17
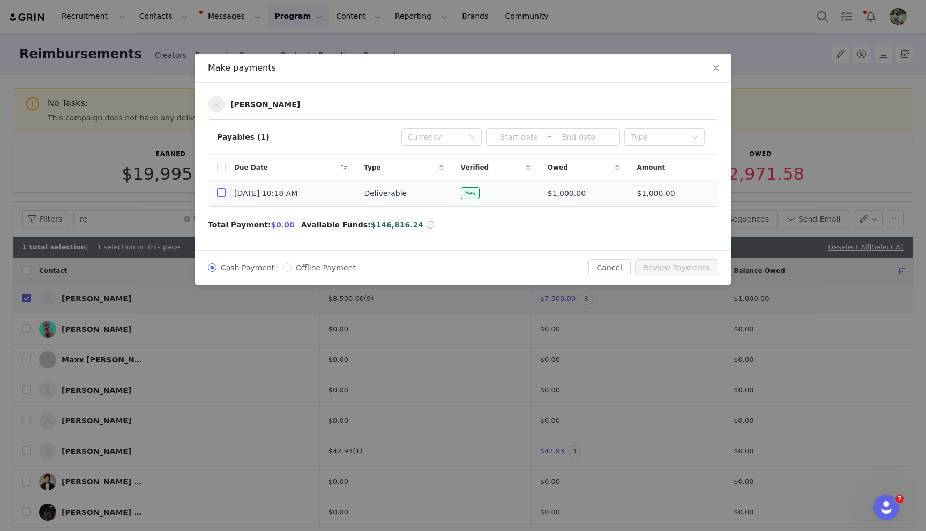
click at [222, 188] on label at bounding box center [221, 193] width 9 height 11
click at [222, 189] on input "checkbox" at bounding box center [221, 193] width 9 height 9
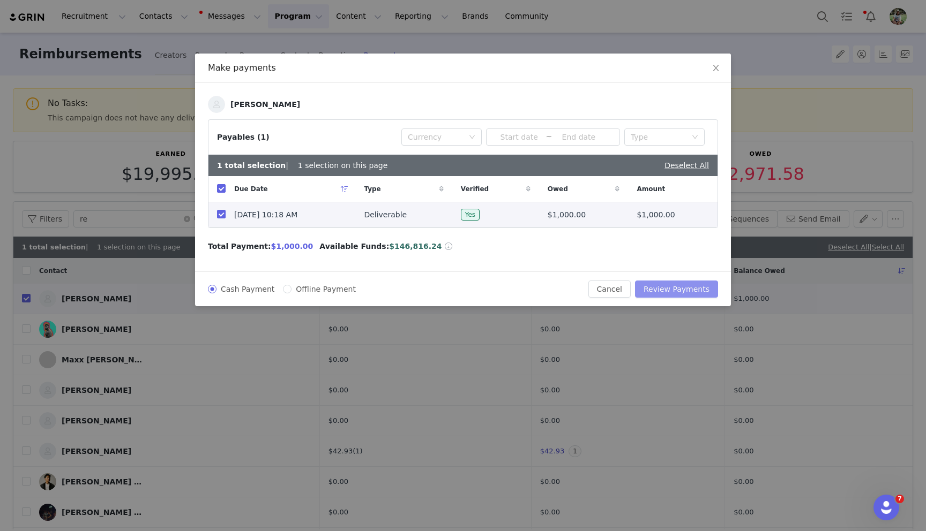
click at [681, 294] on button "Review Payments" at bounding box center [676, 289] width 83 height 17
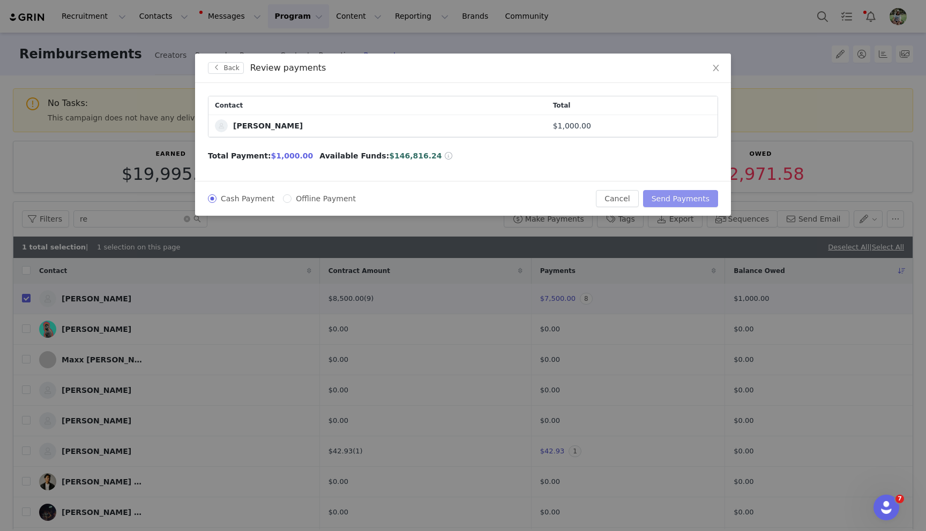
click at [670, 198] on button "Send Payments" at bounding box center [680, 198] width 75 height 17
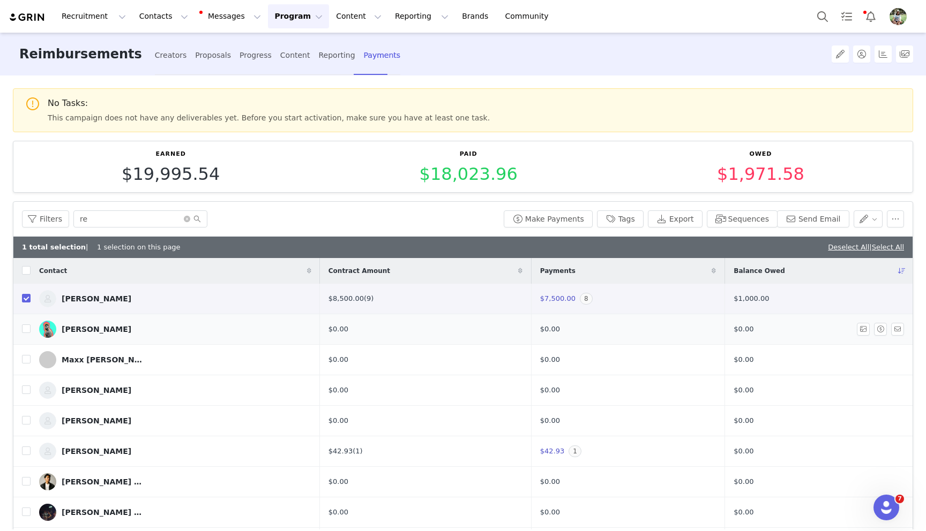
click at [23, 300] on input "checkbox" at bounding box center [26, 298] width 9 height 9
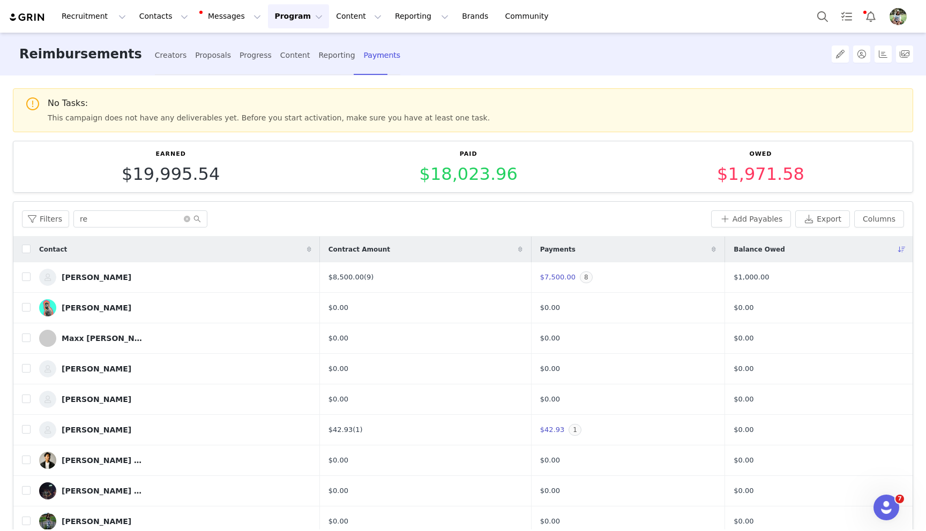
drag, startPoint x: 291, startPoint y: 20, endPoint x: 289, endPoint y: 29, distance: 9.5
click at [291, 20] on button "Program Program" at bounding box center [298, 16] width 61 height 24
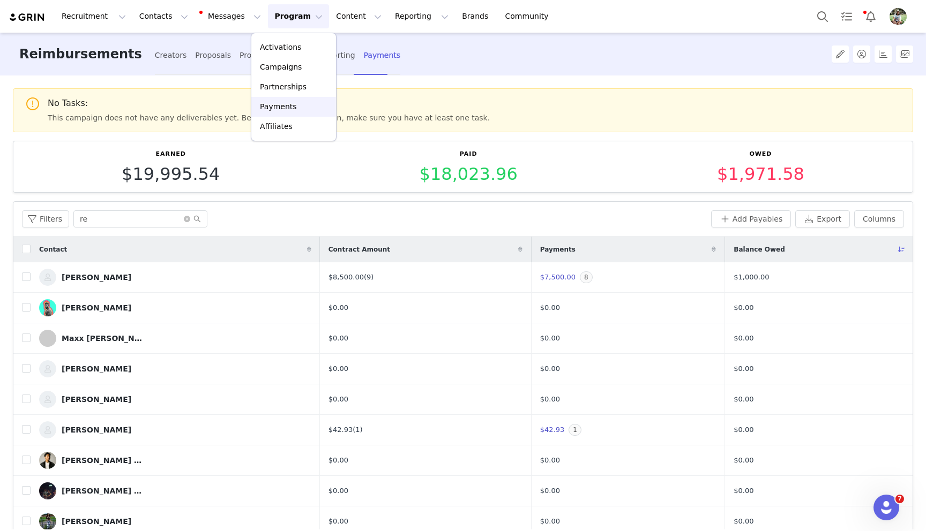
click at [290, 107] on p "Payments" at bounding box center [278, 106] width 37 height 11
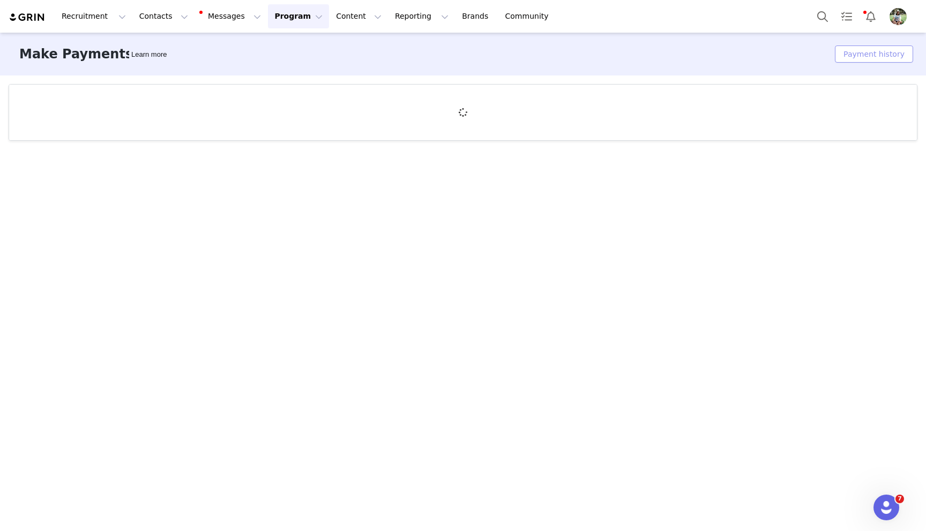
click at [875, 47] on button "Payment history" at bounding box center [874, 54] width 78 height 17
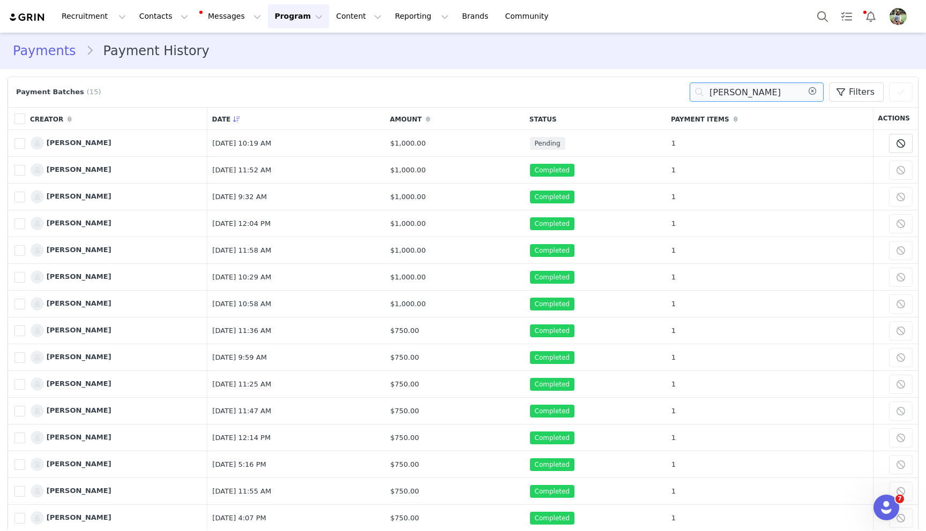
drag, startPoint x: 742, startPoint y: 92, endPoint x: 637, endPoint y: 86, distance: 105.1
click at [637, 86] on div "Payment Batches (15) [PERSON_NAME] Filters (0) No filters are applied, click "A…" at bounding box center [462, 91] width 899 height 19
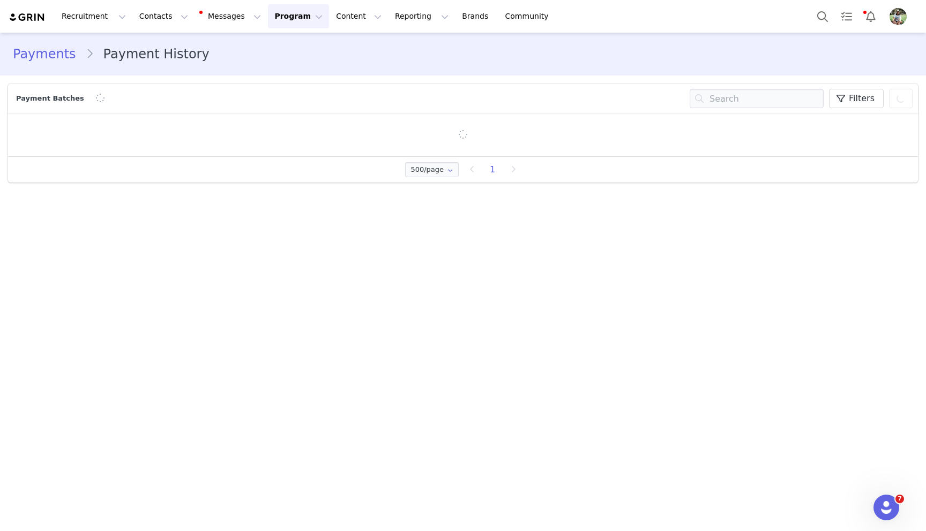
click at [561, 51] on div "Payments Payment History" at bounding box center [463, 53] width 900 height 19
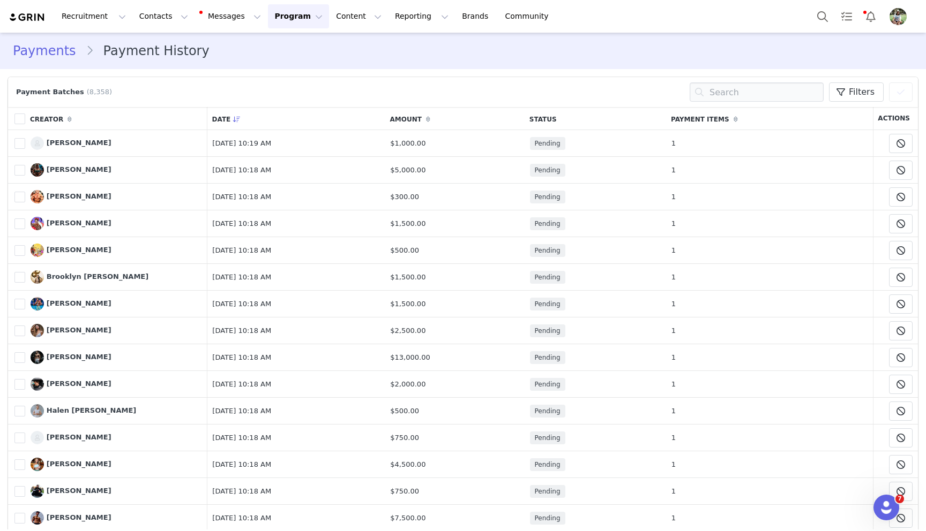
click at [272, 19] on button "Program Program" at bounding box center [298, 16] width 61 height 24
click at [277, 105] on p "Payments" at bounding box center [278, 106] width 37 height 11
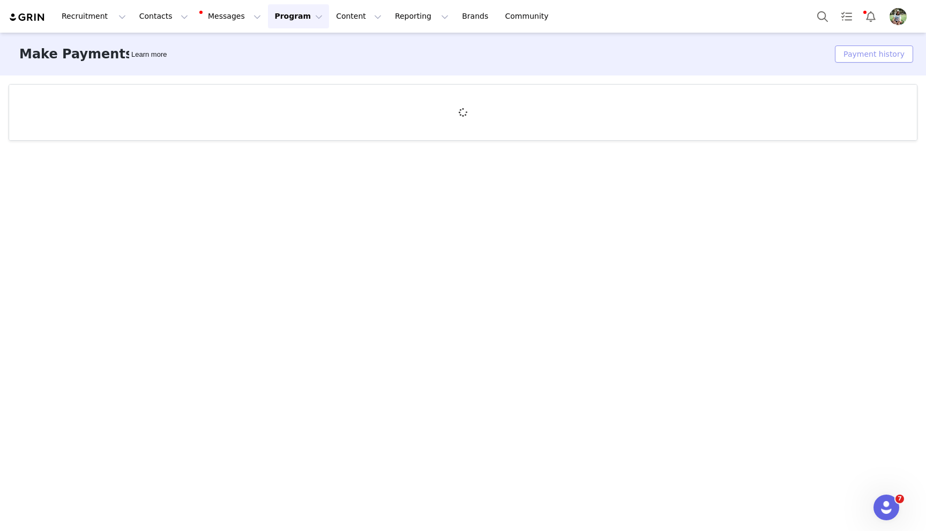
click at [867, 51] on button "Payment history" at bounding box center [874, 54] width 78 height 17
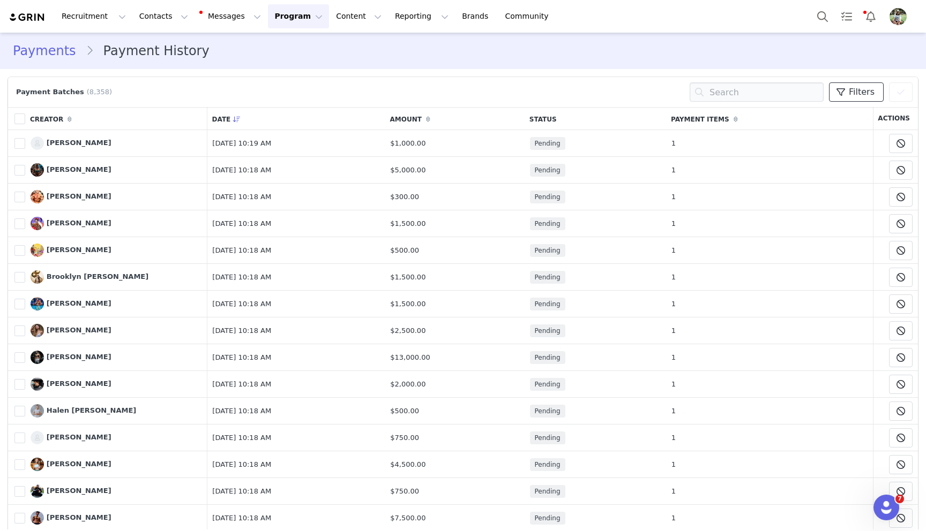
click at [853, 96] on span "Filters" at bounding box center [861, 92] width 26 height 13
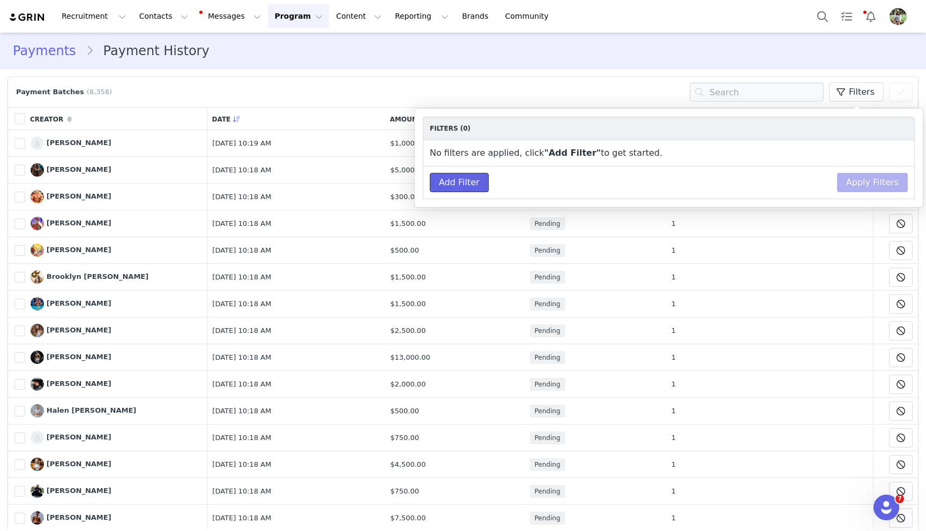
click at [440, 183] on button "Add Filter" at bounding box center [459, 182] width 59 height 19
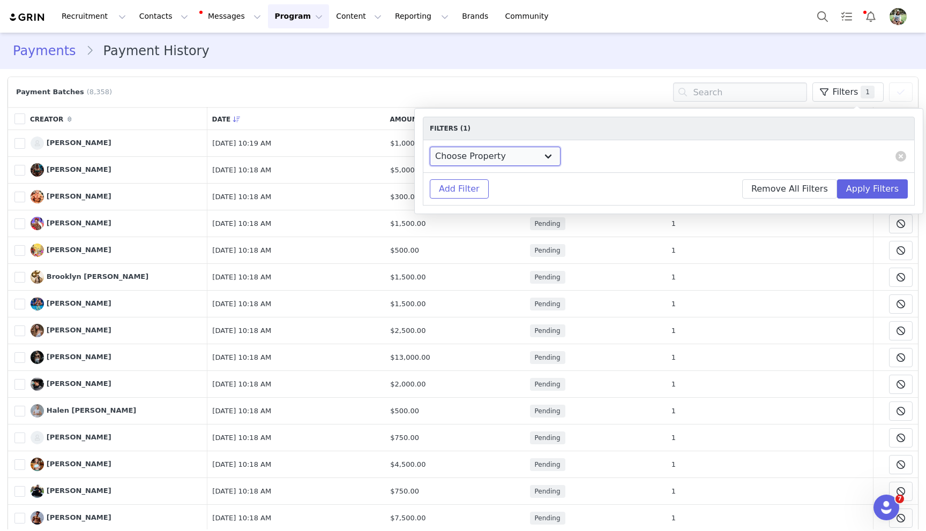
click at [471, 154] on select "Choose Property Campaign Brand Amount Payment Date Discount code Commission Per…" at bounding box center [495, 156] width 131 height 19
click at [678, 157] on input at bounding box center [705, 156] width 55 height 15
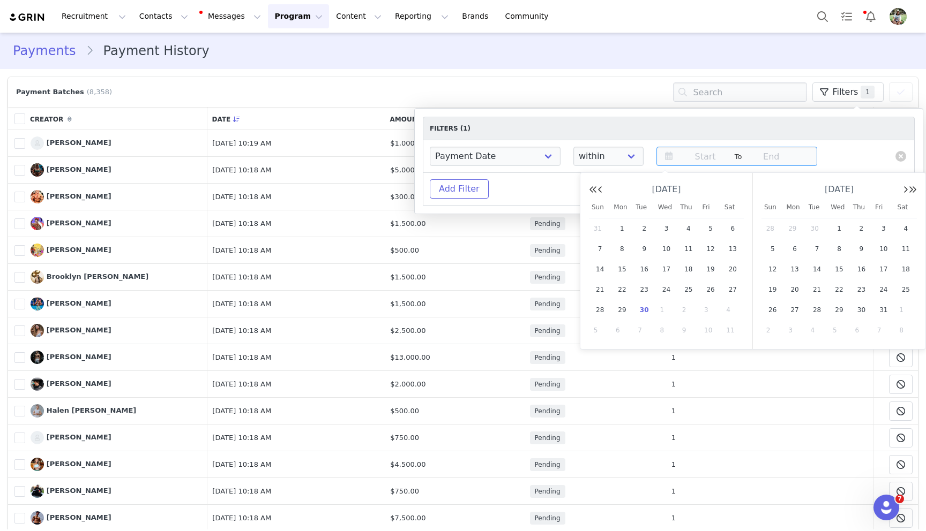
click at [642, 311] on span "30" at bounding box center [643, 310] width 13 height 13
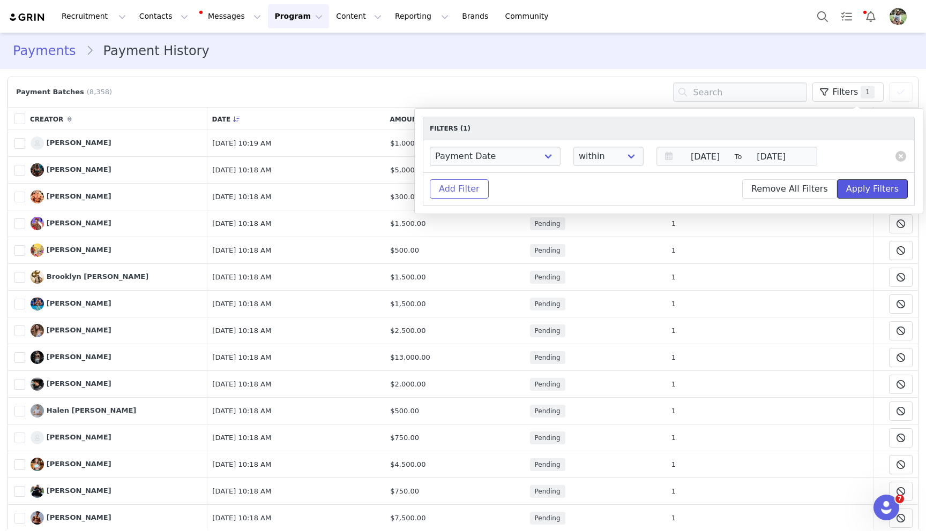
click at [894, 188] on button "Apply Filters" at bounding box center [872, 188] width 71 height 19
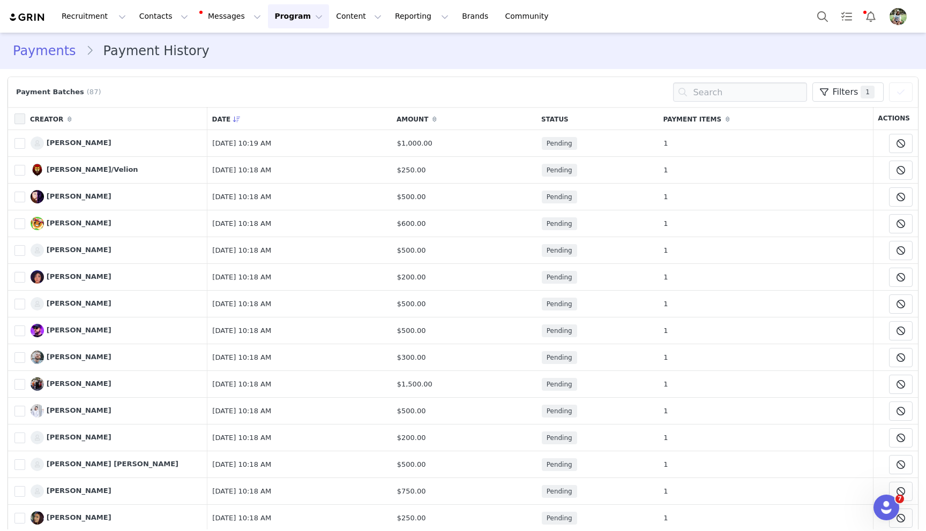
click at [20, 117] on span at bounding box center [19, 119] width 11 height 11
click at [25, 114] on input "checkbox" at bounding box center [25, 114] width 0 height 0
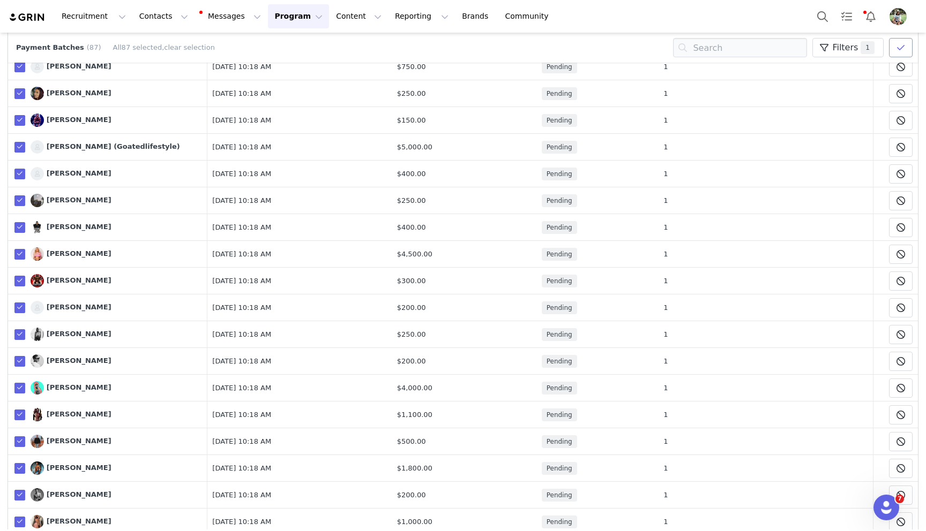
scroll to position [417, 0]
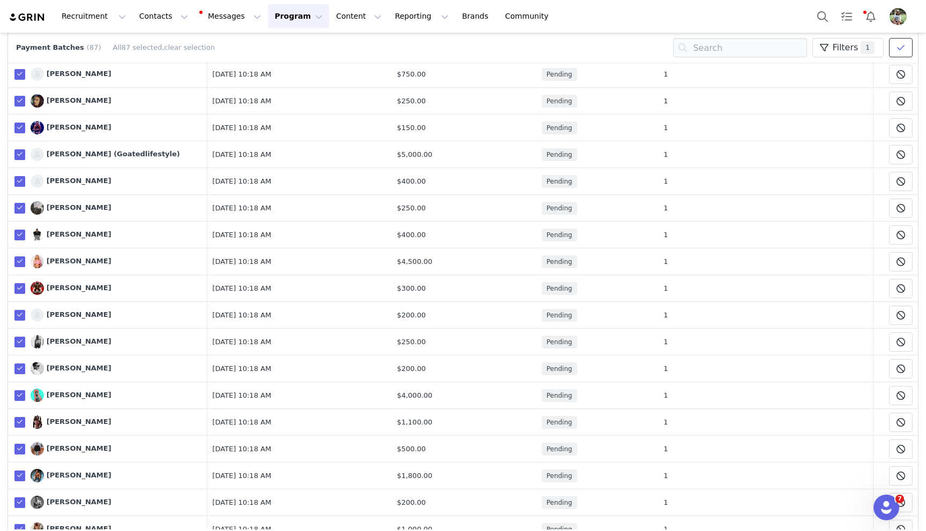
click at [906, 47] on span at bounding box center [900, 47] width 13 height 13
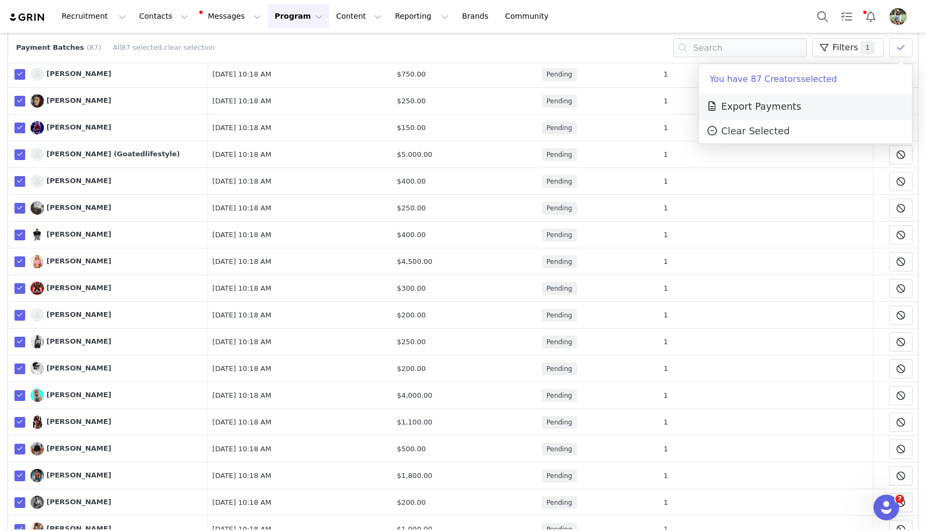
click at [755, 105] on span "Export Payments" at bounding box center [752, 106] width 95 height 11
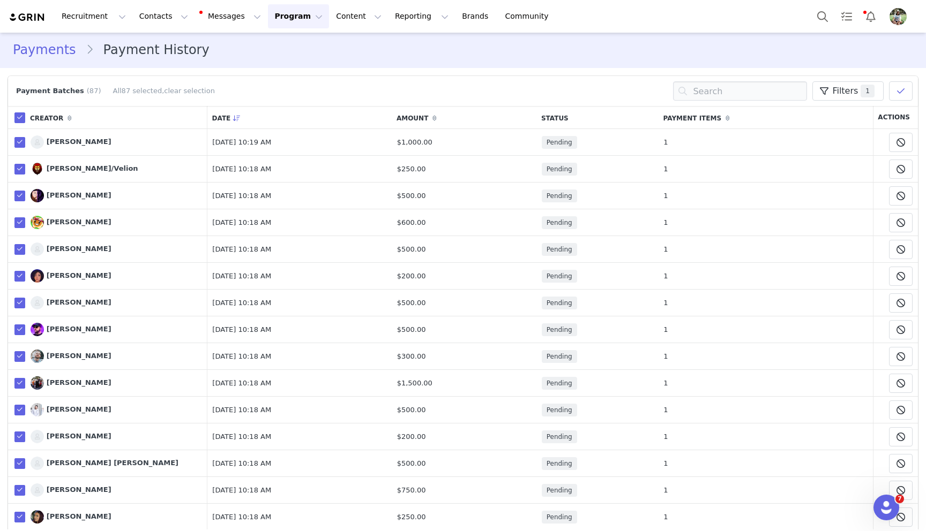
scroll to position [0, 0]
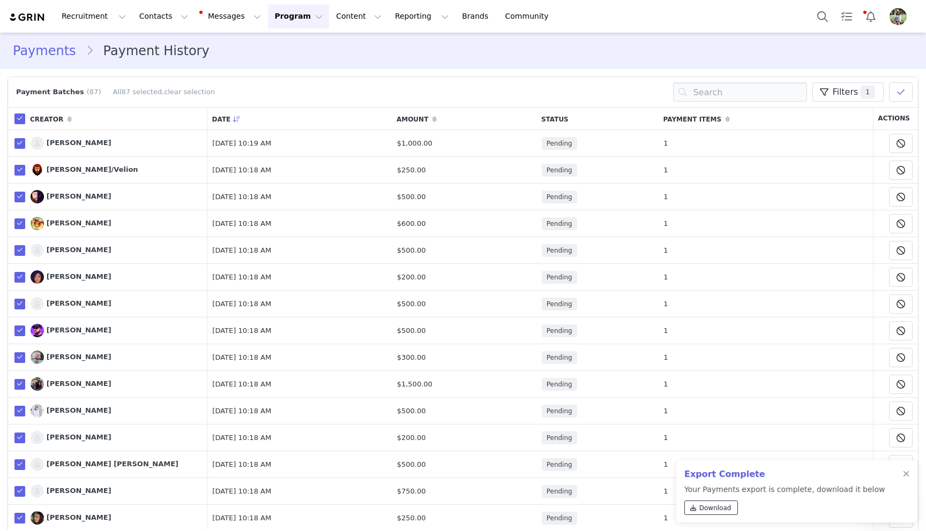
click at [718, 507] on span "Download" at bounding box center [715, 508] width 32 height 10
drag, startPoint x: 33, startPoint y: 18, endPoint x: 127, endPoint y: 31, distance: 94.6
click at [33, 18] on img at bounding box center [27, 17] width 37 height 10
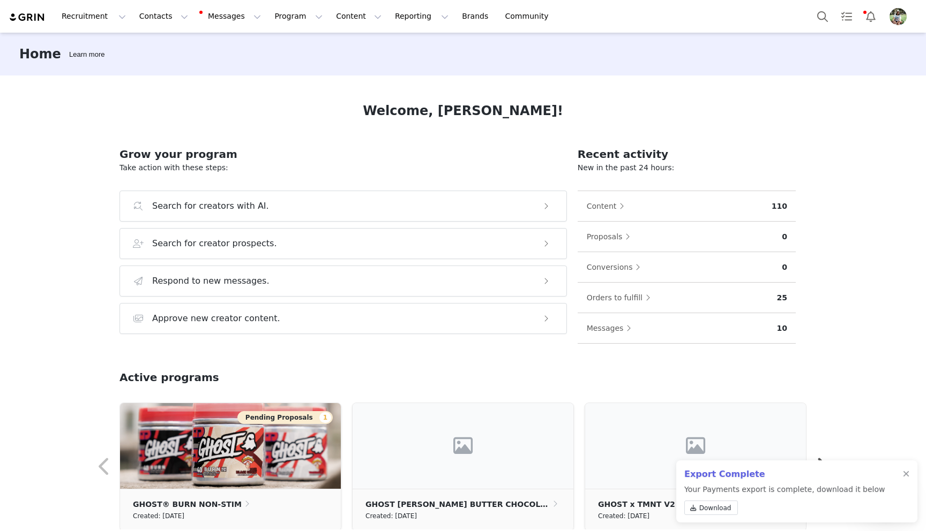
click at [912, 476] on div "Export Complete Your Payments export is complete, download it below Download" at bounding box center [796, 492] width 241 height 62
click at [907, 475] on div at bounding box center [906, 474] width 6 height 9
drag, startPoint x: 229, startPoint y: 16, endPoint x: 206, endPoint y: 16, distance: 22.5
click at [229, 16] on button "Messages Messages" at bounding box center [231, 16] width 72 height 24
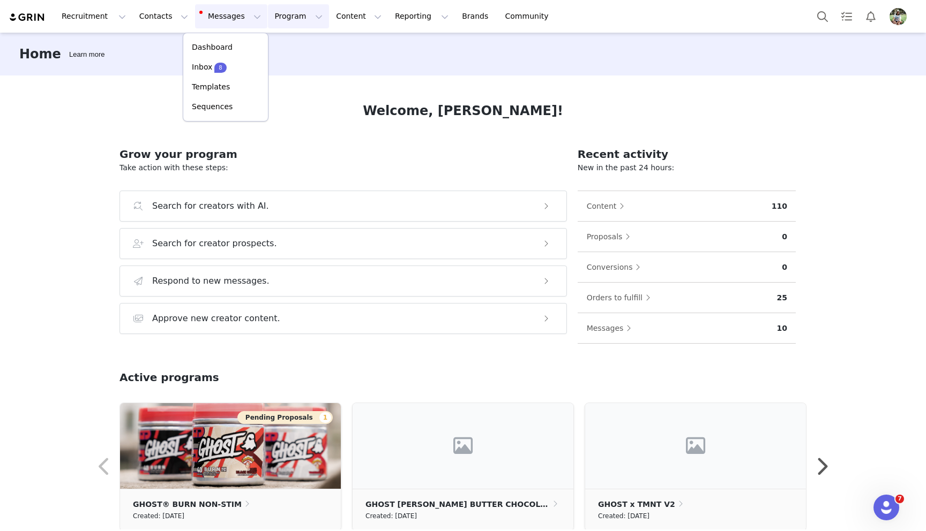
click at [284, 21] on button "Program Program" at bounding box center [298, 16] width 61 height 24
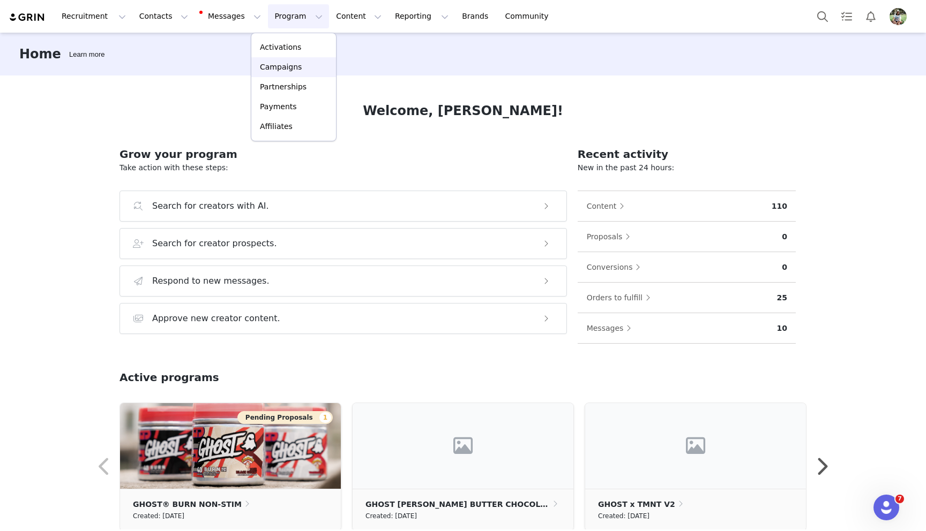
click at [294, 61] on link "Campaigns" at bounding box center [293, 67] width 85 height 20
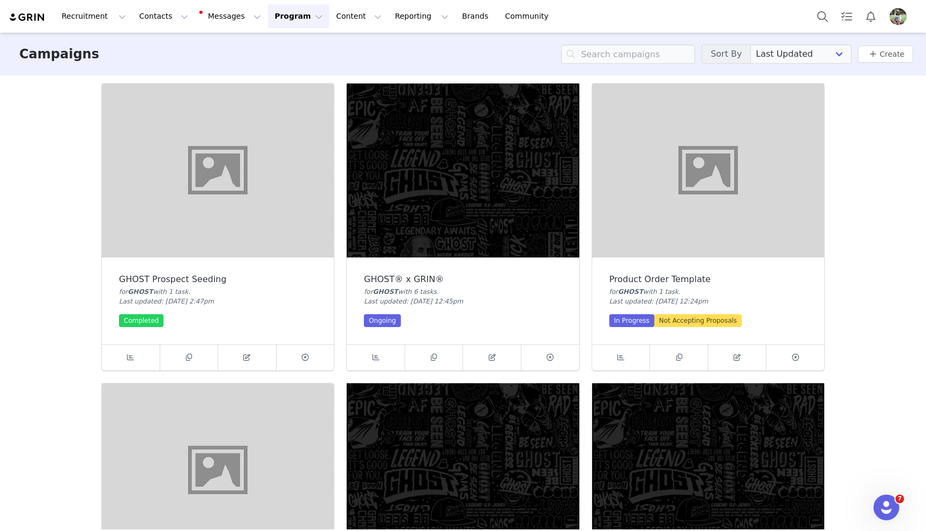
click at [413, 208] on img at bounding box center [463, 171] width 232 height 174
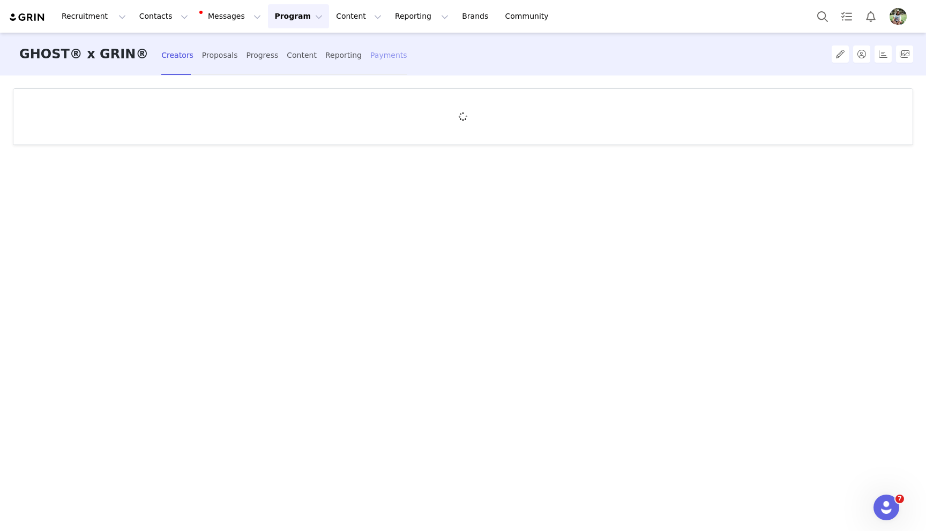
click at [370, 61] on div "Payments" at bounding box center [388, 55] width 37 height 28
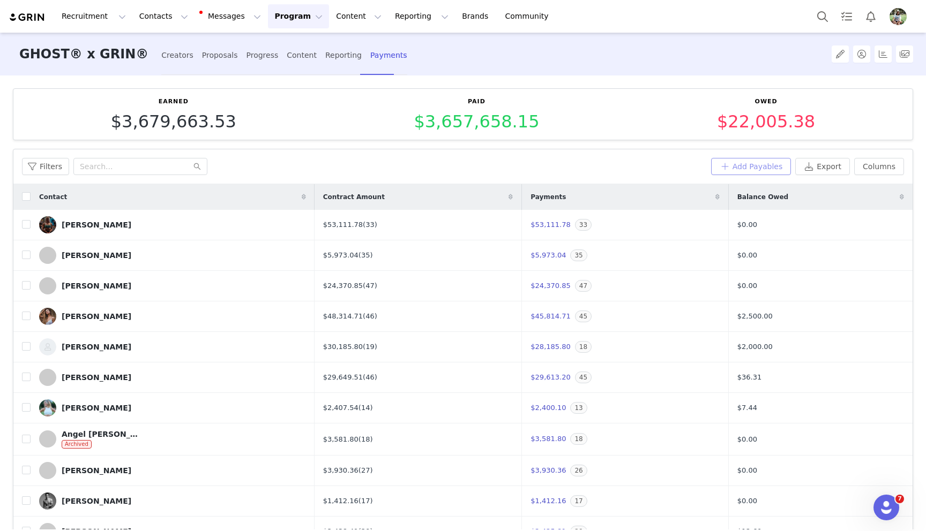
click at [774, 170] on button "Add Payables" at bounding box center [751, 166] width 80 height 17
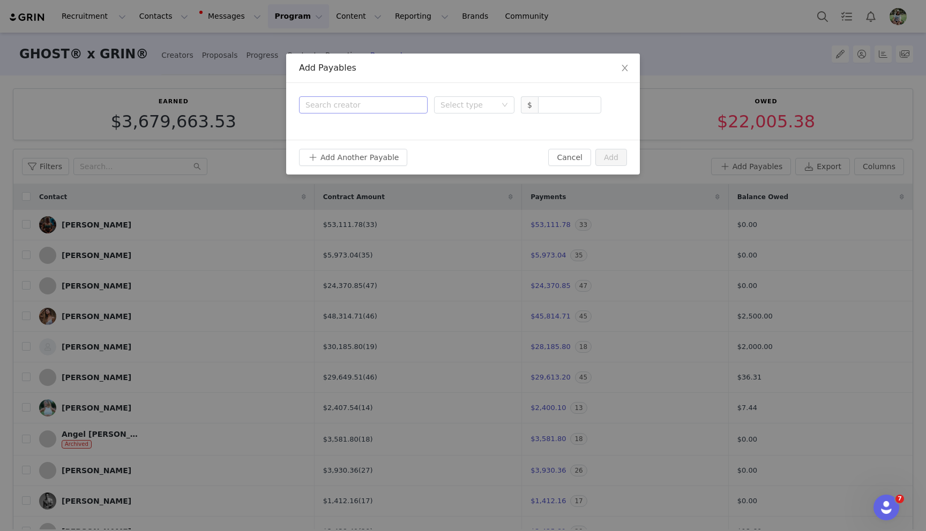
click at [355, 104] on div "Search creator" at bounding box center [360, 105] width 111 height 11
drag, startPoint x: 318, startPoint y: 107, endPoint x: 319, endPoint y: 97, distance: 9.1
click at [318, 107] on input "beth tom" at bounding box center [363, 105] width 116 height 16
type input "bethany tom"
drag, startPoint x: 353, startPoint y: 133, endPoint x: 402, endPoint y: 126, distance: 49.3
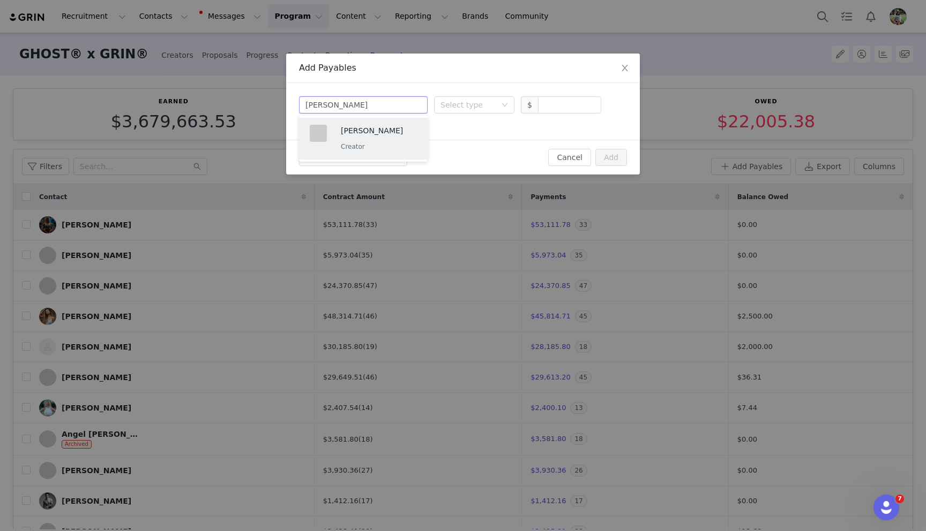
click at [353, 133] on p "[PERSON_NAME]" at bounding box center [379, 131] width 76 height 12
drag, startPoint x: 438, startPoint y: 111, endPoint x: 443, endPoint y: 115, distance: 6.9
click at [438, 111] on div "Select type" at bounding box center [474, 104] width 80 height 17
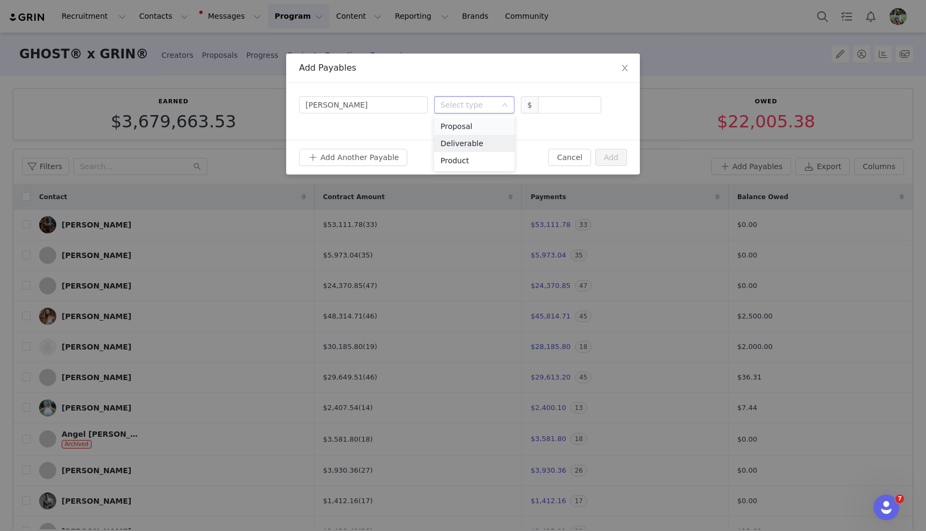
drag, startPoint x: 465, startPoint y: 138, endPoint x: 477, endPoint y: 133, distance: 12.7
click at [465, 138] on li "Deliverable" at bounding box center [474, 143] width 80 height 17
click at [556, 107] on input at bounding box center [569, 105] width 62 height 16
type input "2,500"
click at [616, 153] on button "Add" at bounding box center [611, 157] width 32 height 17
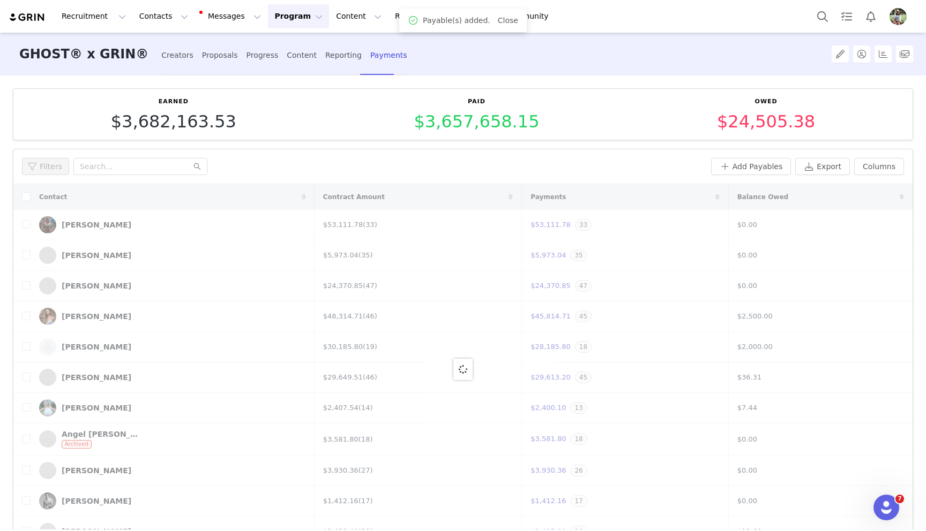
click at [112, 148] on div "Earned $3,682,163.53 Paid $3,657,658.15 Owed $24,505.38 Filters Filter Logic An…" at bounding box center [463, 303] width 926 height 454
click at [105, 169] on input "text" at bounding box center [140, 166] width 134 height 17
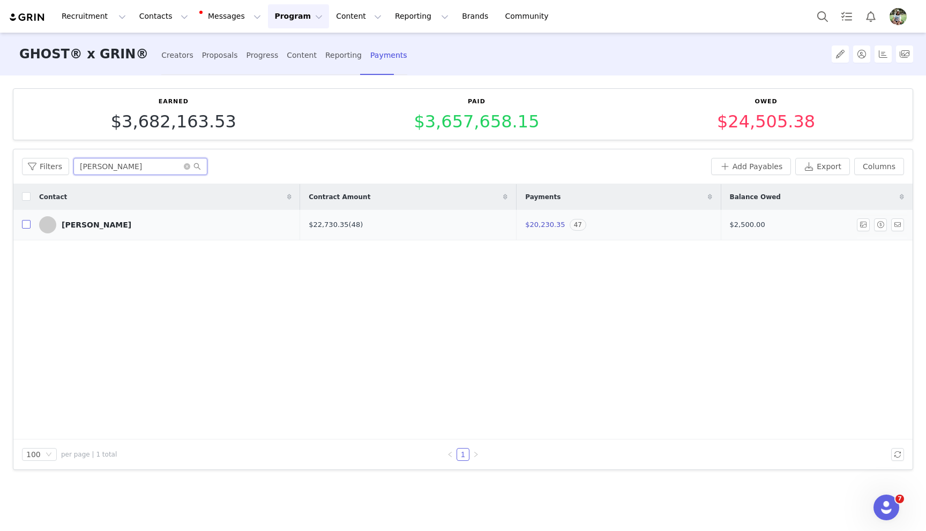
type input "bethany"
click at [23, 223] on input "checkbox" at bounding box center [26, 224] width 9 height 9
checkbox input "true"
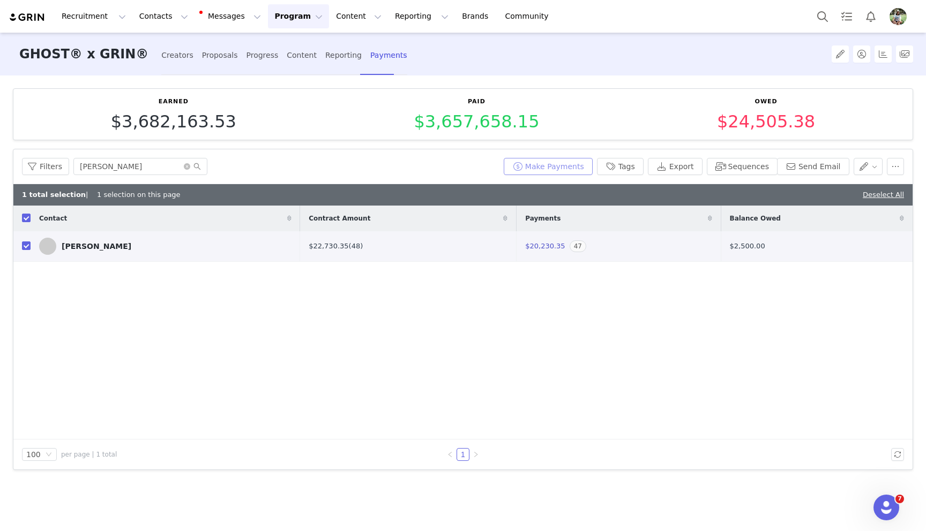
click at [567, 166] on button "Make Payments" at bounding box center [547, 166] width 89 height 17
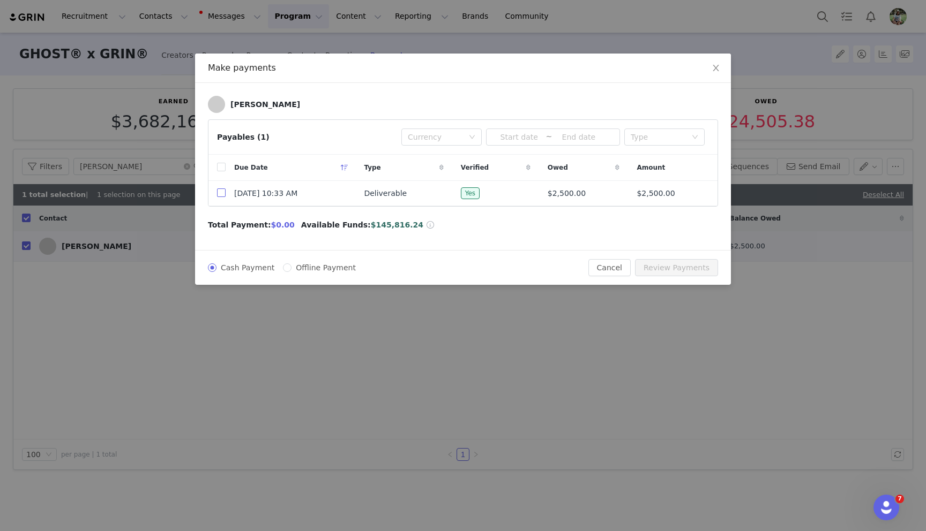
drag, startPoint x: 221, startPoint y: 189, endPoint x: 255, endPoint y: 199, distance: 36.3
click at [221, 189] on input "checkbox" at bounding box center [221, 193] width 9 height 9
checkbox input "true"
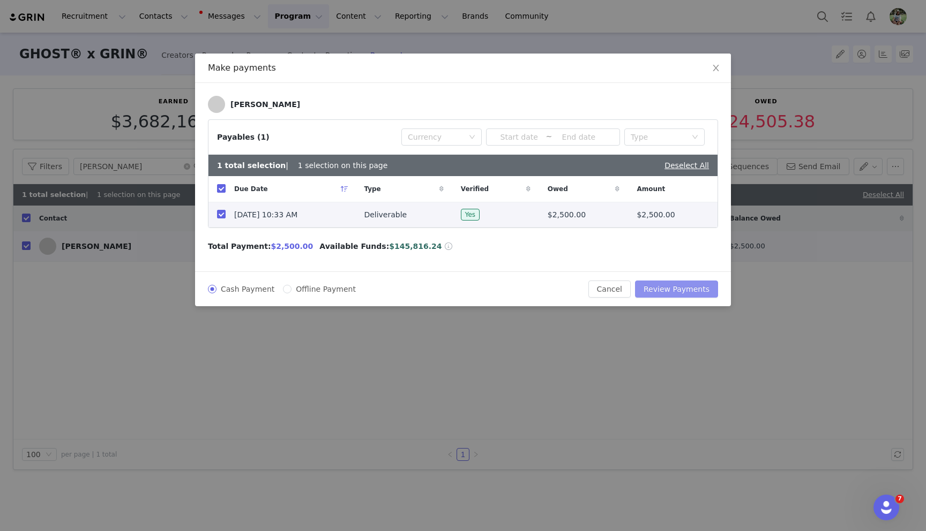
click at [683, 287] on button "Review Payments" at bounding box center [676, 289] width 83 height 17
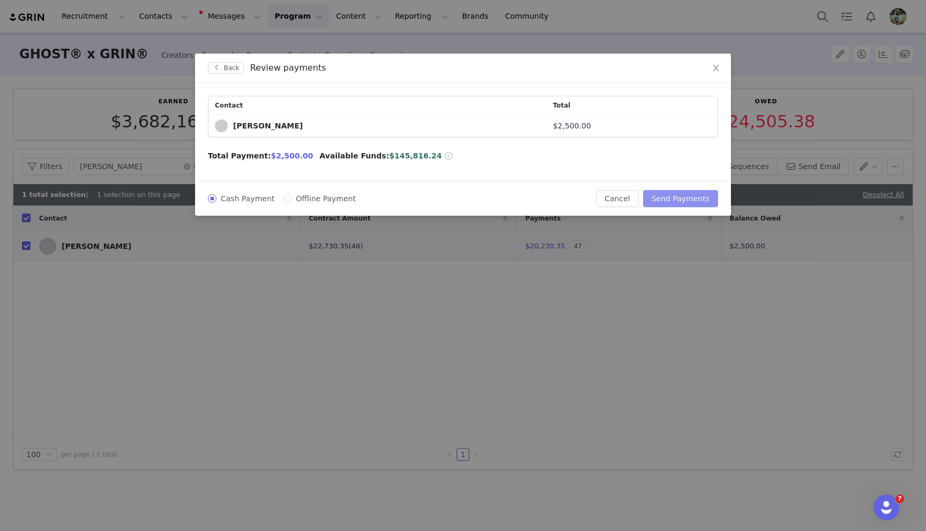
click at [666, 203] on button "Send Payments" at bounding box center [680, 198] width 75 height 17
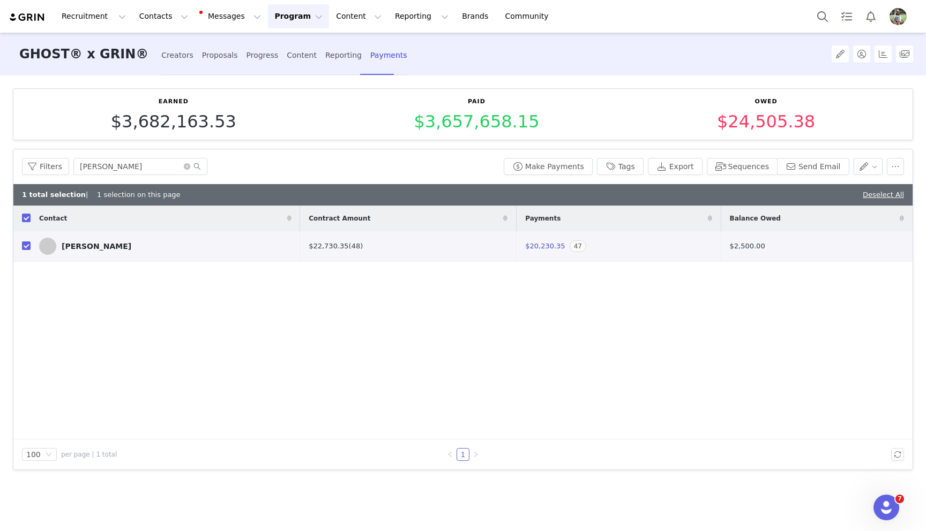
drag, startPoint x: 273, startPoint y: 4, endPoint x: 275, endPoint y: 11, distance: 7.8
click at [273, 4] on div "Recruitment Recruitment Creator Search Curated Lists Landing Pages Web Extensio…" at bounding box center [463, 16] width 926 height 33
drag, startPoint x: 275, startPoint y: 11, endPoint x: 275, endPoint y: 17, distance: 5.4
click at [275, 11] on button "Program Program" at bounding box center [298, 16] width 61 height 24
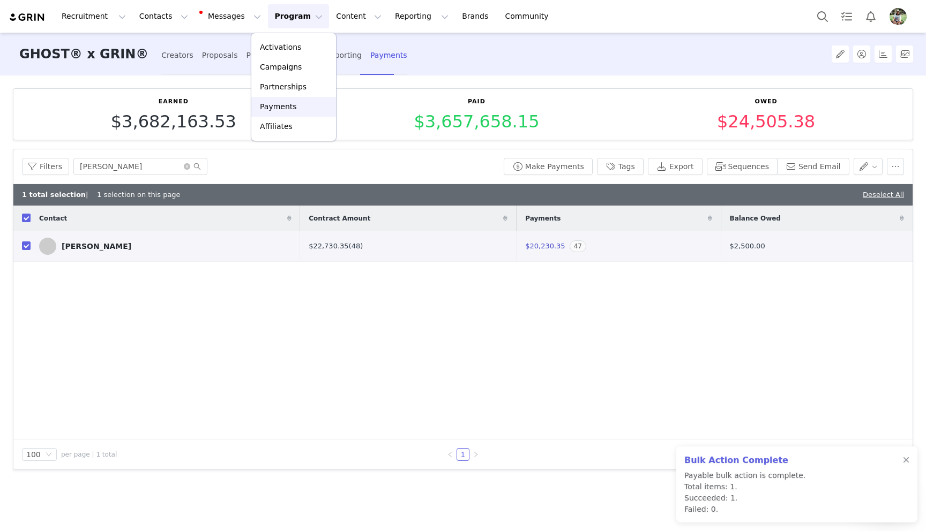
click at [285, 108] on p "Payments" at bounding box center [278, 106] width 37 height 11
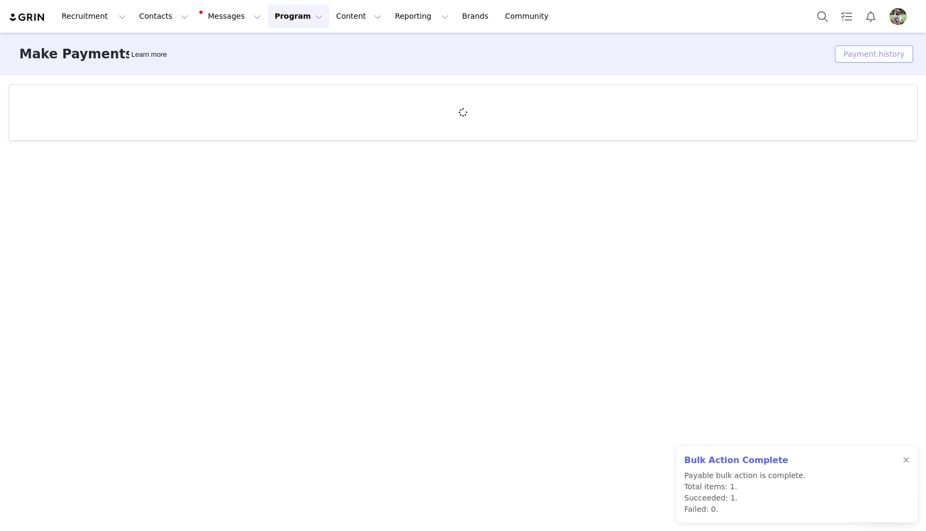
click at [857, 57] on button "Payment history" at bounding box center [874, 54] width 78 height 17
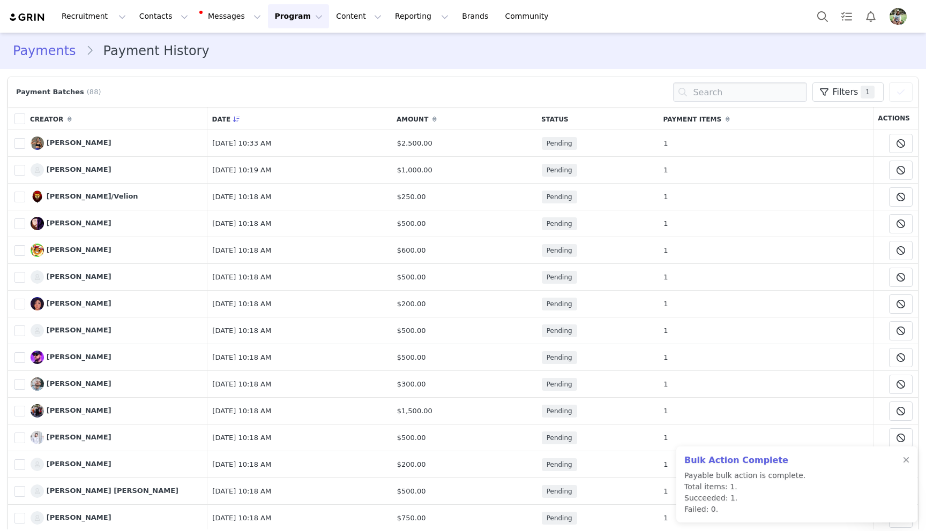
drag, startPoint x: 22, startPoint y: 121, endPoint x: 29, endPoint y: 125, distance: 7.7
click at [22, 121] on span at bounding box center [19, 119] width 11 height 11
click at [25, 114] on input "checkbox" at bounding box center [25, 114] width 0 height 0
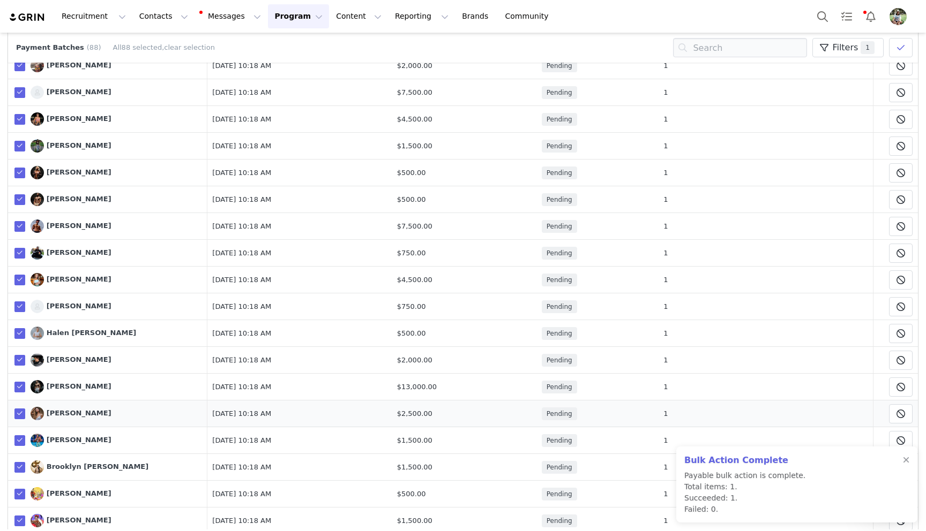
scroll to position [1999, 0]
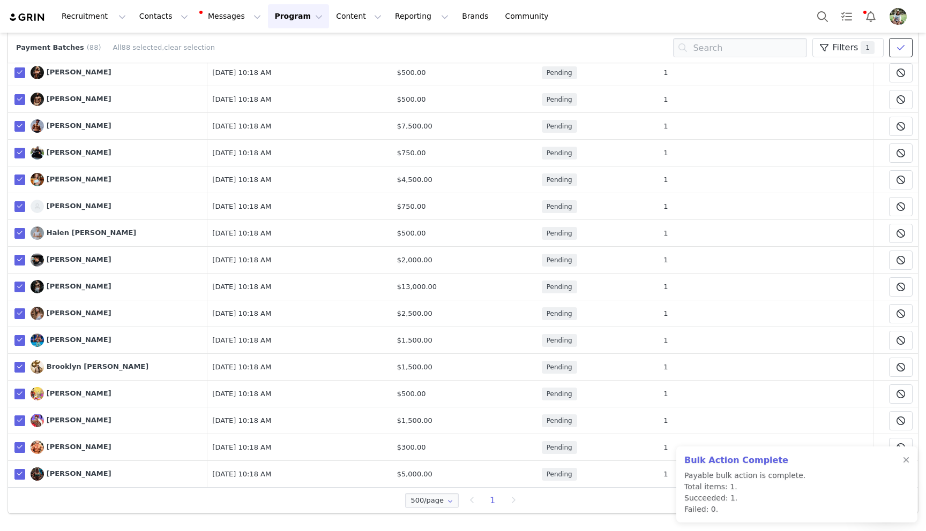
click at [895, 52] on span at bounding box center [900, 47] width 13 height 13
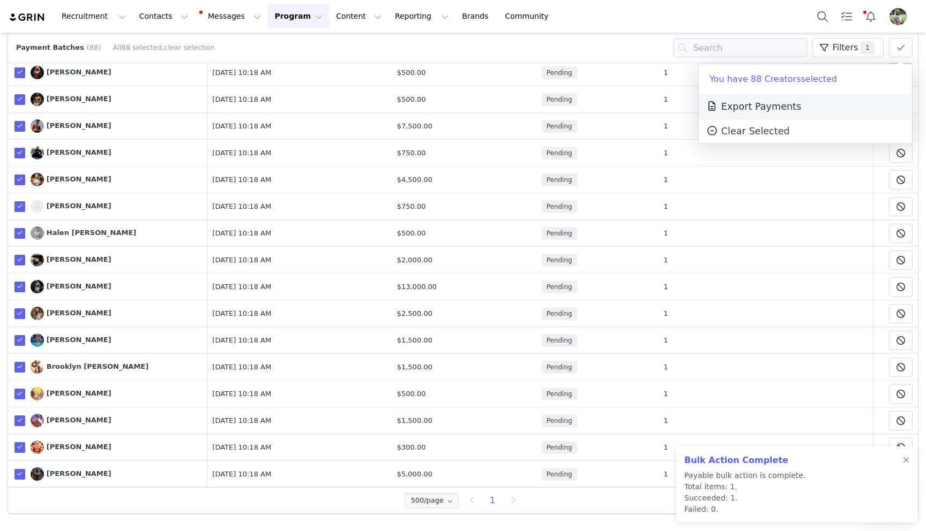
click at [762, 104] on span "Export Payments" at bounding box center [752, 106] width 95 height 11
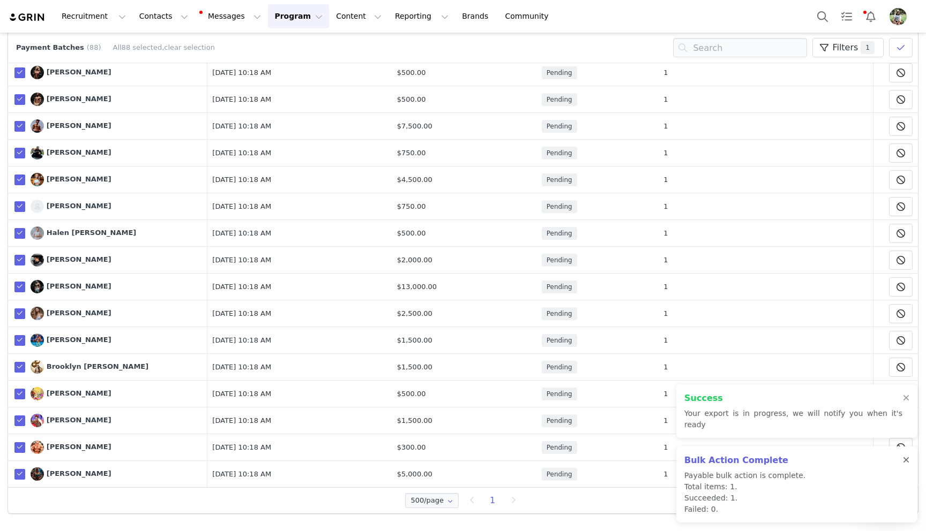
click at [907, 460] on div at bounding box center [906, 460] width 6 height 9
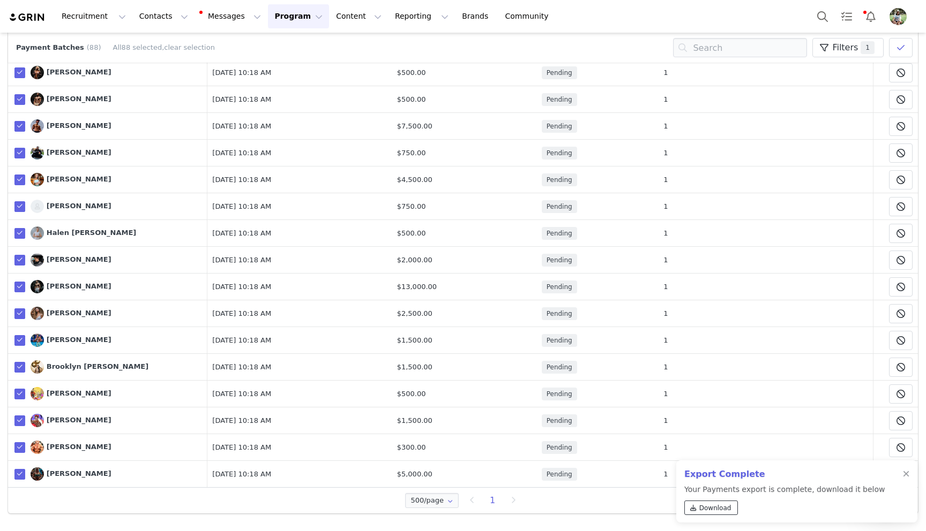
click at [720, 511] on span "Download" at bounding box center [715, 508] width 32 height 10
